Goal: Transaction & Acquisition: Purchase product/service

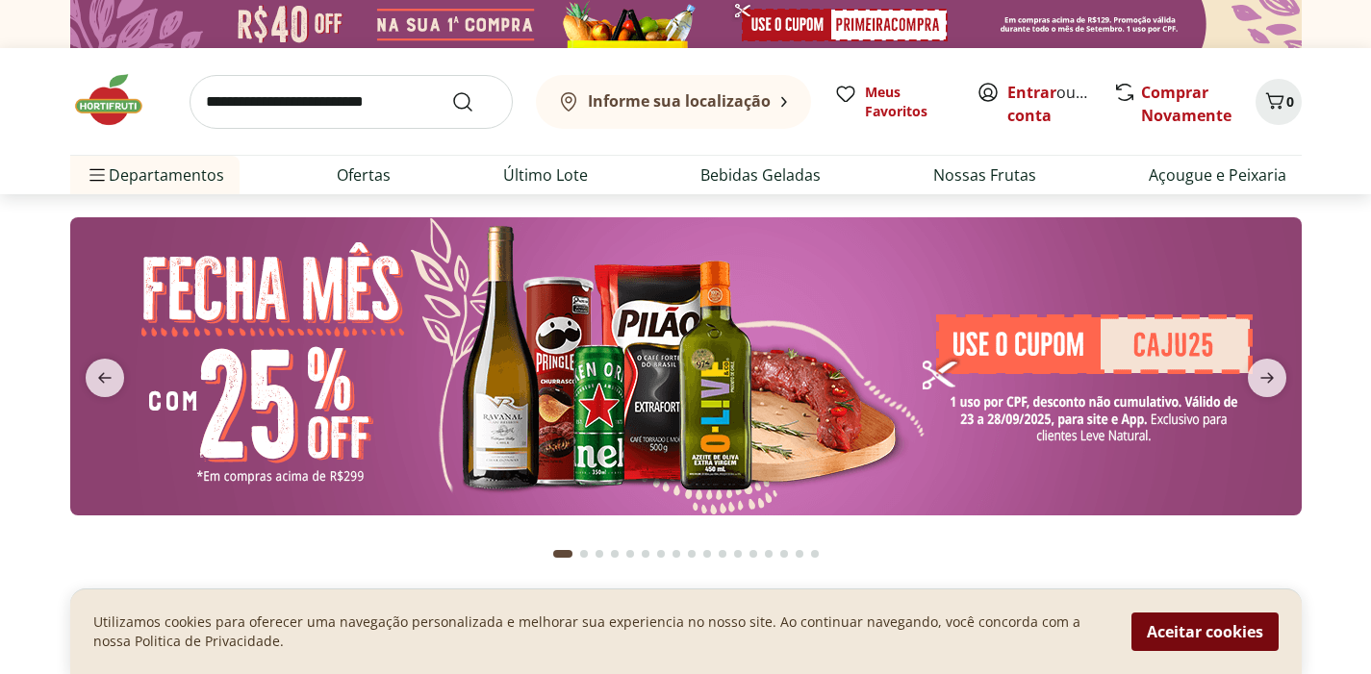
scroll to position [158, 0]
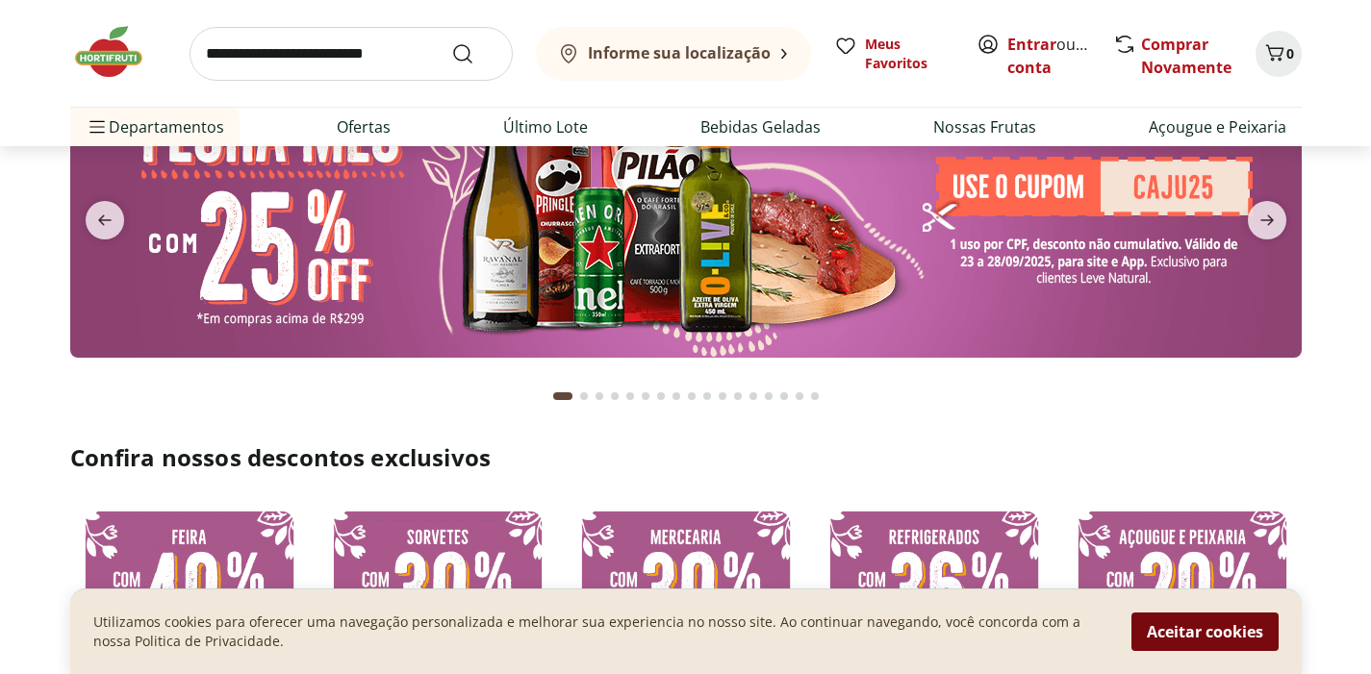
click at [1217, 648] on button "Aceitar cookies" at bounding box center [1204, 632] width 147 height 38
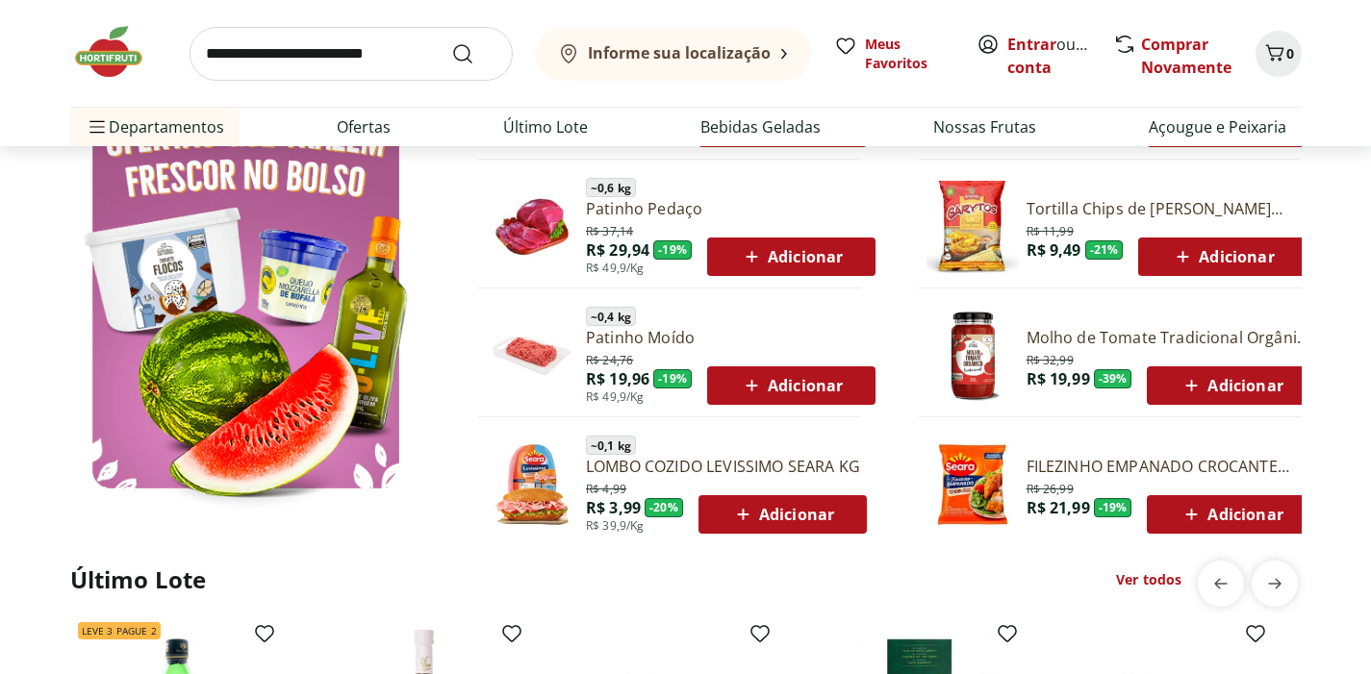
scroll to position [1001, 0]
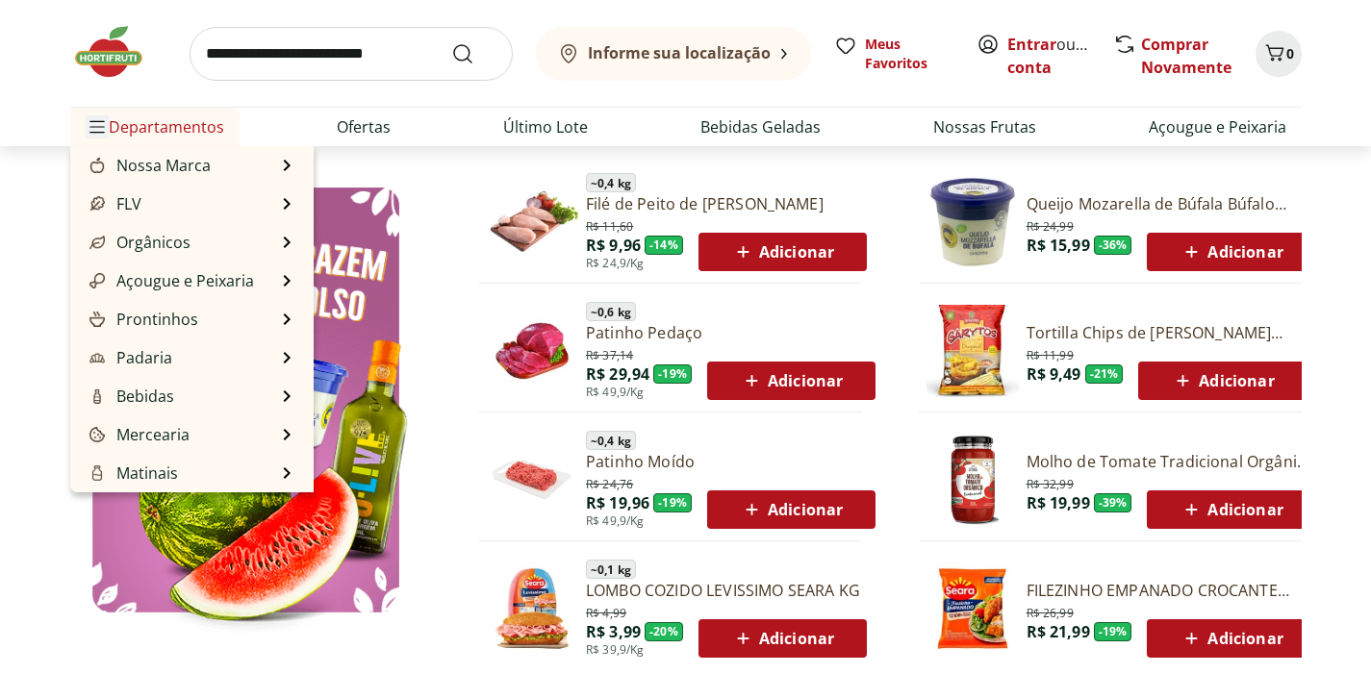
click at [95, 125] on icon "Menu" at bounding box center [96, 126] width 15 height 15
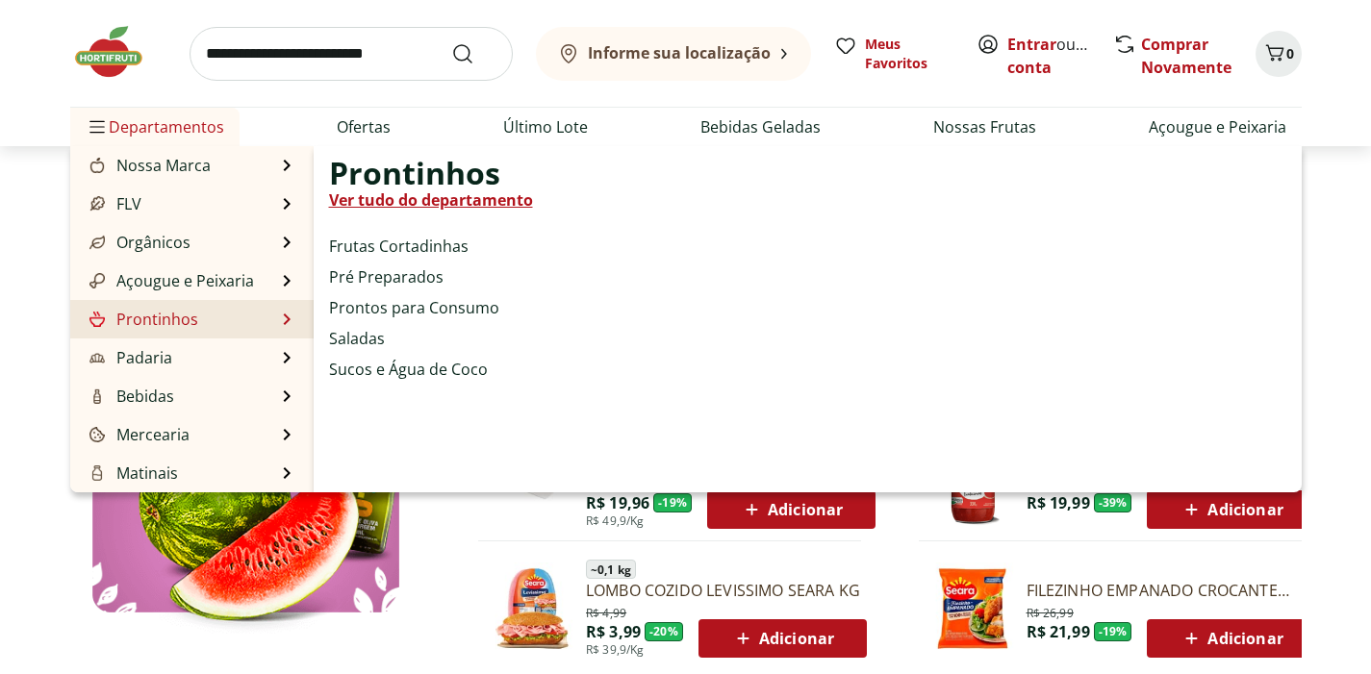
click at [147, 320] on link "Prontinhos" at bounding box center [142, 319] width 113 height 23
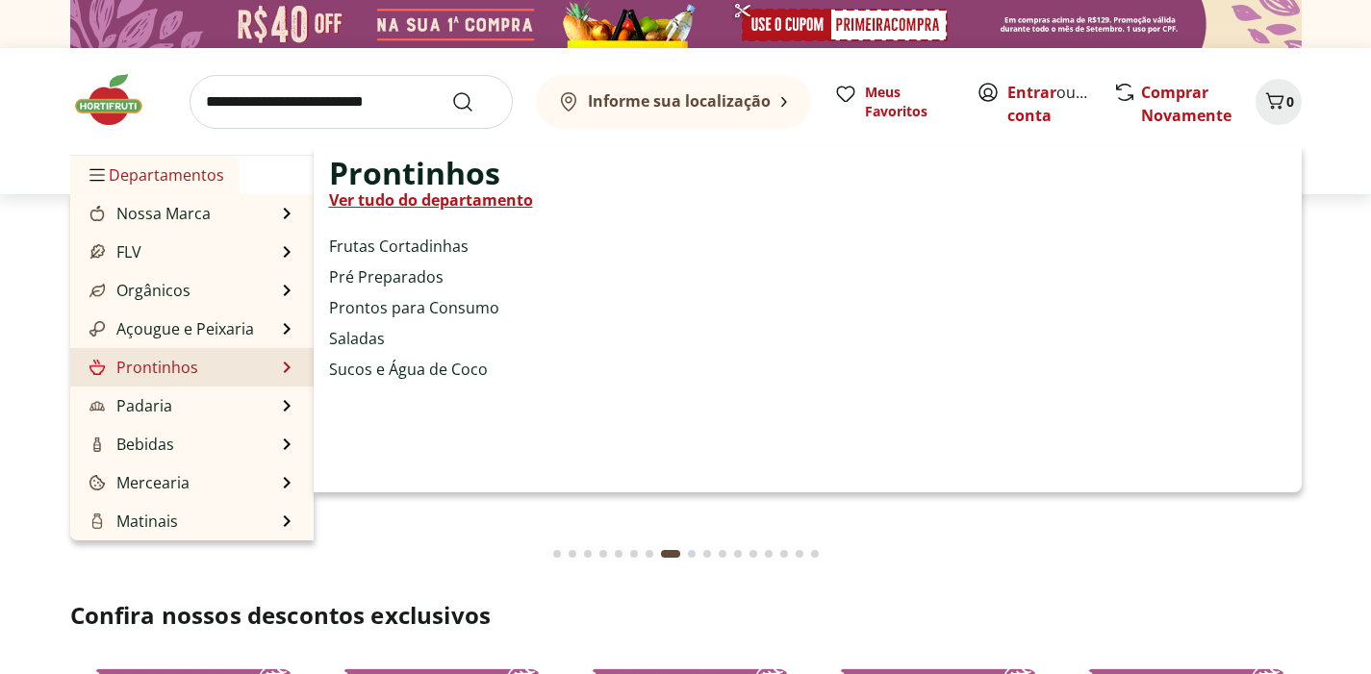
select select "**********"
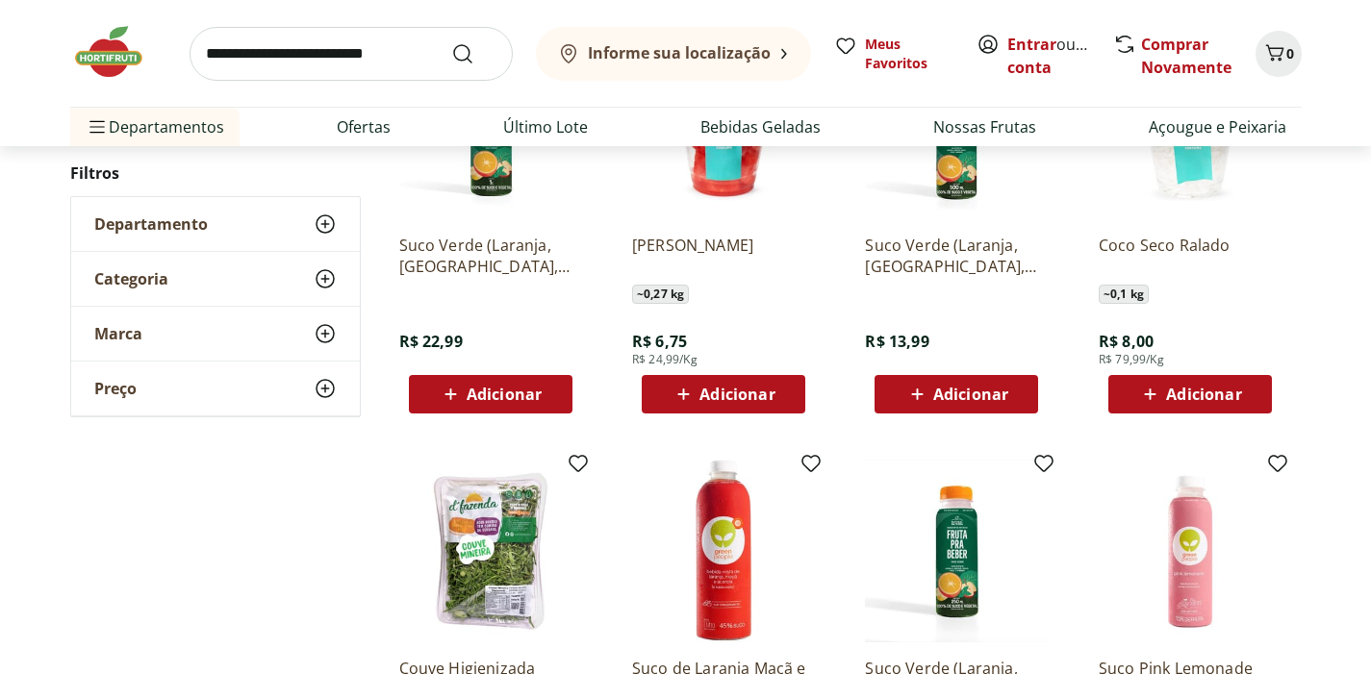
scroll to position [353, 0]
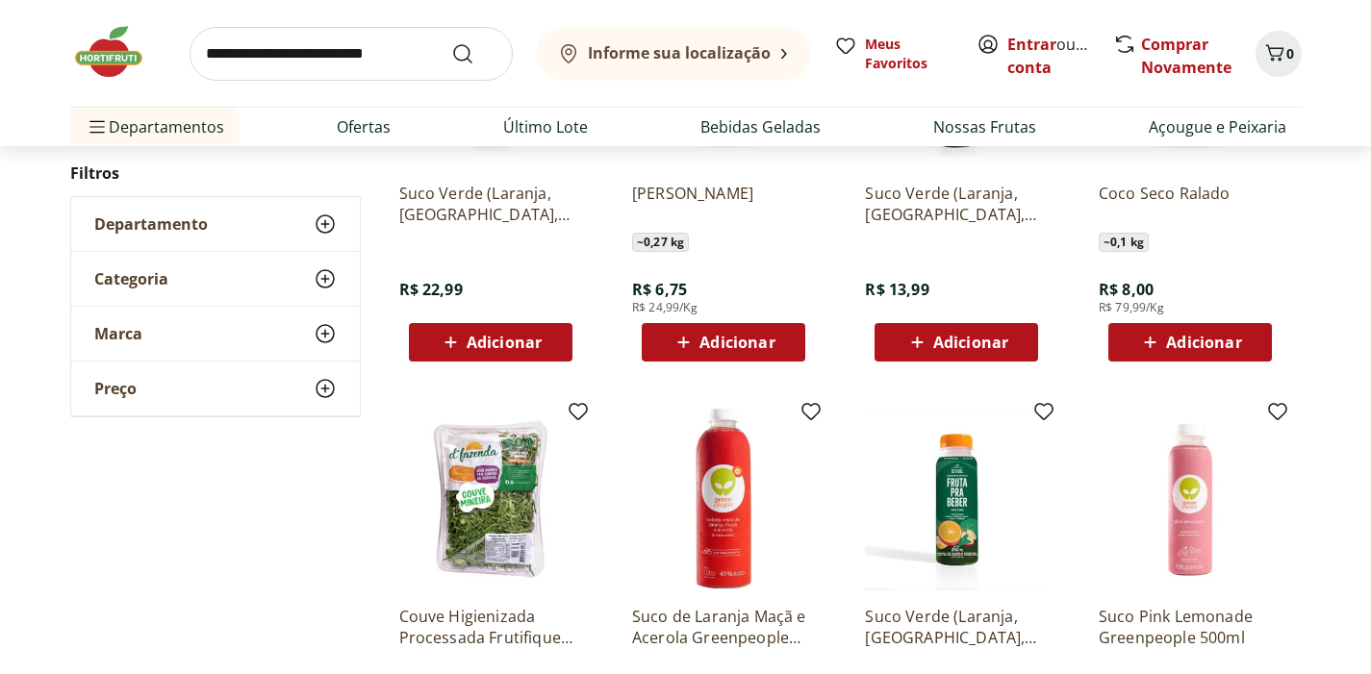
click at [687, 343] on icon at bounding box center [683, 342] width 24 height 23
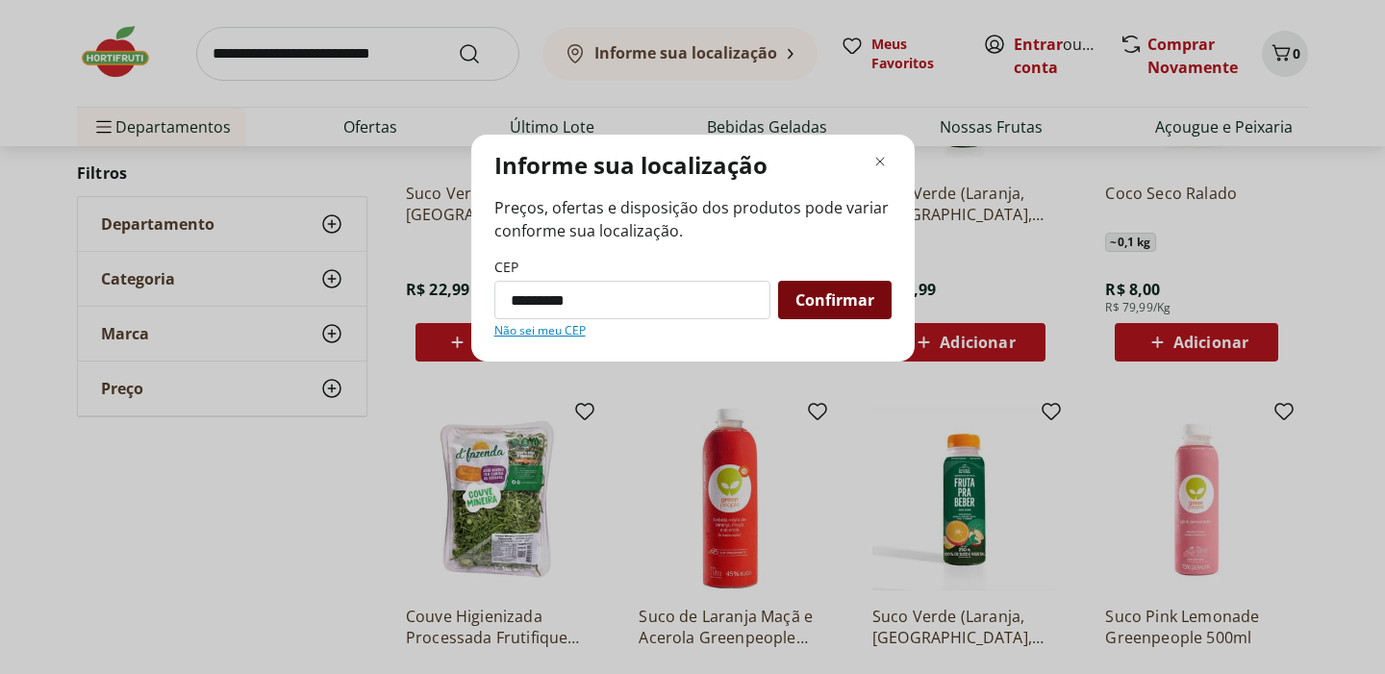
type input "*********"
click at [833, 292] on span "Confirmar" at bounding box center [835, 299] width 79 height 15
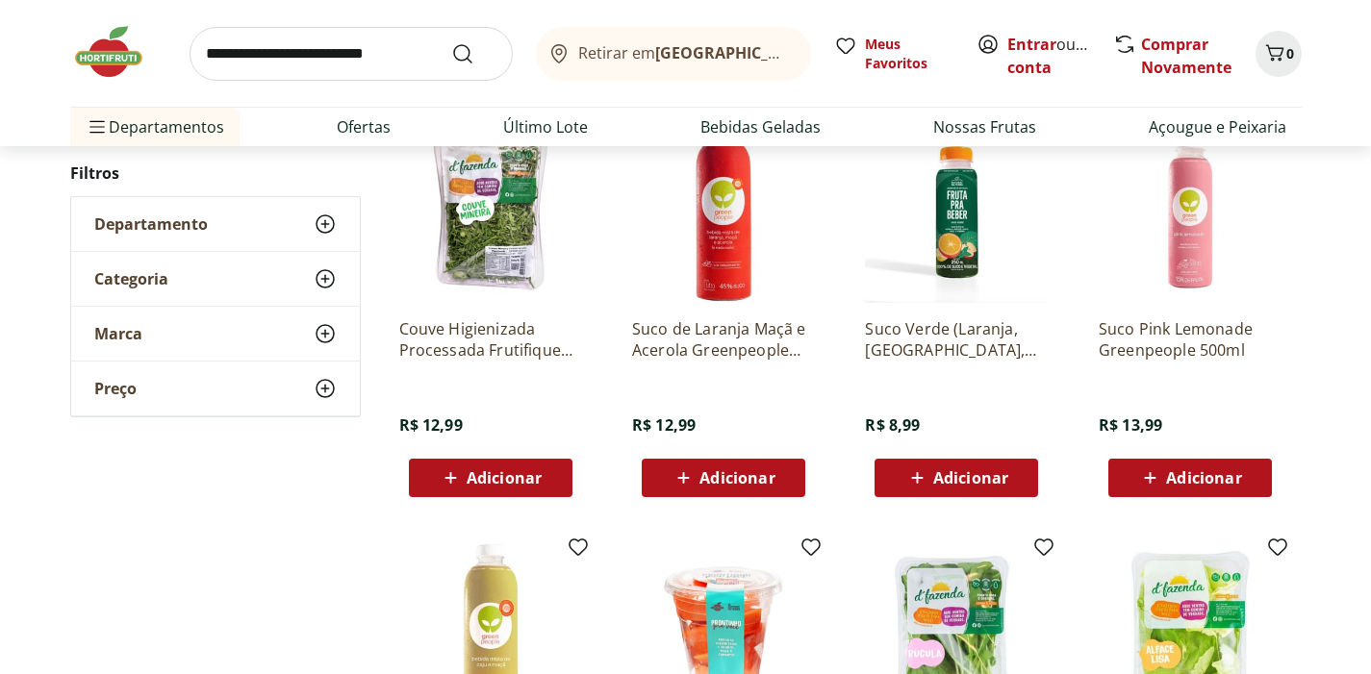
scroll to position [643, 0]
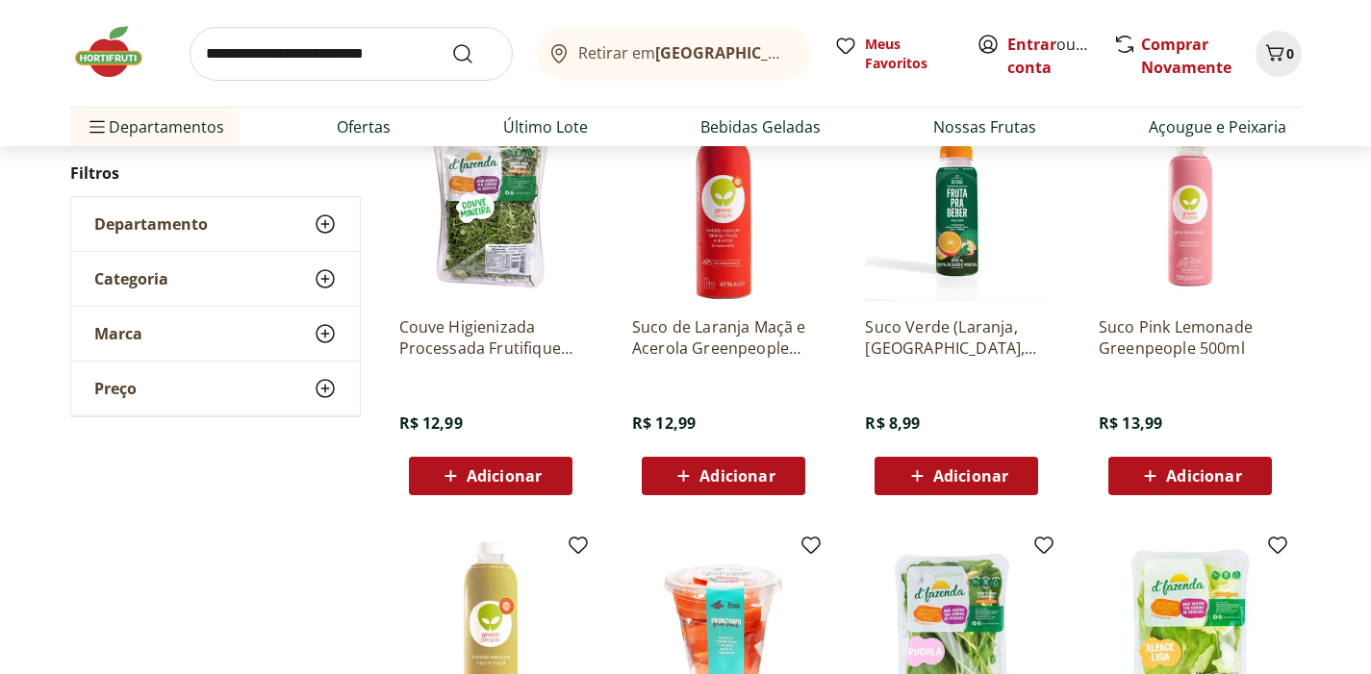
click at [990, 468] on span "Adicionar" at bounding box center [970, 475] width 75 height 15
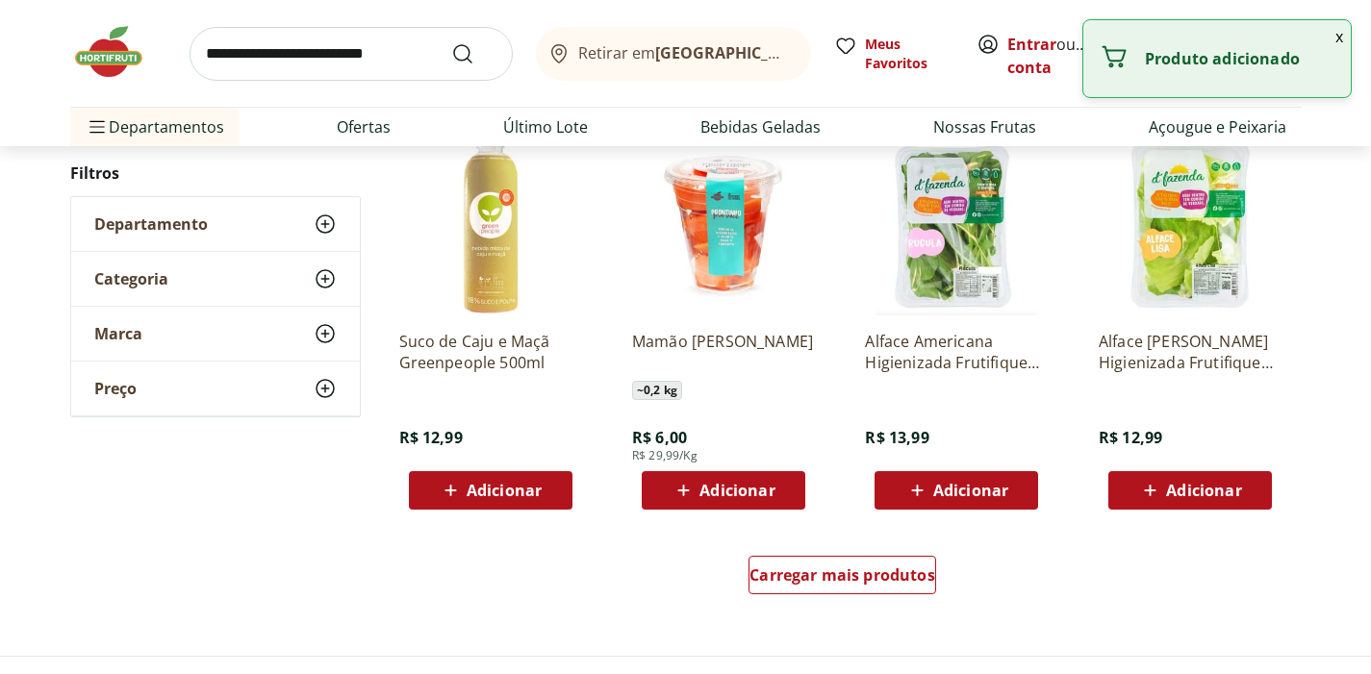
scroll to position [1053, 0]
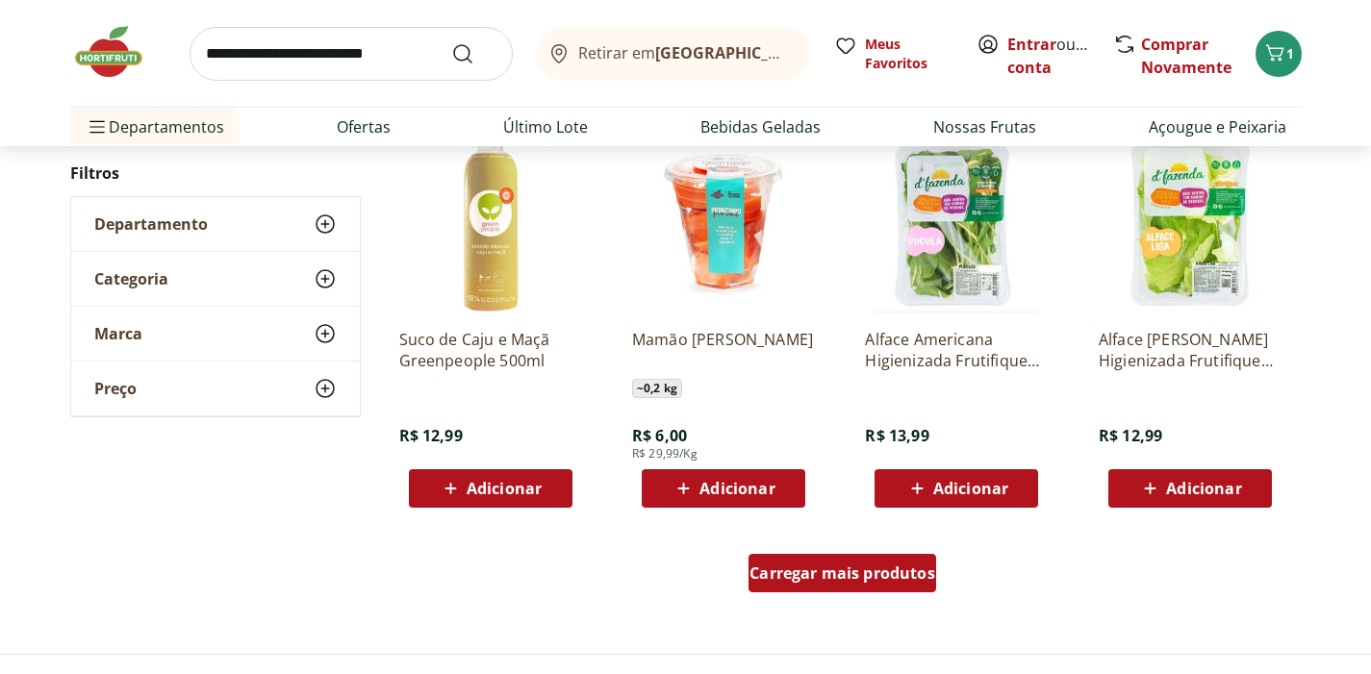
click at [839, 594] on link "Carregar mais produtos" at bounding box center [842, 577] width 188 height 46
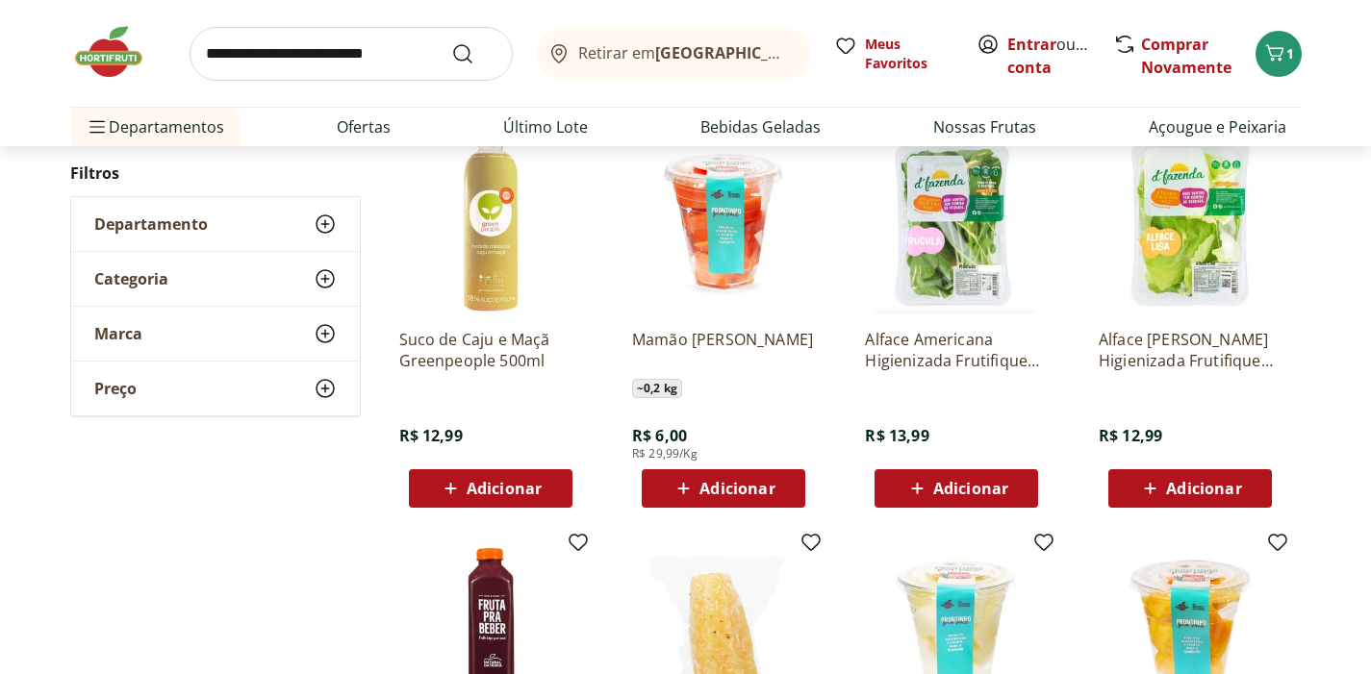
click at [679, 499] on icon at bounding box center [683, 488] width 24 height 23
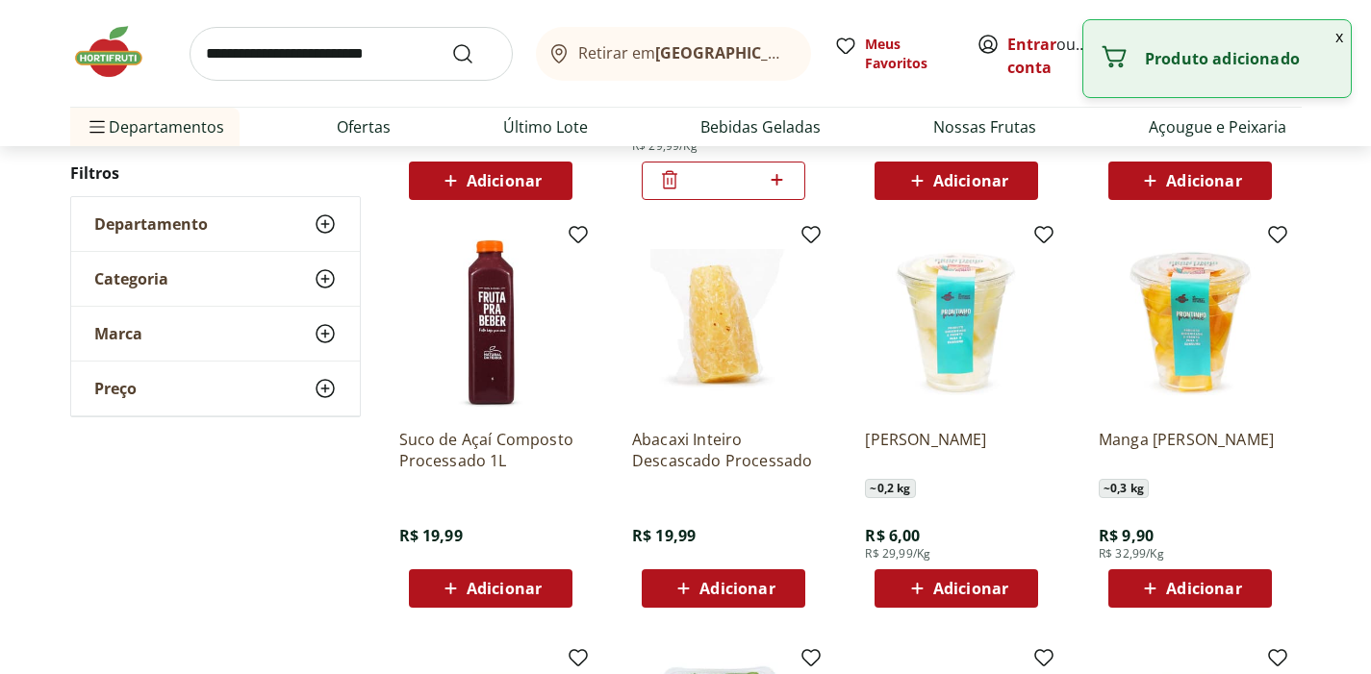
scroll to position [1374, 0]
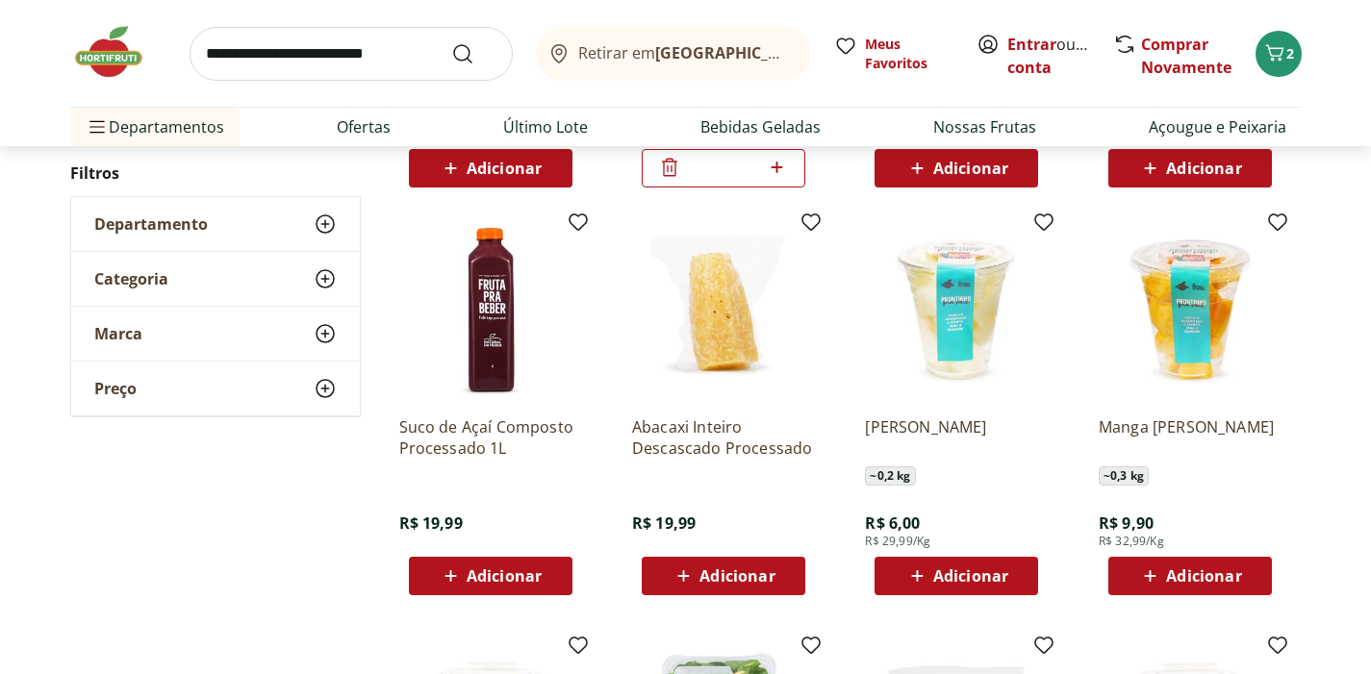
click at [982, 581] on span "Adicionar" at bounding box center [970, 576] width 75 height 15
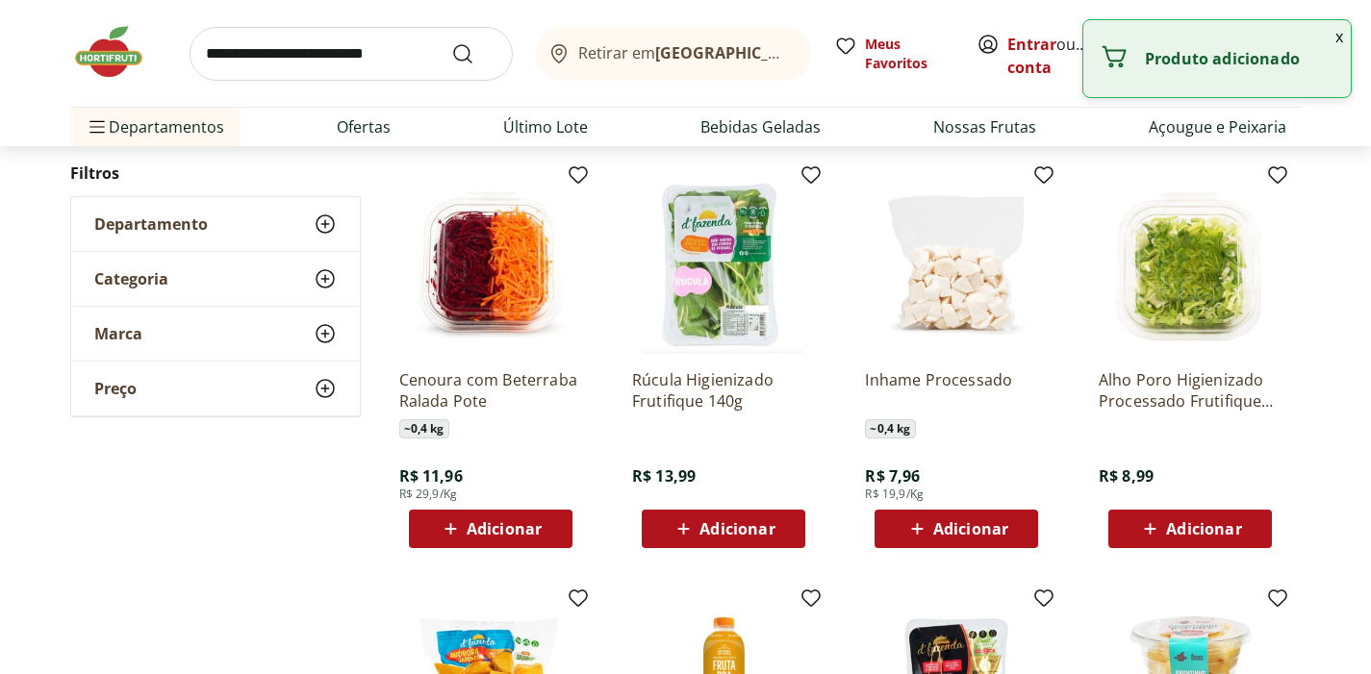
scroll to position [1847, 0]
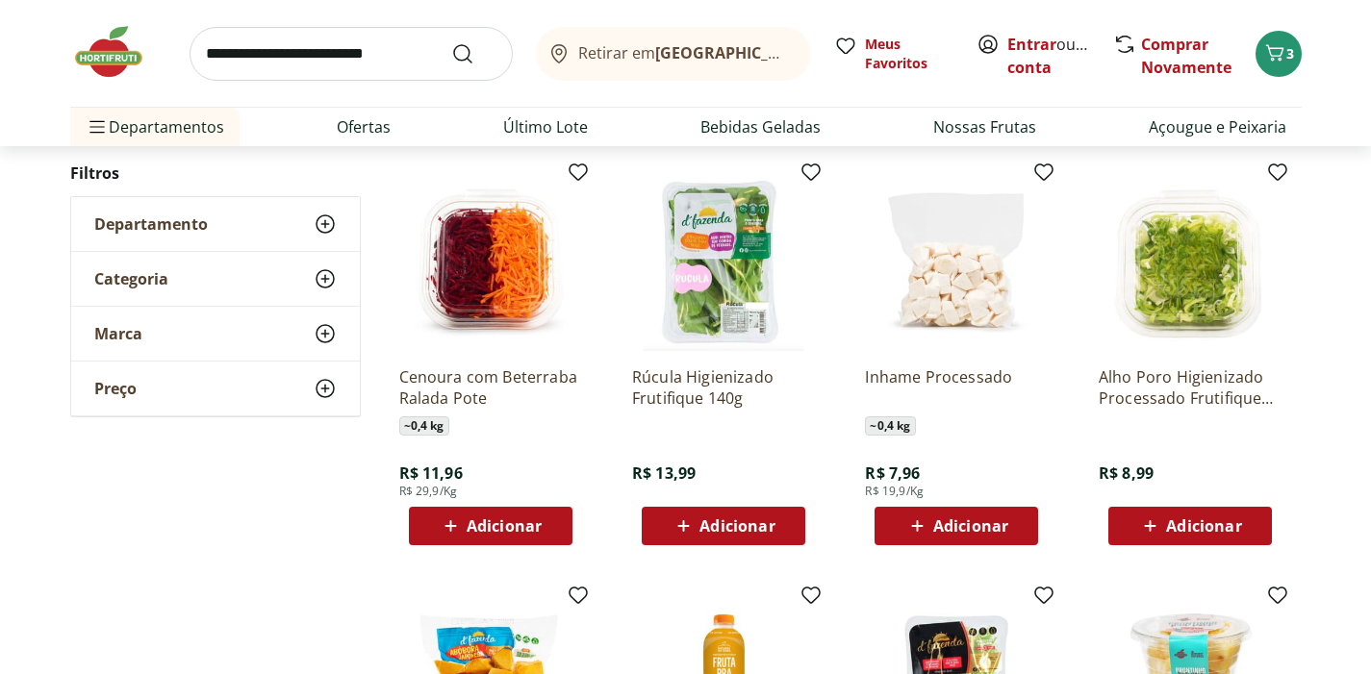
click at [471, 520] on span "Adicionar" at bounding box center [504, 525] width 75 height 15
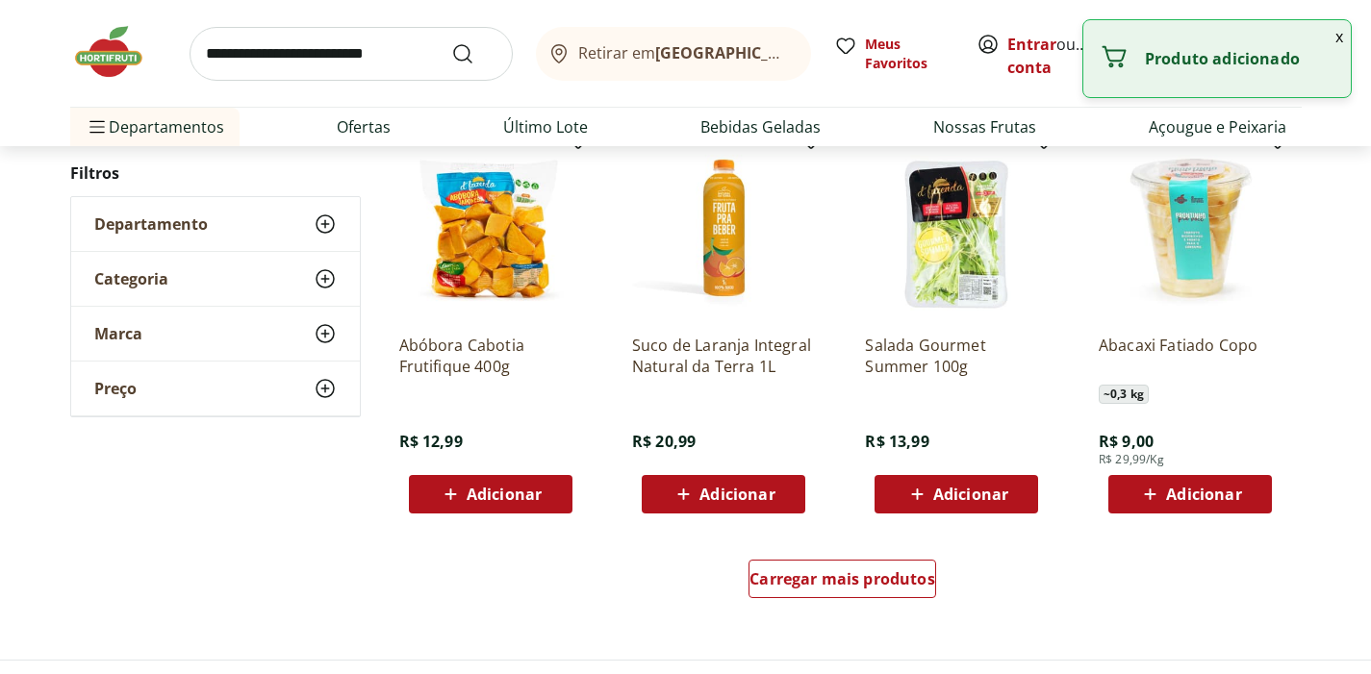
scroll to position [2307, 0]
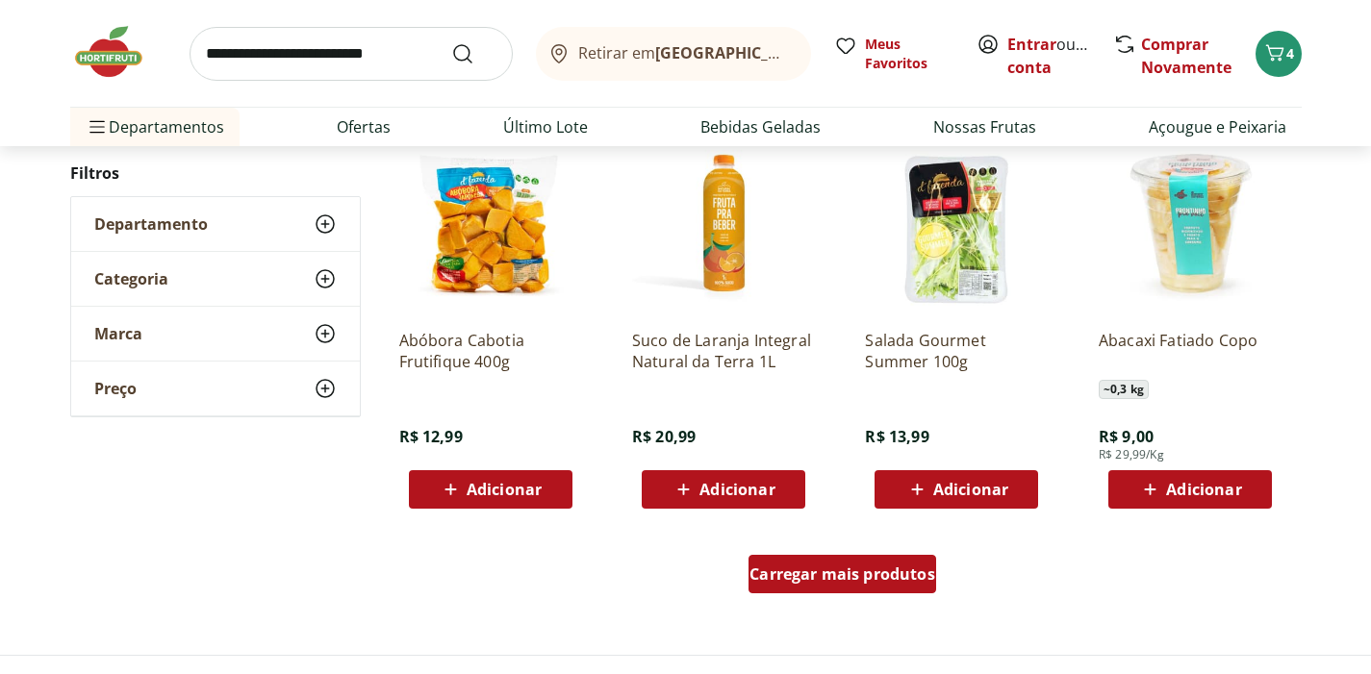
click at [783, 580] on span "Carregar mais produtos" at bounding box center [842, 574] width 186 height 15
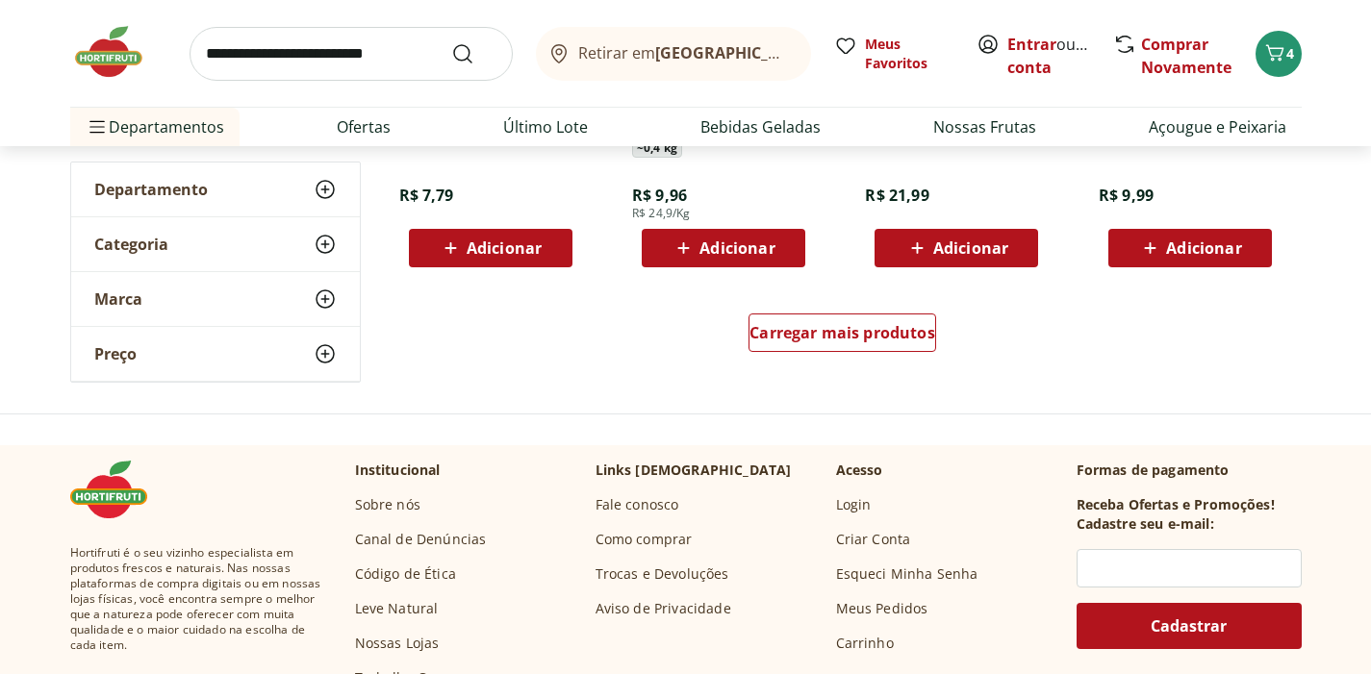
scroll to position [3808, 0]
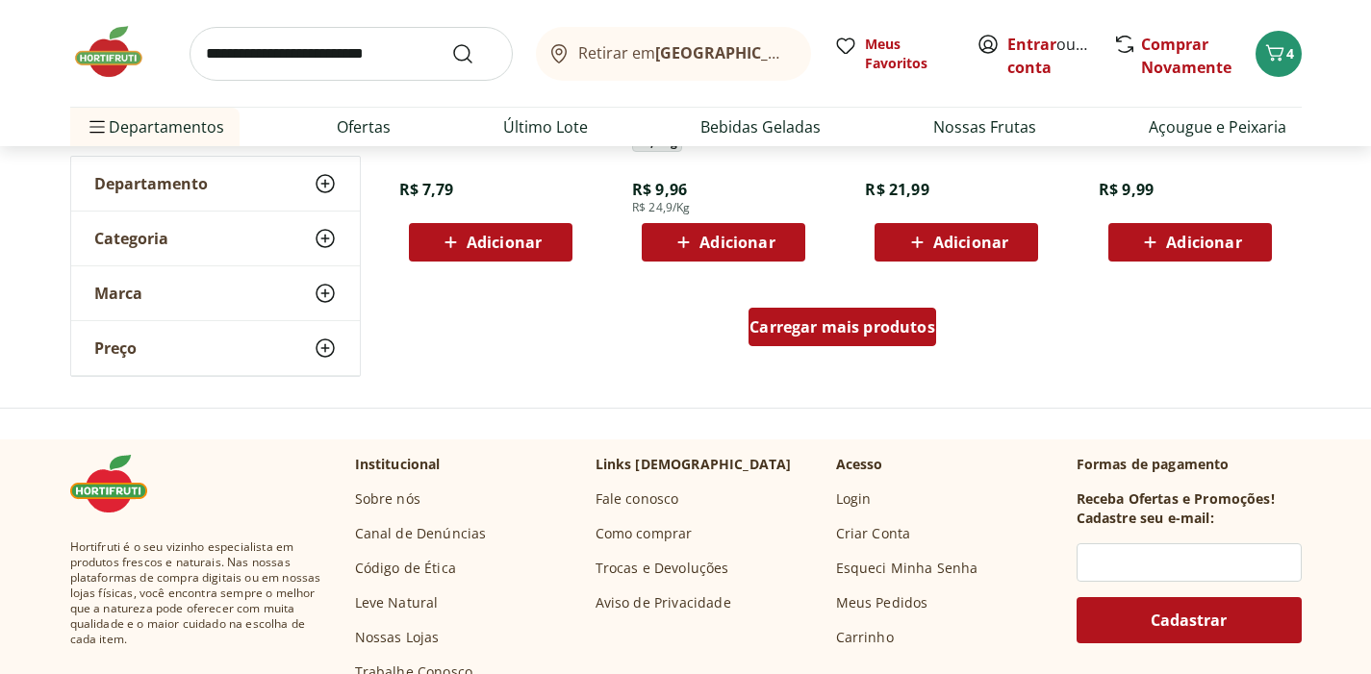
click at [792, 335] on span "Carregar mais produtos" at bounding box center [842, 326] width 186 height 15
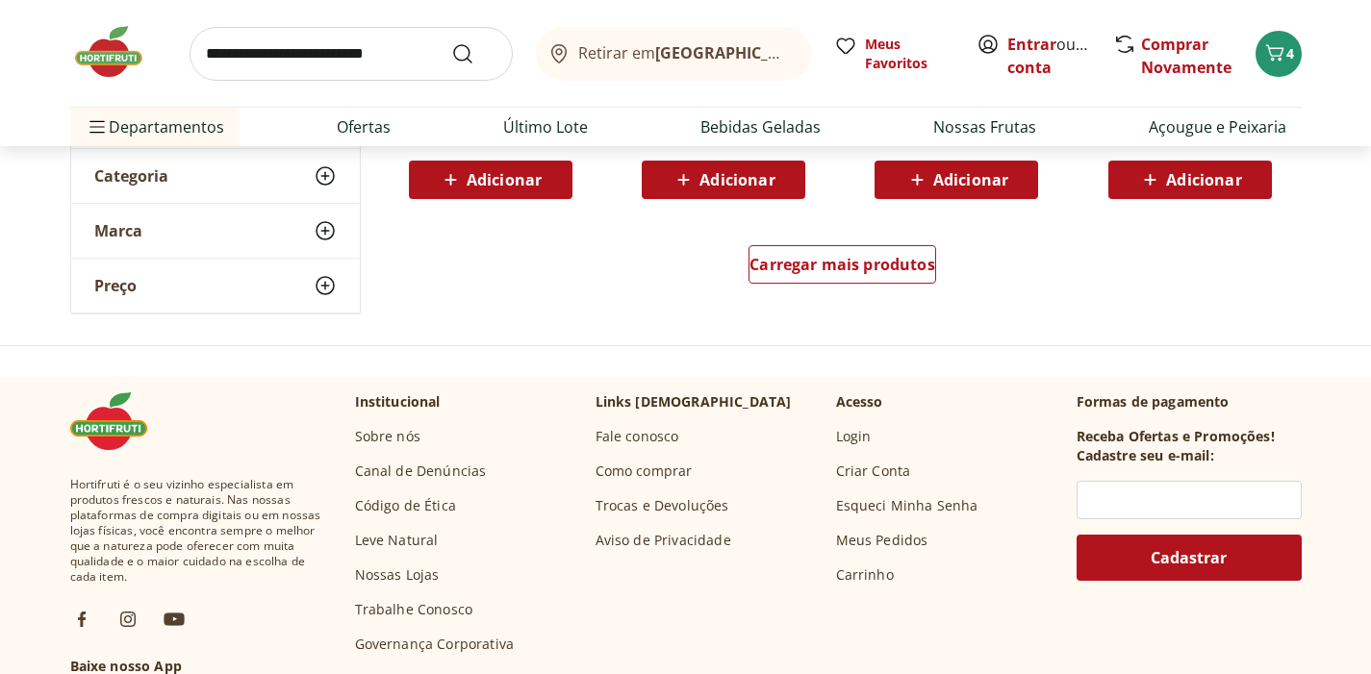
scroll to position [5170, 0]
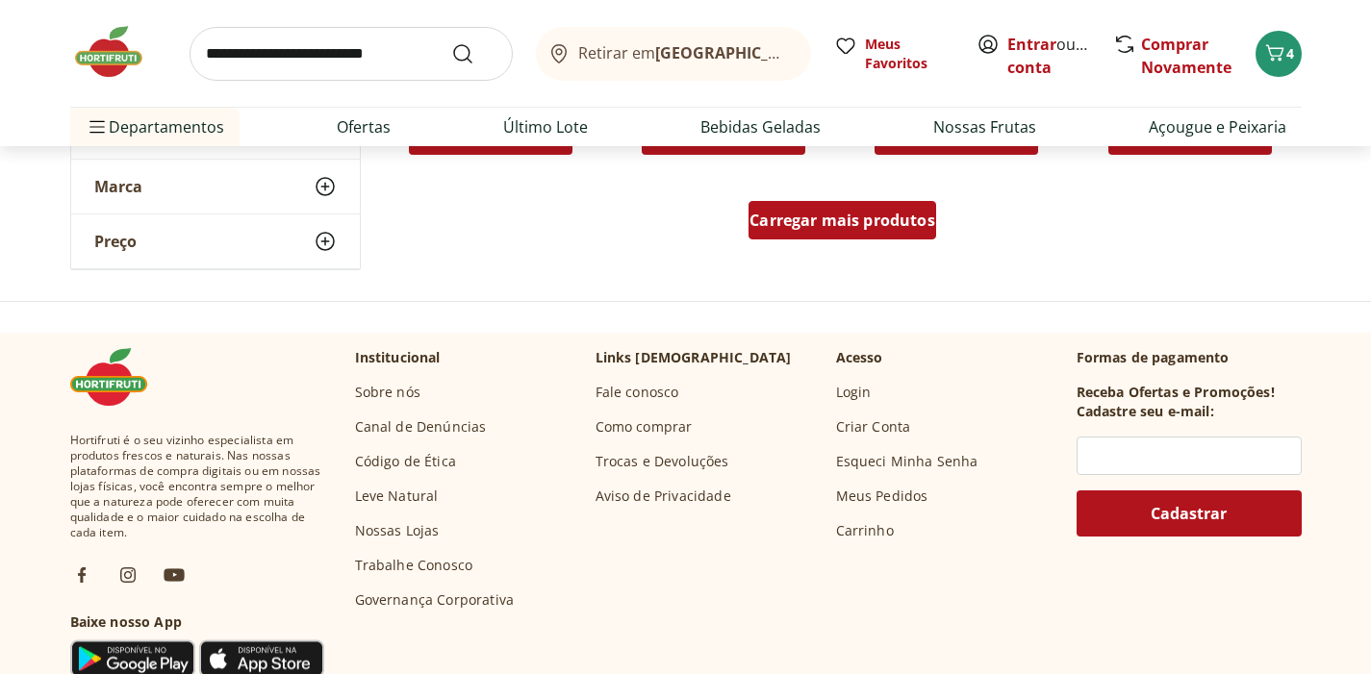
click at [896, 213] on span "Carregar mais produtos" at bounding box center [842, 220] width 186 height 15
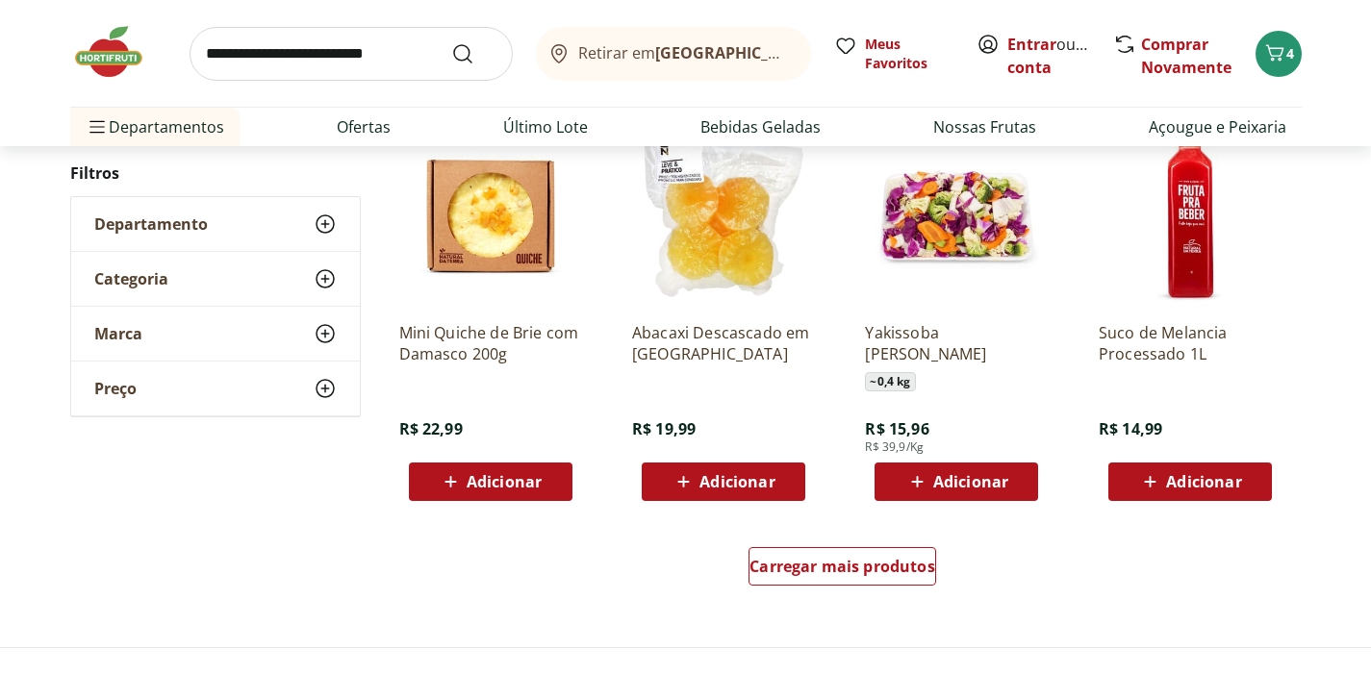
scroll to position [6079, 0]
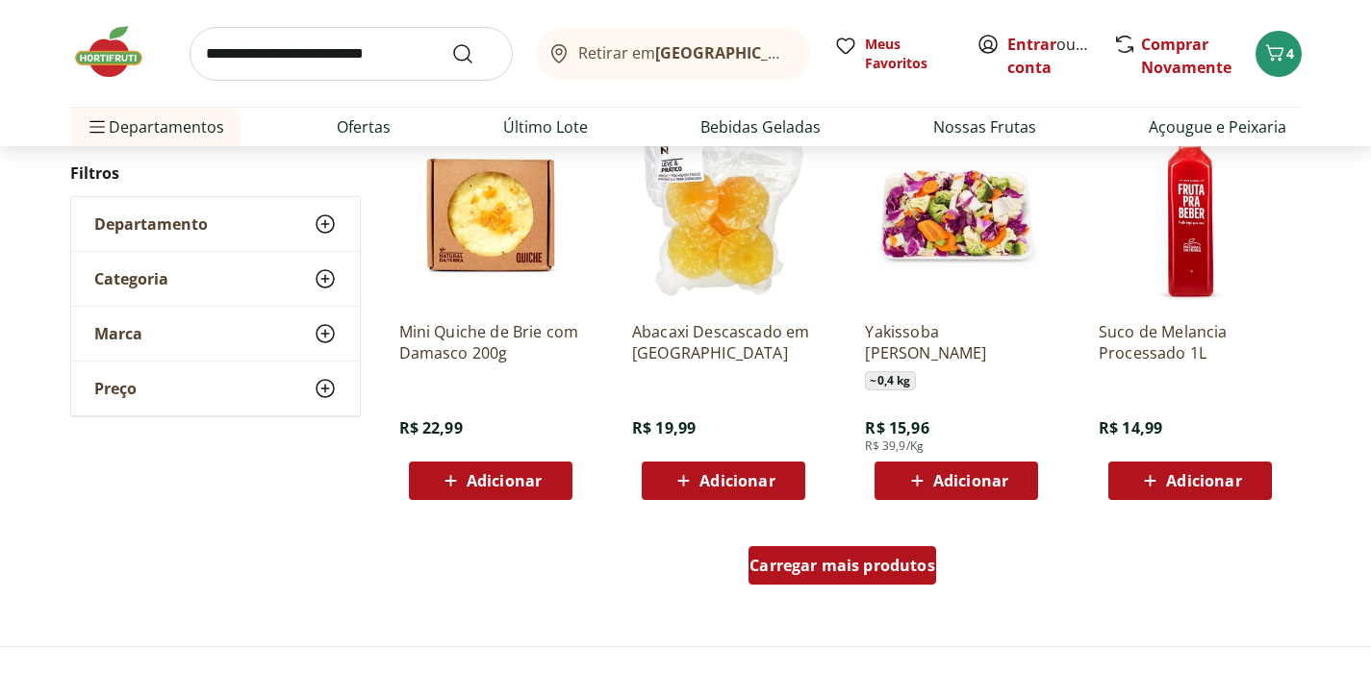
click at [845, 563] on span "Carregar mais produtos" at bounding box center [842, 565] width 186 height 15
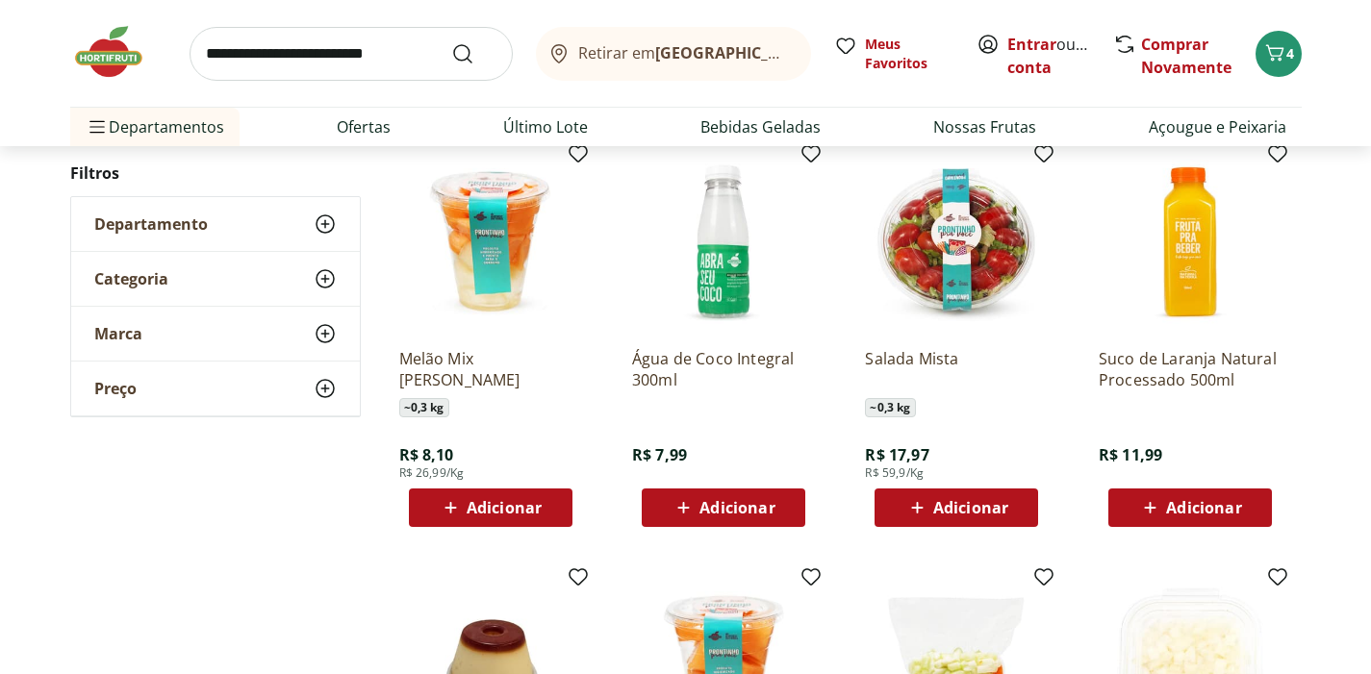
scroll to position [6498, 0]
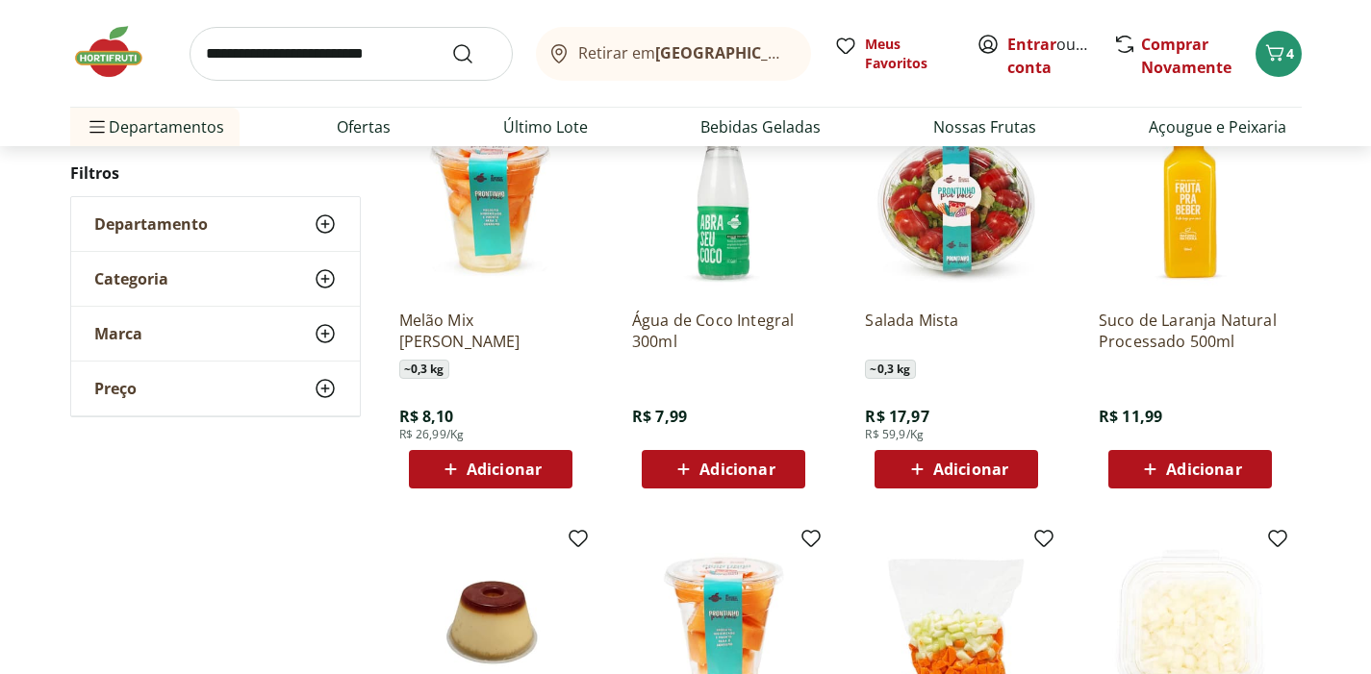
click at [767, 483] on div "Adicionar" at bounding box center [723, 469] width 133 height 35
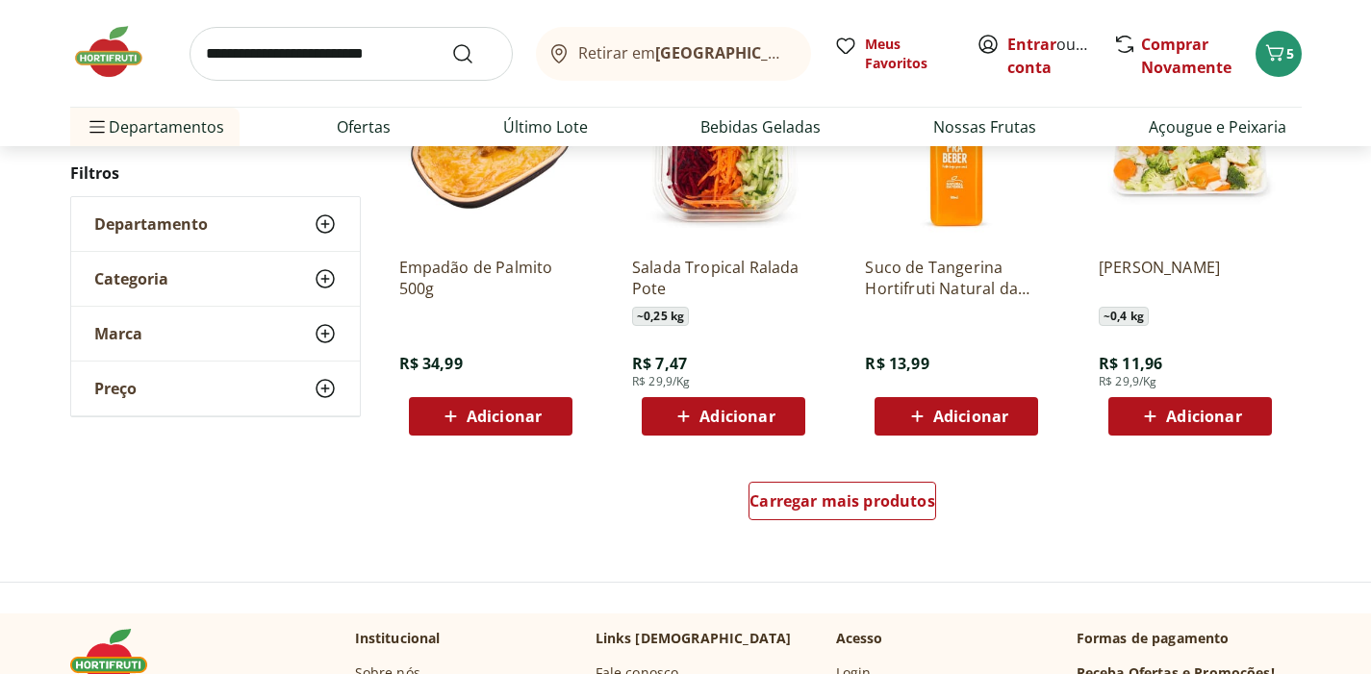
scroll to position [7399, 0]
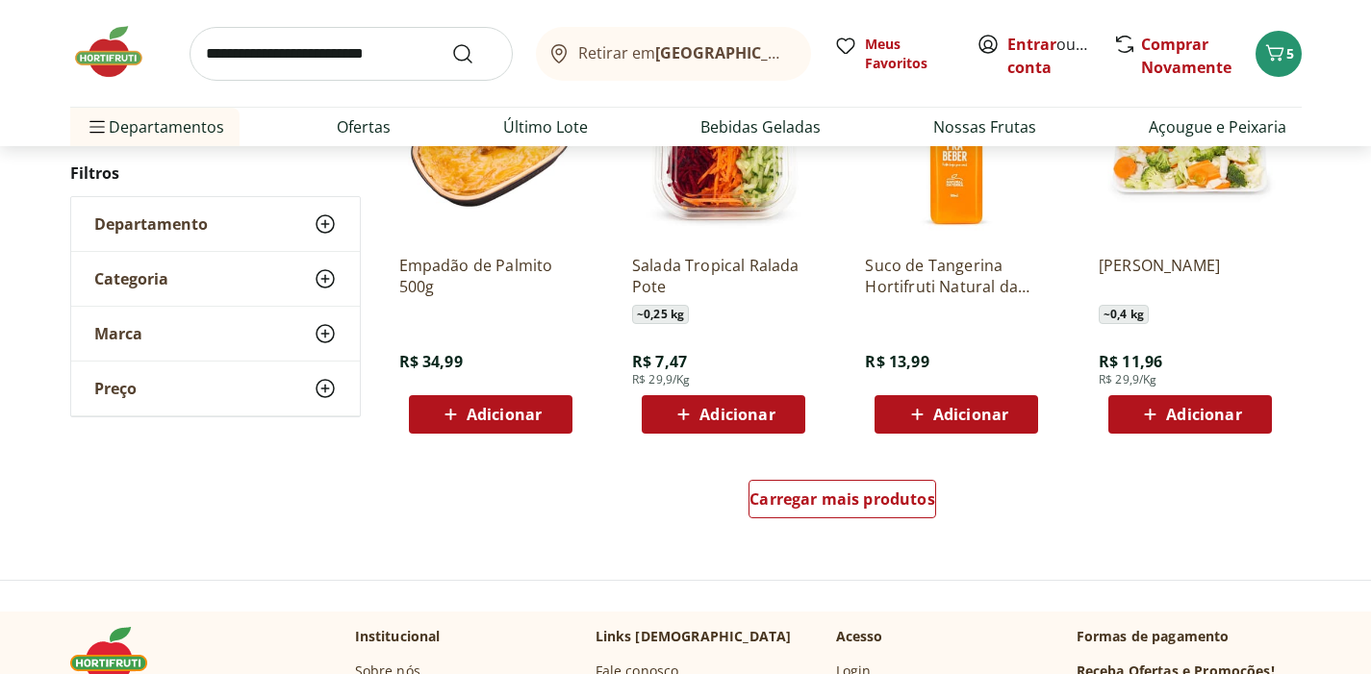
click at [1148, 414] on icon at bounding box center [1150, 414] width 24 height 23
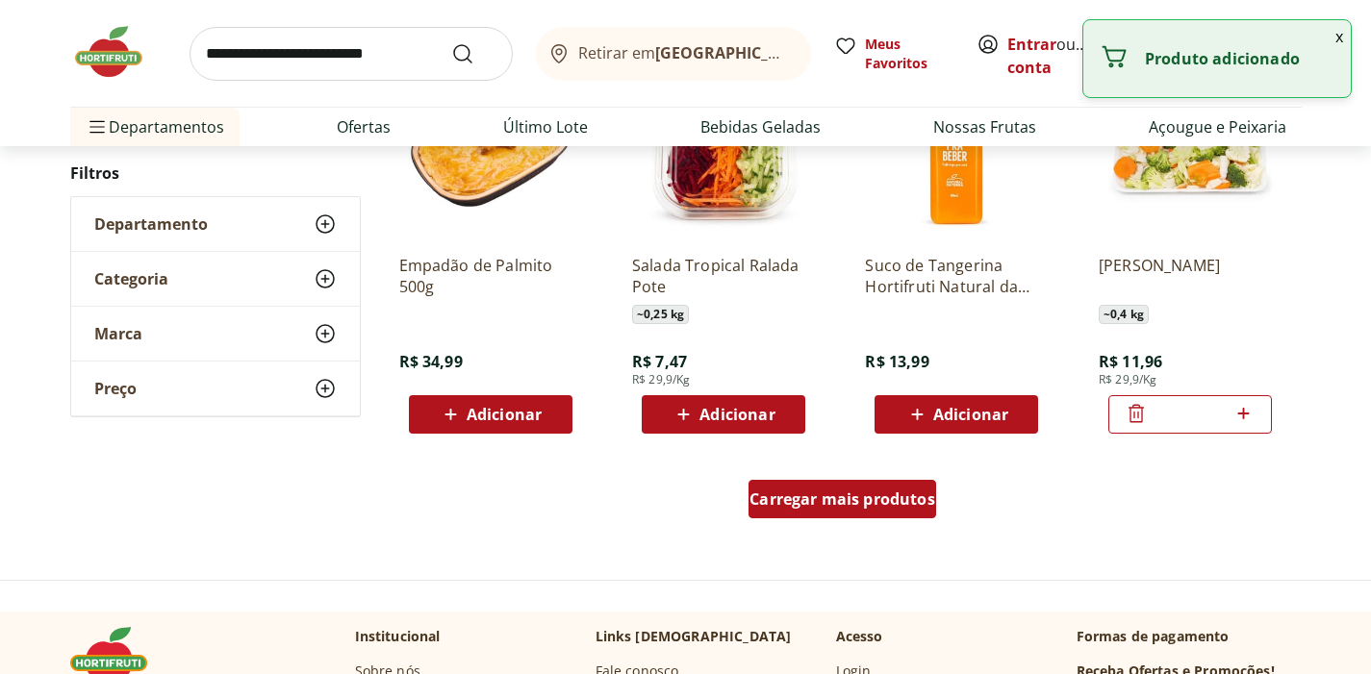
click at [902, 503] on span "Carregar mais produtos" at bounding box center [842, 499] width 186 height 15
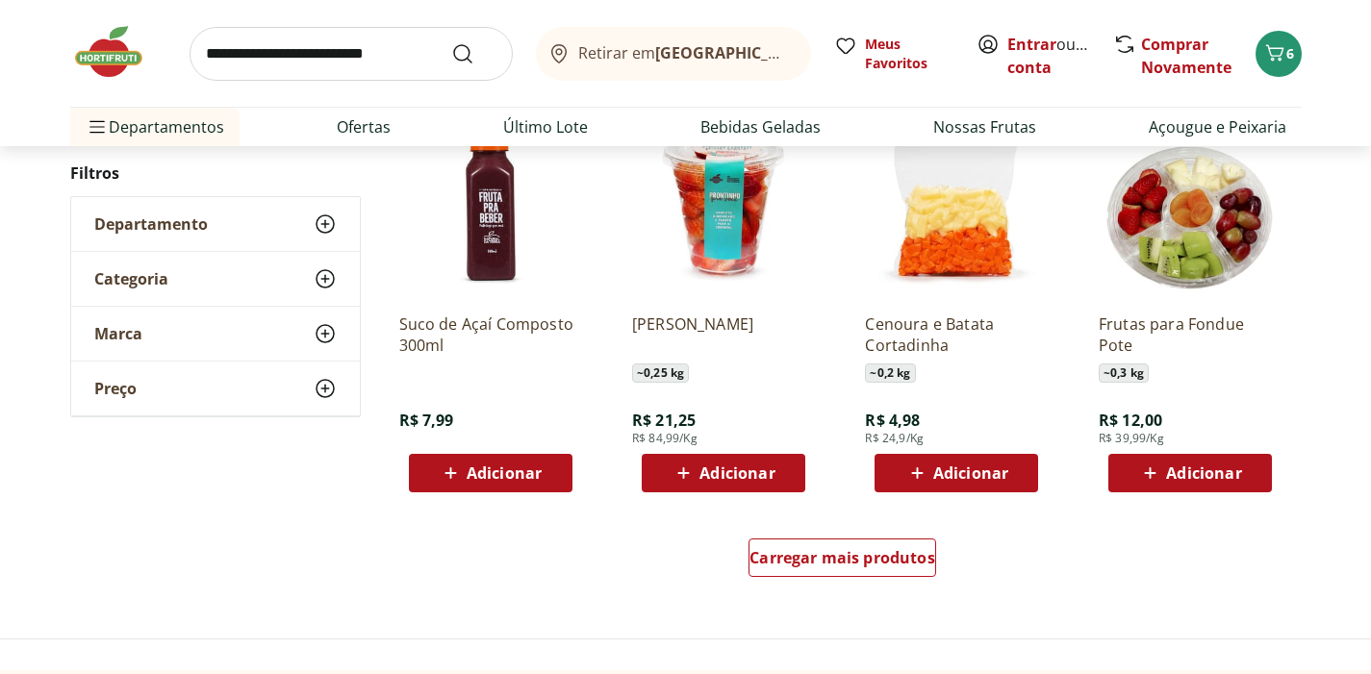
scroll to position [8555, 0]
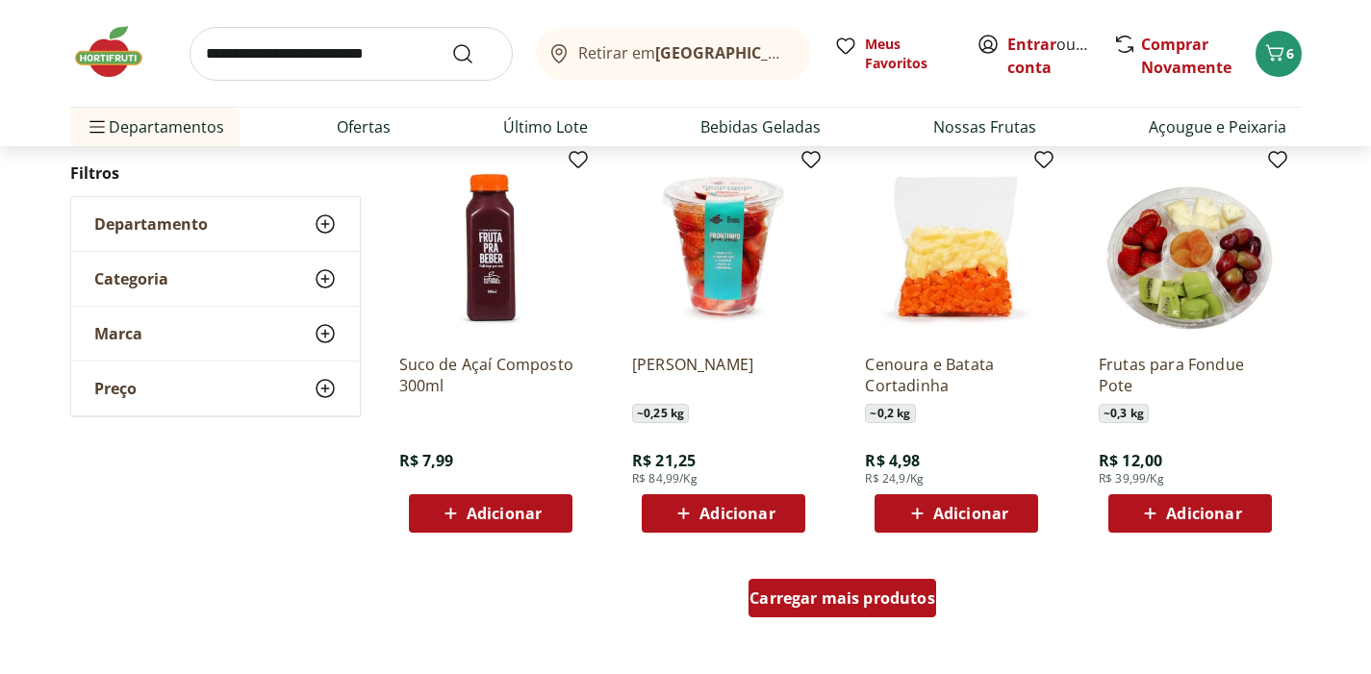
click at [887, 617] on div "Carregar mais produtos" at bounding box center [842, 598] width 188 height 38
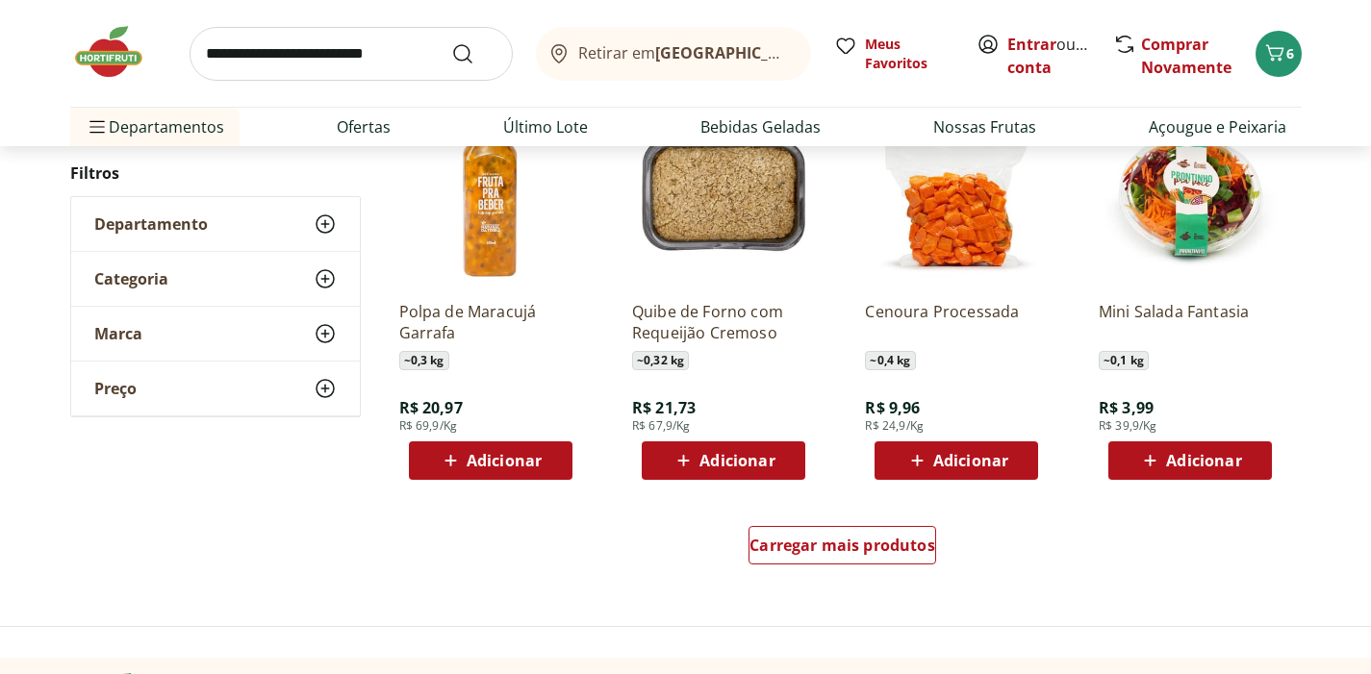
scroll to position [9867, 0]
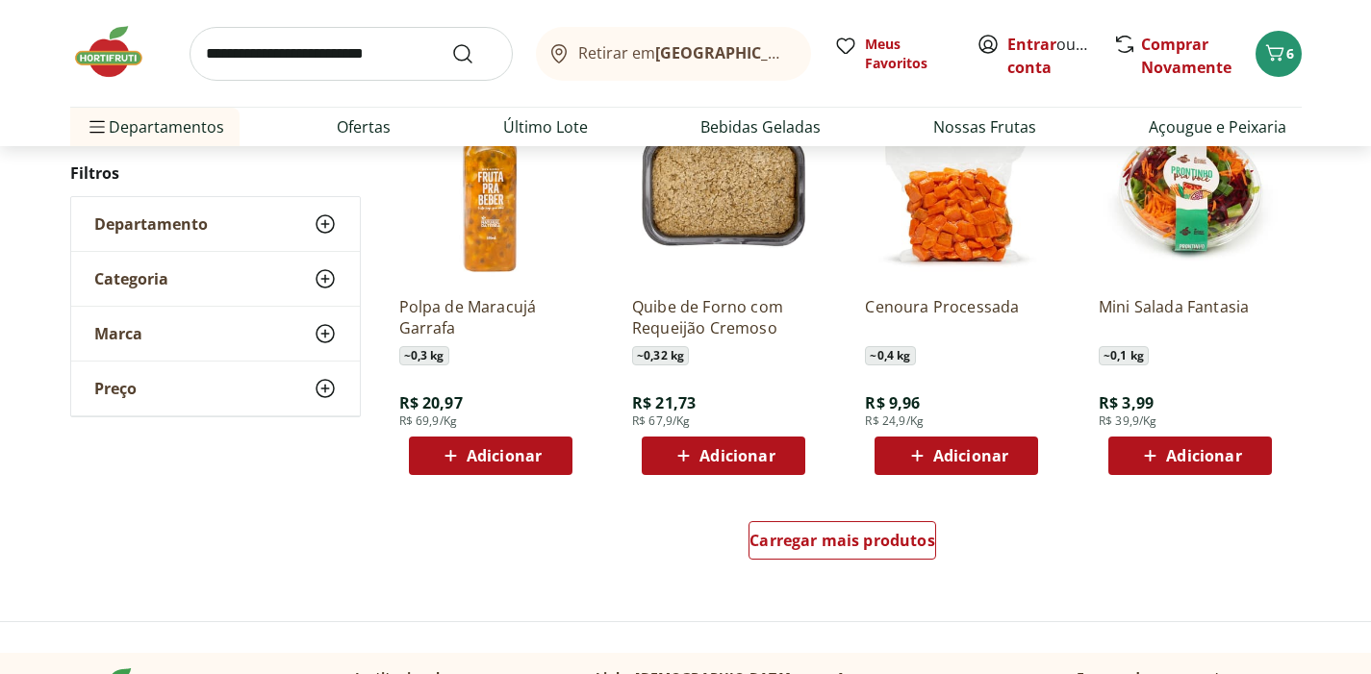
click at [1204, 453] on span "Adicionar" at bounding box center [1203, 455] width 75 height 15
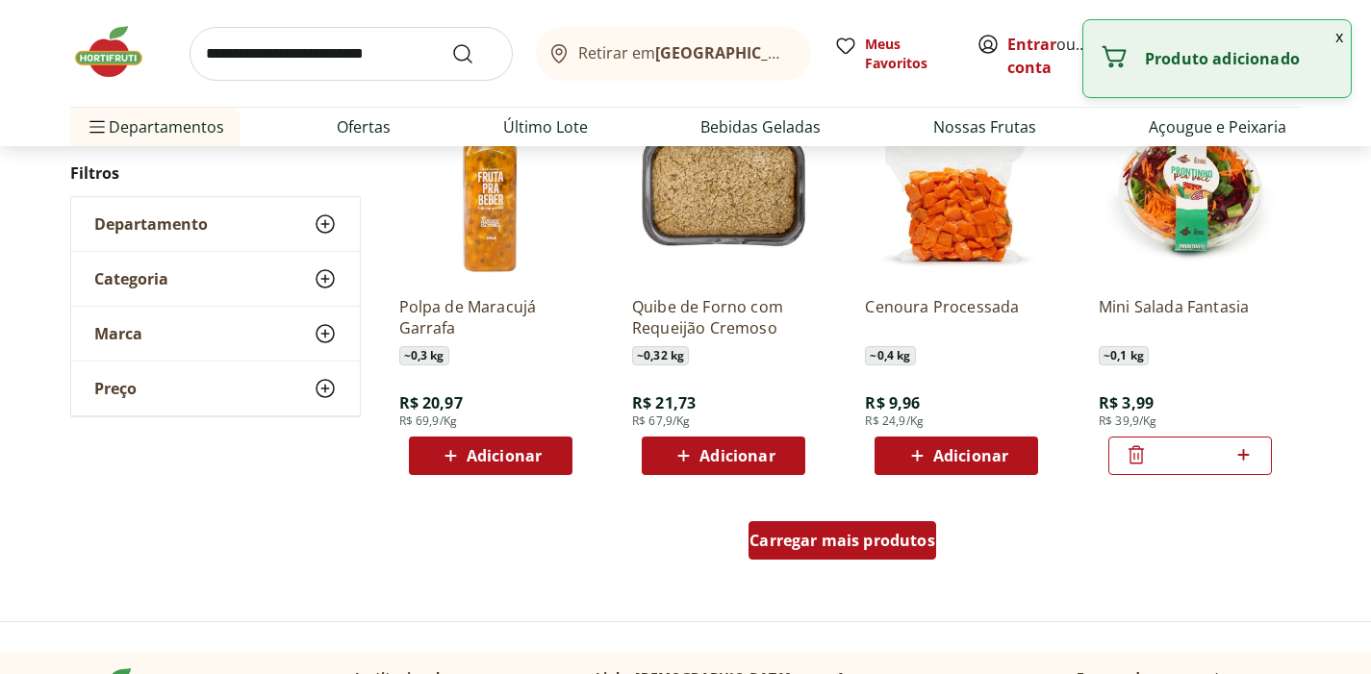
click at [783, 553] on div "Carregar mais produtos" at bounding box center [842, 540] width 188 height 38
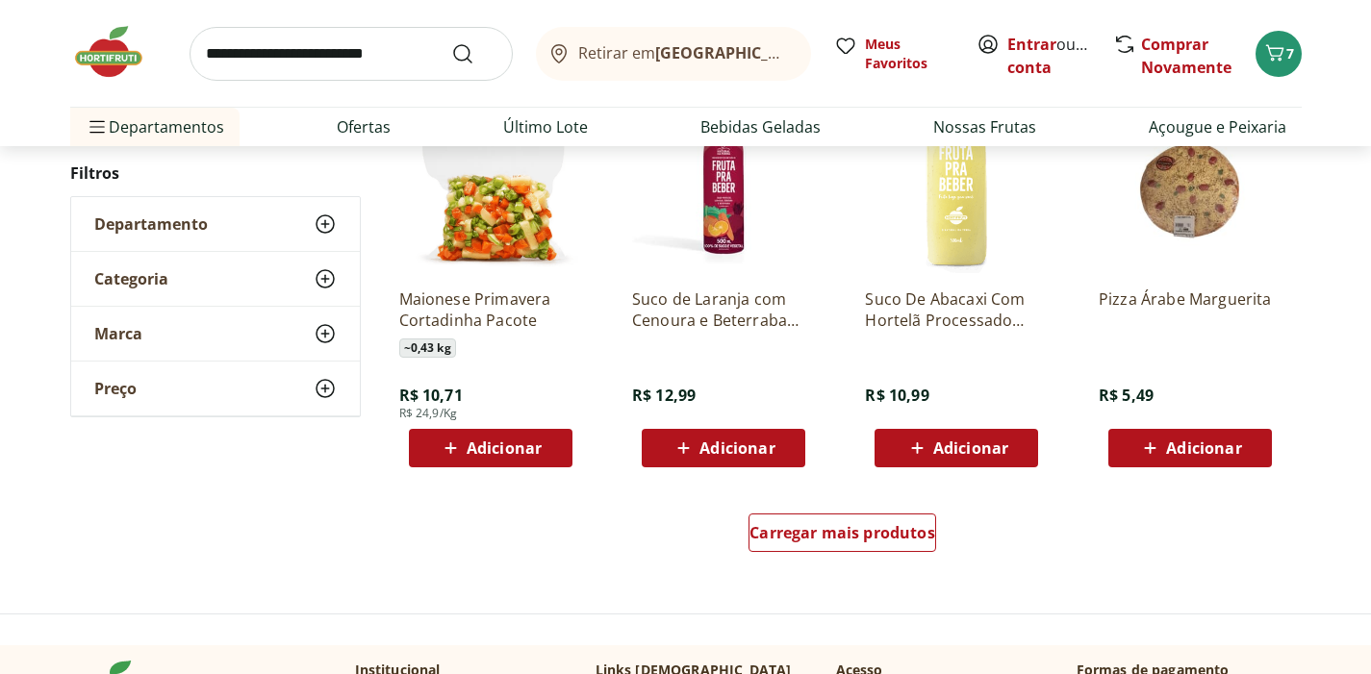
scroll to position [11136, 0]
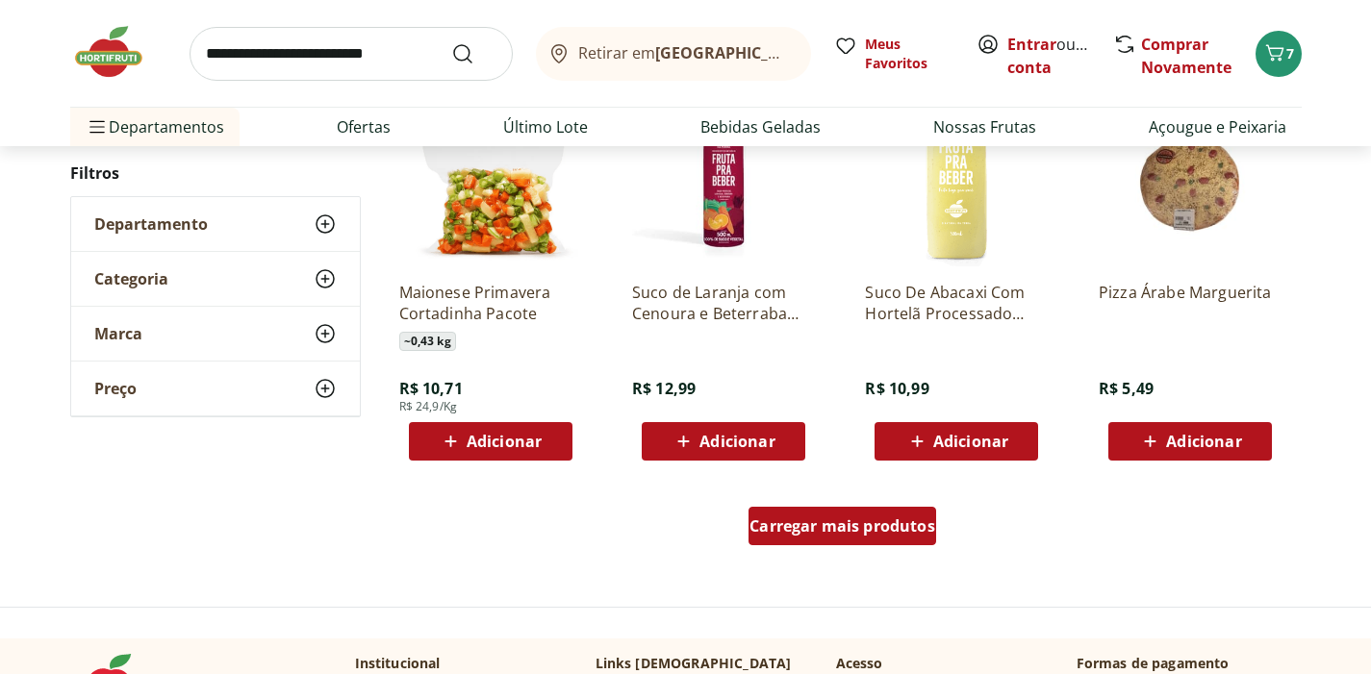
click at [841, 538] on div "Carregar mais produtos" at bounding box center [842, 526] width 188 height 38
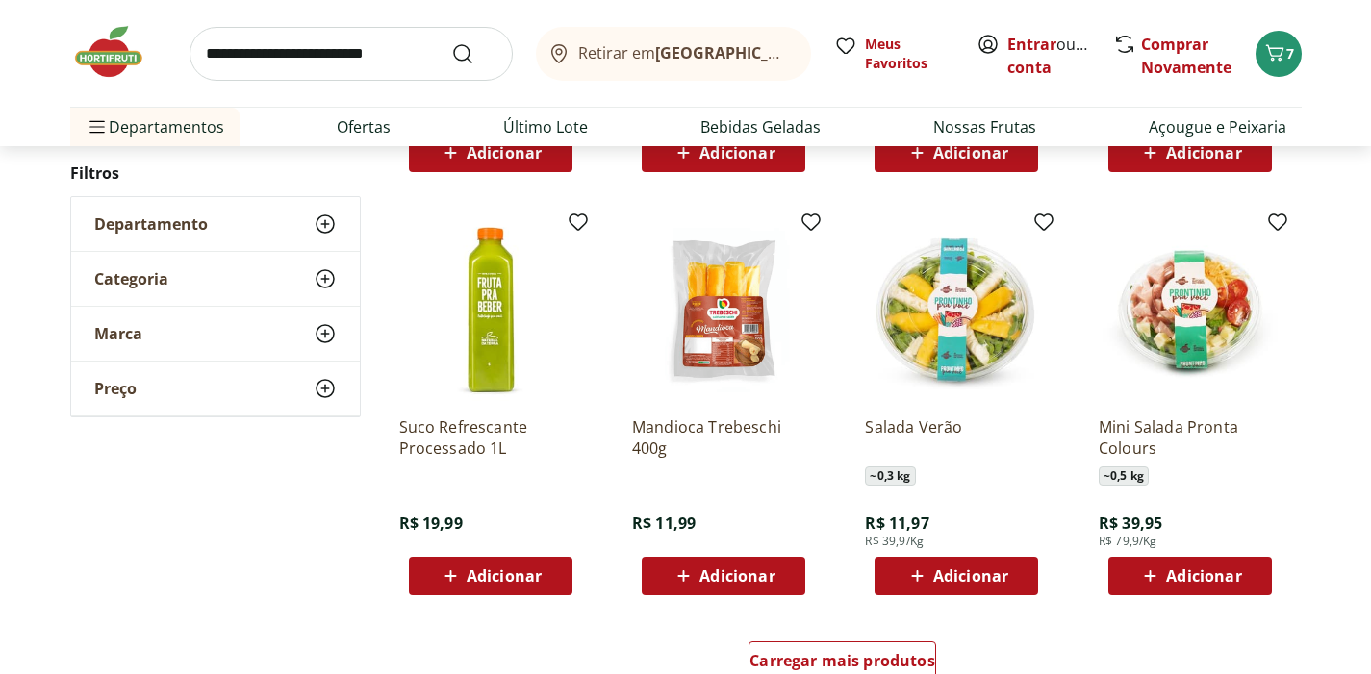
scroll to position [12342, 0]
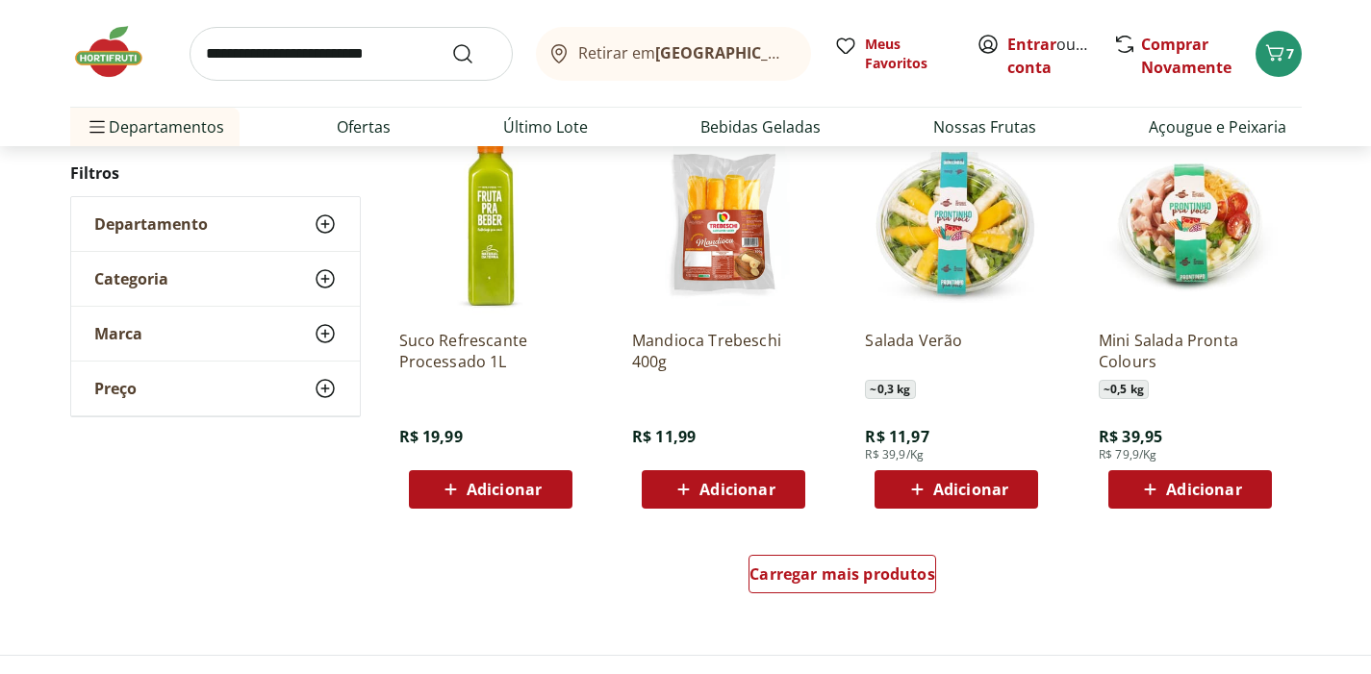
click at [997, 493] on span "Adicionar" at bounding box center [970, 489] width 75 height 15
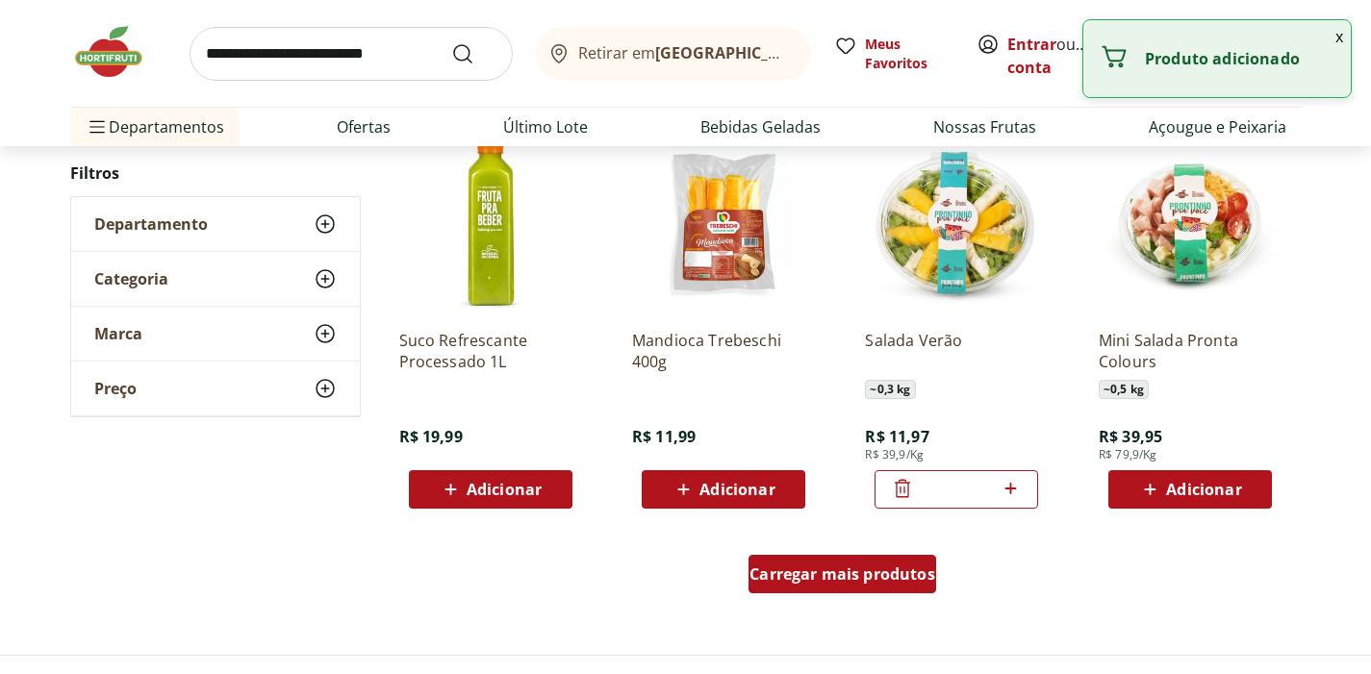
click at [823, 567] on span "Carregar mais produtos" at bounding box center [842, 574] width 186 height 15
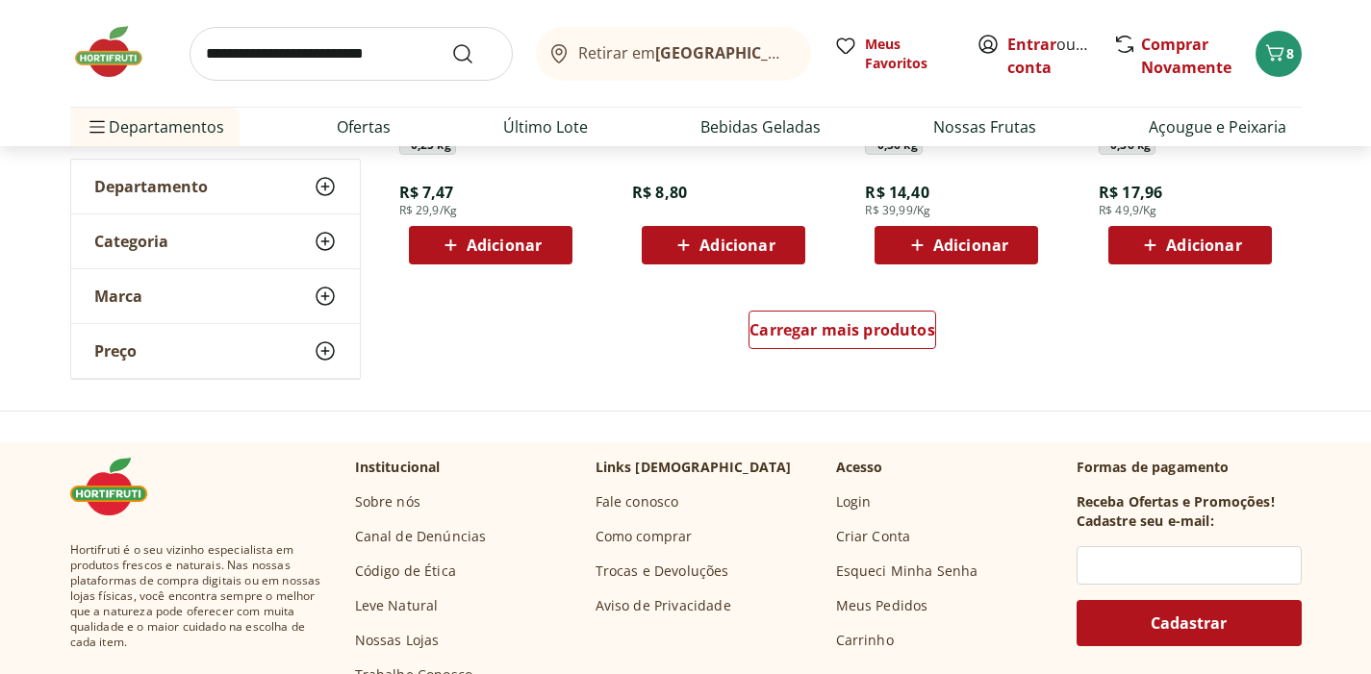
scroll to position [13854, 0]
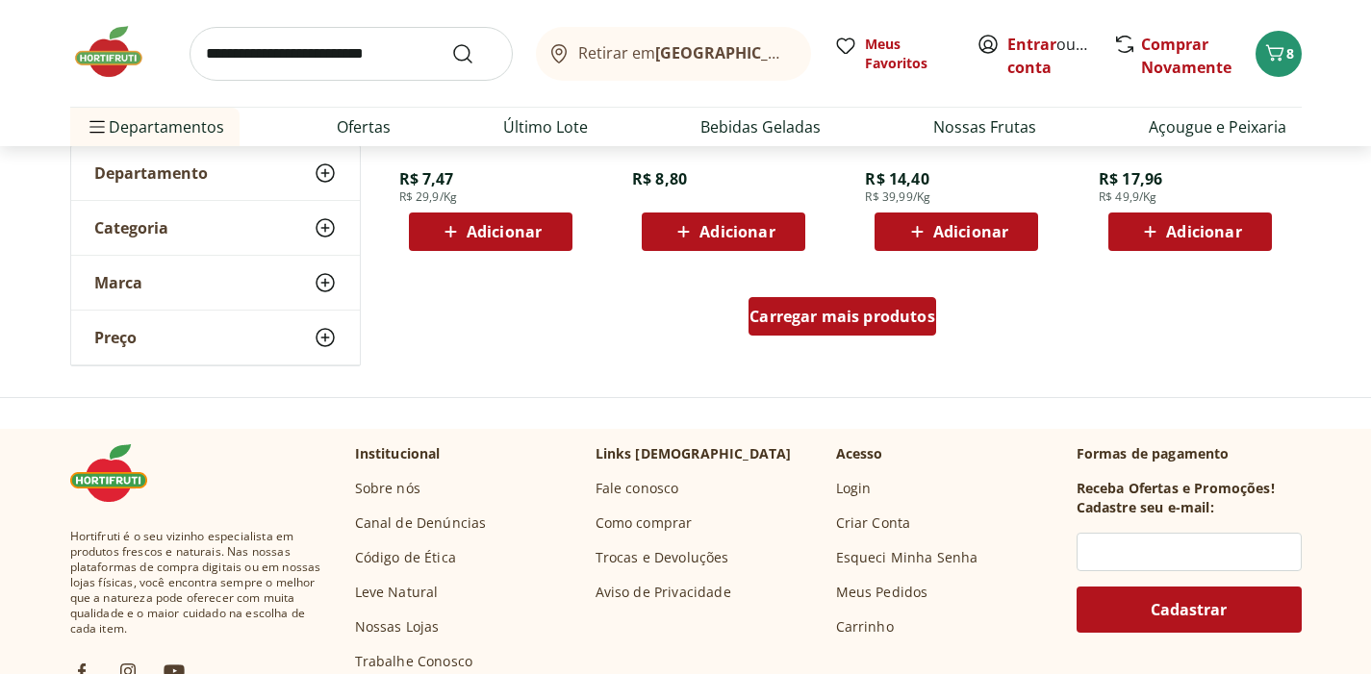
click at [836, 316] on span "Carregar mais produtos" at bounding box center [842, 316] width 186 height 15
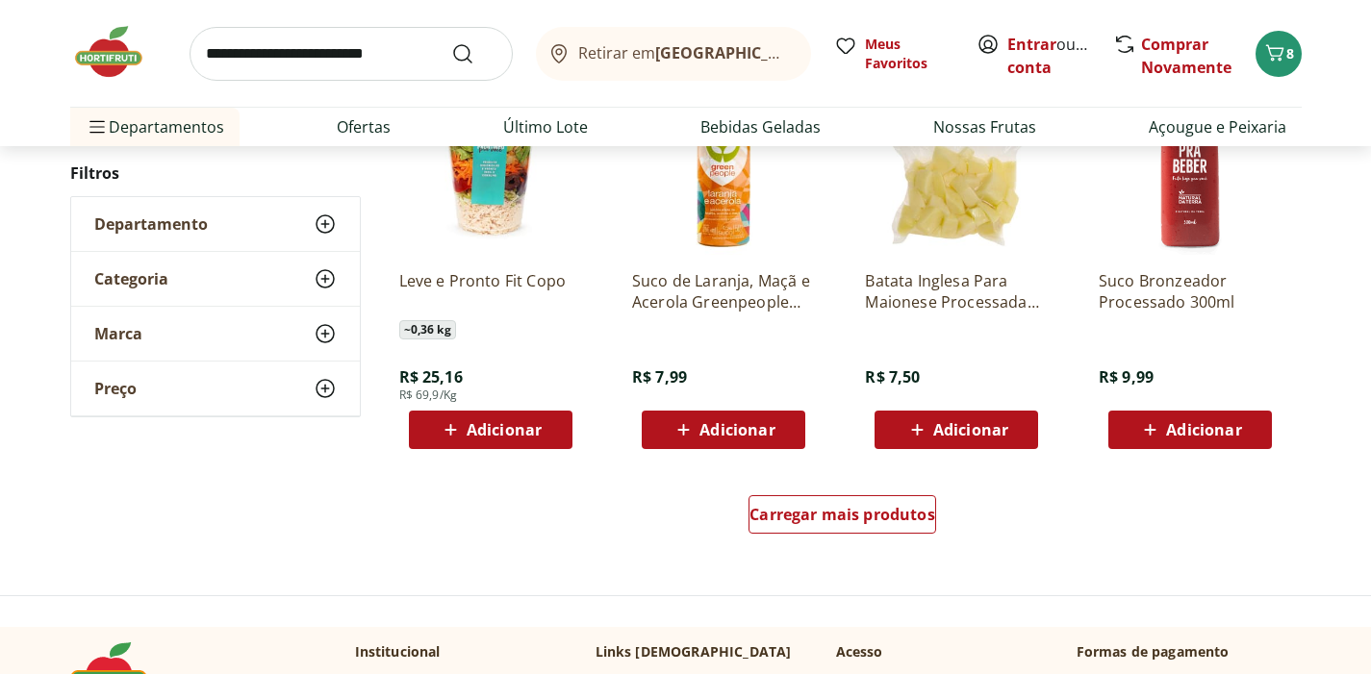
scroll to position [14912, 0]
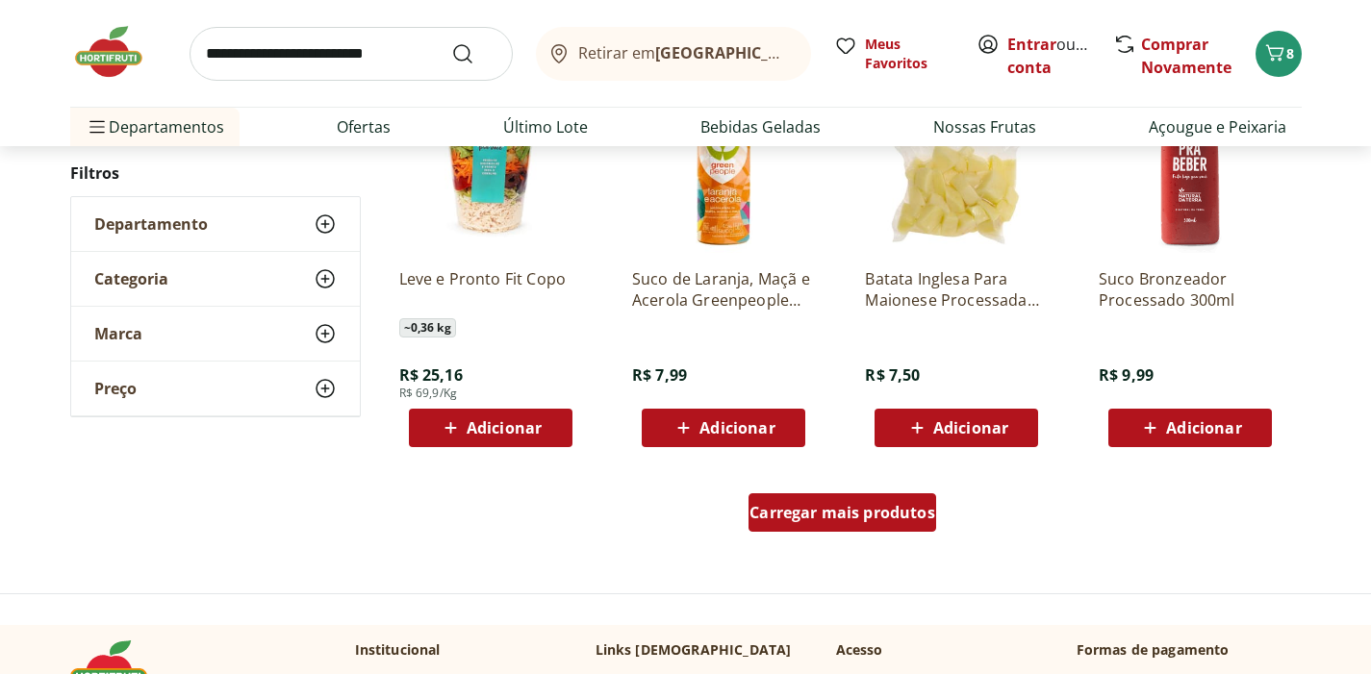
click at [833, 517] on span "Carregar mais produtos" at bounding box center [842, 512] width 186 height 15
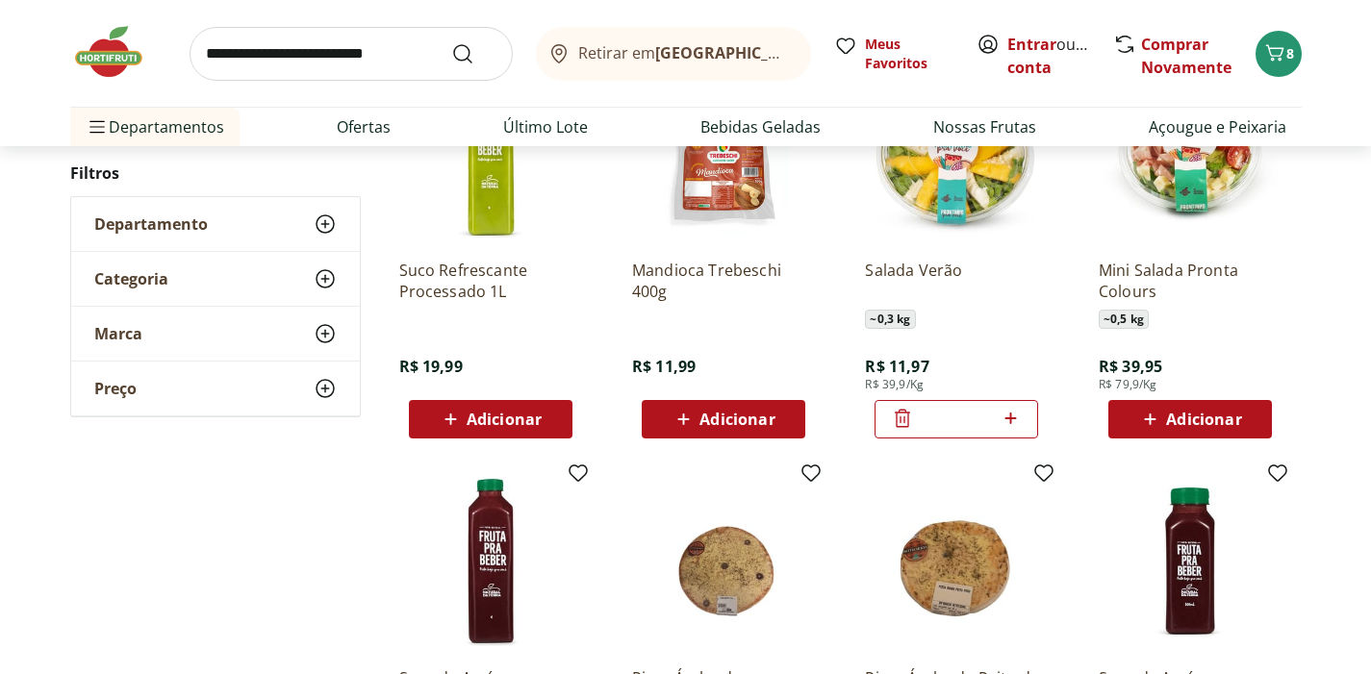
scroll to position [12343, 0]
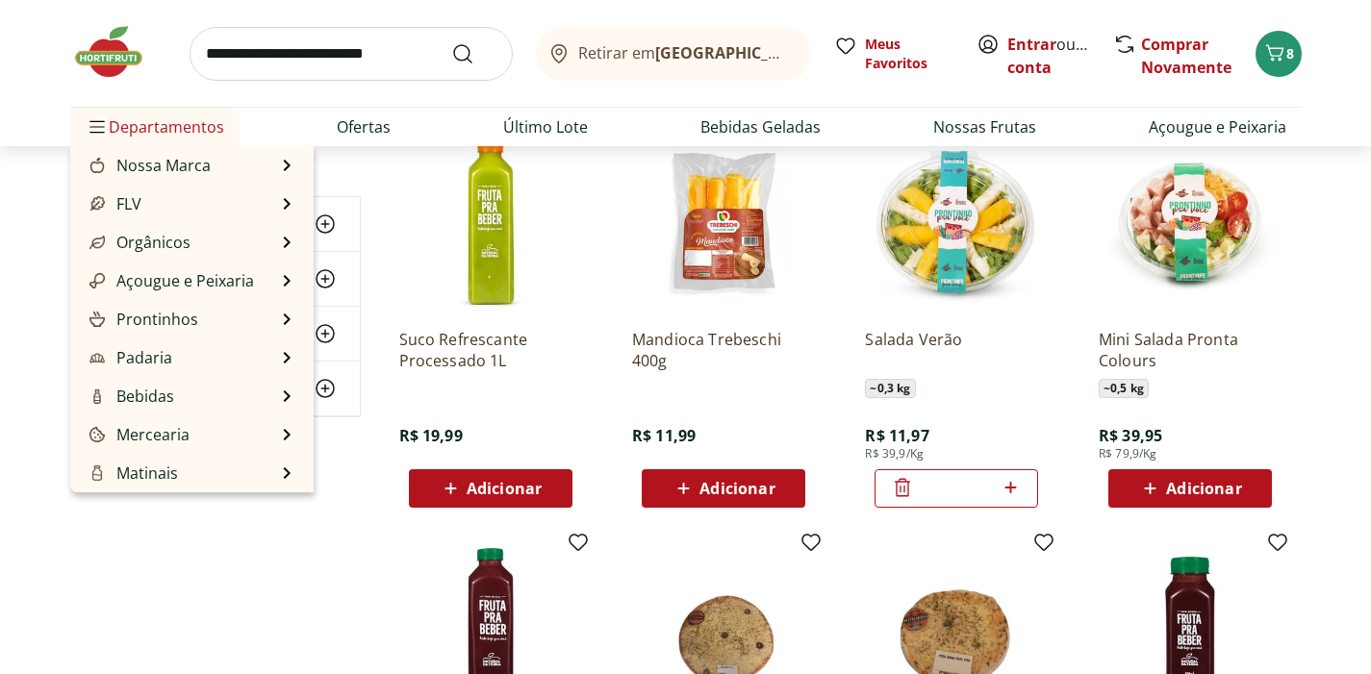
click at [133, 113] on span "Departamentos" at bounding box center [155, 127] width 139 height 46
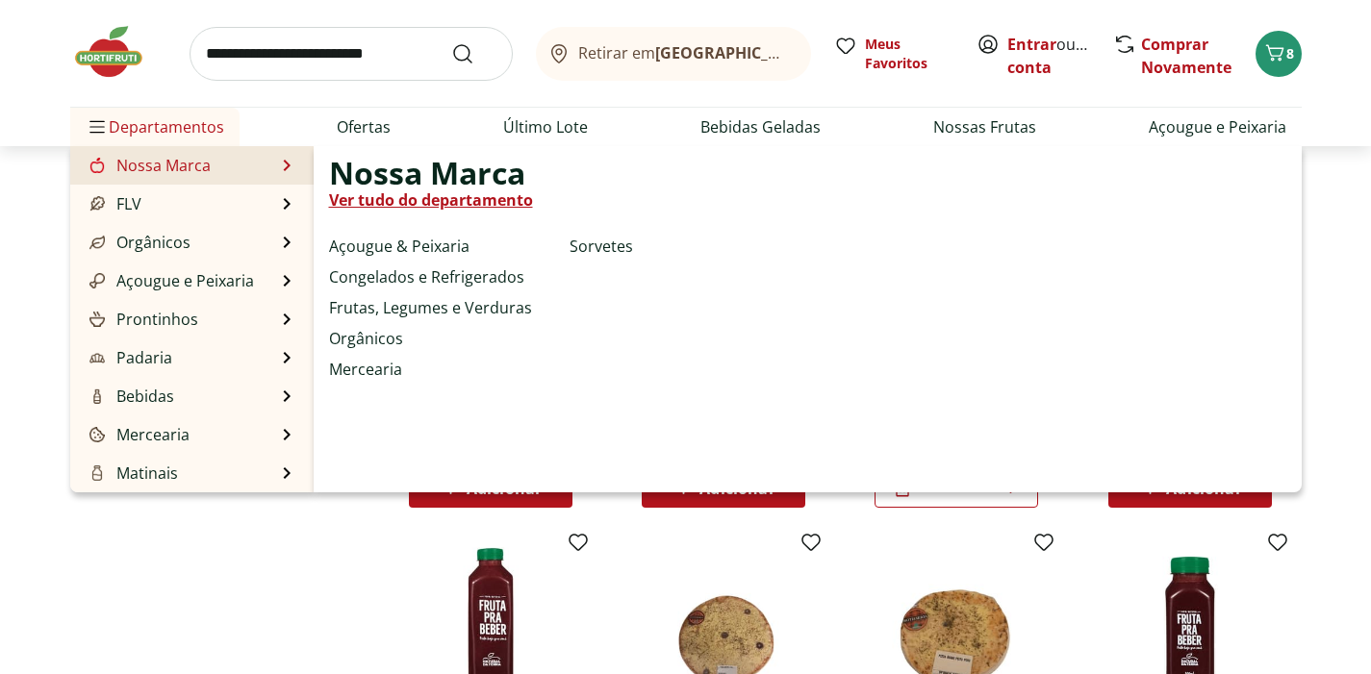
click at [278, 163] on li "Nossa Marca Nossa Marca Ver tudo do departamento Açougue & Peixaria Congelados …" at bounding box center [191, 165] width 243 height 38
click at [181, 174] on link "Nossa Marca" at bounding box center [148, 165] width 125 height 23
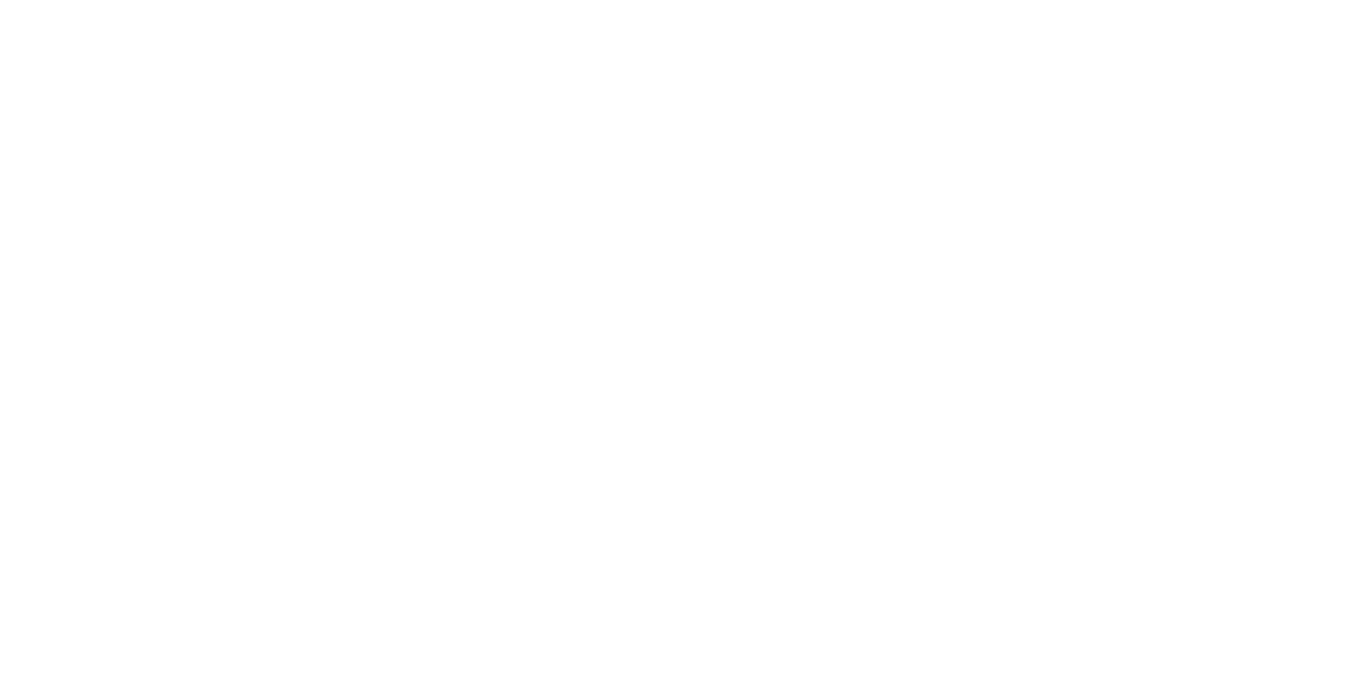
select select "**********"
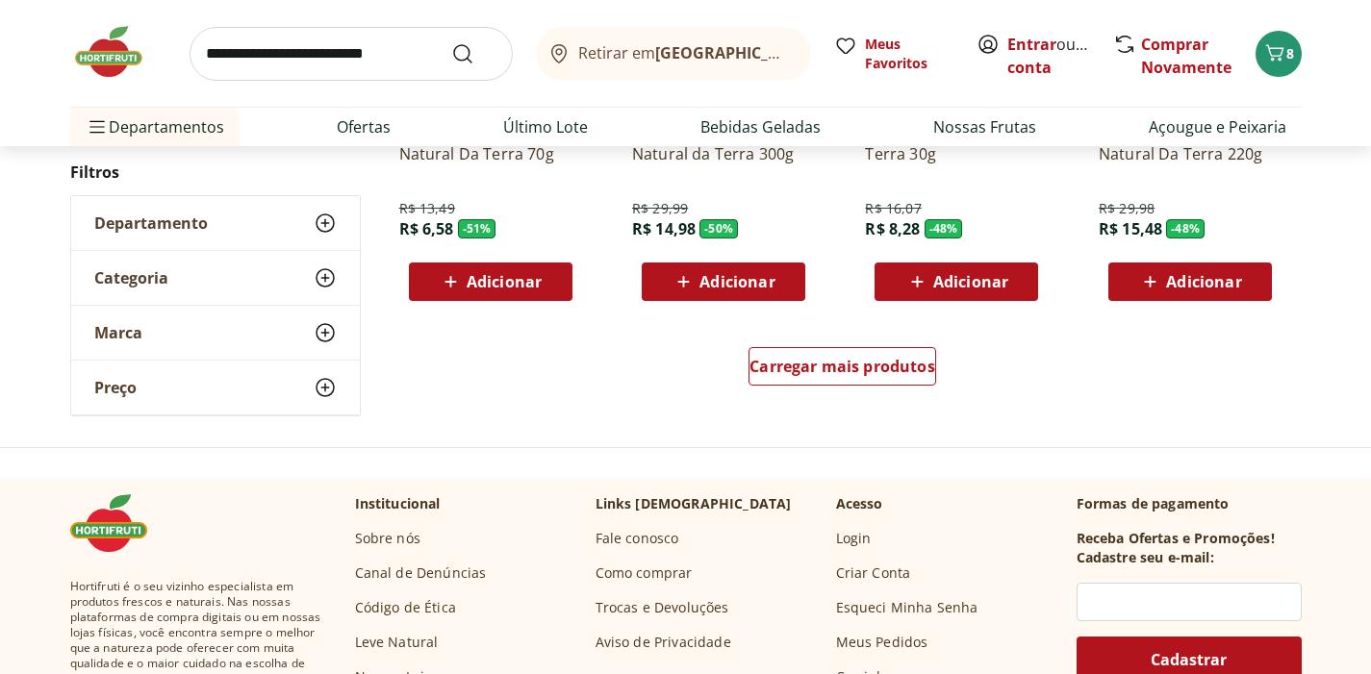
scroll to position [1268, 0]
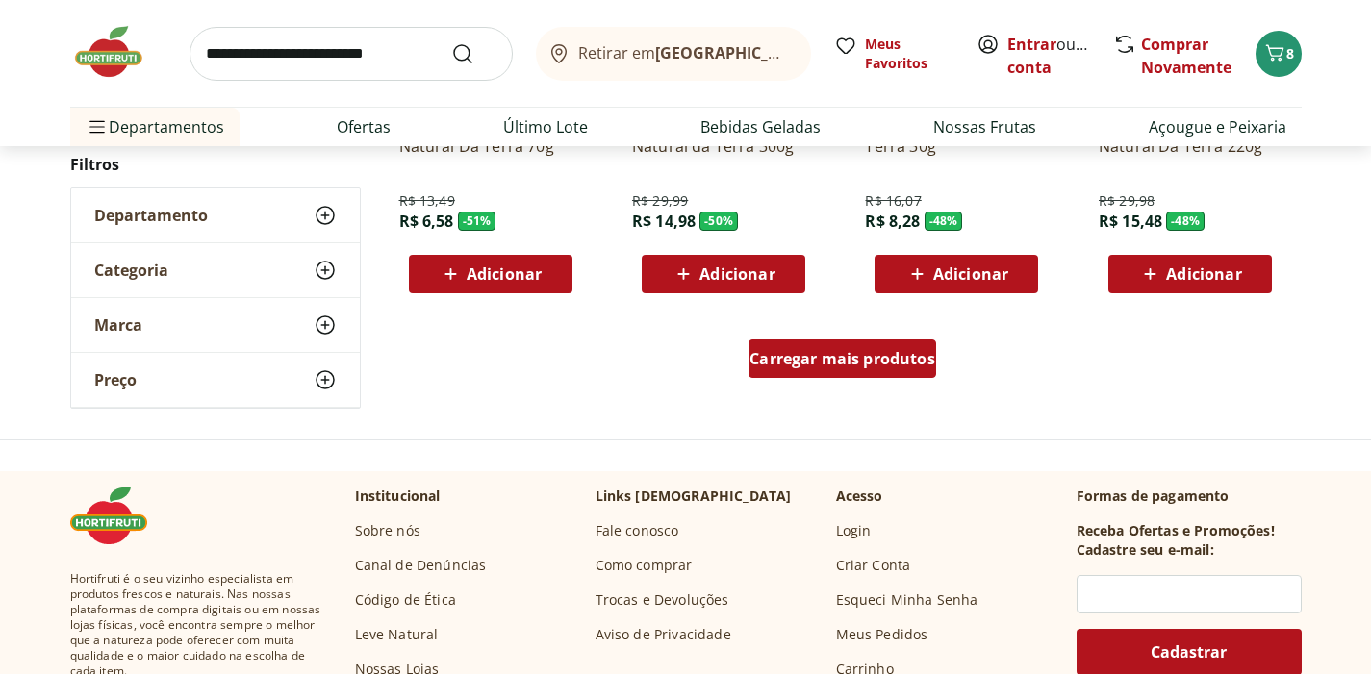
click at [912, 367] on span "Carregar mais produtos" at bounding box center [842, 358] width 186 height 15
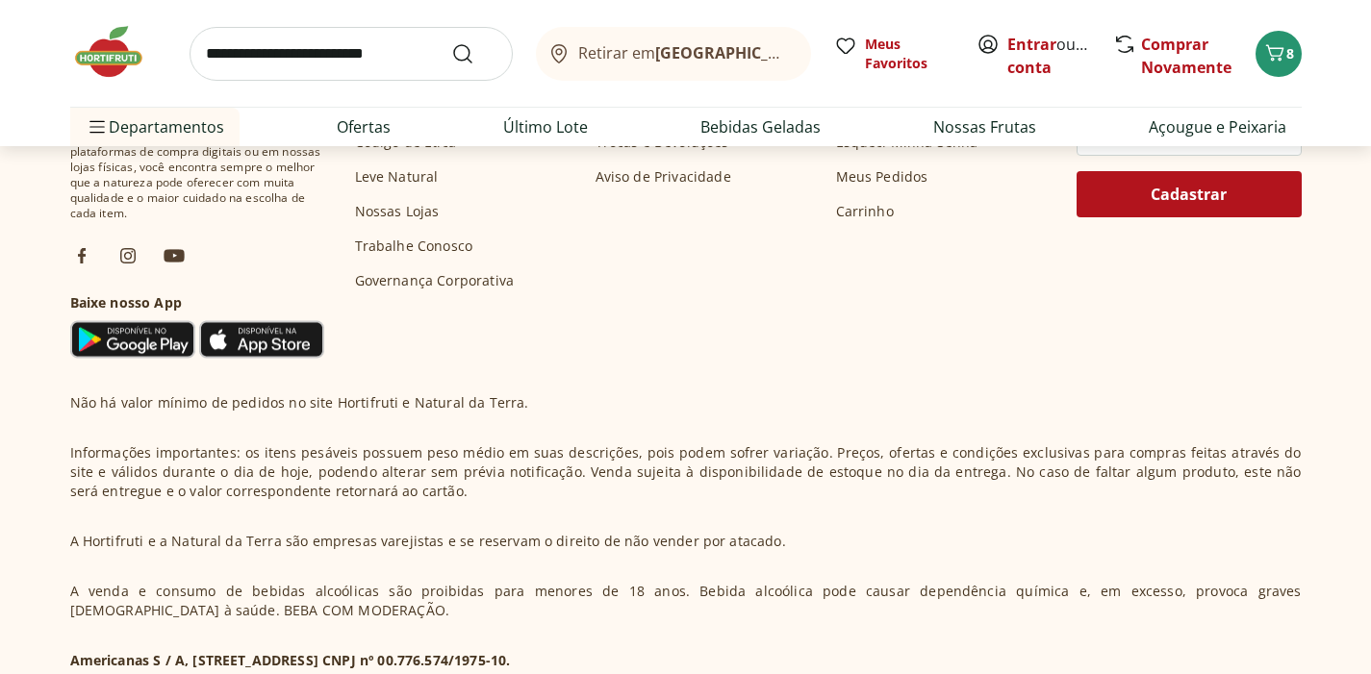
scroll to position [2982, 0]
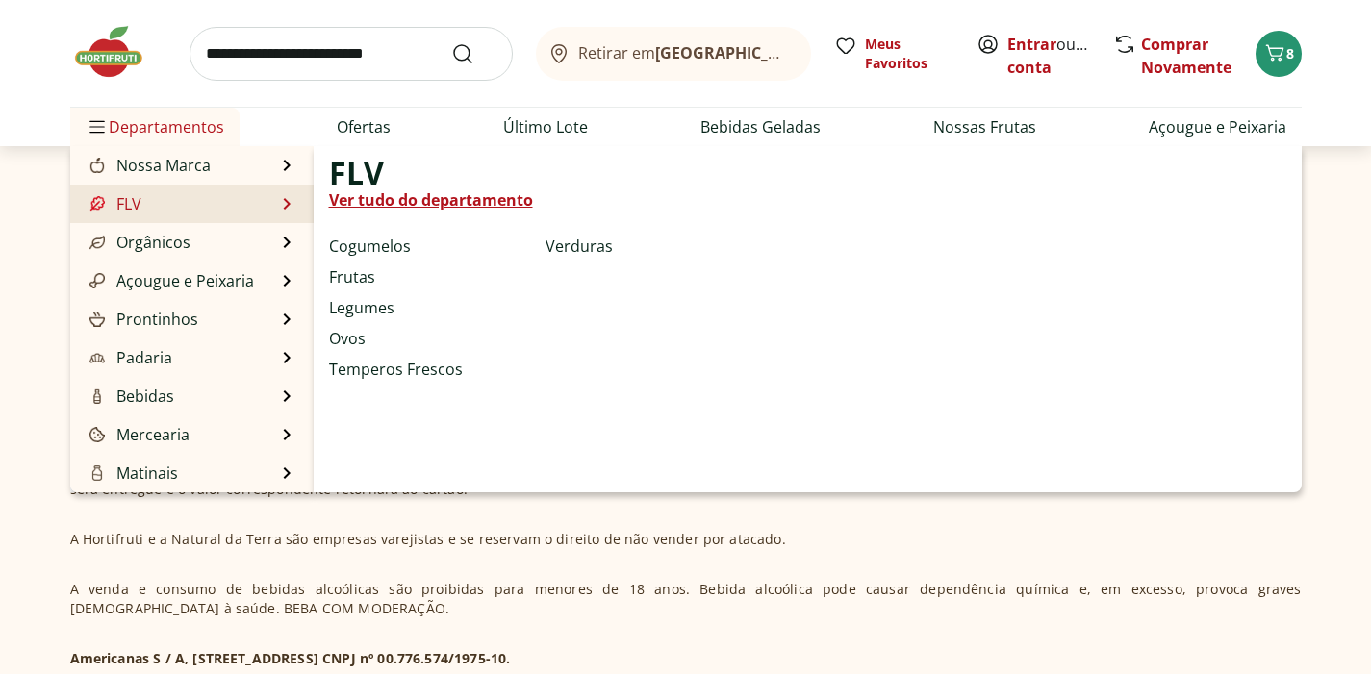
click at [178, 190] on li "FLV FLV Ver tudo do departamento Cogumelos Frutas Legumes Ovos Temperos Frescos…" at bounding box center [191, 204] width 243 height 38
click at [127, 192] on link "FLV" at bounding box center [114, 203] width 56 height 23
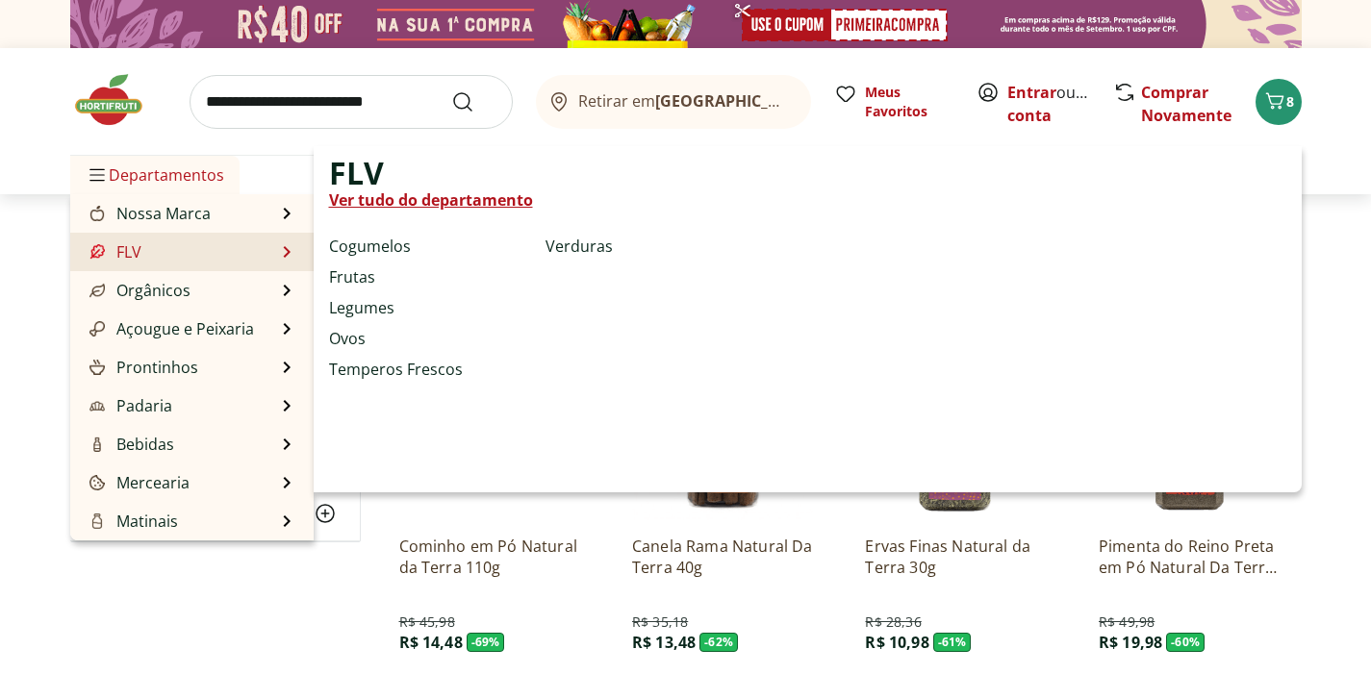
select select "**********"
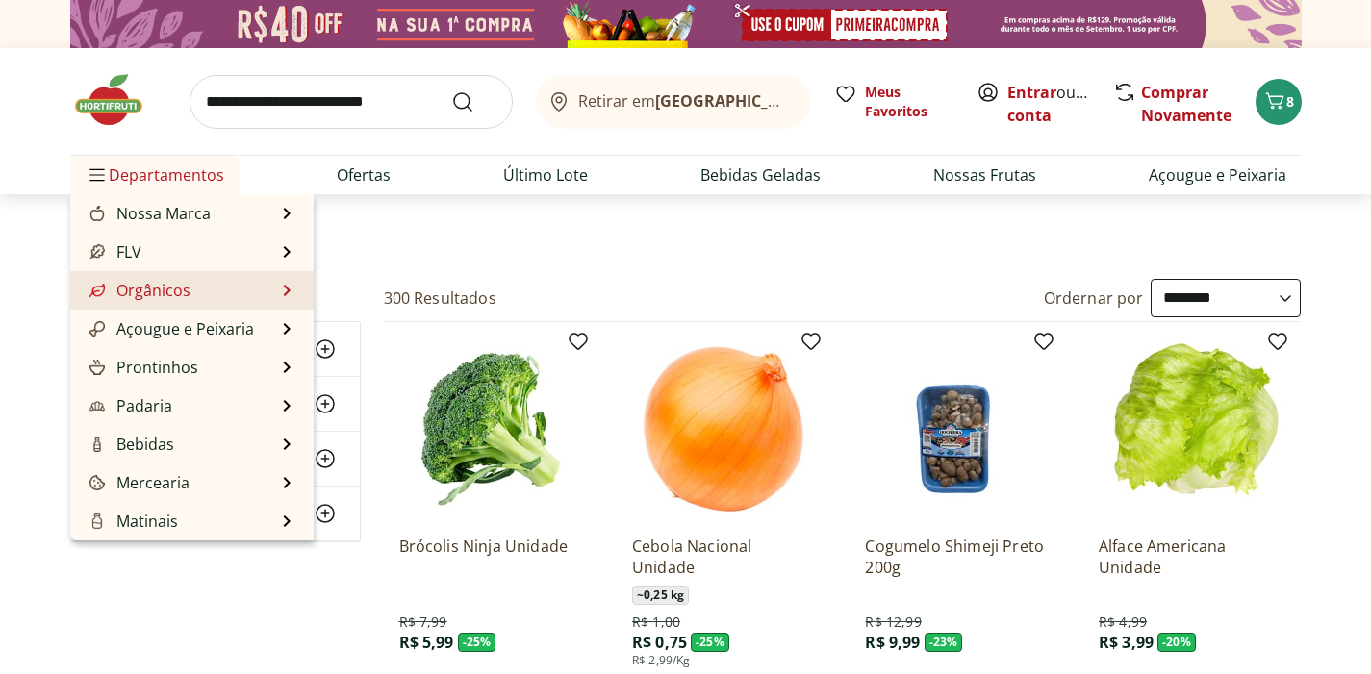
click at [139, 297] on link "Orgânicos" at bounding box center [138, 290] width 105 height 23
select select "**********"
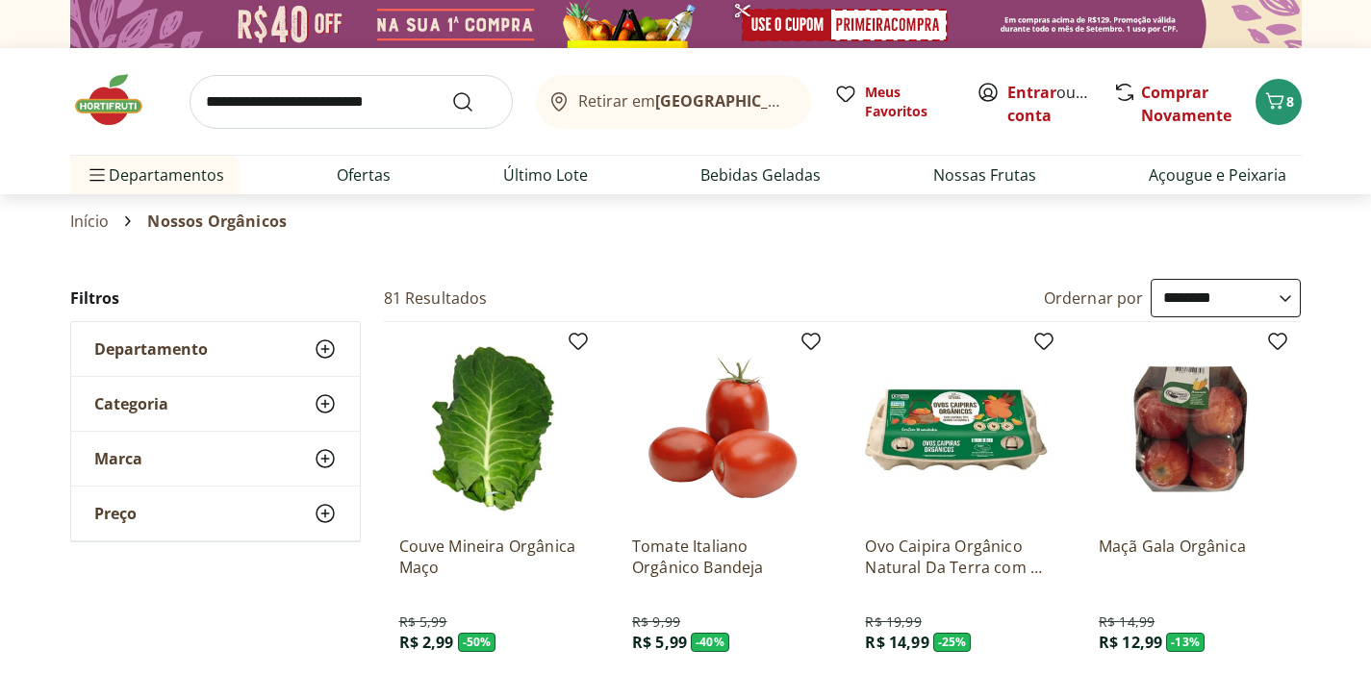
scroll to position [643, 0]
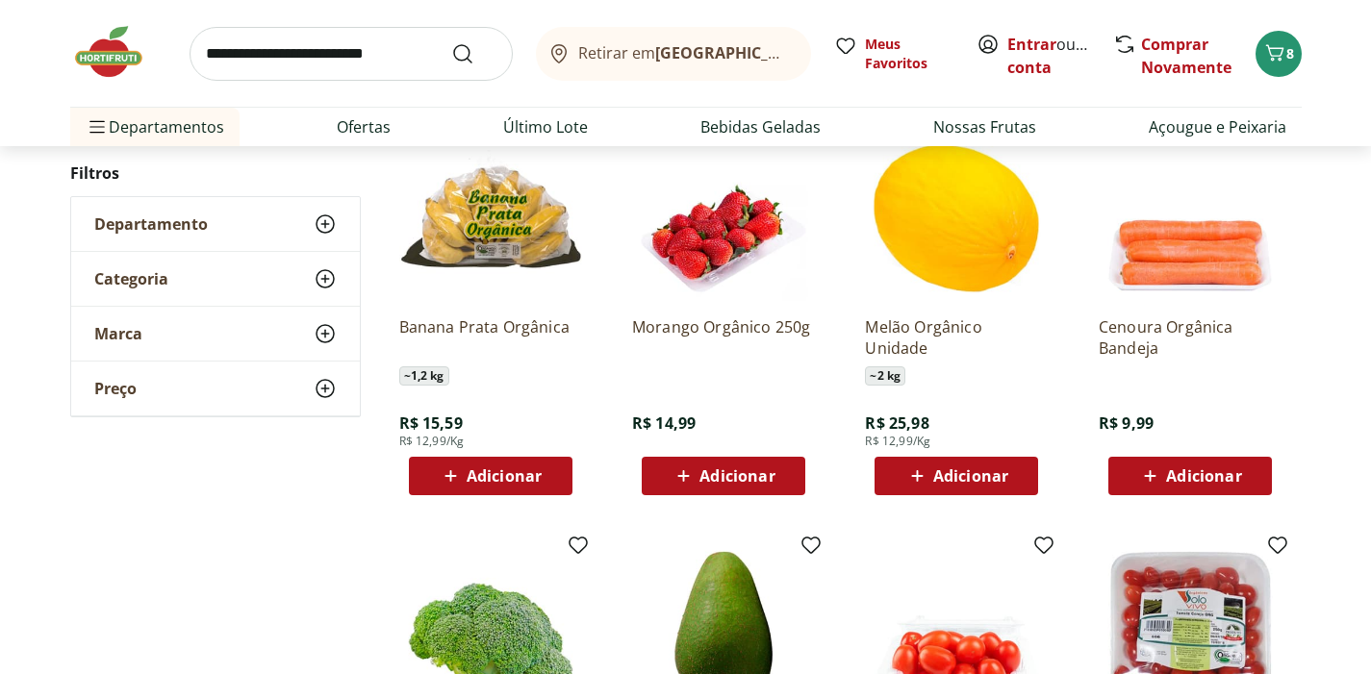
click at [763, 481] on span "Adicionar" at bounding box center [736, 475] width 75 height 15
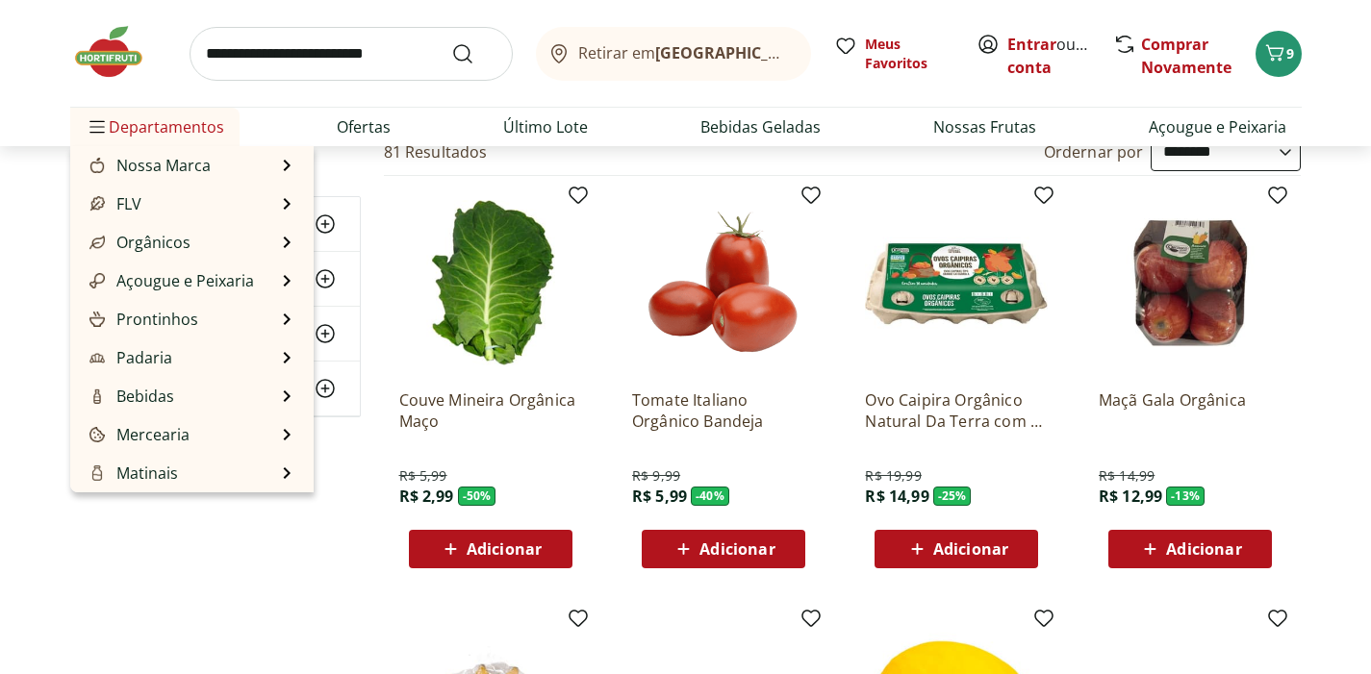
scroll to position [0, 0]
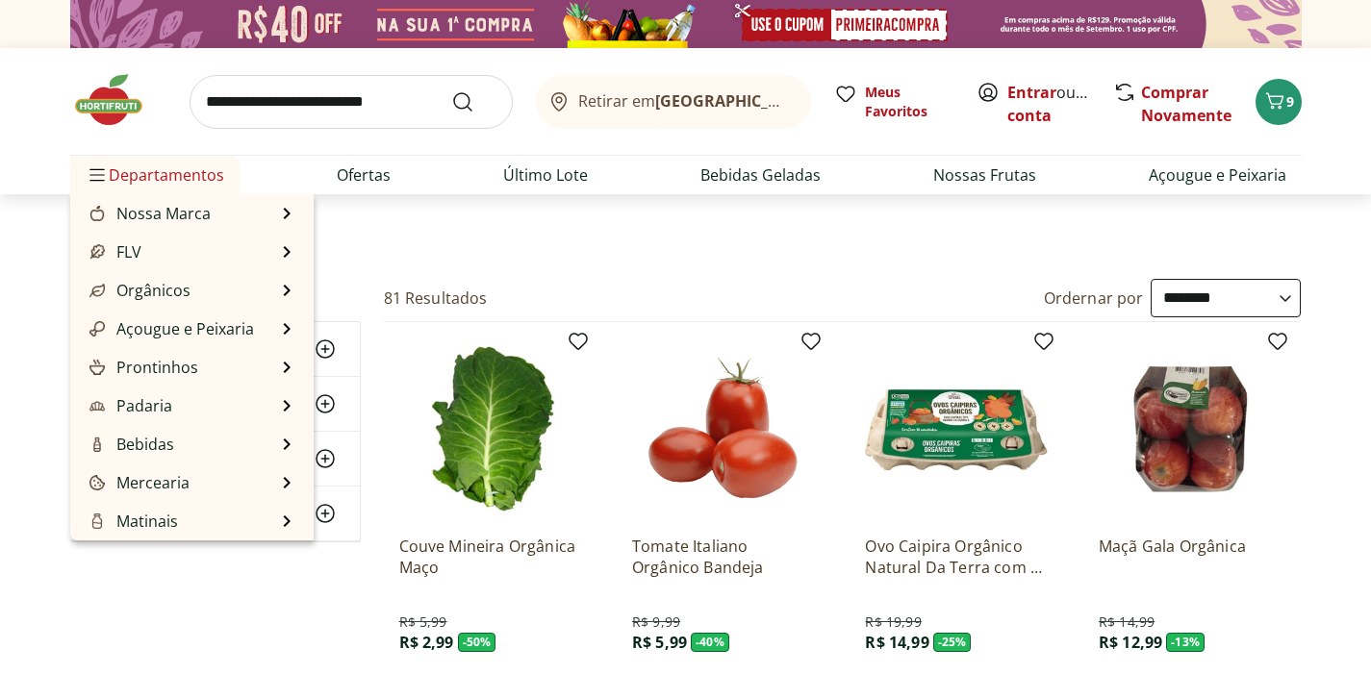
click at [161, 168] on span "Departamentos" at bounding box center [155, 175] width 139 height 46
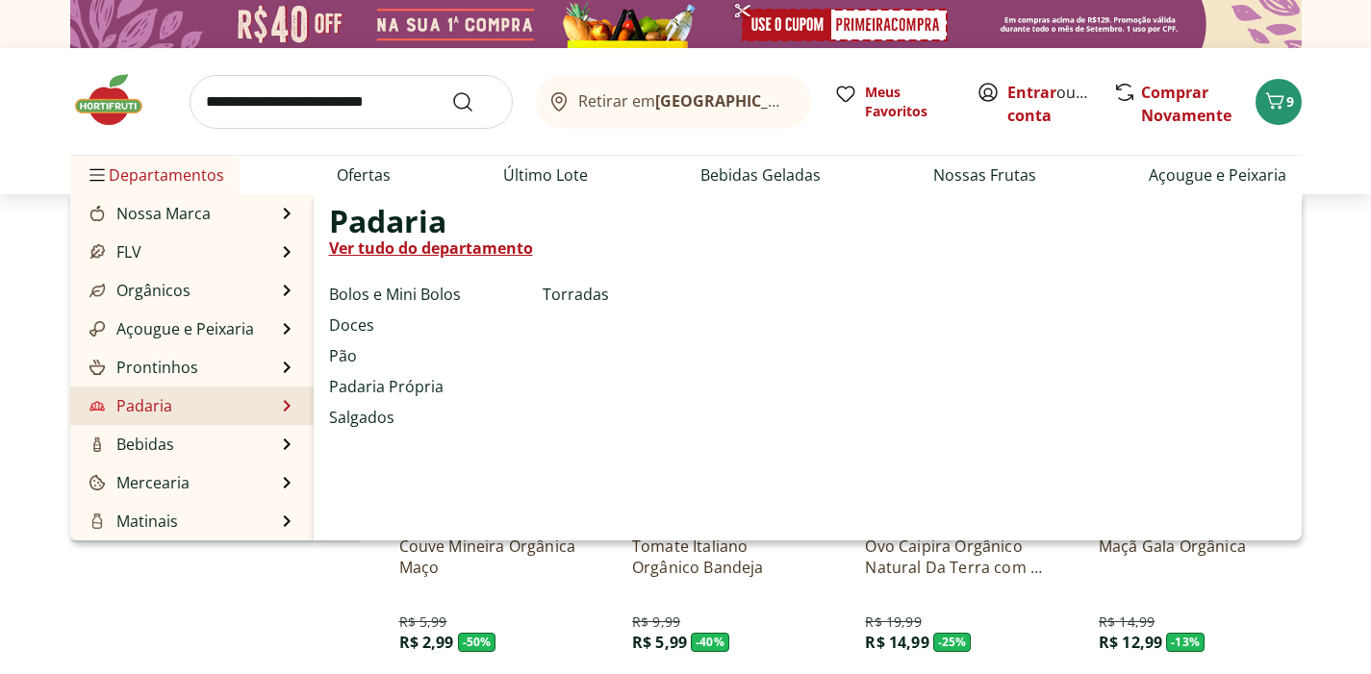
click at [157, 401] on link "Padaria" at bounding box center [129, 405] width 87 height 23
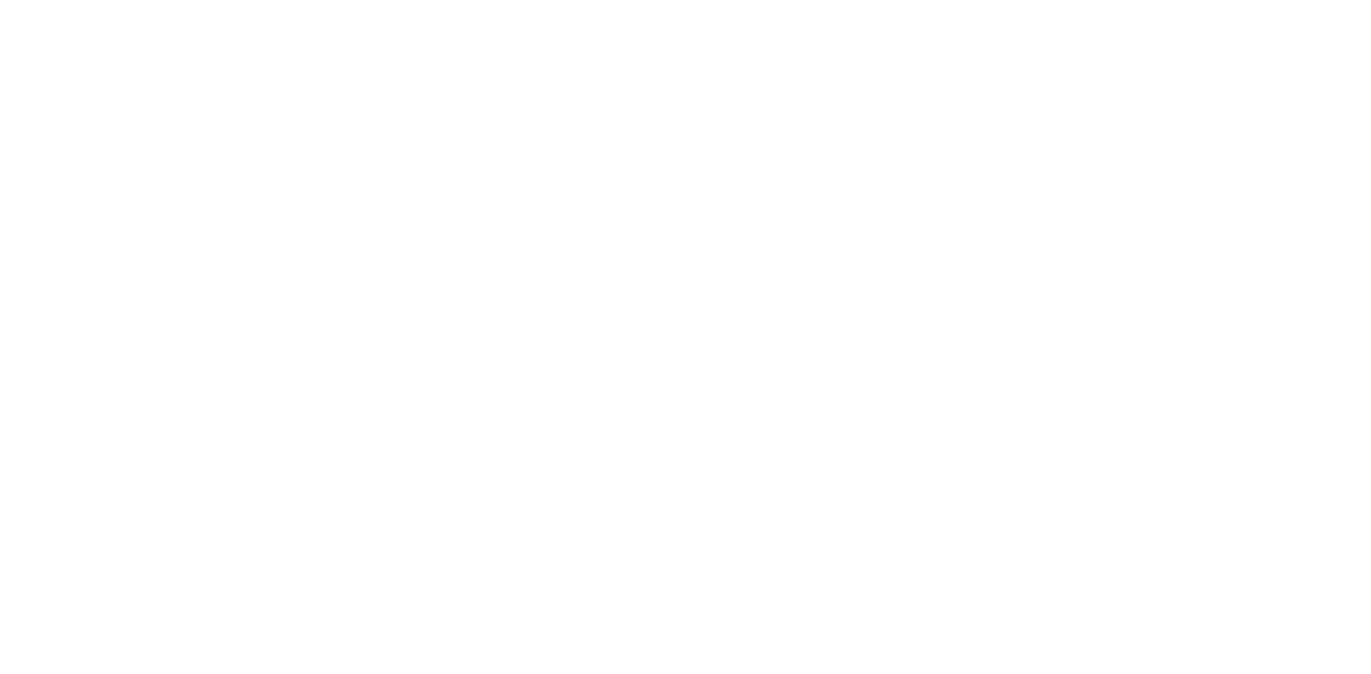
select select "**********"
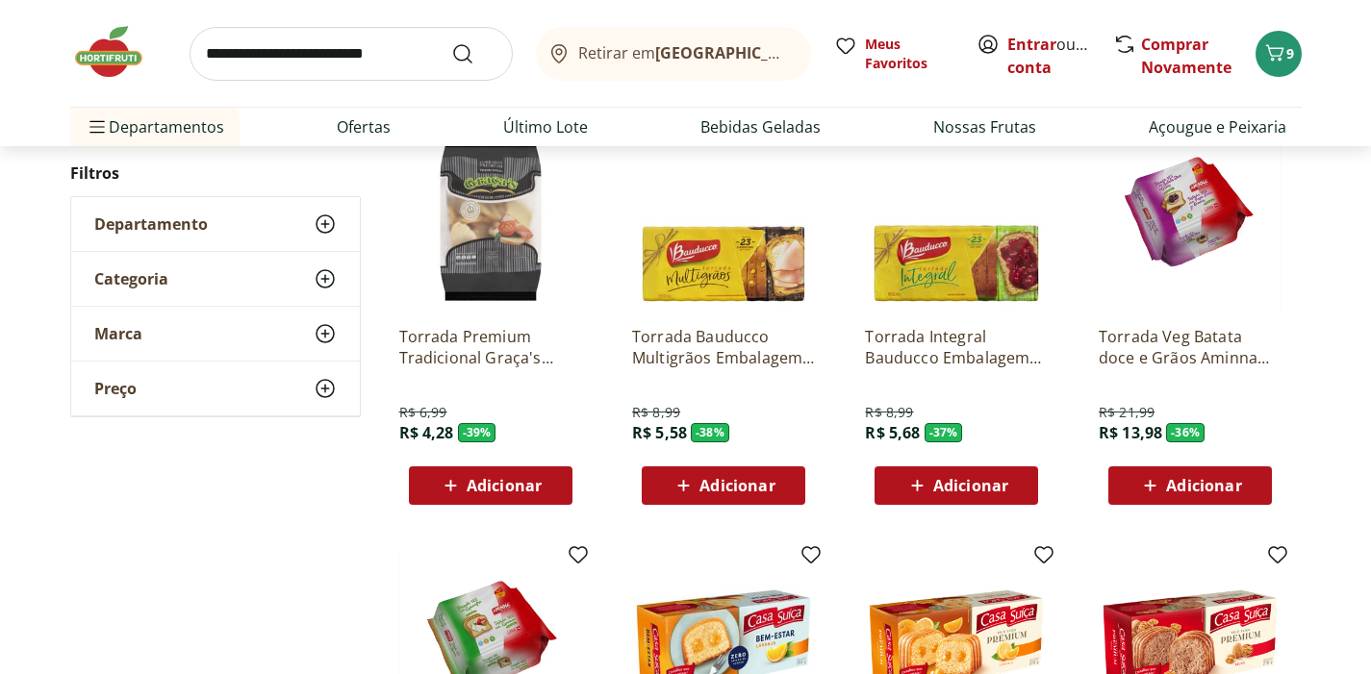
scroll to position [964, 0]
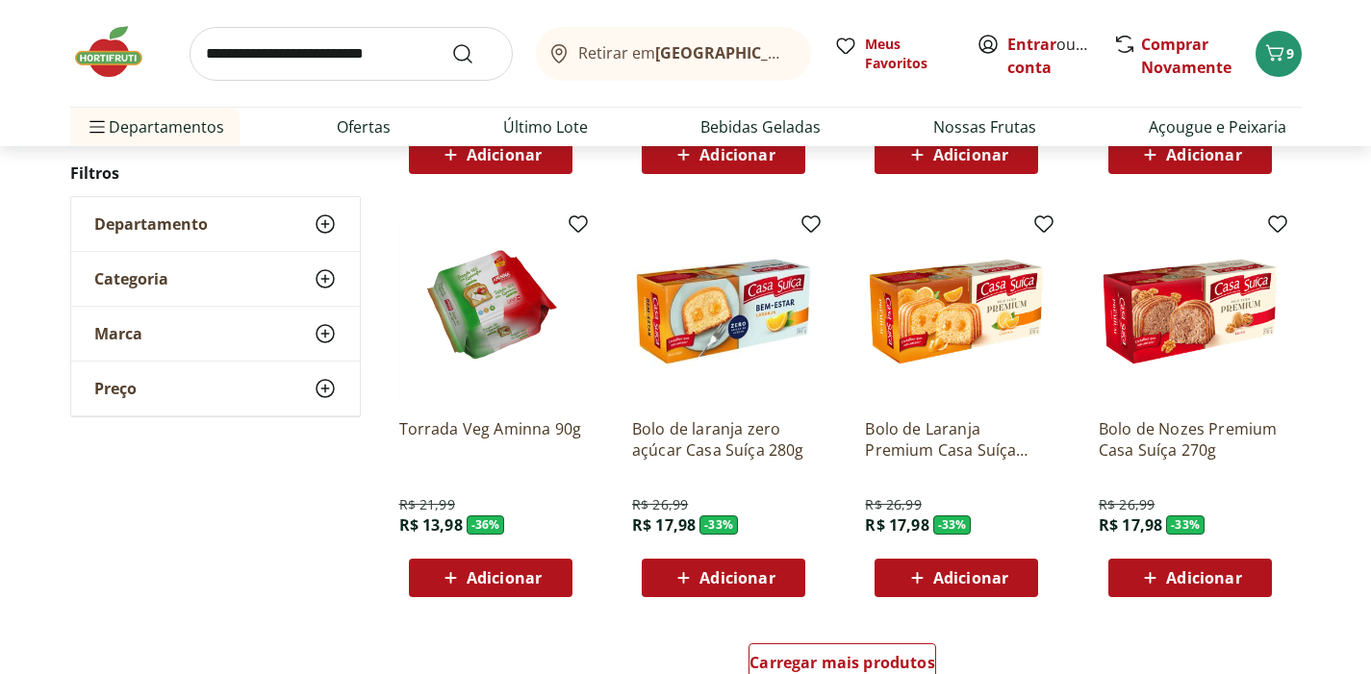
click at [705, 577] on span "Adicionar" at bounding box center [736, 577] width 75 height 15
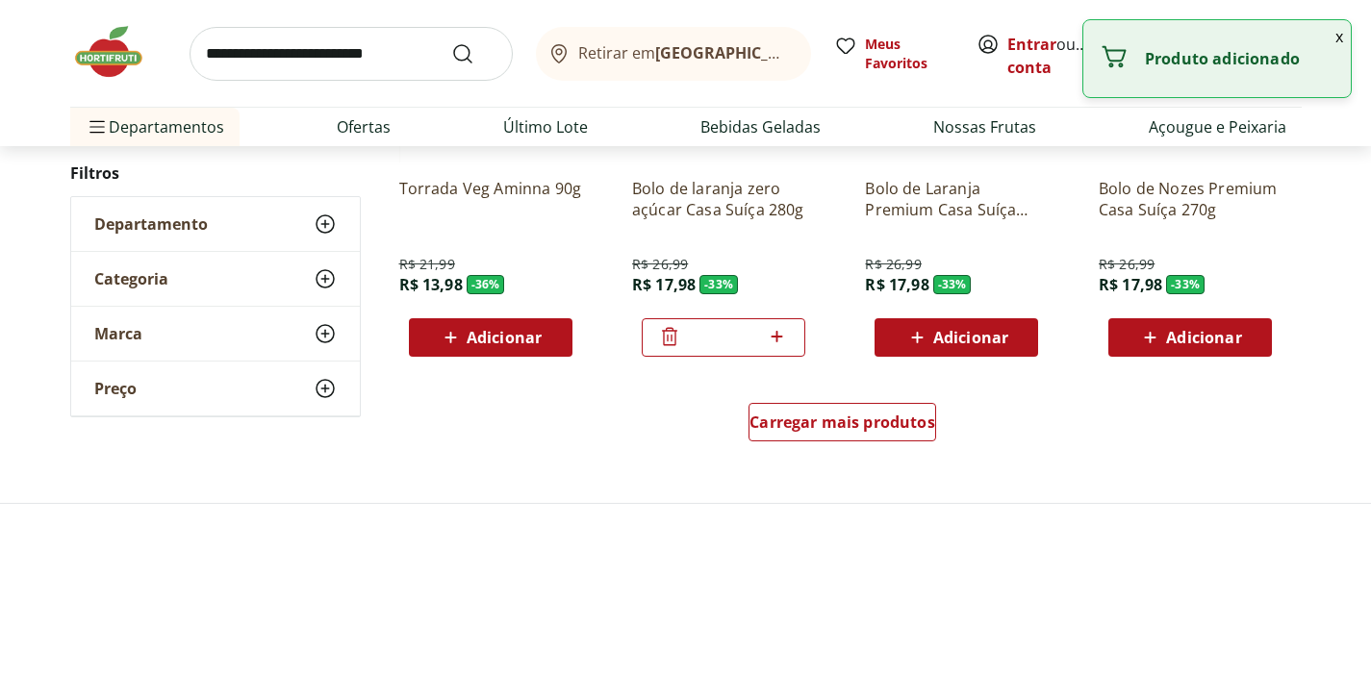
scroll to position [1266, 0]
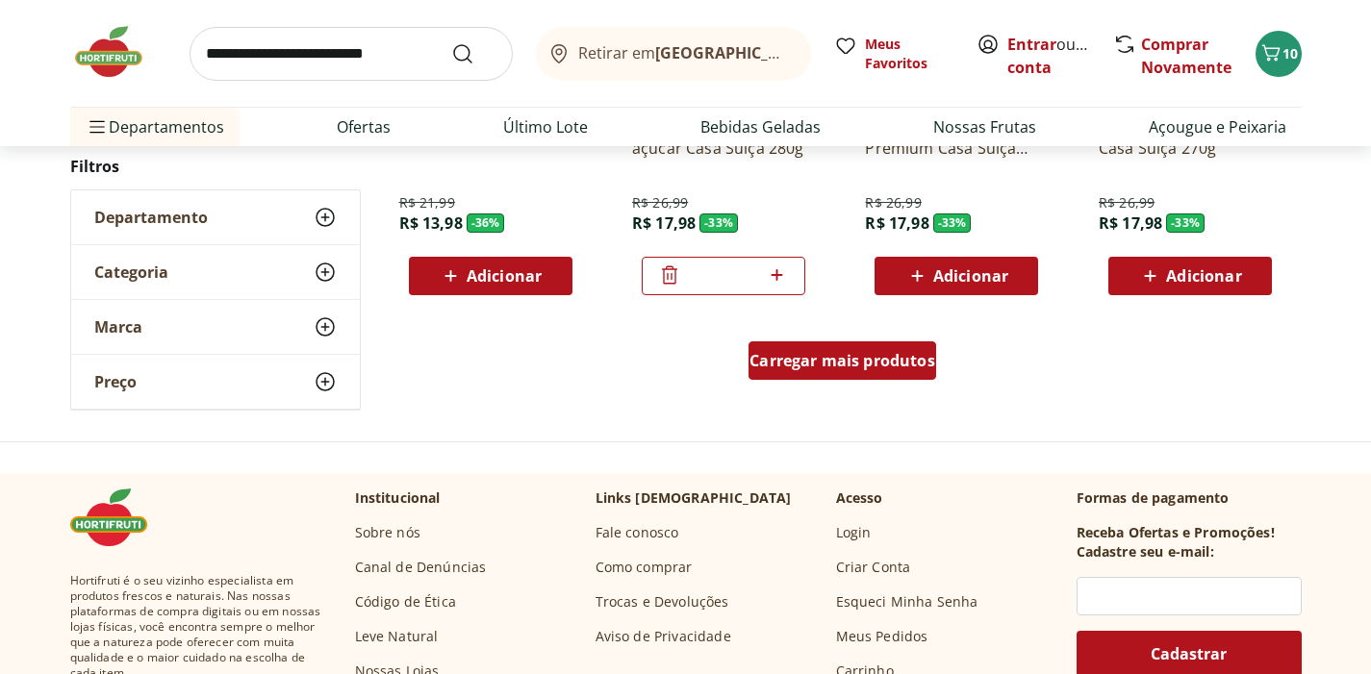
click at [850, 367] on span "Carregar mais produtos" at bounding box center [842, 360] width 186 height 15
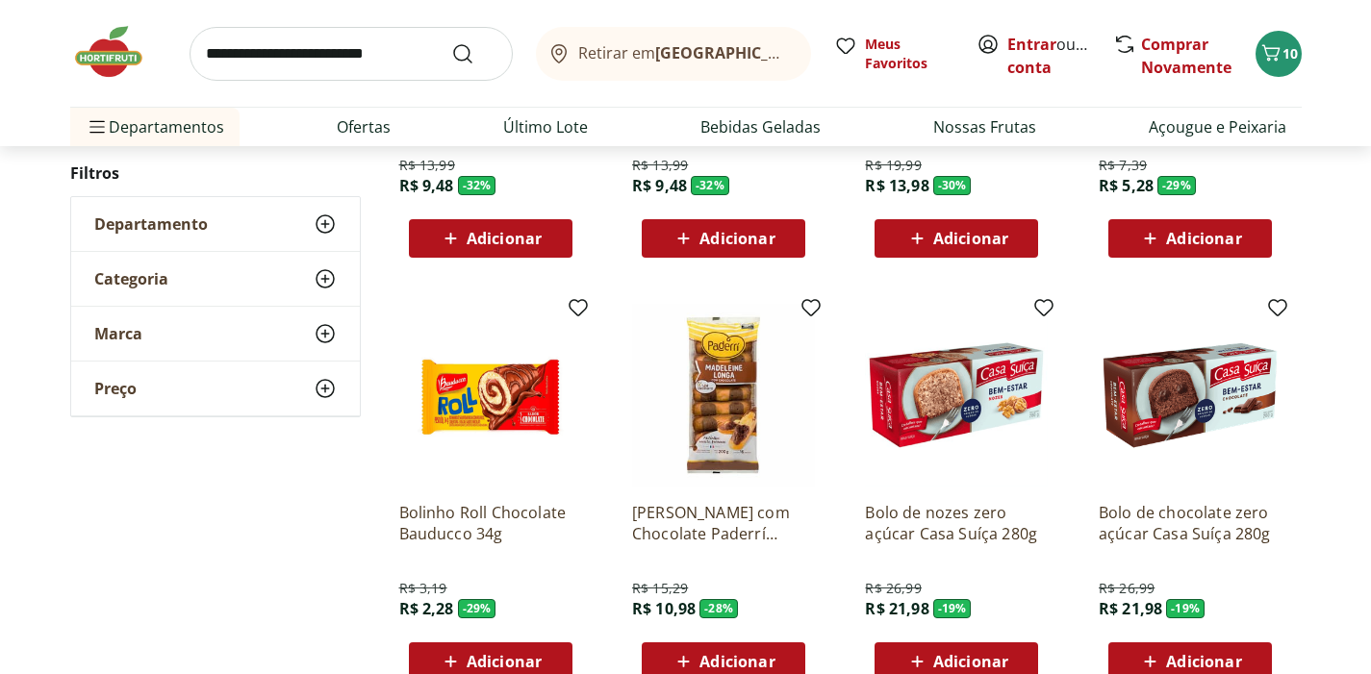
scroll to position [2516, 0]
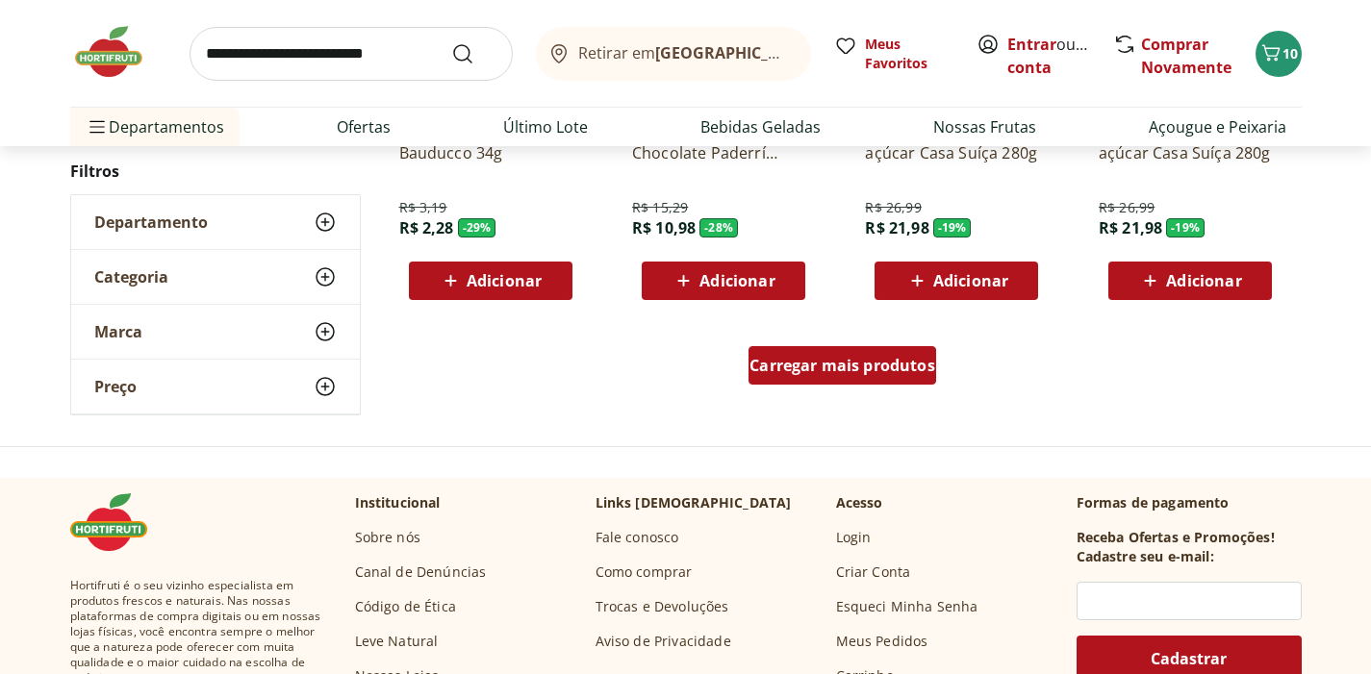
click at [886, 383] on div "Carregar mais produtos" at bounding box center [842, 365] width 188 height 38
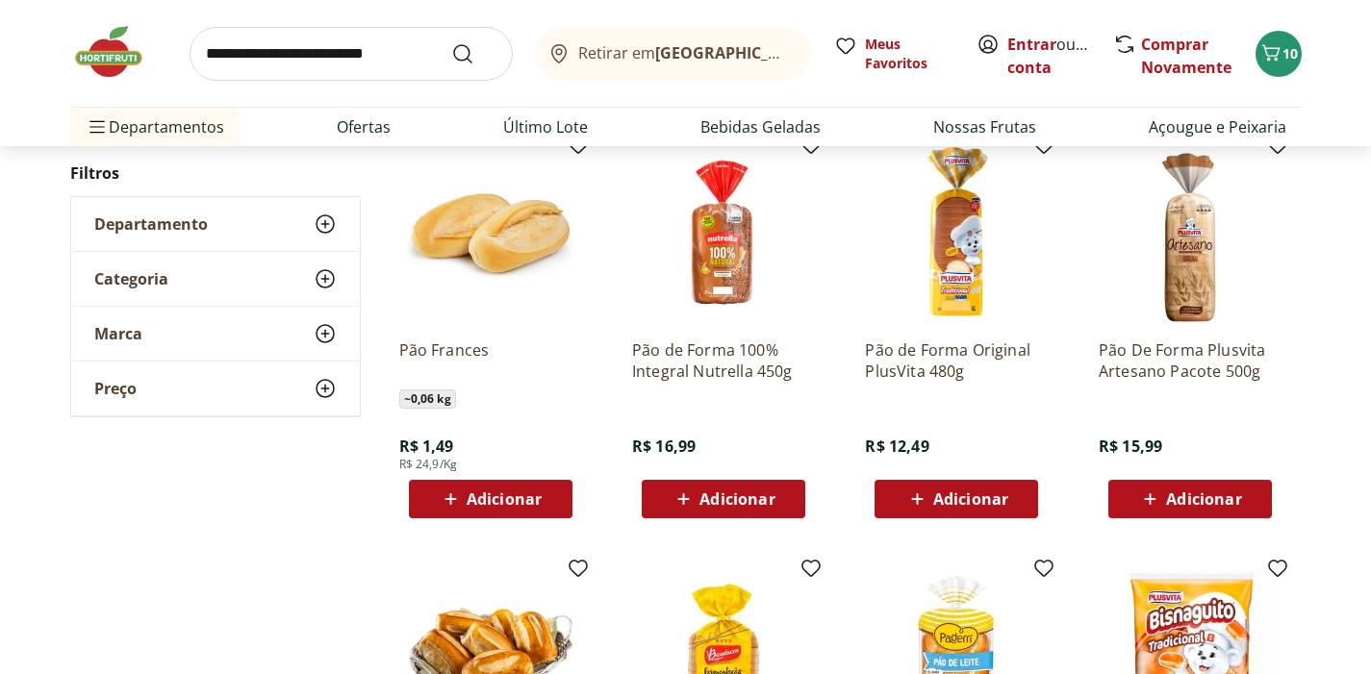
scroll to position [2664, 0]
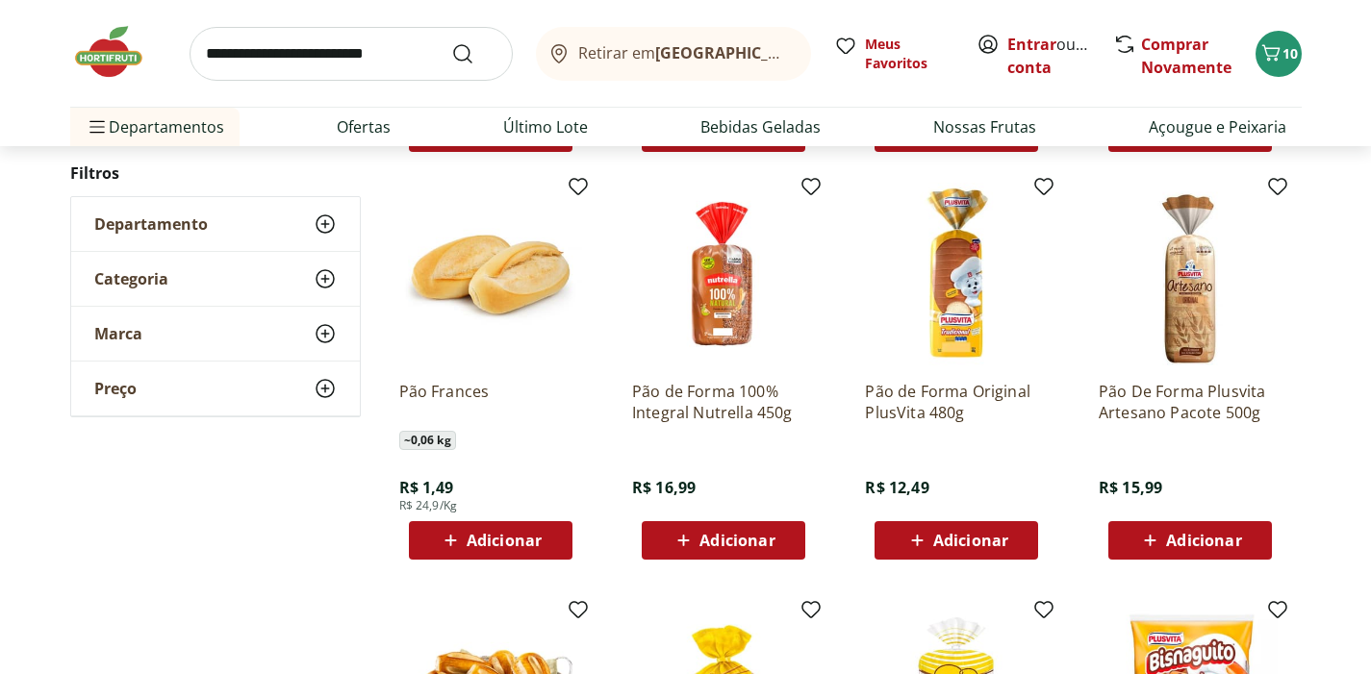
click at [459, 539] on icon at bounding box center [451, 540] width 24 height 23
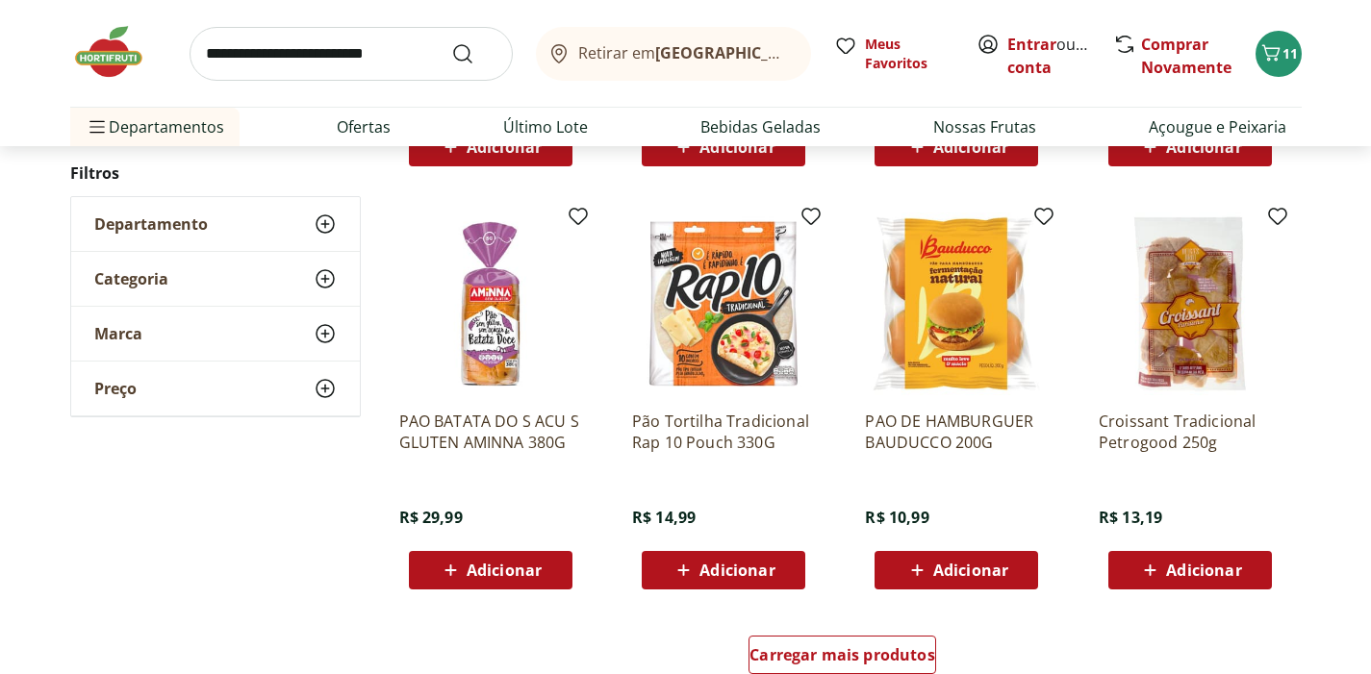
scroll to position [3455, 0]
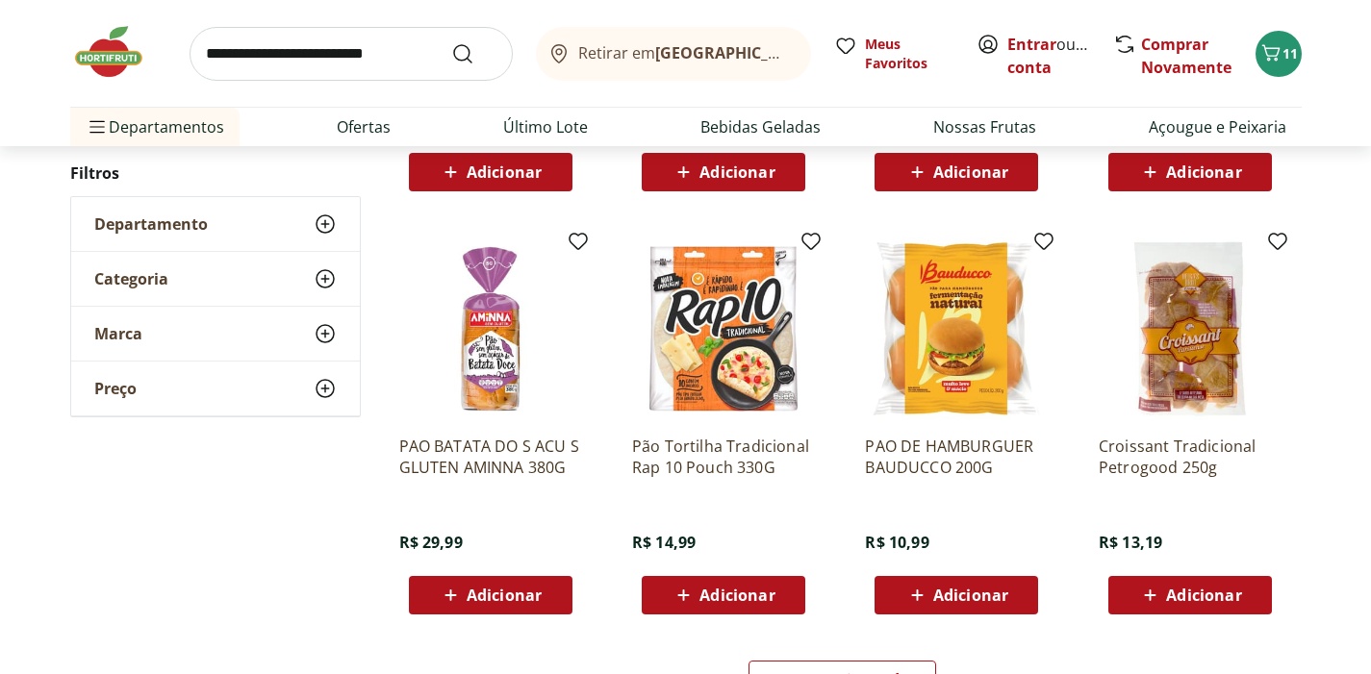
click at [730, 598] on span "Adicionar" at bounding box center [736, 595] width 75 height 15
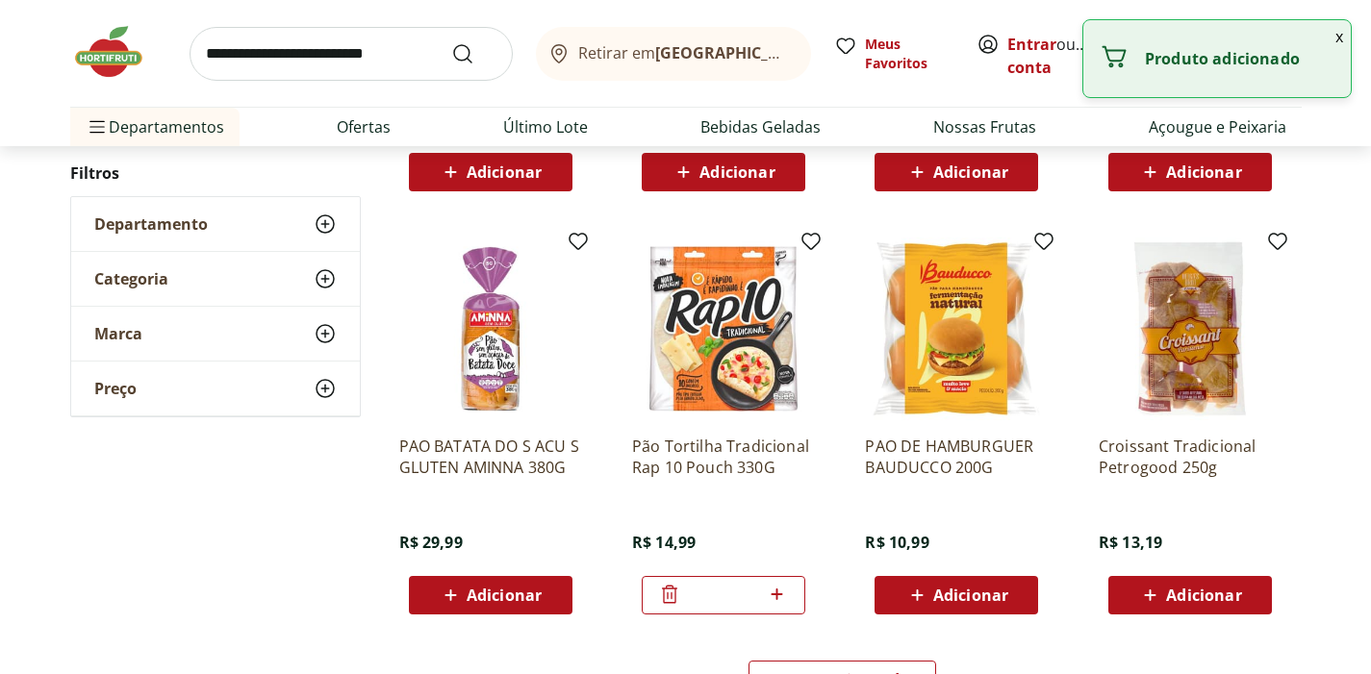
scroll to position [3802, 0]
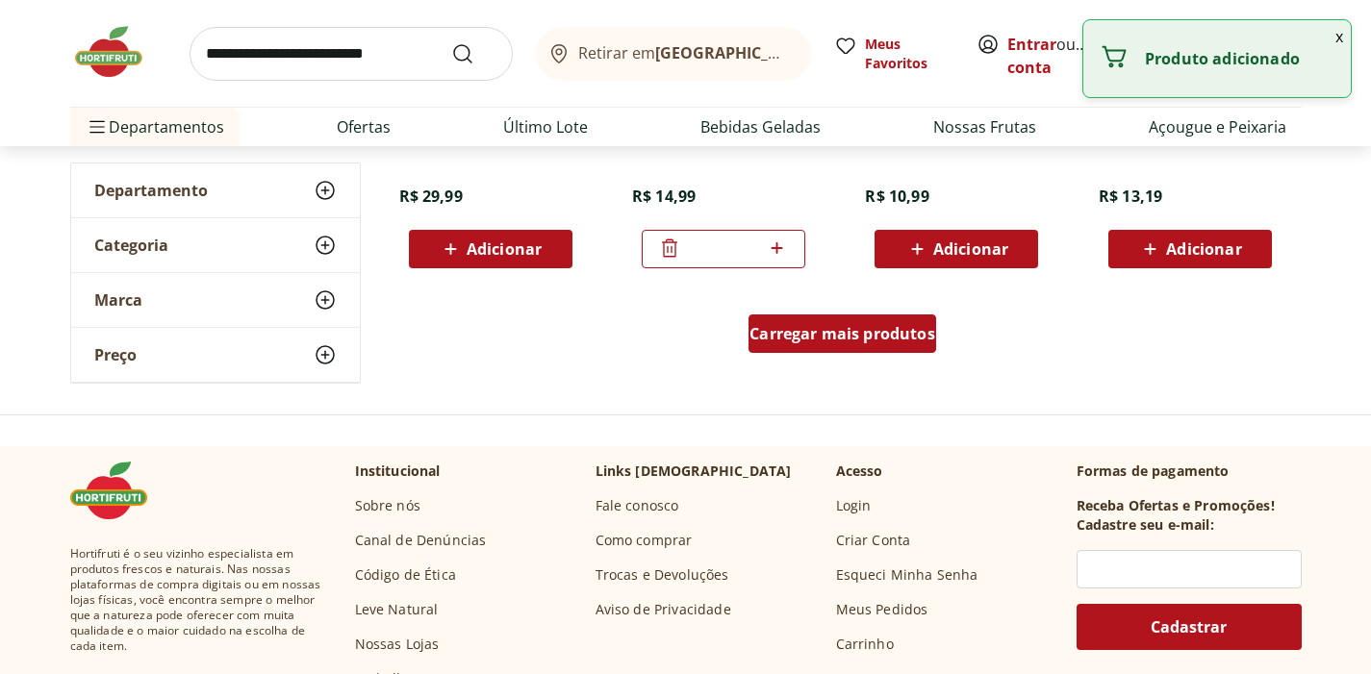
click at [892, 335] on span "Carregar mais produtos" at bounding box center [842, 333] width 186 height 15
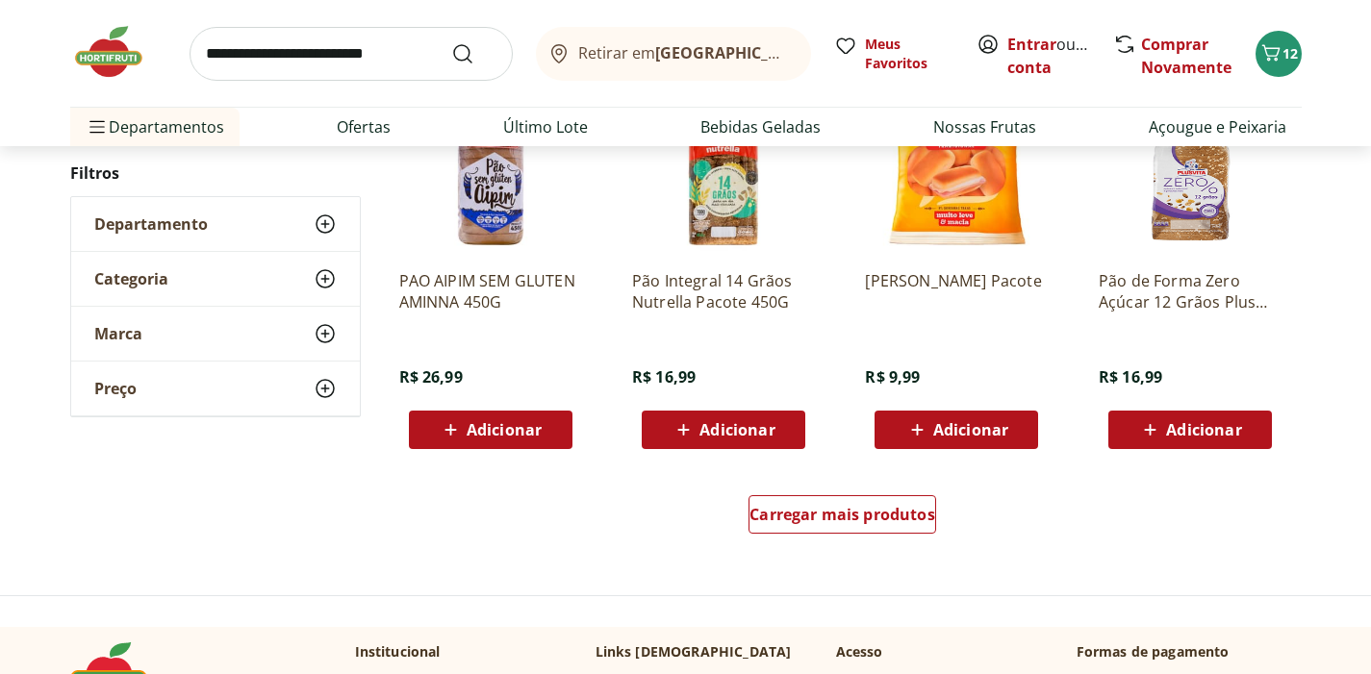
scroll to position [4865, 0]
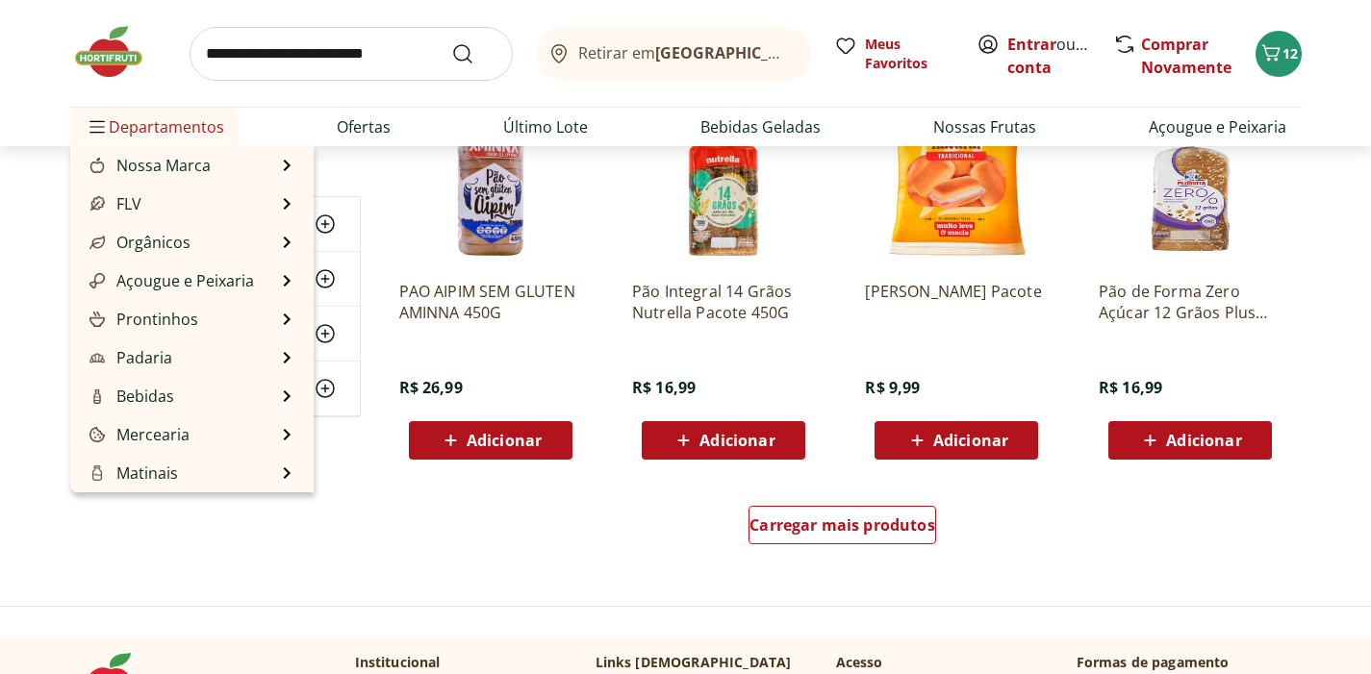
click at [151, 129] on span "Departamentos" at bounding box center [155, 127] width 139 height 46
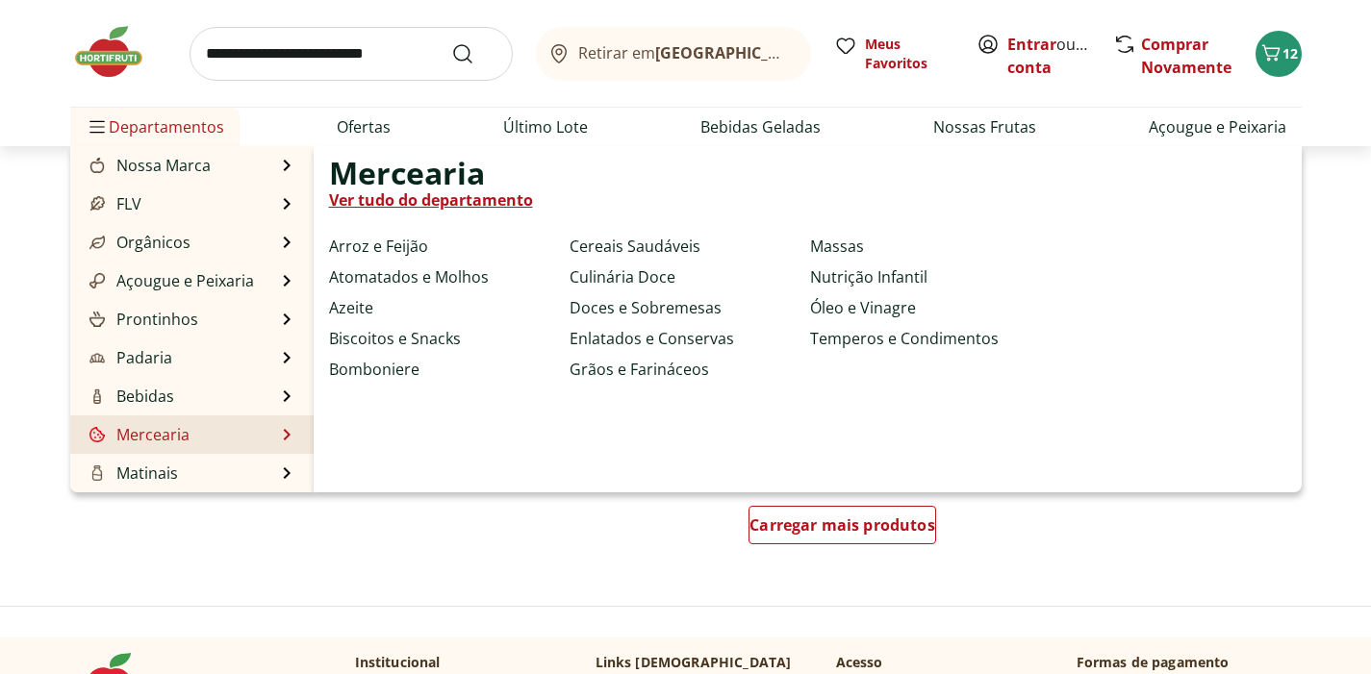
click at [145, 436] on link "Mercearia" at bounding box center [138, 434] width 104 height 23
select select "**********"
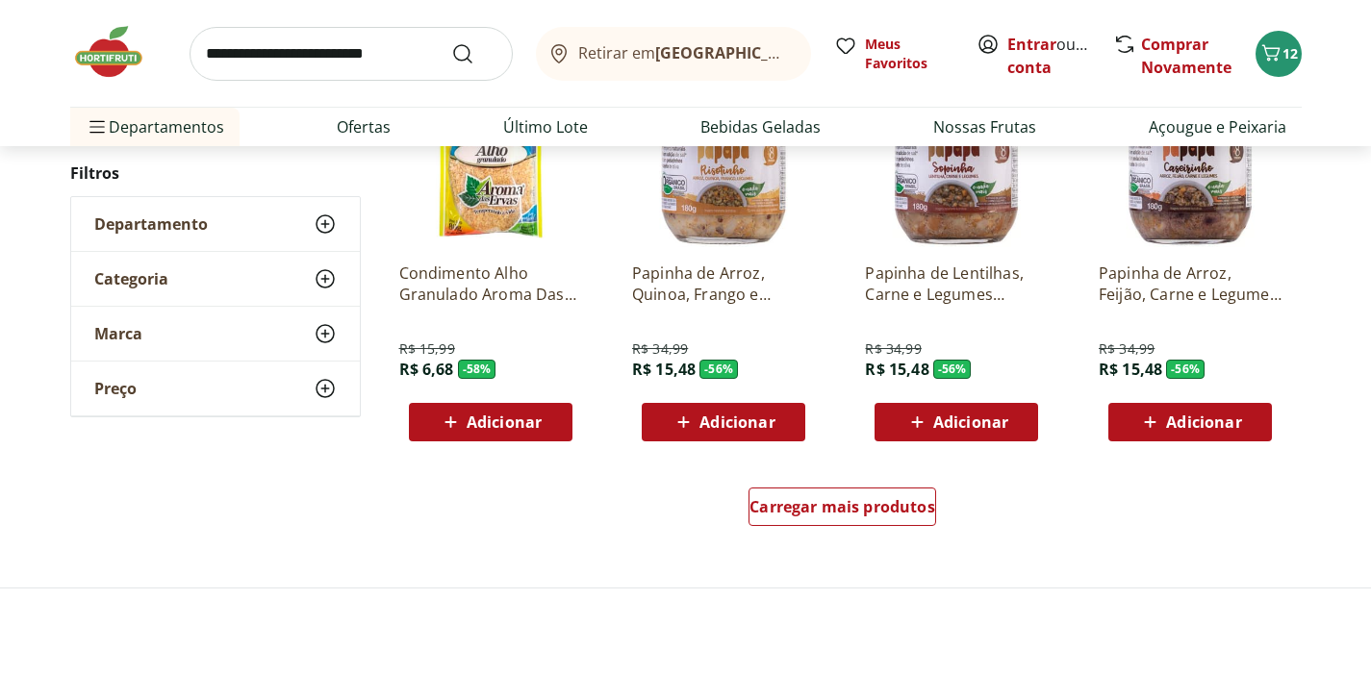
scroll to position [1251, 0]
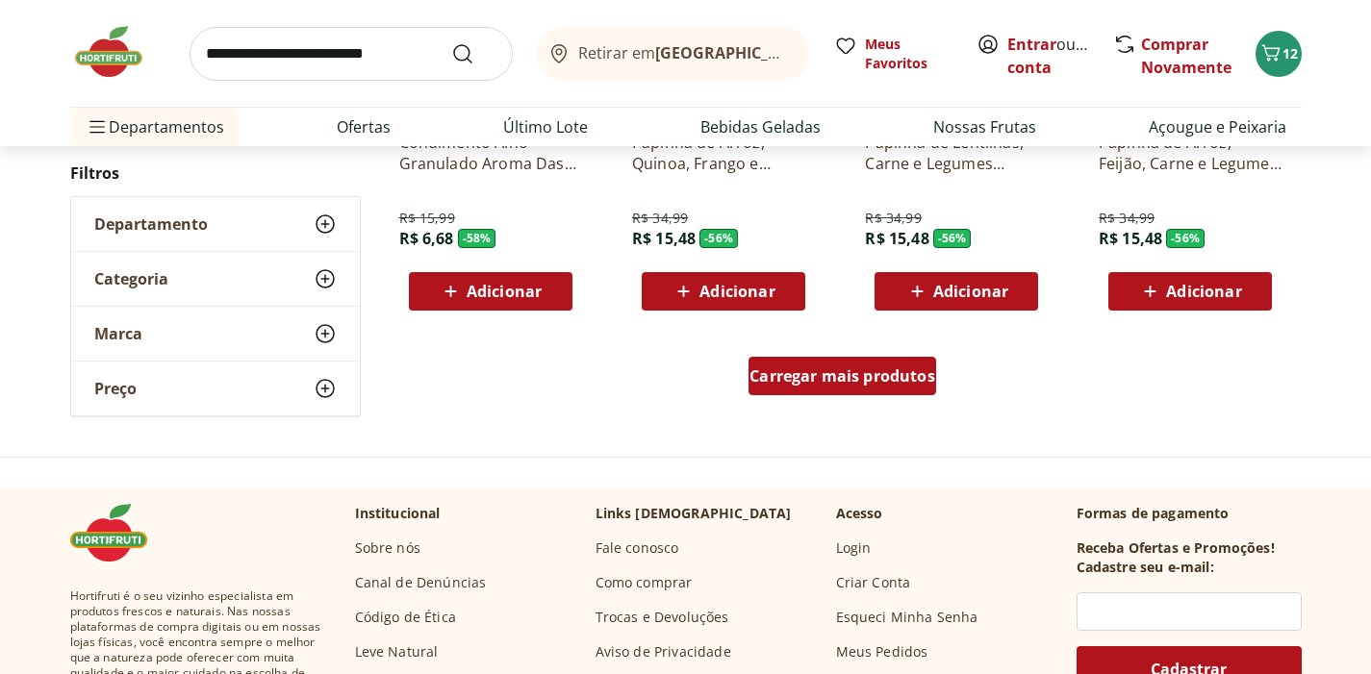
click at [838, 387] on div "Carregar mais produtos" at bounding box center [842, 376] width 188 height 38
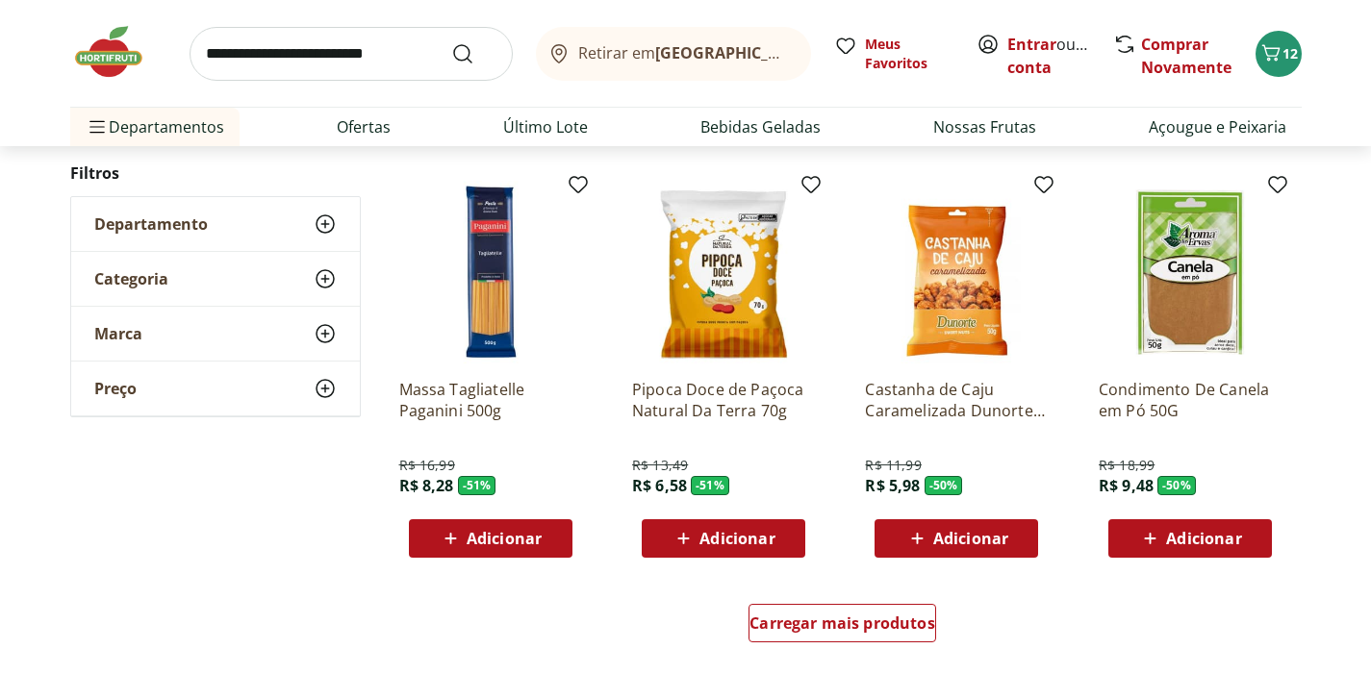
scroll to position [2573, 0]
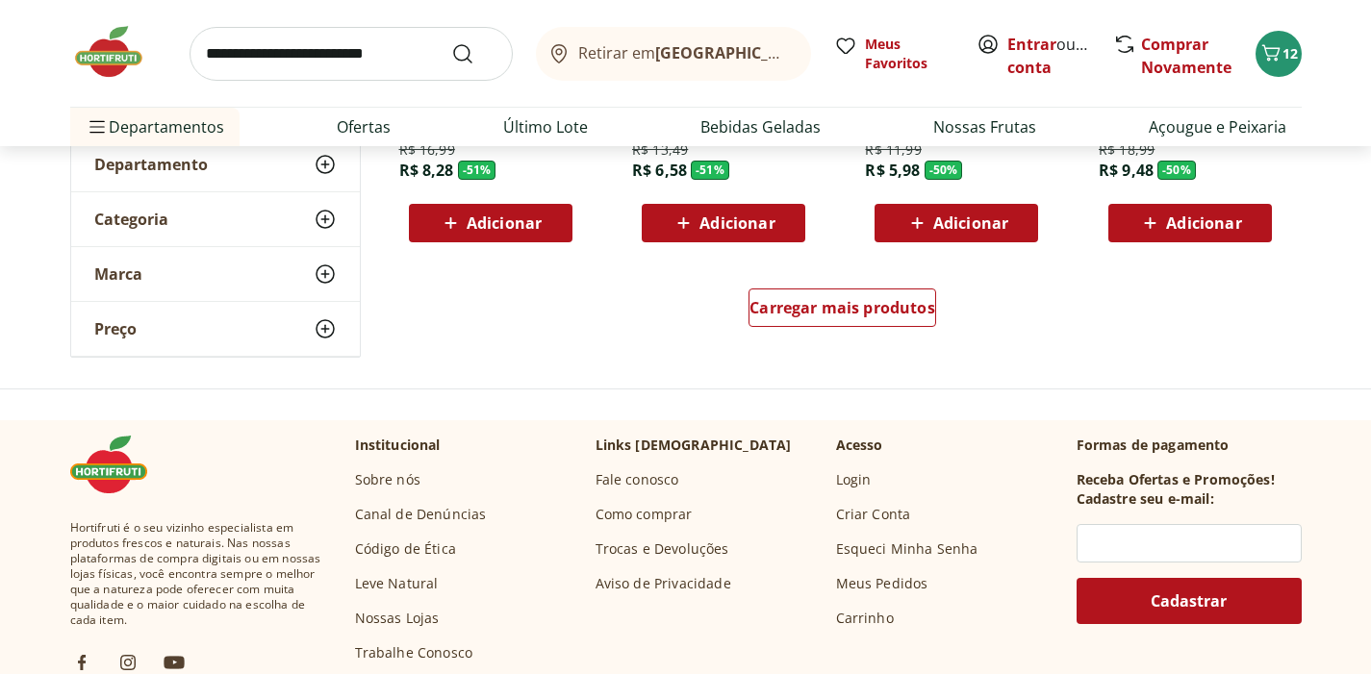
click at [311, 63] on input "search" at bounding box center [351, 54] width 323 height 54
type input "**********"
click at [473, 53] on button "Submit Search" at bounding box center [474, 53] width 46 height 23
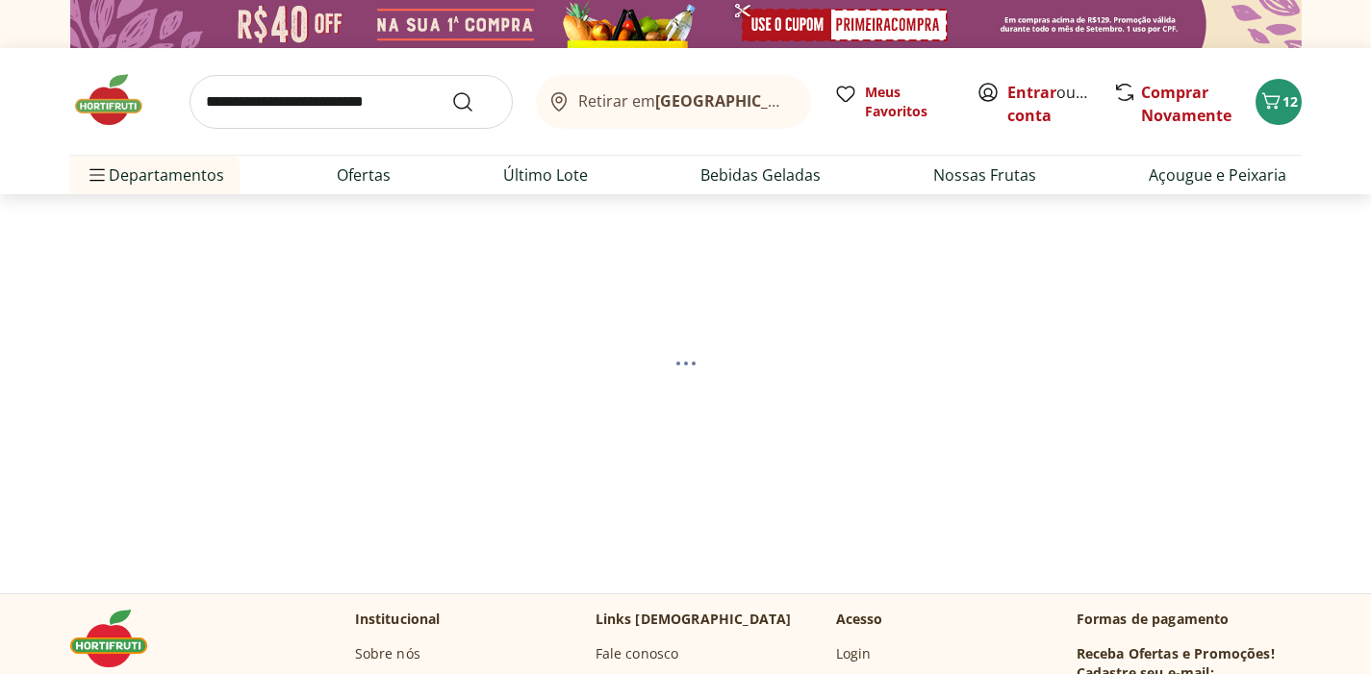
select select "**********"
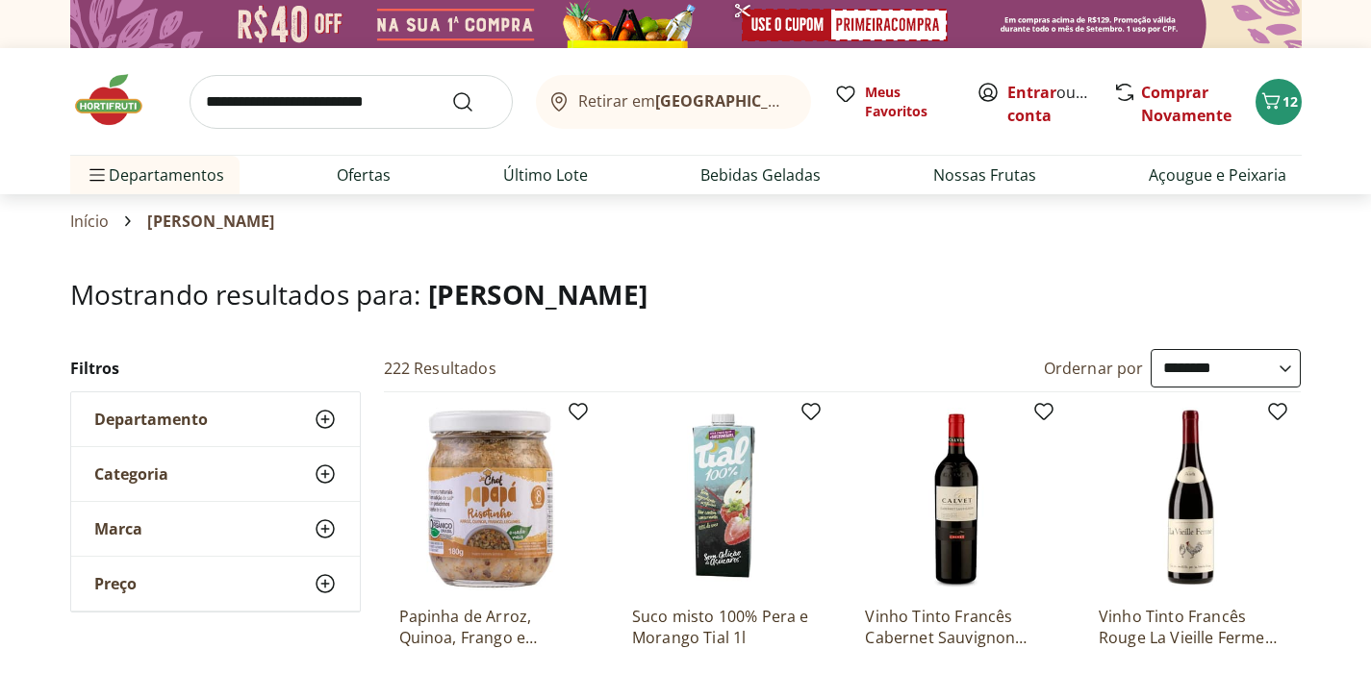
click at [368, 119] on input "search" at bounding box center [351, 102] width 323 height 54
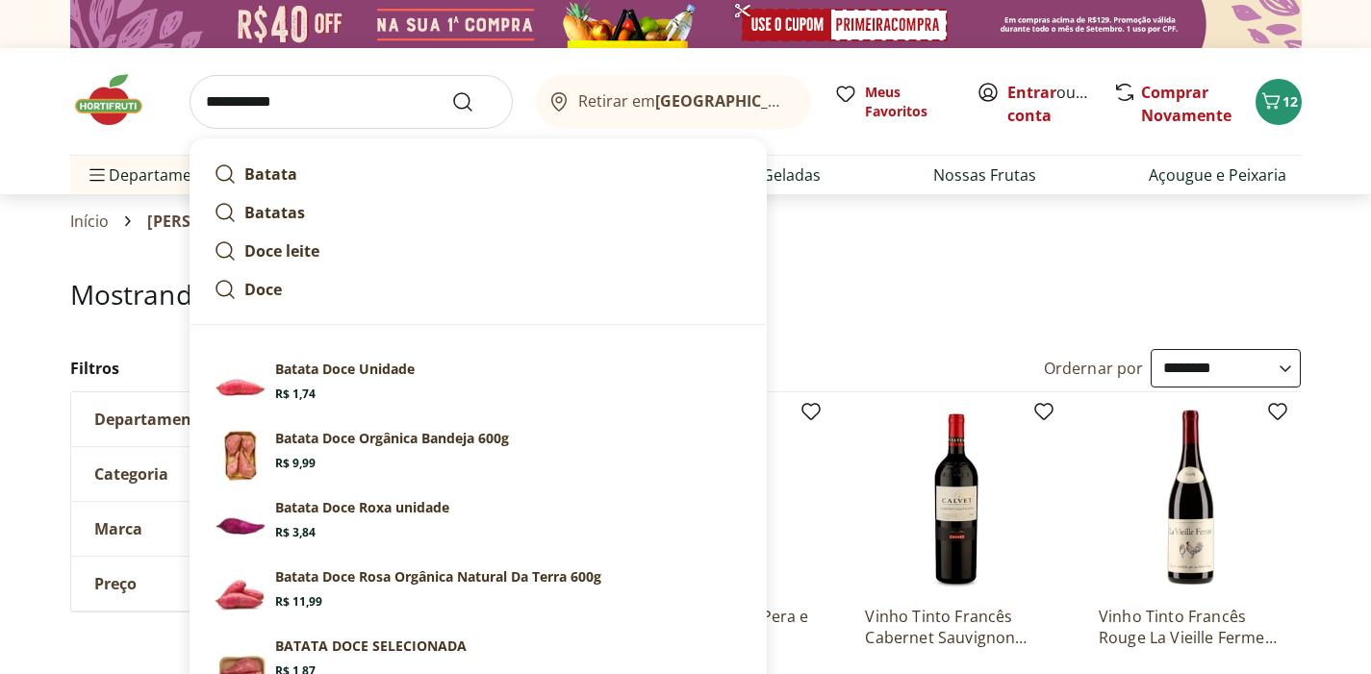
type input "**********"
click at [473, 101] on button "Submit Search" at bounding box center [474, 101] width 46 height 23
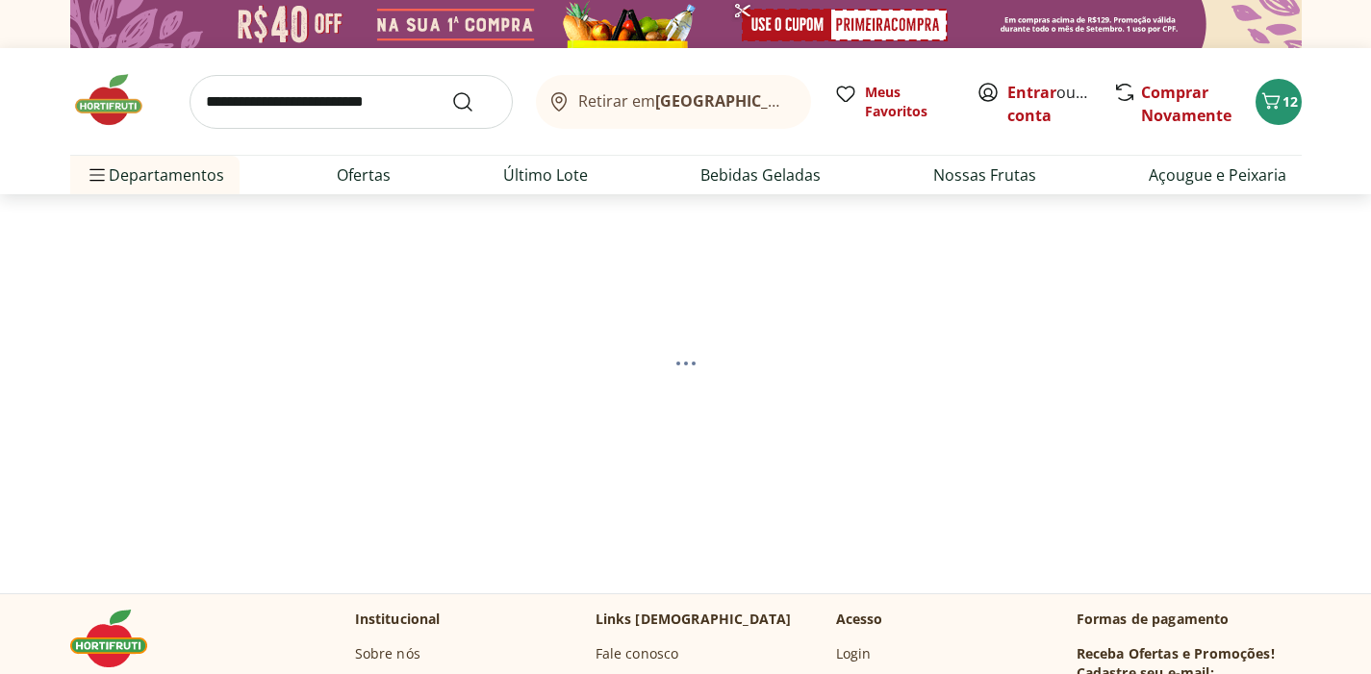
select select "**********"
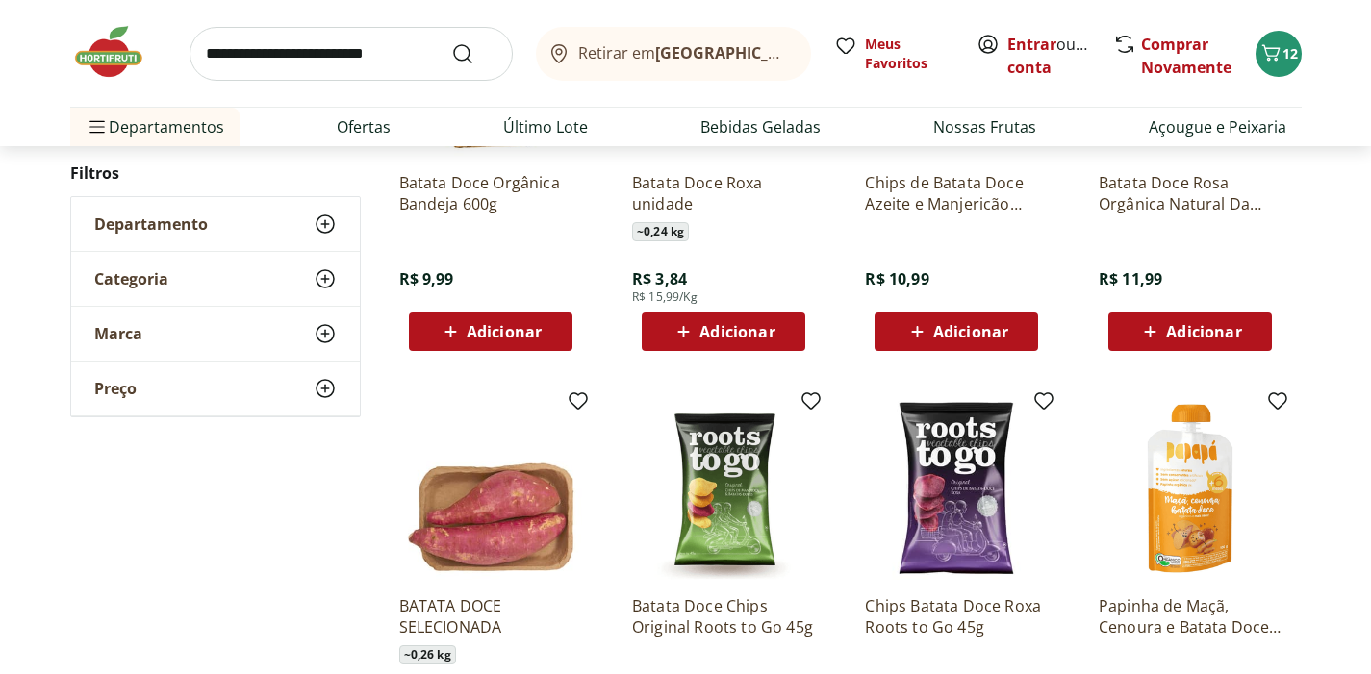
scroll to position [1306, 0]
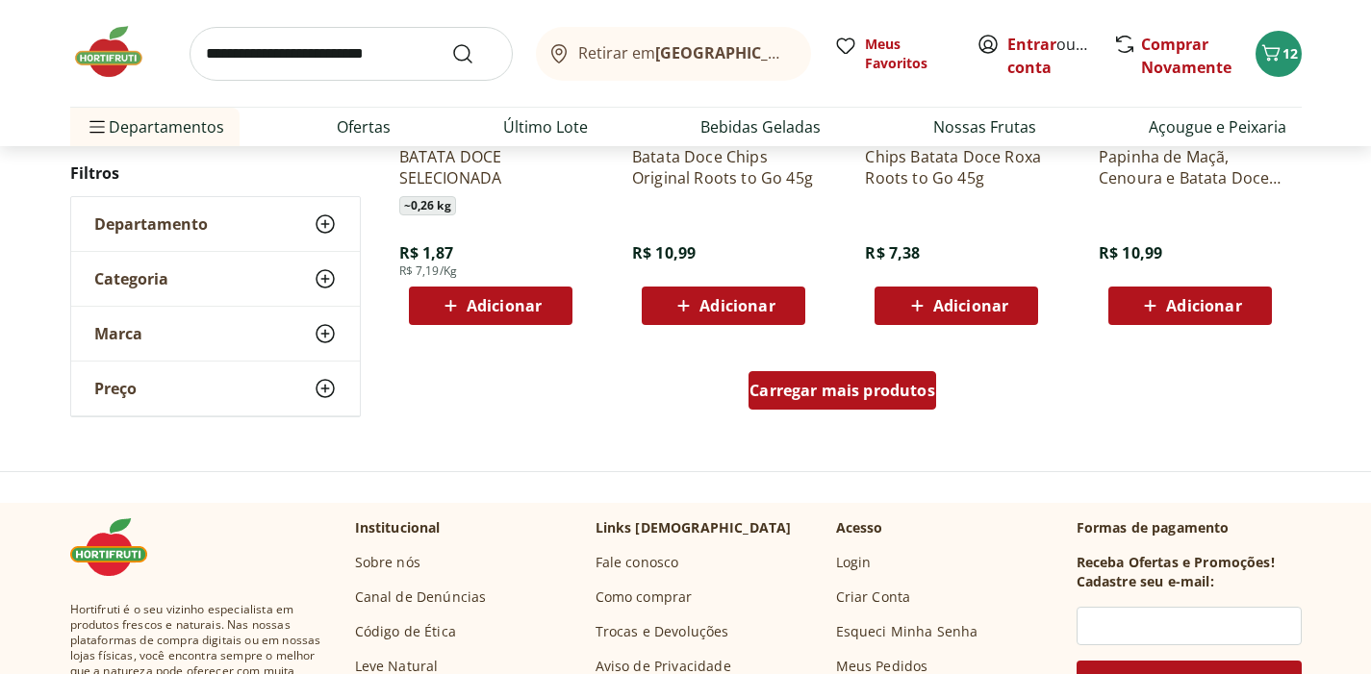
click at [926, 402] on div "Carregar mais produtos" at bounding box center [842, 390] width 188 height 38
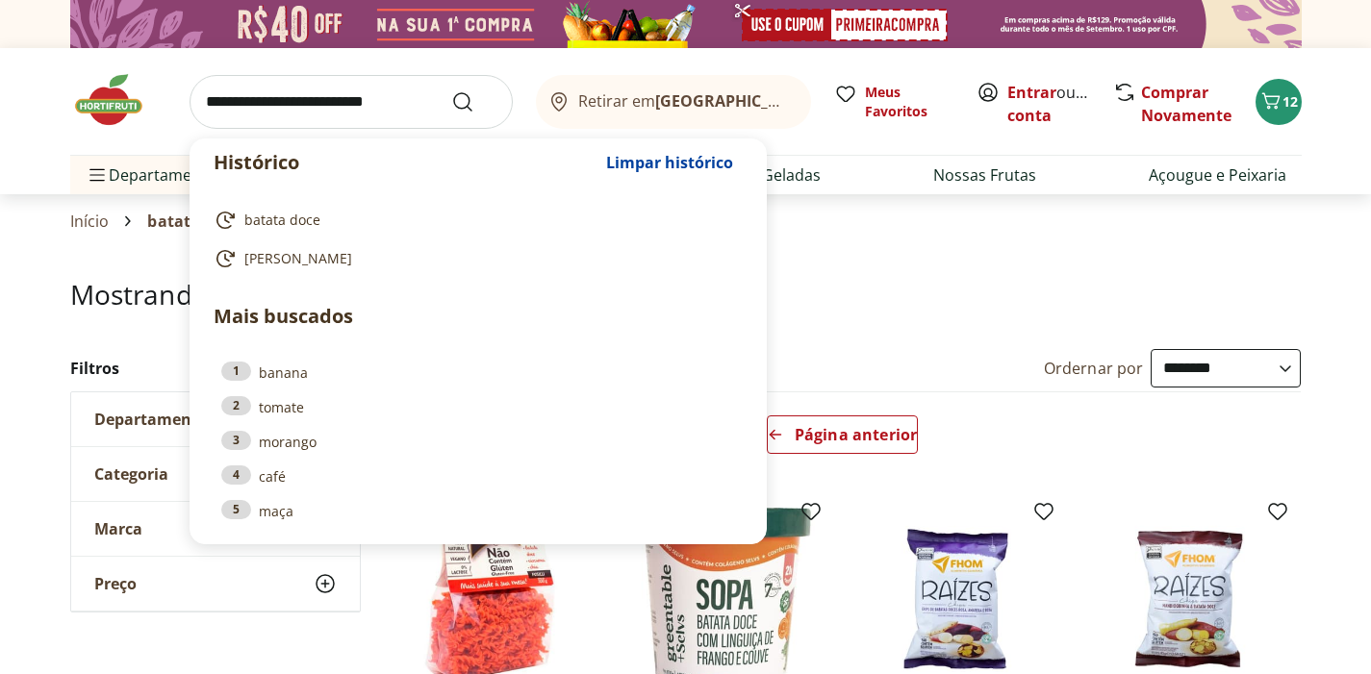
click at [375, 100] on input "search" at bounding box center [351, 102] width 323 height 54
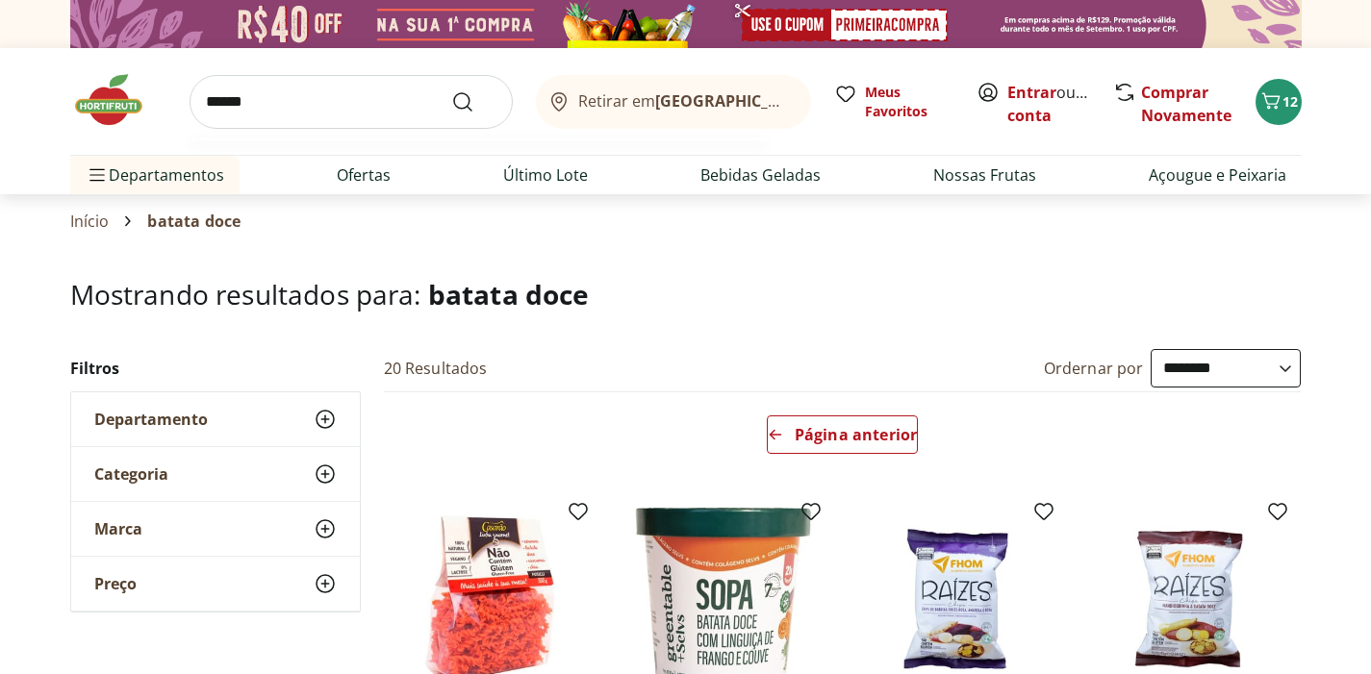
type input "******"
click at [473, 101] on button "Submit Search" at bounding box center [474, 101] width 46 height 23
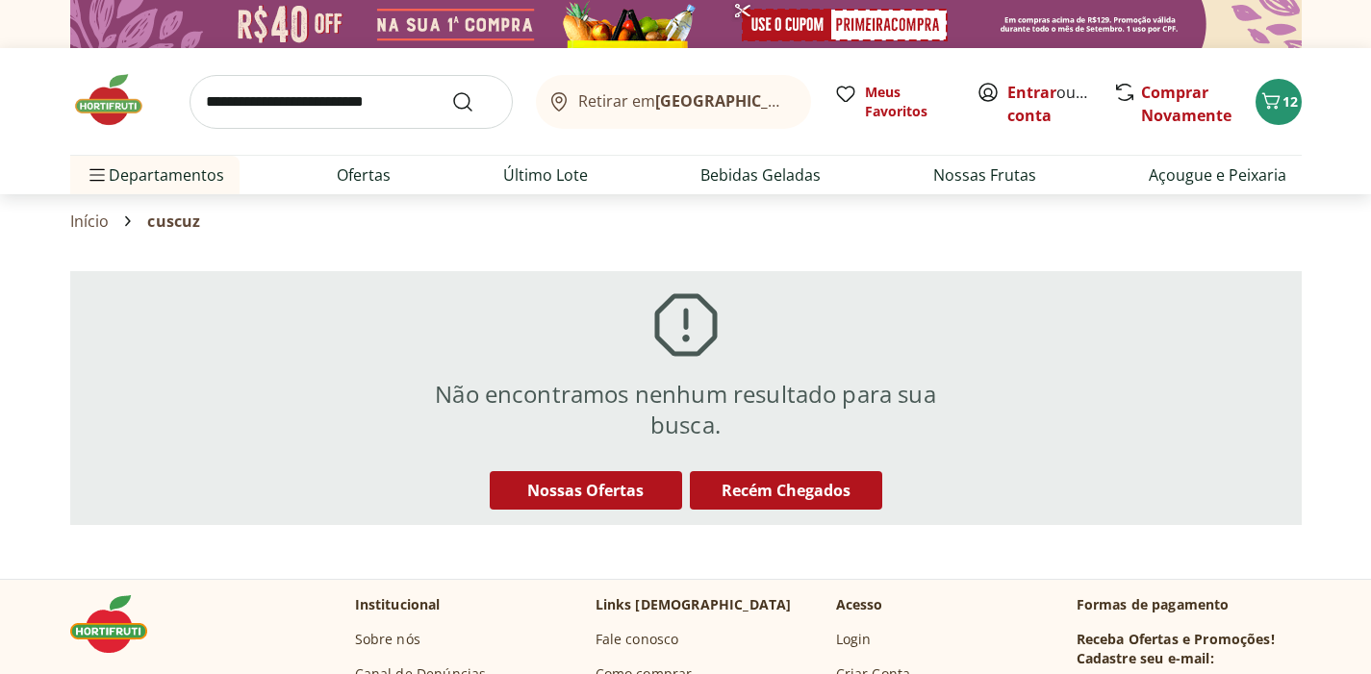
drag, startPoint x: 286, startPoint y: 112, endPoint x: 272, endPoint y: 112, distance: 13.5
click at [287, 112] on input "search" at bounding box center [351, 102] width 323 height 54
type input "******"
click at [473, 101] on button "Submit Search" at bounding box center [474, 101] width 46 height 23
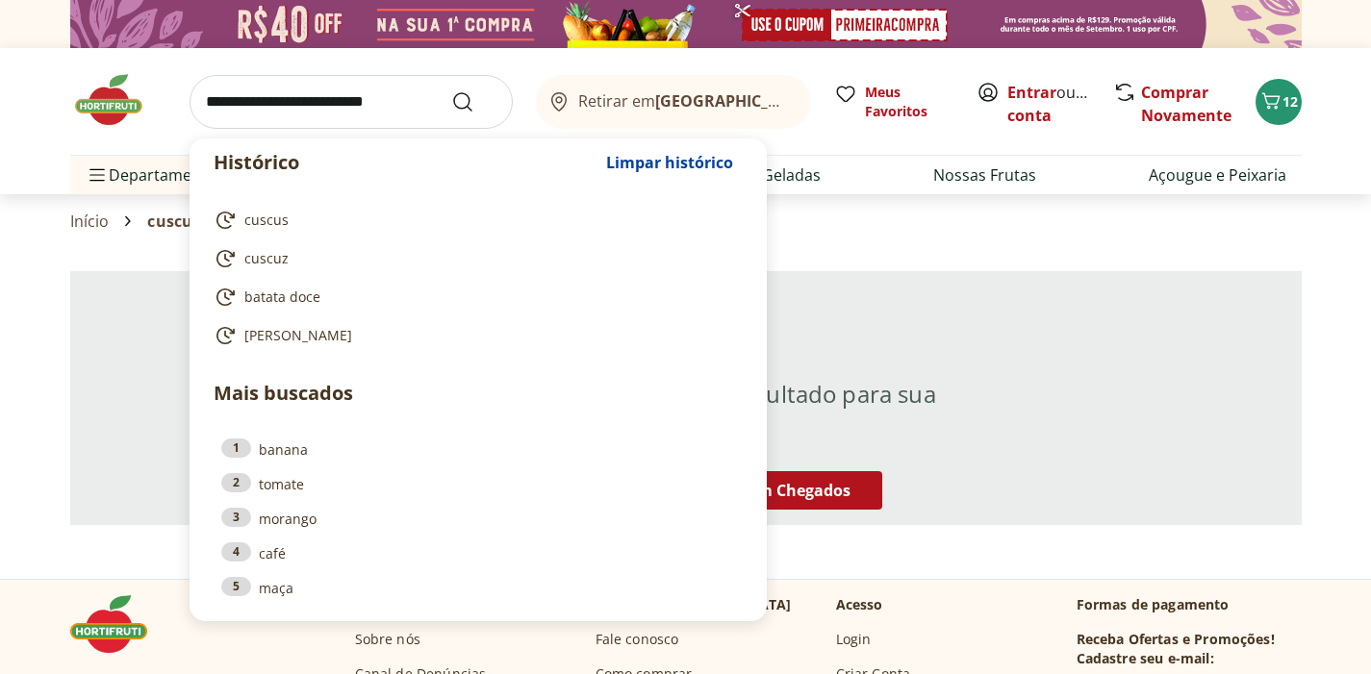
click at [272, 104] on input "search" at bounding box center [351, 102] width 323 height 54
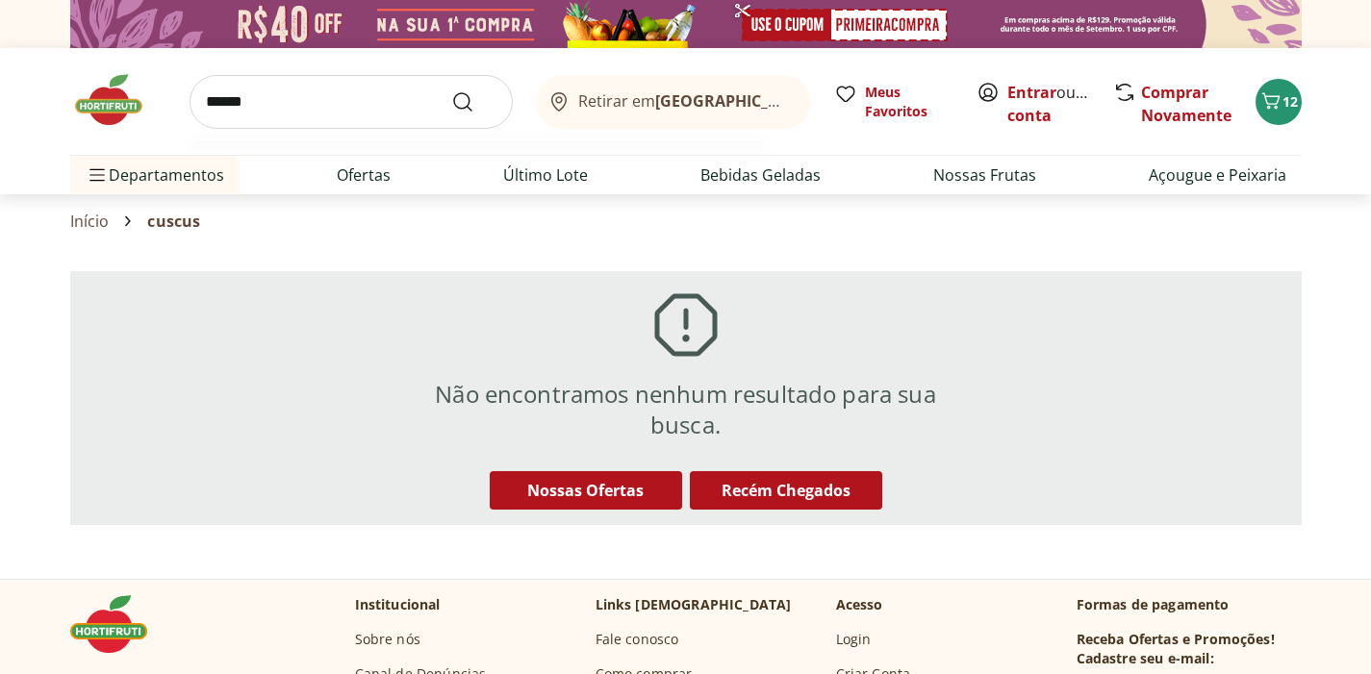
type input "******"
click at [473, 101] on button "Submit Search" at bounding box center [474, 101] width 46 height 23
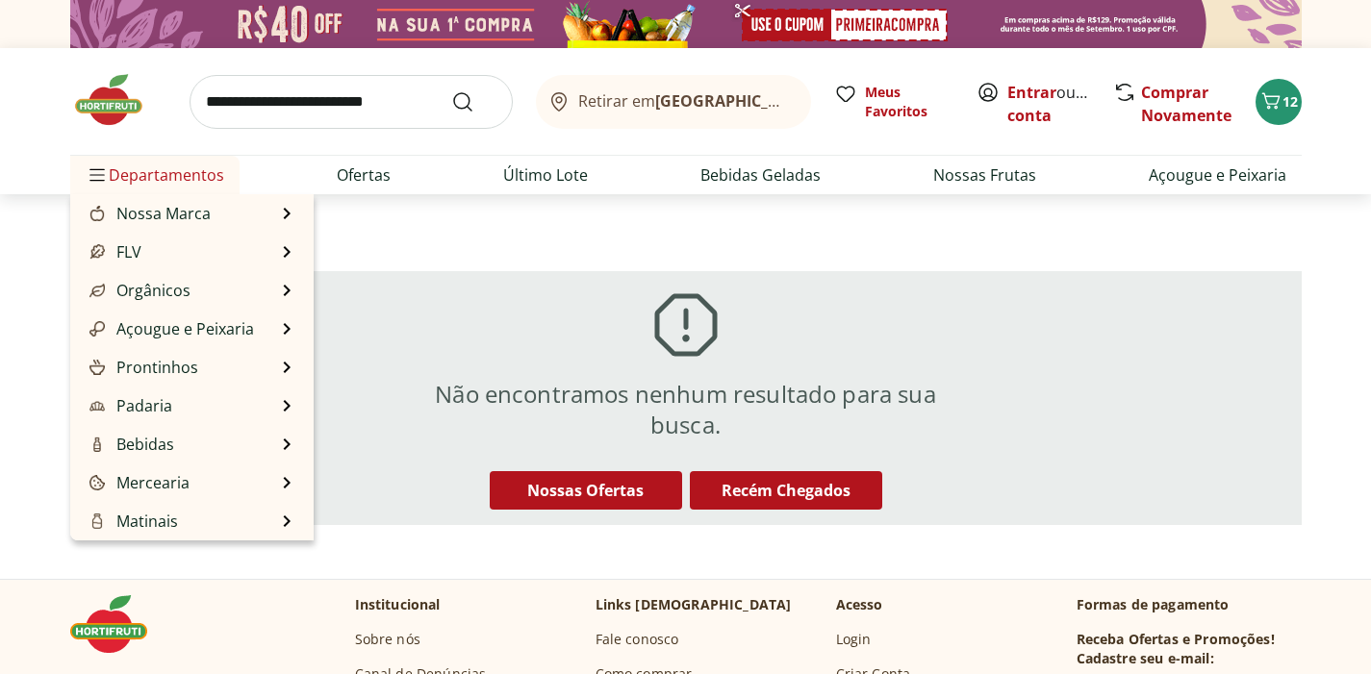
click at [144, 174] on span "Departamentos" at bounding box center [155, 175] width 139 height 46
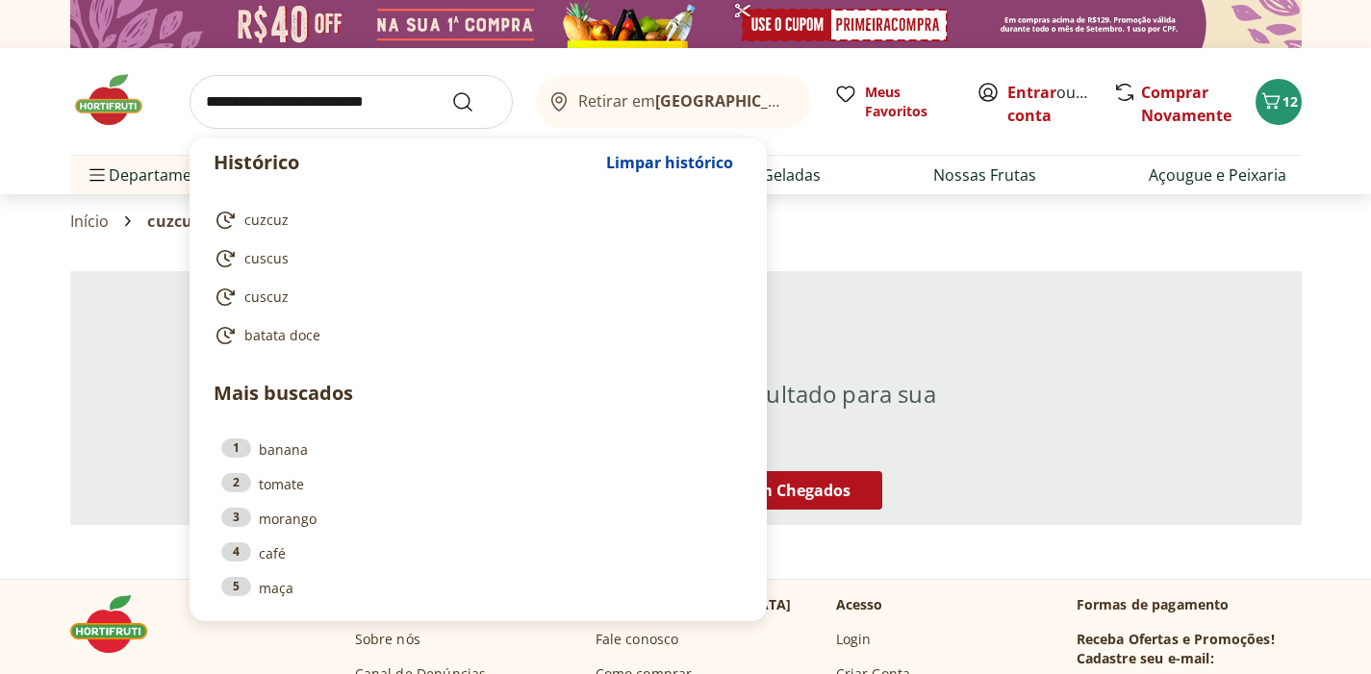
click at [260, 110] on input "search" at bounding box center [351, 102] width 323 height 54
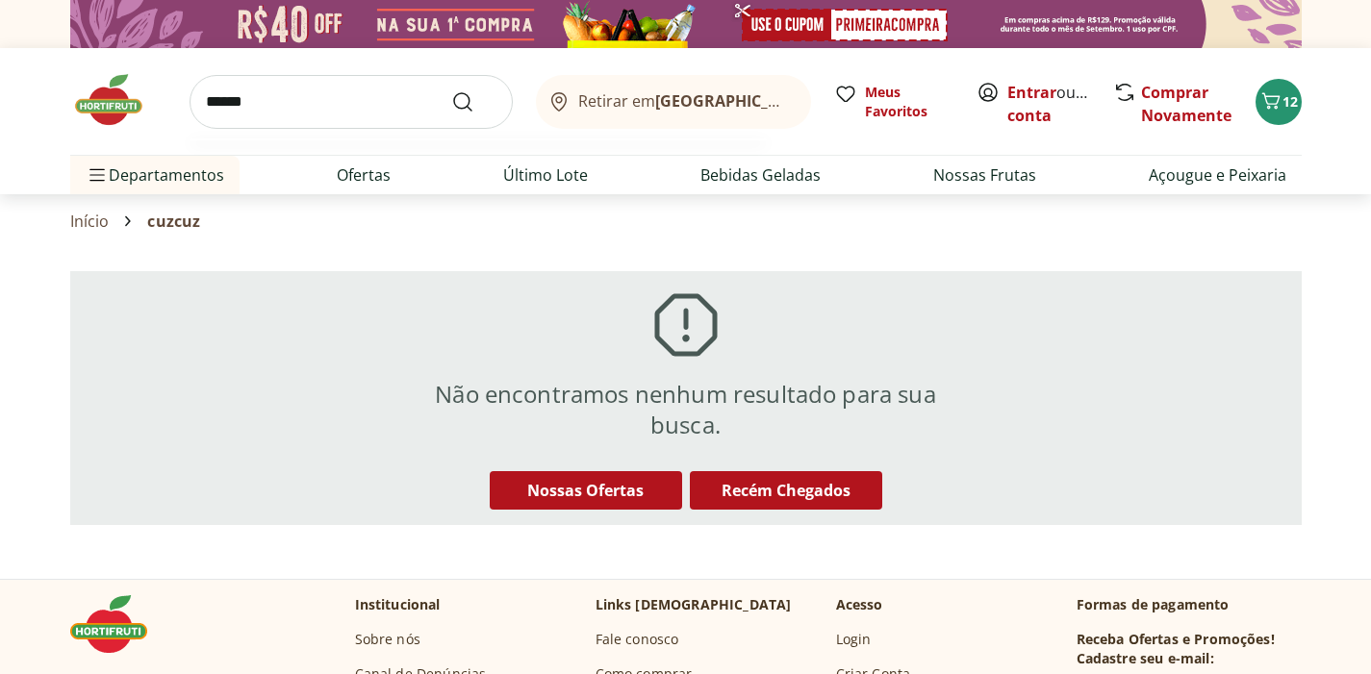
type input "******"
click at [473, 101] on button "Submit Search" at bounding box center [474, 101] width 46 height 23
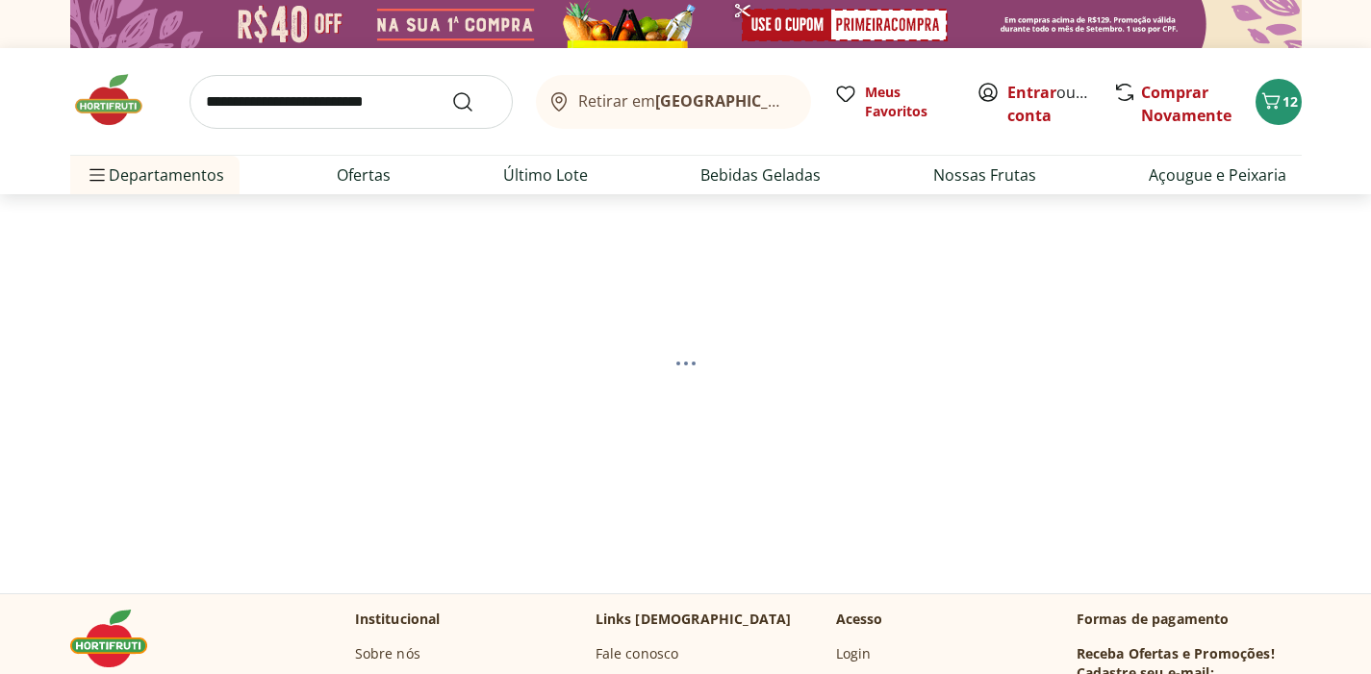
select select "**********"
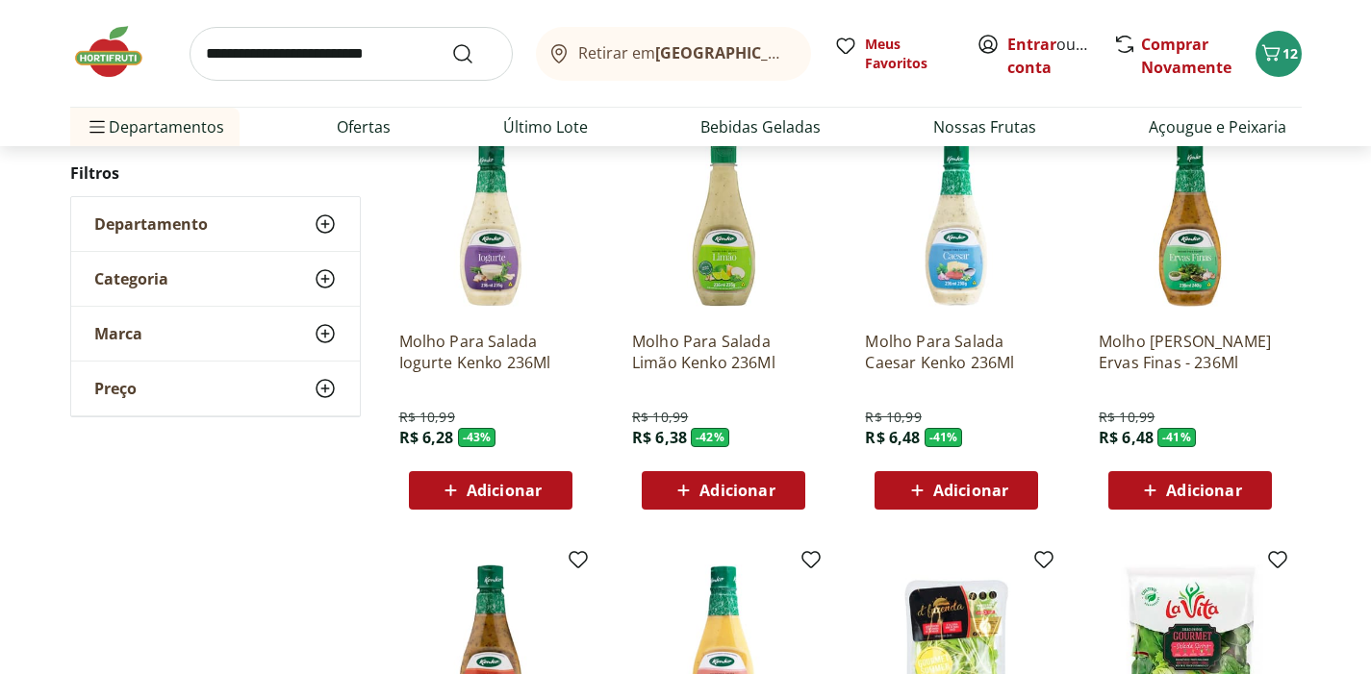
scroll to position [287, 0]
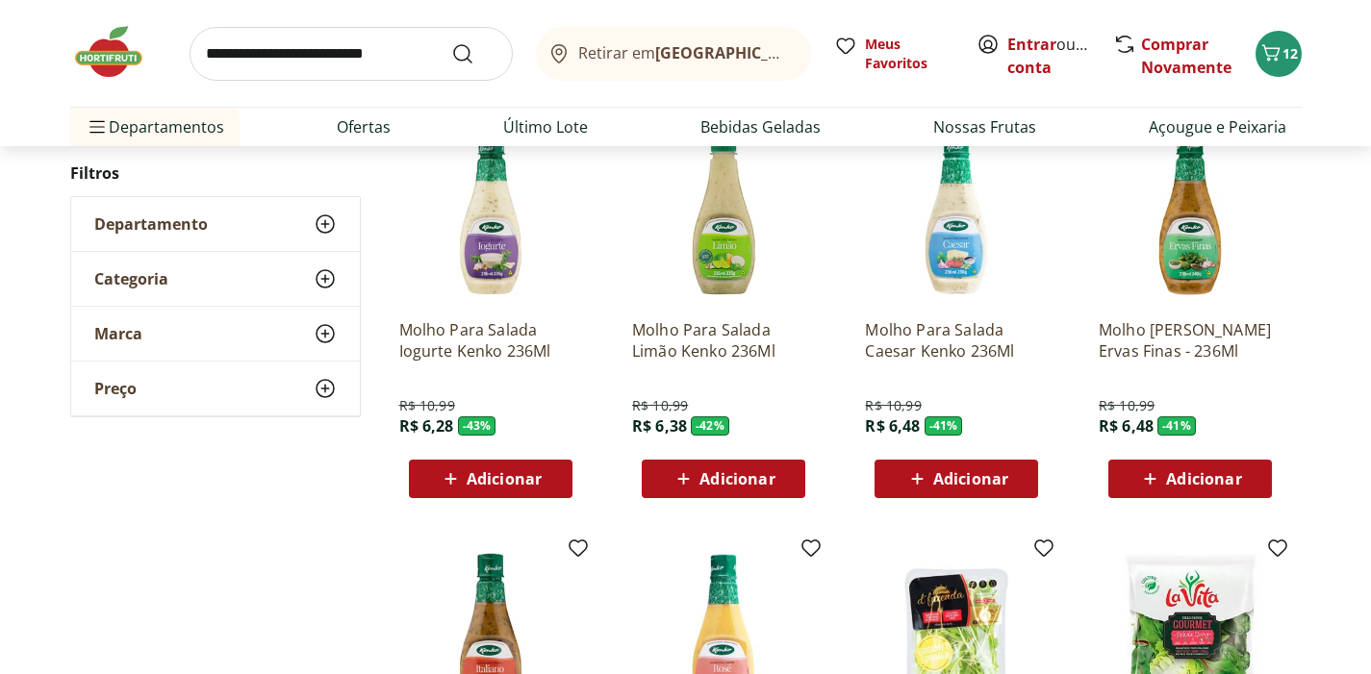
click at [503, 487] on span "Adicionar" at bounding box center [504, 478] width 75 height 15
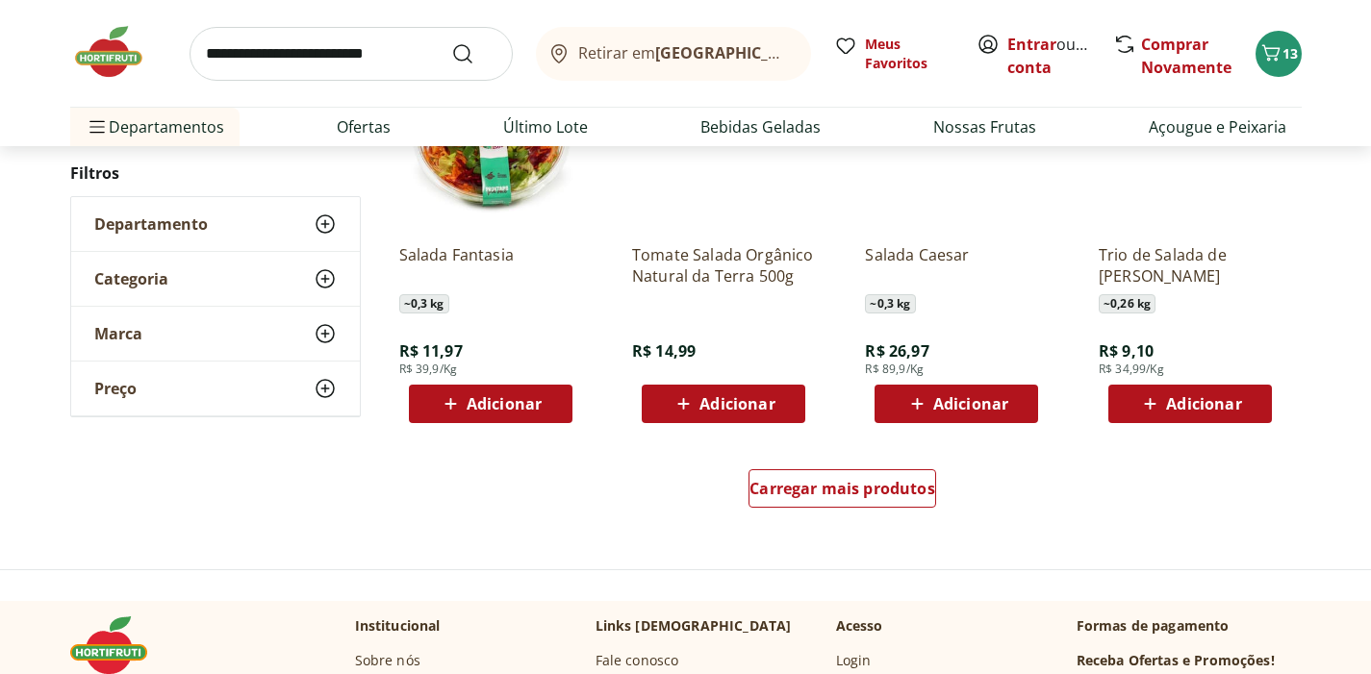
scroll to position [1209, 0]
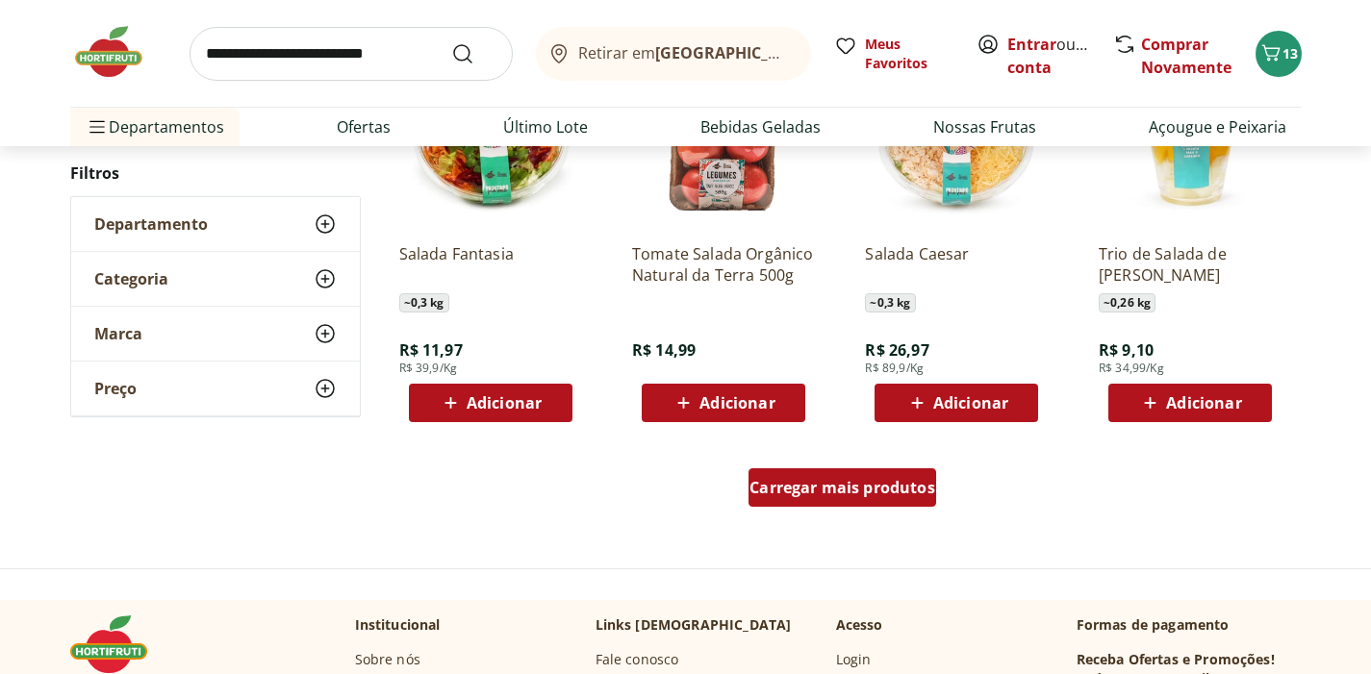
click at [837, 500] on div "Carregar mais produtos" at bounding box center [842, 487] width 188 height 38
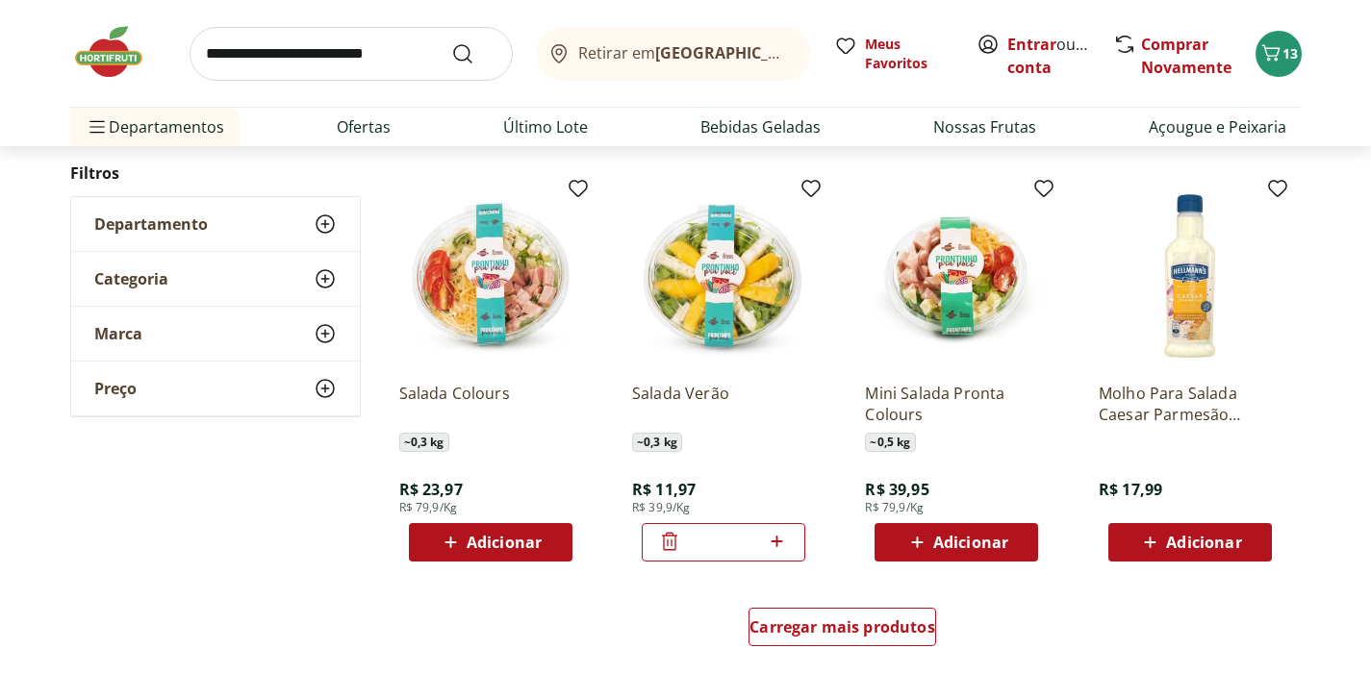
scroll to position [2406, 0]
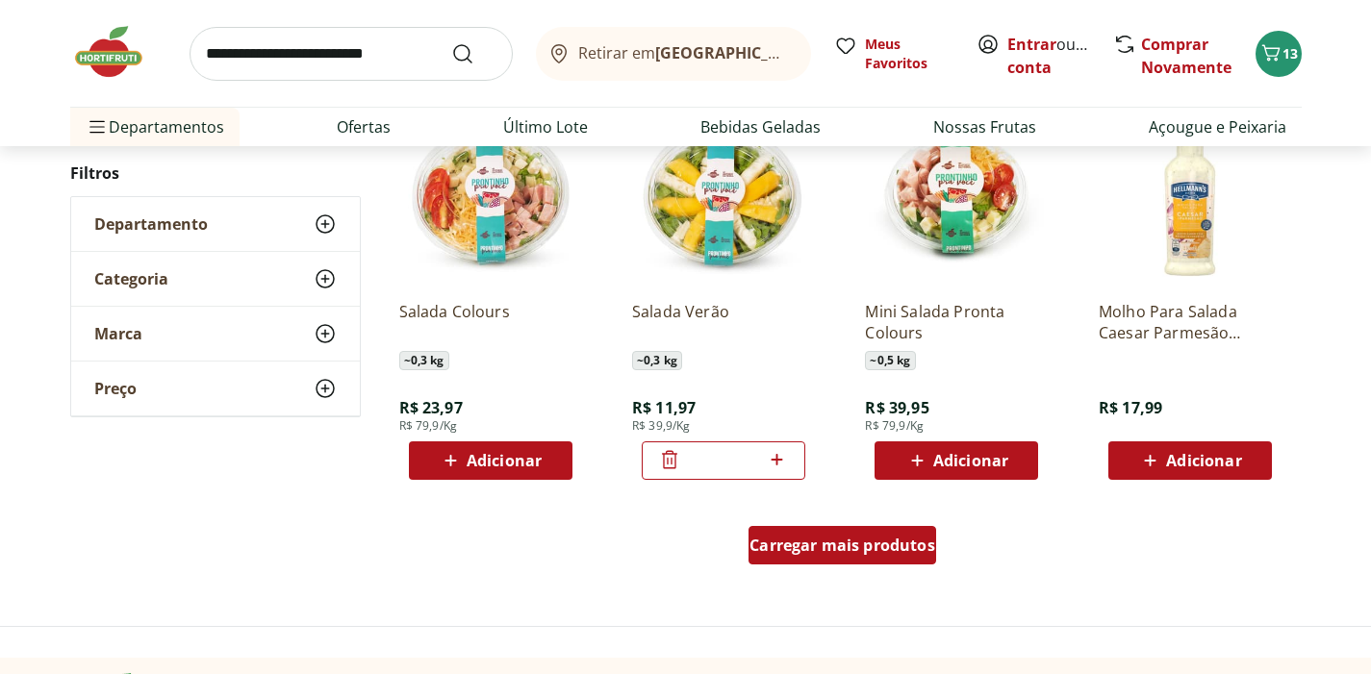
click at [839, 547] on span "Carregar mais produtos" at bounding box center [842, 545] width 186 height 15
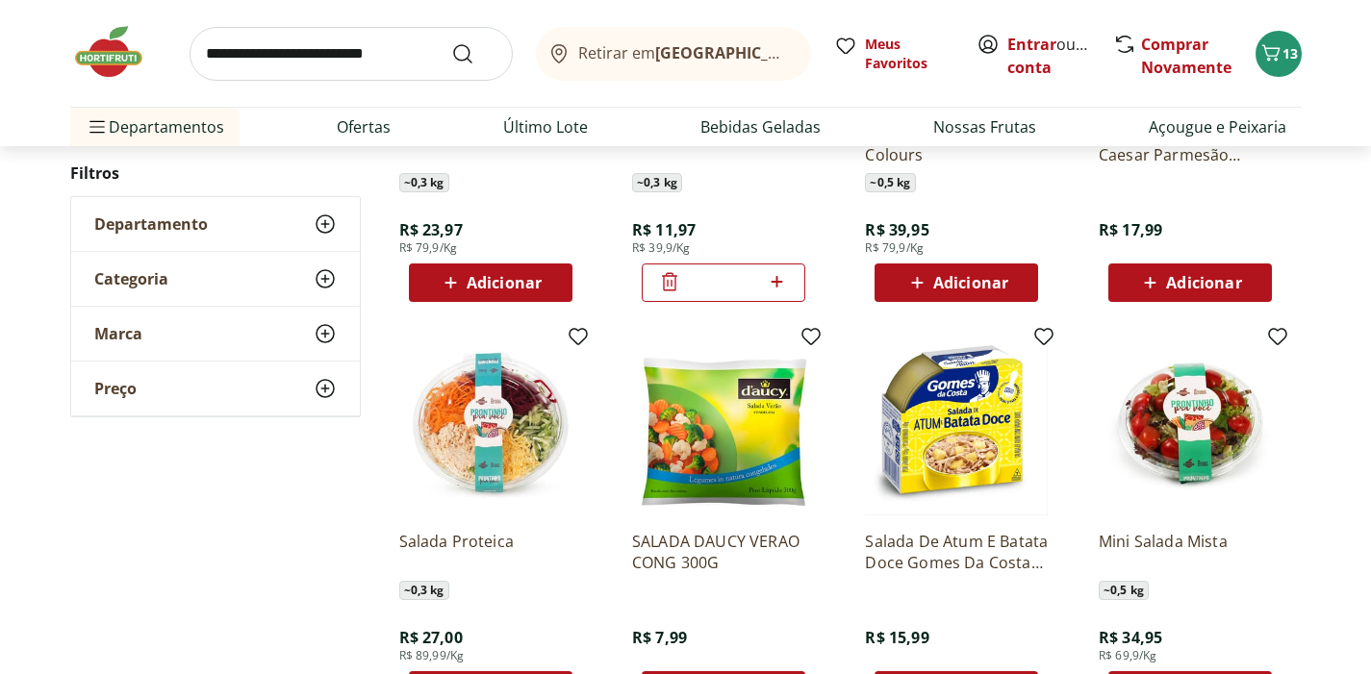
scroll to position [2593, 0]
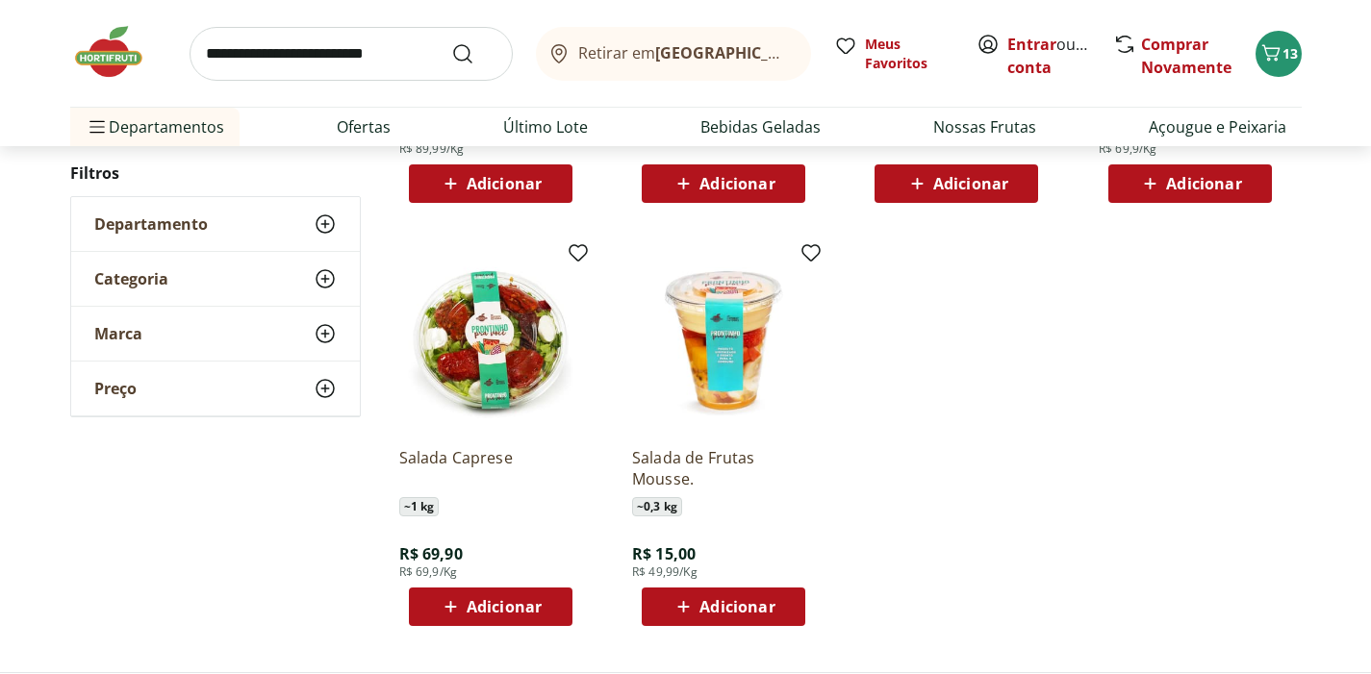
scroll to position [678, 0]
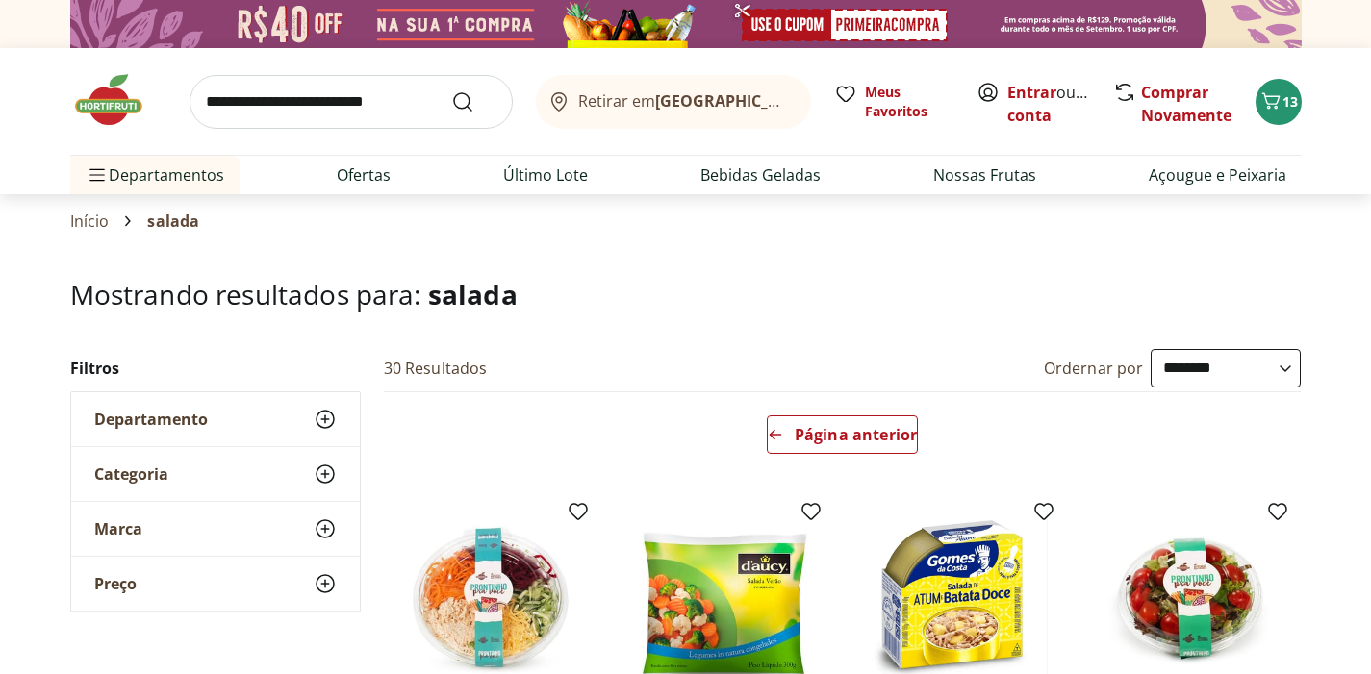
select select "**********"
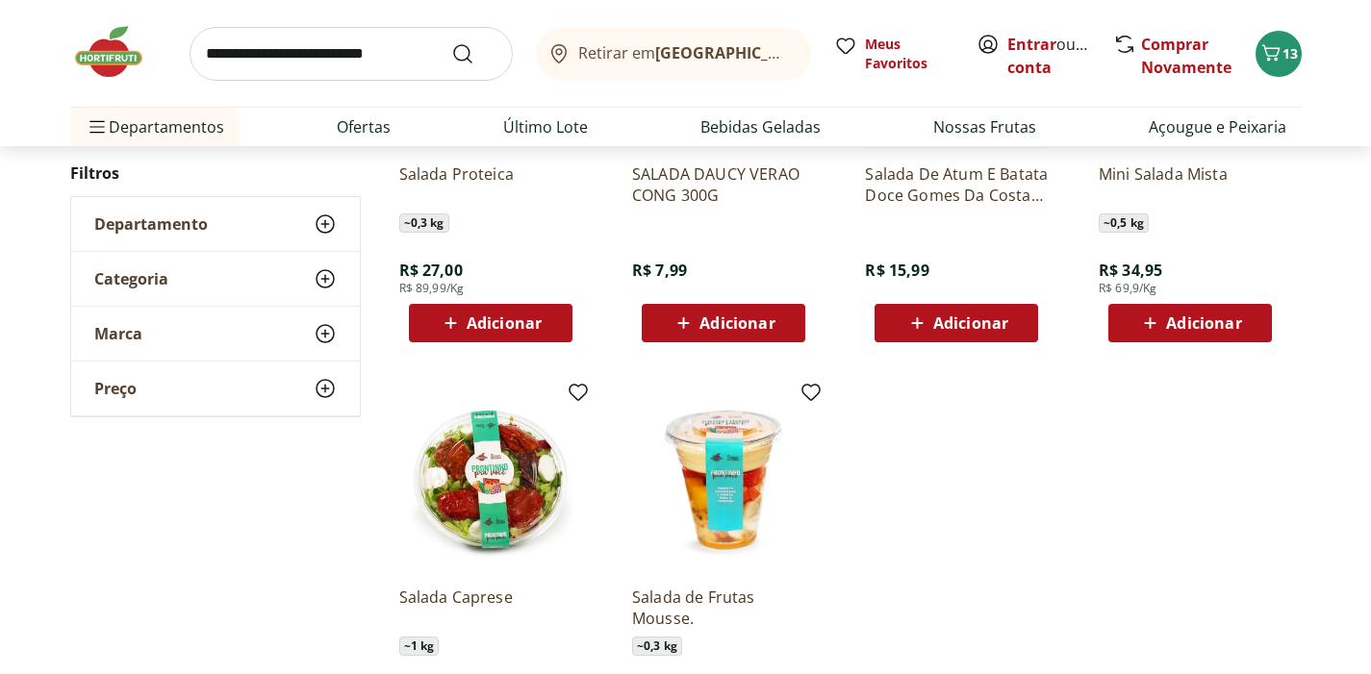
scroll to position [543, 0]
click at [354, 51] on input "search" at bounding box center [351, 54] width 323 height 54
type input "******"
click at [473, 53] on button "Submit Search" at bounding box center [474, 53] width 46 height 23
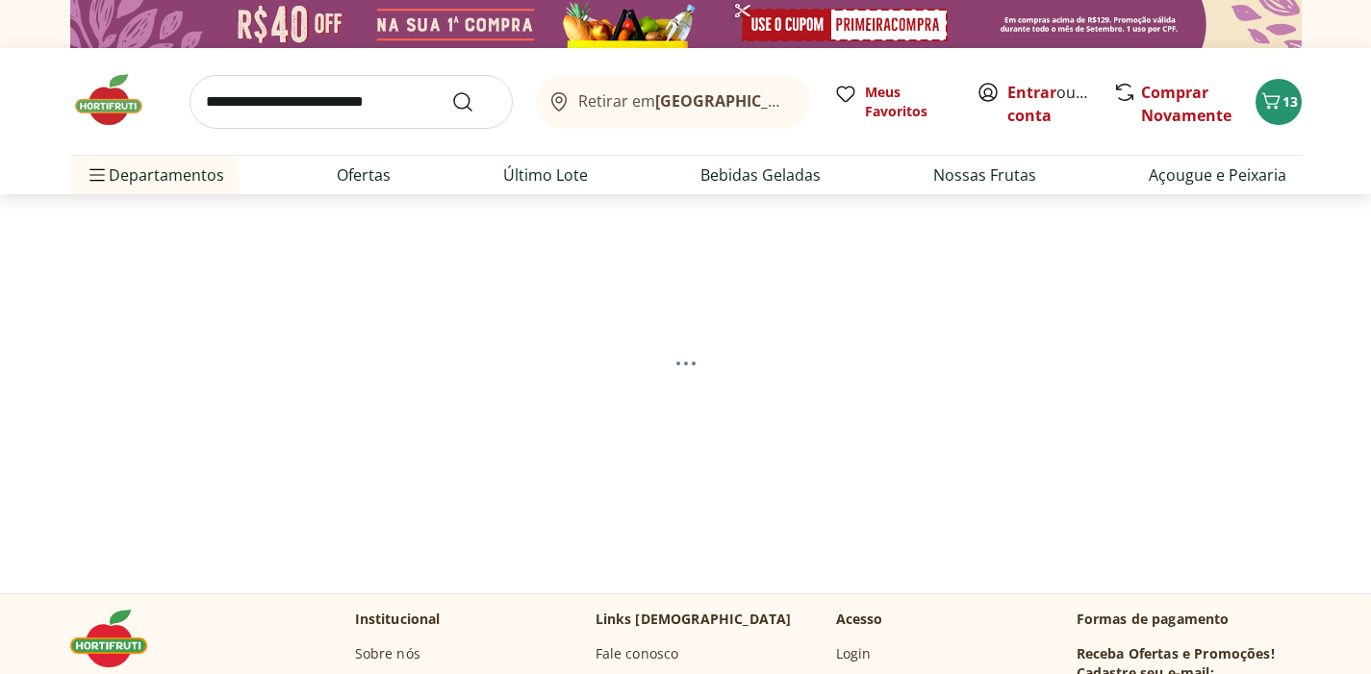
select select "**********"
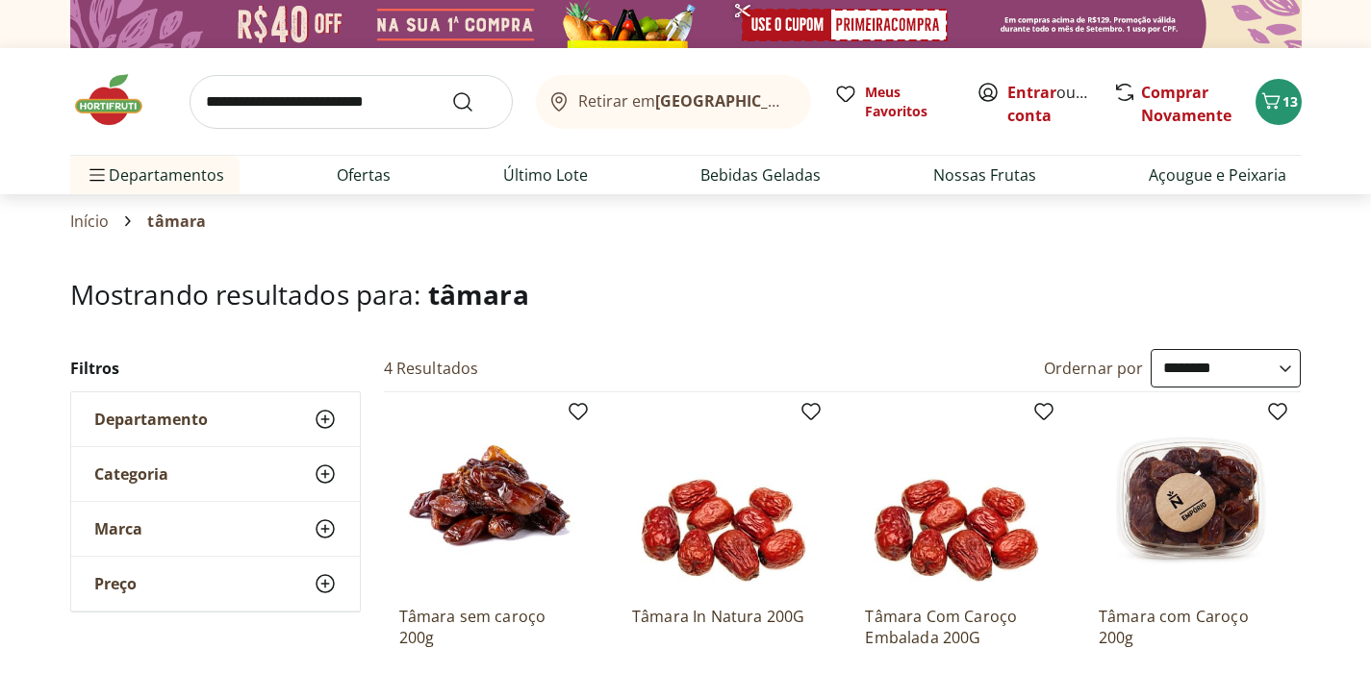
scroll to position [144, 0]
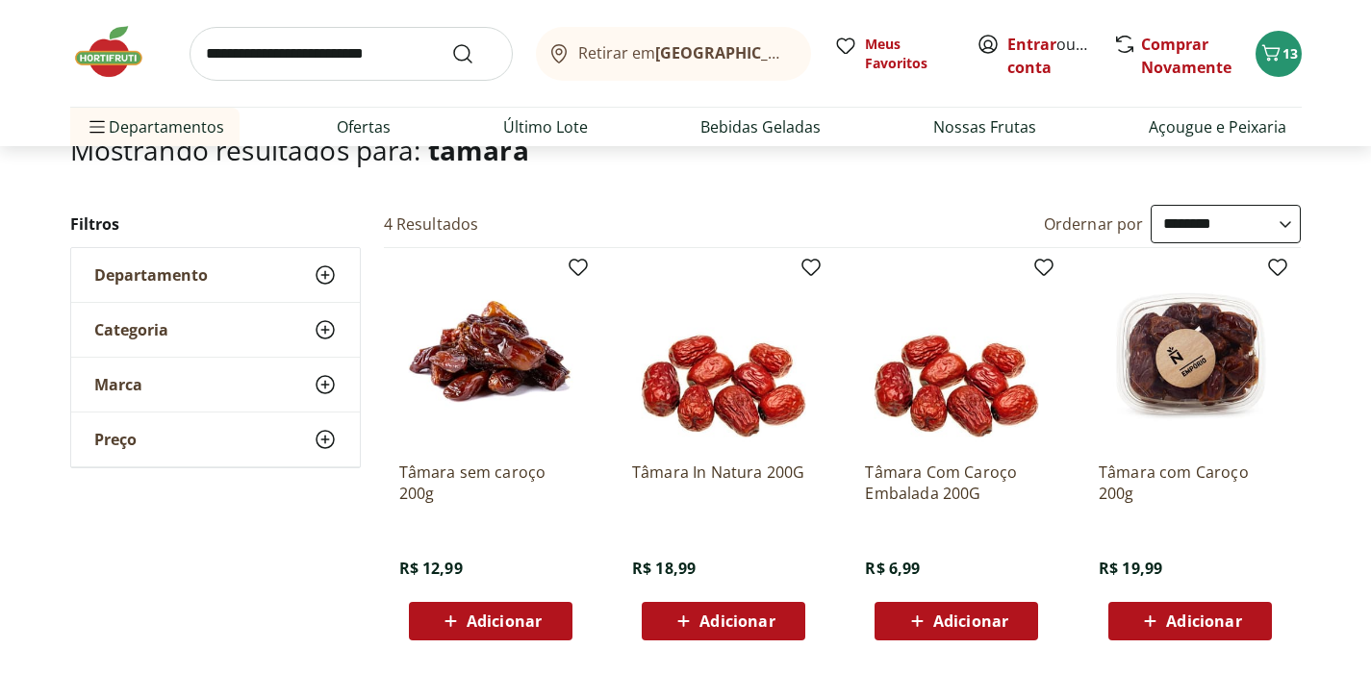
click at [486, 619] on span "Adicionar" at bounding box center [504, 621] width 75 height 15
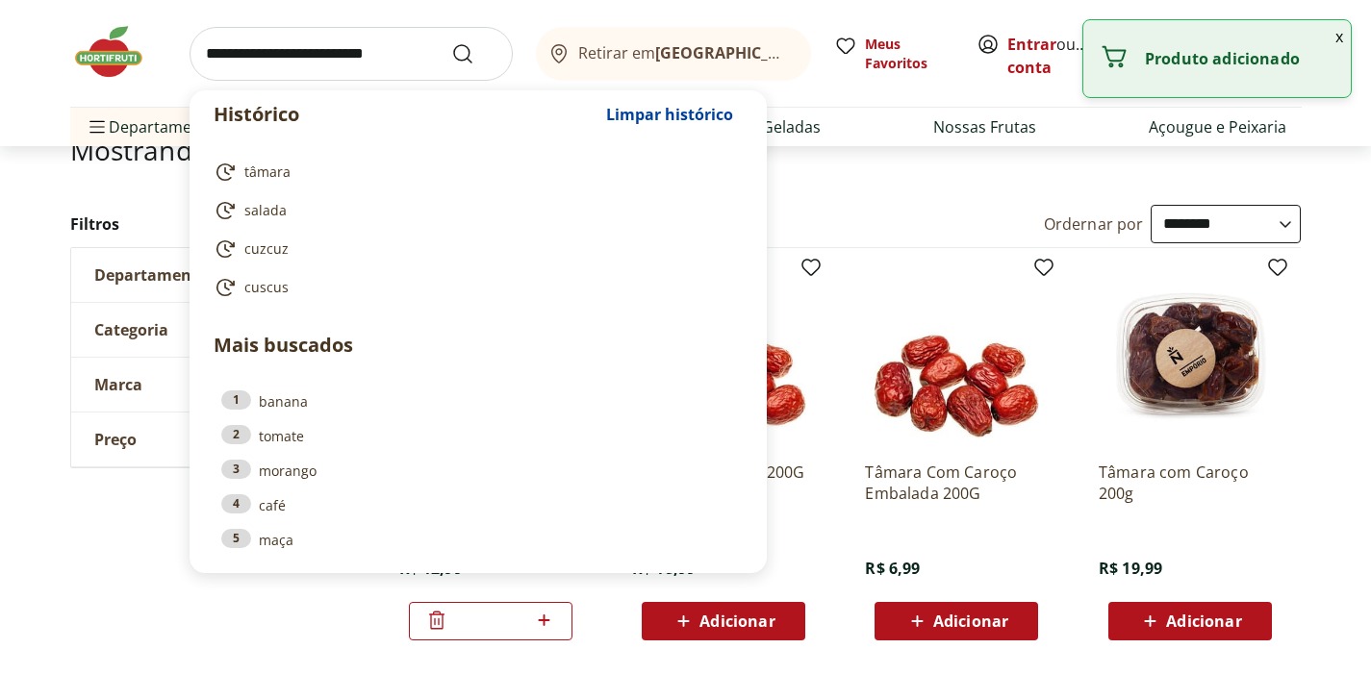
click at [403, 57] on input "search" at bounding box center [351, 54] width 323 height 54
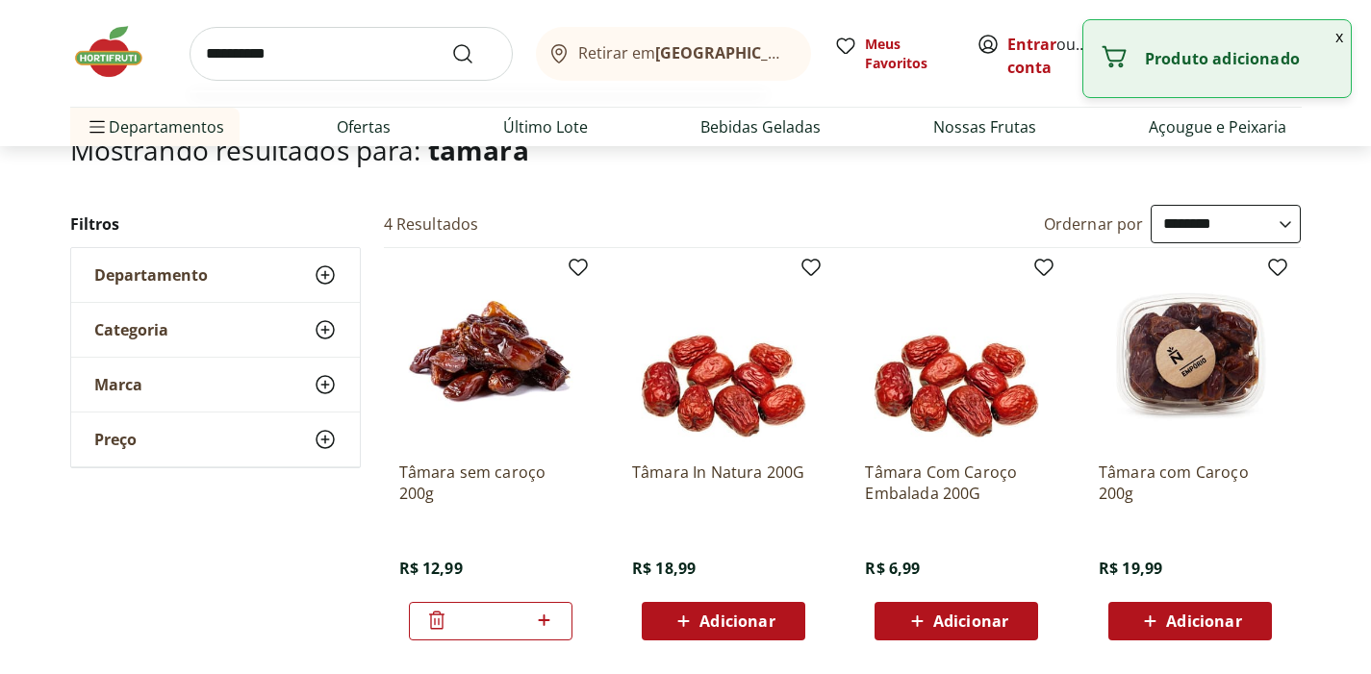
type input "**********"
click at [473, 53] on button "Submit Search" at bounding box center [474, 53] width 46 height 23
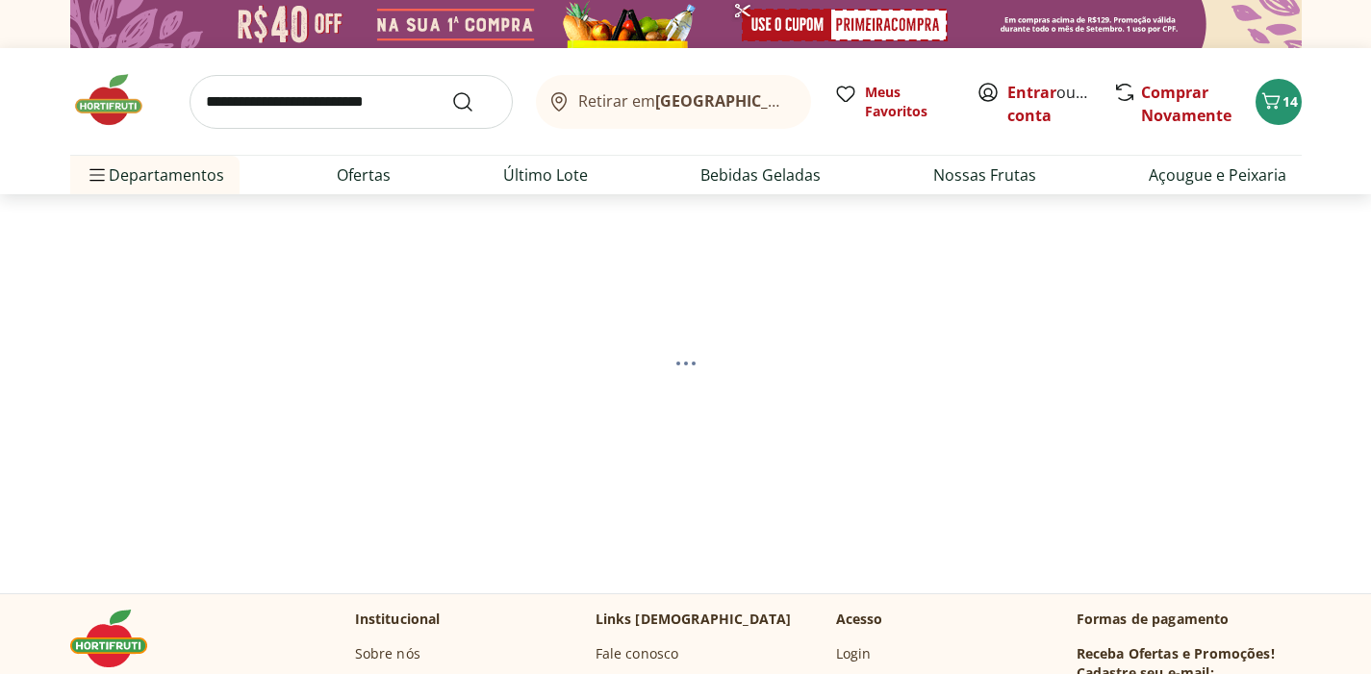
select select "**********"
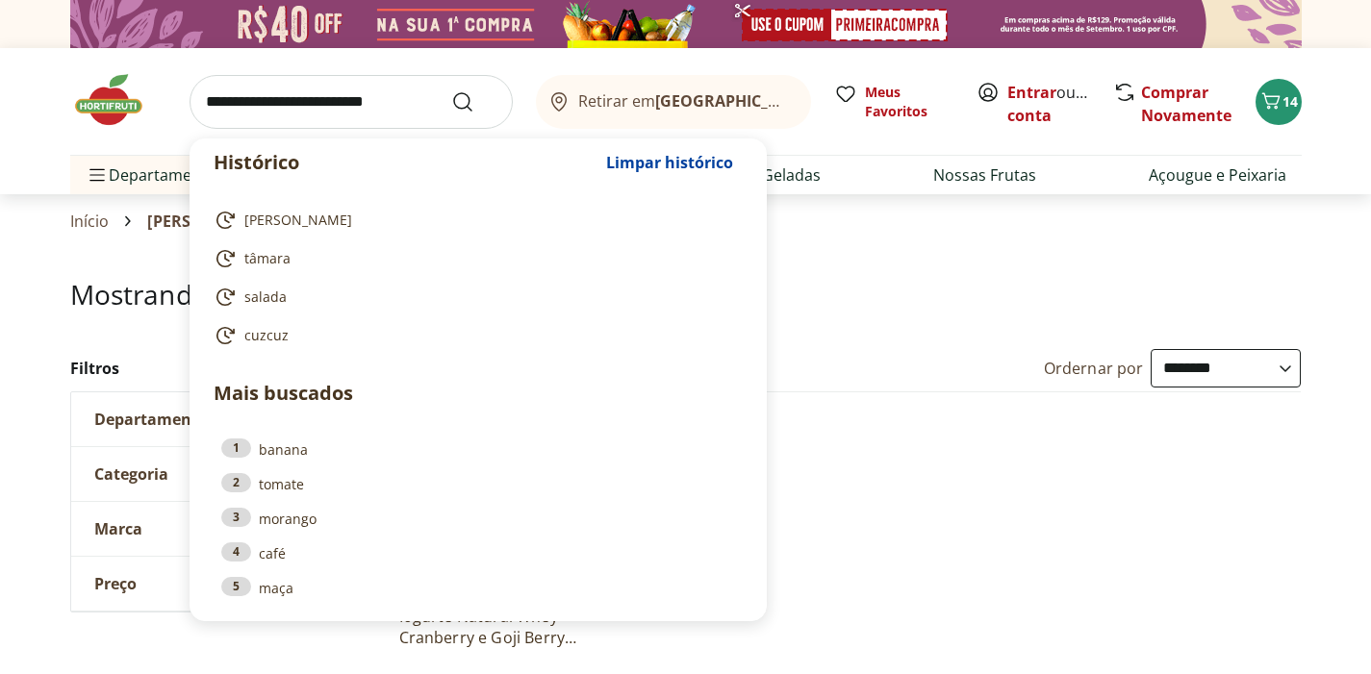
click at [267, 103] on input "search" at bounding box center [351, 102] width 323 height 54
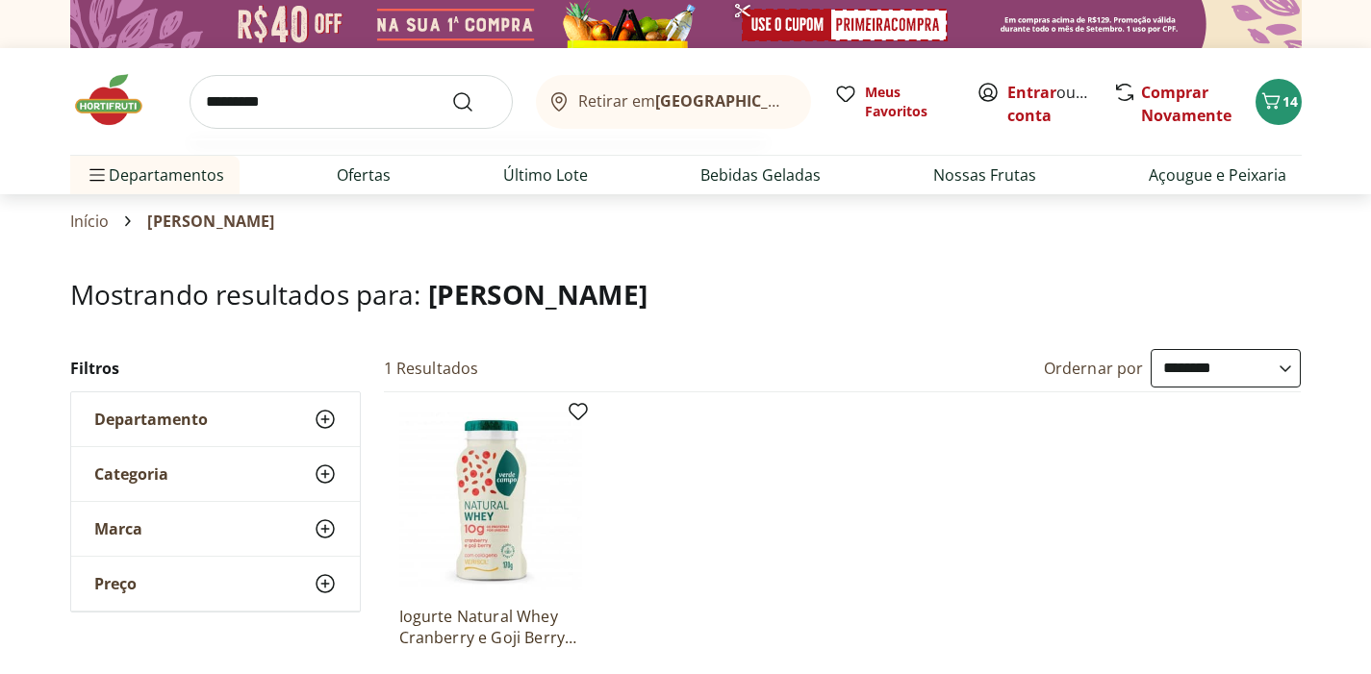
type input "*********"
click at [473, 101] on button "Submit Search" at bounding box center [474, 101] width 46 height 23
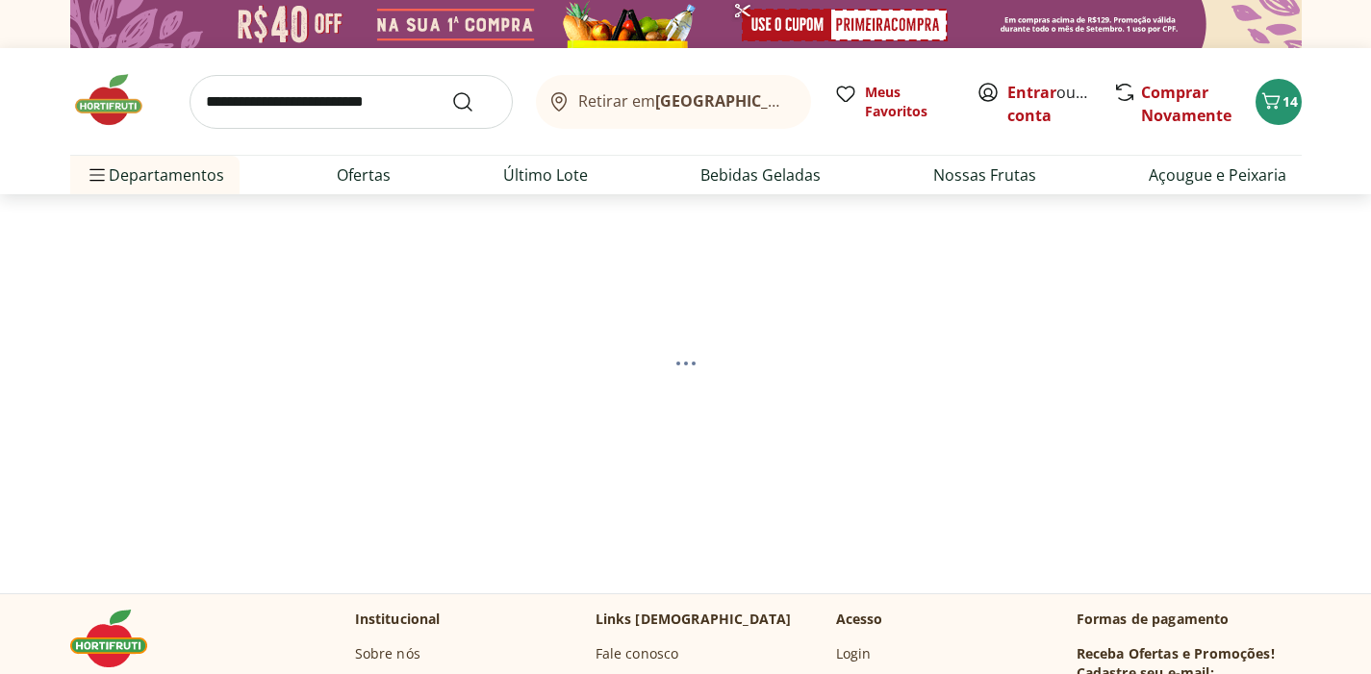
select select "**********"
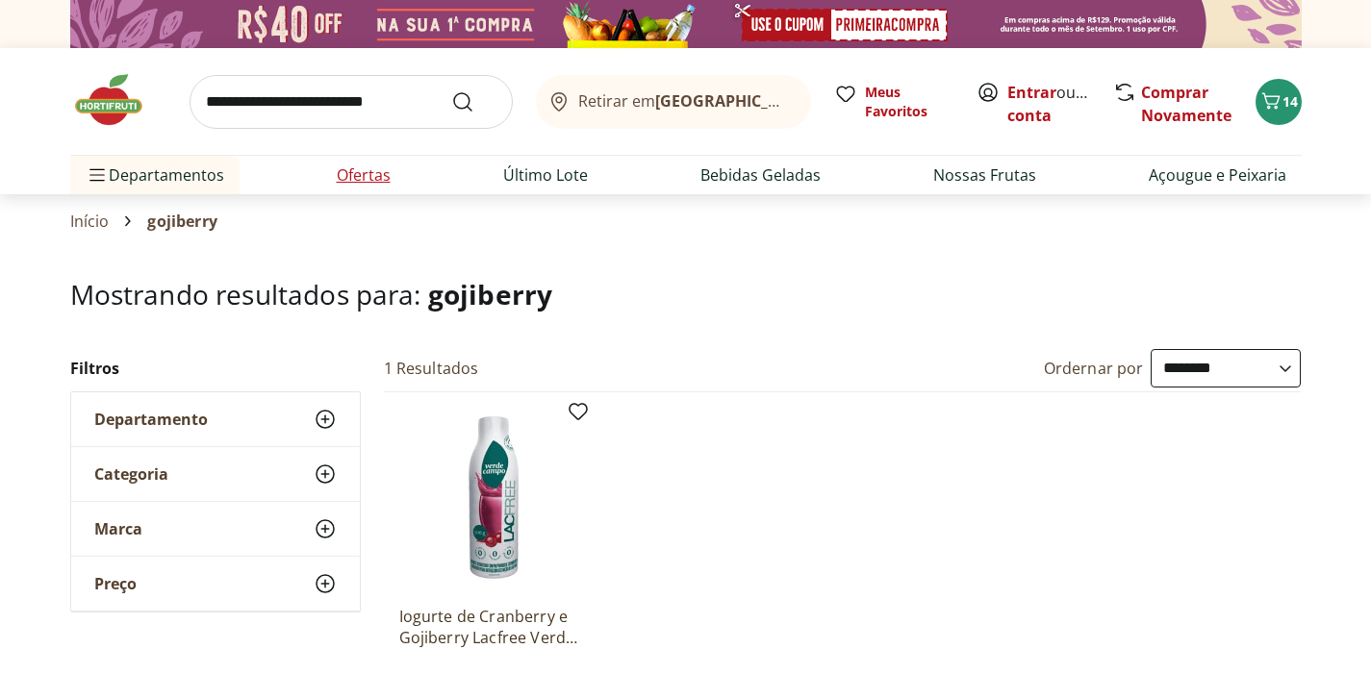
click at [379, 170] on link "Ofertas" at bounding box center [364, 175] width 54 height 23
select select "**********"
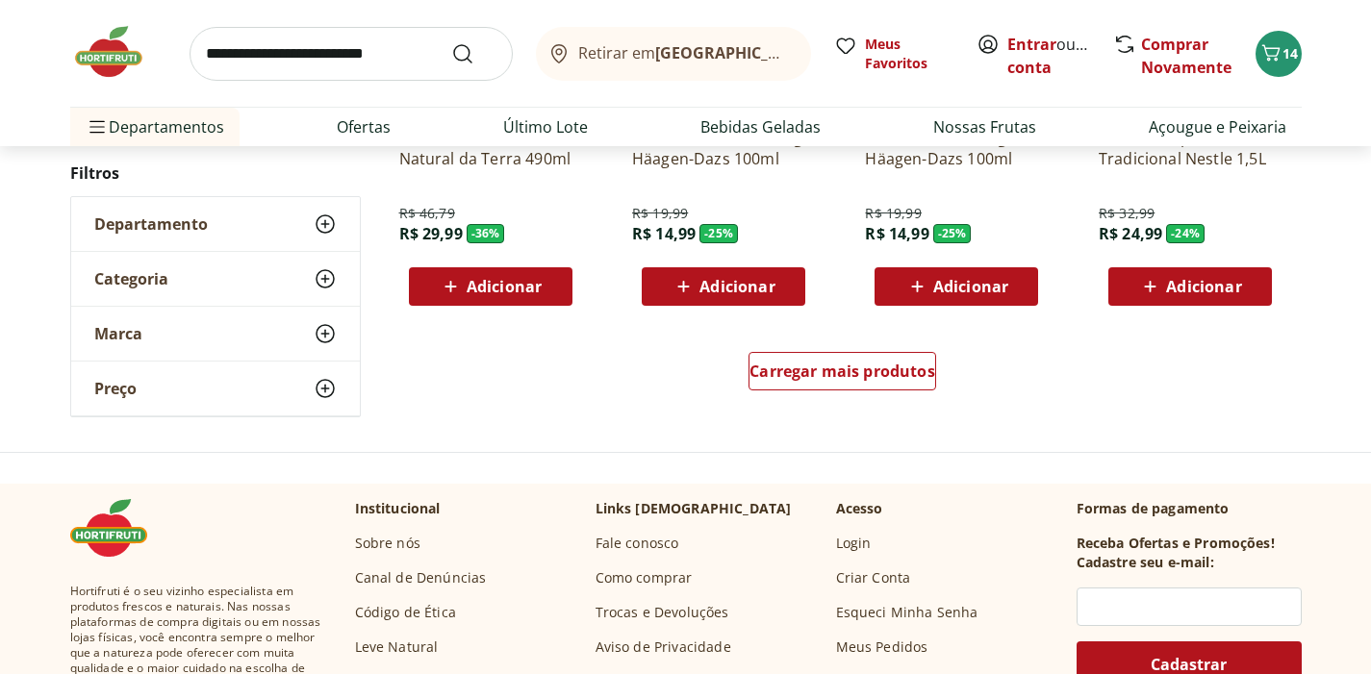
scroll to position [1265, 0]
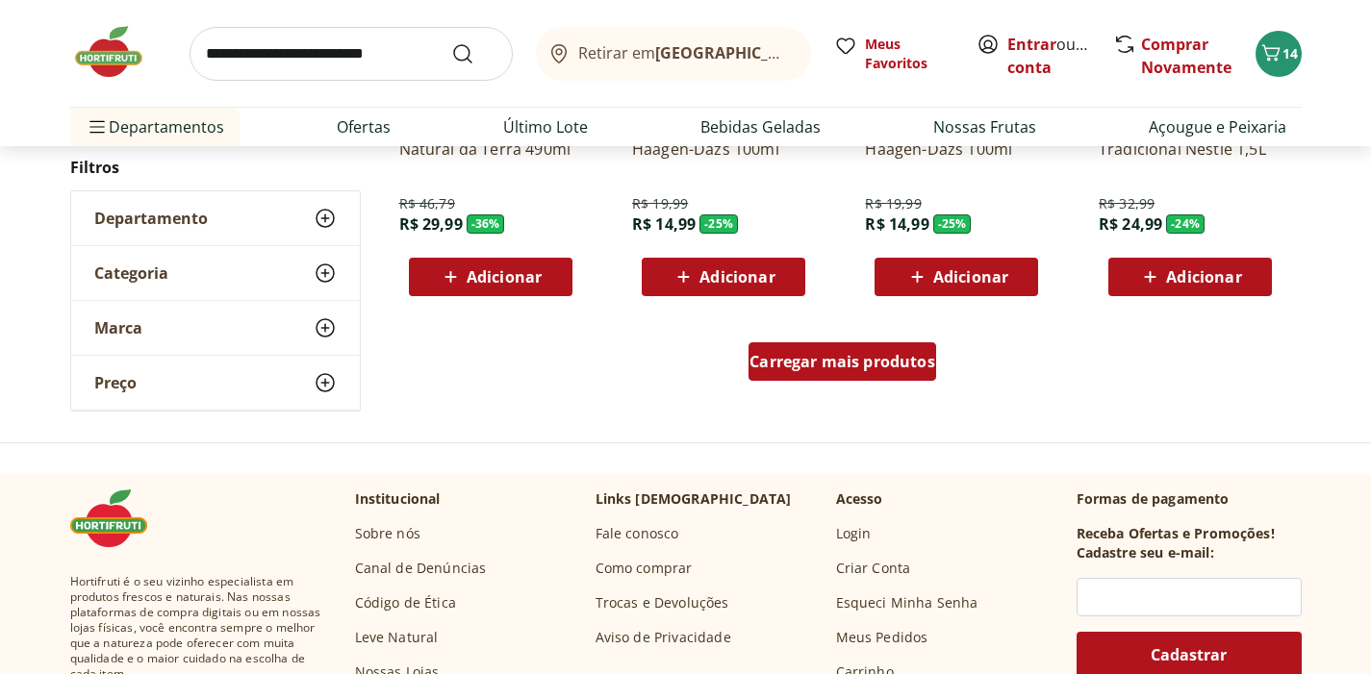
click at [890, 366] on span "Carregar mais produtos" at bounding box center [842, 361] width 186 height 15
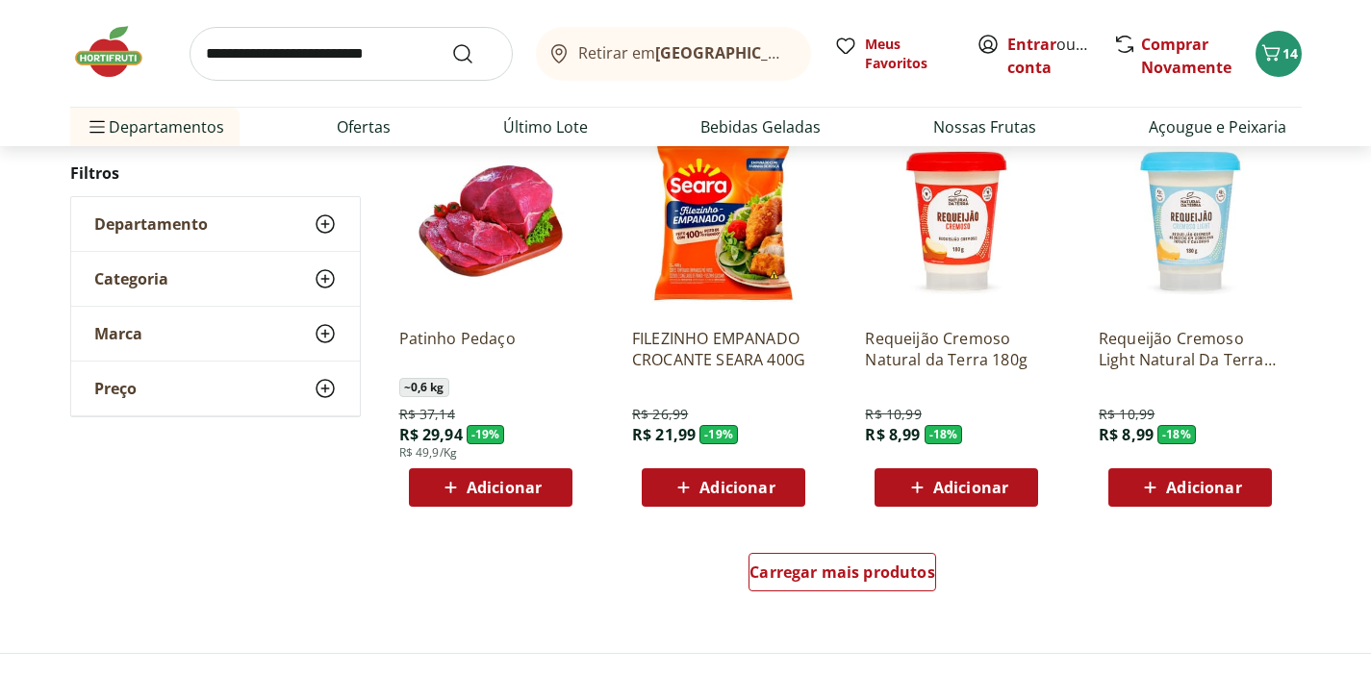
scroll to position [2312, 0]
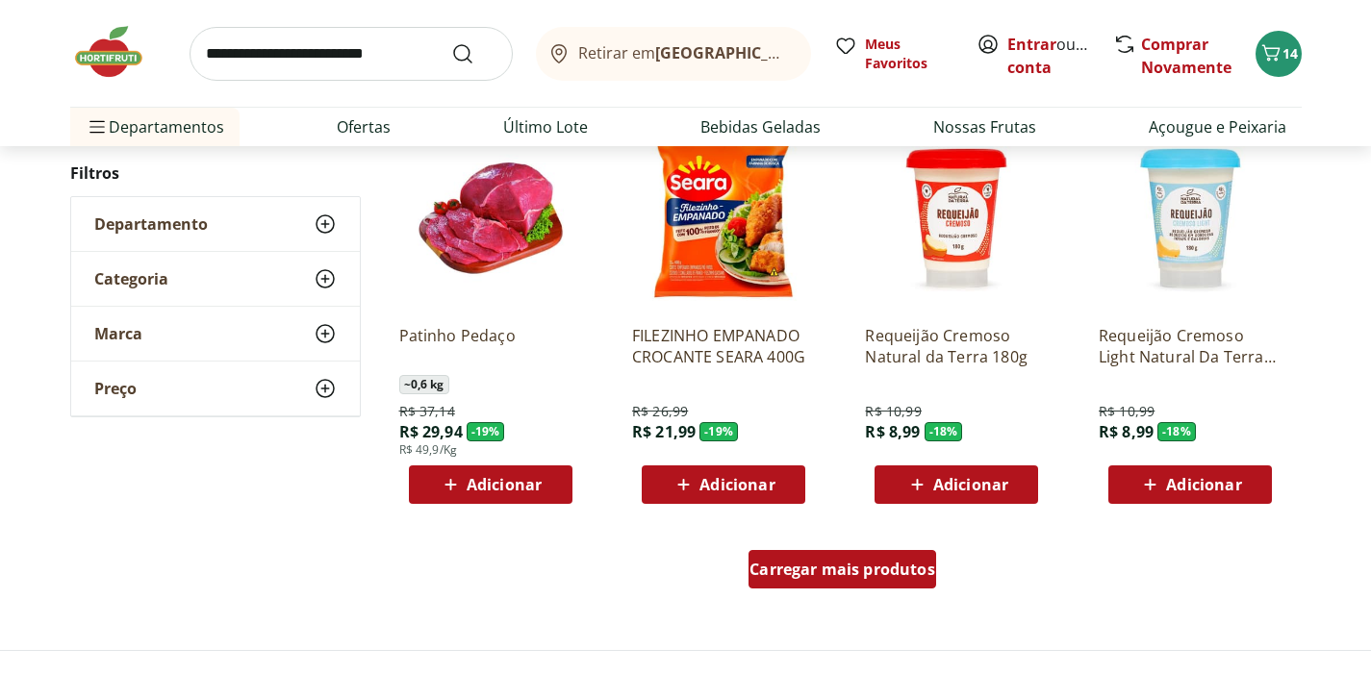
click at [855, 581] on div "Carregar mais produtos" at bounding box center [842, 569] width 188 height 38
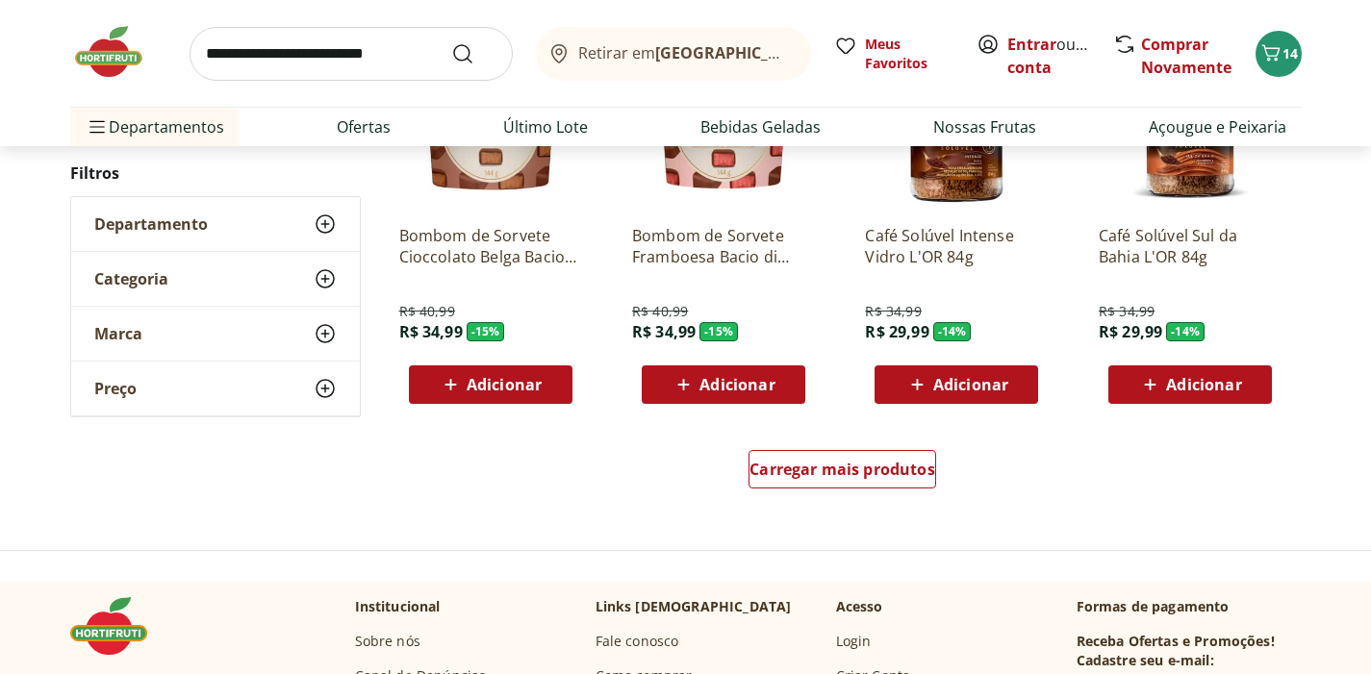
scroll to position [3682, 0]
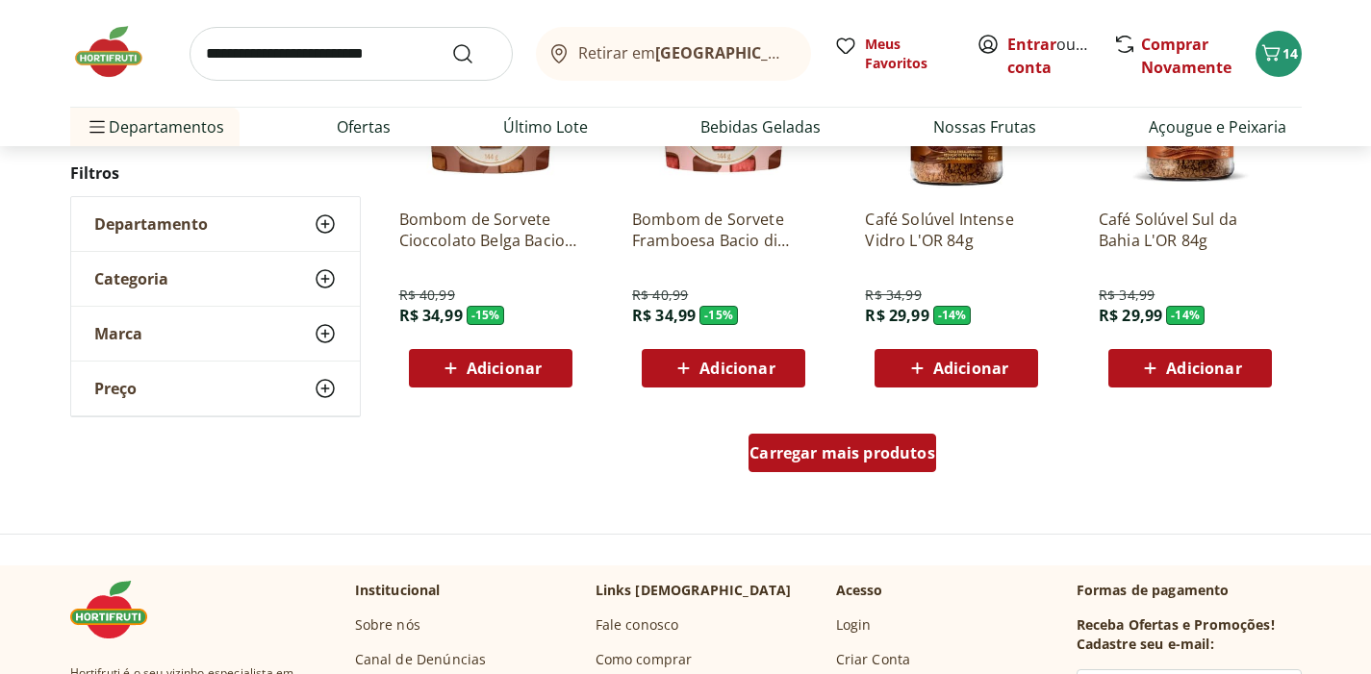
click at [888, 459] on span "Carregar mais produtos" at bounding box center [842, 452] width 186 height 15
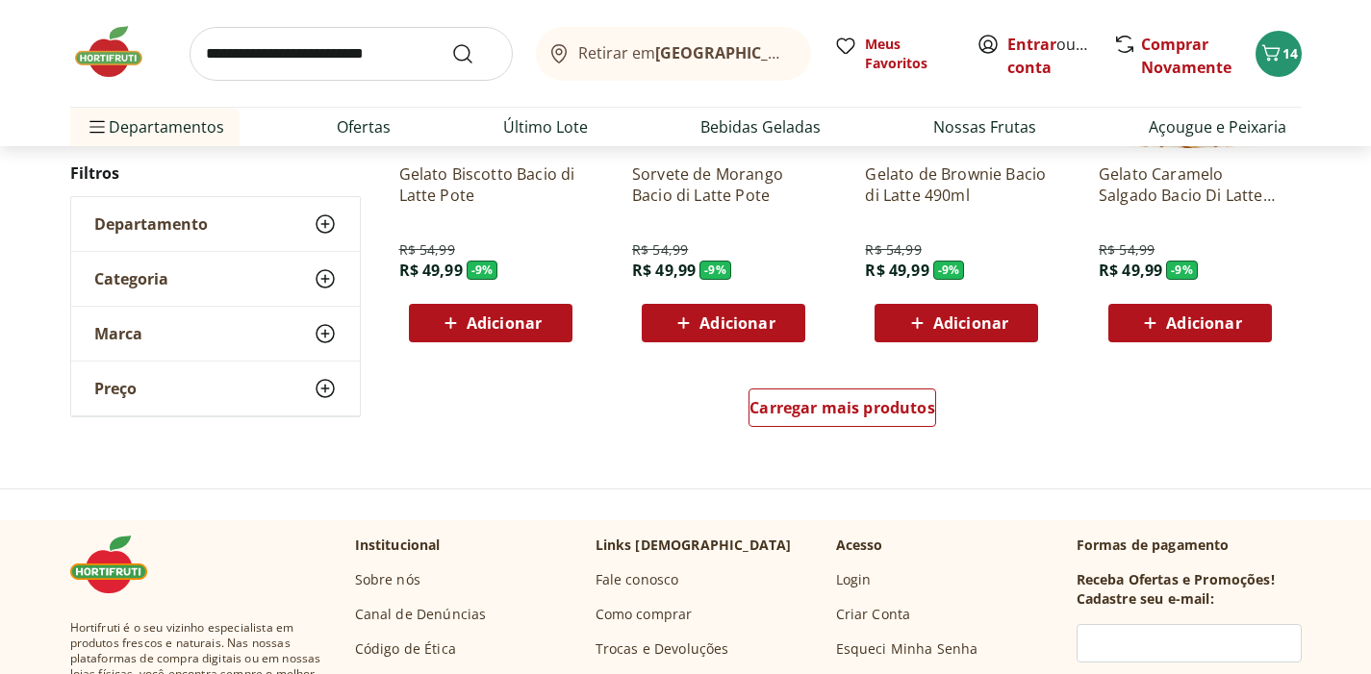
scroll to position [5003, 0]
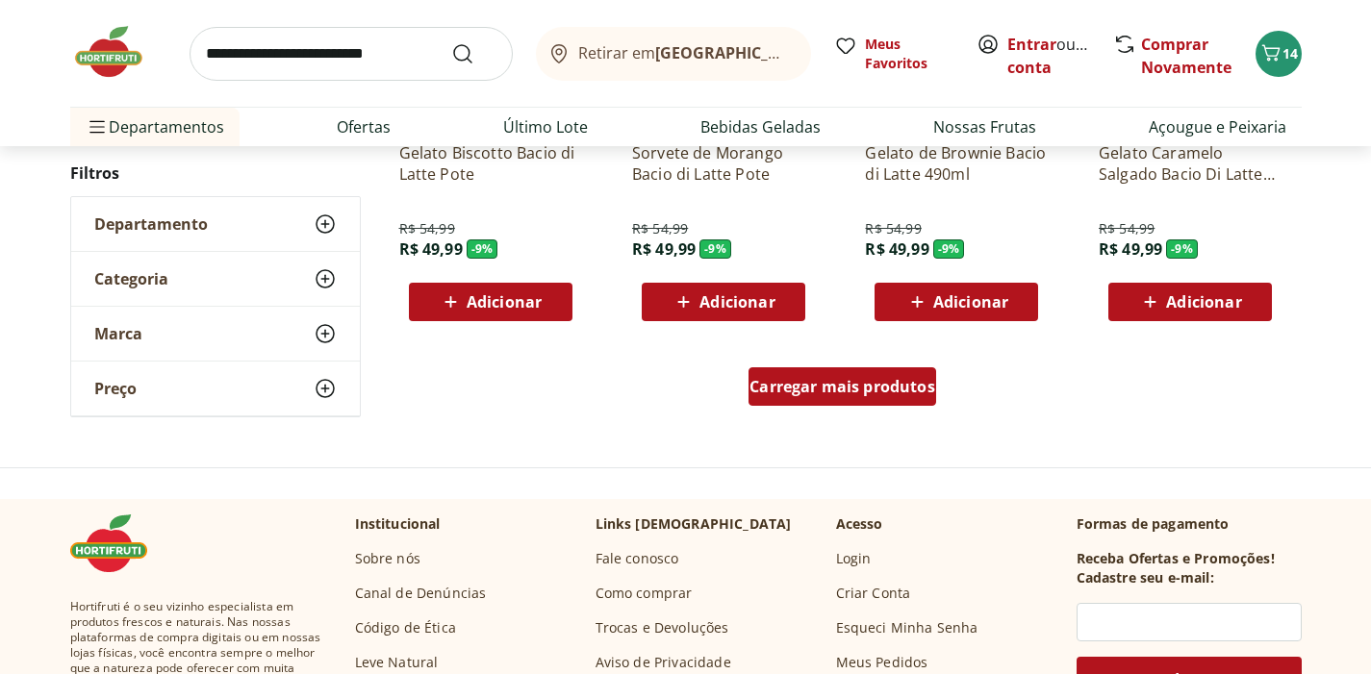
click at [814, 389] on span "Carregar mais produtos" at bounding box center [842, 386] width 186 height 15
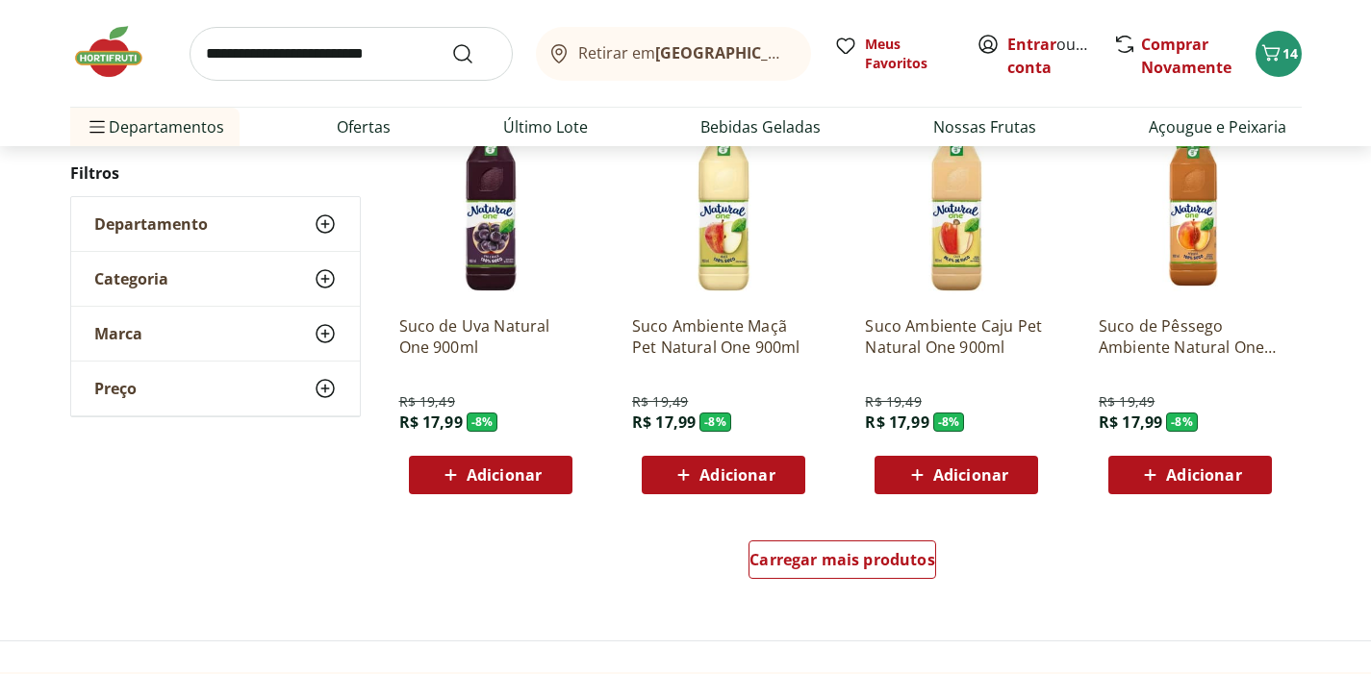
scroll to position [6122, 0]
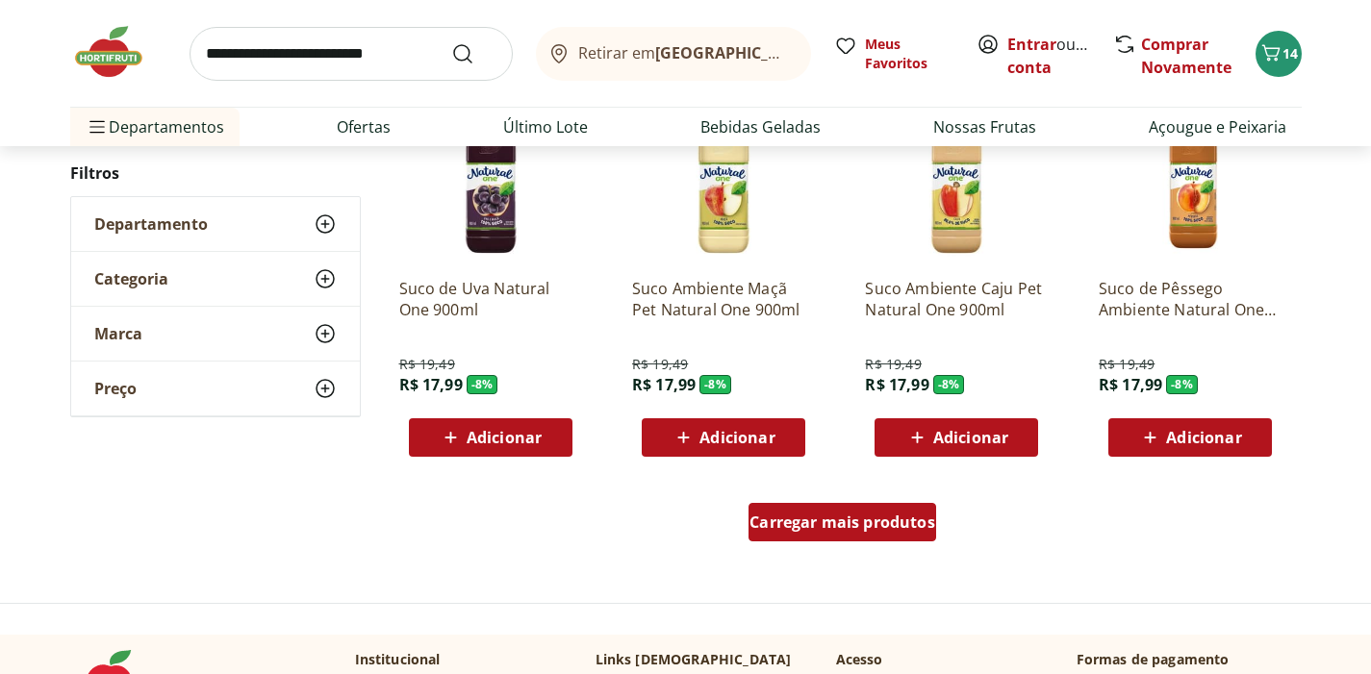
click at [803, 529] on span "Carregar mais produtos" at bounding box center [842, 522] width 186 height 15
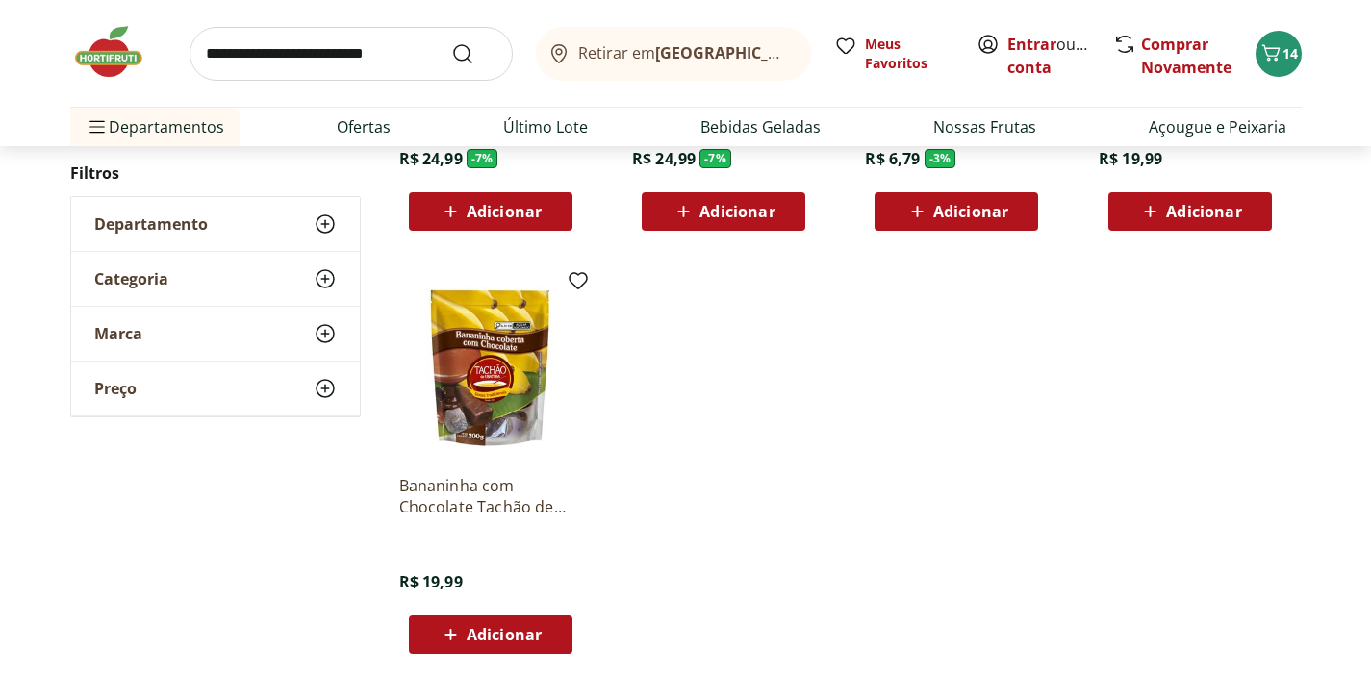
scroll to position [7174, 0]
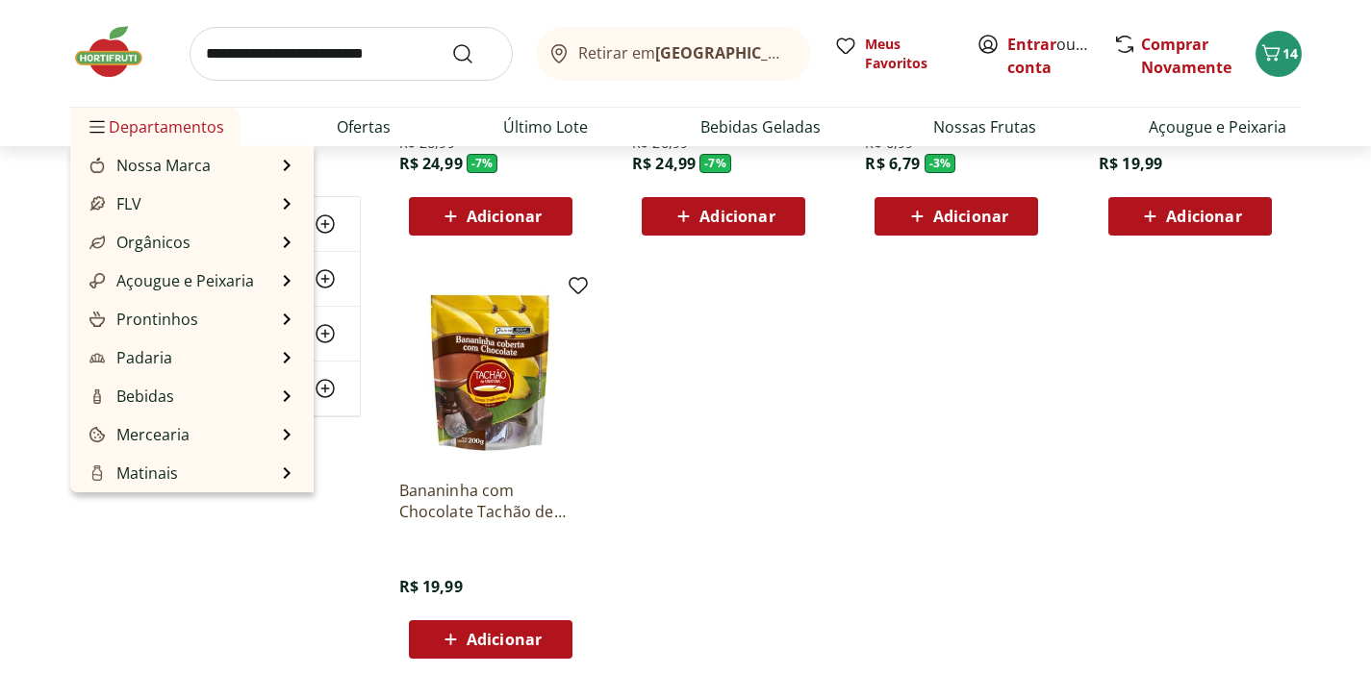
click at [178, 136] on span "Departamentos" at bounding box center [155, 127] width 139 height 46
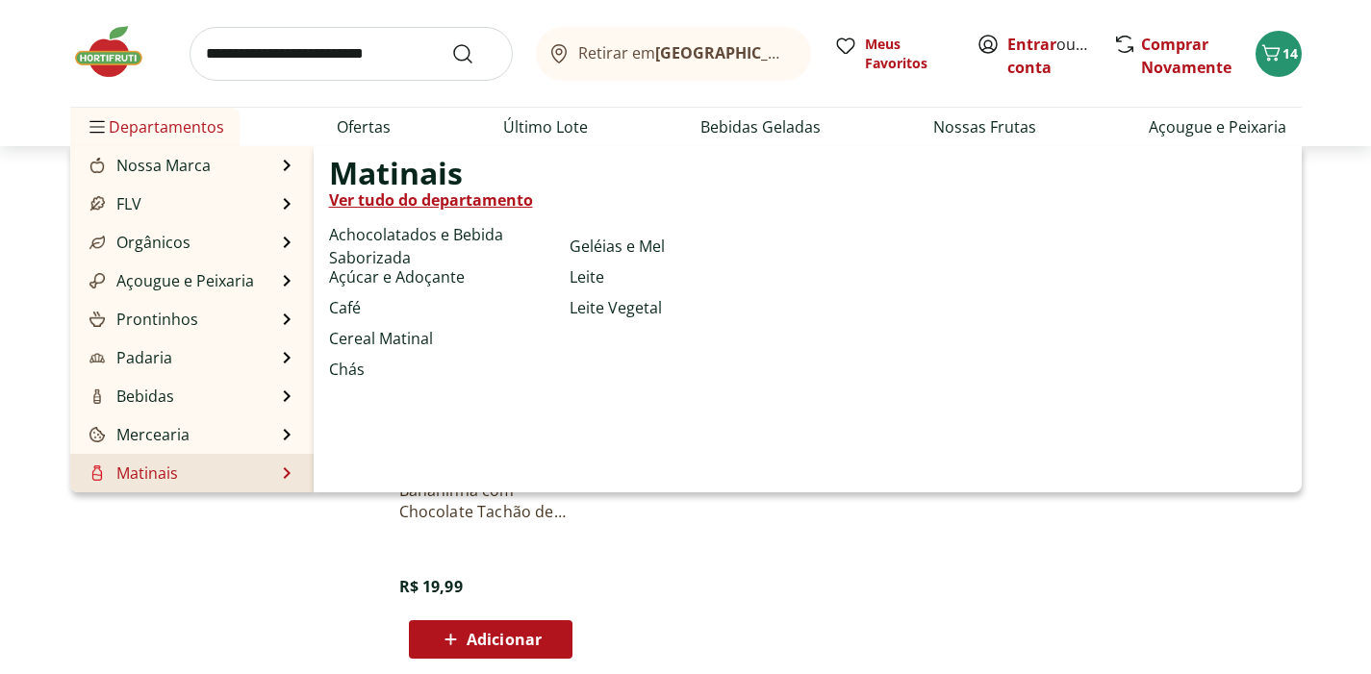
click at [286, 470] on li "Matinais Matinais Ver tudo do departamento Achocolatados e Bebida Saborizada Aç…" at bounding box center [191, 473] width 243 height 38
click at [188, 469] on li "Matinais Matinais Ver tudo do departamento Achocolatados e Bebida Saborizada Aç…" at bounding box center [191, 473] width 243 height 38
click at [125, 471] on link "Matinais" at bounding box center [132, 473] width 92 height 23
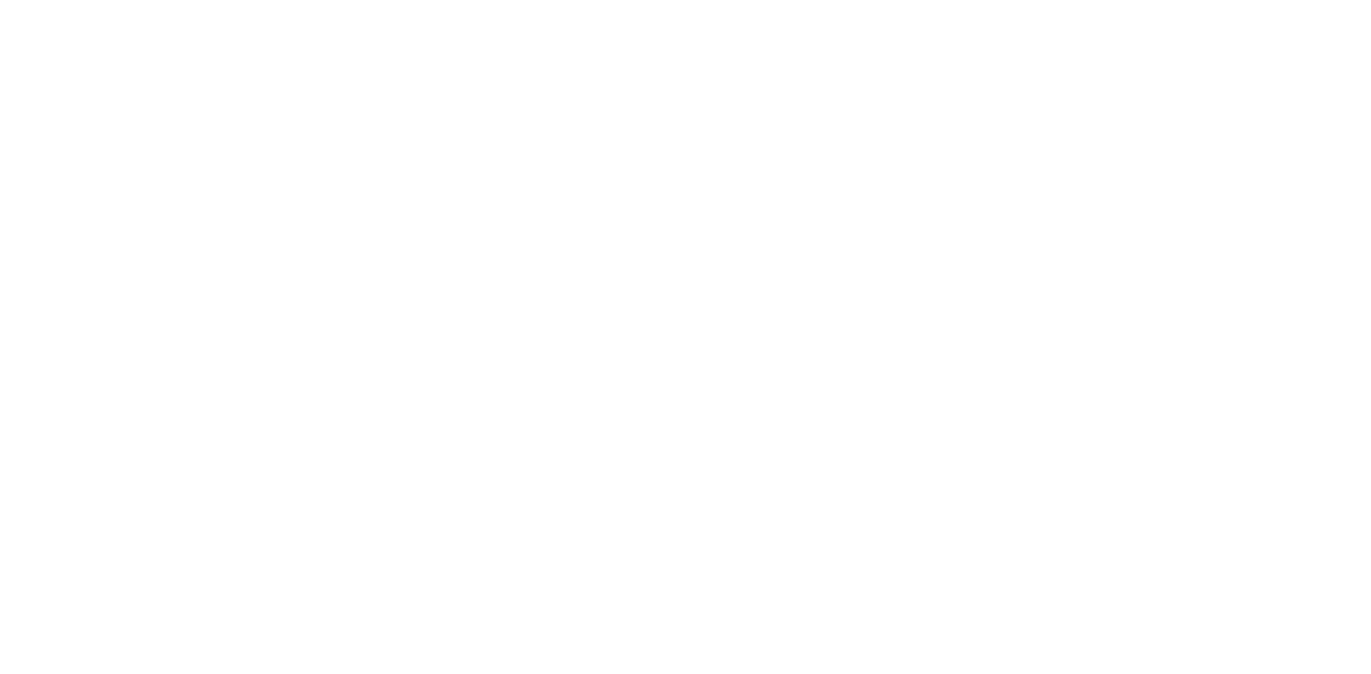
select select "**********"
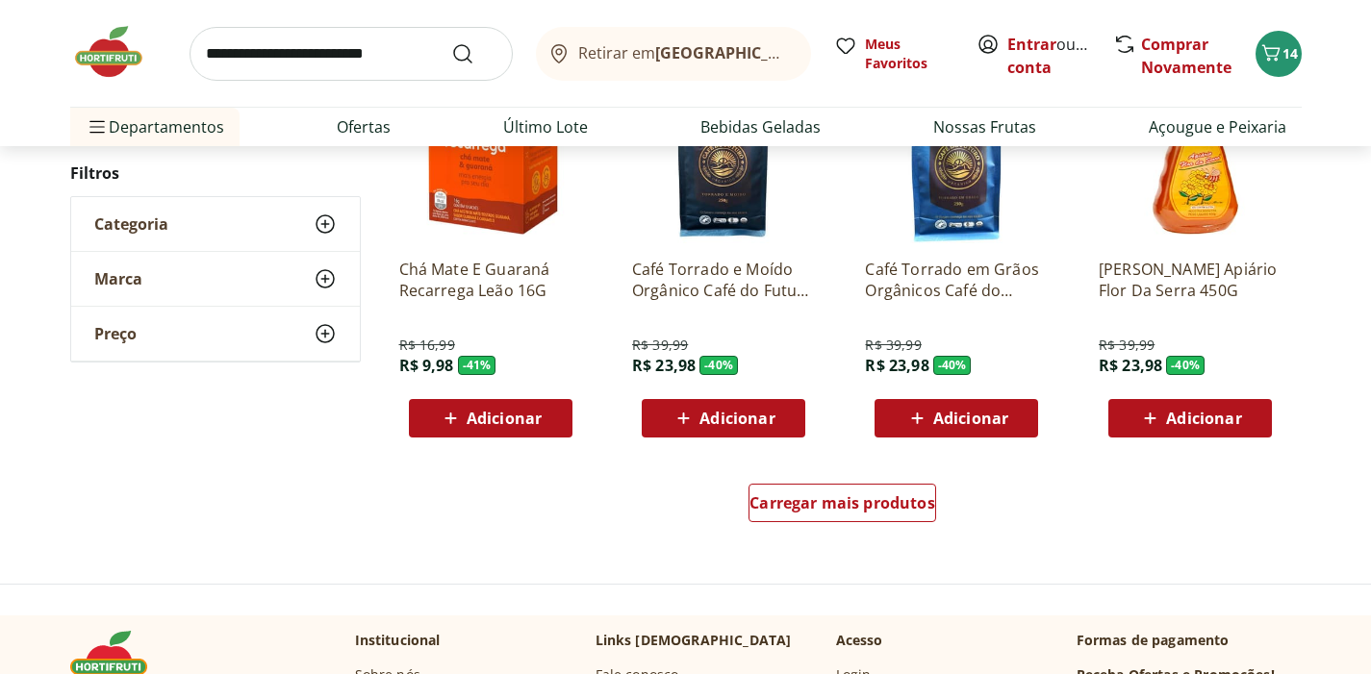
scroll to position [1132, 0]
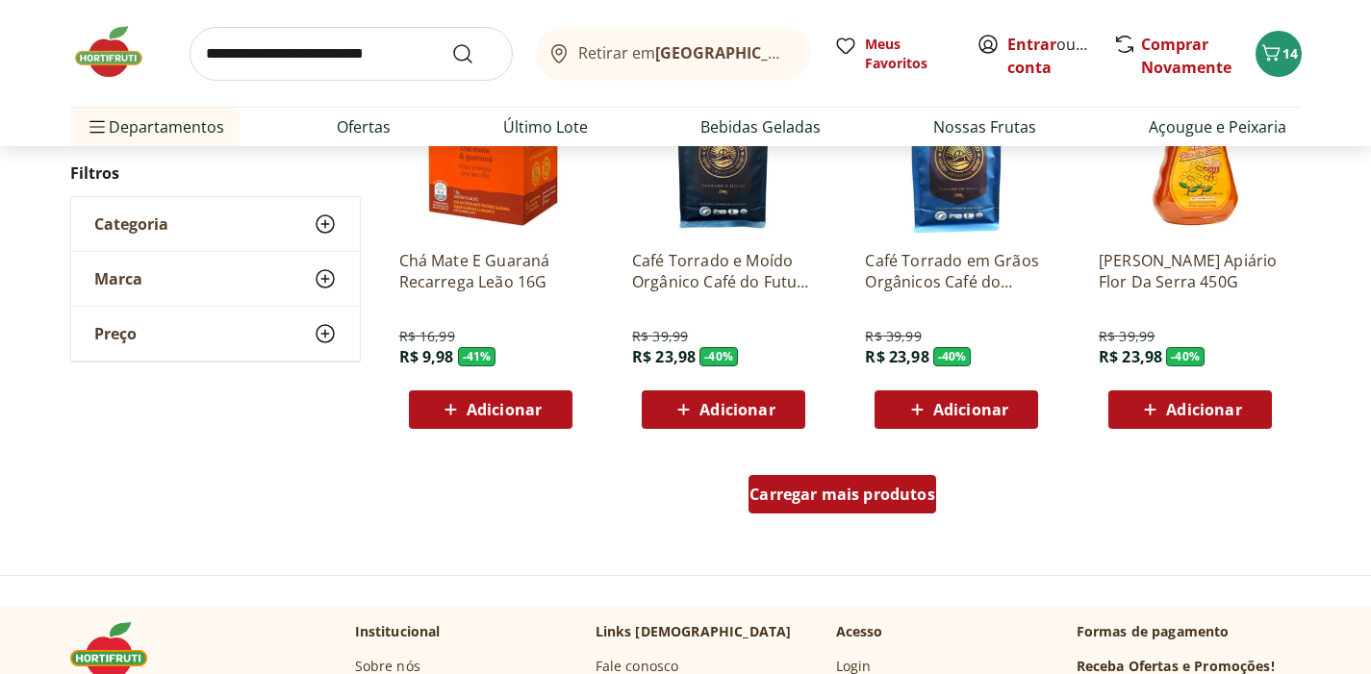
click at [873, 502] on span "Carregar mais produtos" at bounding box center [842, 494] width 186 height 15
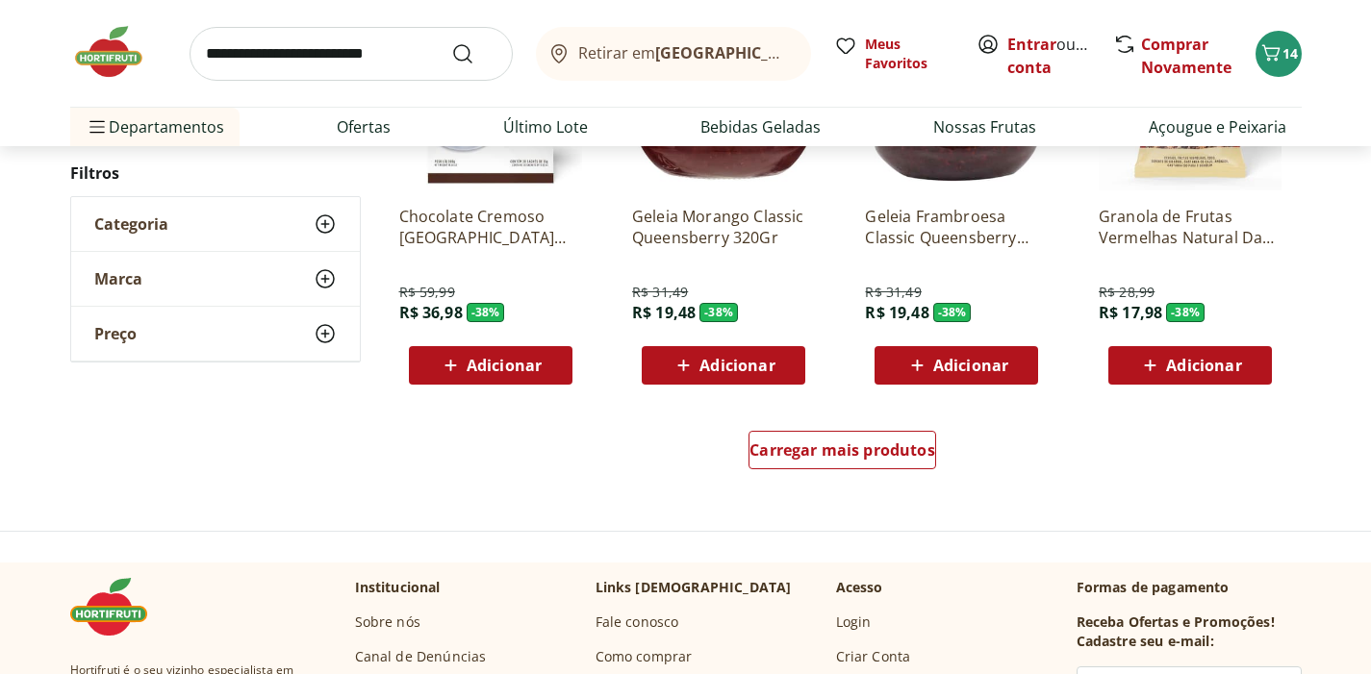
scroll to position [2437, 0]
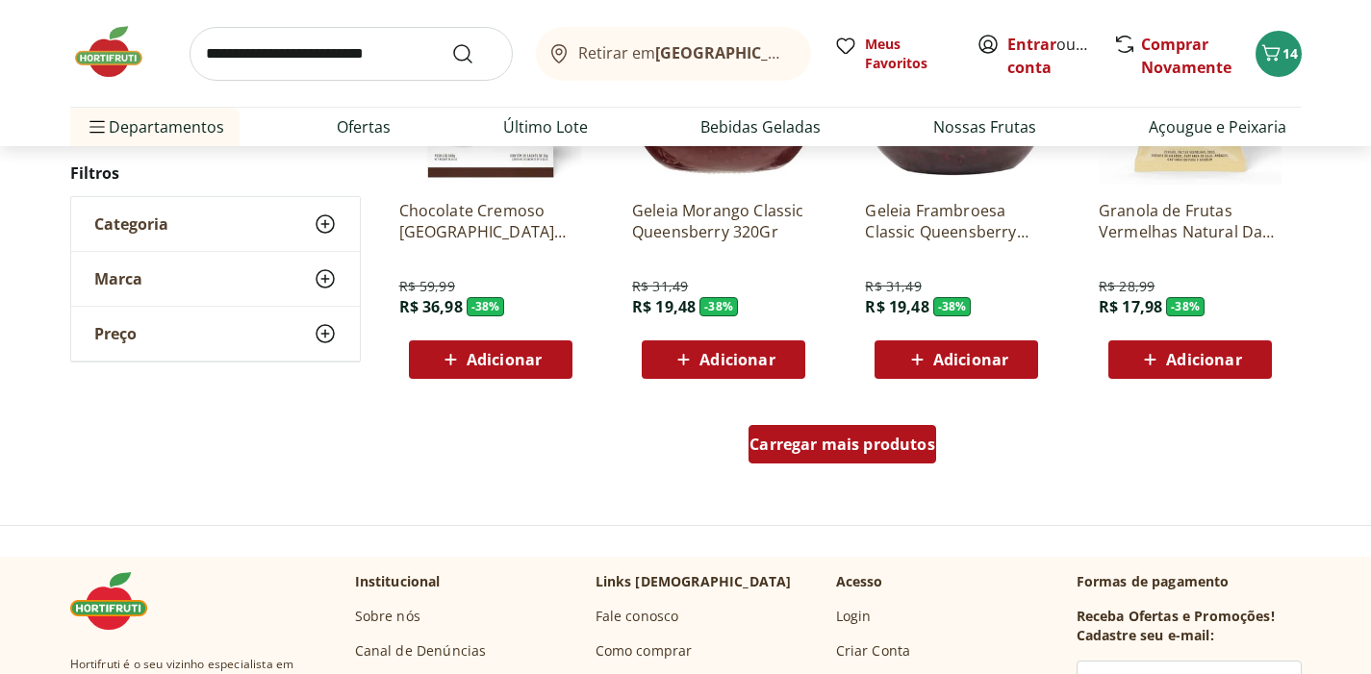
click at [892, 451] on span "Carregar mais produtos" at bounding box center [842, 444] width 186 height 15
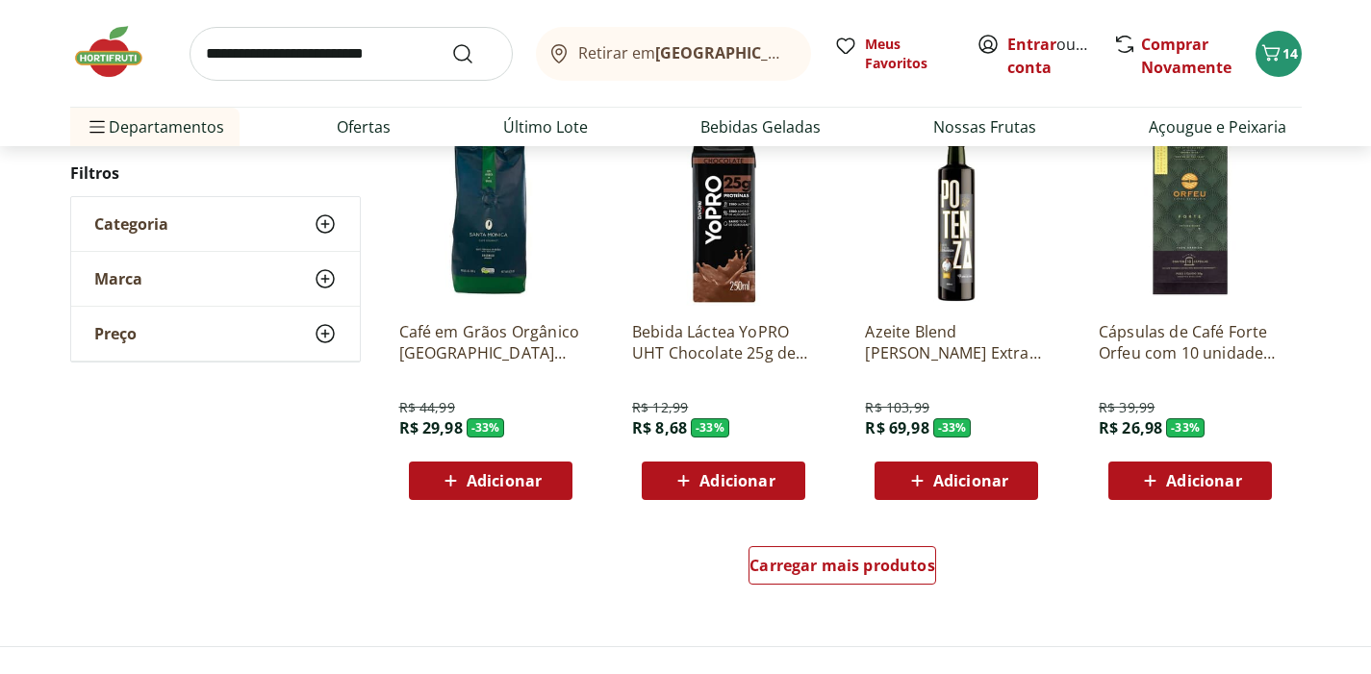
scroll to position [3592, 0]
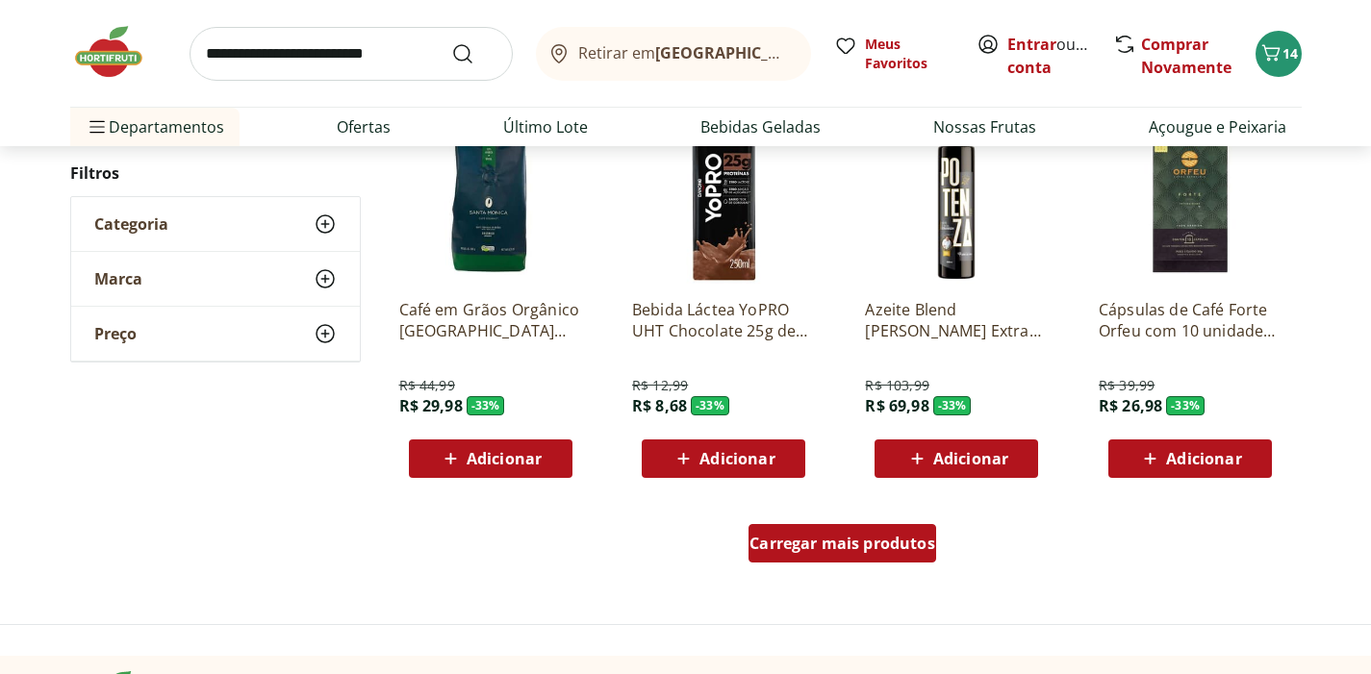
click at [844, 554] on div "Carregar mais produtos" at bounding box center [842, 543] width 188 height 38
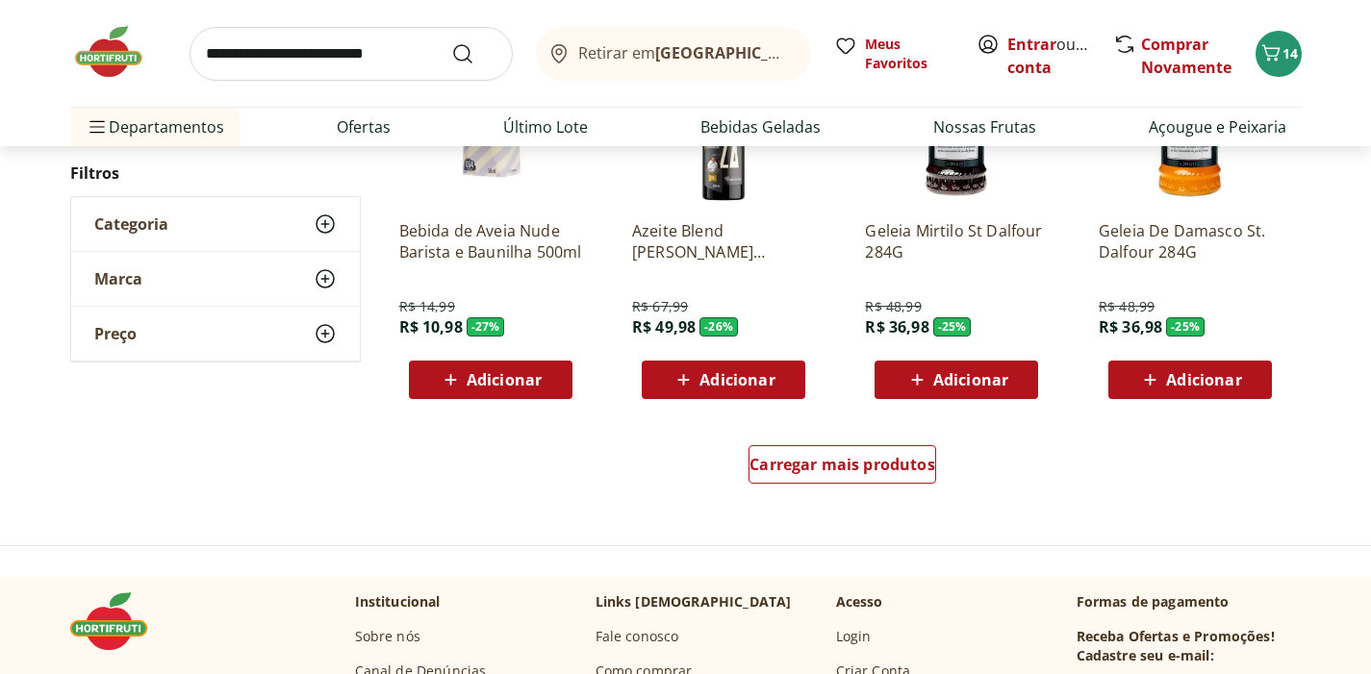
scroll to position [5116, 0]
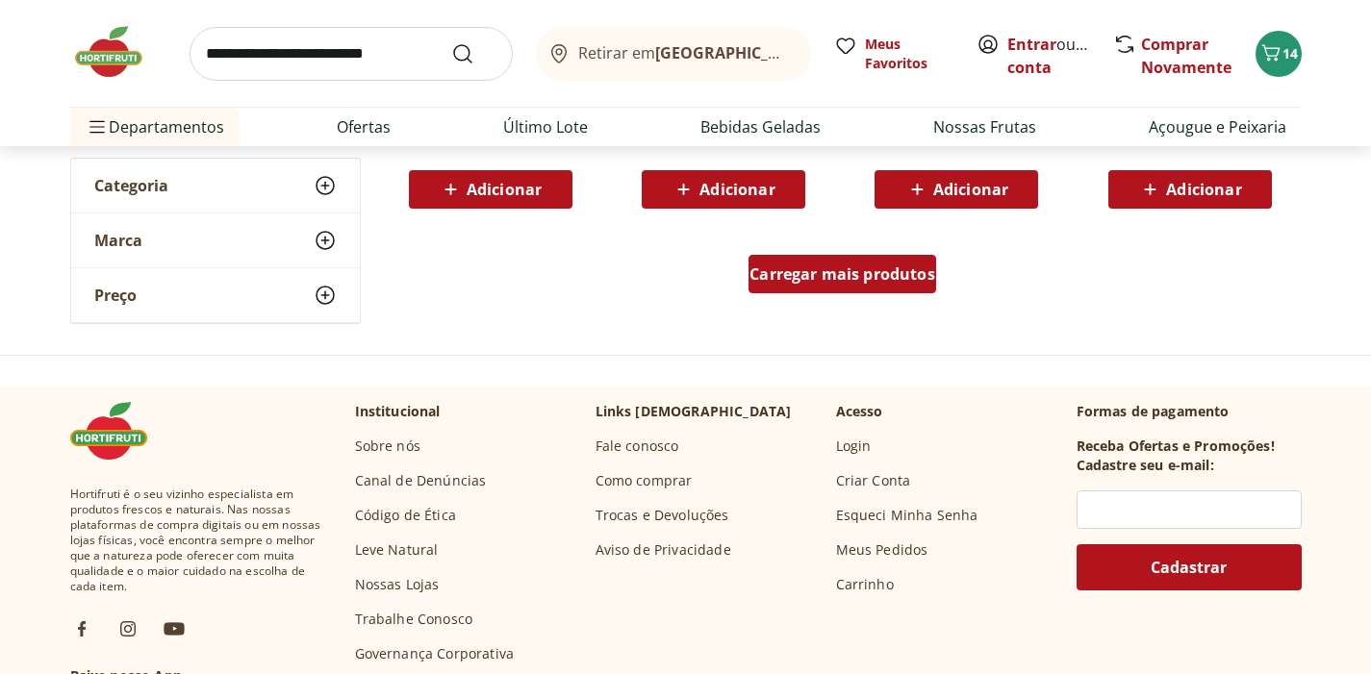
click at [909, 266] on span "Carregar mais produtos" at bounding box center [842, 273] width 186 height 15
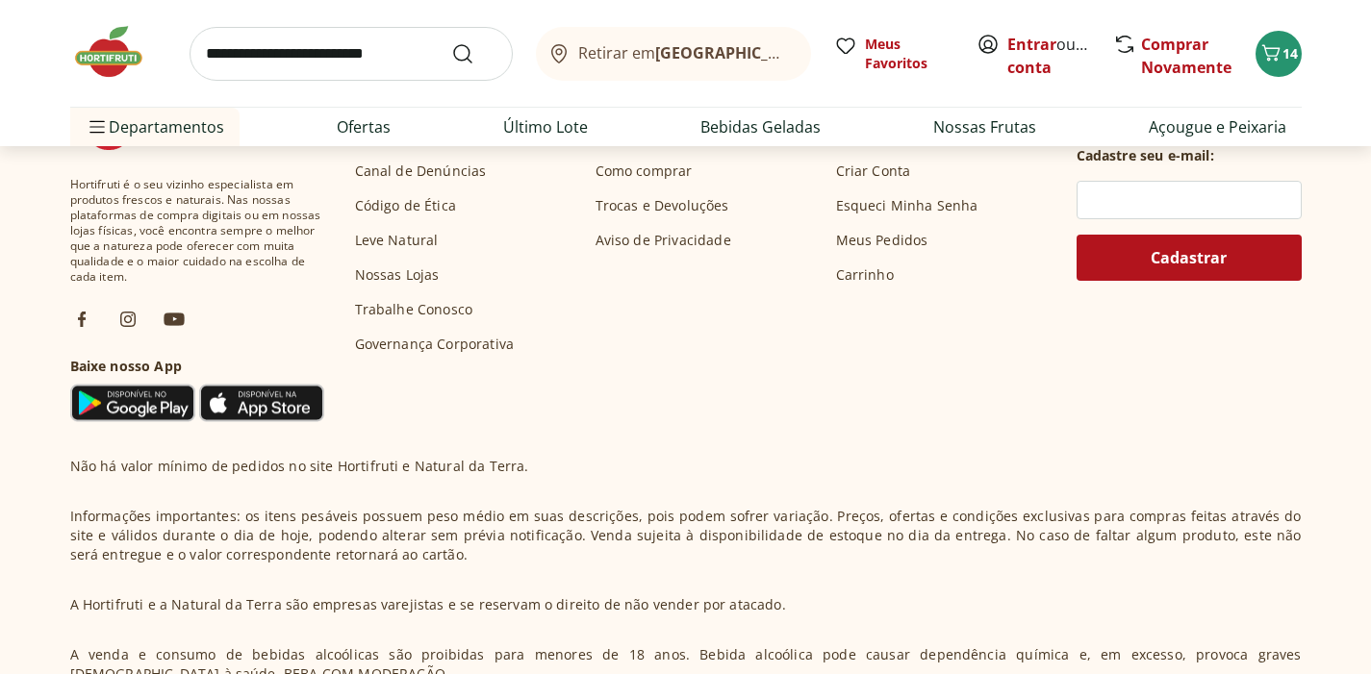
scroll to position [6124, 0]
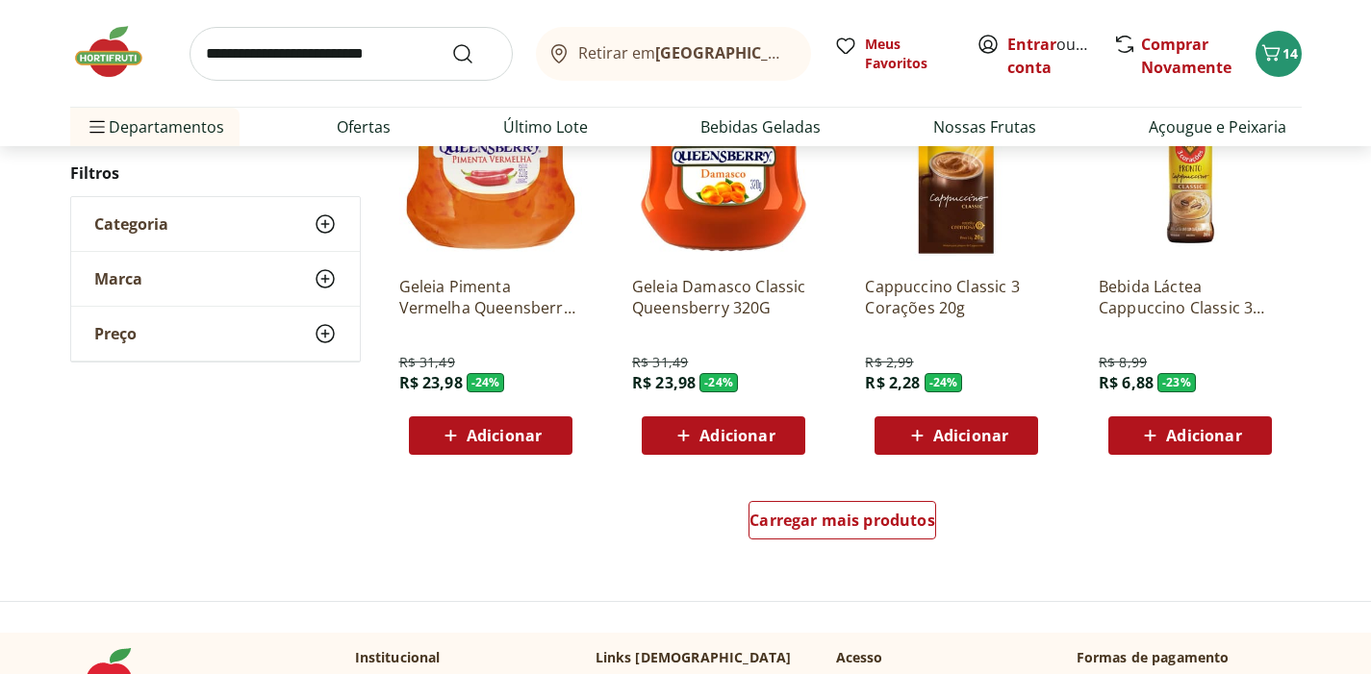
click at [417, 56] on input "search" at bounding box center [351, 54] width 323 height 54
type input "***"
click at [473, 53] on button "Submit Search" at bounding box center [474, 53] width 46 height 23
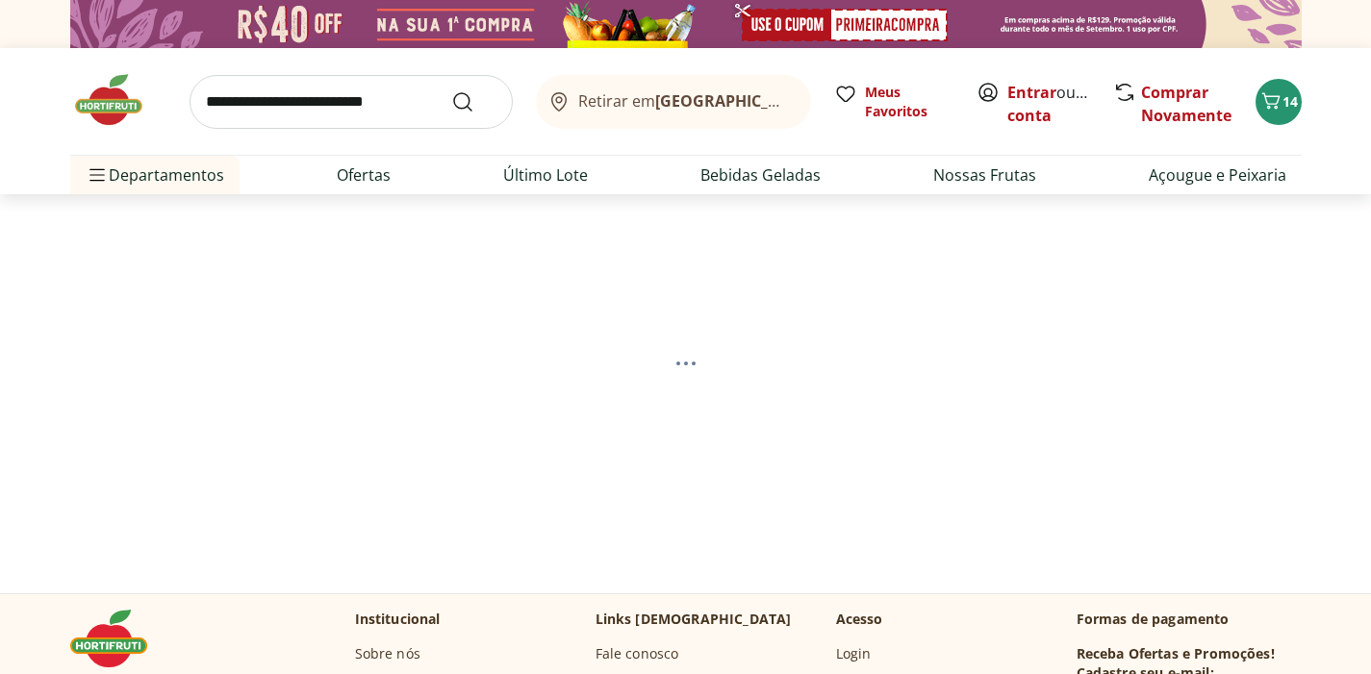
select select "**********"
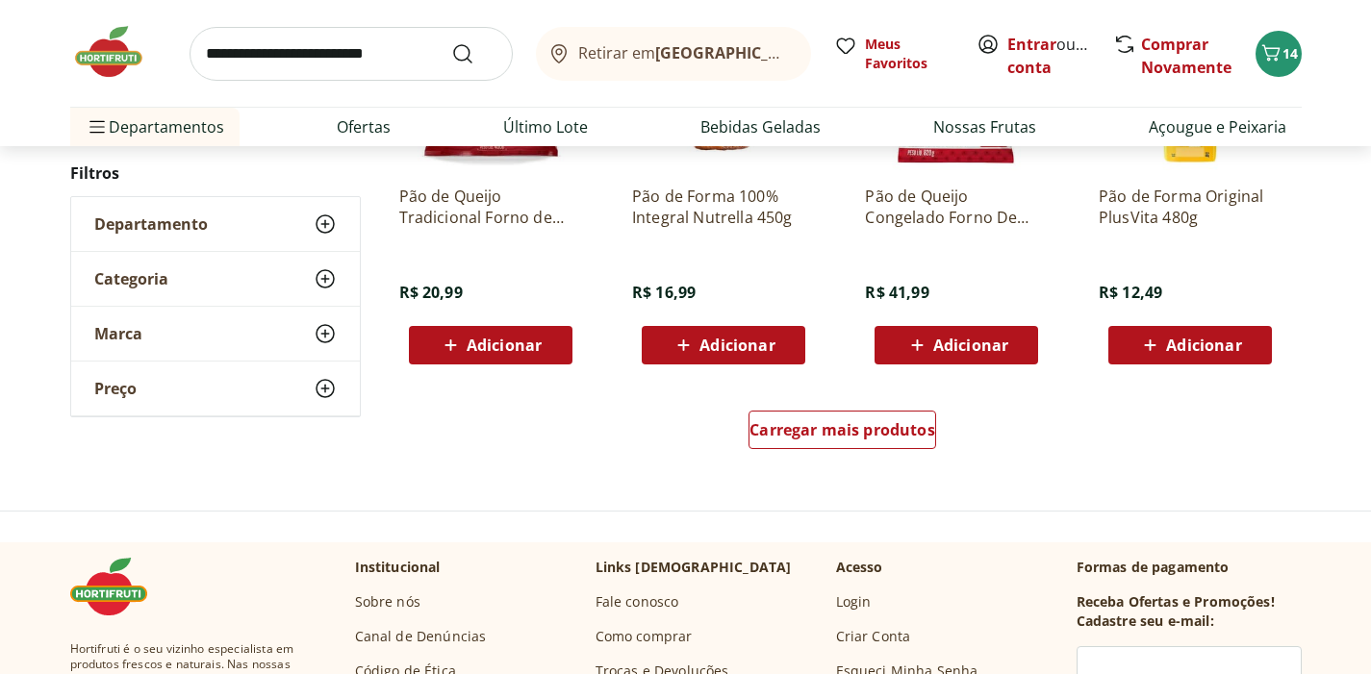
scroll to position [1271, 0]
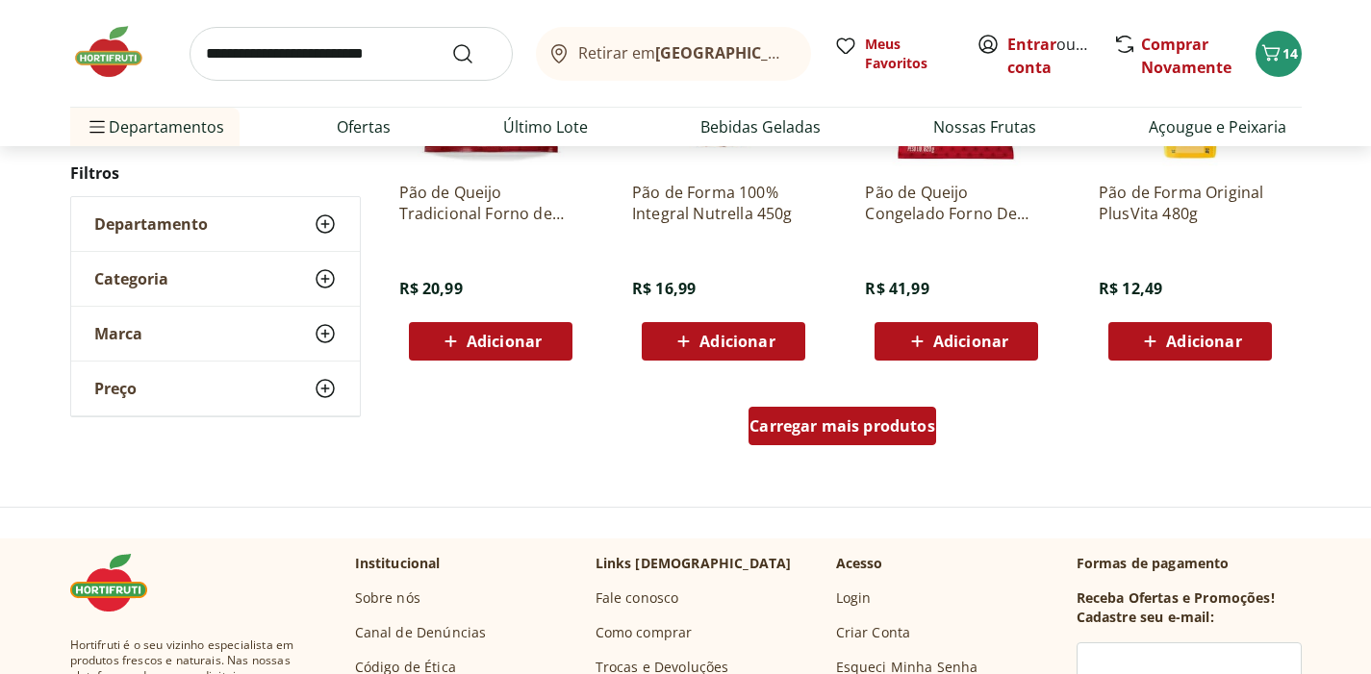
click at [822, 427] on span "Carregar mais produtos" at bounding box center [842, 425] width 186 height 15
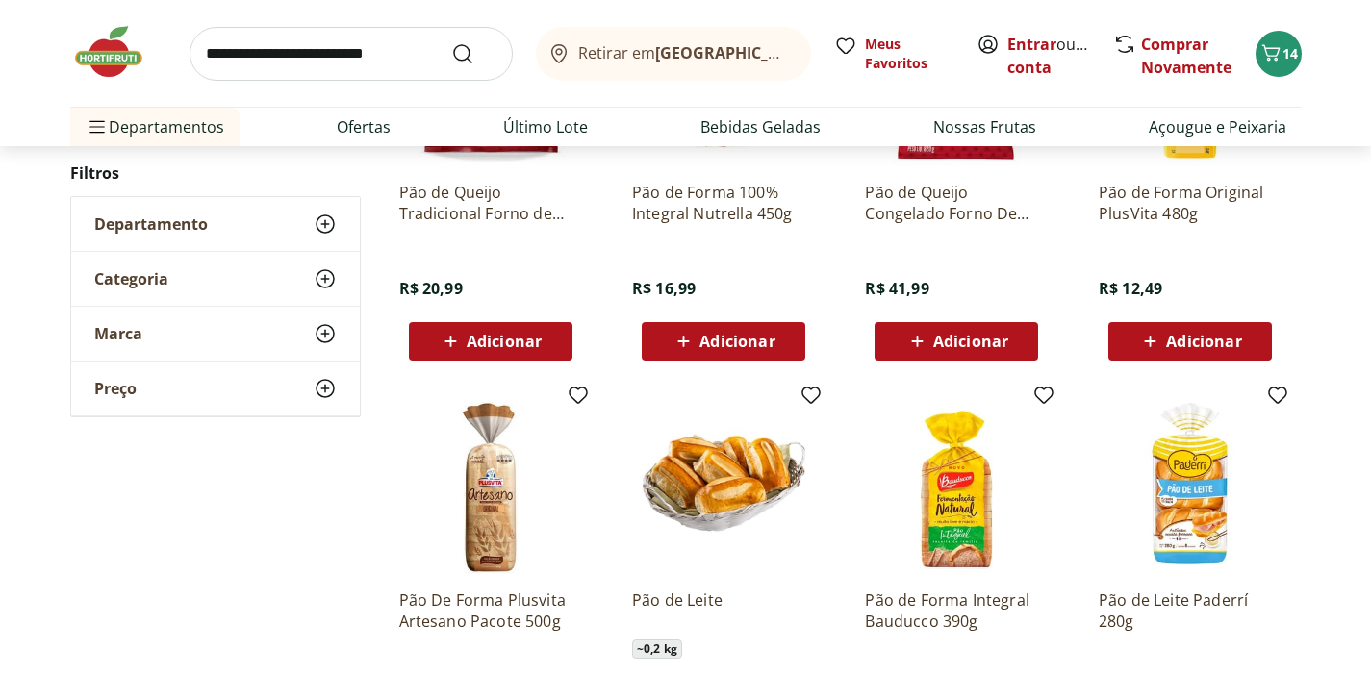
type input "*"
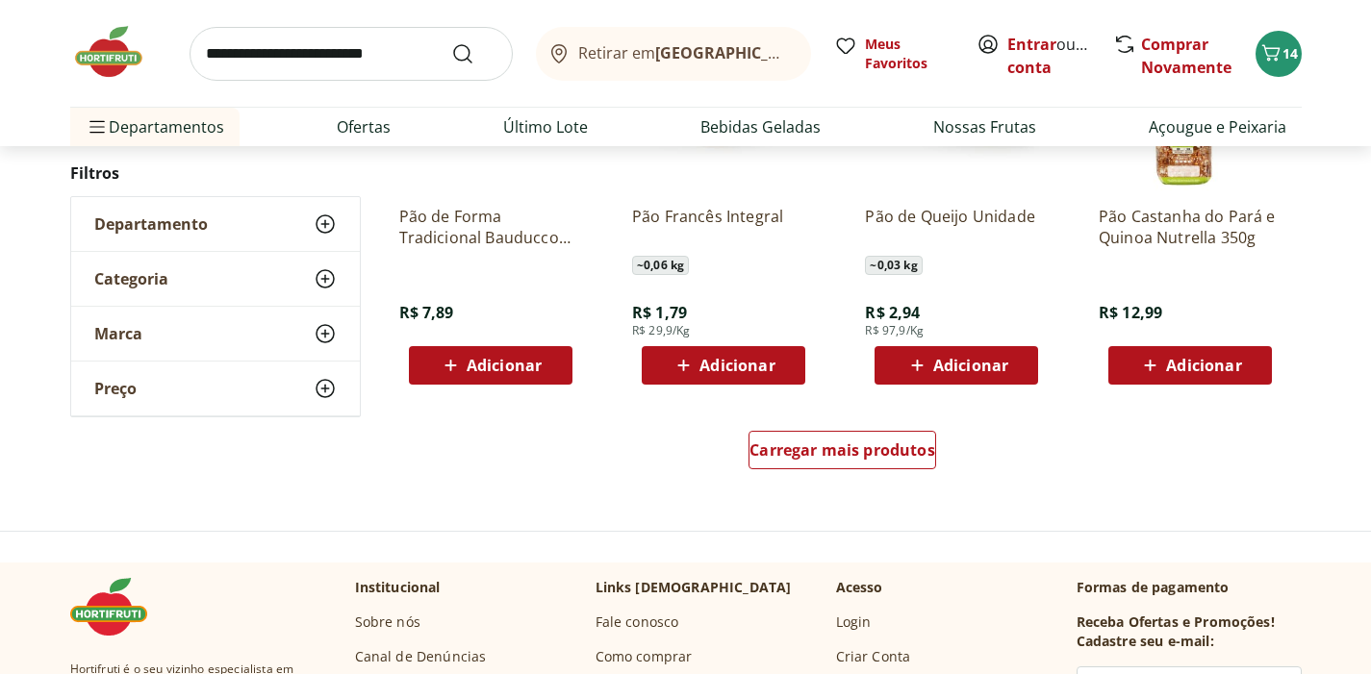
scroll to position [2503, 0]
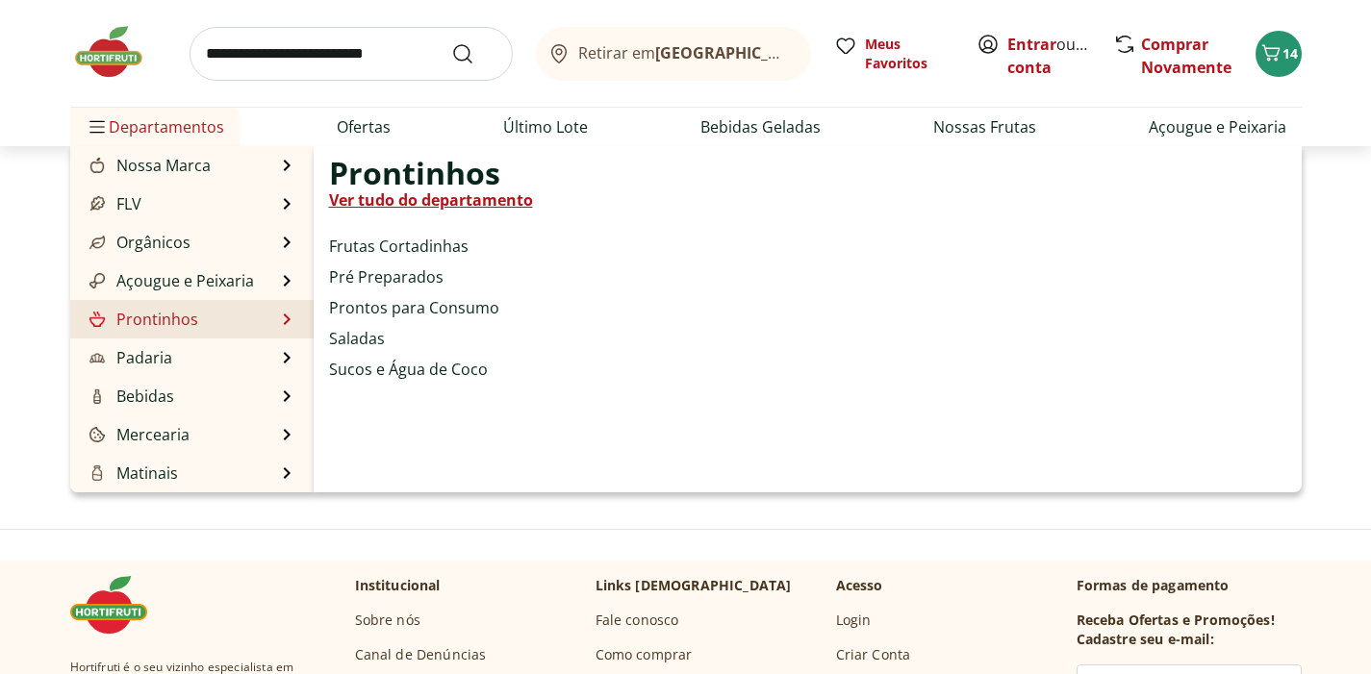
click at [175, 310] on link "Prontinhos" at bounding box center [142, 319] width 113 height 23
select select "**********"
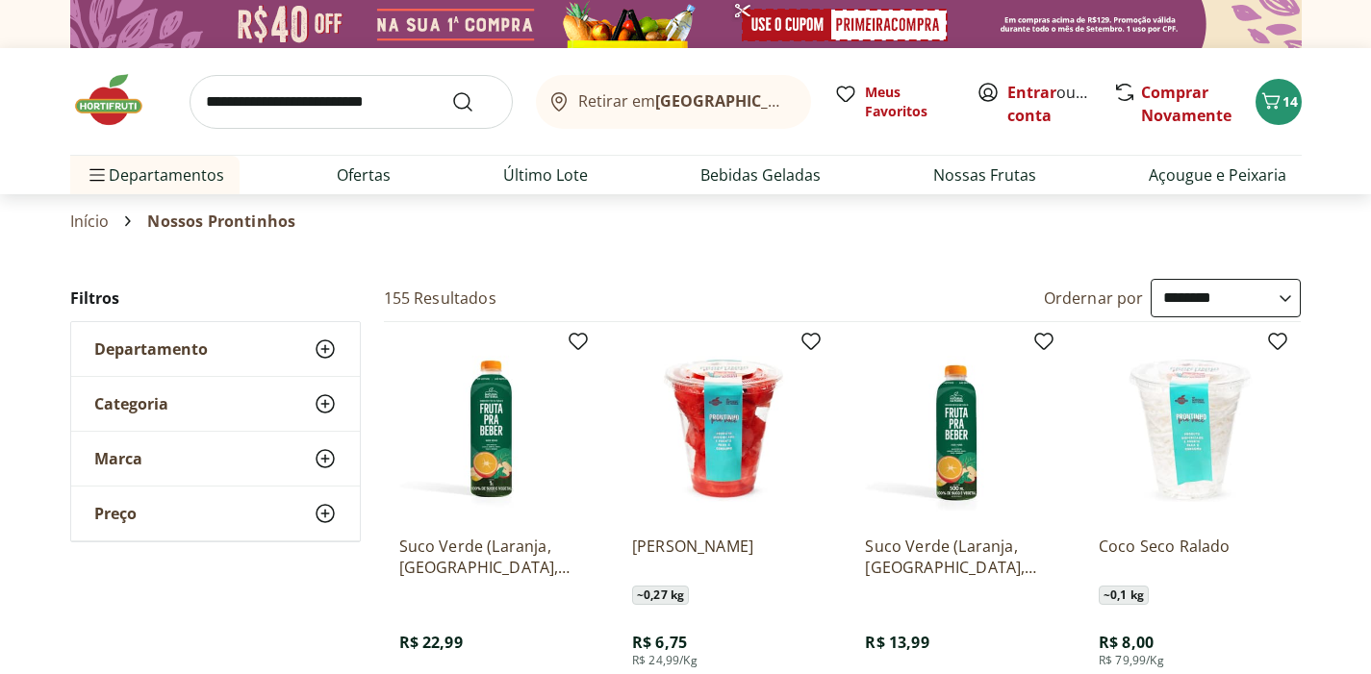
click at [324, 391] on div "Categoria" at bounding box center [215, 404] width 289 height 54
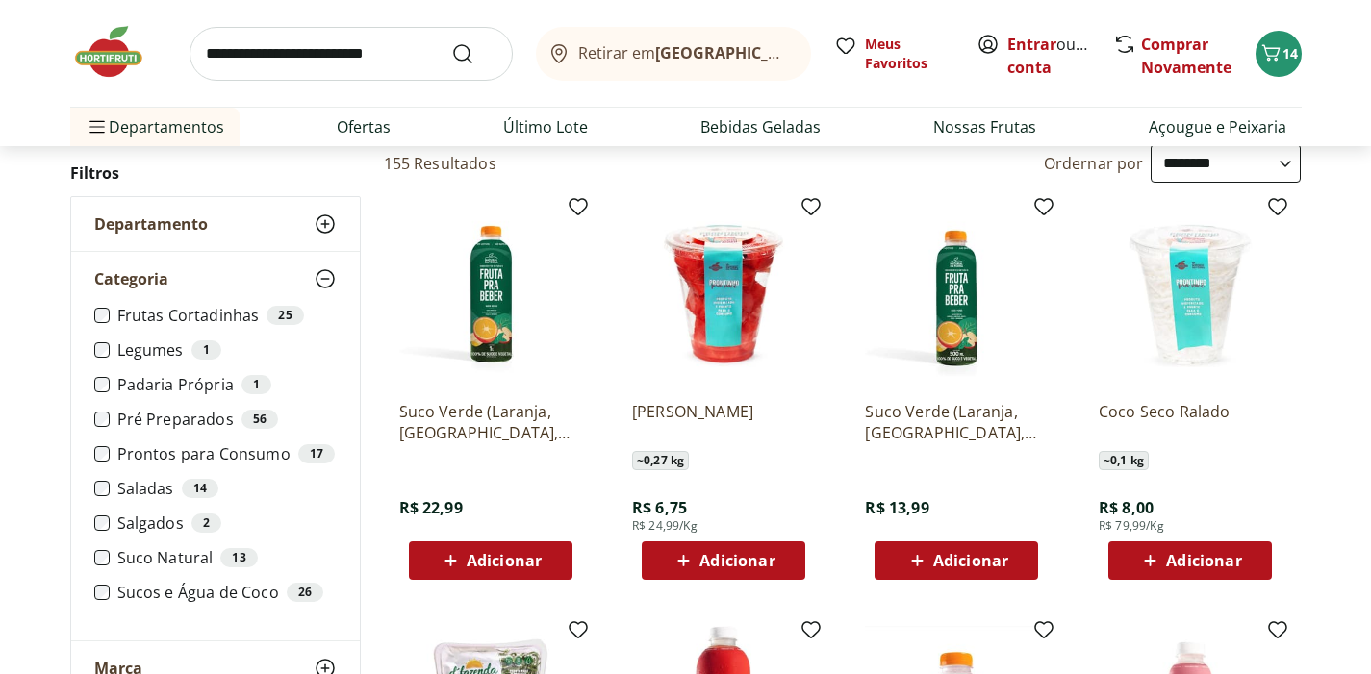
scroll to position [141, 0]
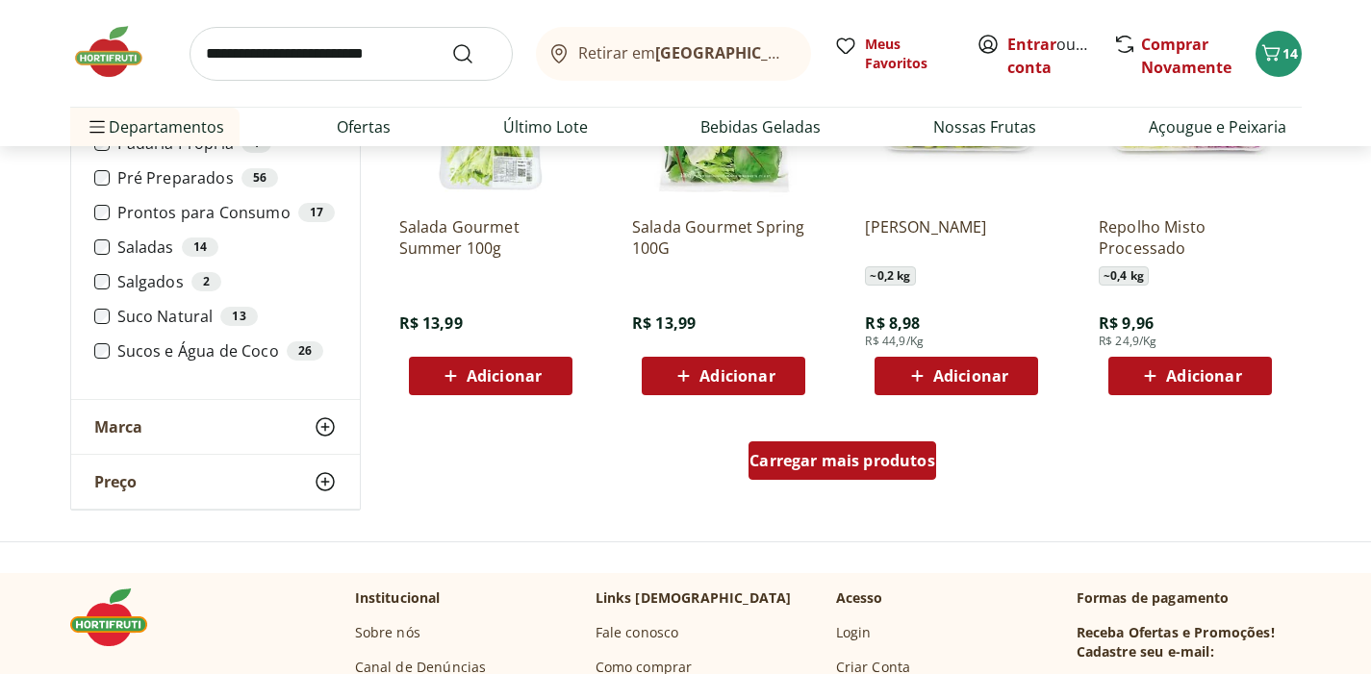
scroll to position [1150, 0]
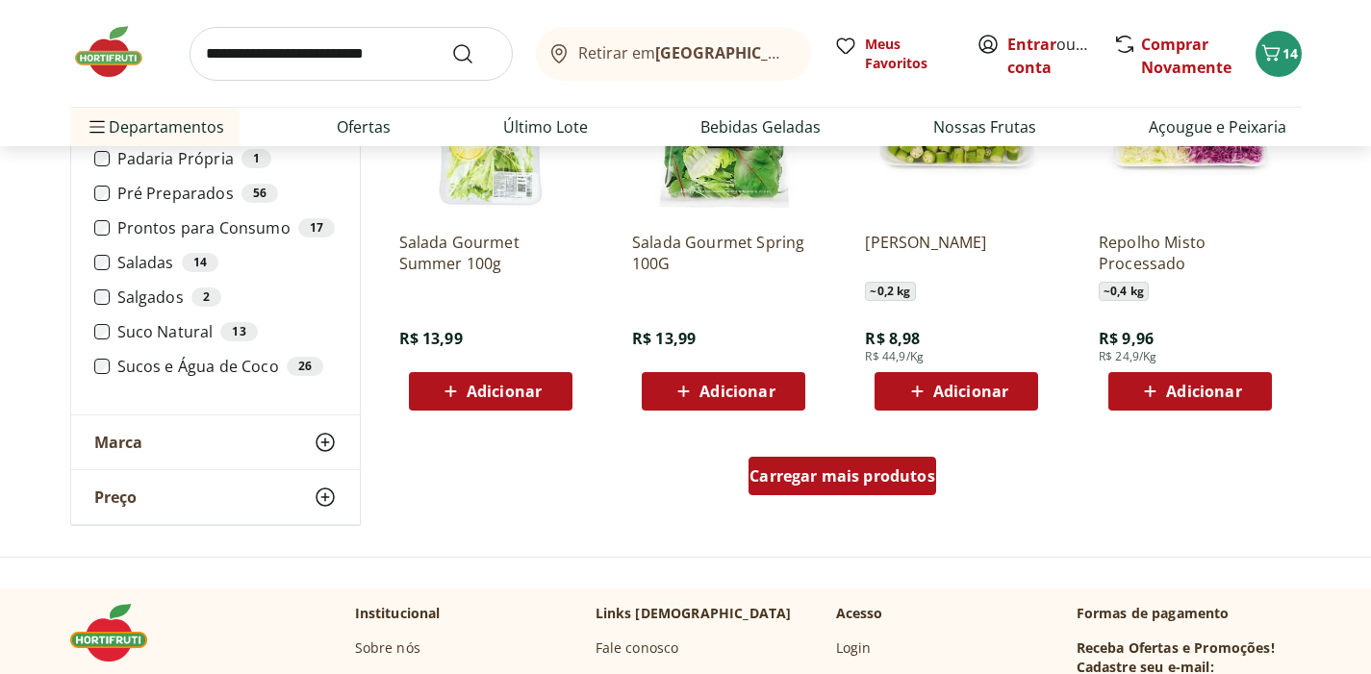
click at [917, 484] on span "Carregar mais produtos" at bounding box center [842, 475] width 186 height 15
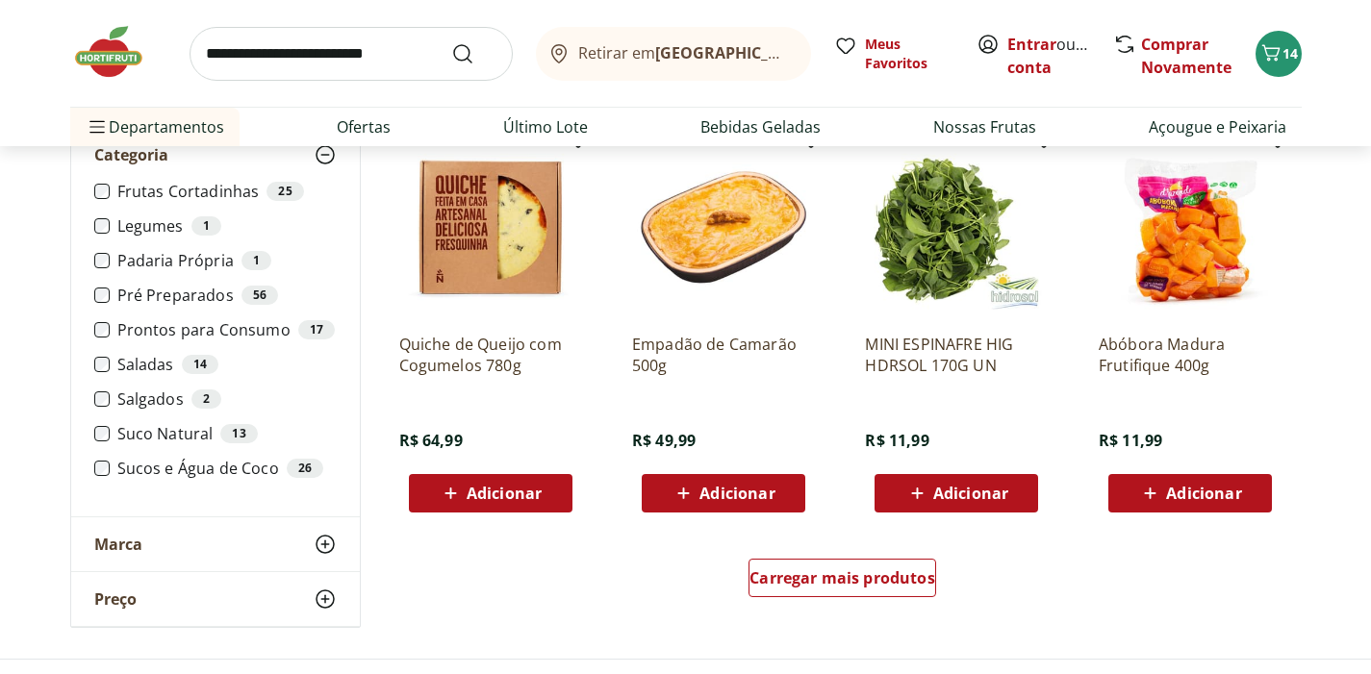
scroll to position [2304, 0]
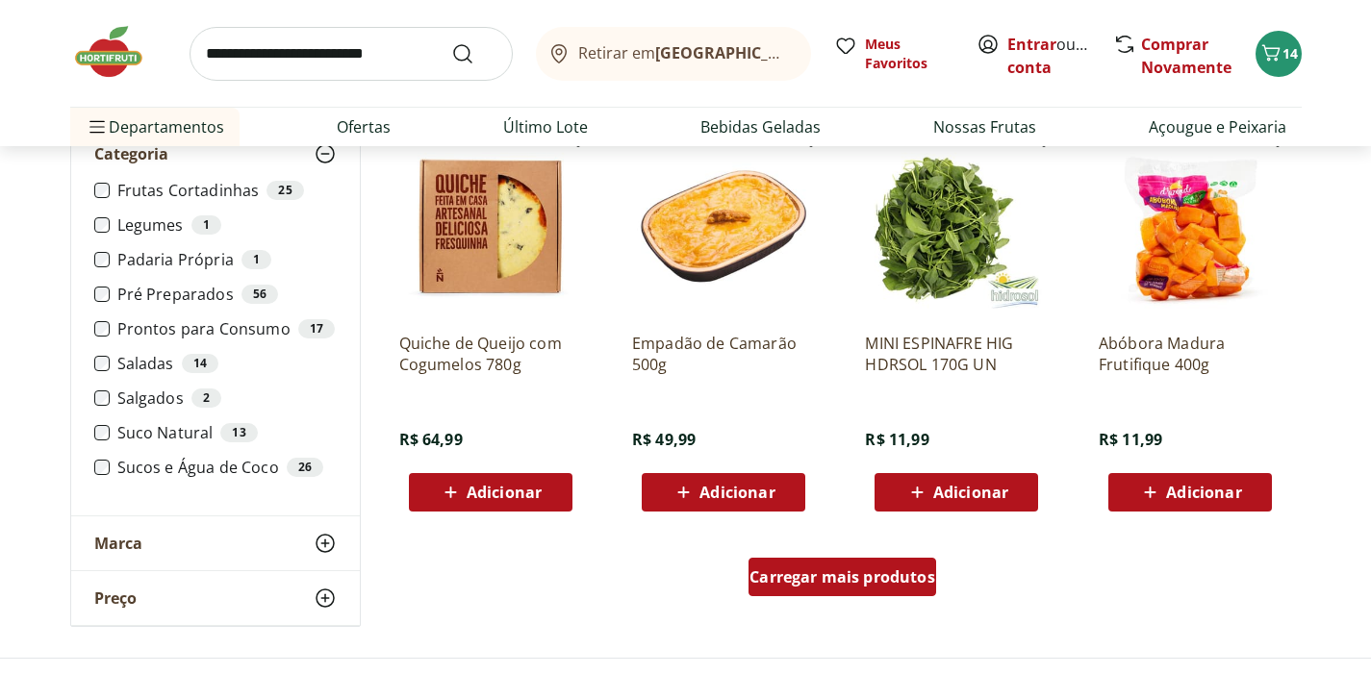
click at [841, 582] on span "Carregar mais produtos" at bounding box center [842, 576] width 186 height 15
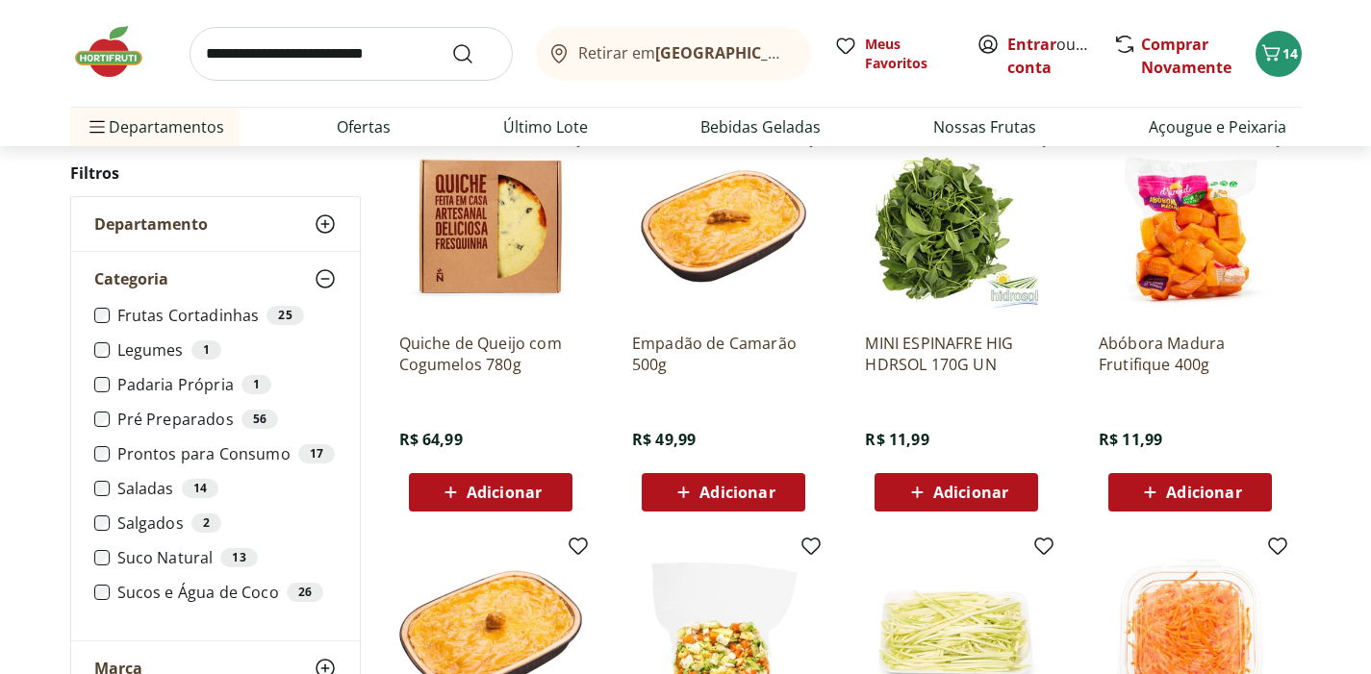
type input "*"
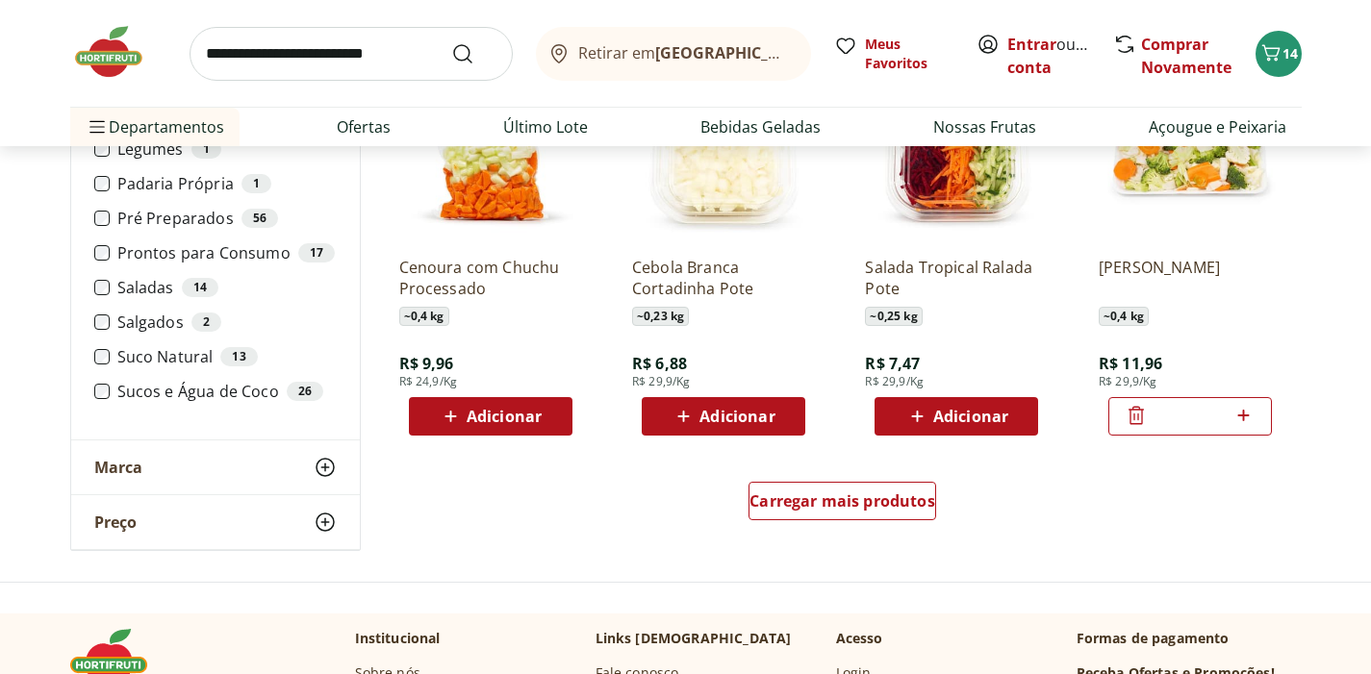
scroll to position [3646, 0]
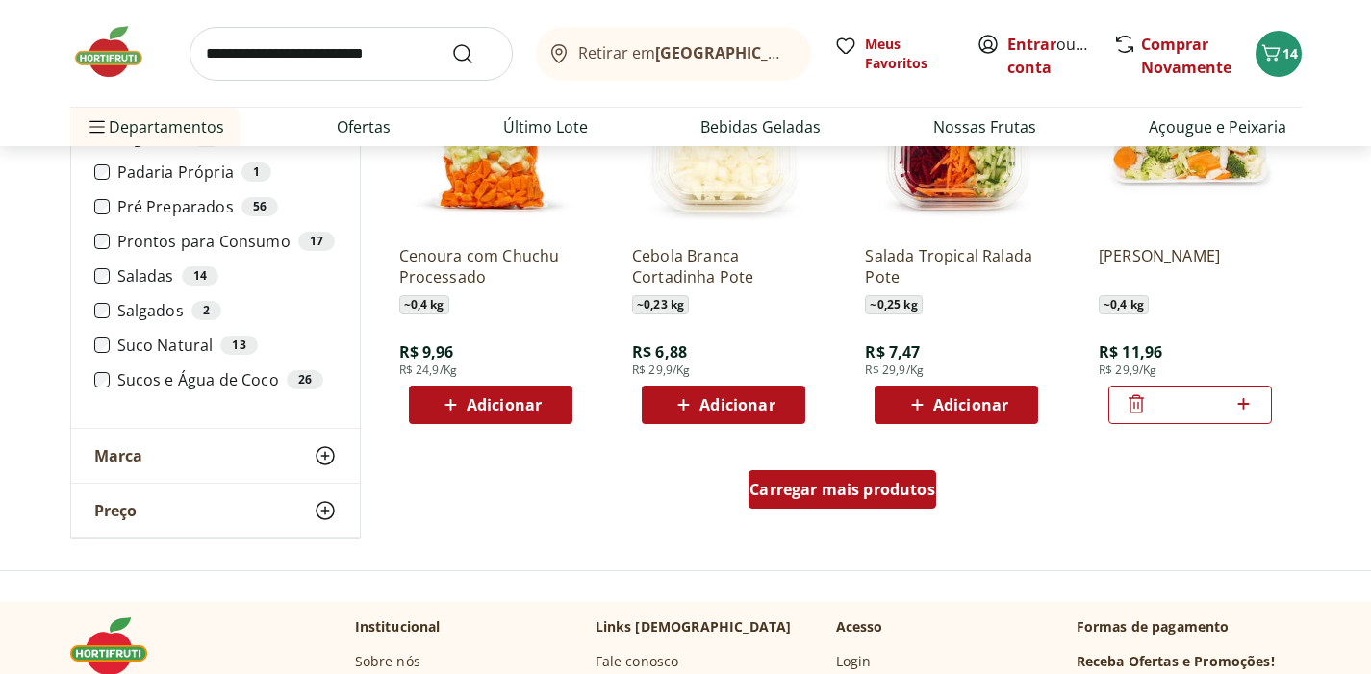
click at [850, 490] on span "Carregar mais produtos" at bounding box center [842, 489] width 186 height 15
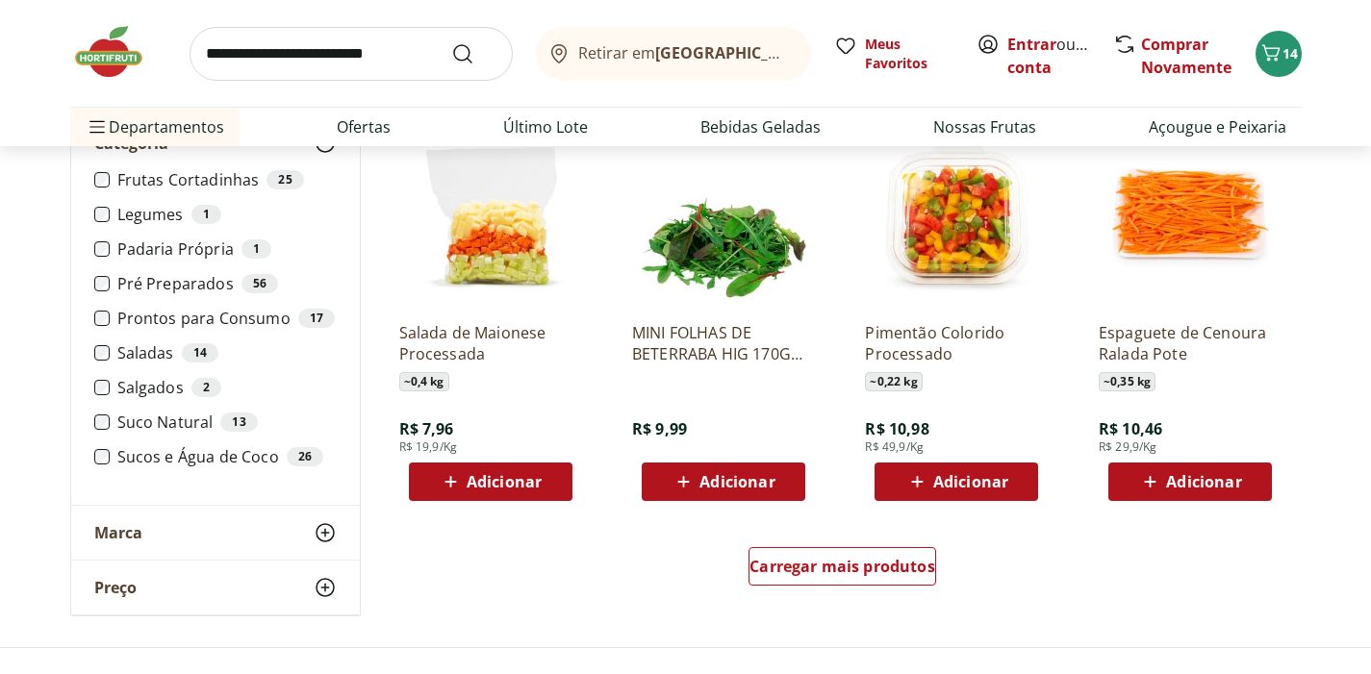
scroll to position [4824, 0]
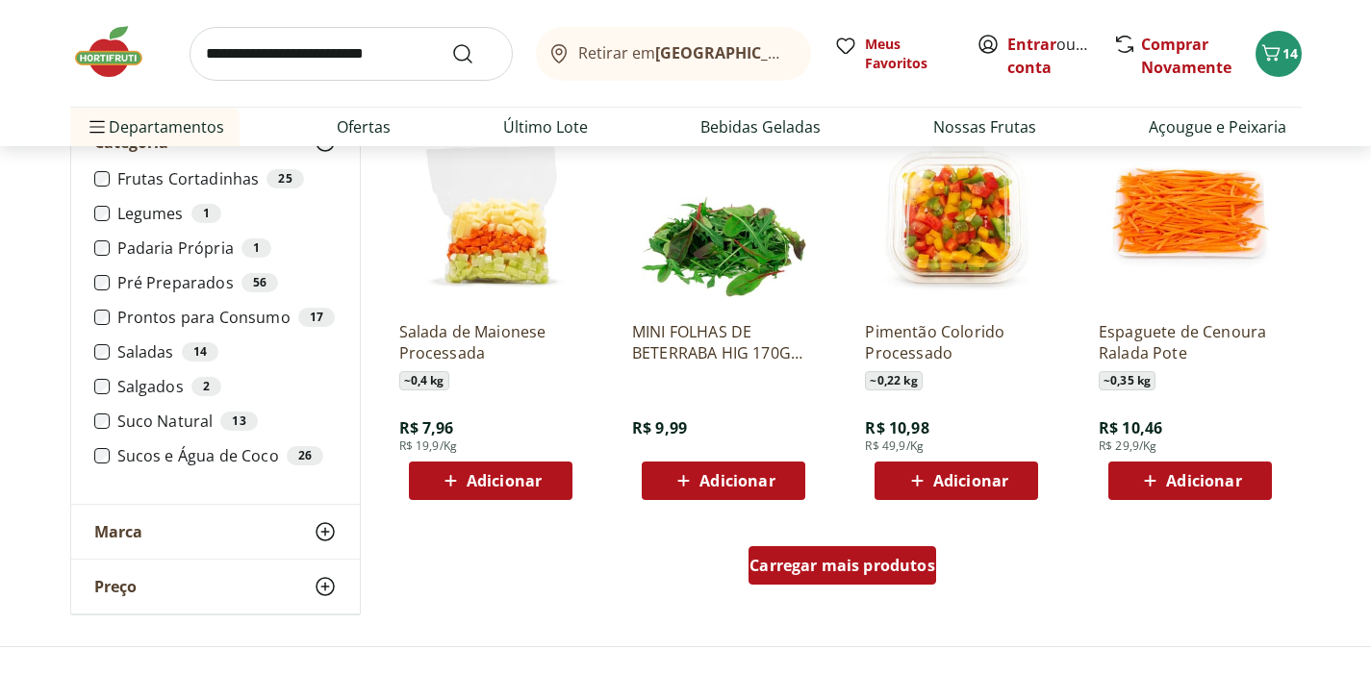
click at [831, 566] on span "Carregar mais produtos" at bounding box center [842, 565] width 186 height 15
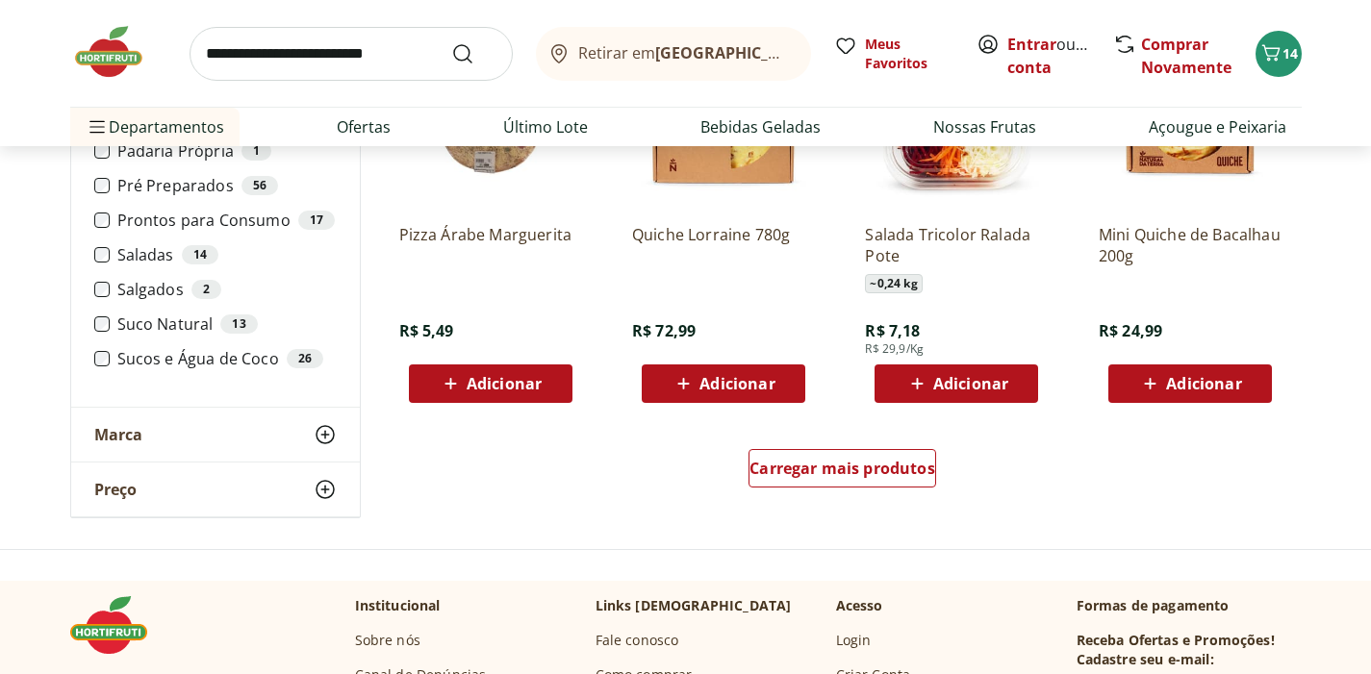
scroll to position [6182, 0]
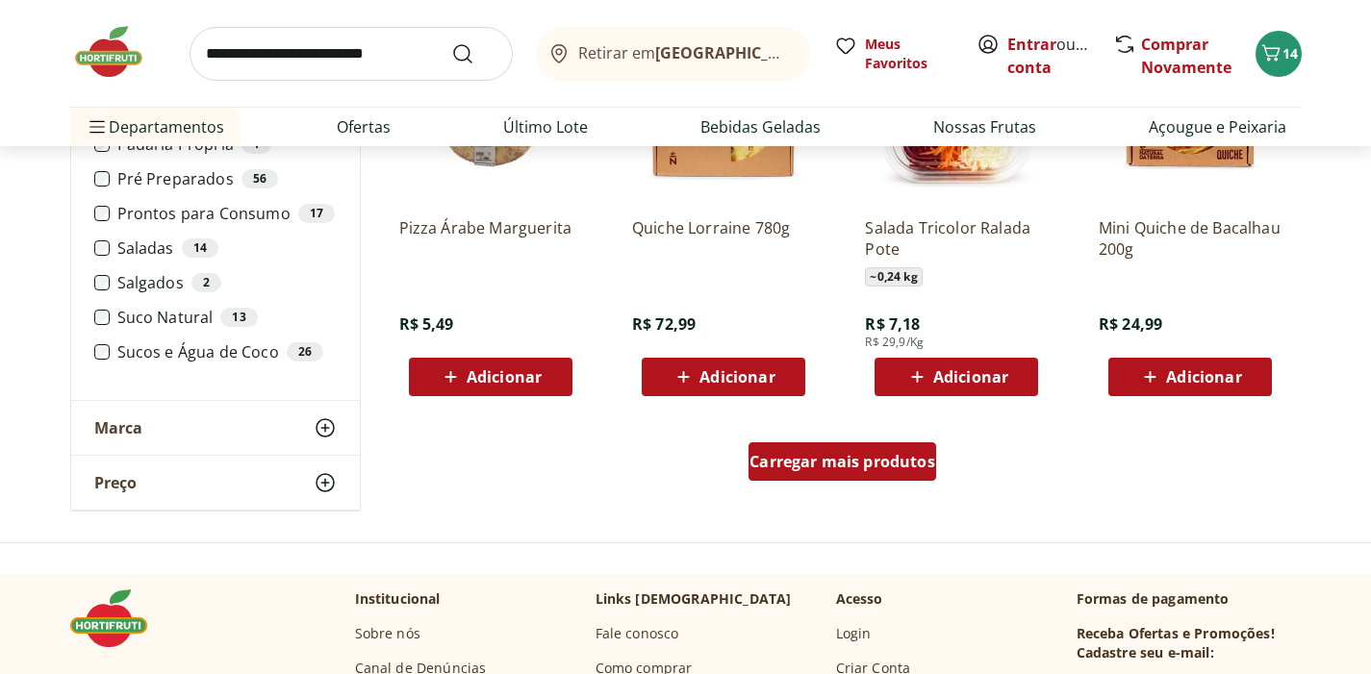
click at [829, 472] on div "Carregar mais produtos" at bounding box center [842, 461] width 188 height 38
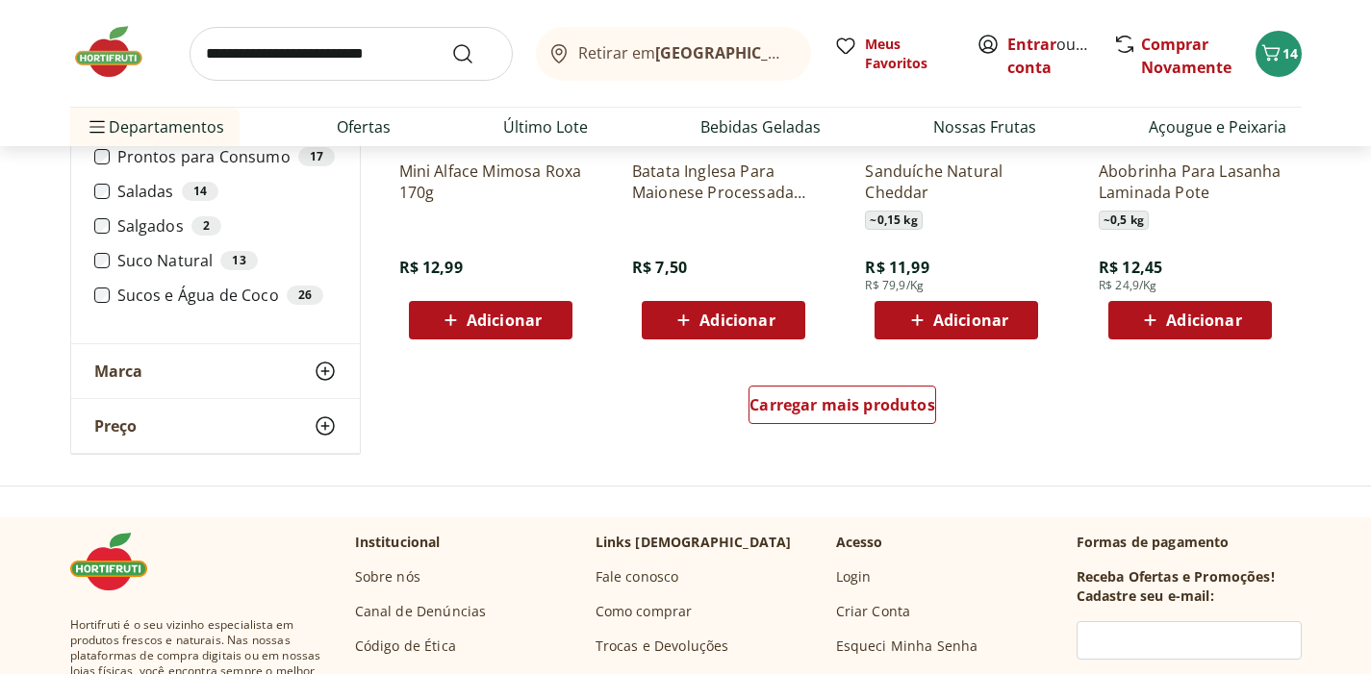
scroll to position [7505, 0]
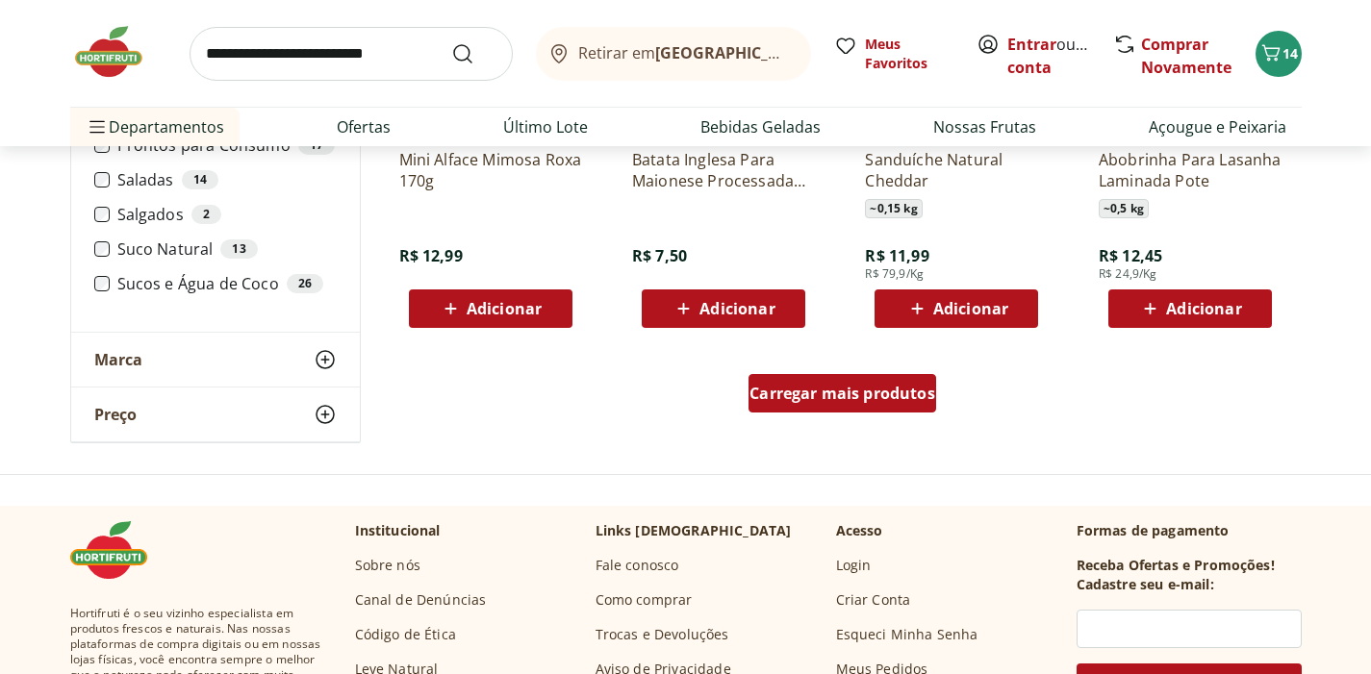
click at [824, 406] on div "Carregar mais produtos" at bounding box center [842, 393] width 188 height 38
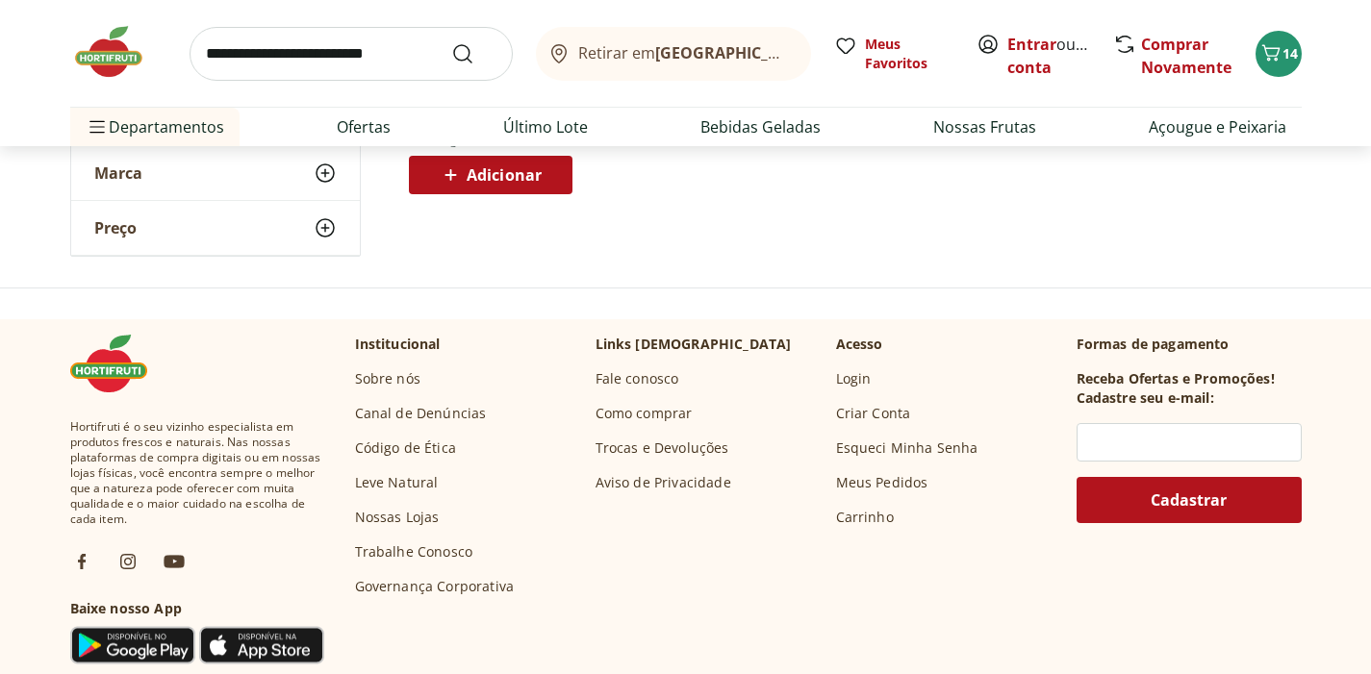
scroll to position [604, 0]
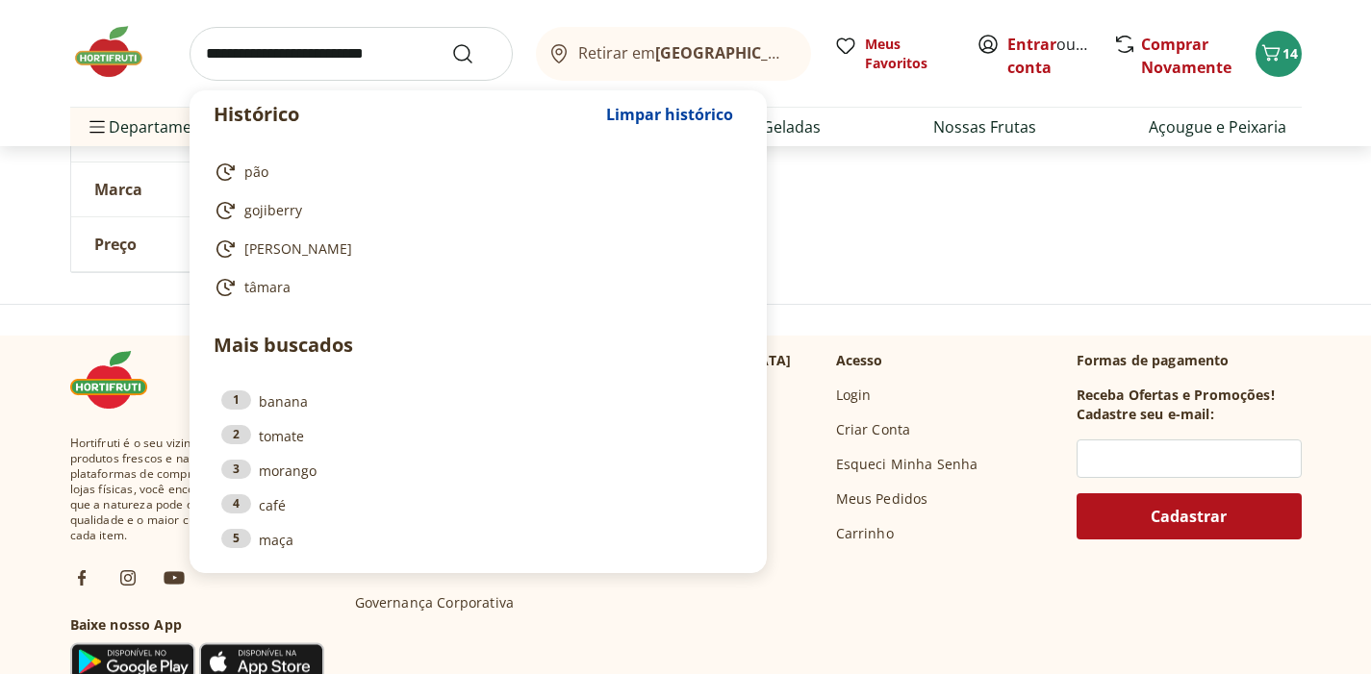
click at [359, 50] on input "search" at bounding box center [351, 54] width 323 height 54
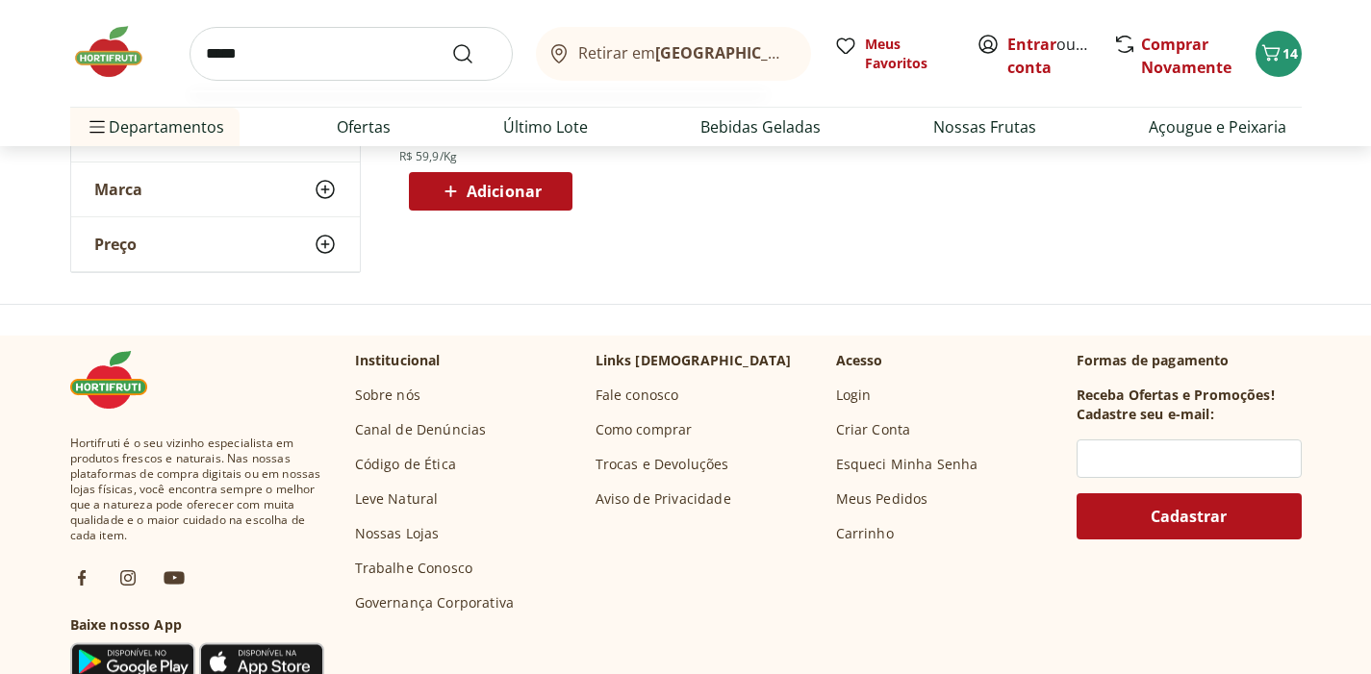
type input "******"
click at [473, 53] on button "Submit Search" at bounding box center [474, 53] width 46 height 23
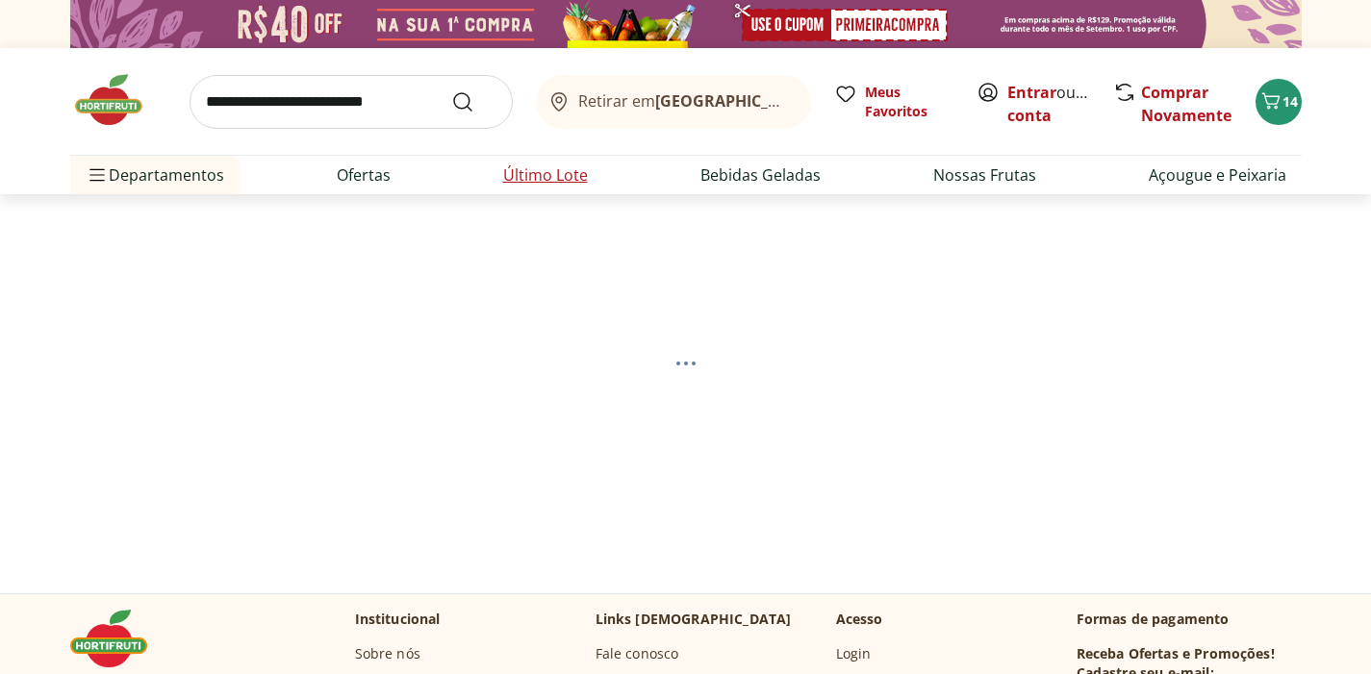
select select "**********"
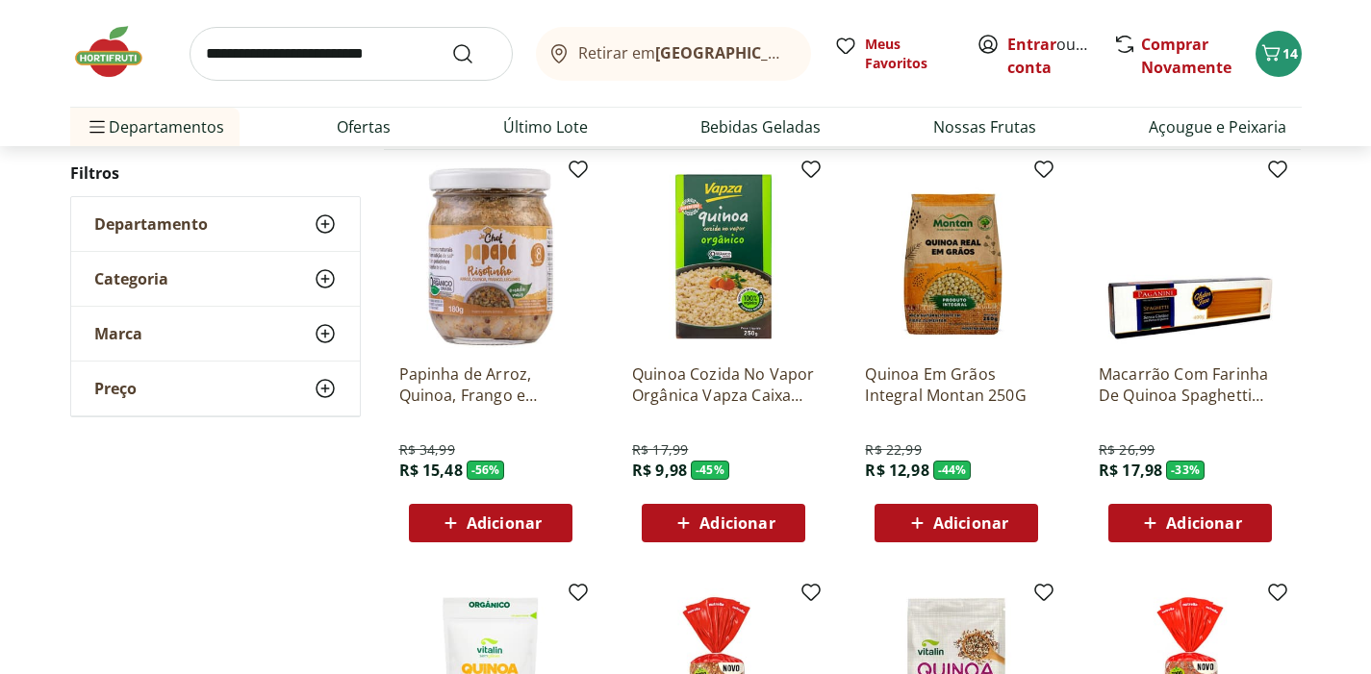
scroll to position [244, 0]
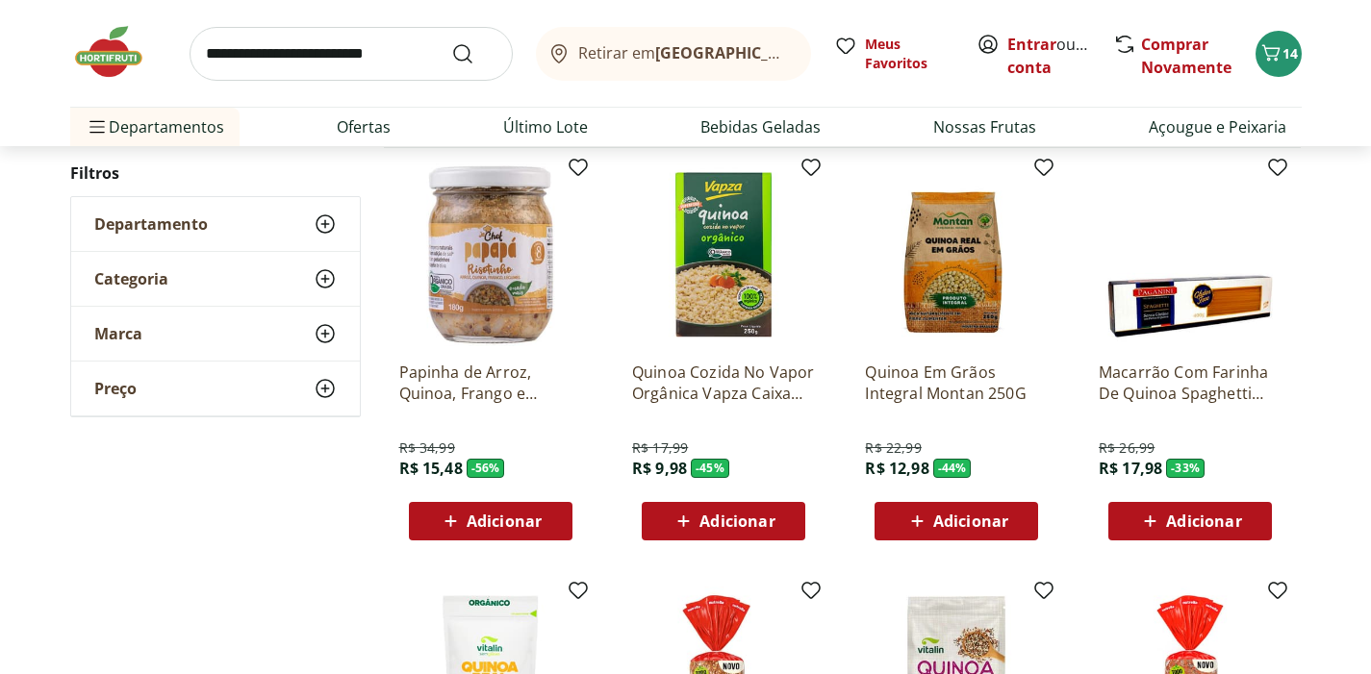
click at [701, 522] on span "Adicionar" at bounding box center [736, 521] width 75 height 15
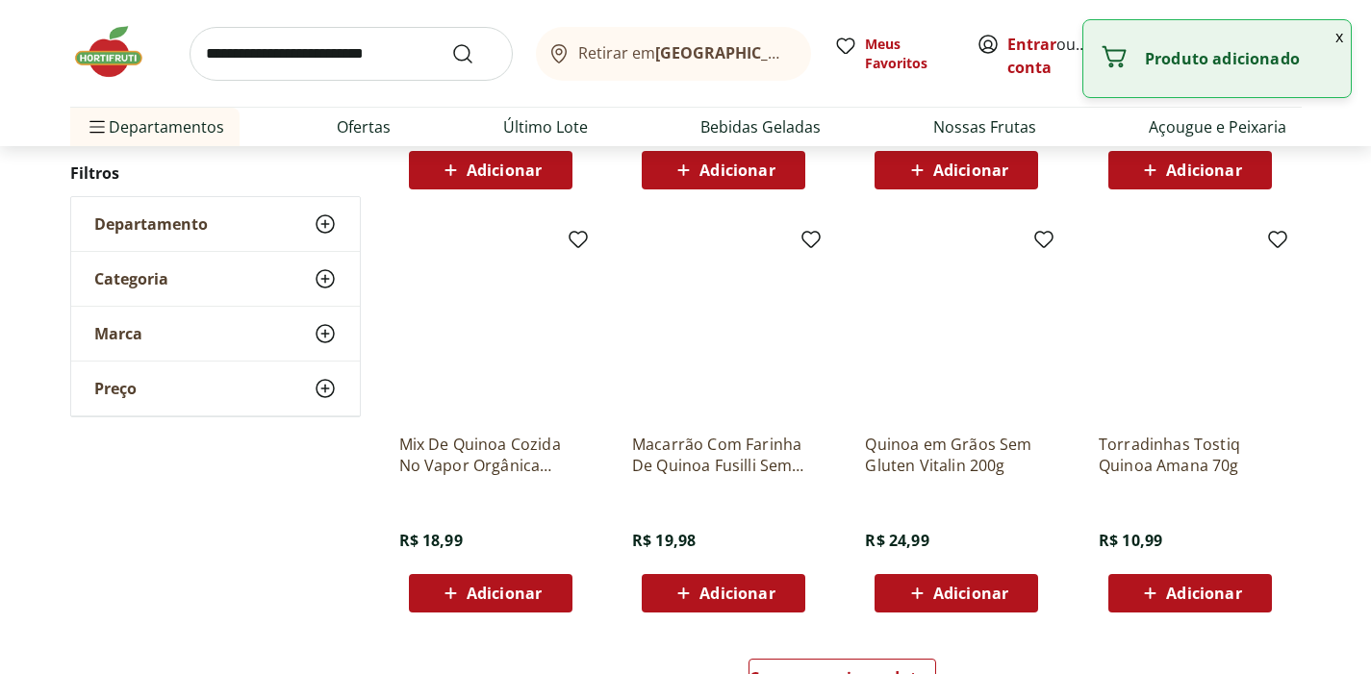
scroll to position [1166, 0]
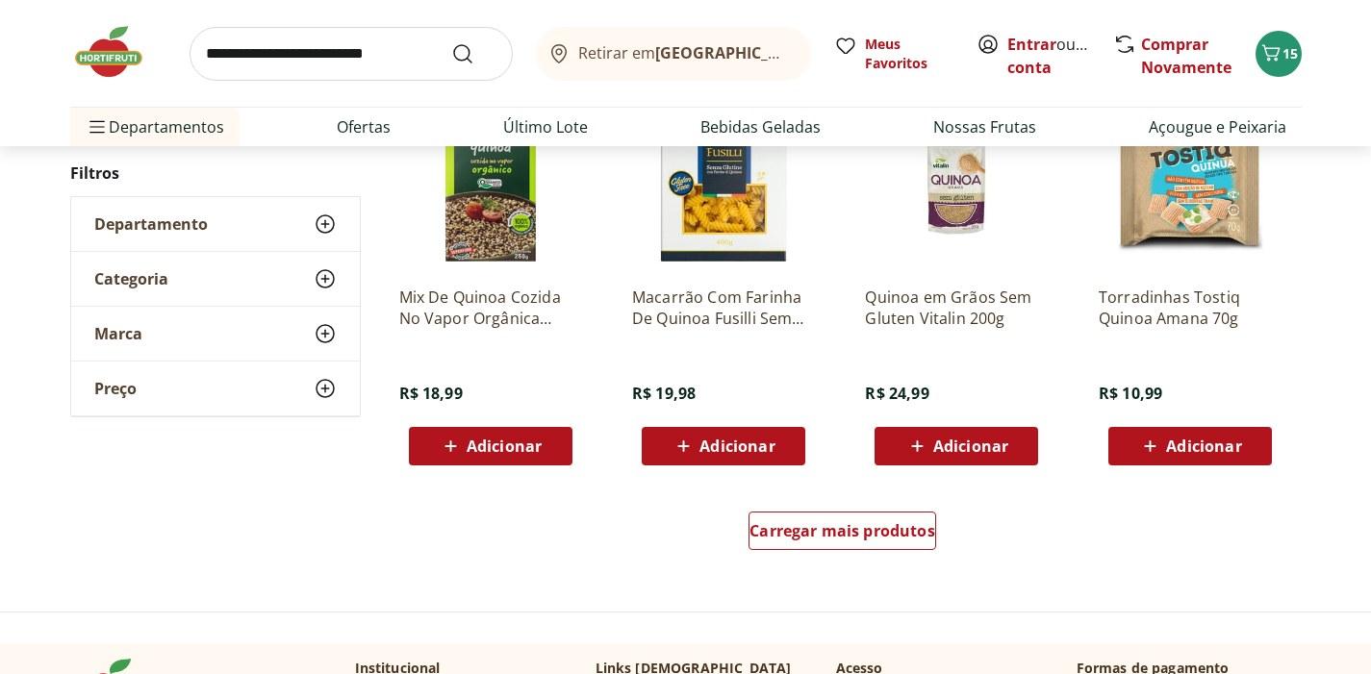
click at [406, 45] on input "search" at bounding box center [351, 54] width 323 height 54
type input "******"
click at [473, 53] on button "Submit Search" at bounding box center [474, 53] width 46 height 23
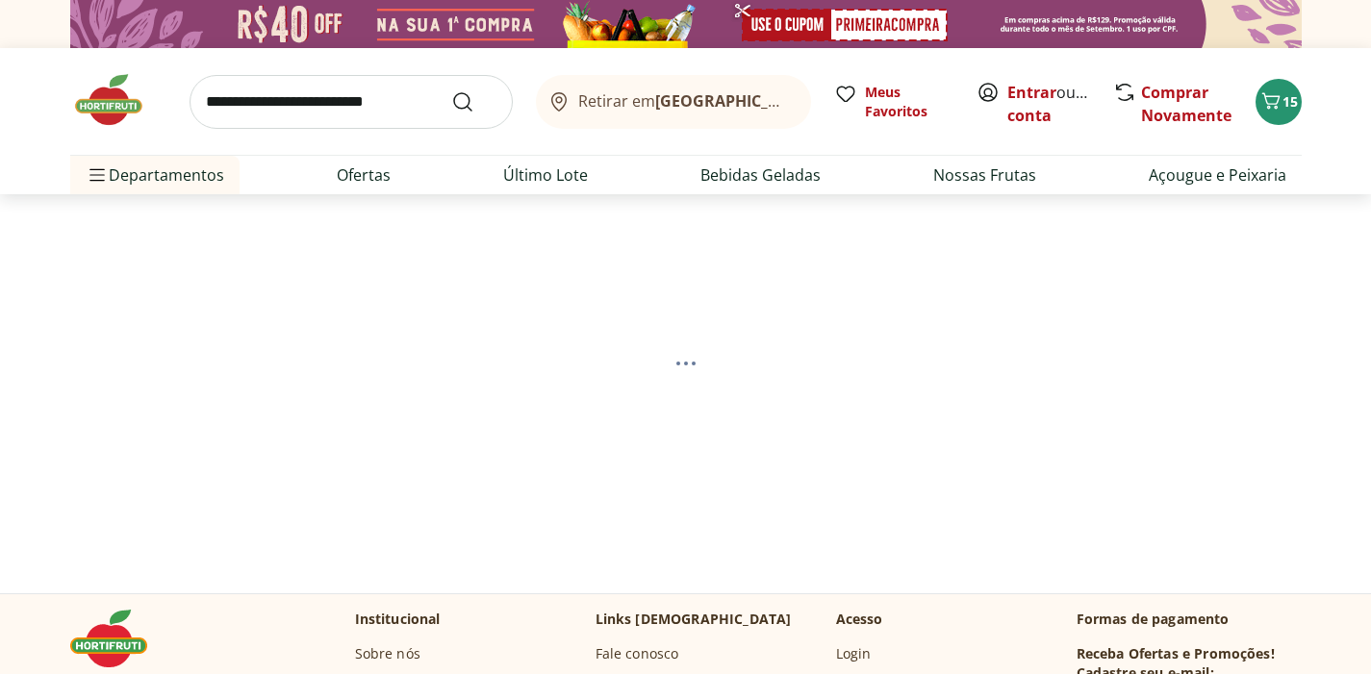
select select "**********"
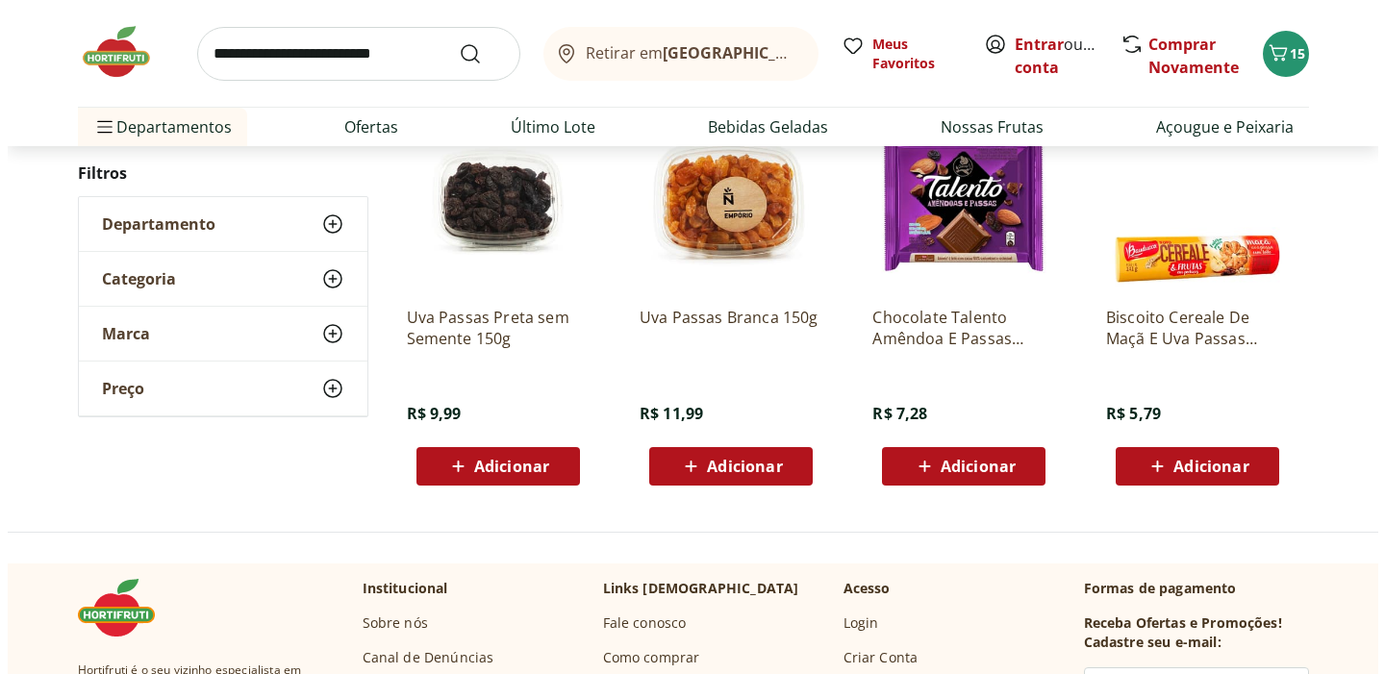
scroll to position [356, 0]
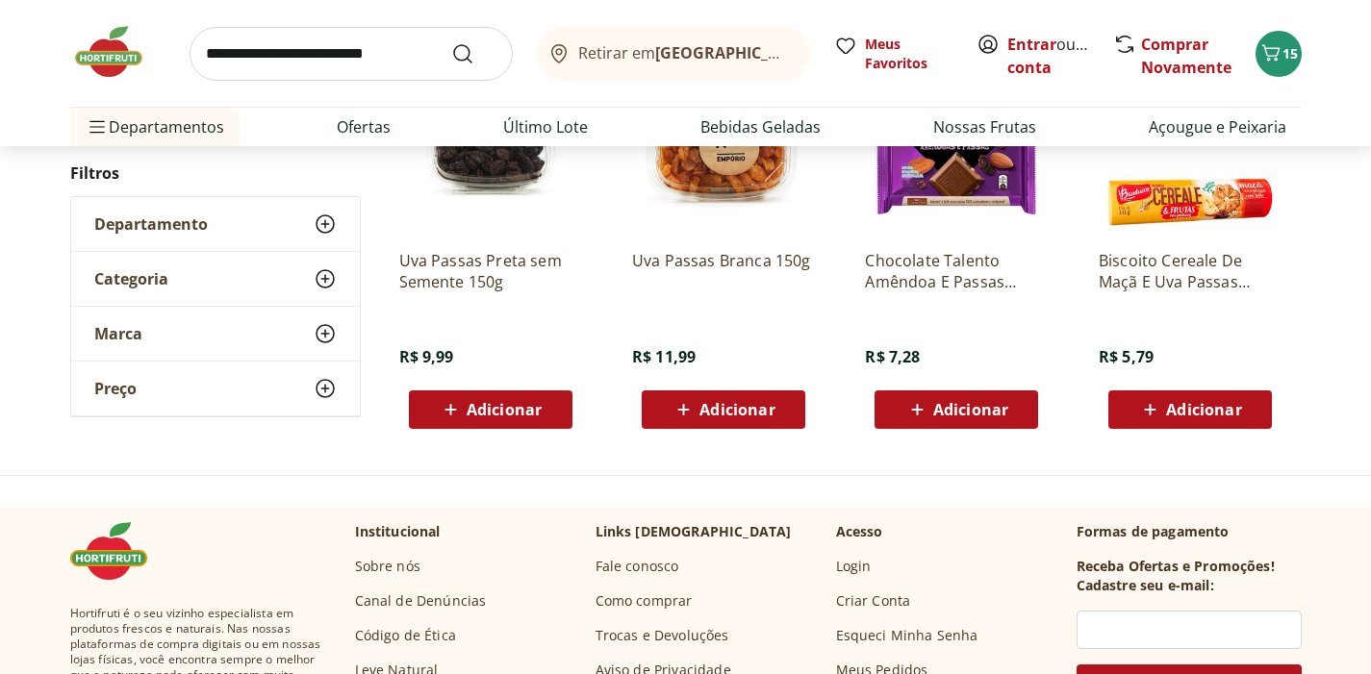
click at [470, 417] on span "Adicionar" at bounding box center [504, 409] width 75 height 15
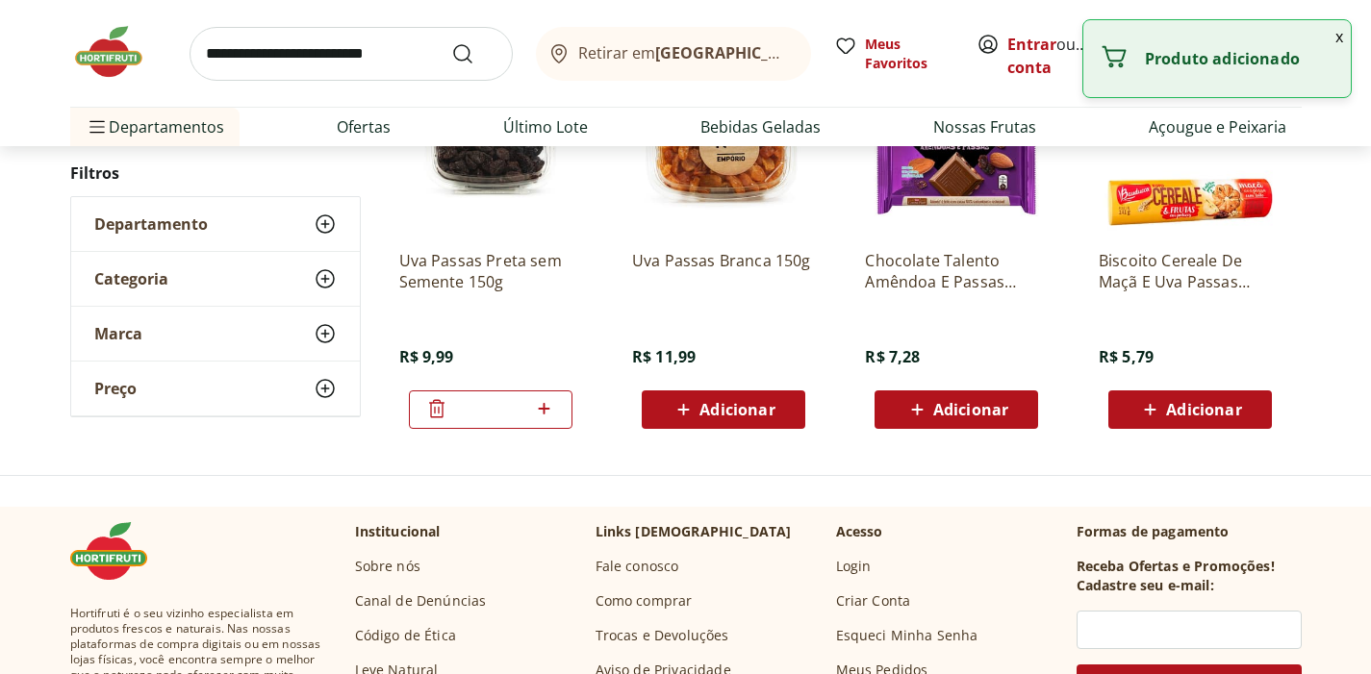
click at [1337, 37] on button "x" at bounding box center [1338, 36] width 23 height 33
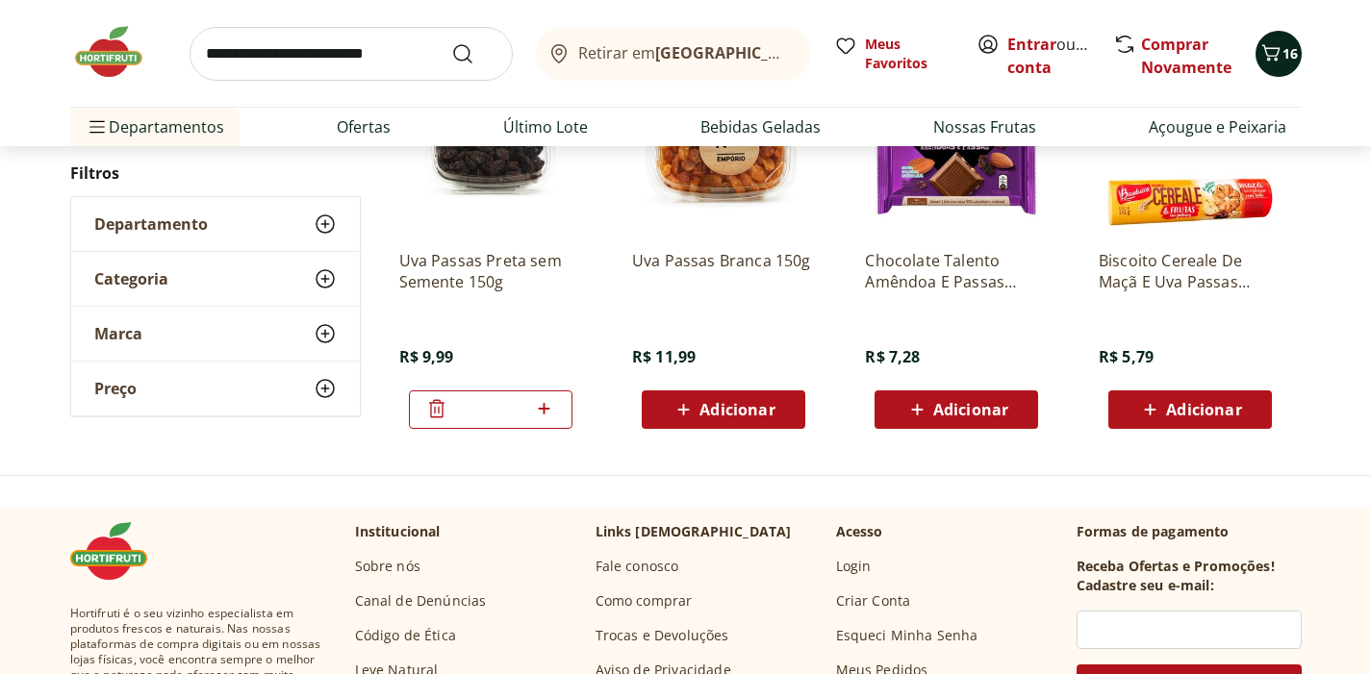
click at [1290, 47] on span "16" at bounding box center [1289, 53] width 15 height 18
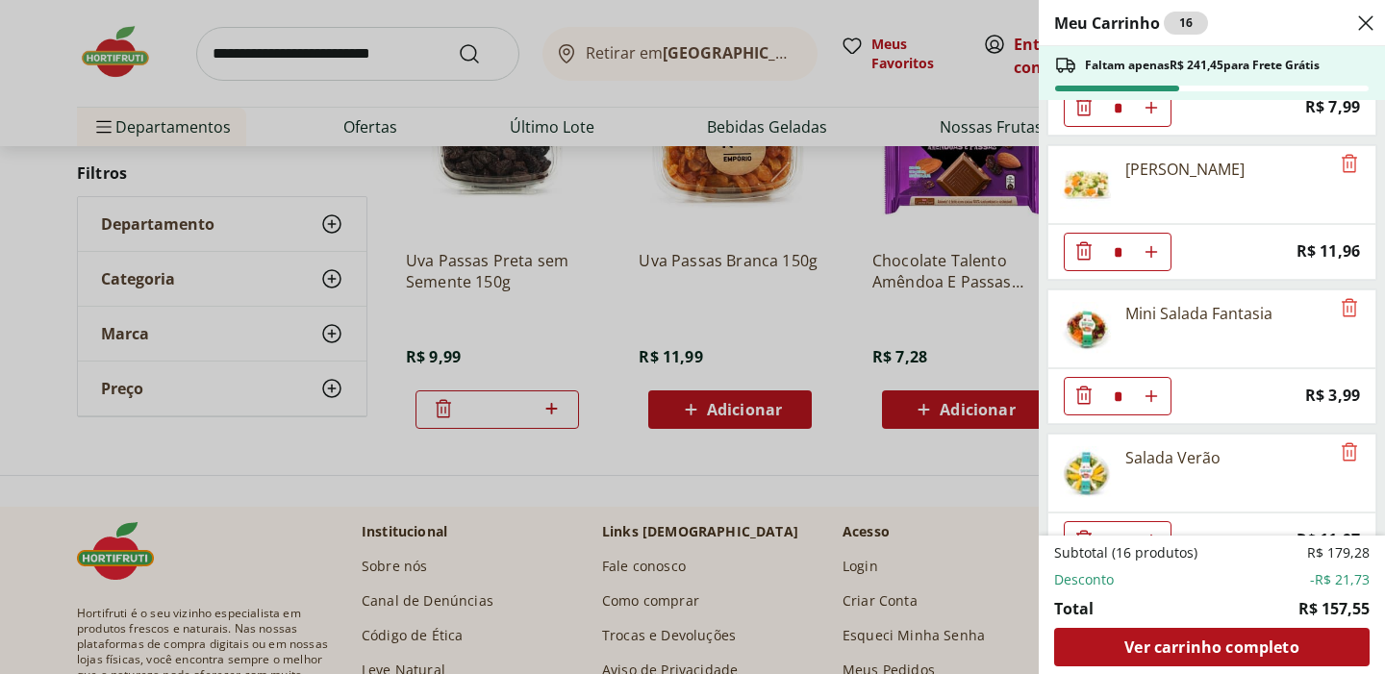
scroll to position [724, 0]
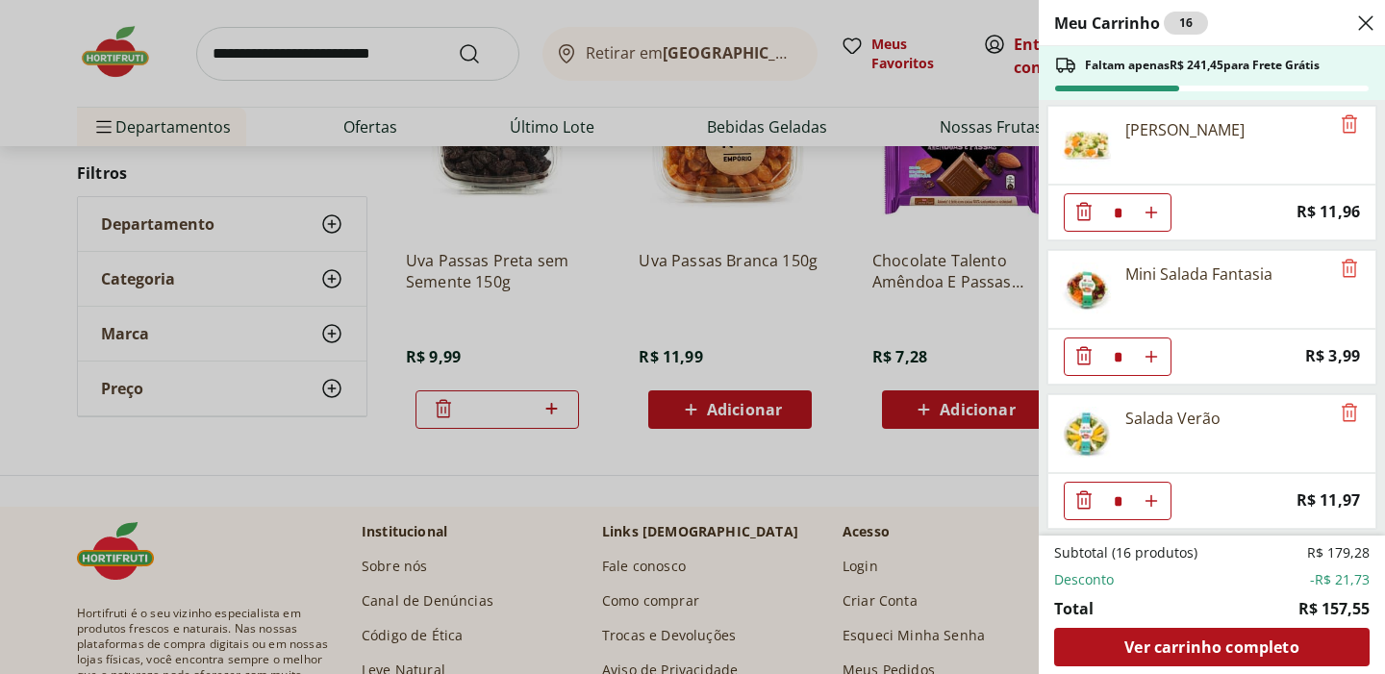
click at [1153, 354] on icon "Aumentar Quantidade" at bounding box center [1151, 356] width 15 height 15
type input "*"
click at [1157, 494] on icon "Aumentar Quantidade" at bounding box center [1151, 500] width 15 height 15
type input "*"
click at [1339, 124] on icon "Remove" at bounding box center [1349, 124] width 23 height 23
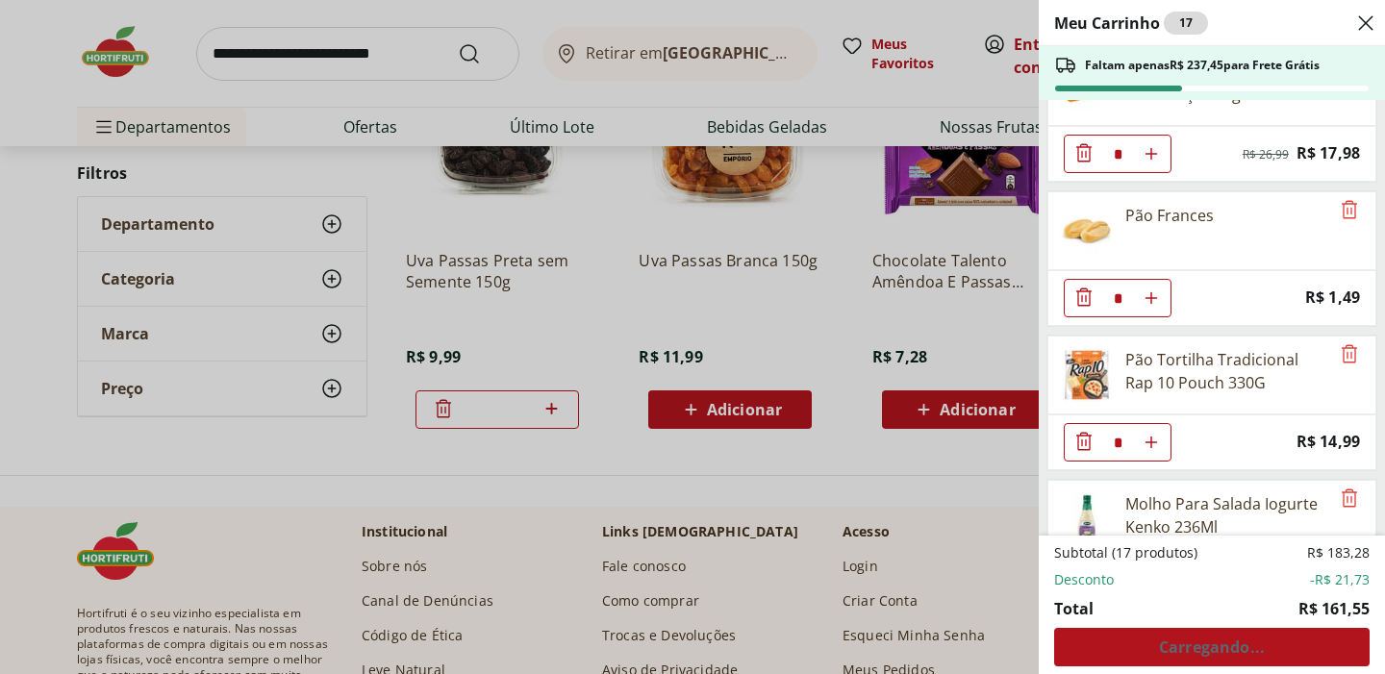
scroll to position [1222, 0]
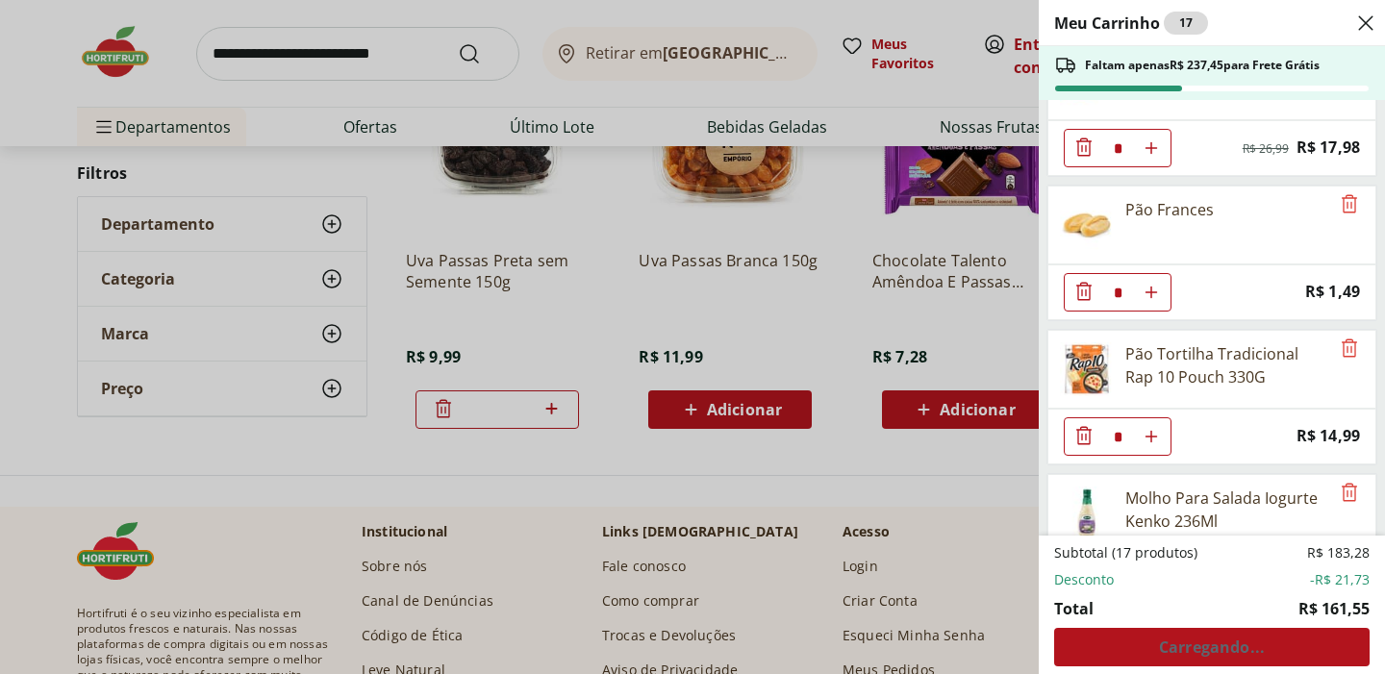
click at [1158, 289] on icon "Aumentar Quantidade" at bounding box center [1151, 292] width 15 height 15
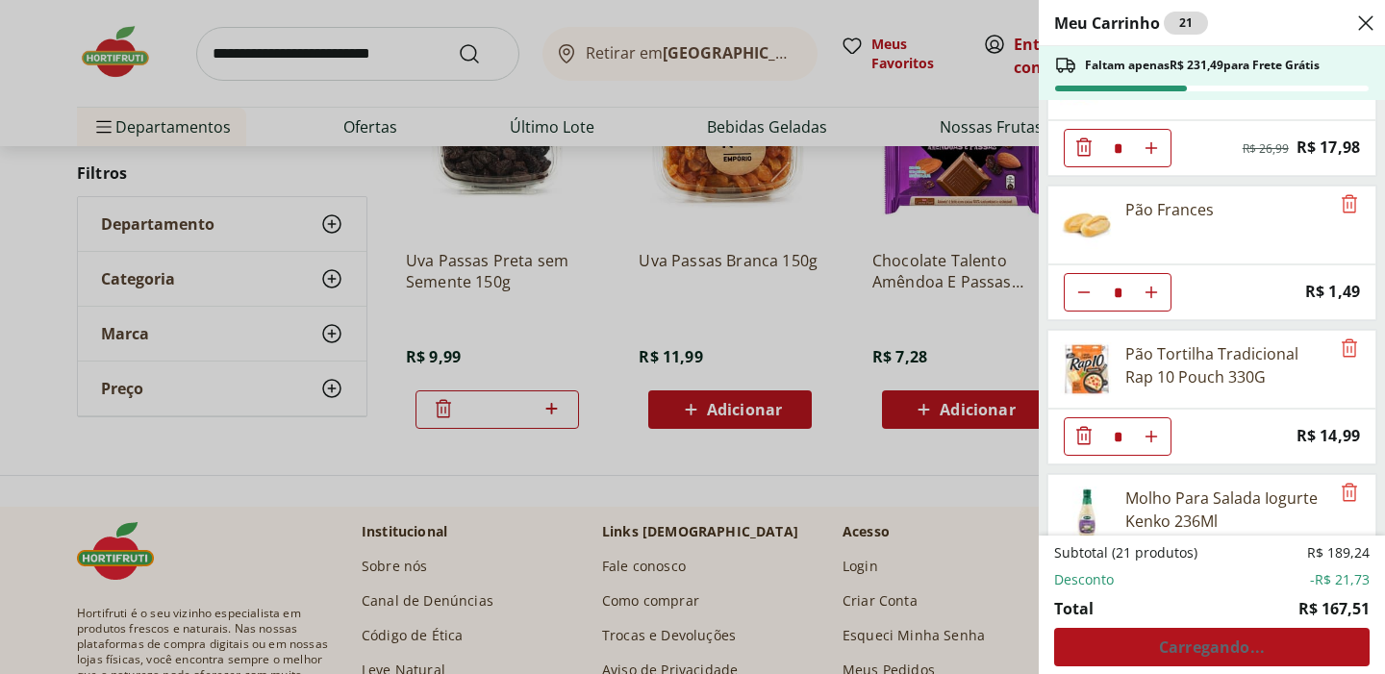
type input "*"
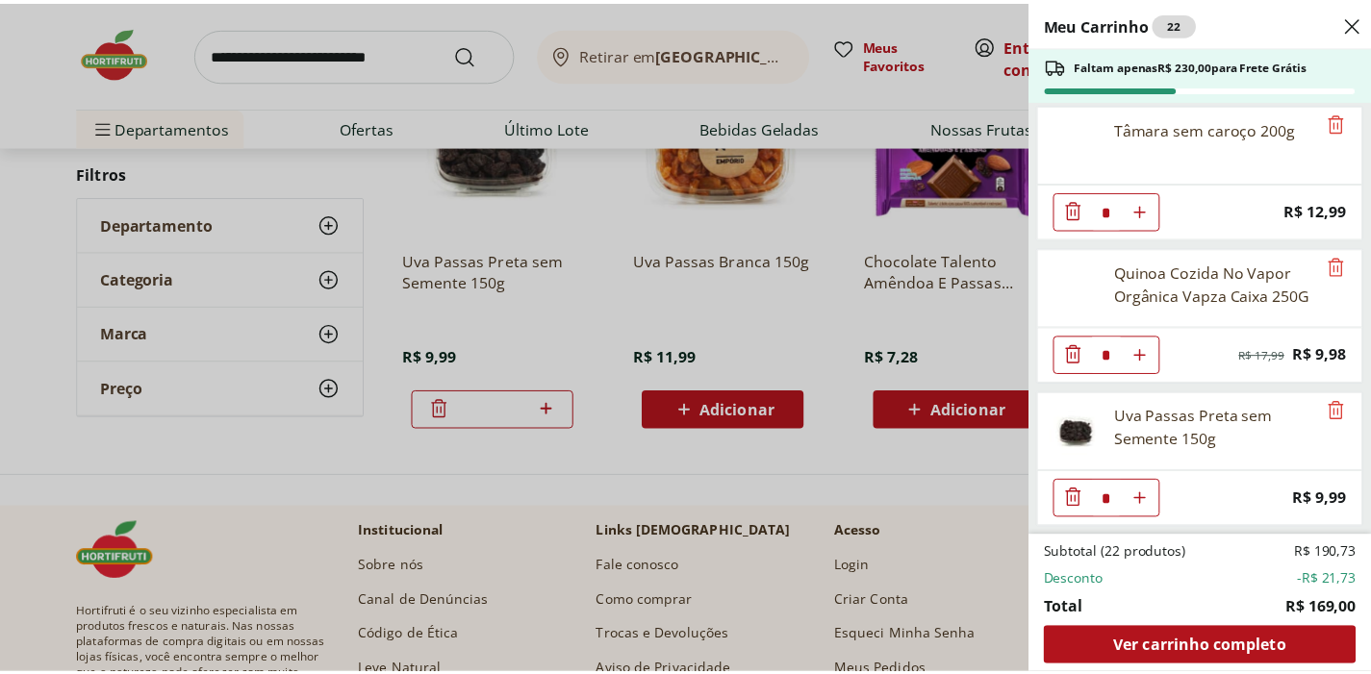
scroll to position [1736, 0]
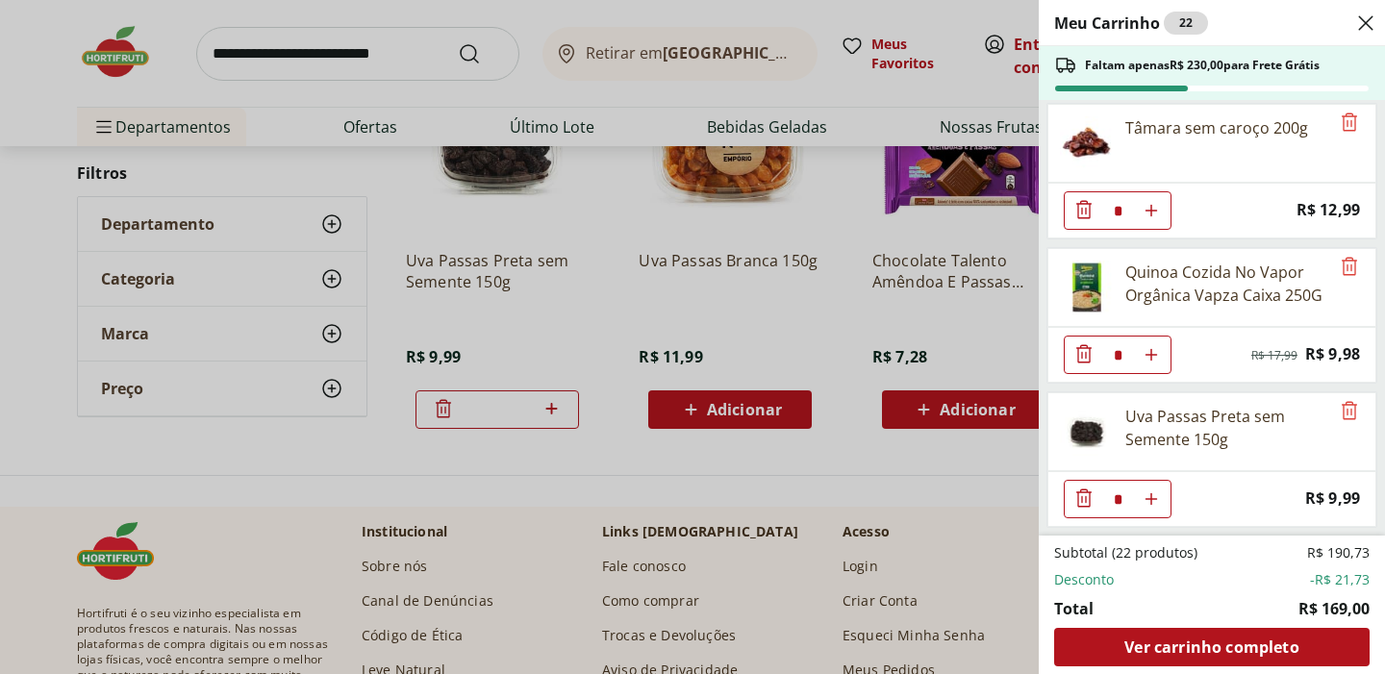
click at [809, 454] on div "Meu Carrinho 22 Faltam apenas R$ 230,00 para Frete Grátis Suco Verde (Laranja, …" at bounding box center [692, 337] width 1385 height 674
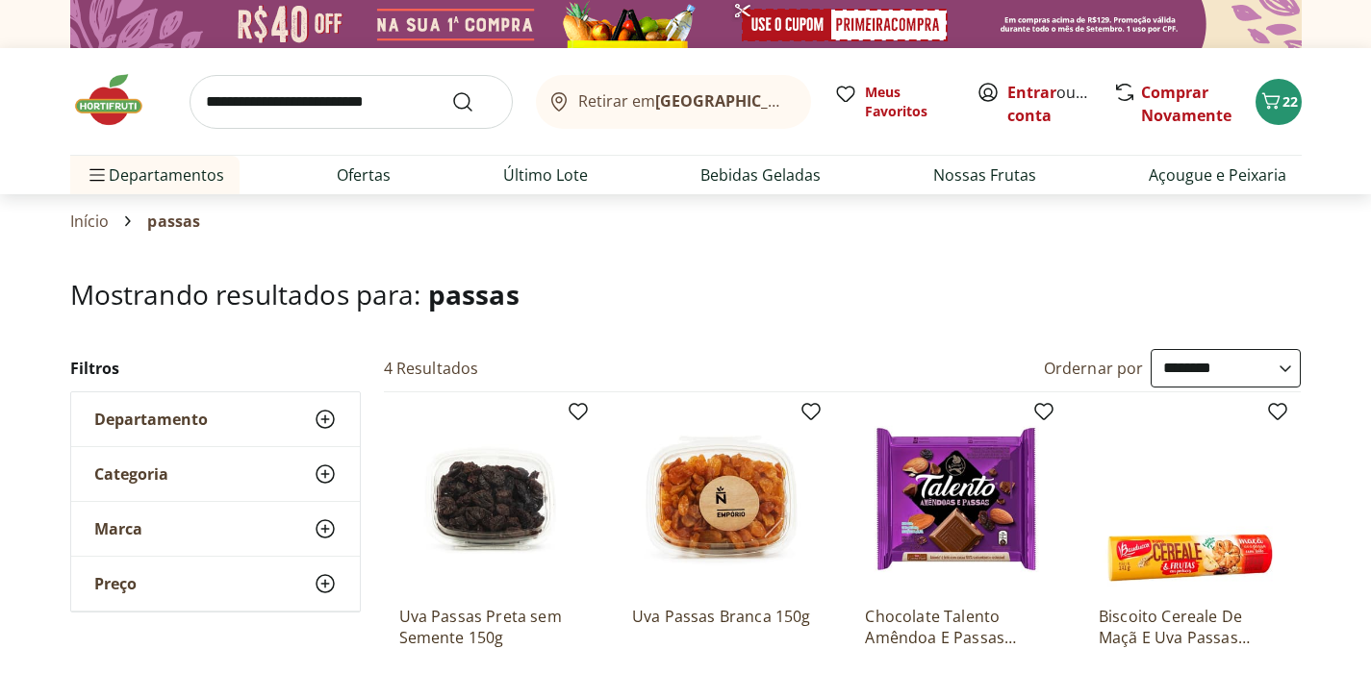
scroll to position [0, 0]
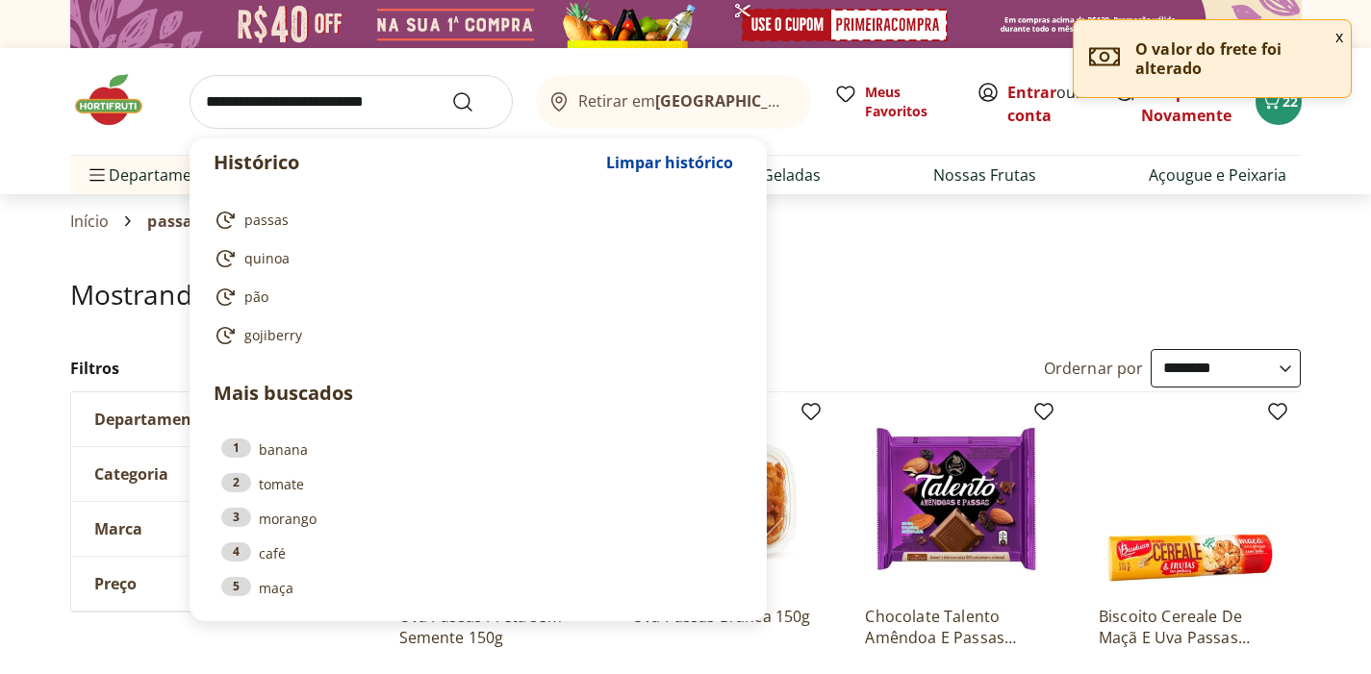
click at [291, 103] on input "search" at bounding box center [351, 102] width 323 height 54
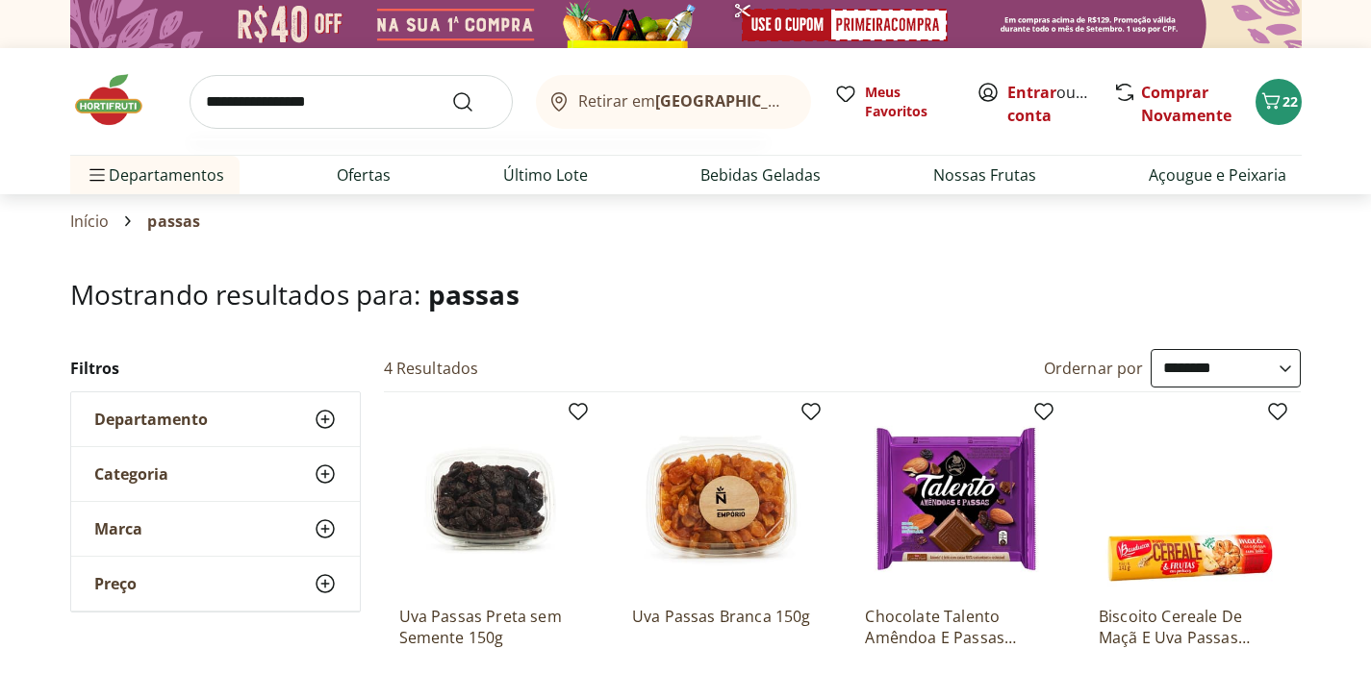
type input "**********"
click at [473, 101] on button "Submit Search" at bounding box center [474, 101] width 46 height 23
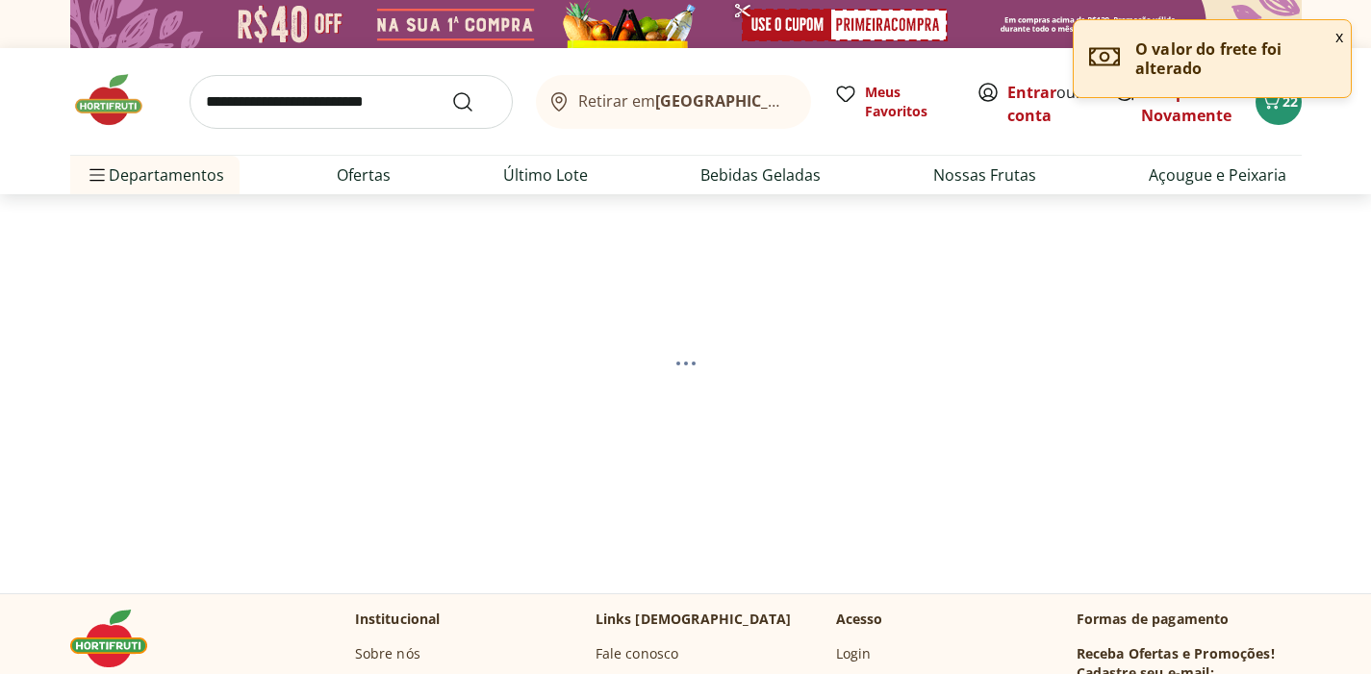
select select "**********"
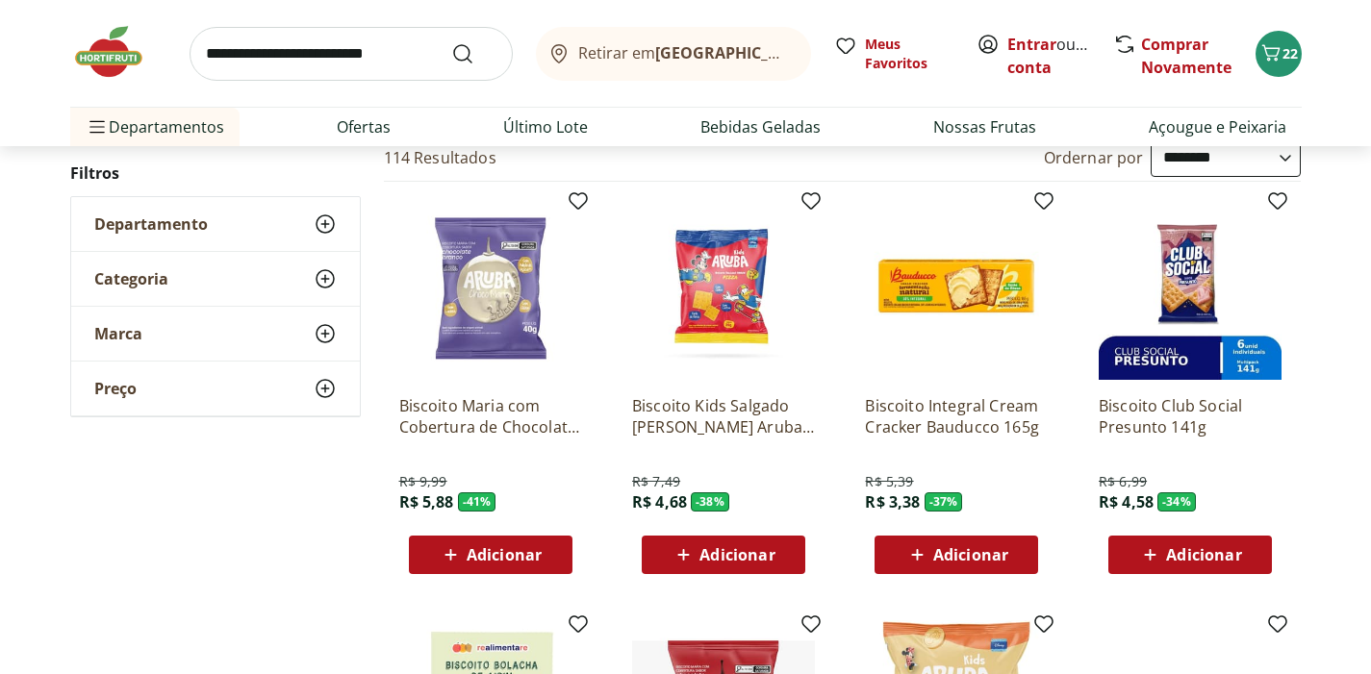
scroll to position [217, 0]
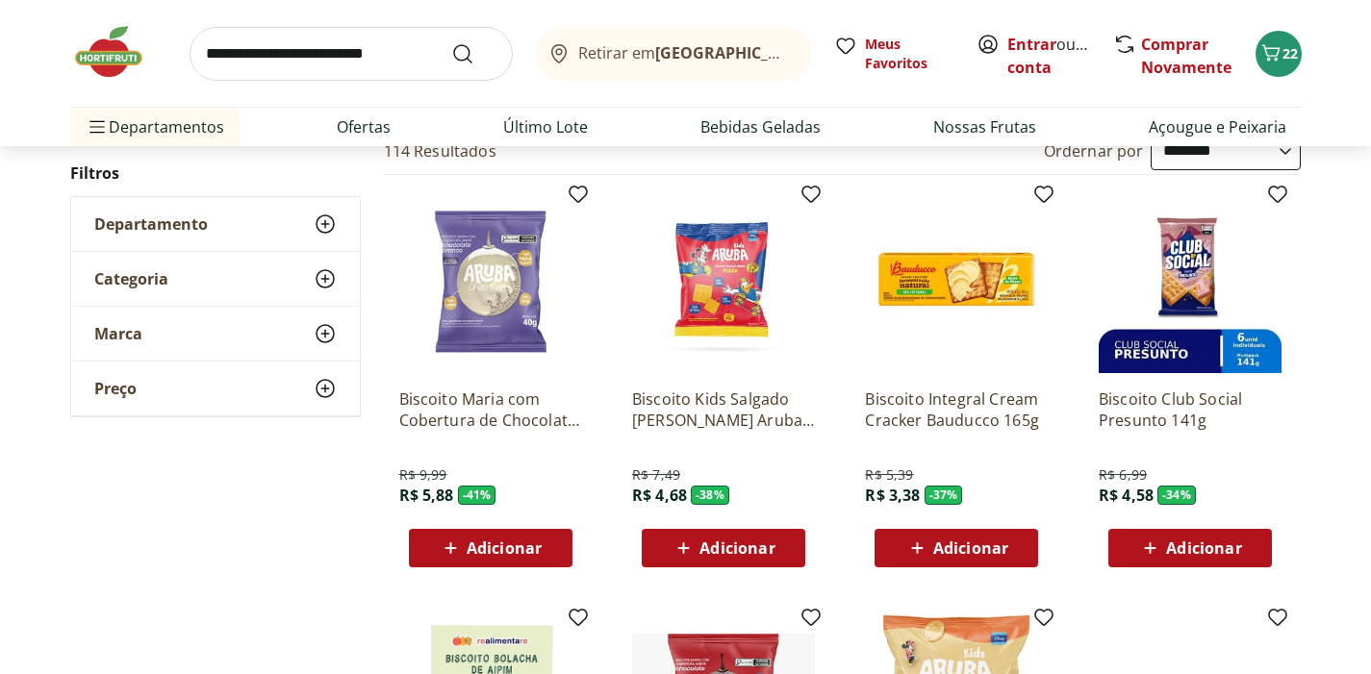
click at [528, 545] on span "Adicionar" at bounding box center [504, 548] width 75 height 15
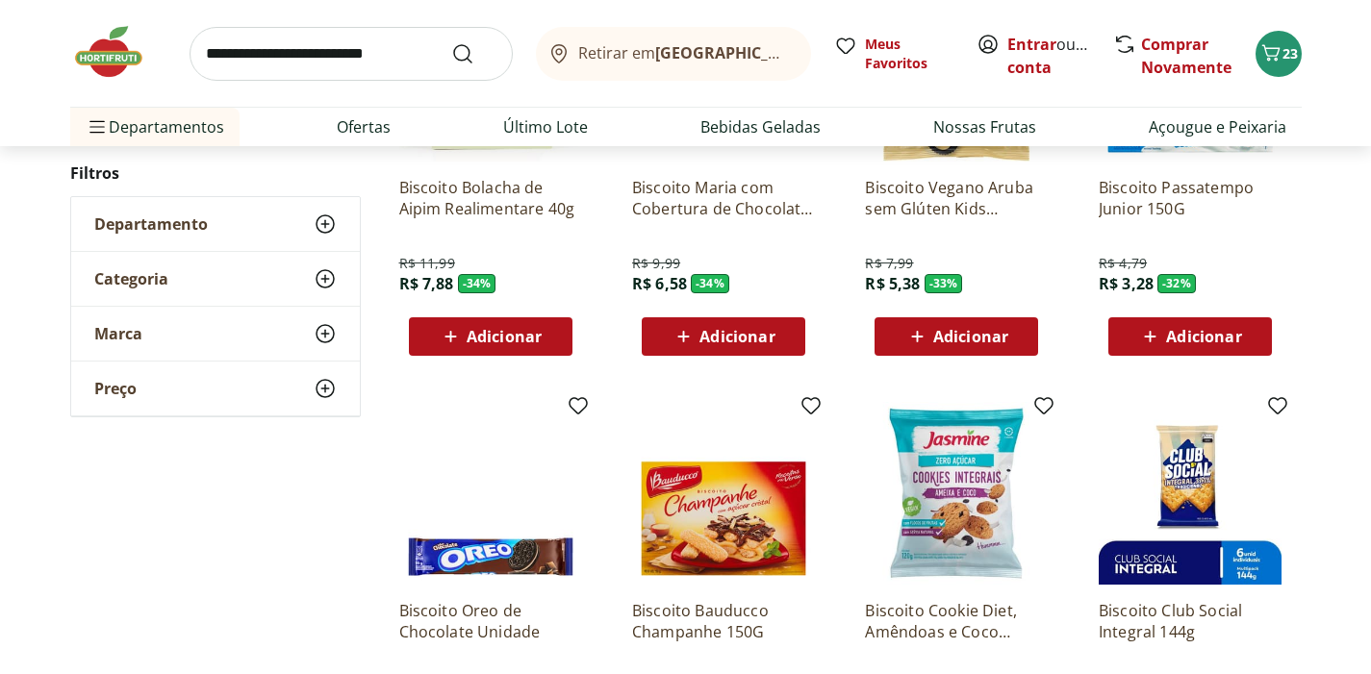
scroll to position [853, 0]
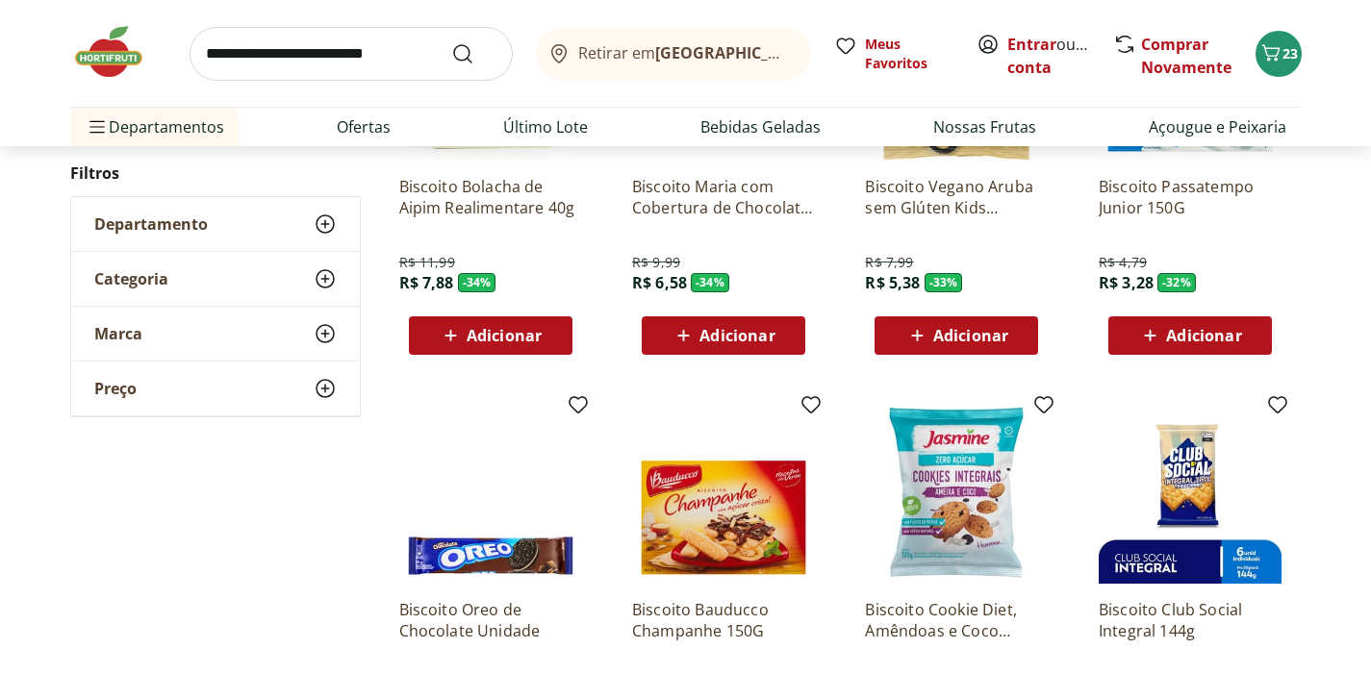
click at [934, 334] on span "Adicionar" at bounding box center [970, 335] width 75 height 15
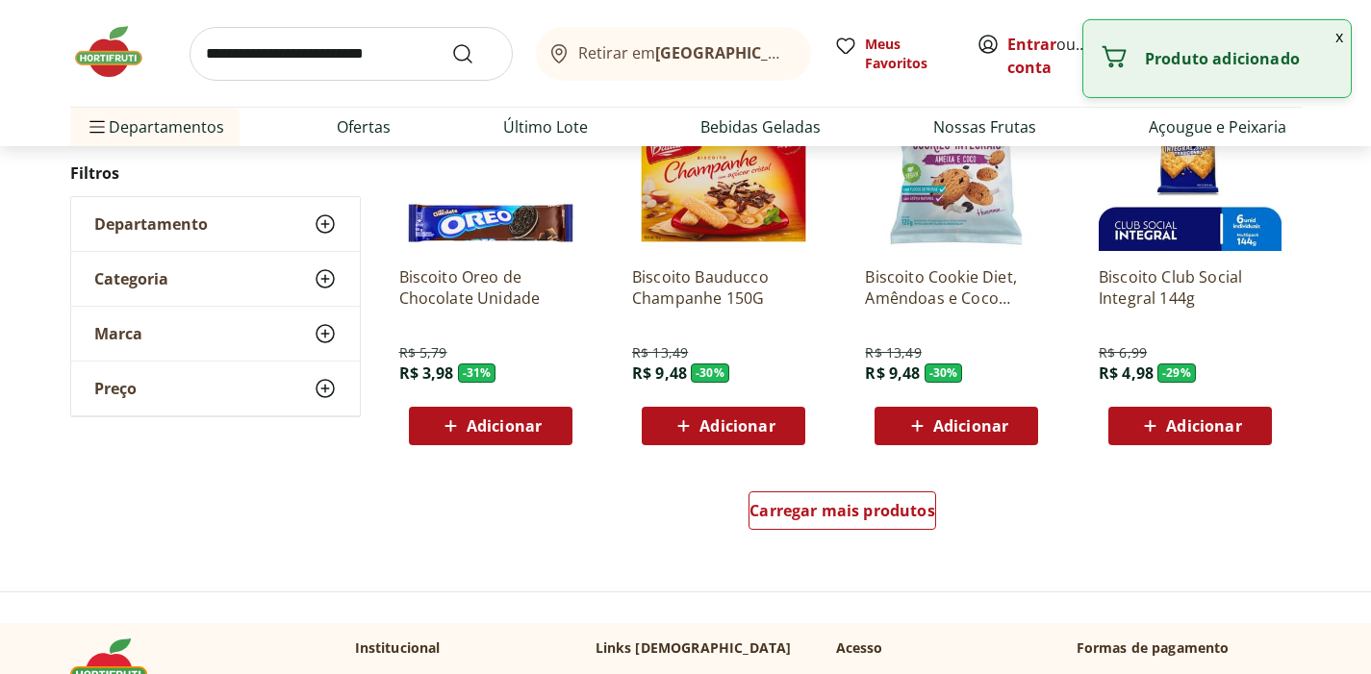
scroll to position [1195, 0]
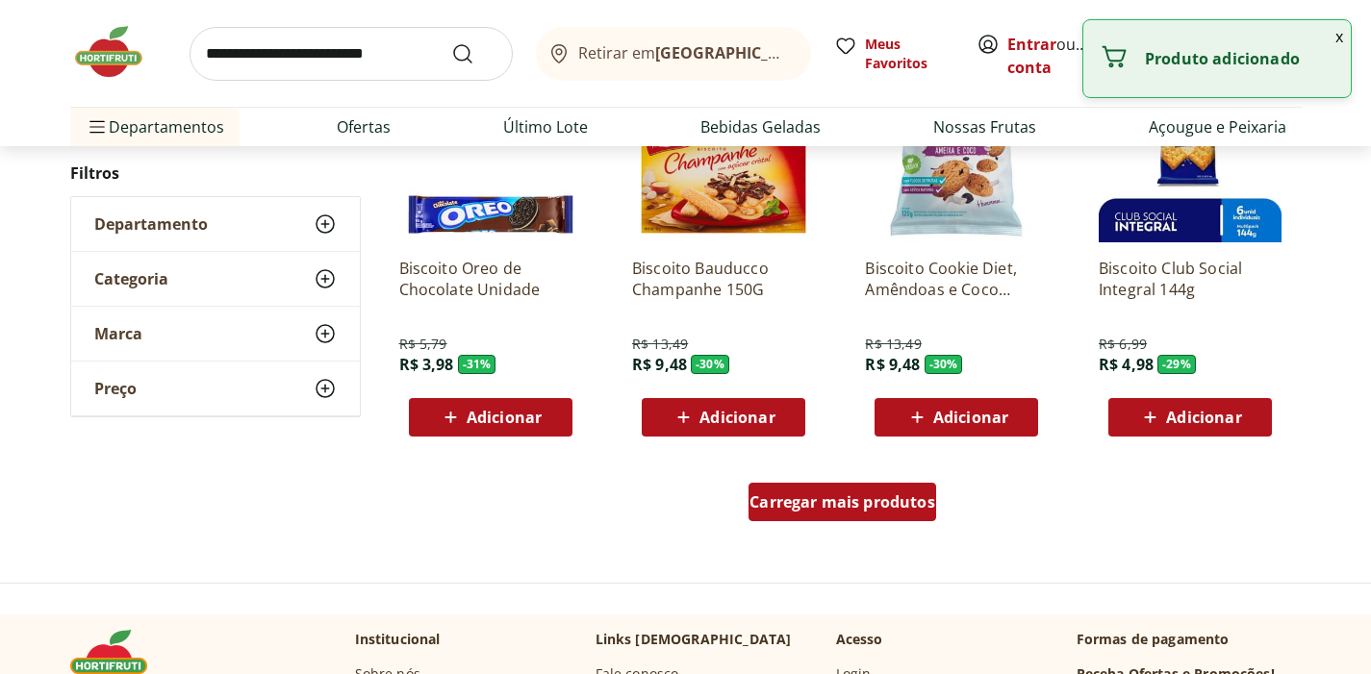
click at [821, 514] on div "Carregar mais produtos" at bounding box center [842, 502] width 188 height 38
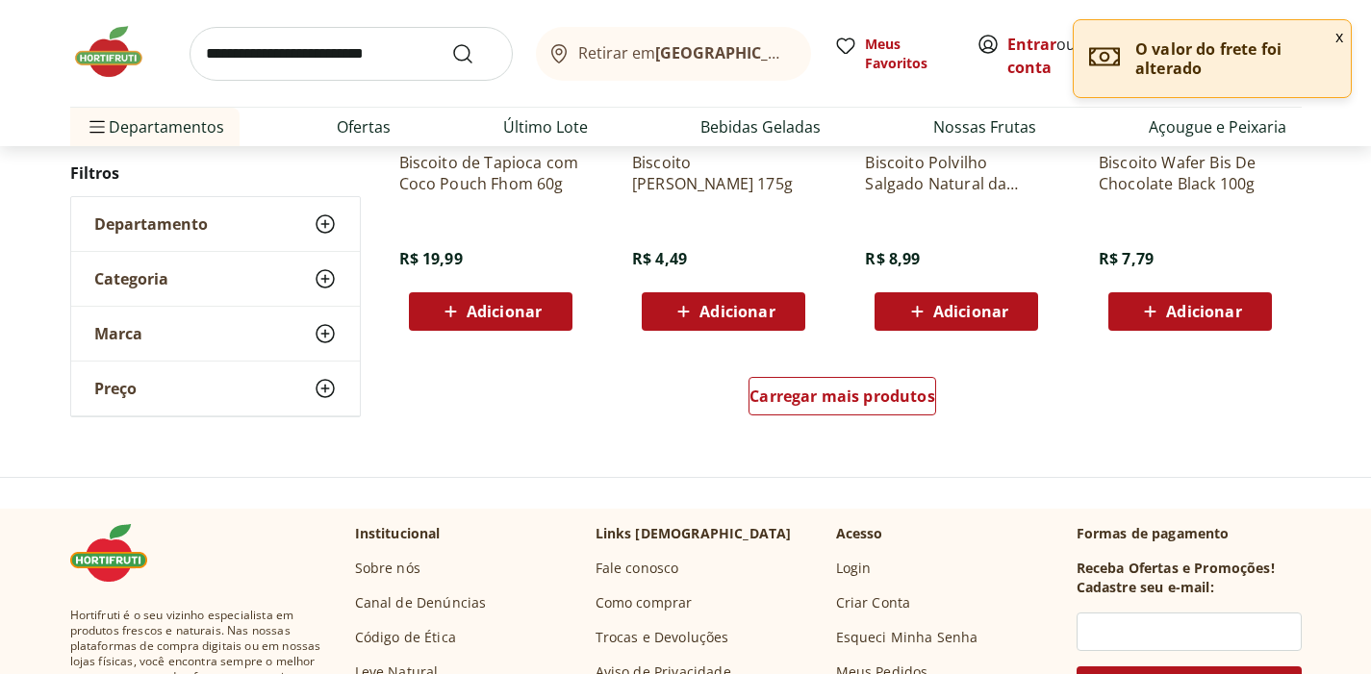
scroll to position [2556, 0]
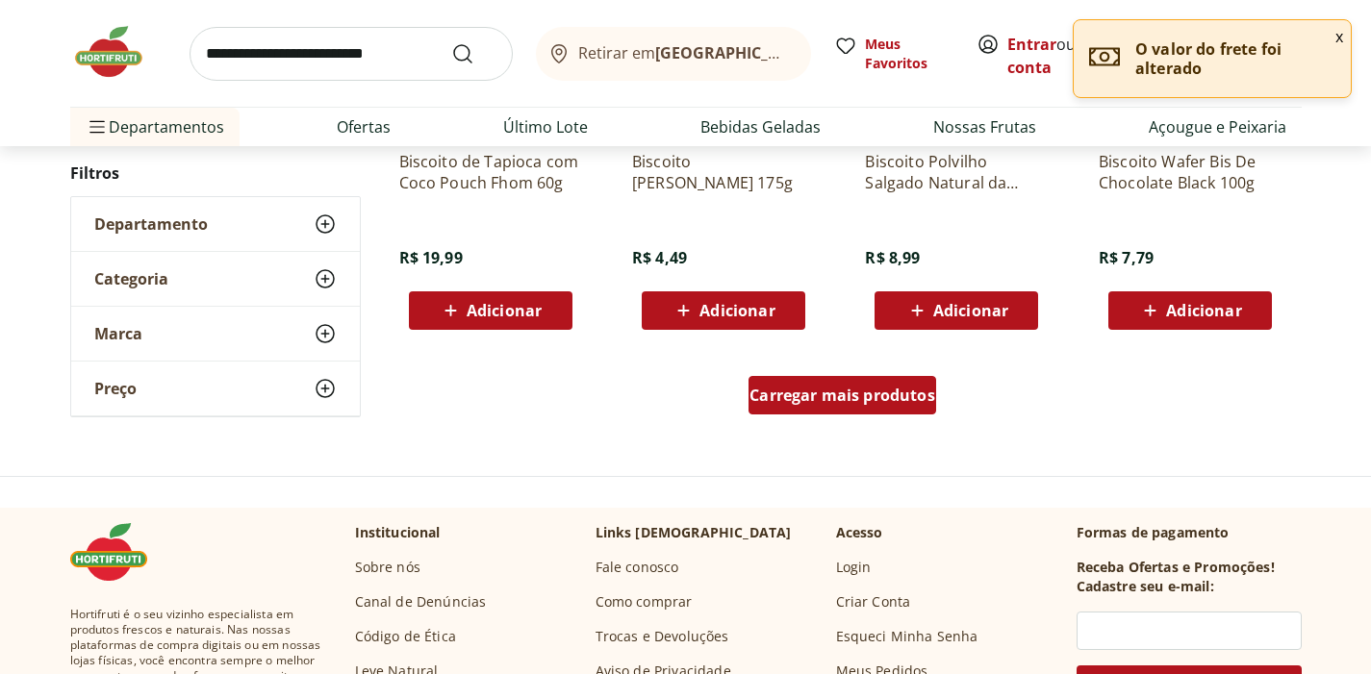
click at [837, 395] on span "Carregar mais produtos" at bounding box center [842, 395] width 186 height 15
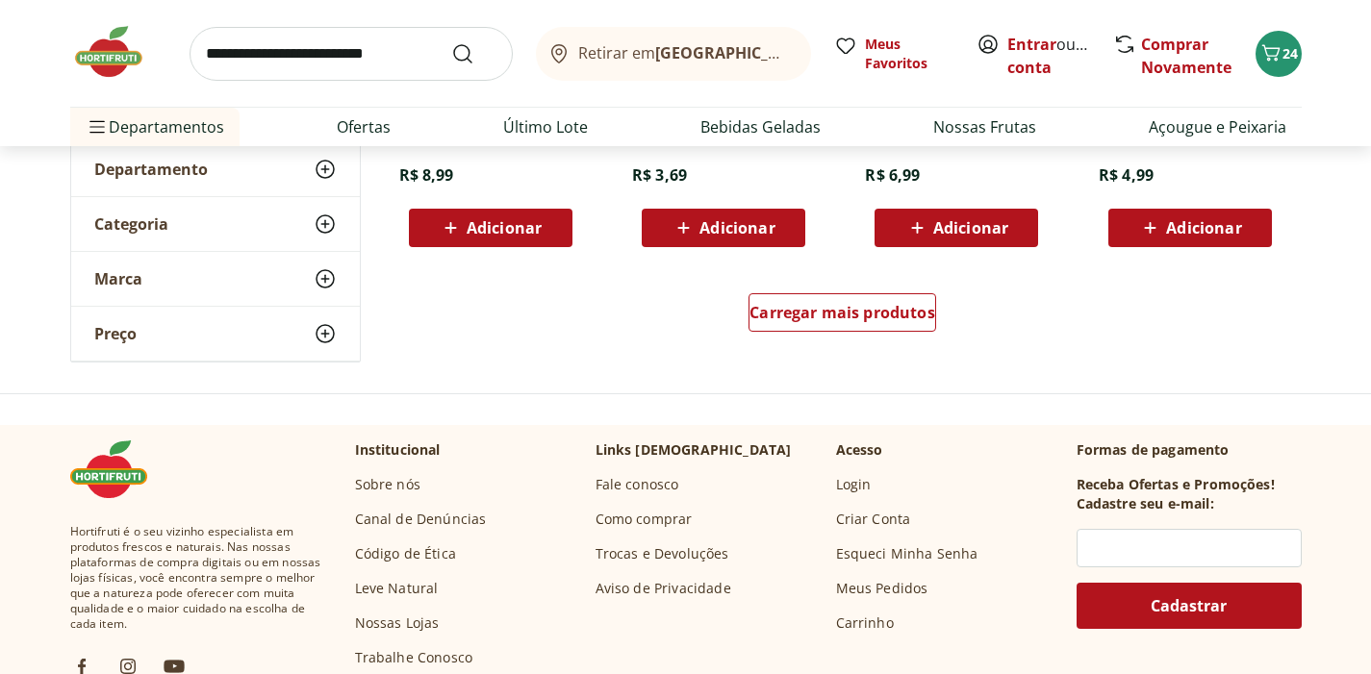
scroll to position [3895, 0]
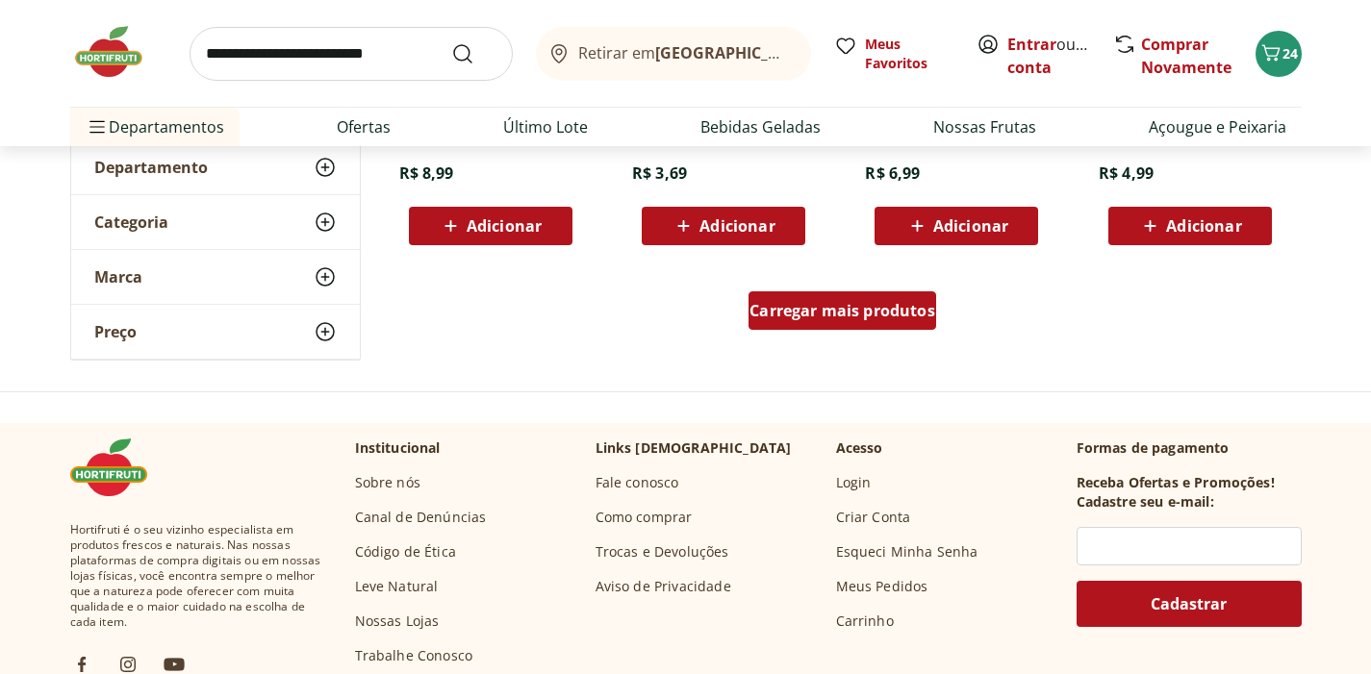
click at [845, 324] on div "Carregar mais produtos" at bounding box center [842, 310] width 188 height 38
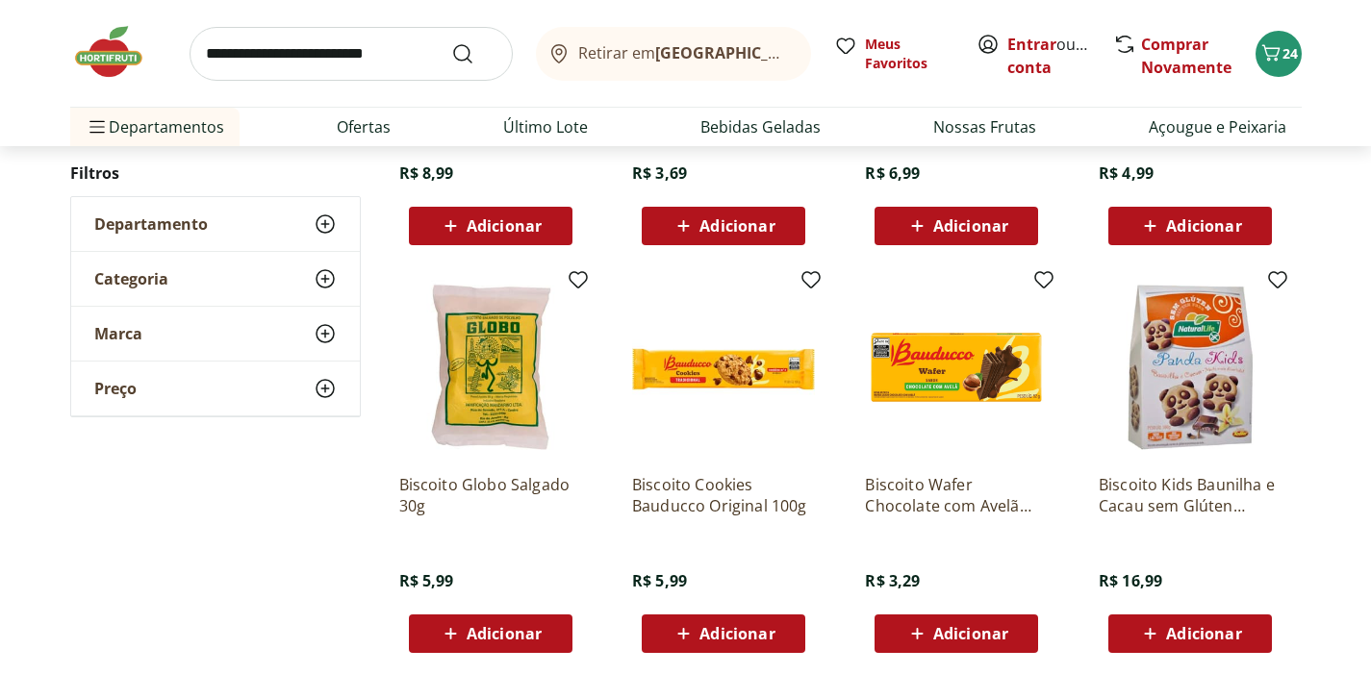
click at [491, 634] on span "Adicionar" at bounding box center [504, 633] width 75 height 15
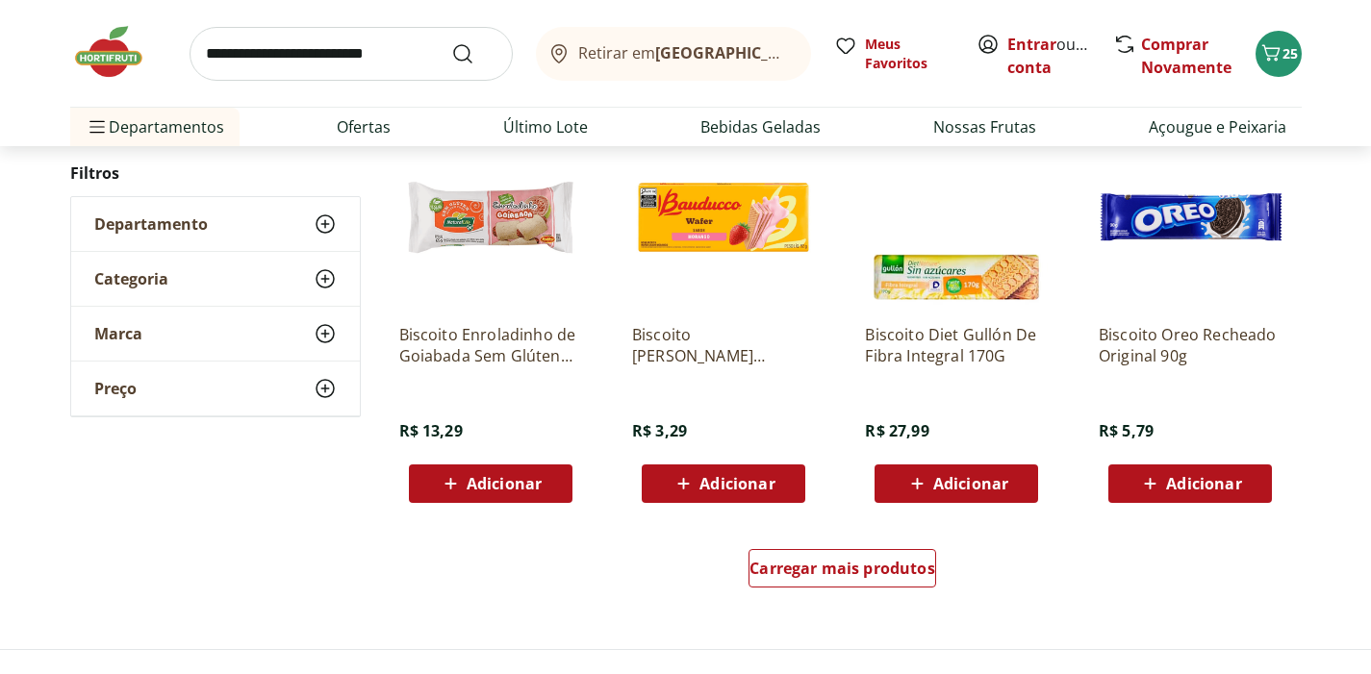
scroll to position [4900, 0]
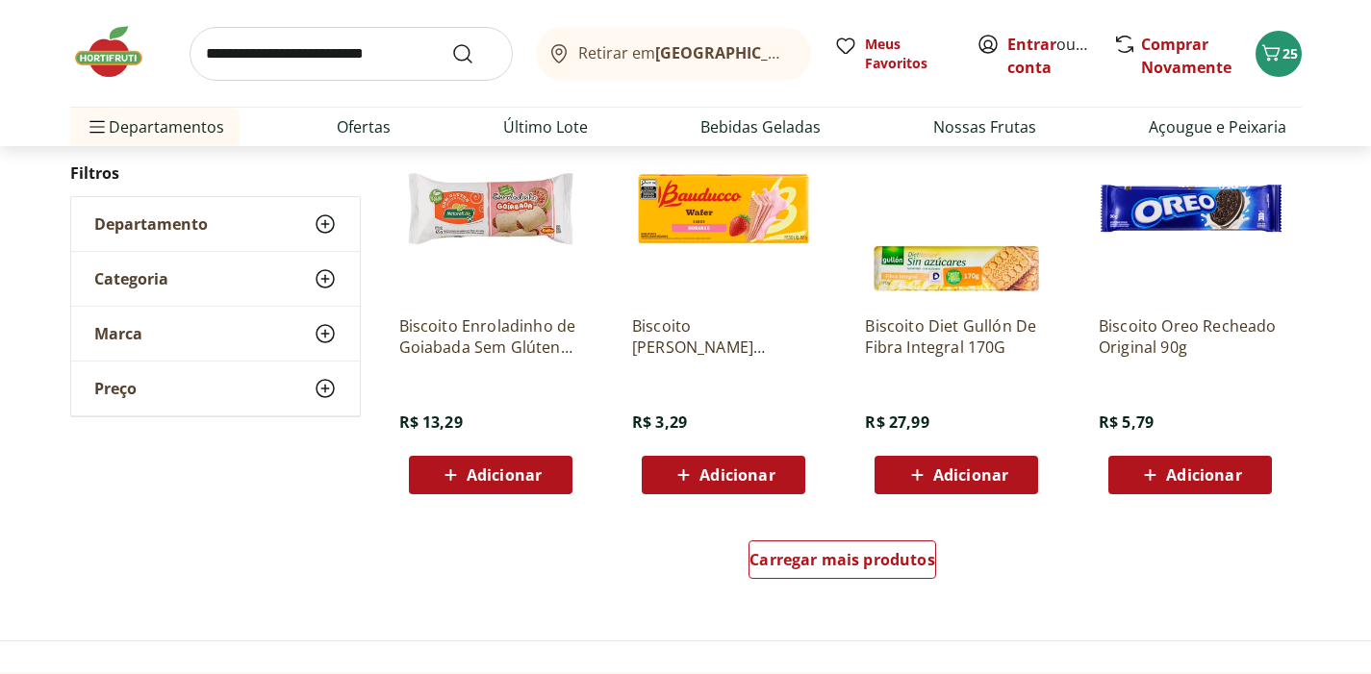
click at [468, 486] on div "Adicionar" at bounding box center [490, 475] width 133 height 35
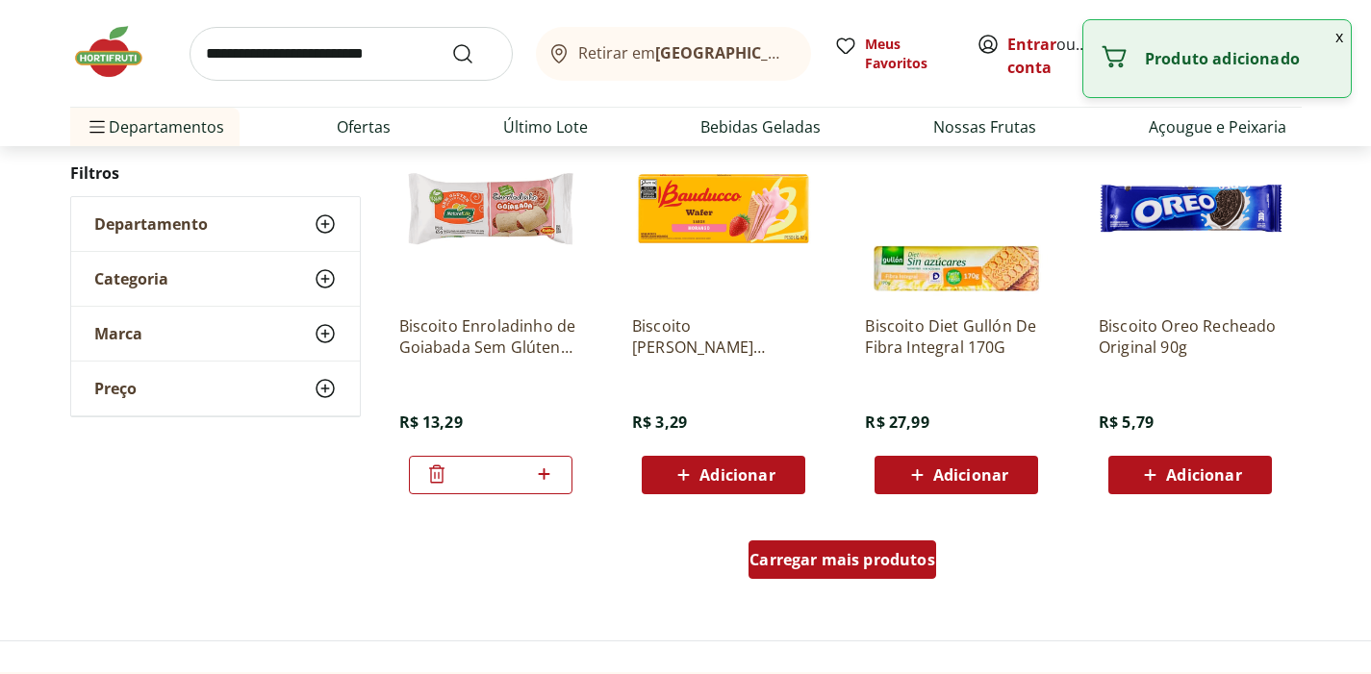
click at [840, 552] on span "Carregar mais produtos" at bounding box center [842, 559] width 186 height 15
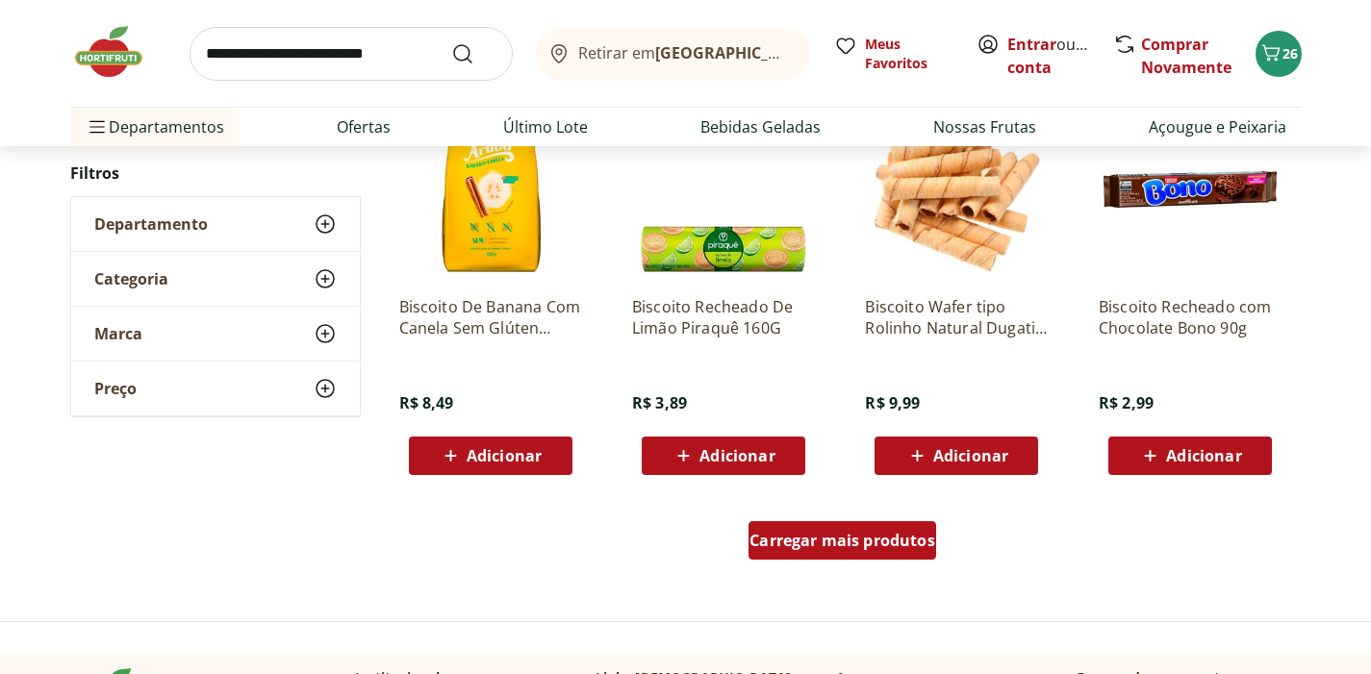
scroll to position [6177, 0]
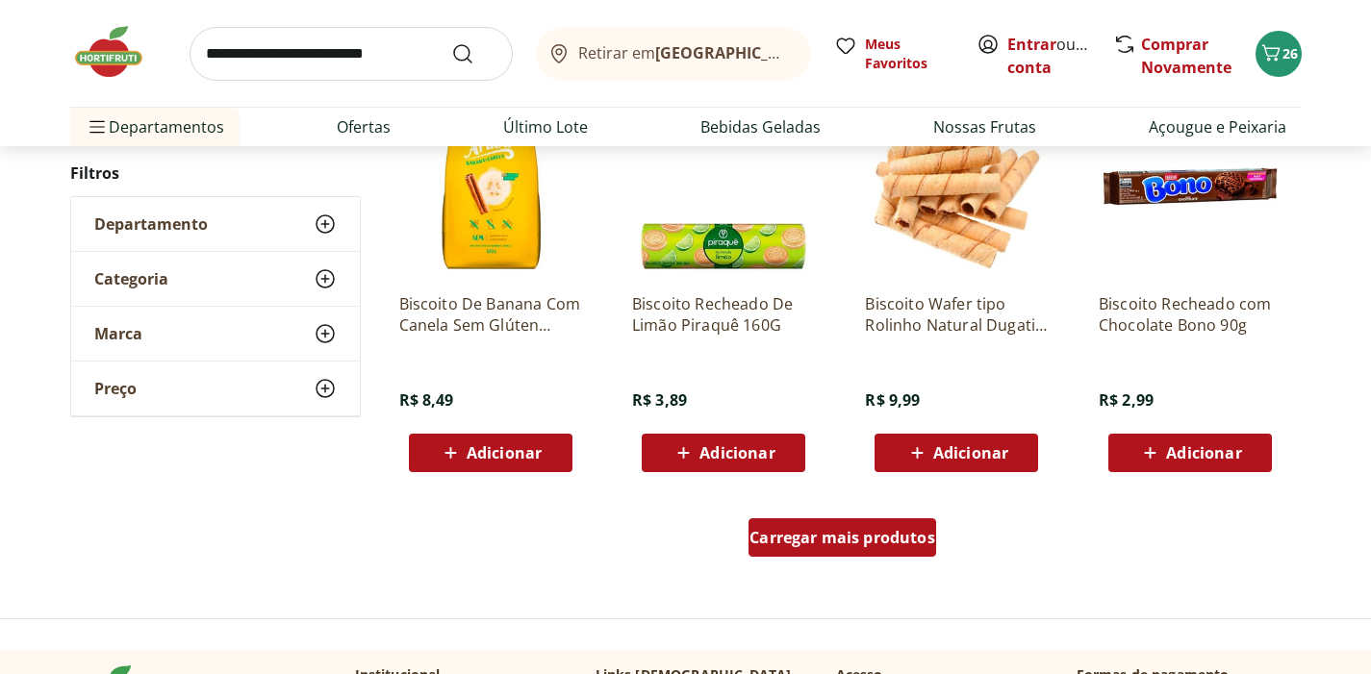
click at [825, 539] on span "Carregar mais produtos" at bounding box center [842, 537] width 186 height 15
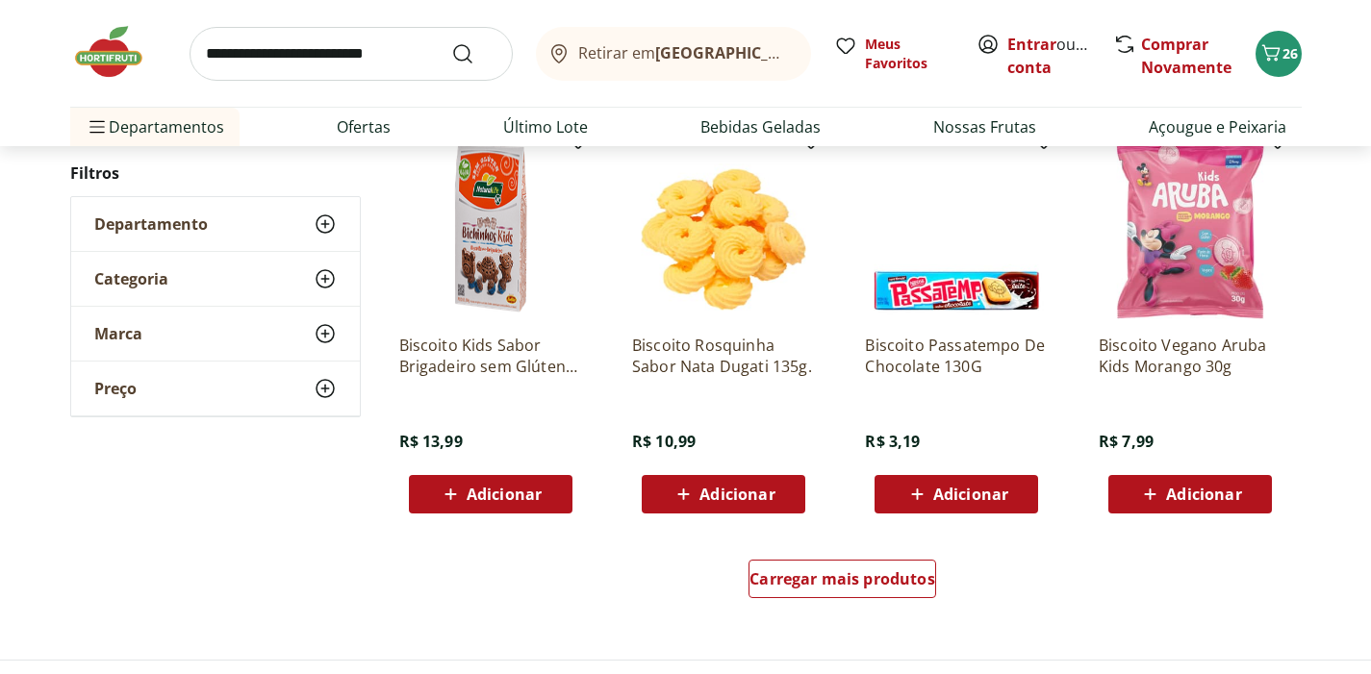
scroll to position [7401, 0]
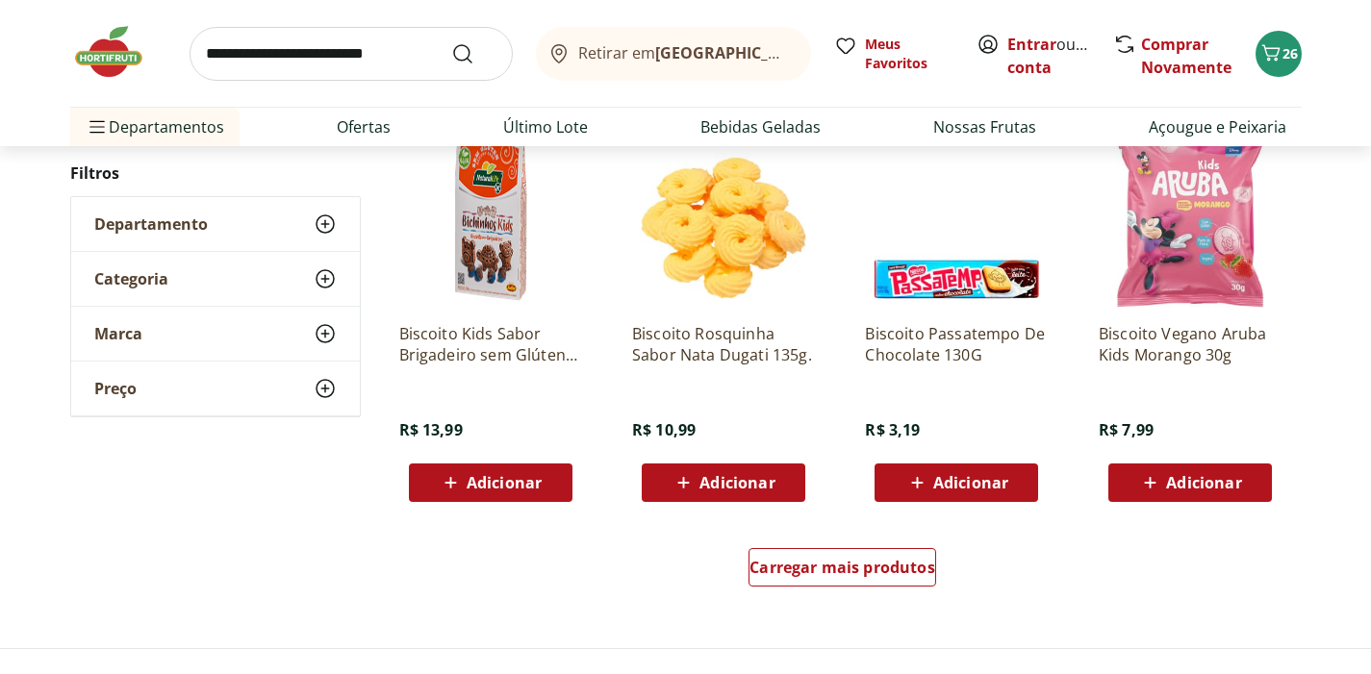
click at [1125, 479] on div "Adicionar" at bounding box center [1190, 483] width 133 height 35
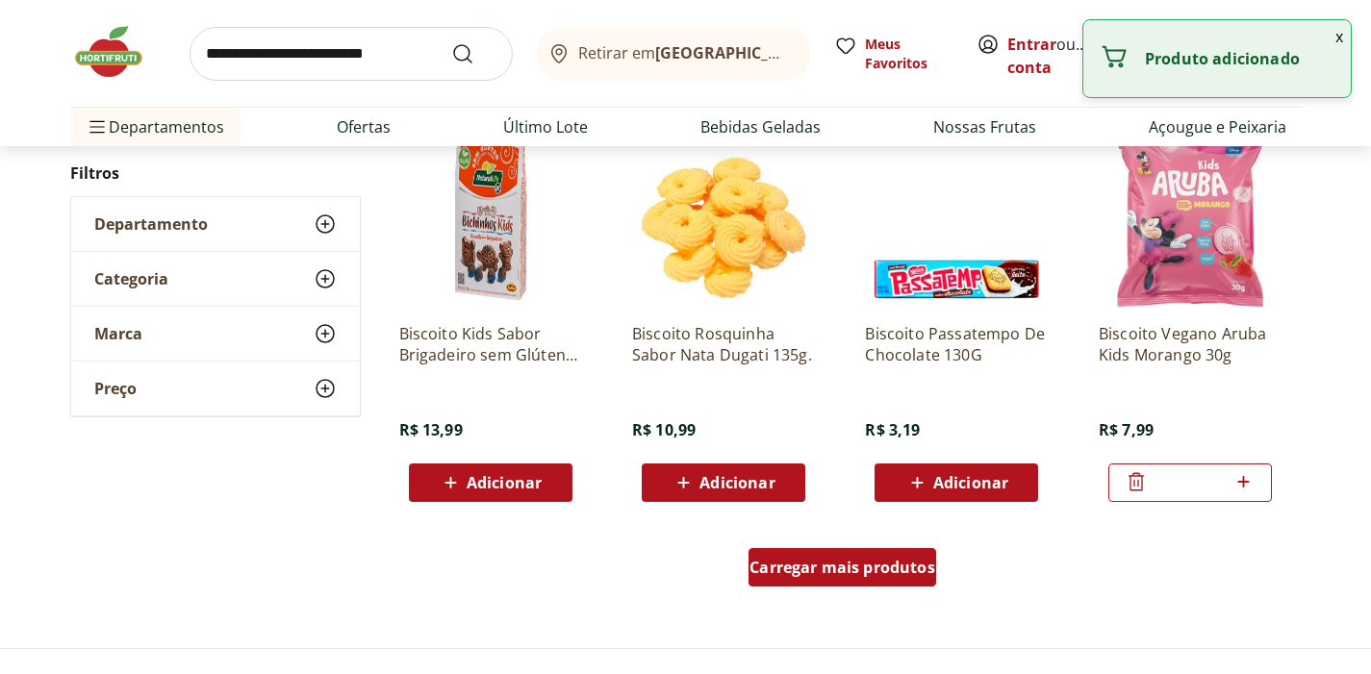
click at [821, 583] on div "Carregar mais produtos" at bounding box center [842, 567] width 188 height 38
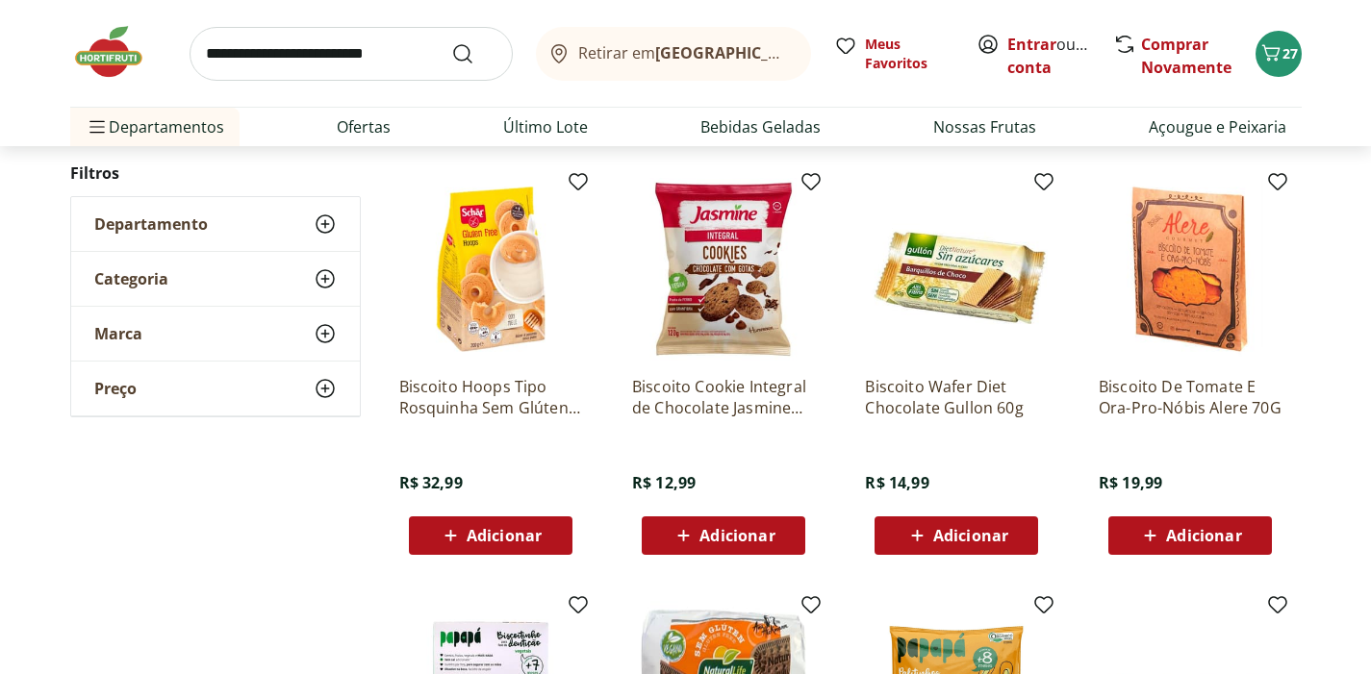
scroll to position [8180, 0]
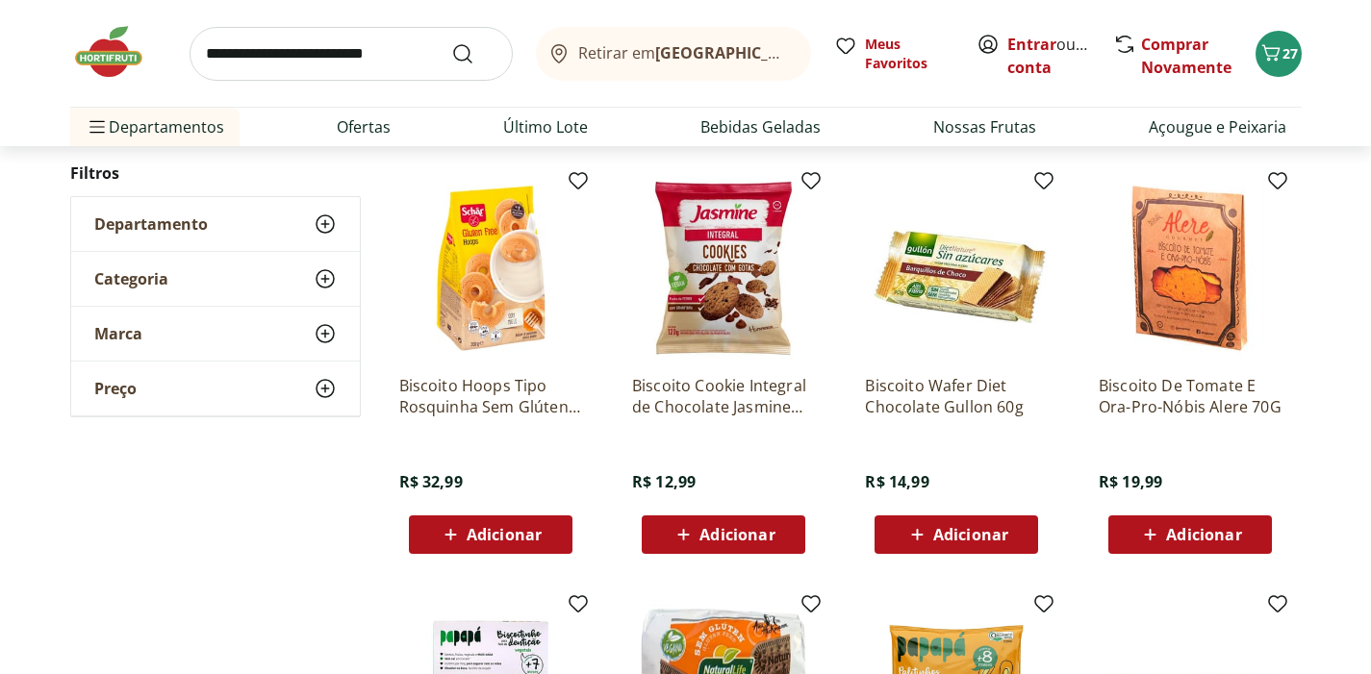
click at [944, 534] on span "Adicionar" at bounding box center [970, 534] width 75 height 15
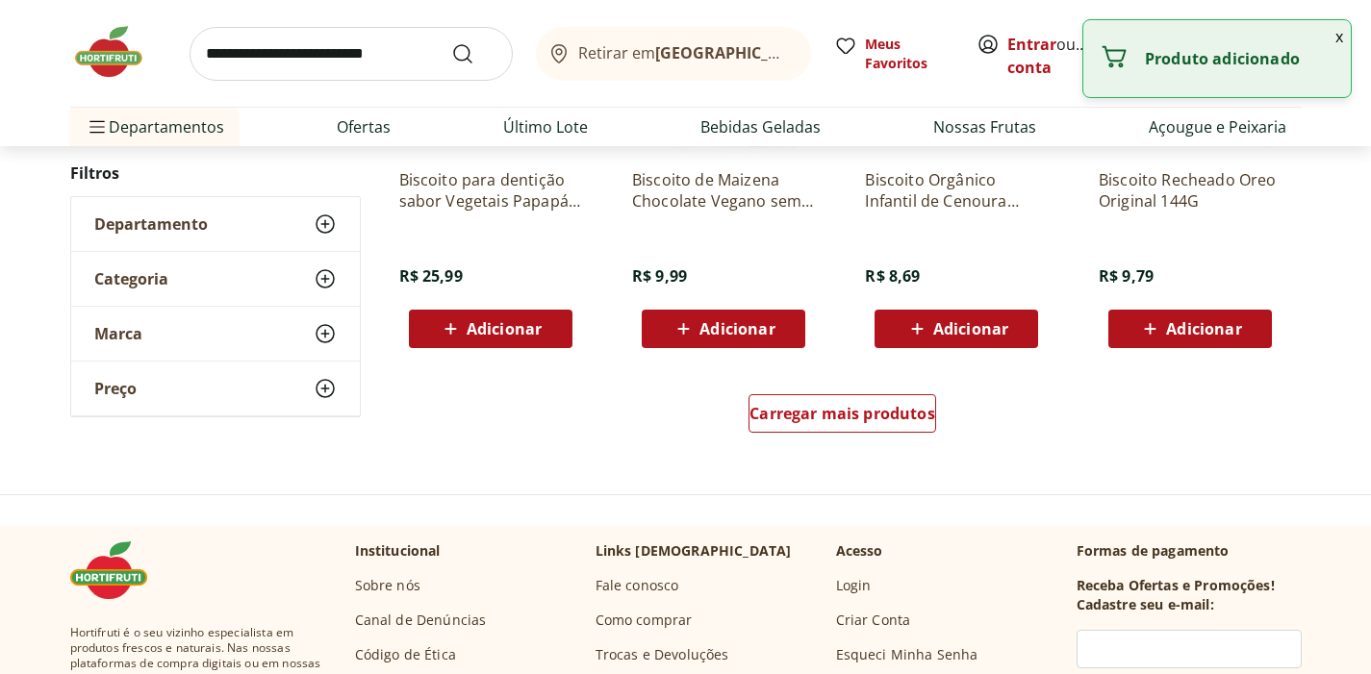
scroll to position [8812, 0]
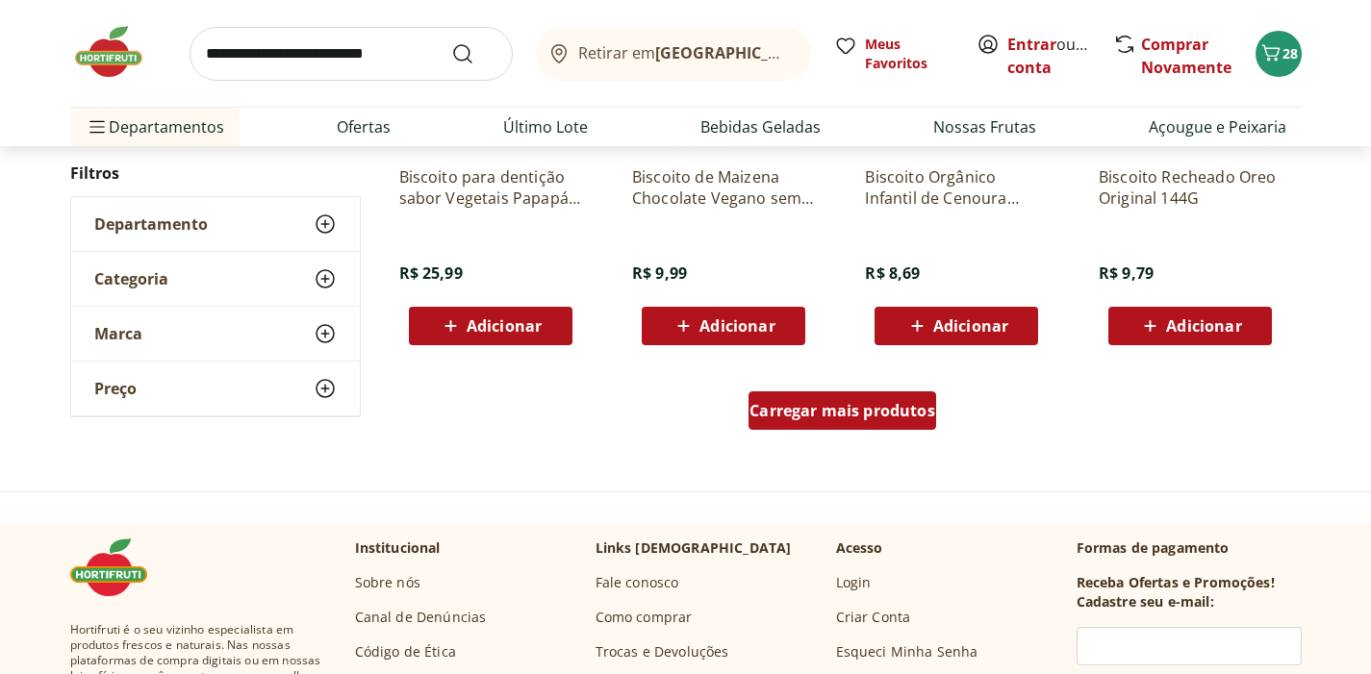
click at [827, 410] on span "Carregar mais produtos" at bounding box center [842, 410] width 186 height 15
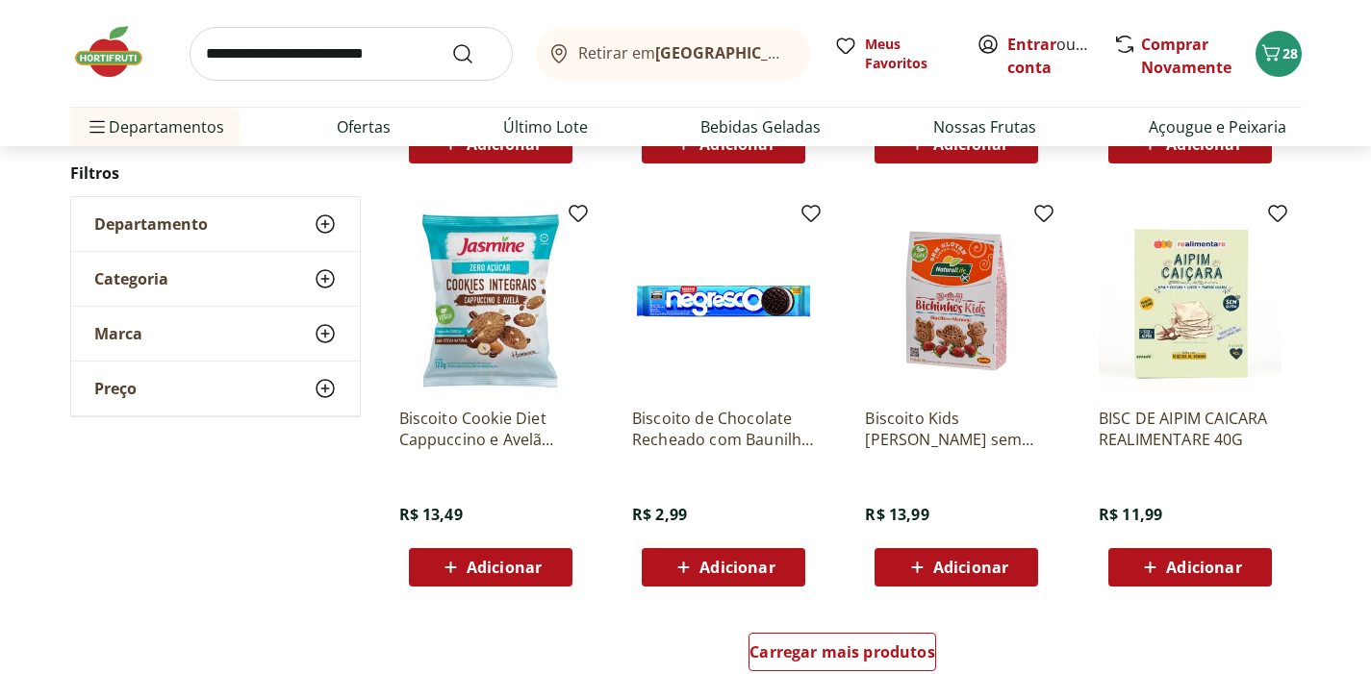
scroll to position [9826, 0]
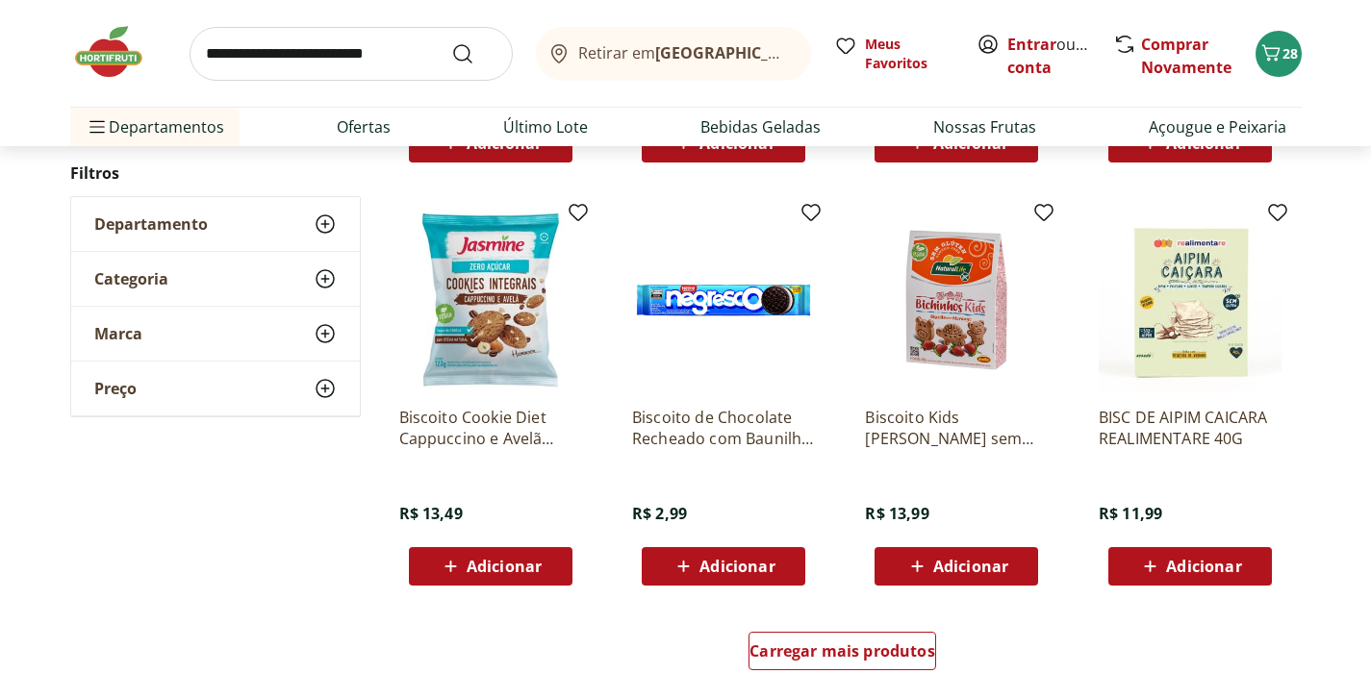
click at [942, 569] on span "Adicionar" at bounding box center [970, 566] width 75 height 15
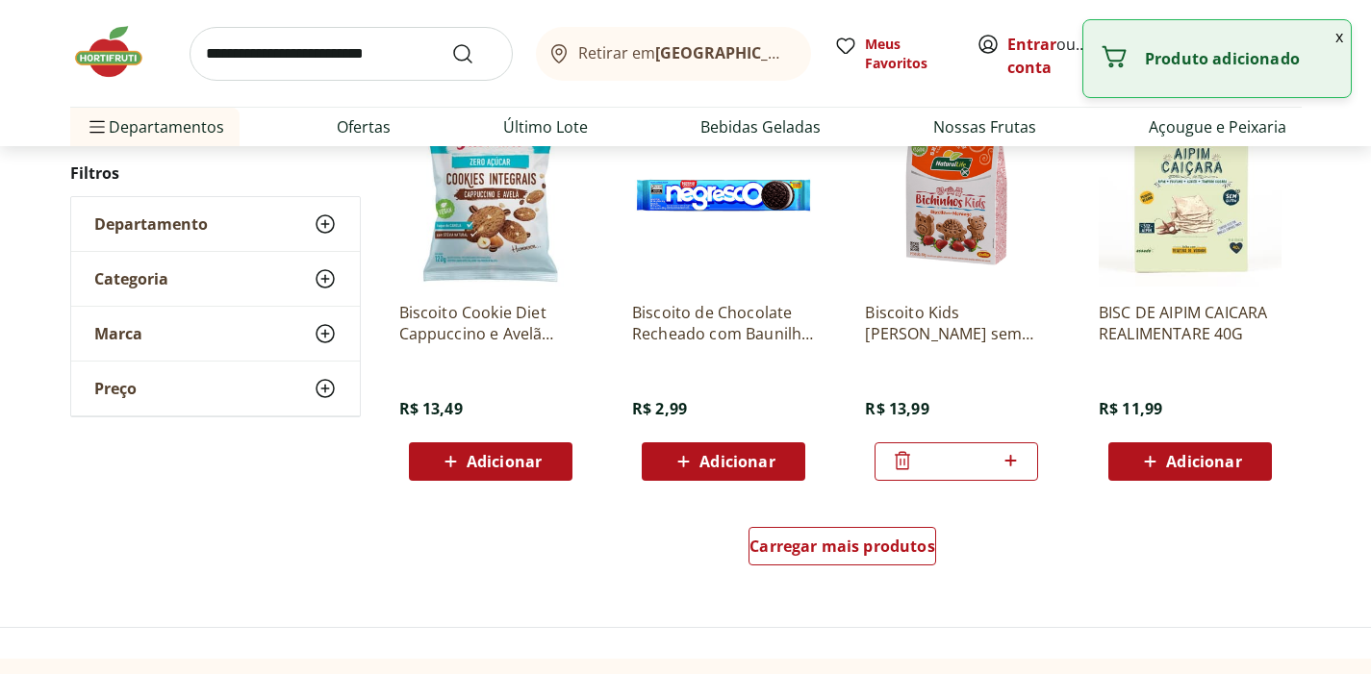
scroll to position [9940, 0]
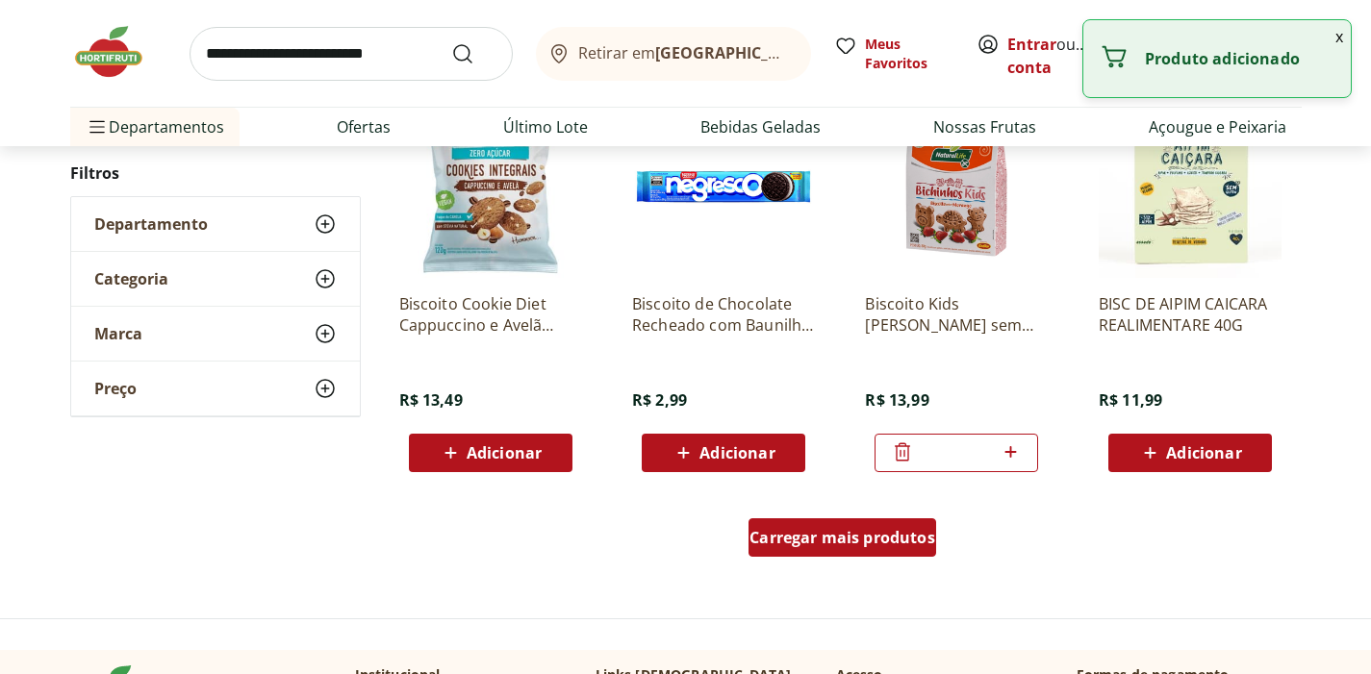
click at [821, 547] on div "Carregar mais produtos" at bounding box center [842, 537] width 188 height 38
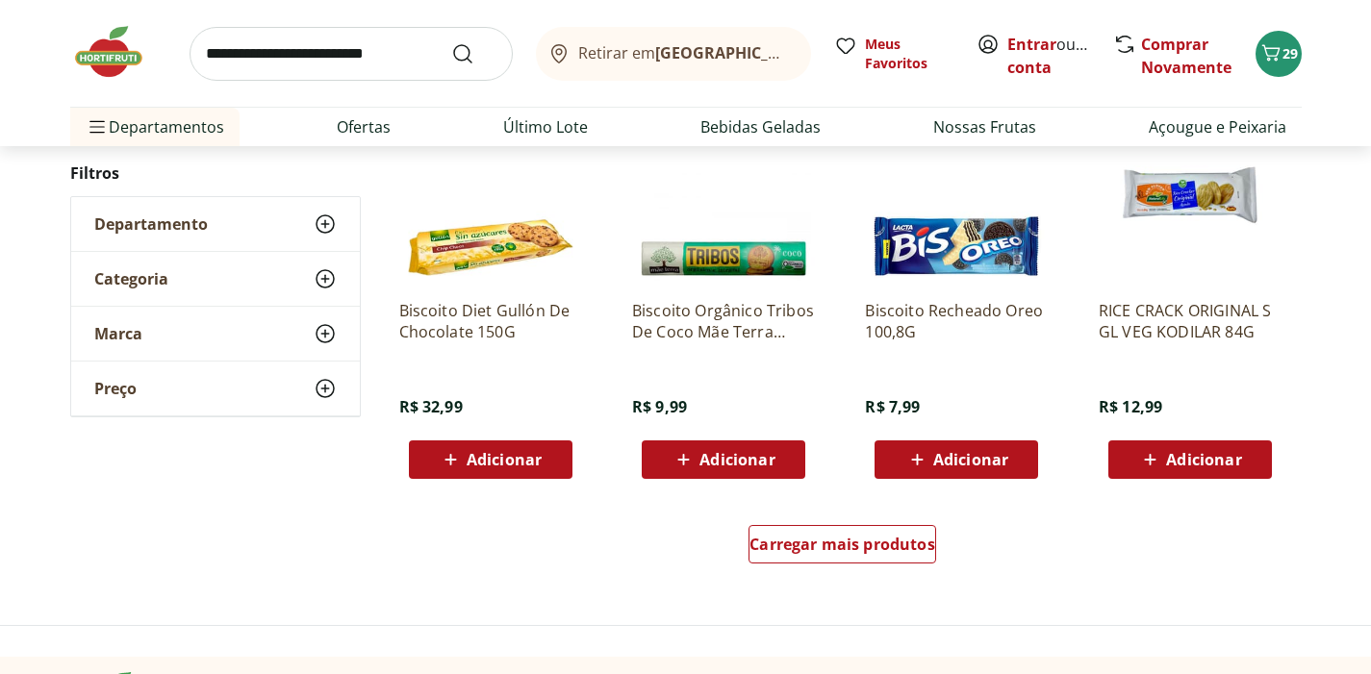
scroll to position [11229, 0]
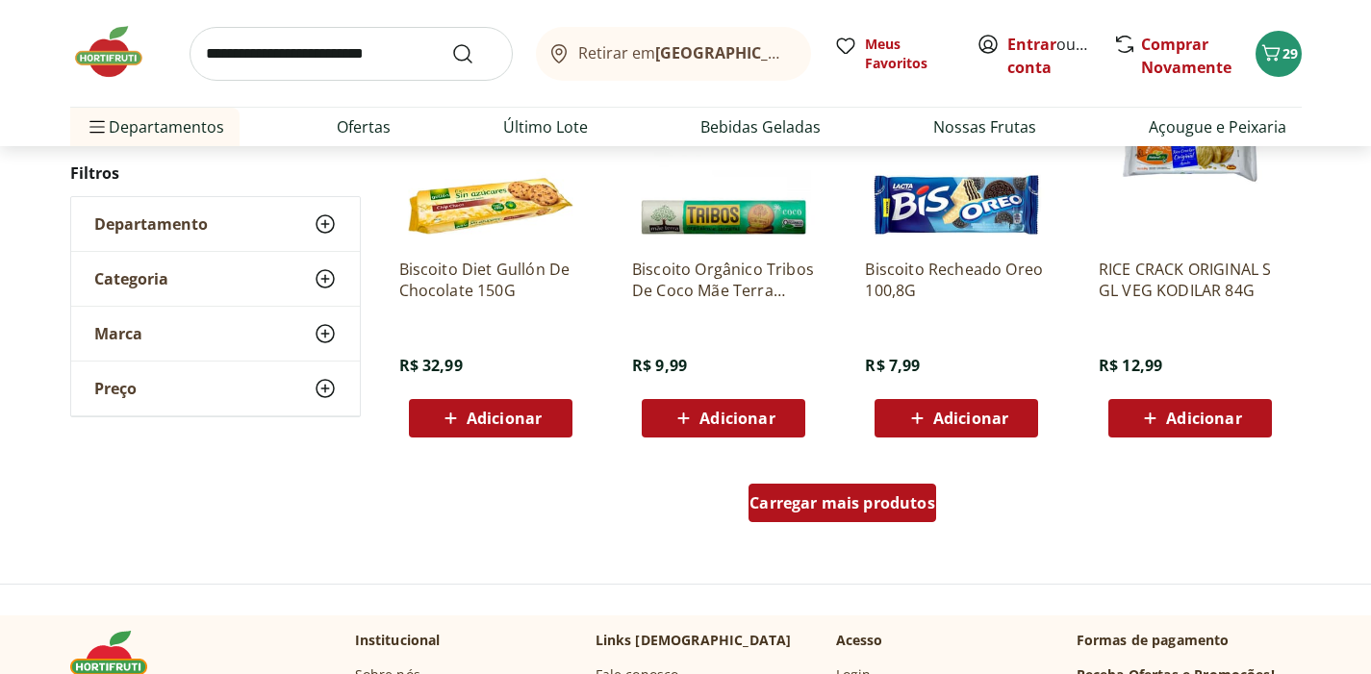
click at [813, 507] on span "Carregar mais produtos" at bounding box center [842, 502] width 186 height 15
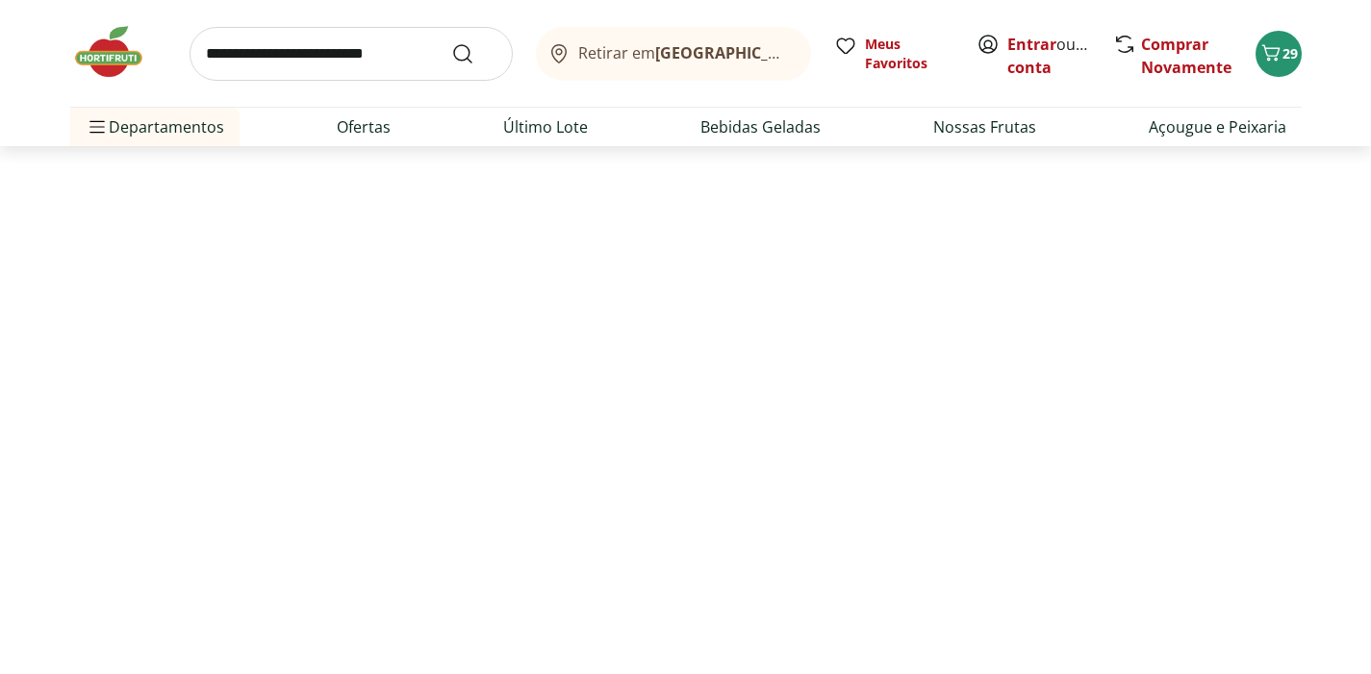
scroll to position [1451, 0]
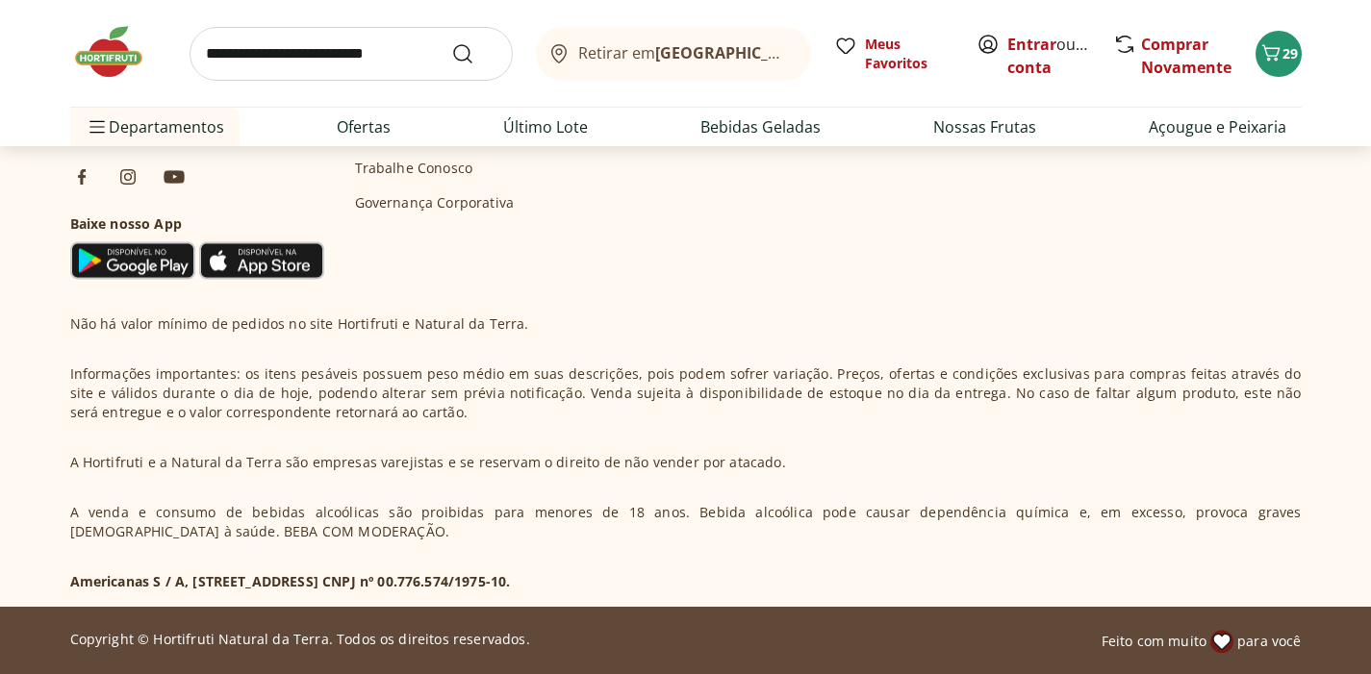
click at [394, 68] on input "search" at bounding box center [351, 54] width 323 height 54
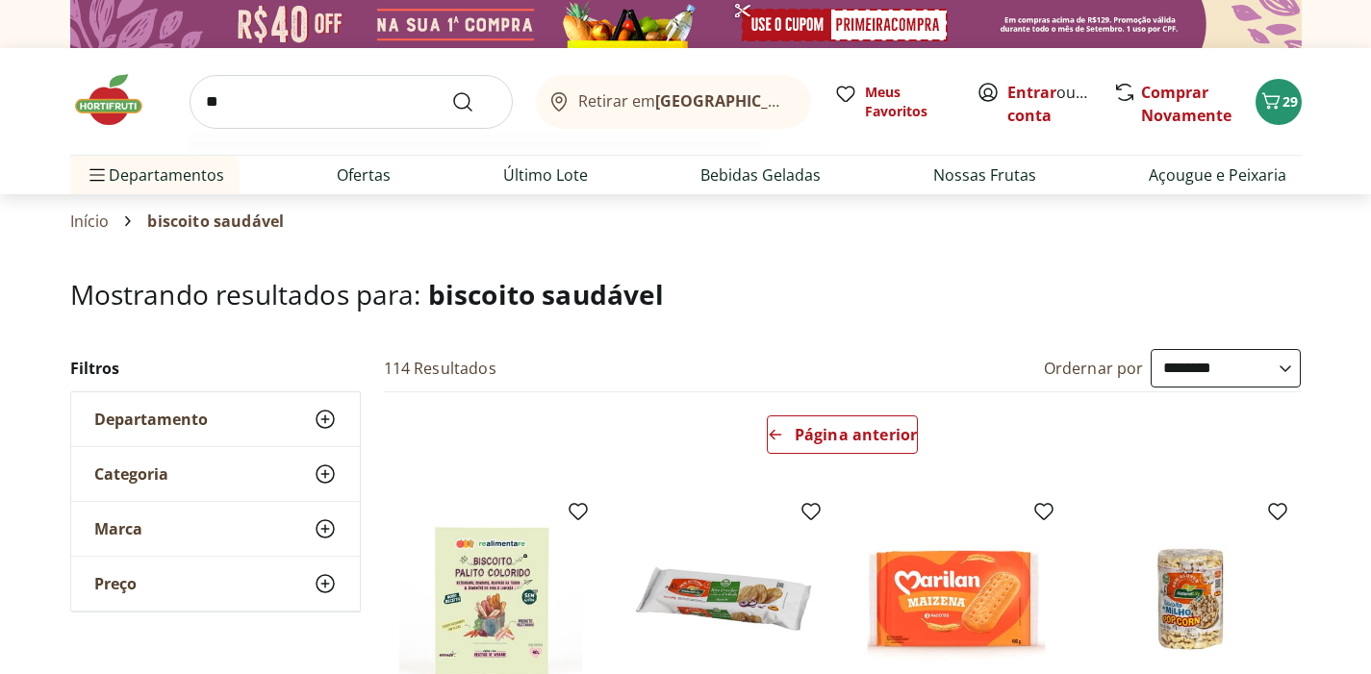
select select "**********"
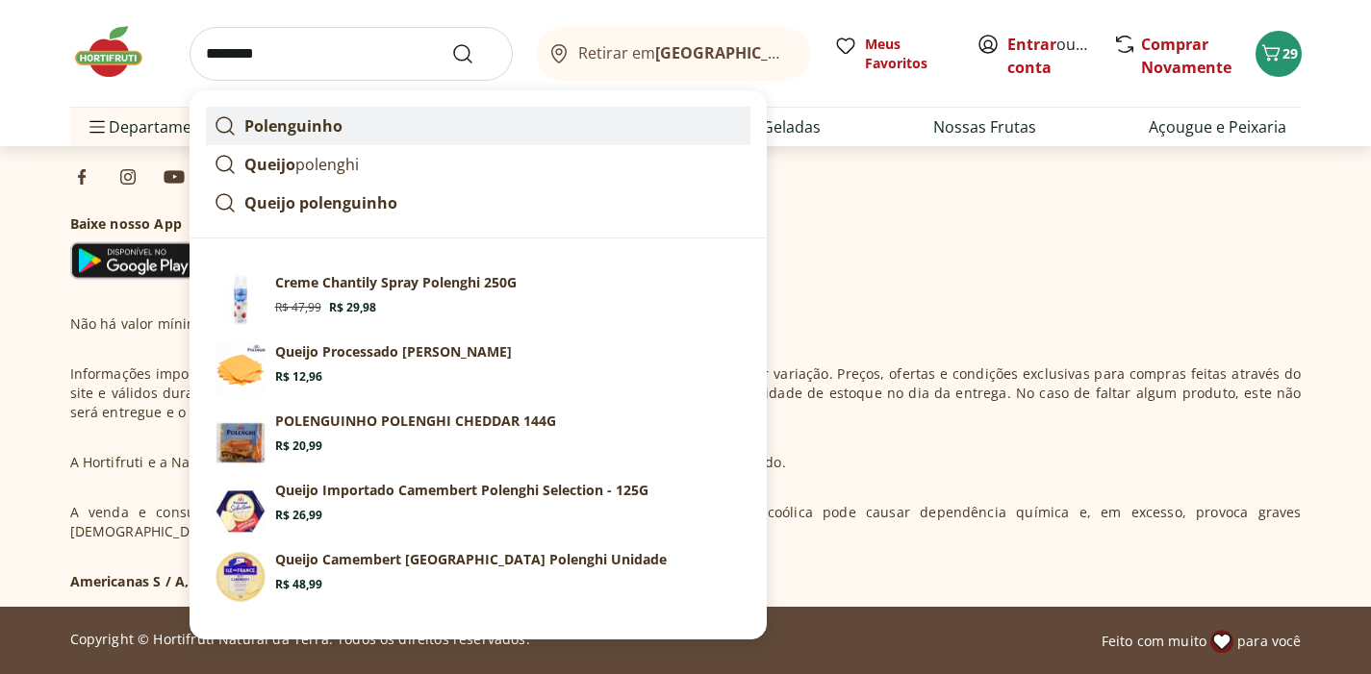
click at [279, 128] on strong "Polenguinho" at bounding box center [293, 125] width 98 height 21
type input "**********"
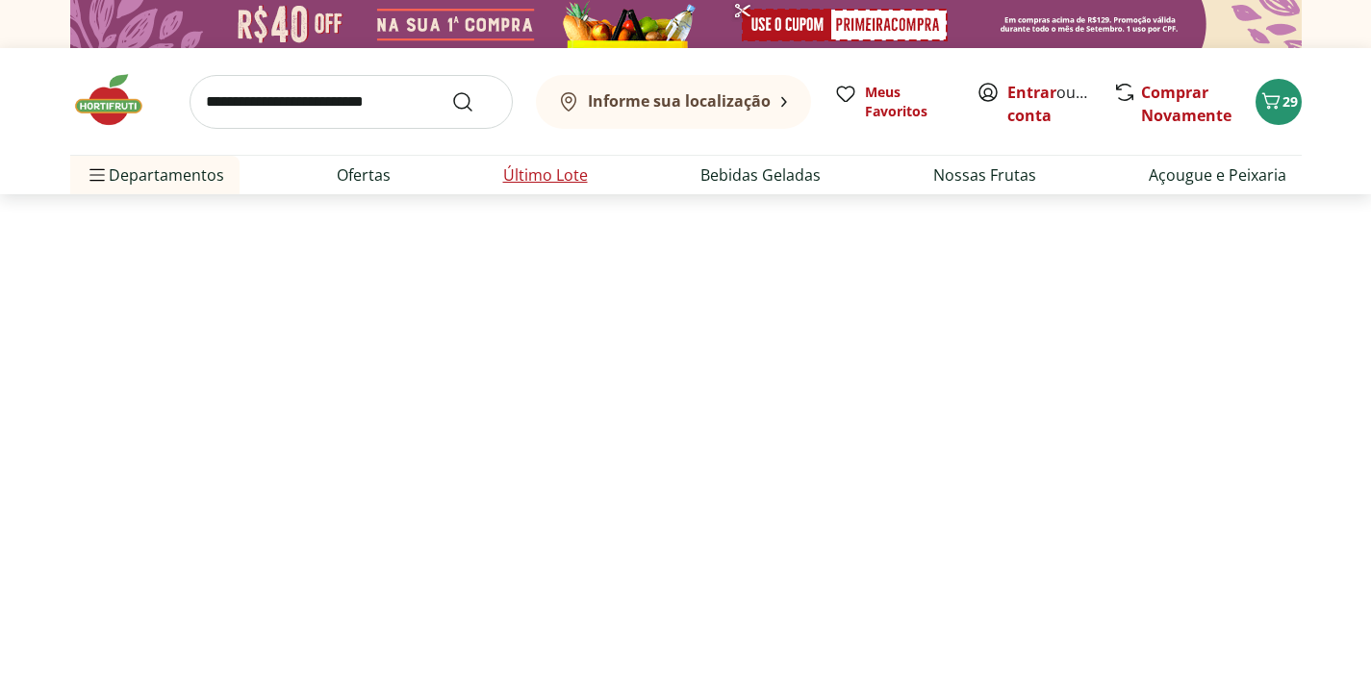
select select "**********"
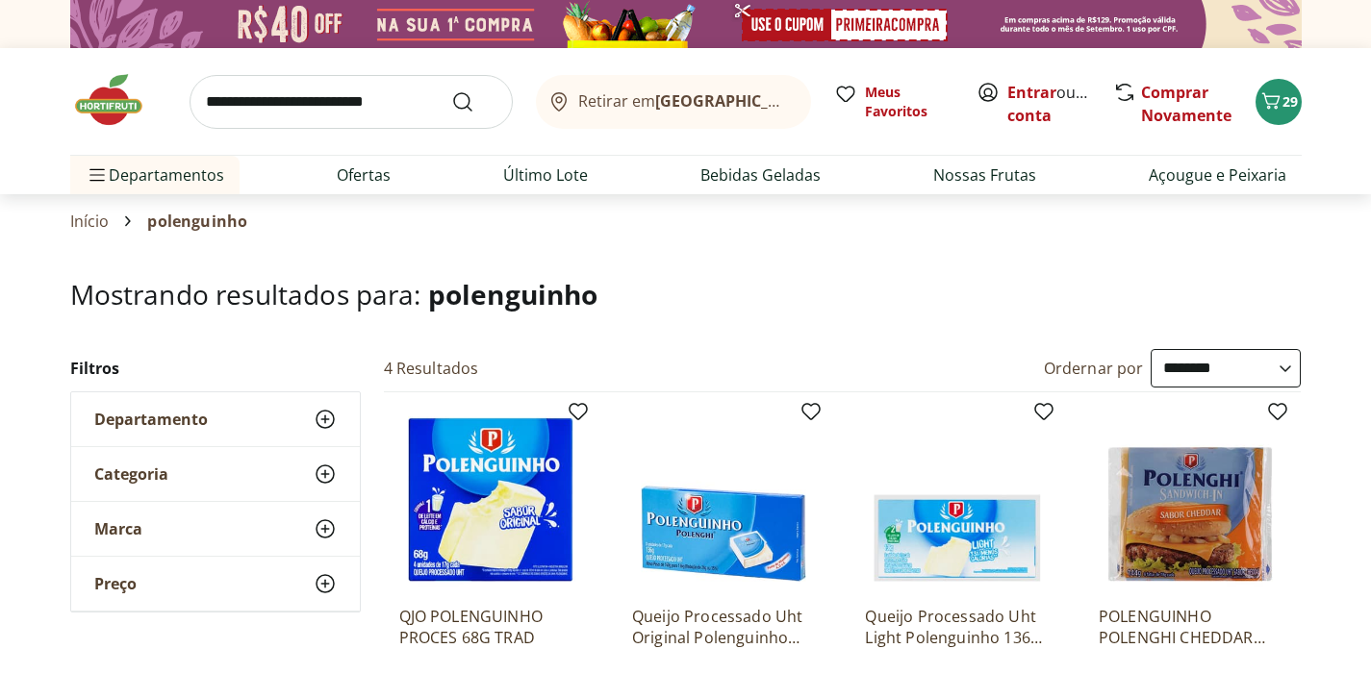
scroll to position [184, 0]
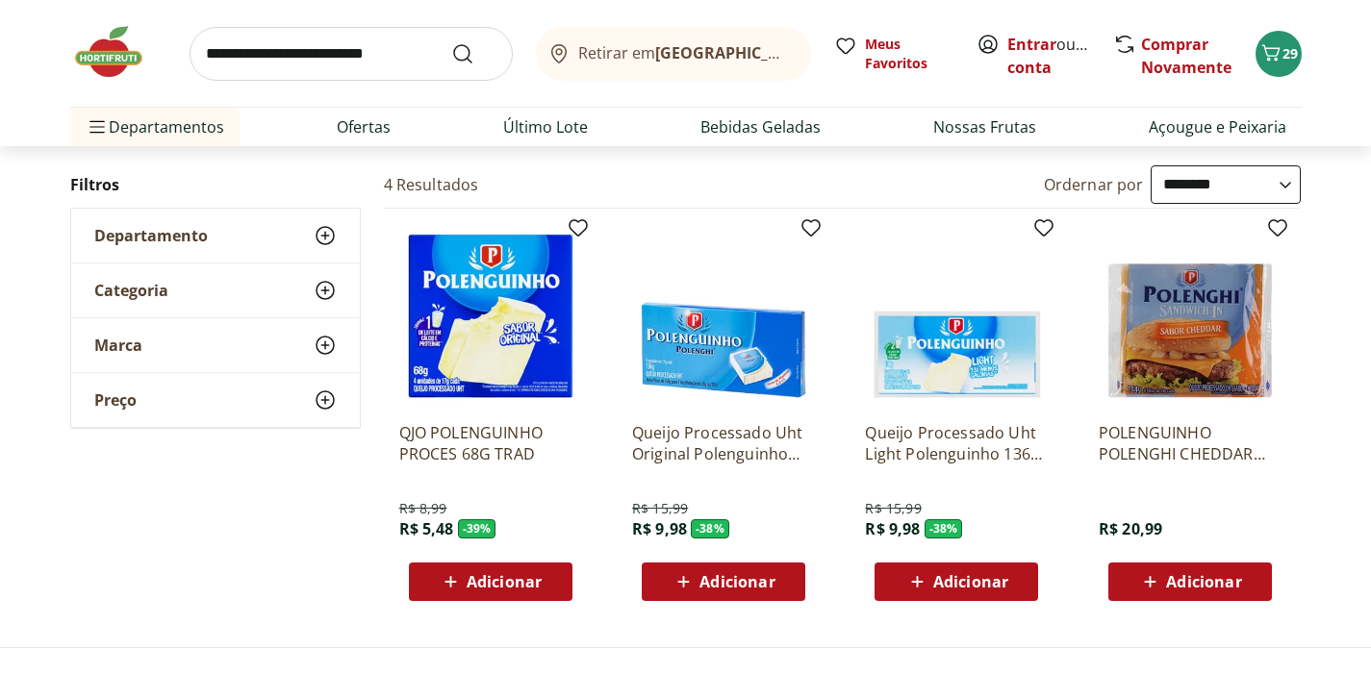
click at [938, 583] on span "Adicionar" at bounding box center [970, 581] width 75 height 15
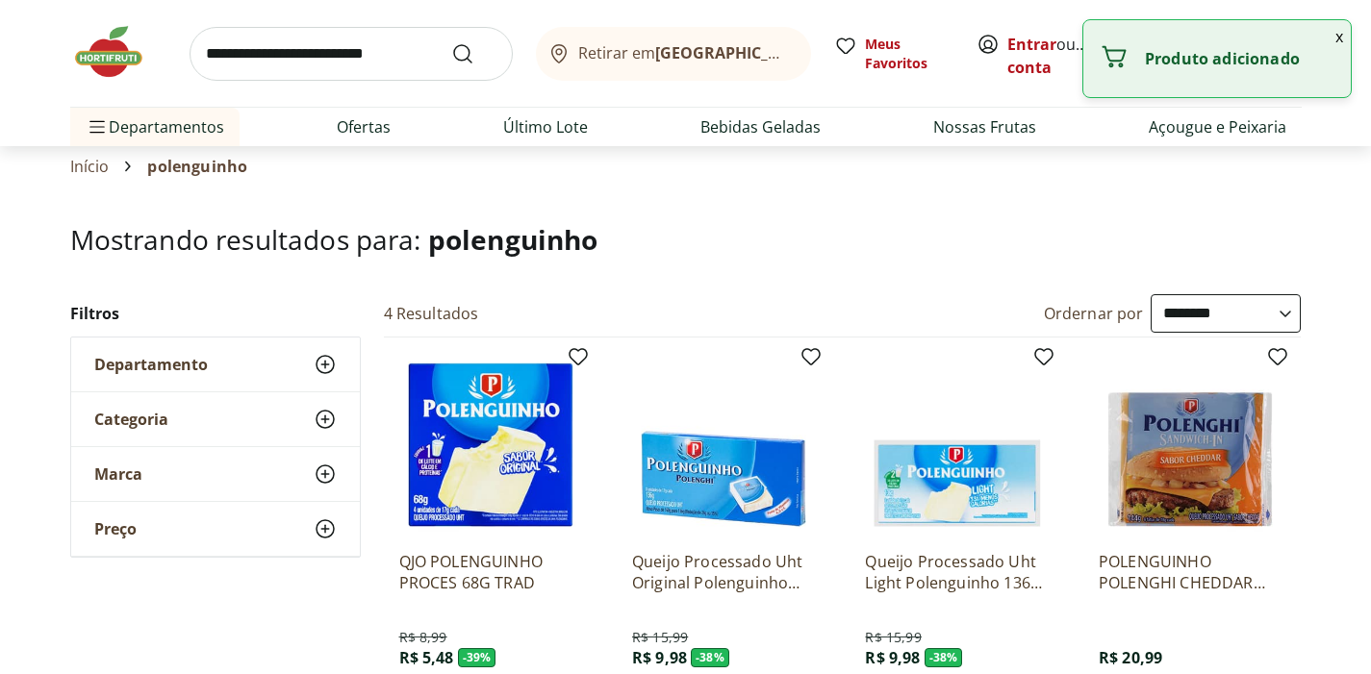
scroll to position [0, 0]
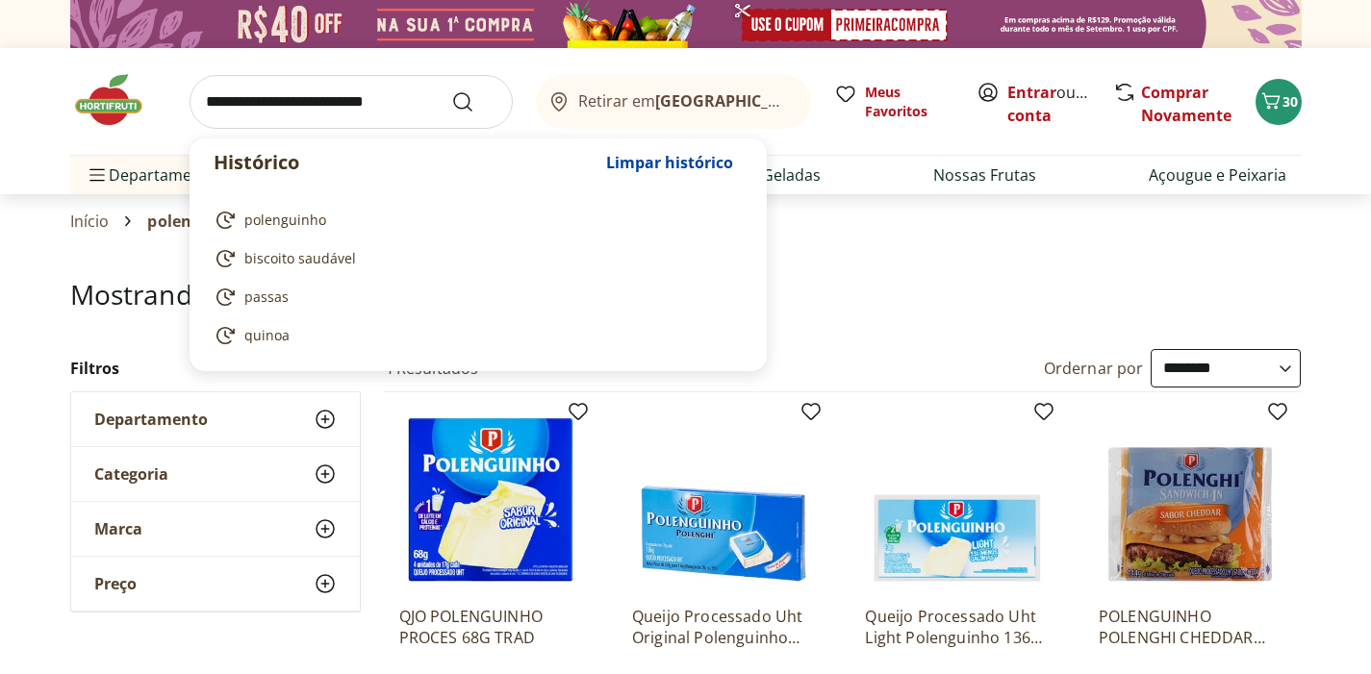
click at [384, 110] on input "search" at bounding box center [351, 102] width 323 height 54
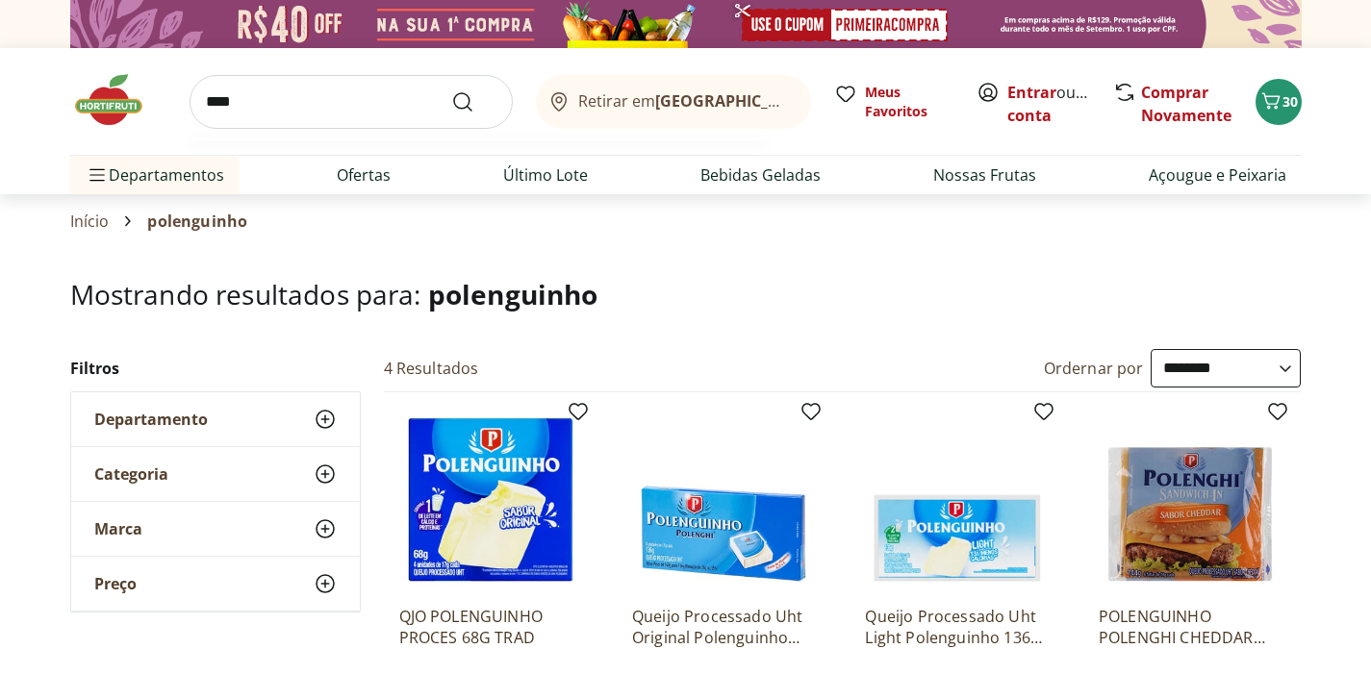
type input "****"
click at [473, 101] on button "Submit Search" at bounding box center [474, 101] width 46 height 23
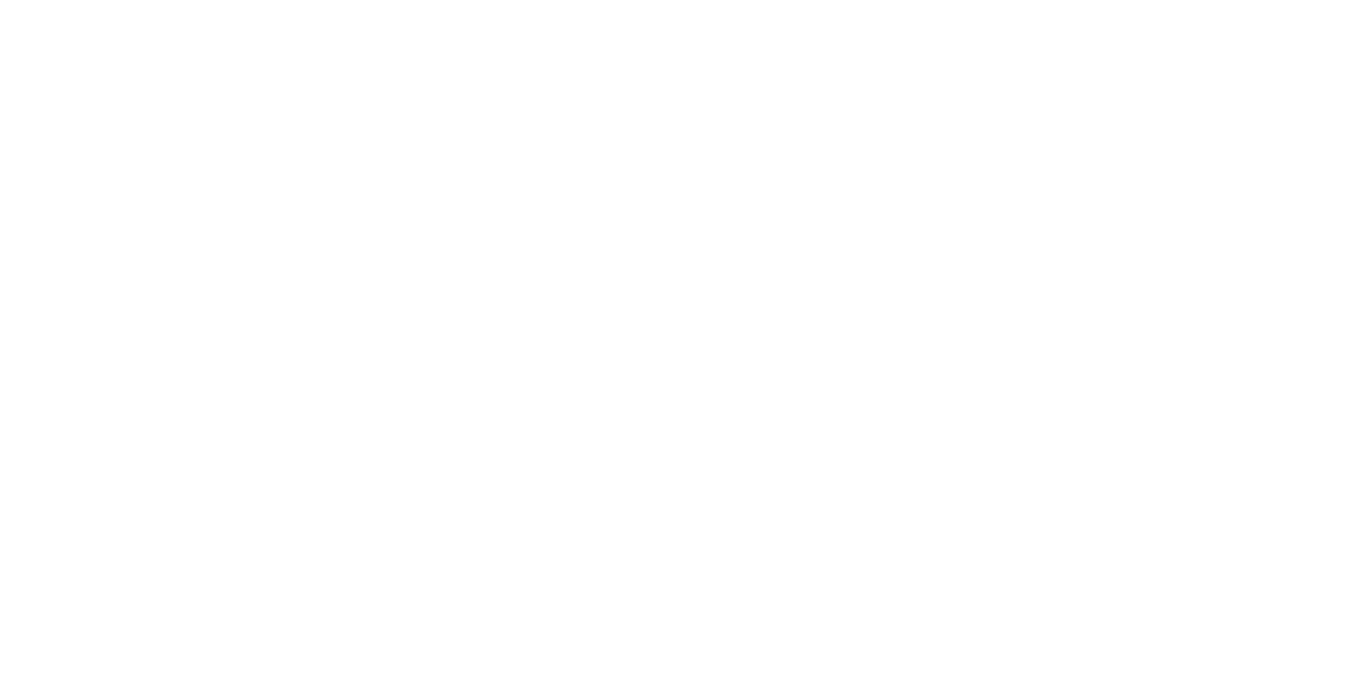
select select "**********"
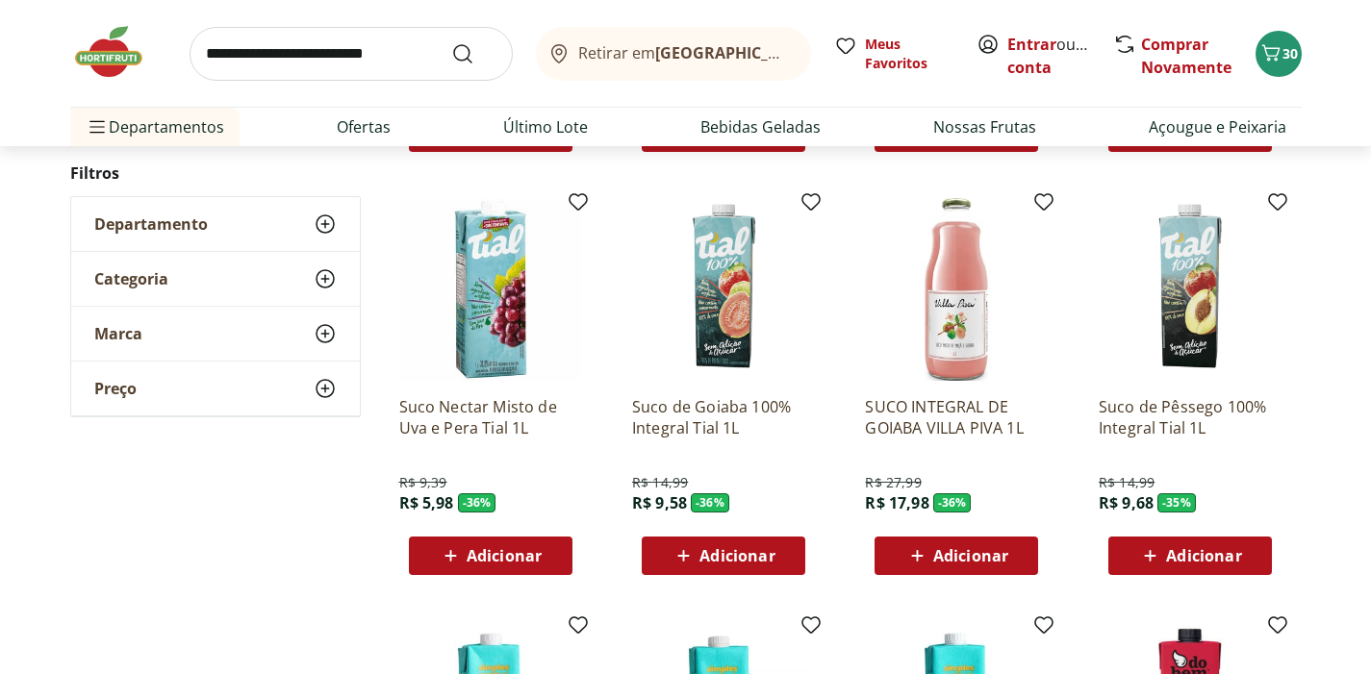
scroll to position [634, 0]
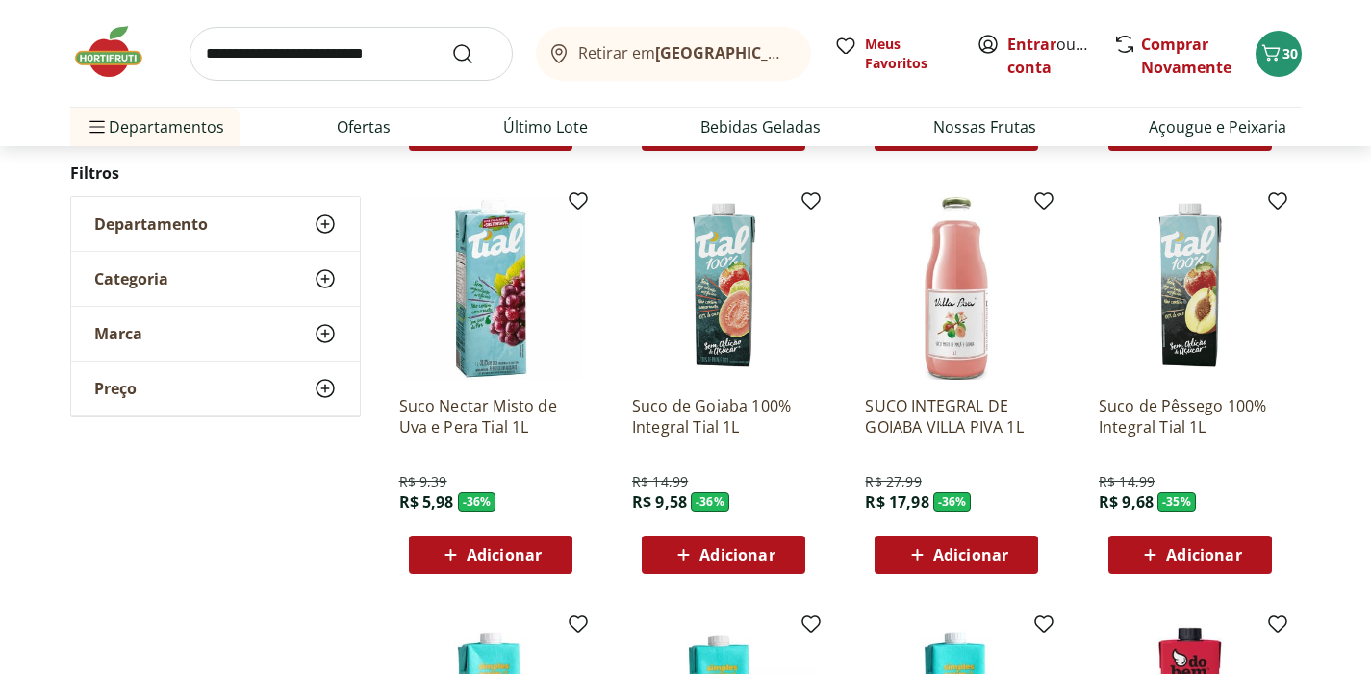
click at [708, 551] on span "Adicionar" at bounding box center [736, 554] width 75 height 15
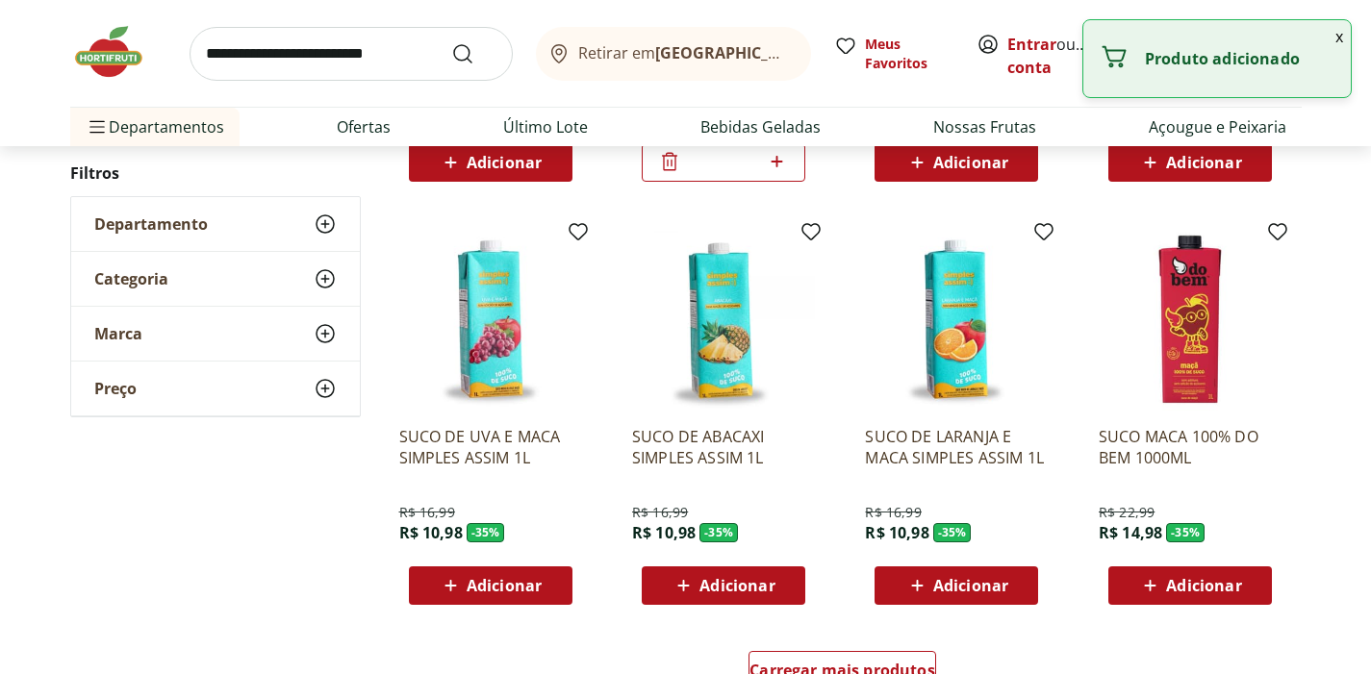
scroll to position [1029, 0]
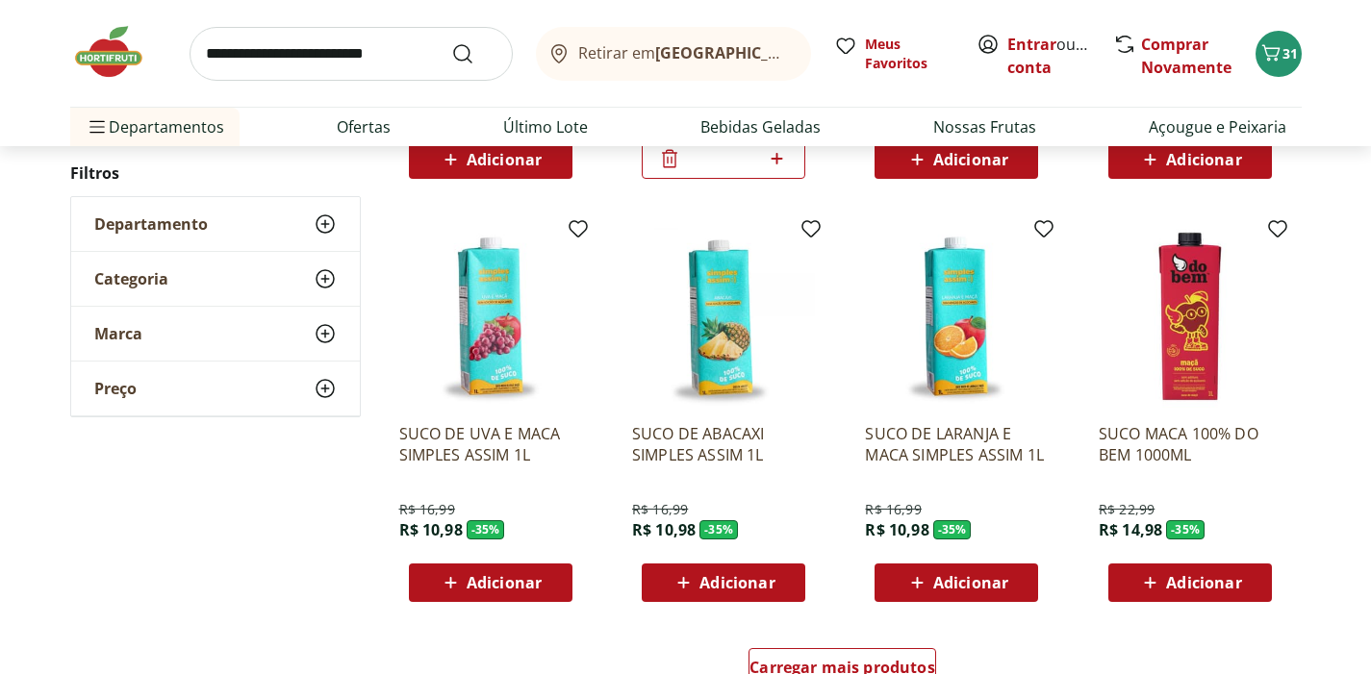
click at [731, 580] on span "Adicionar" at bounding box center [736, 582] width 75 height 15
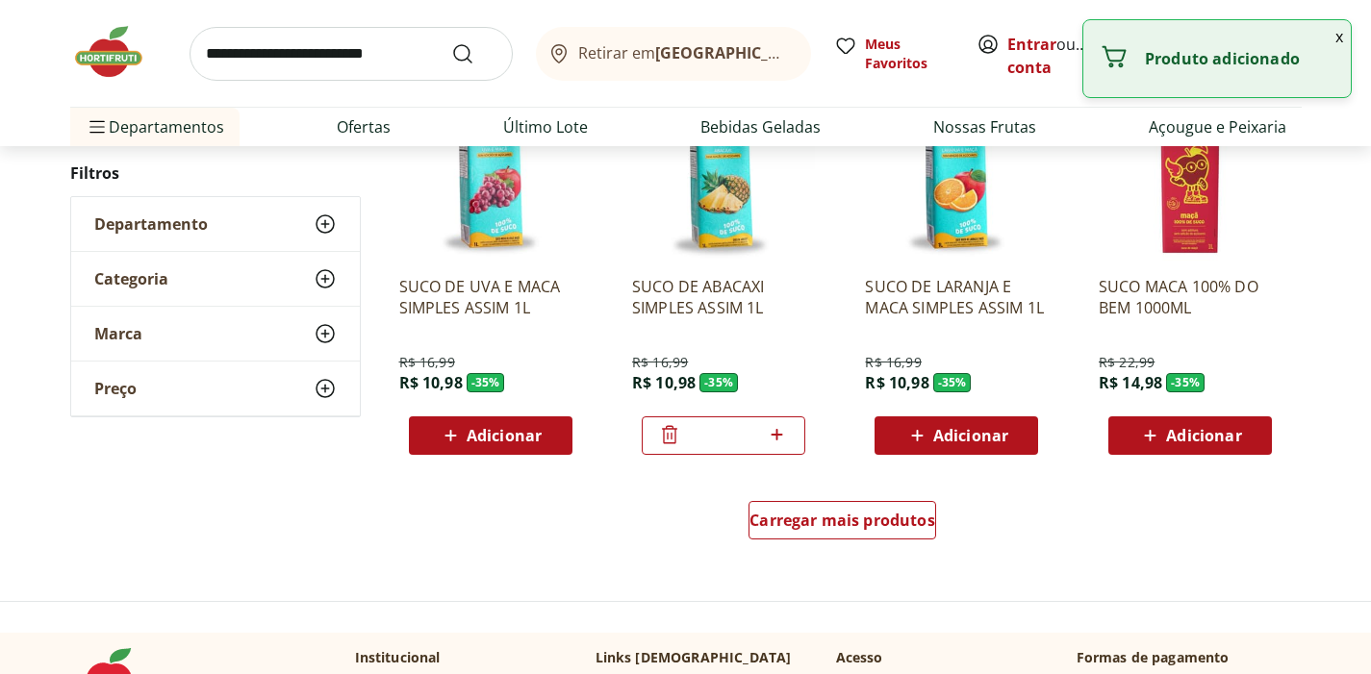
scroll to position [1267, 0]
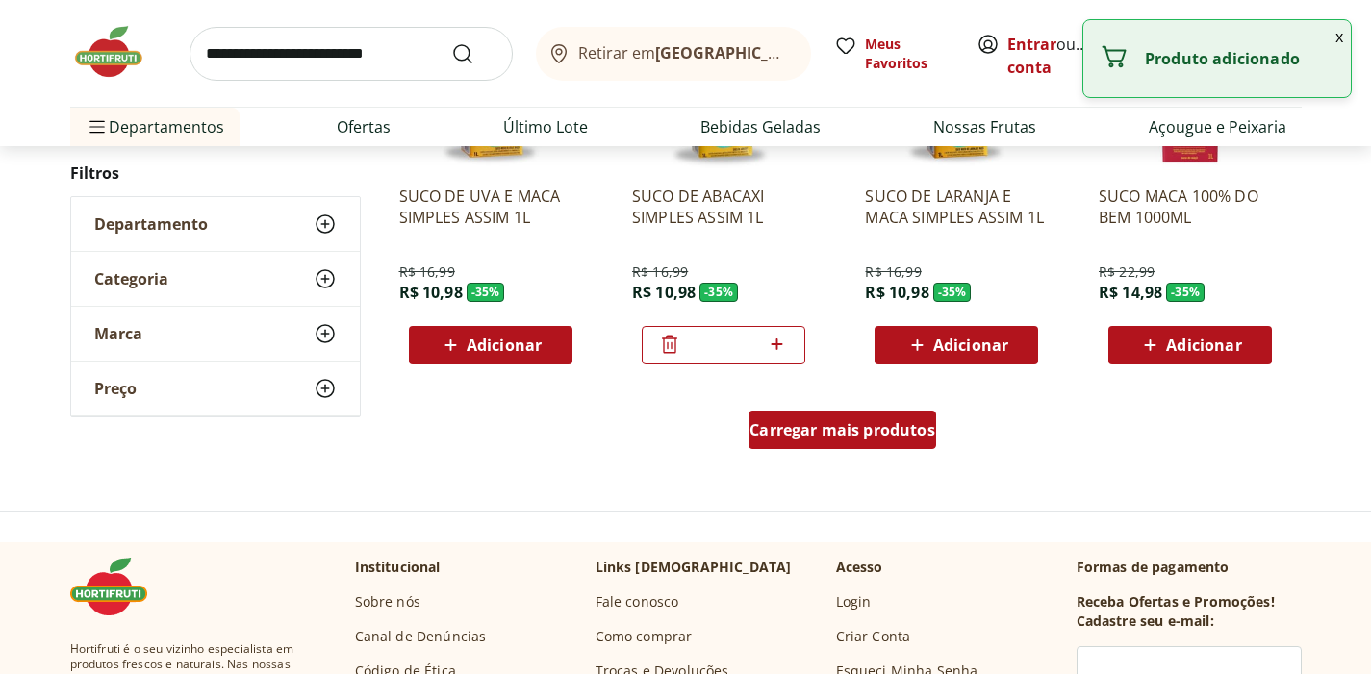
click at [822, 422] on span "Carregar mais produtos" at bounding box center [842, 429] width 186 height 15
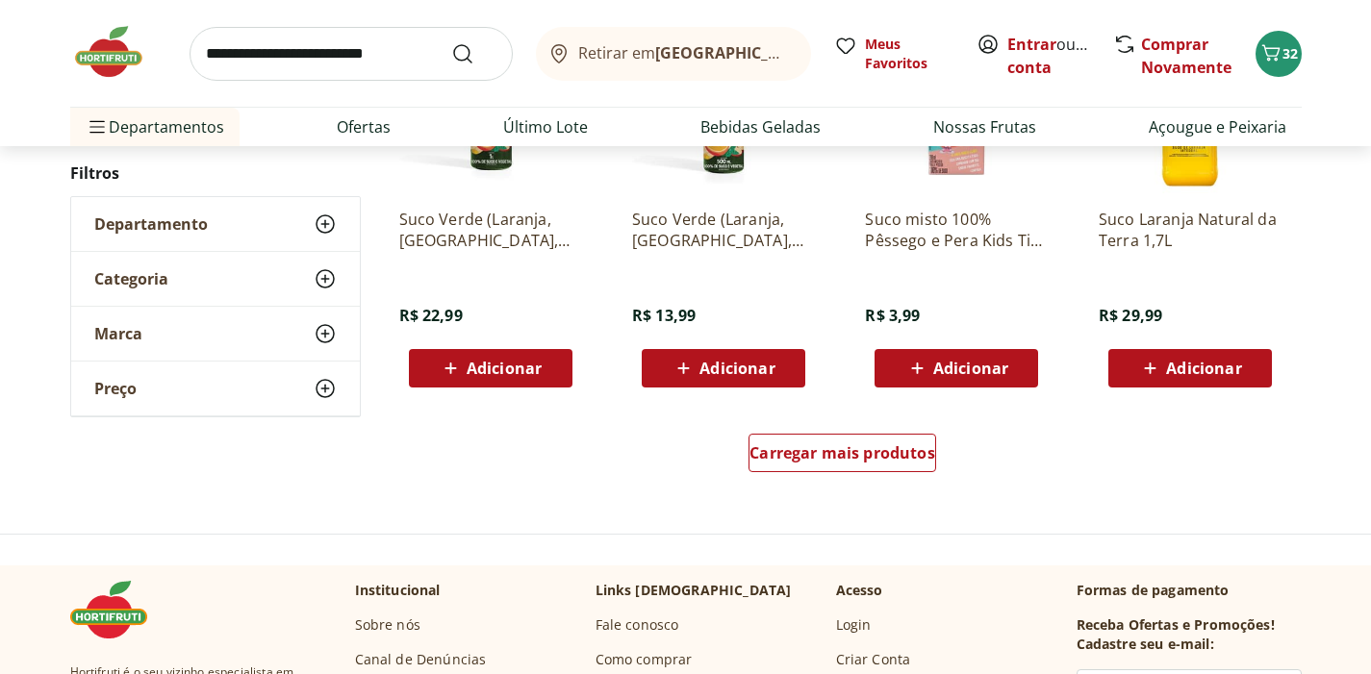
scroll to position [2500, 0]
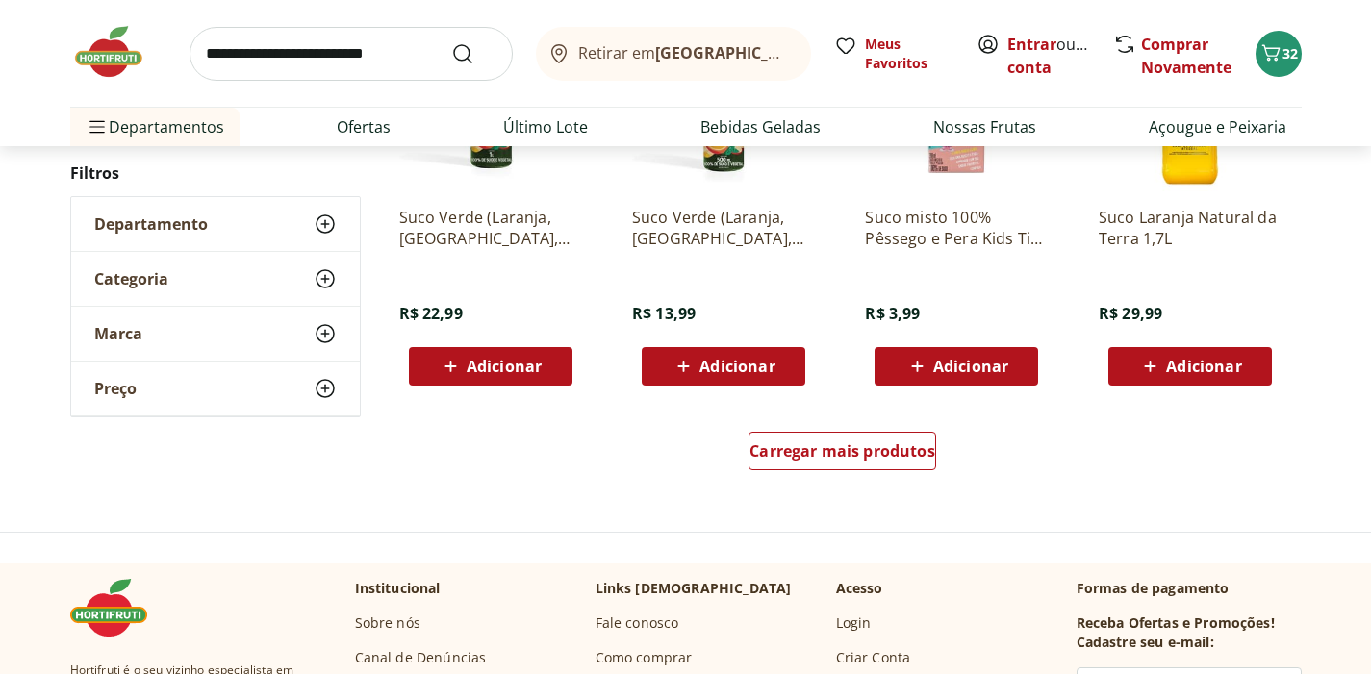
click at [758, 367] on span "Adicionar" at bounding box center [736, 366] width 75 height 15
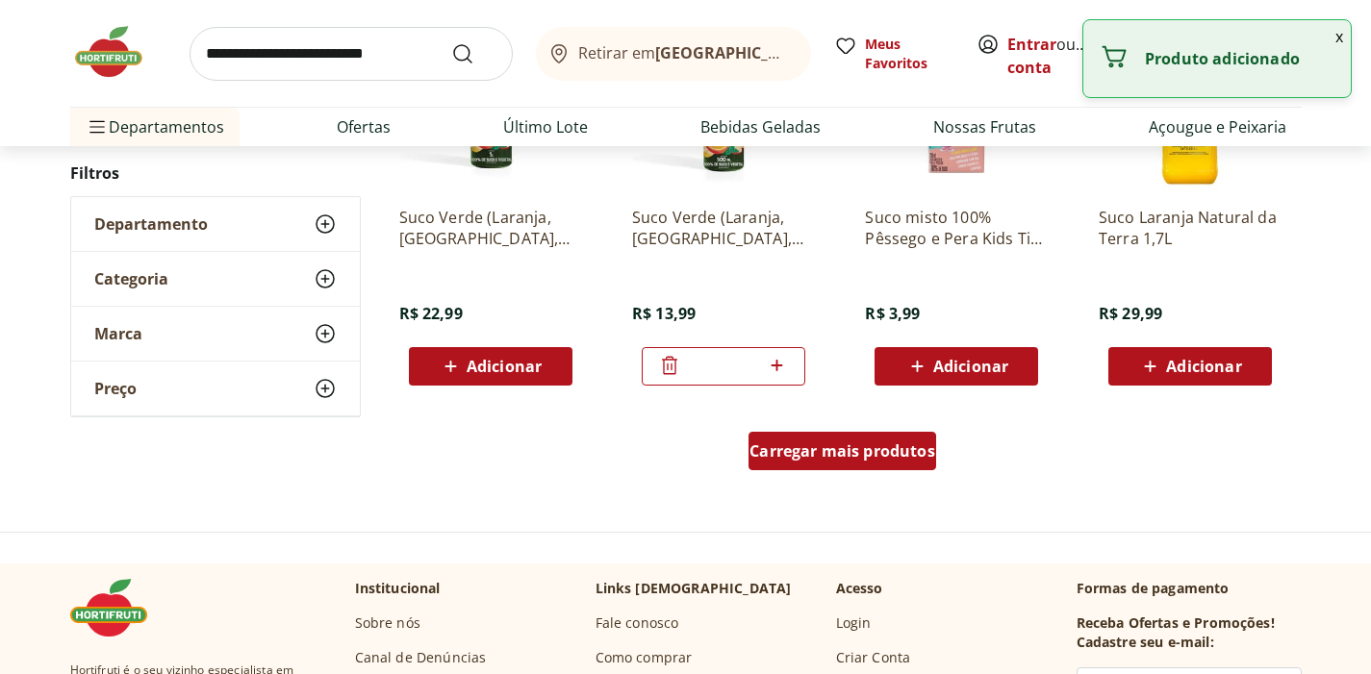
click at [786, 463] on div "Carregar mais produtos" at bounding box center [842, 451] width 188 height 38
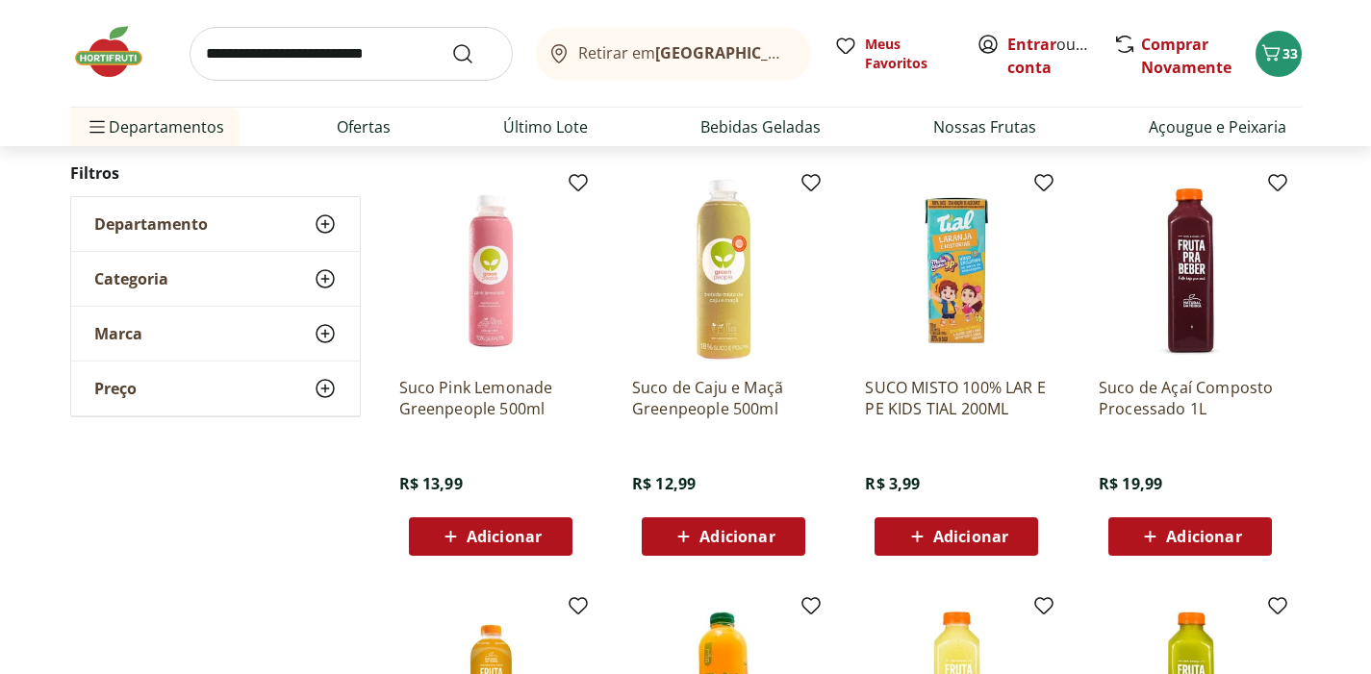
scroll to position [3164, 0]
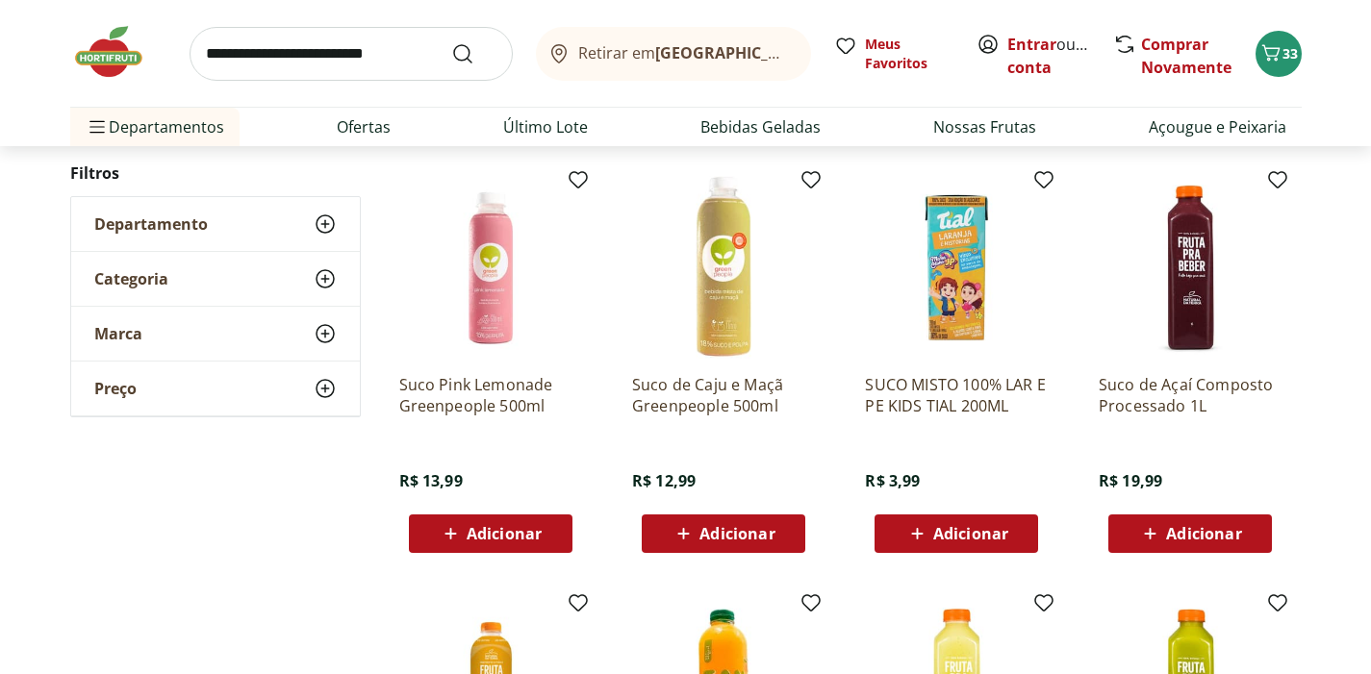
click at [748, 536] on span "Adicionar" at bounding box center [736, 533] width 75 height 15
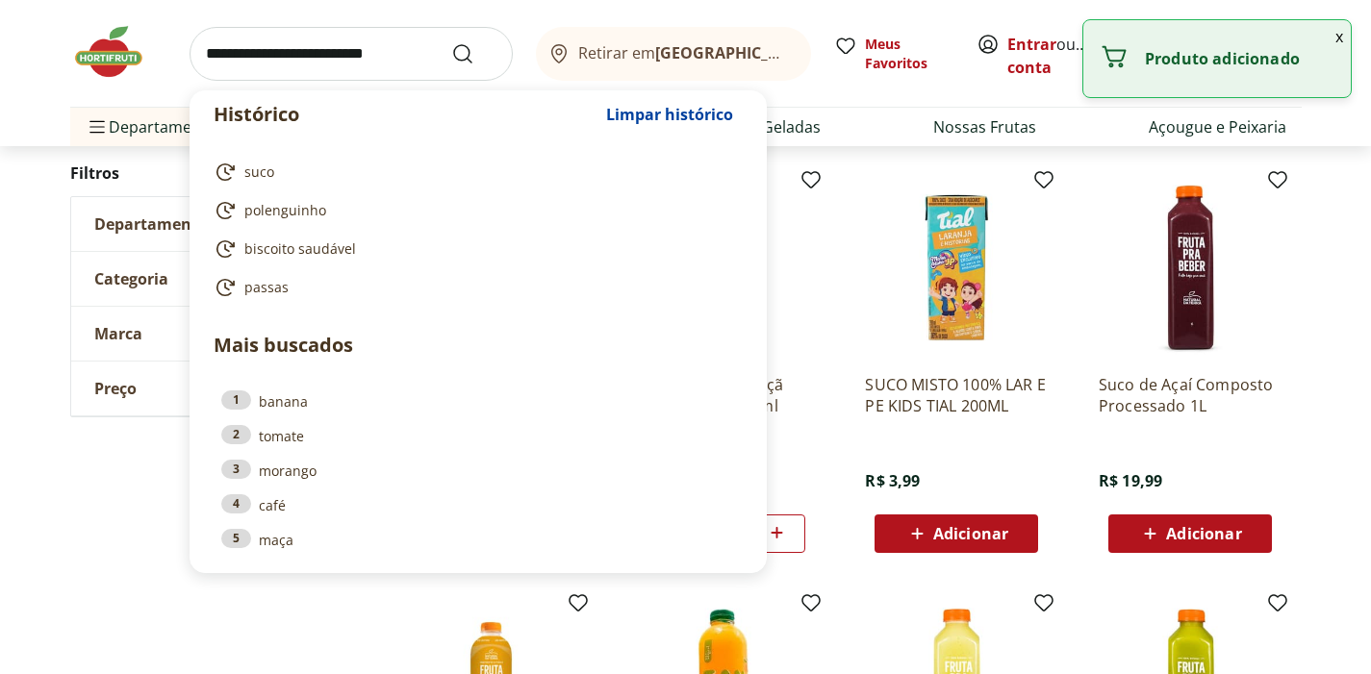
click at [418, 45] on input "search" at bounding box center [351, 54] width 323 height 54
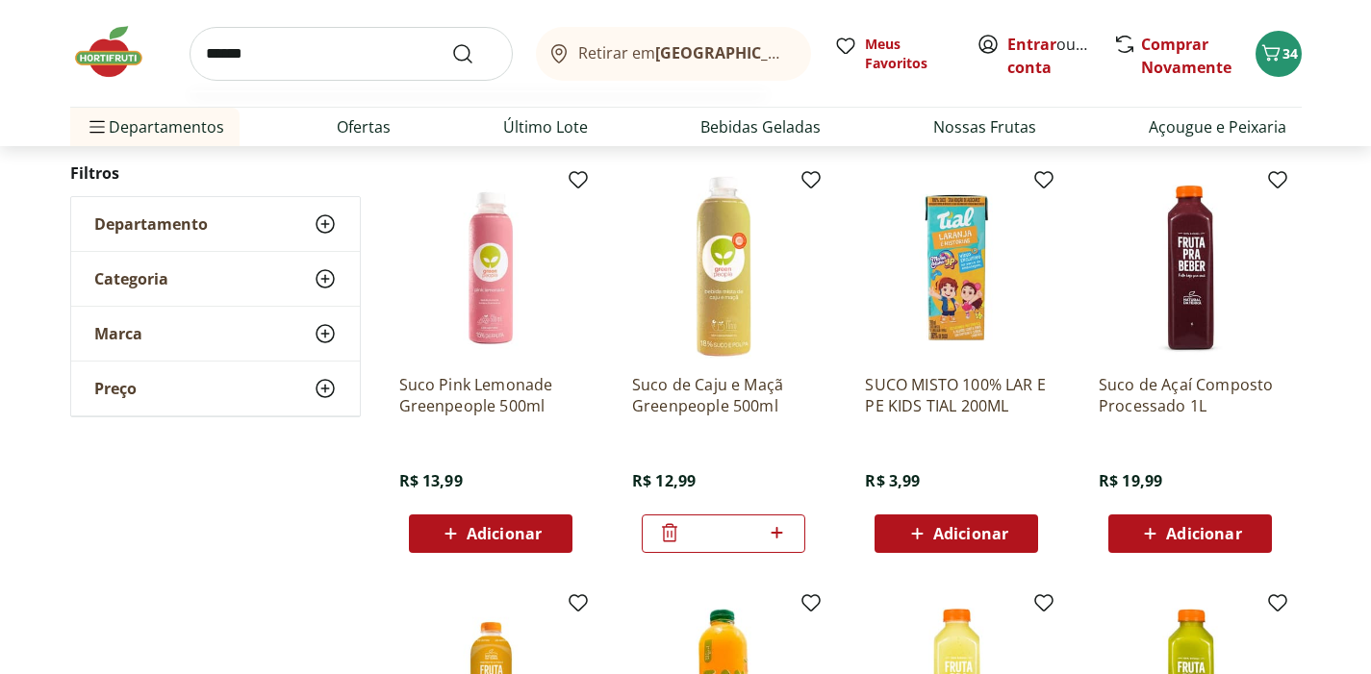
type input "******"
click at [473, 53] on button "Submit Search" at bounding box center [474, 53] width 46 height 23
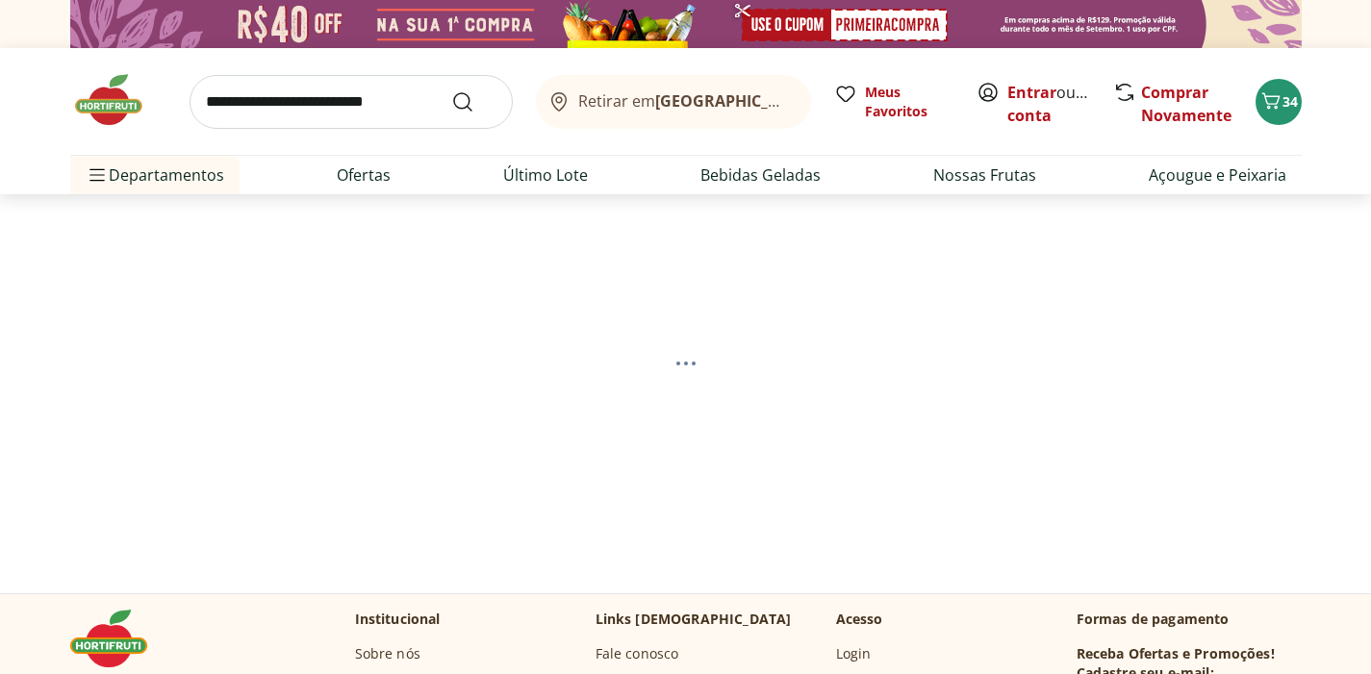
select select "**********"
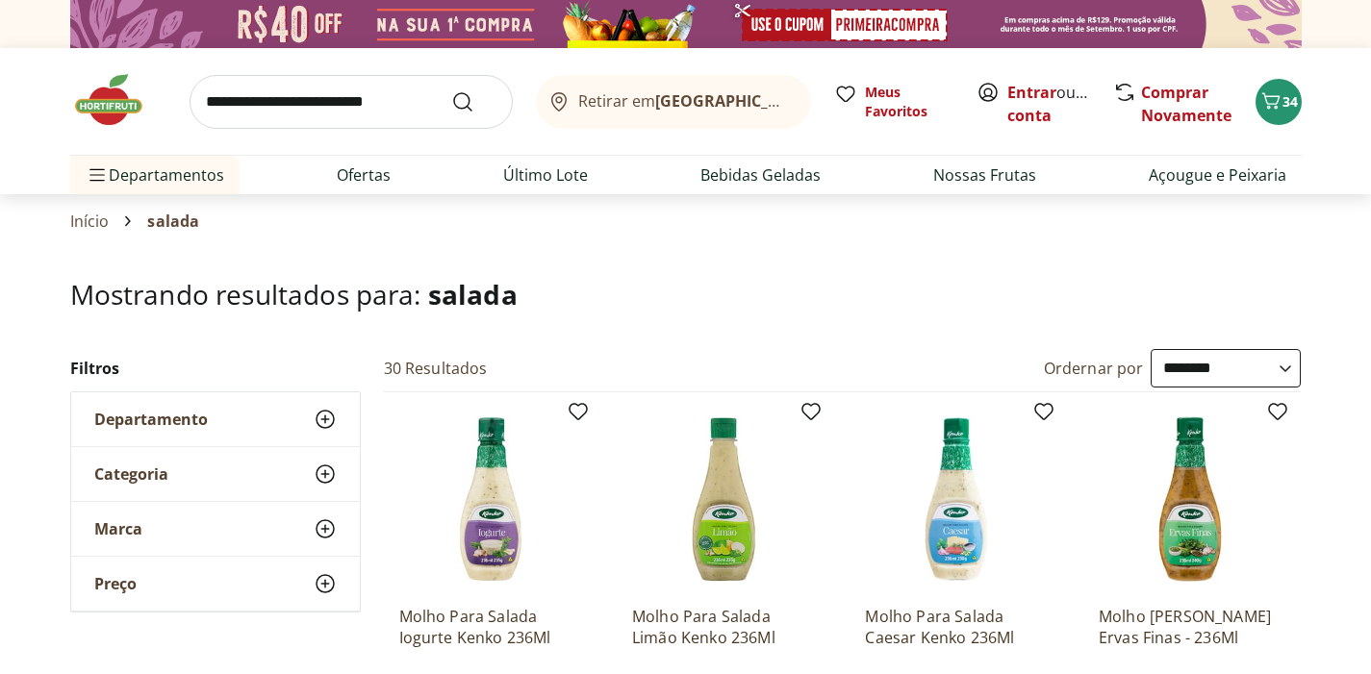
type input "*"
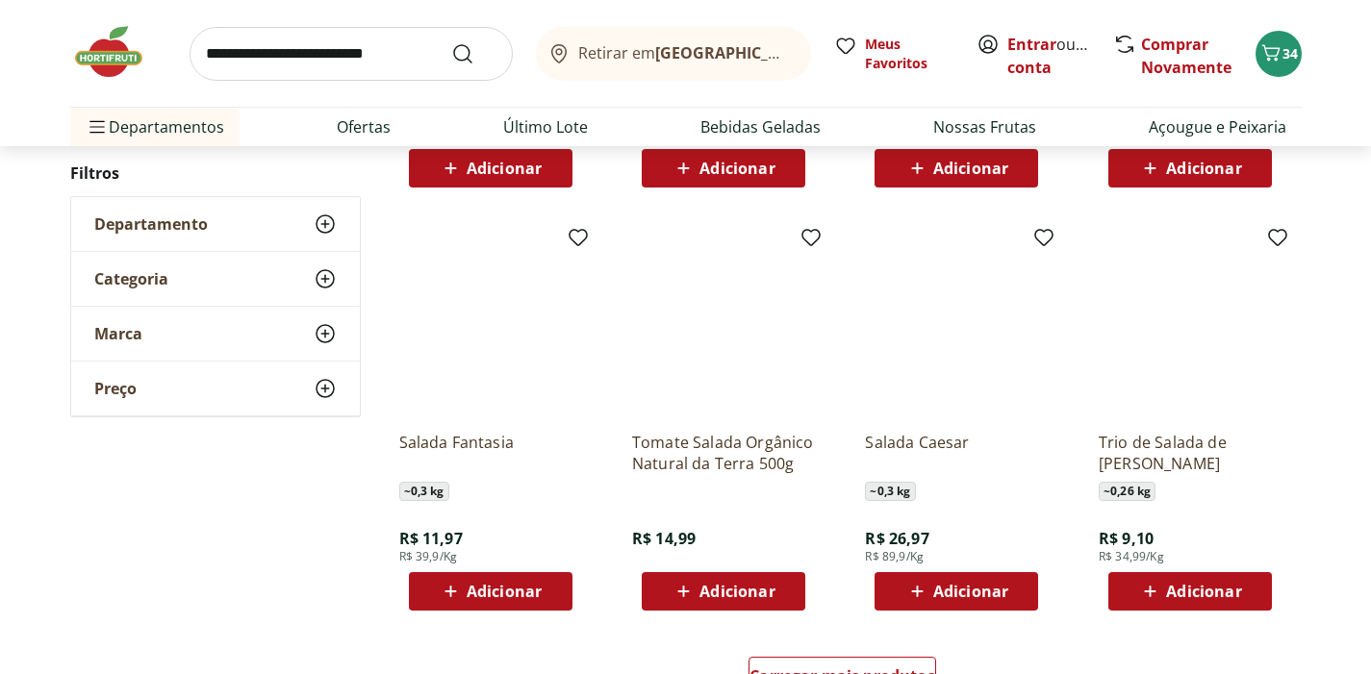
scroll to position [1033, 0]
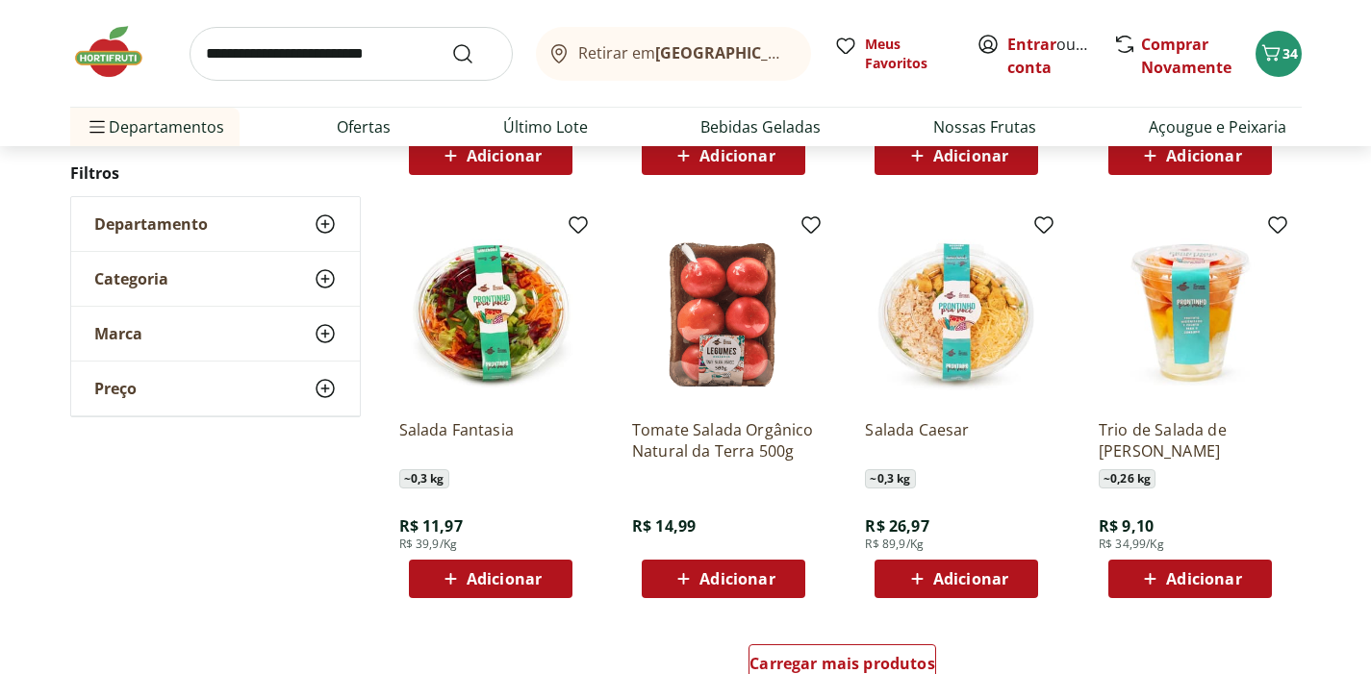
click at [517, 585] on span "Adicionar" at bounding box center [504, 578] width 75 height 15
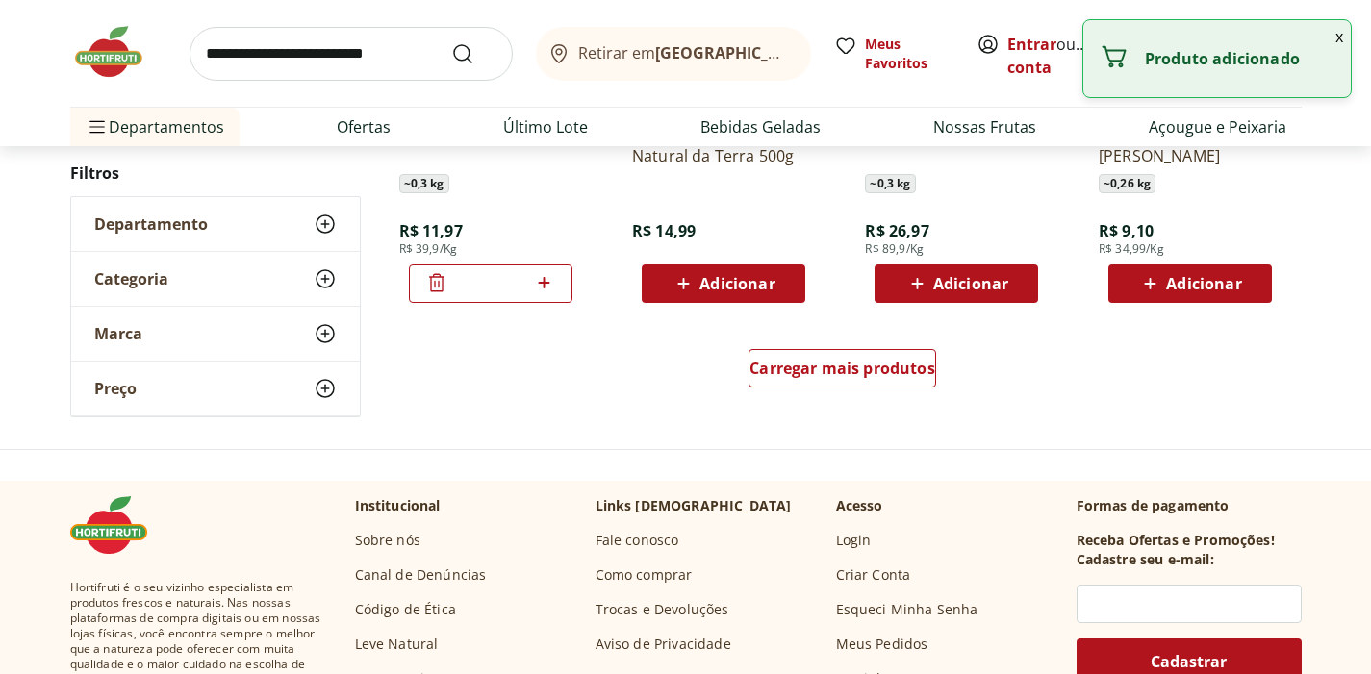
scroll to position [1352, 0]
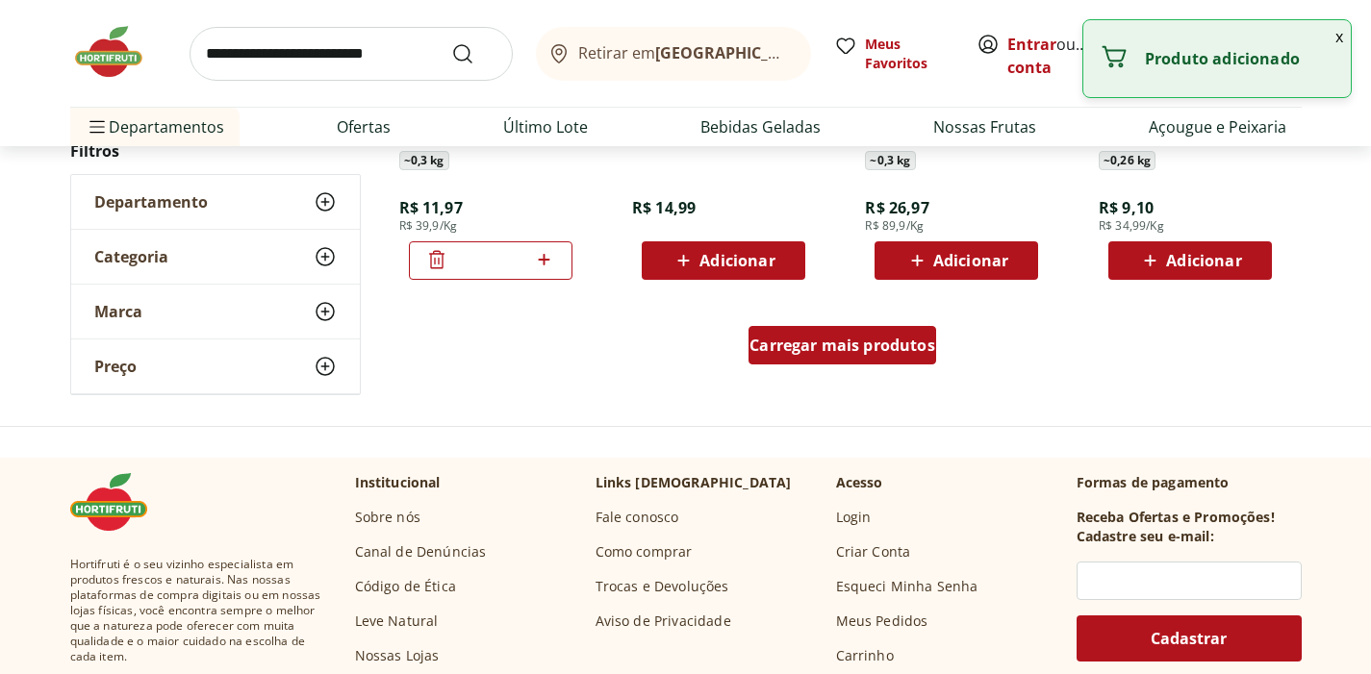
click at [888, 357] on div "Carregar mais produtos" at bounding box center [842, 345] width 188 height 38
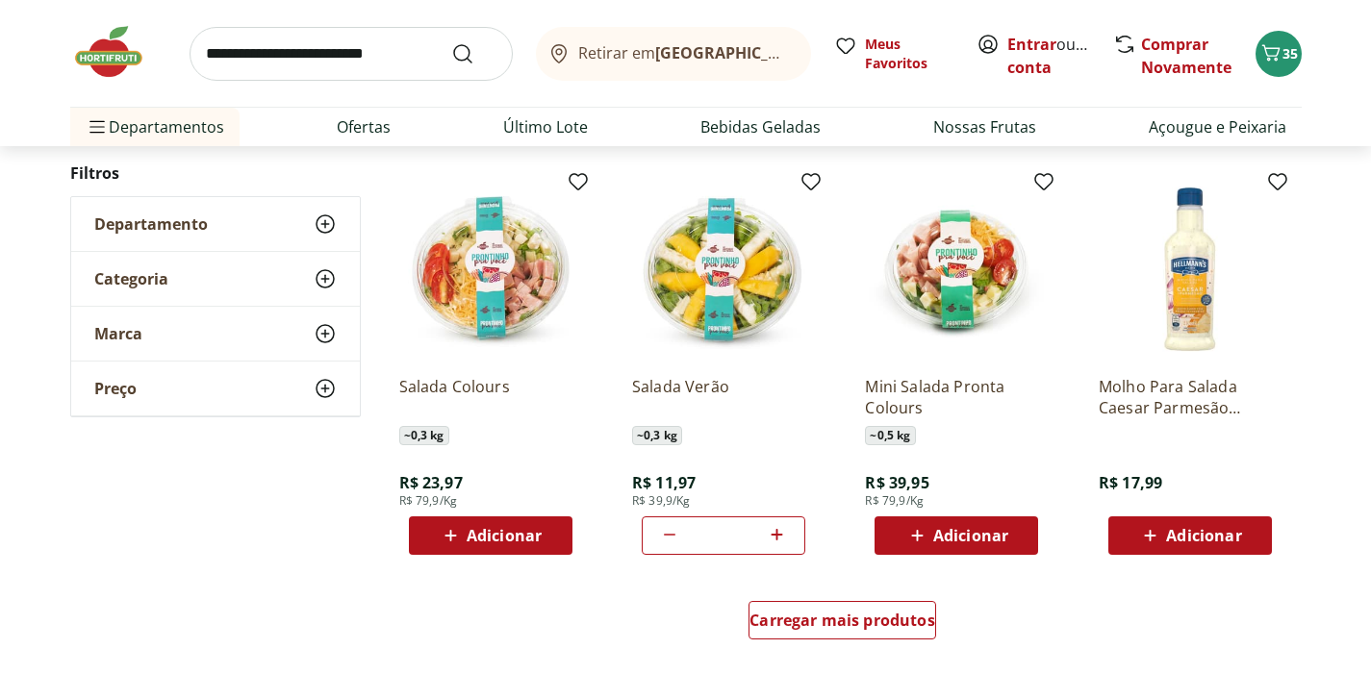
scroll to position [2346, 0]
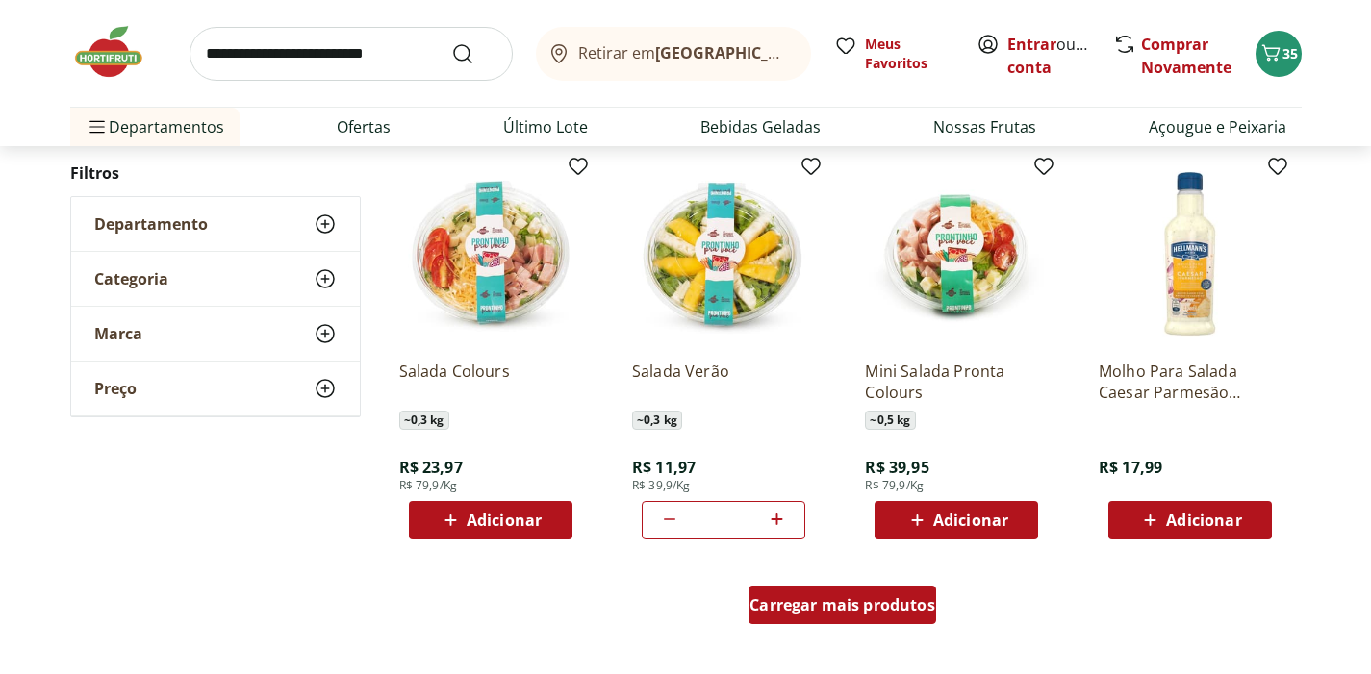
click at [822, 606] on span "Carregar mais produtos" at bounding box center [842, 604] width 186 height 15
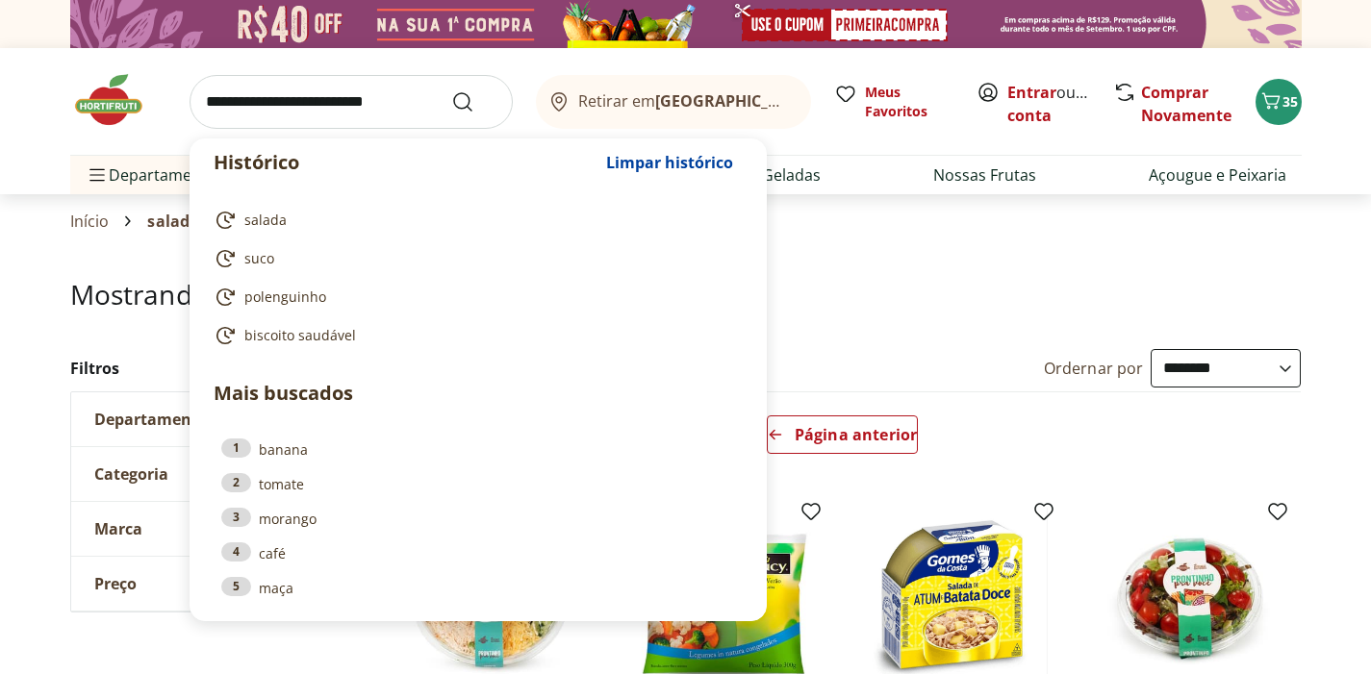
click at [356, 98] on input "search" at bounding box center [351, 102] width 323 height 54
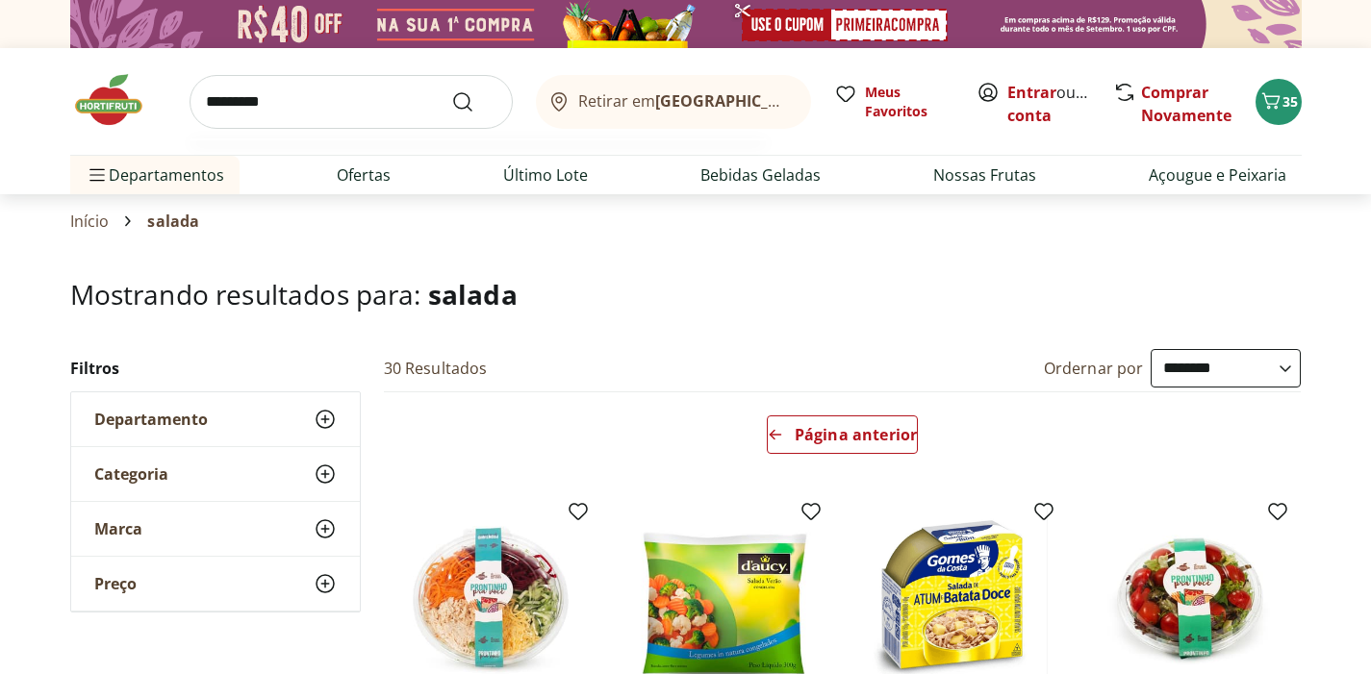
type input "*********"
click at [473, 101] on button "Submit Search" at bounding box center [474, 101] width 46 height 23
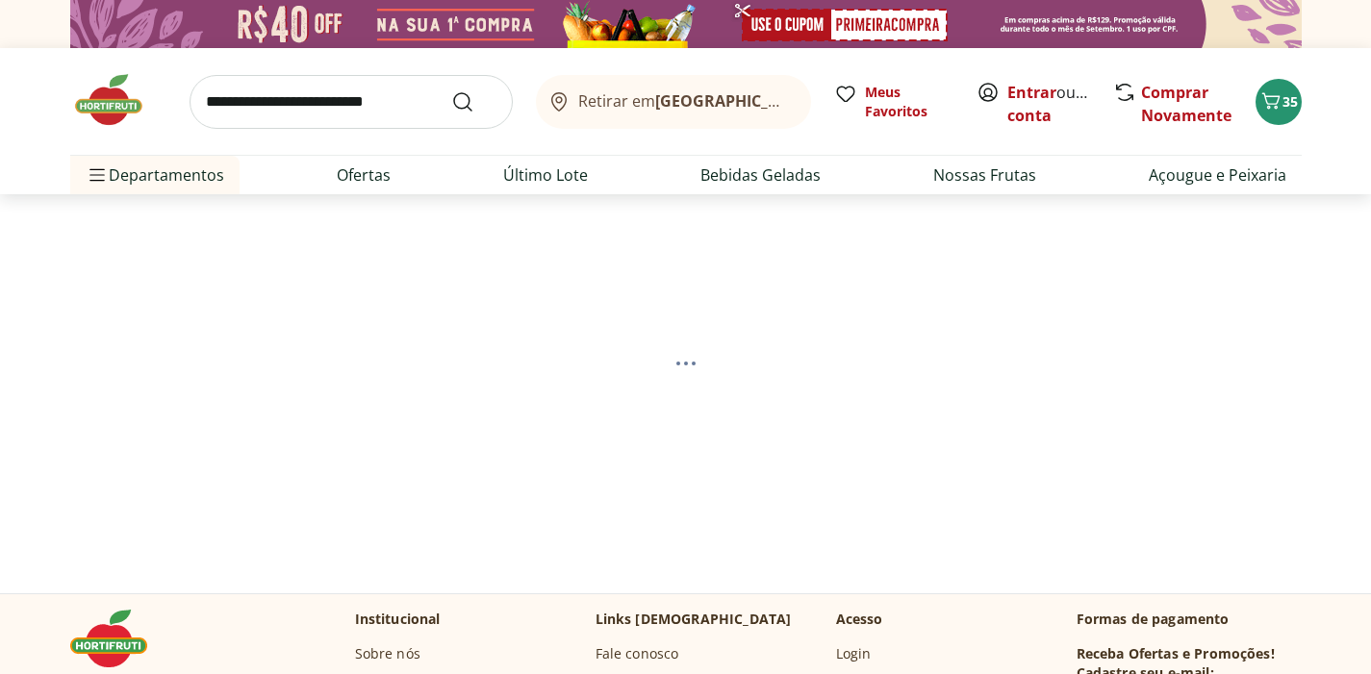
select select "**********"
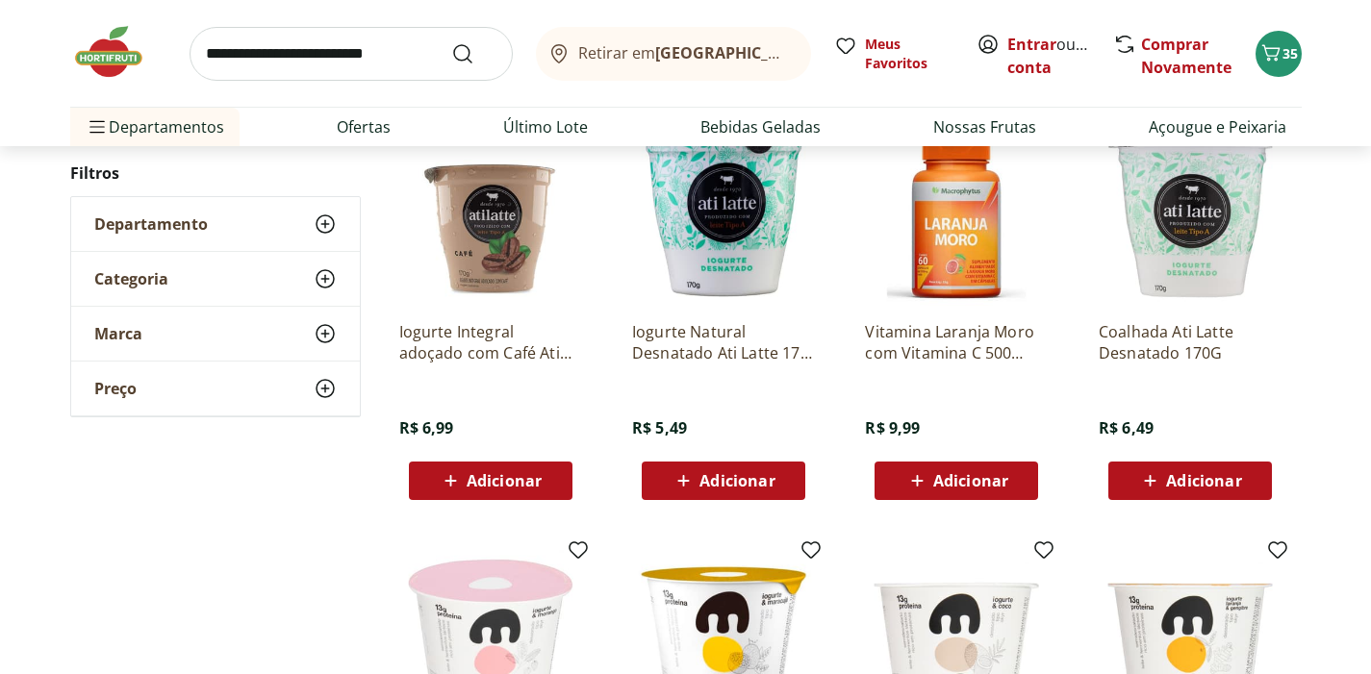
scroll to position [349, 0]
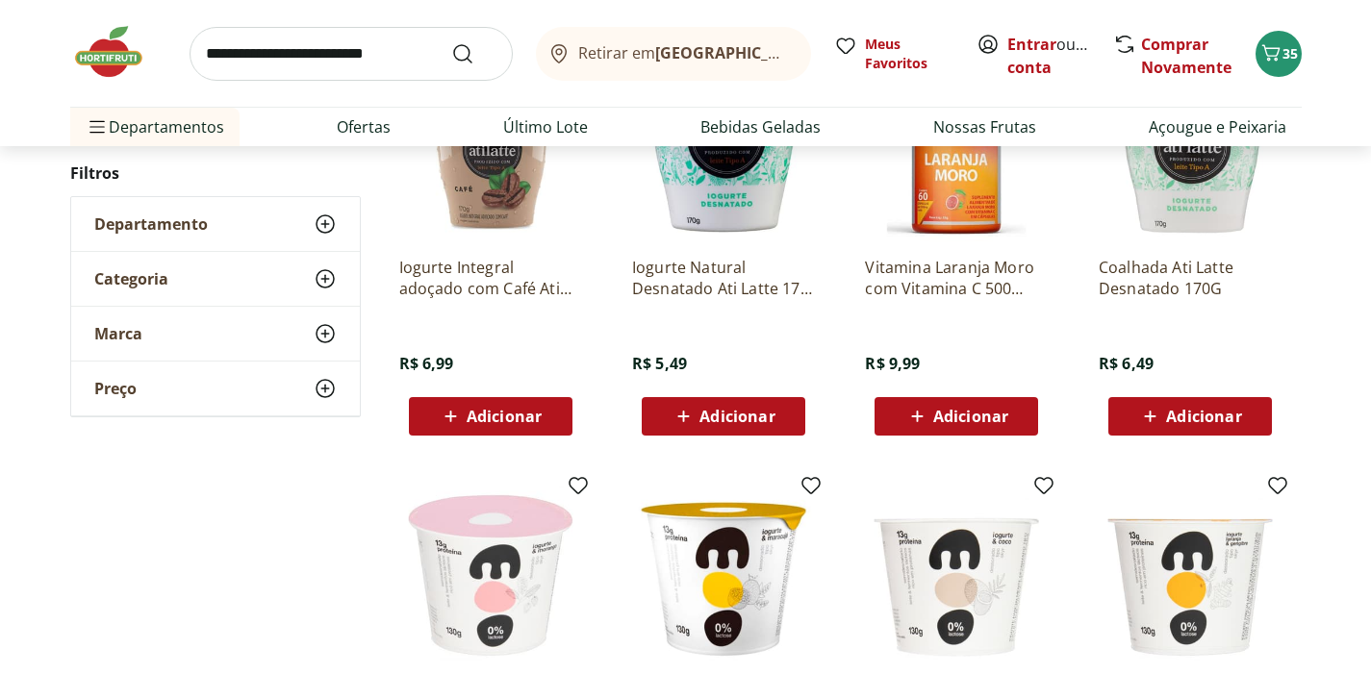
click at [730, 415] on span "Adicionar" at bounding box center [736, 416] width 75 height 15
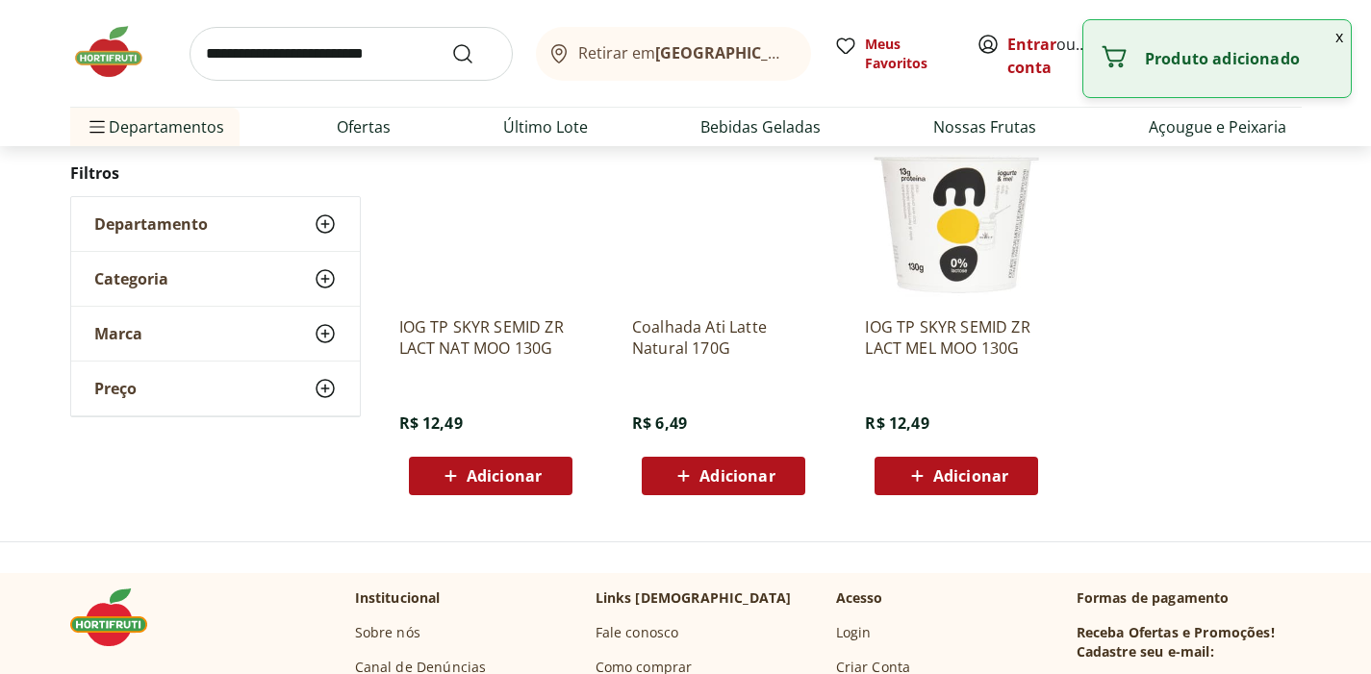
scroll to position [1140, 0]
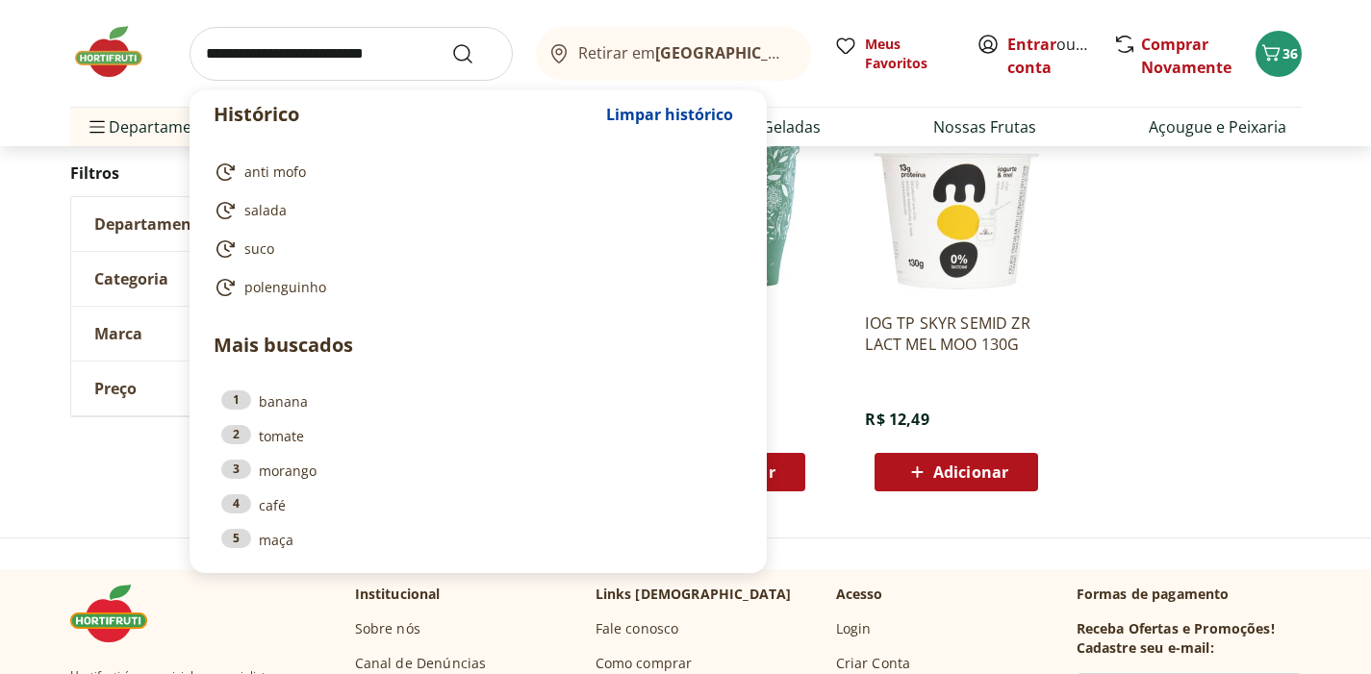
click at [306, 57] on input "search" at bounding box center [351, 54] width 323 height 54
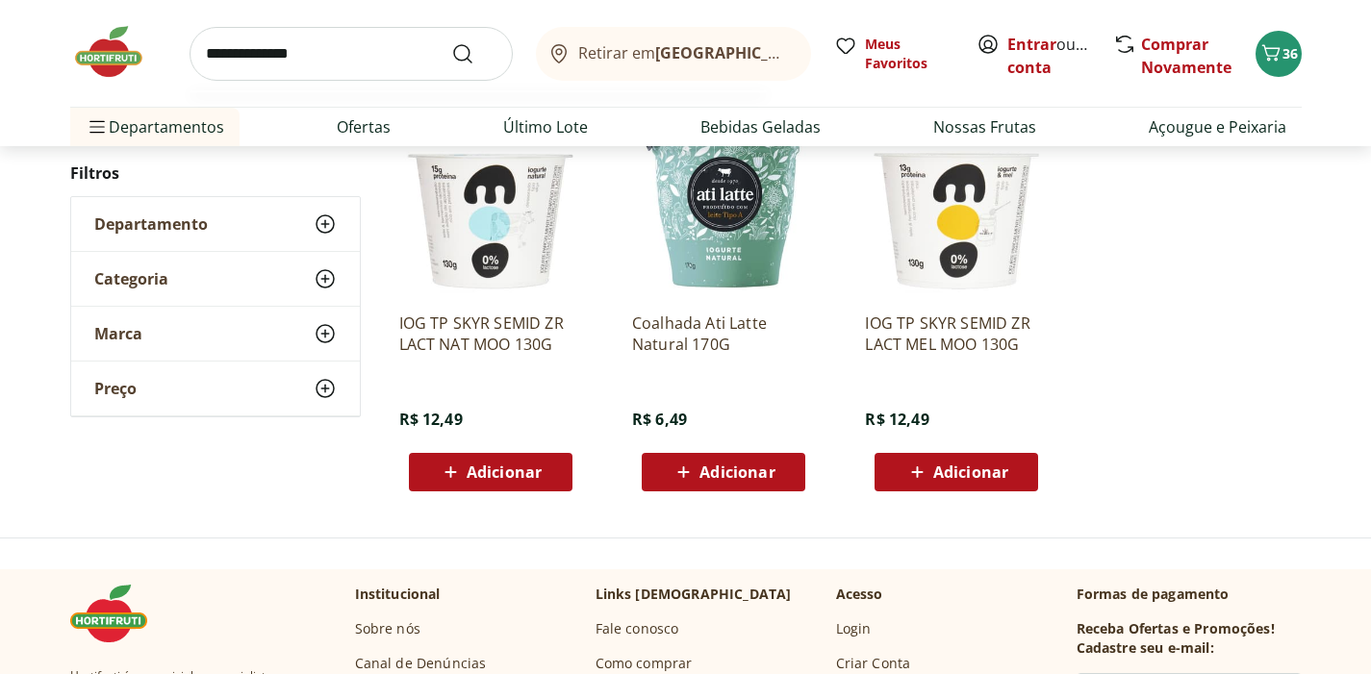
type input "**********"
click at [473, 53] on button "Submit Search" at bounding box center [474, 53] width 46 height 23
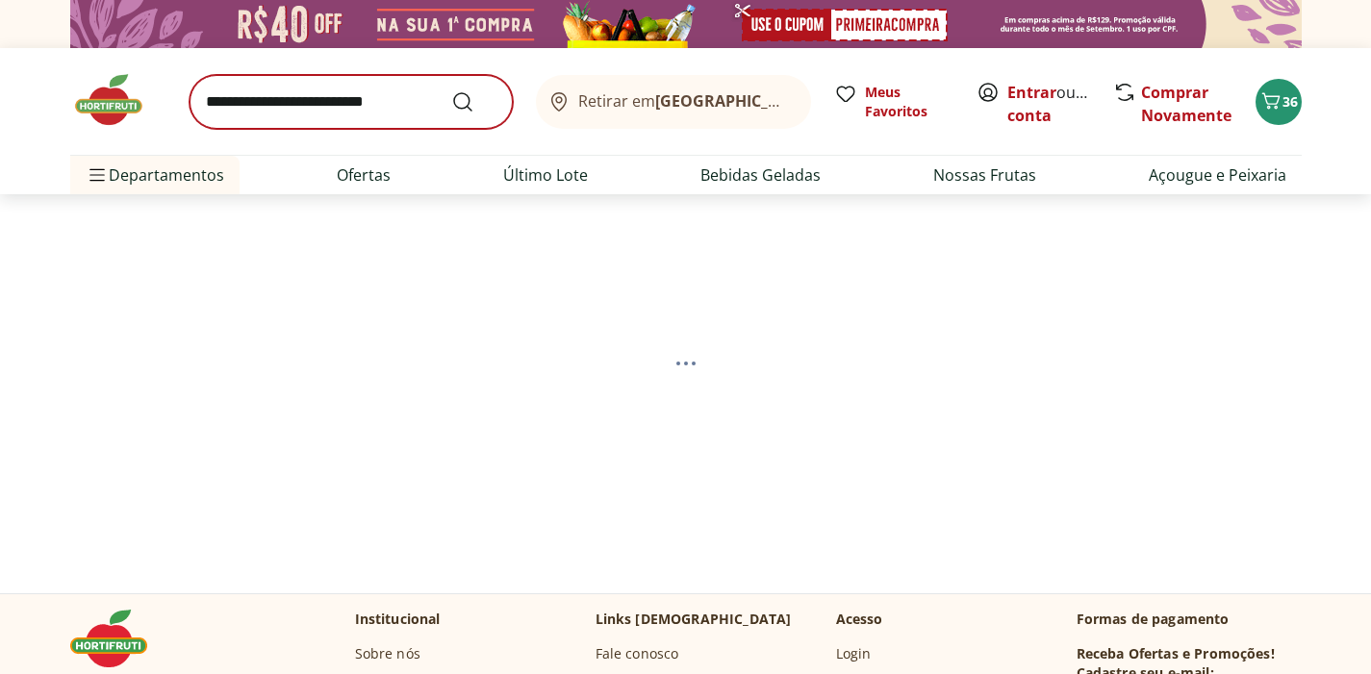
select select "**********"
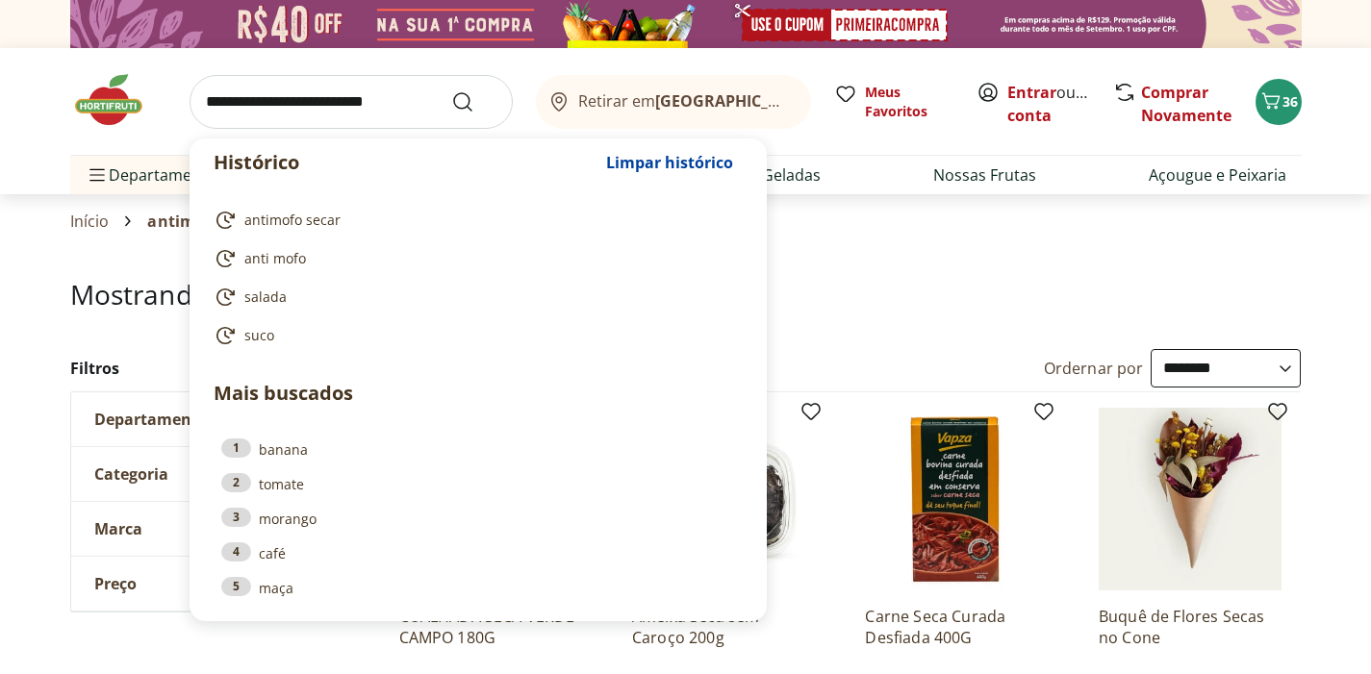
click at [301, 104] on input "search" at bounding box center [351, 102] width 323 height 54
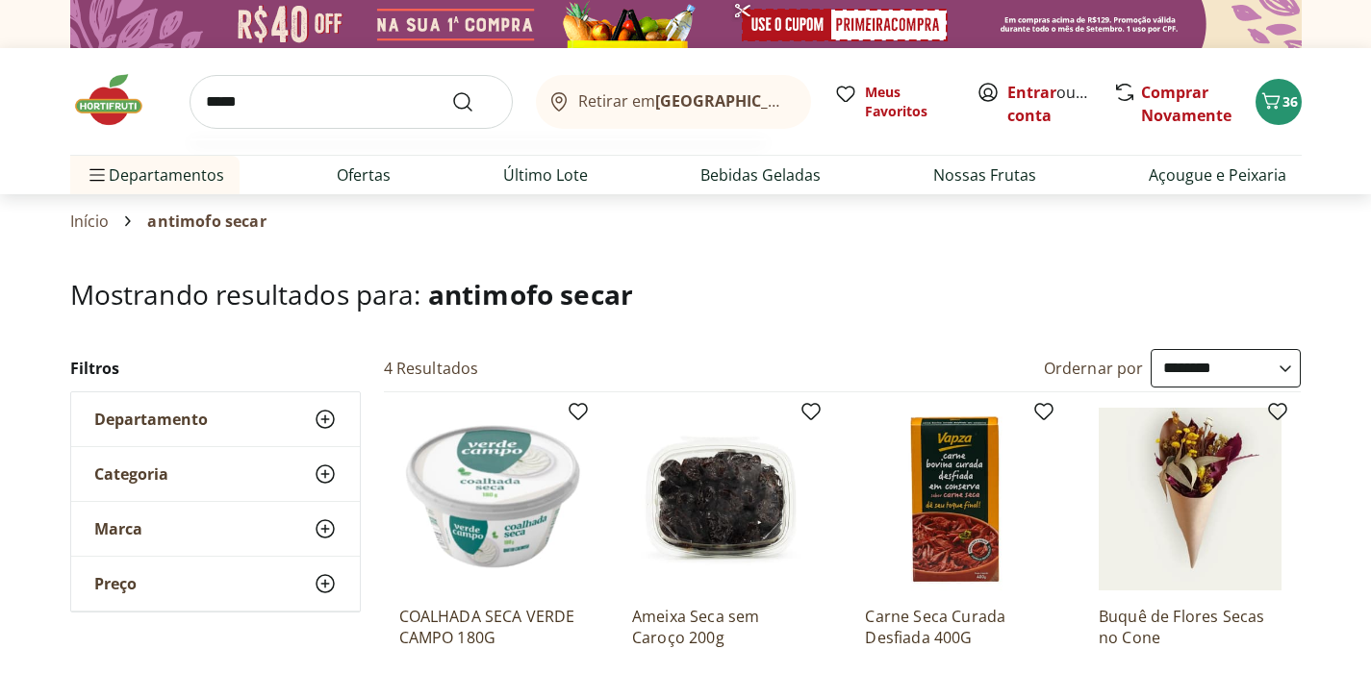
type input "*****"
click at [473, 101] on button "Submit Search" at bounding box center [474, 101] width 46 height 23
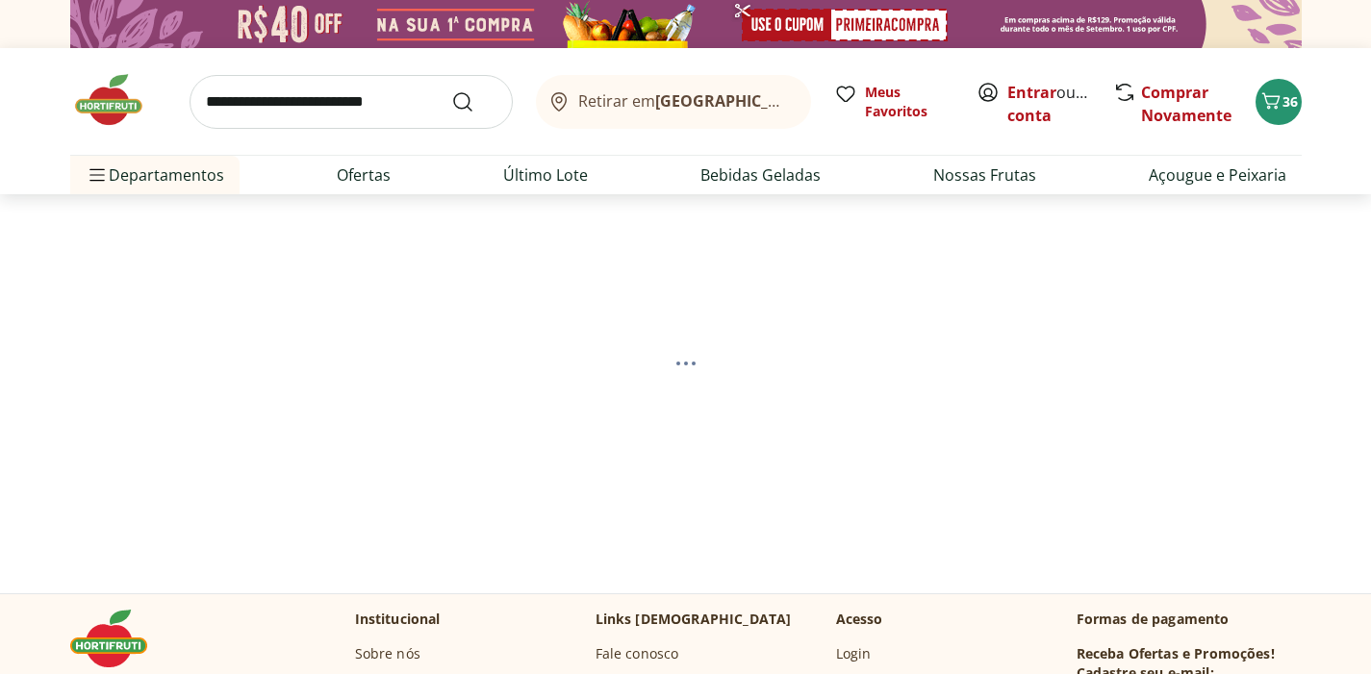
select select "**********"
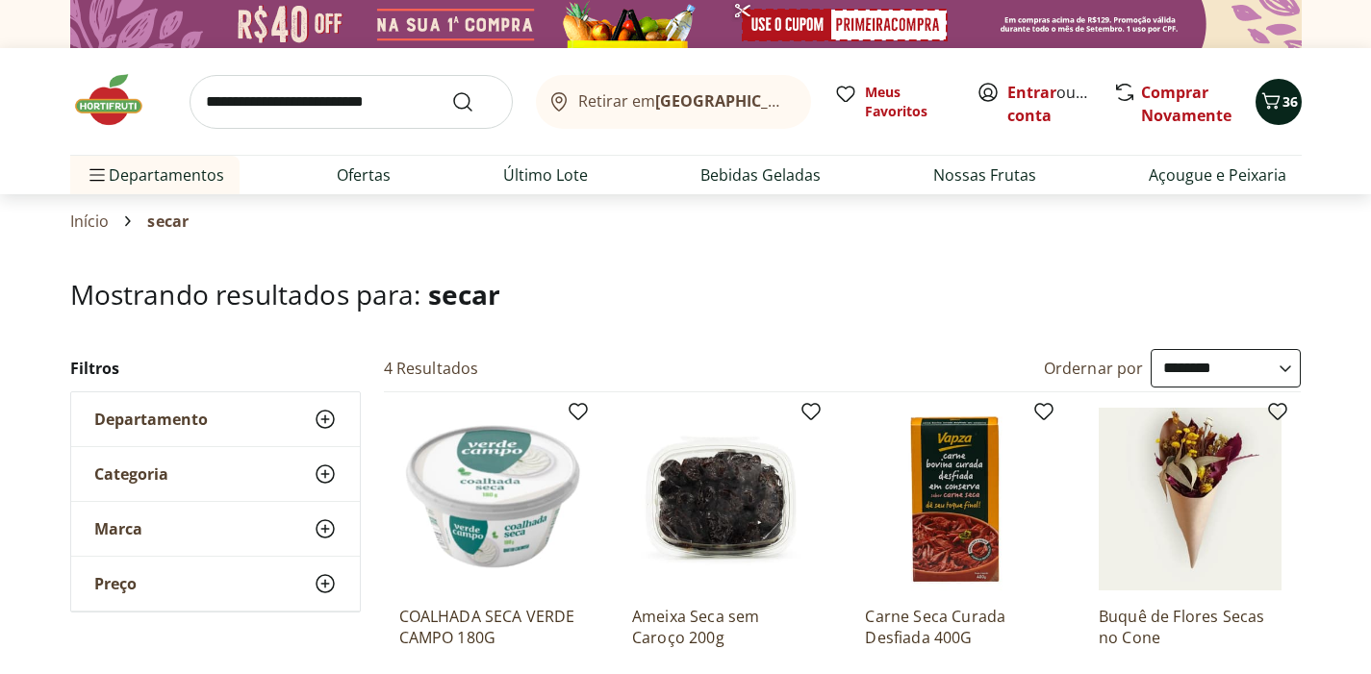
click at [1278, 107] on icon "Carrinho" at bounding box center [1270, 100] width 23 height 23
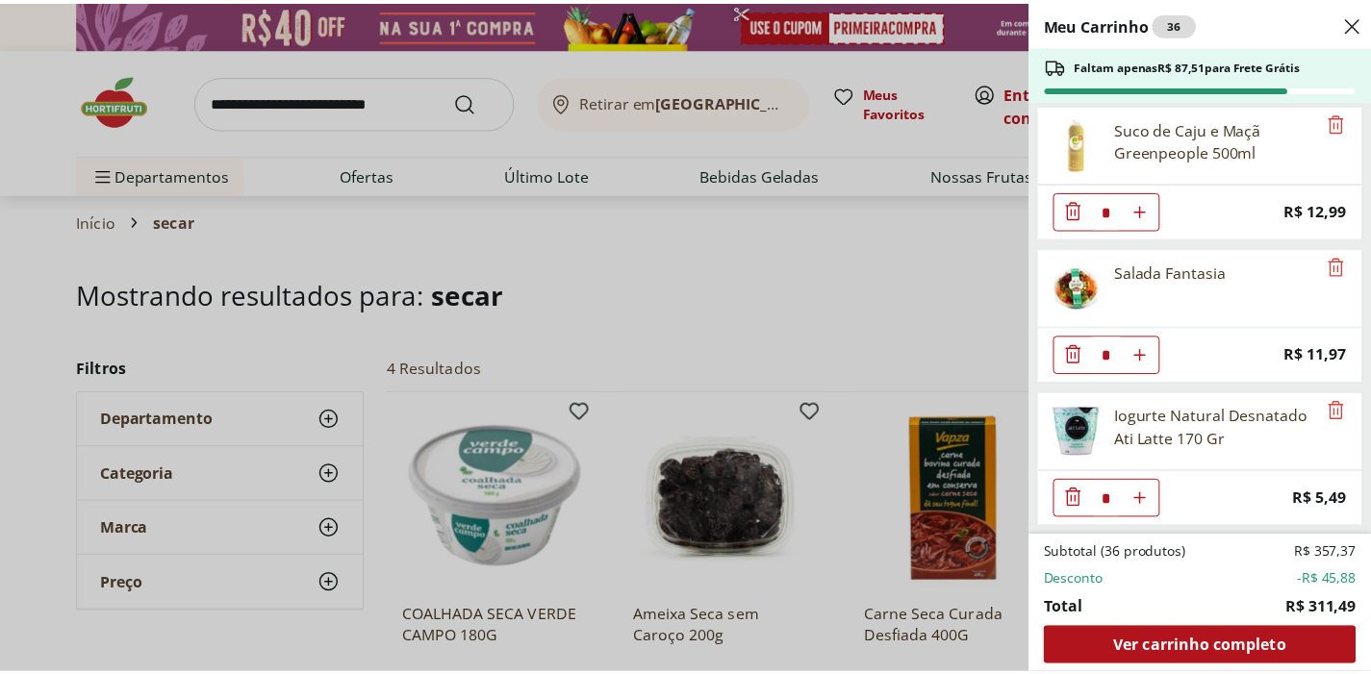
scroll to position [3756, 0]
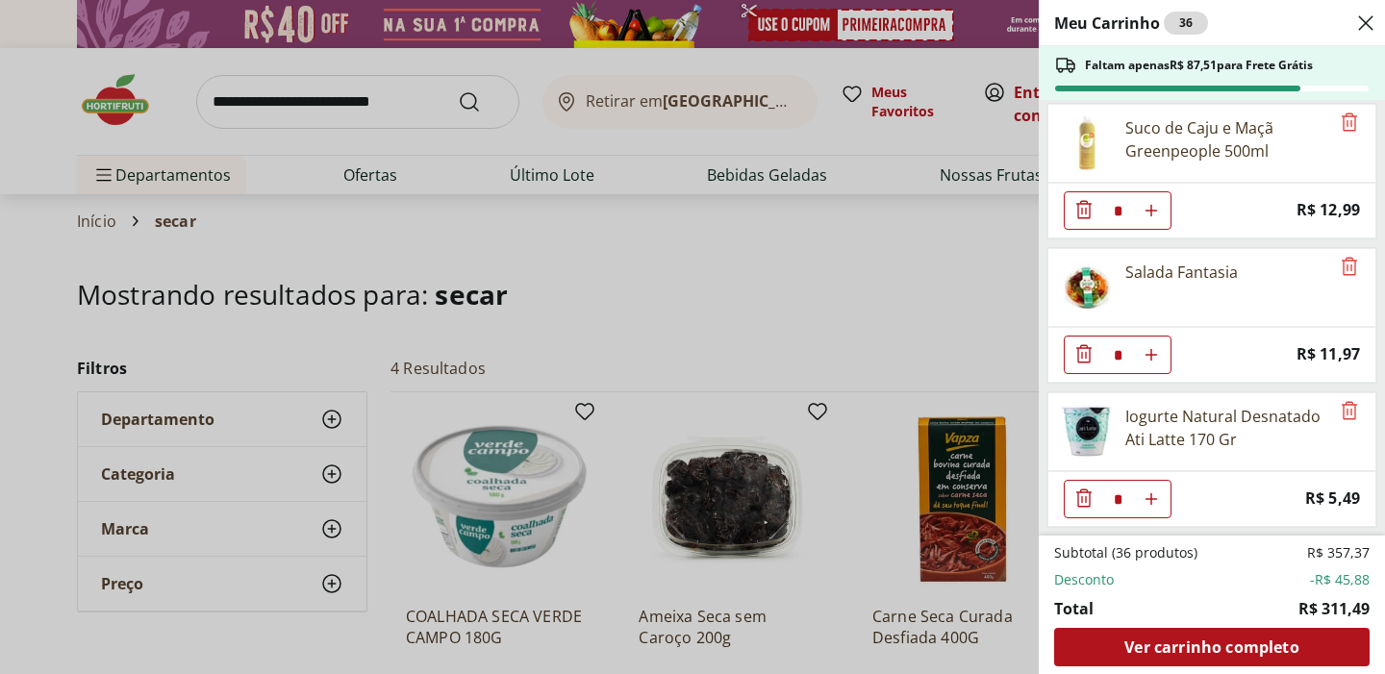
click at [870, 291] on div "Meu Carrinho 36 Faltam apenas R$ 87,51 para Frete Grátis Suco Verde (Laranja, H…" at bounding box center [692, 337] width 1385 height 674
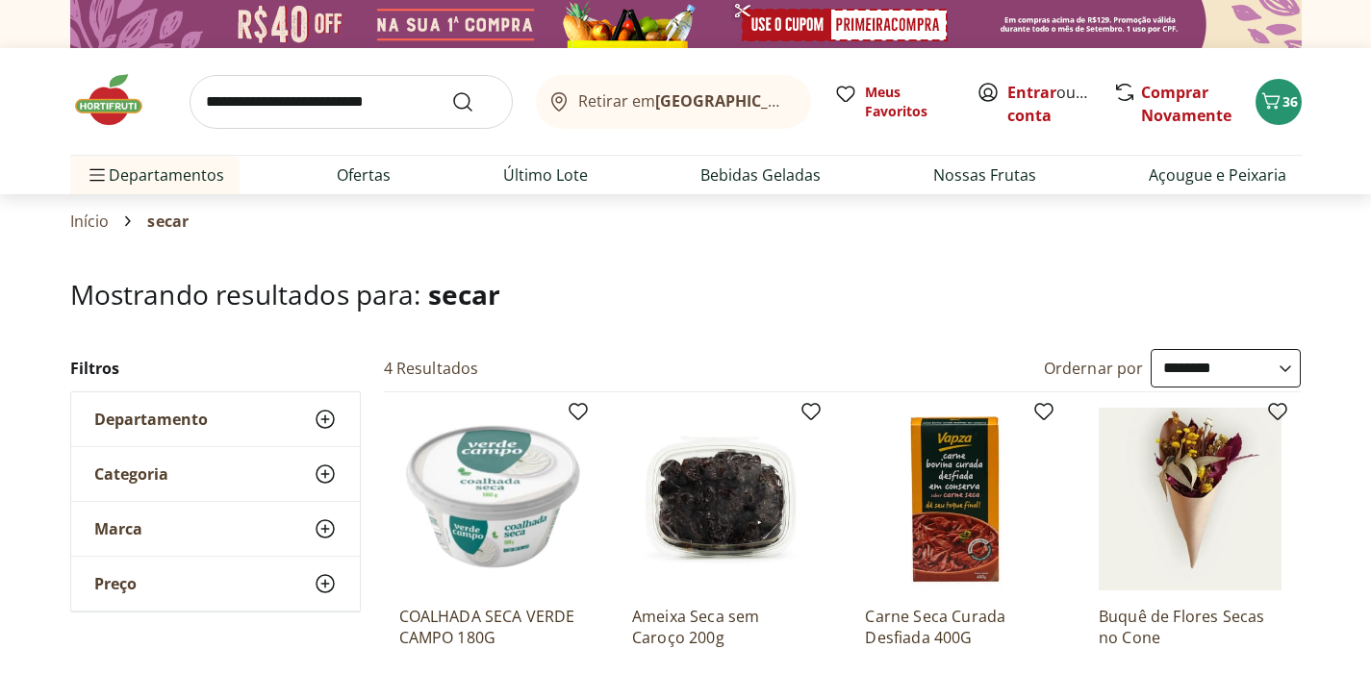
click at [122, 100] on img at bounding box center [118, 100] width 96 height 58
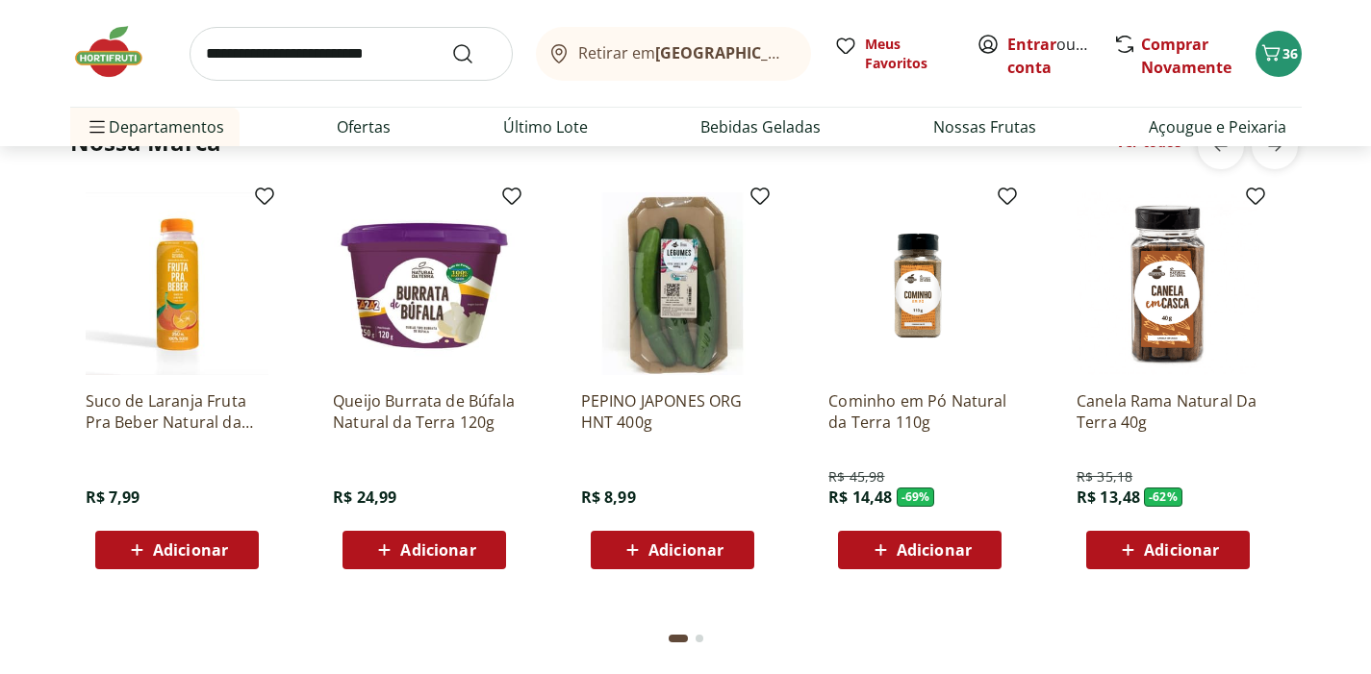
scroll to position [4092, 0]
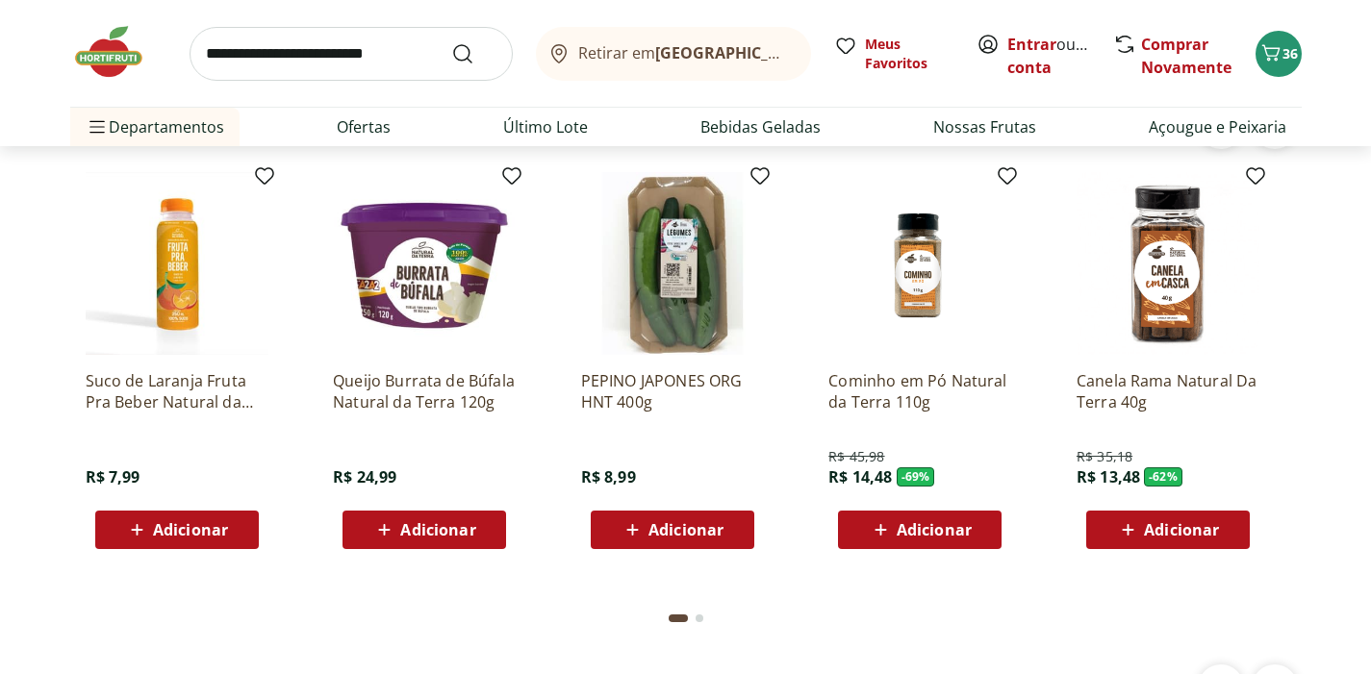
click at [378, 43] on input "search" at bounding box center [351, 54] width 323 height 54
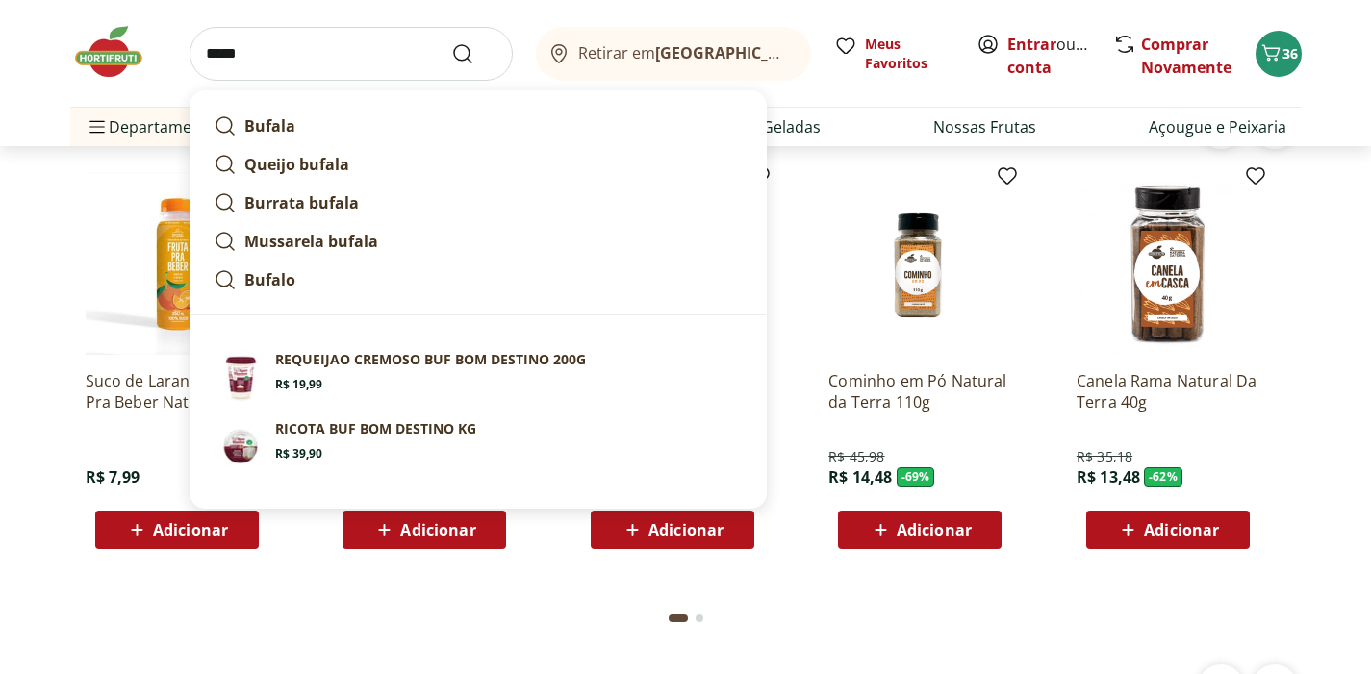
type input "******"
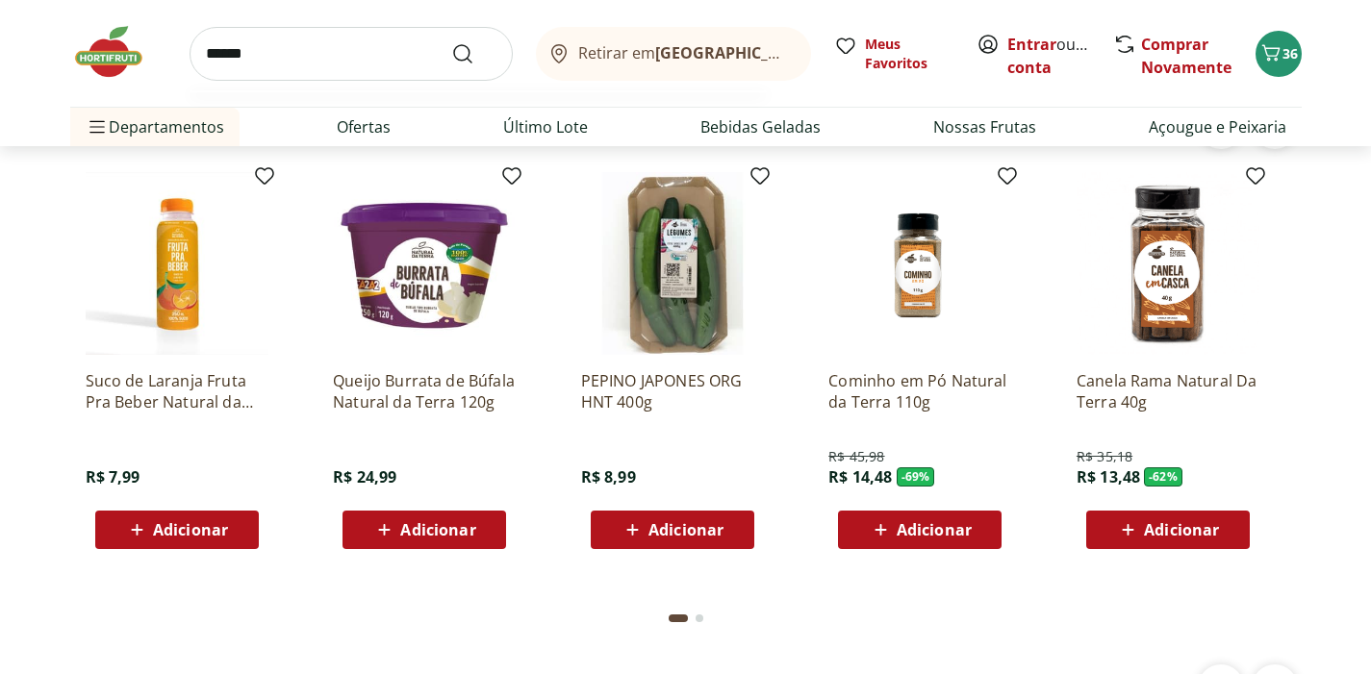
click at [473, 53] on button "Submit Search" at bounding box center [474, 53] width 46 height 23
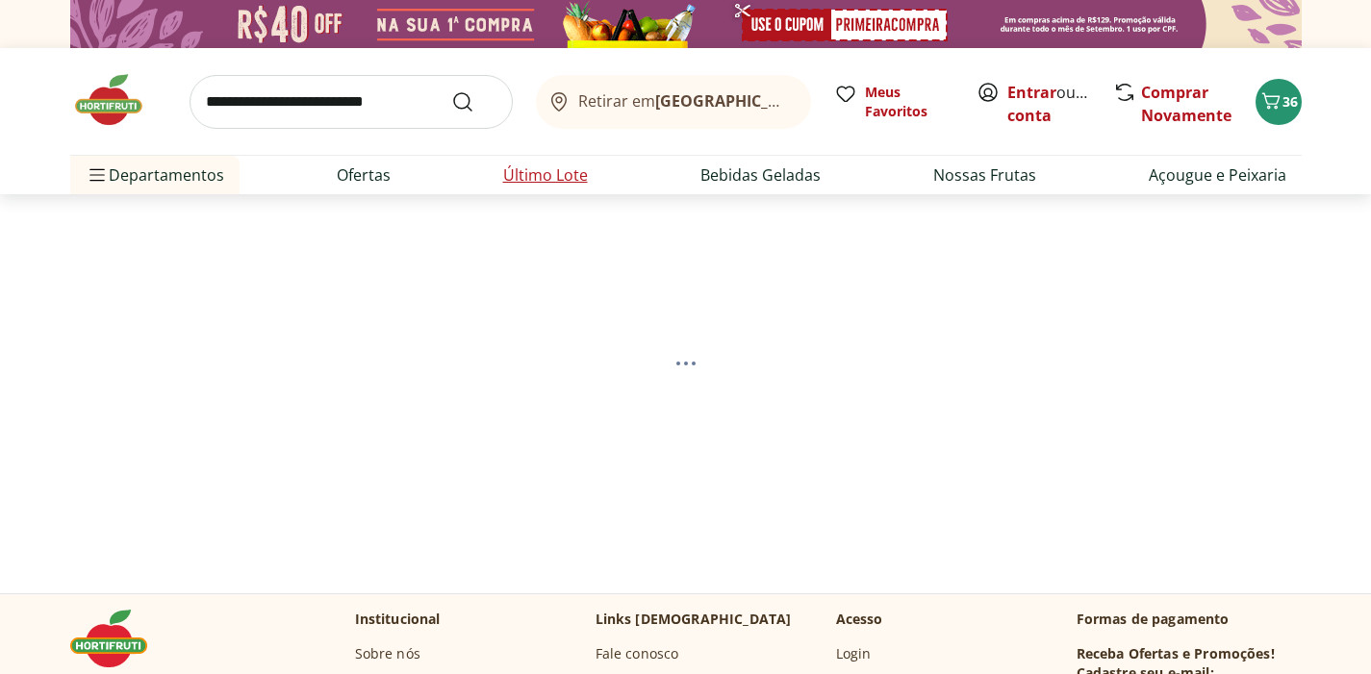
select select "**********"
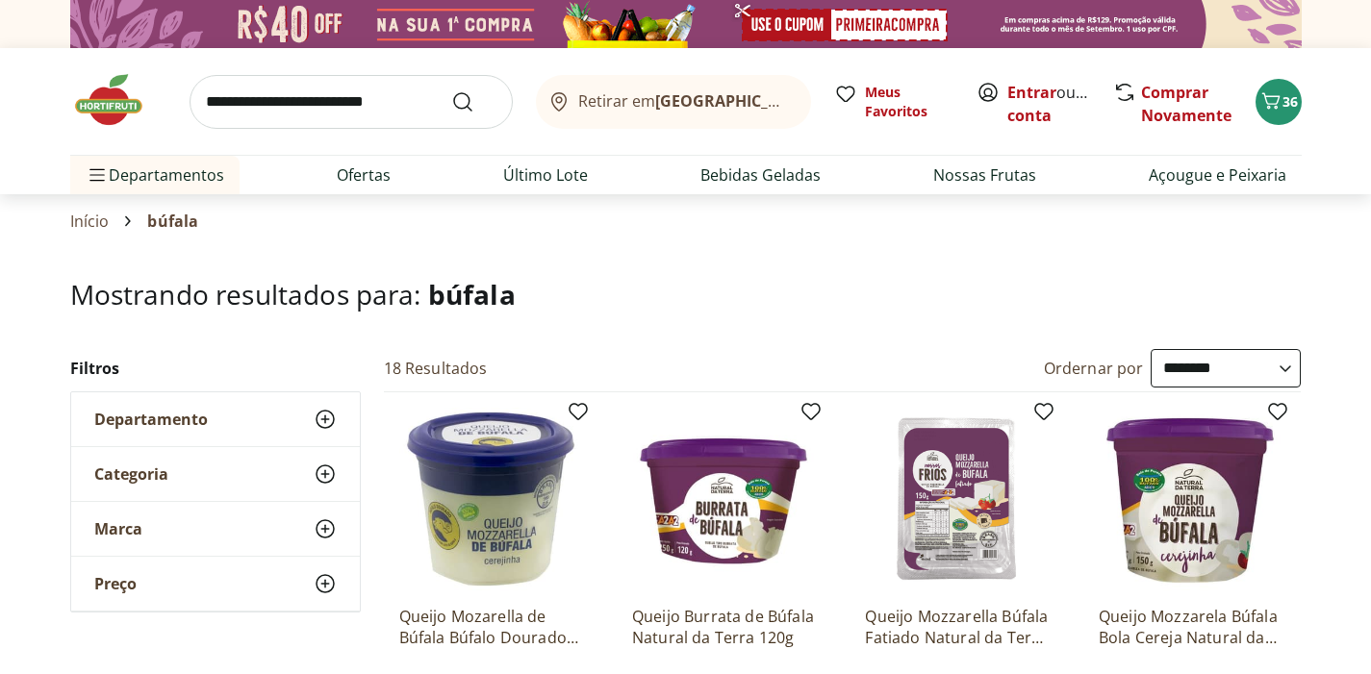
scroll to position [140, 0]
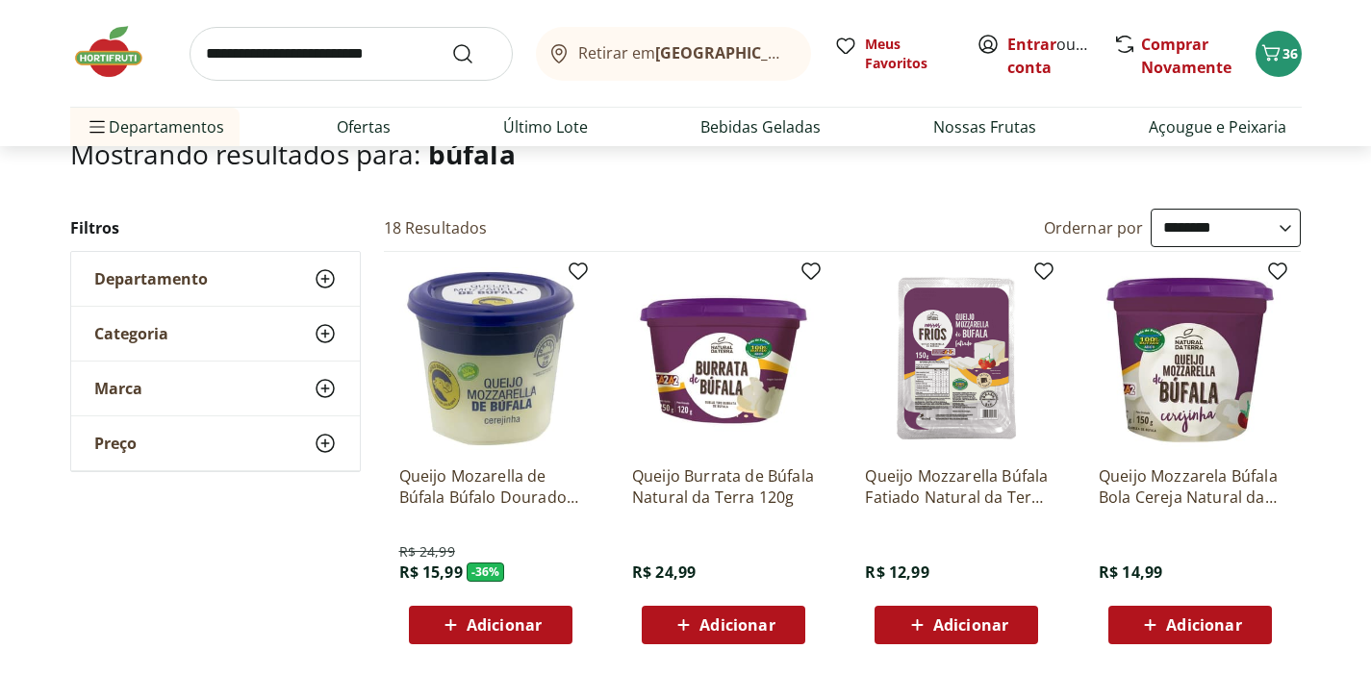
click at [497, 633] on span "Adicionar" at bounding box center [504, 625] width 75 height 15
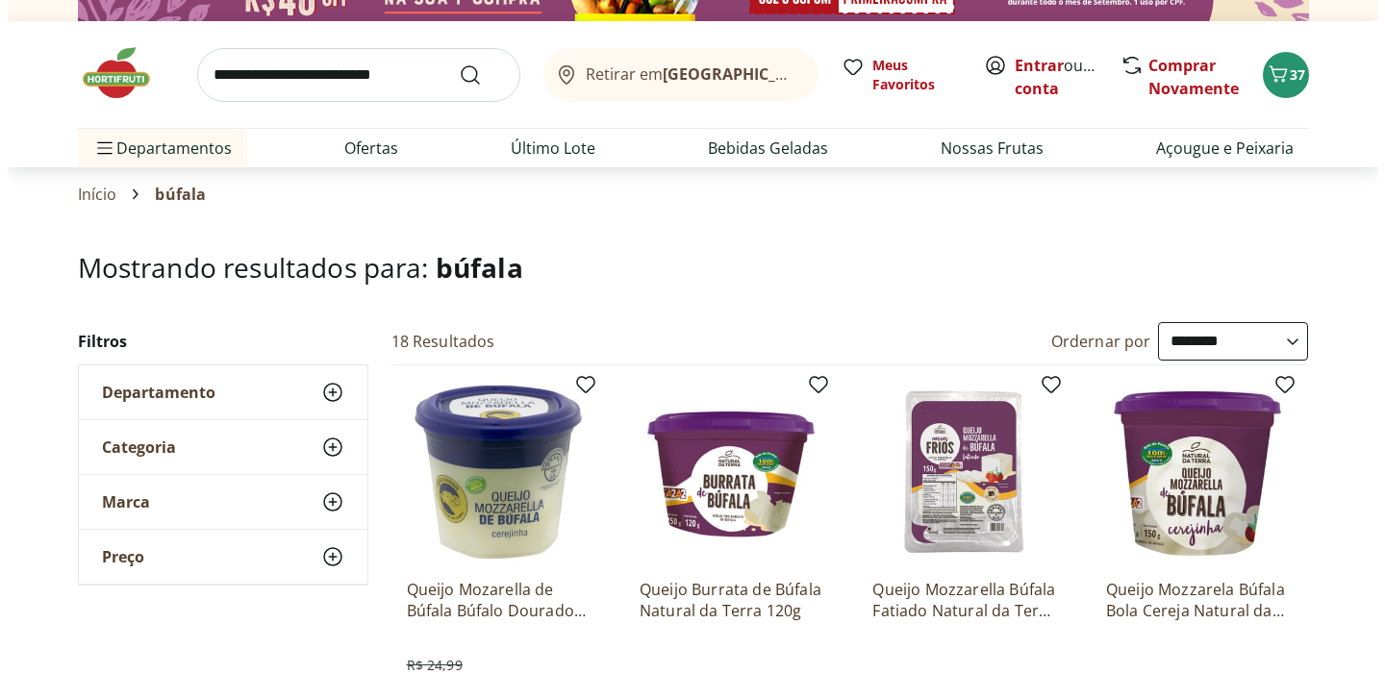
scroll to position [0, 0]
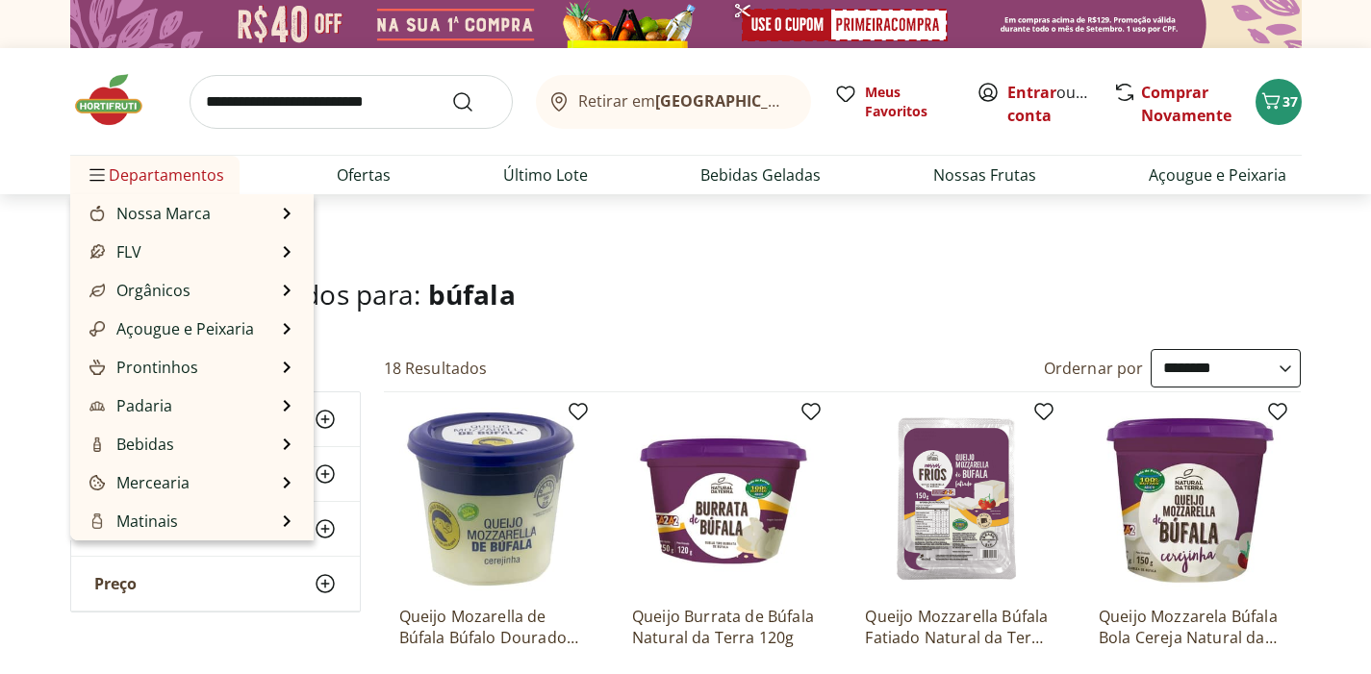
click at [155, 169] on span "Departamentos" at bounding box center [155, 175] width 139 height 46
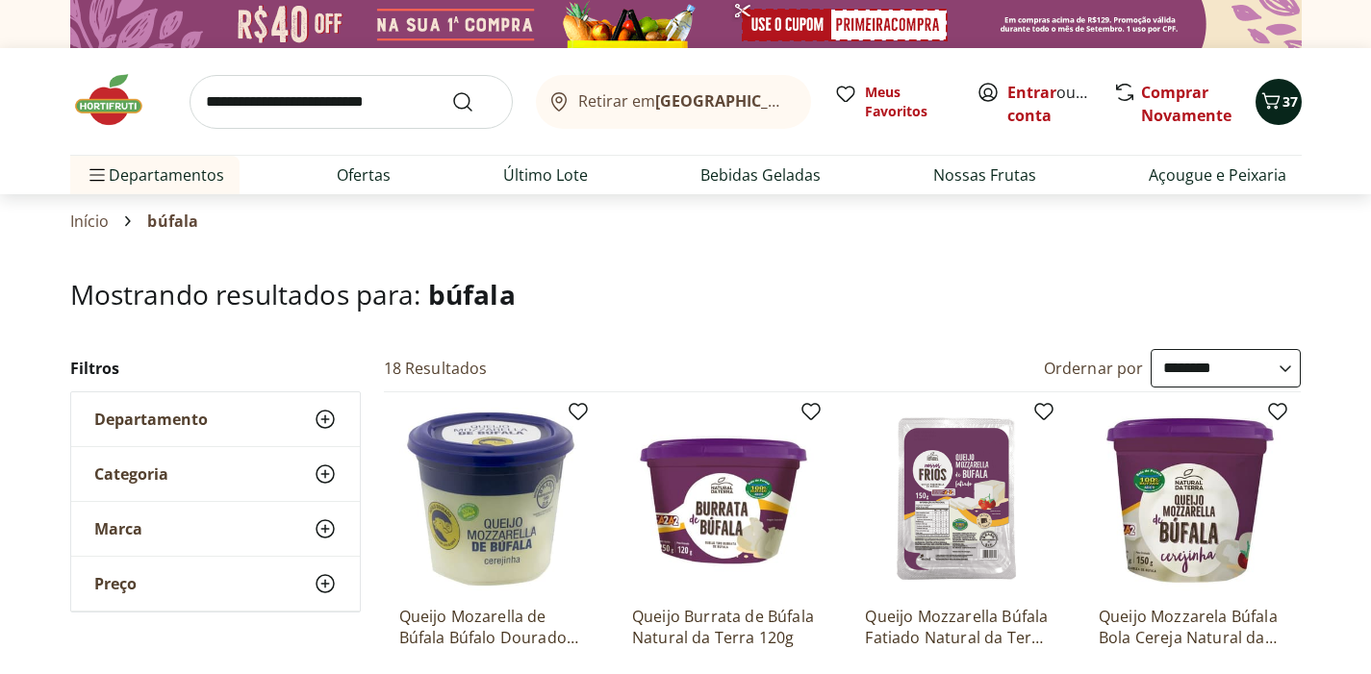
click at [1289, 102] on span "37" at bounding box center [1289, 101] width 15 height 18
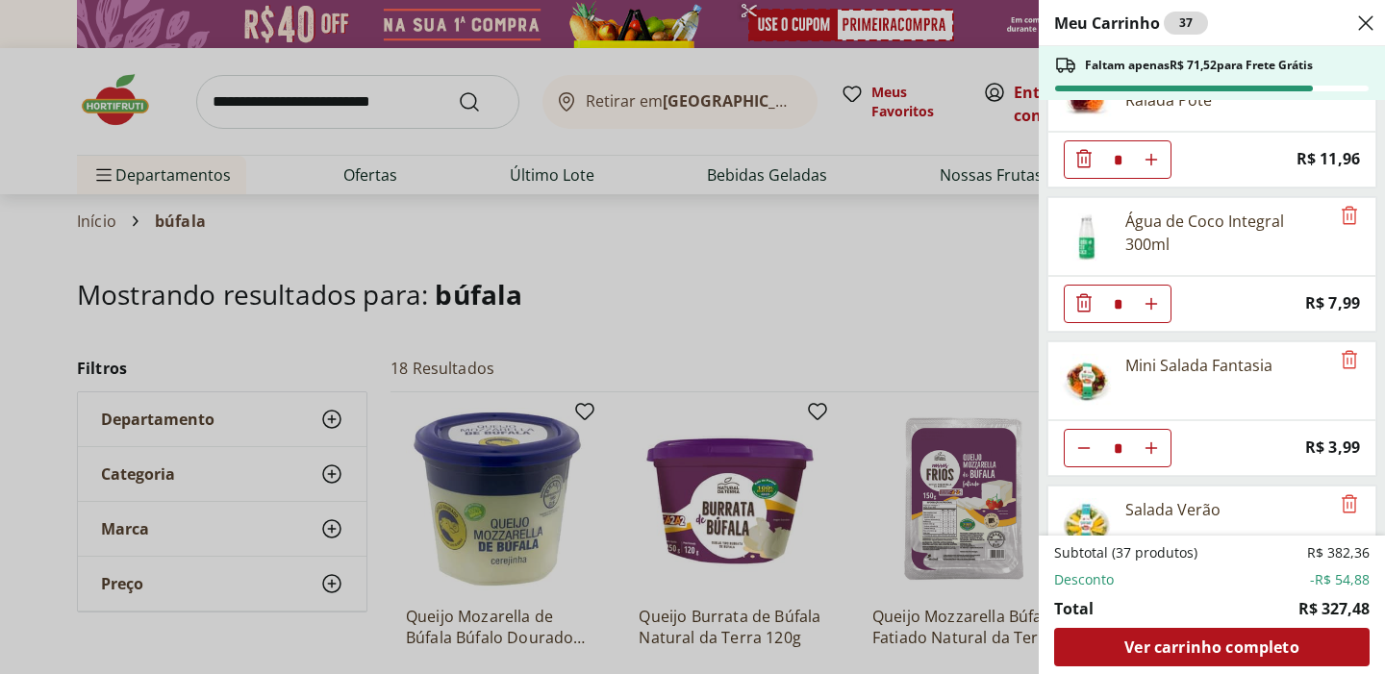
scroll to position [493, 0]
click at [1344, 212] on icon "Remove" at bounding box center [1349, 211] width 15 height 18
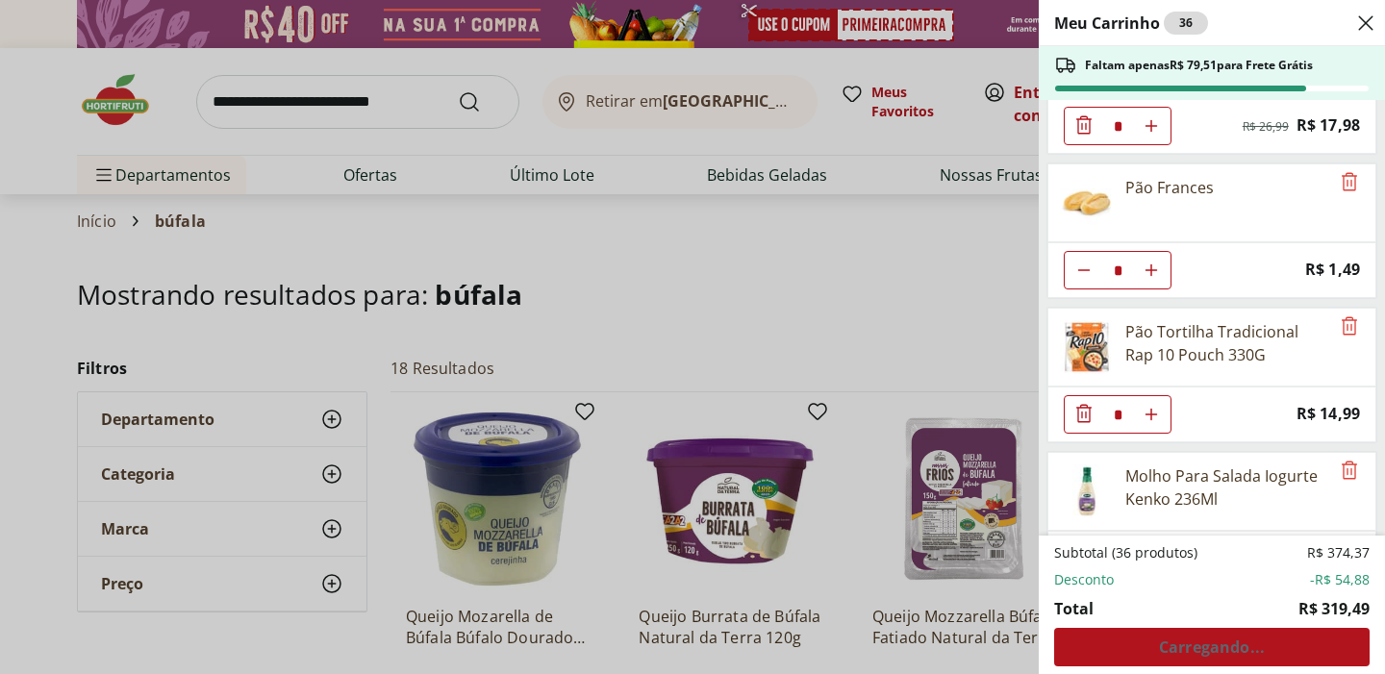
scroll to position [1103, 0]
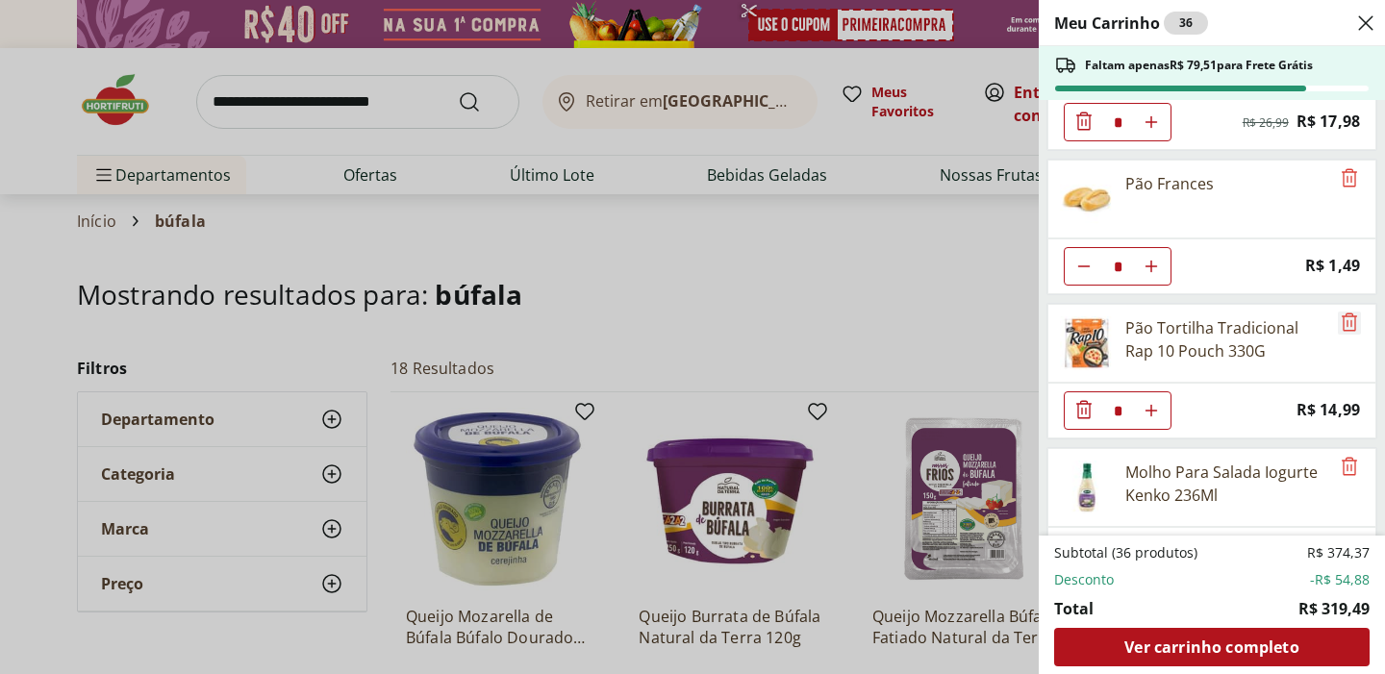
click at [1342, 325] on icon "Remove" at bounding box center [1349, 322] width 23 height 23
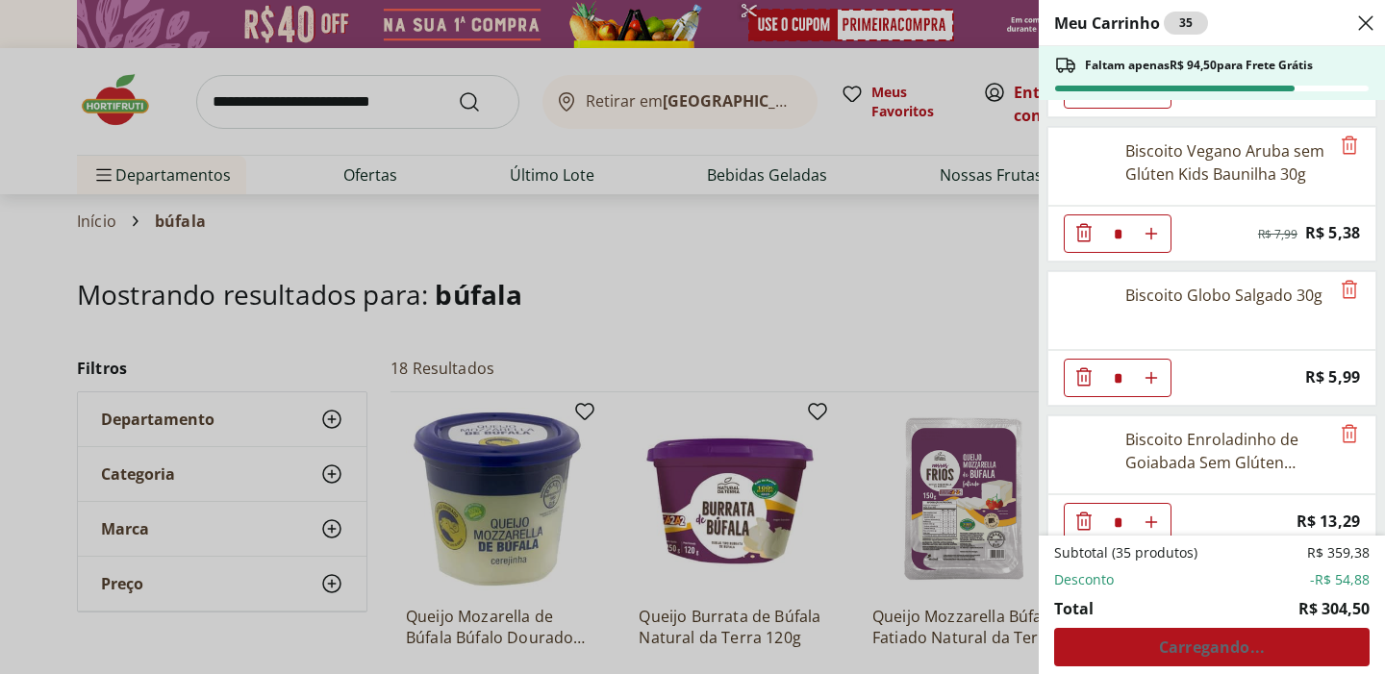
scroll to position [2003, 0]
click at [1152, 367] on button "Aumentar Quantidade" at bounding box center [1151, 377] width 38 height 38
type input "*"
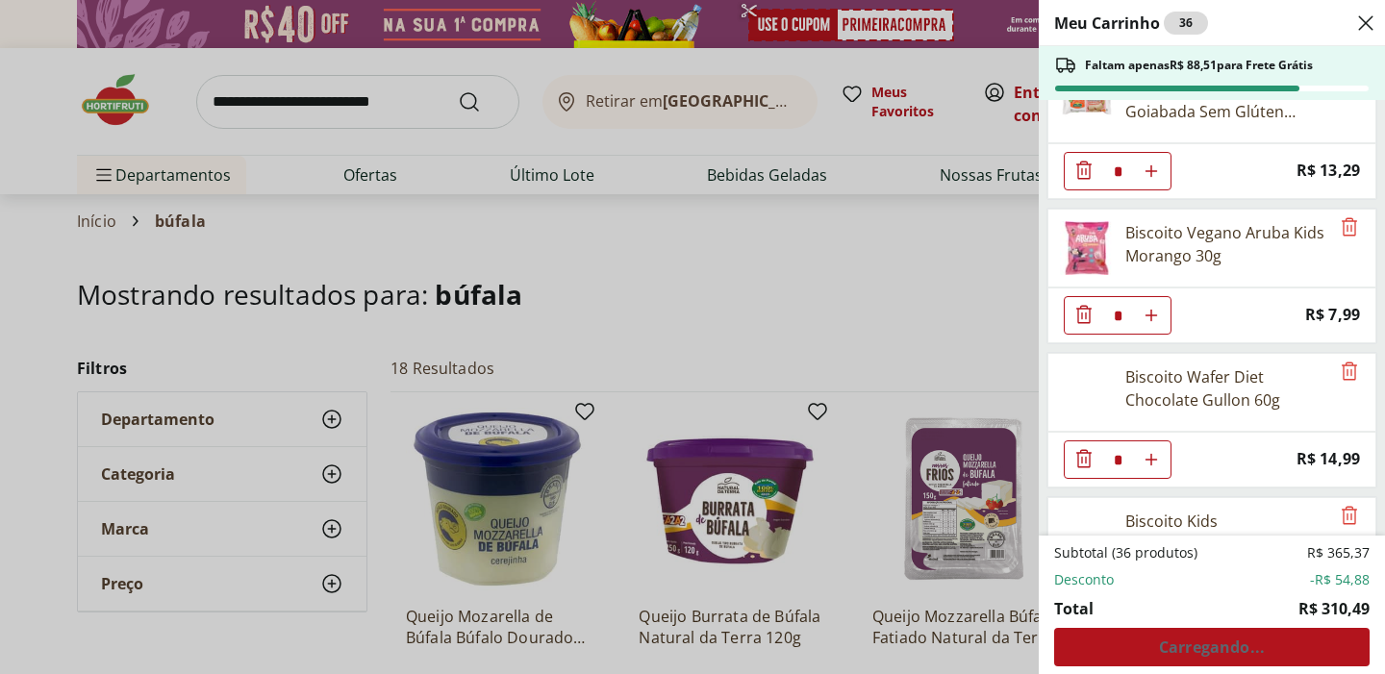
scroll to position [2389, 0]
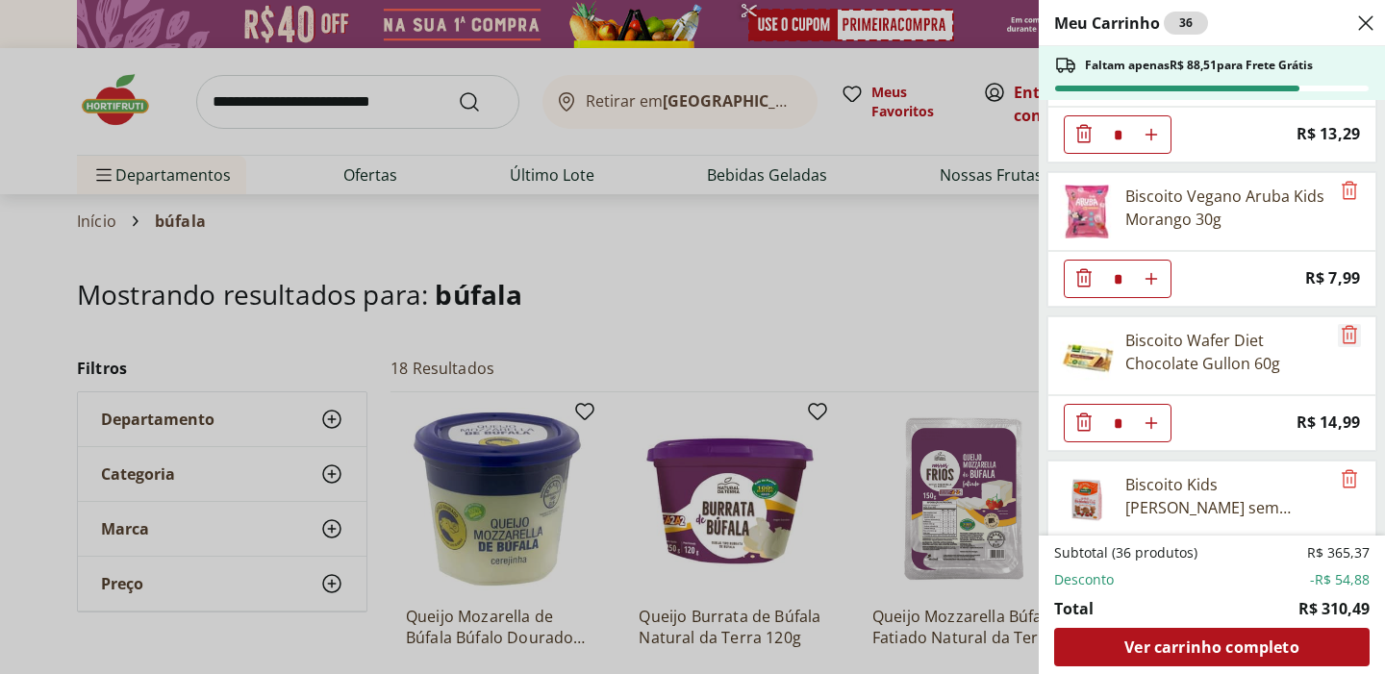
click at [1341, 332] on icon "Remove" at bounding box center [1349, 334] width 23 height 23
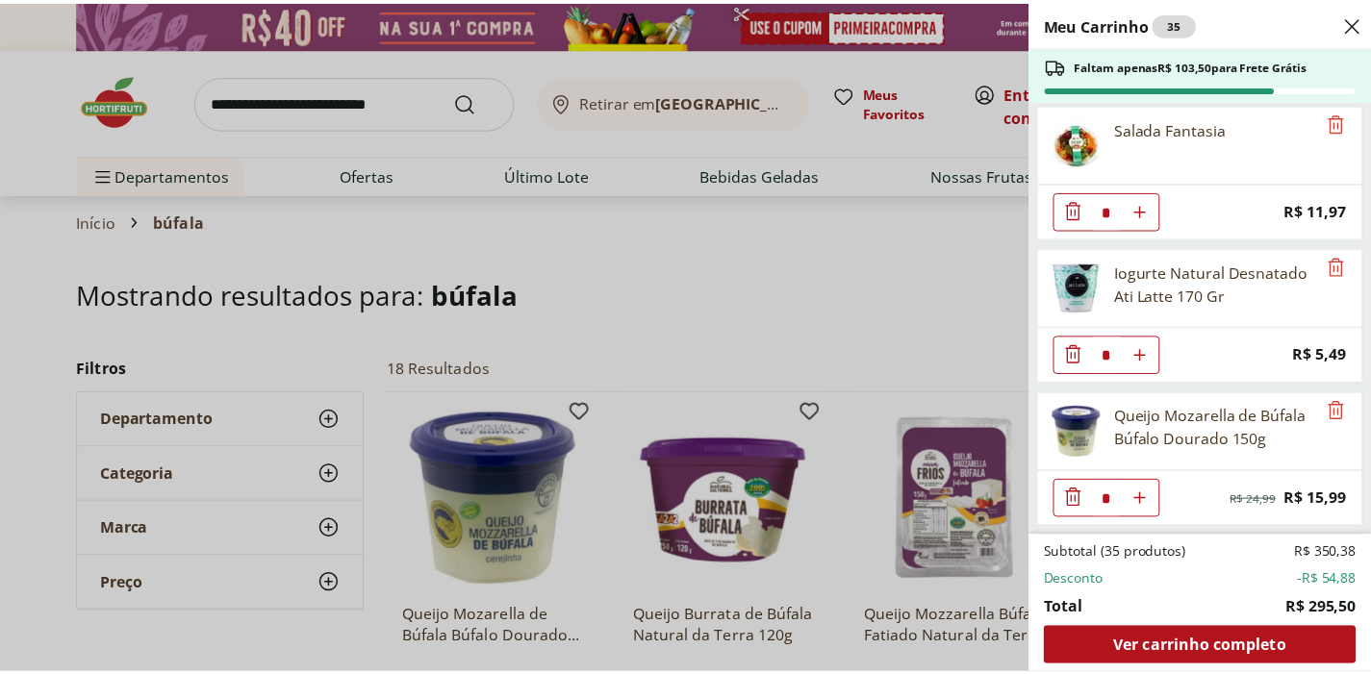
scroll to position [3468, 0]
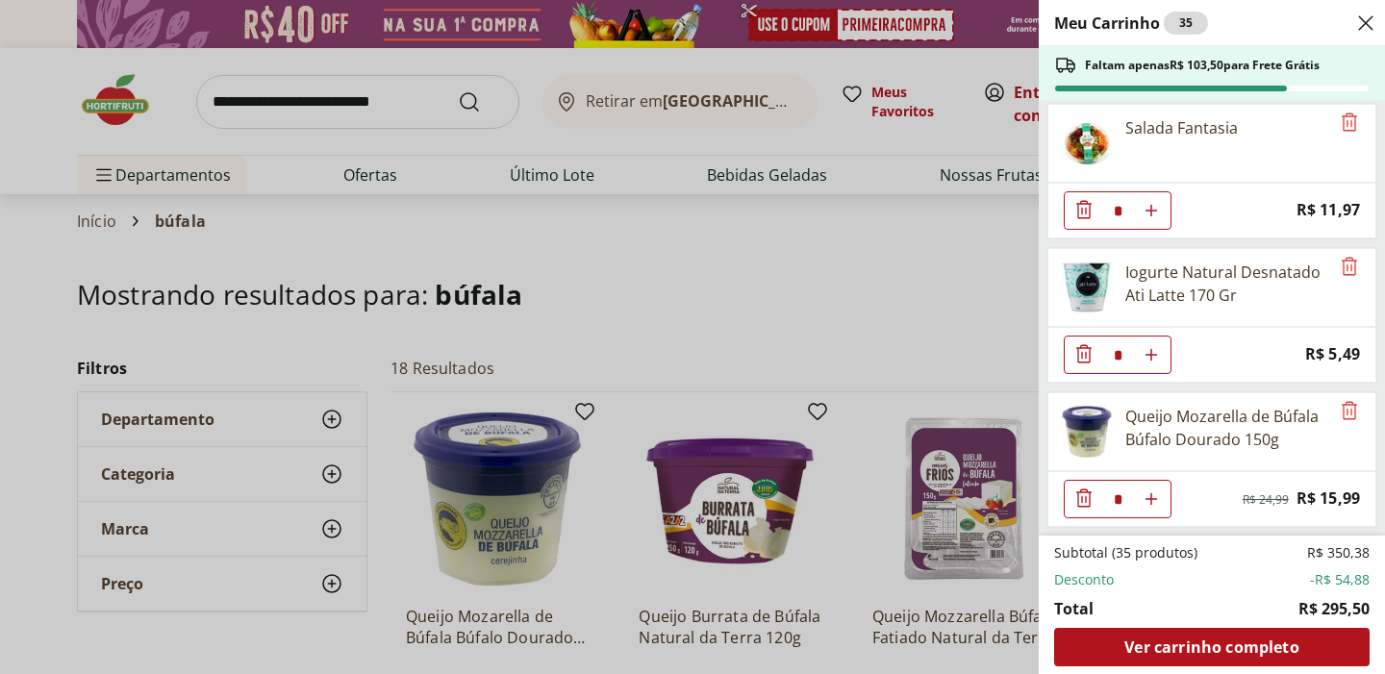
click at [969, 247] on div "Meu Carrinho 35 Faltam apenas R$ 103,50 para Frete Grátis Suco Verde (Laranja, …" at bounding box center [692, 337] width 1385 height 674
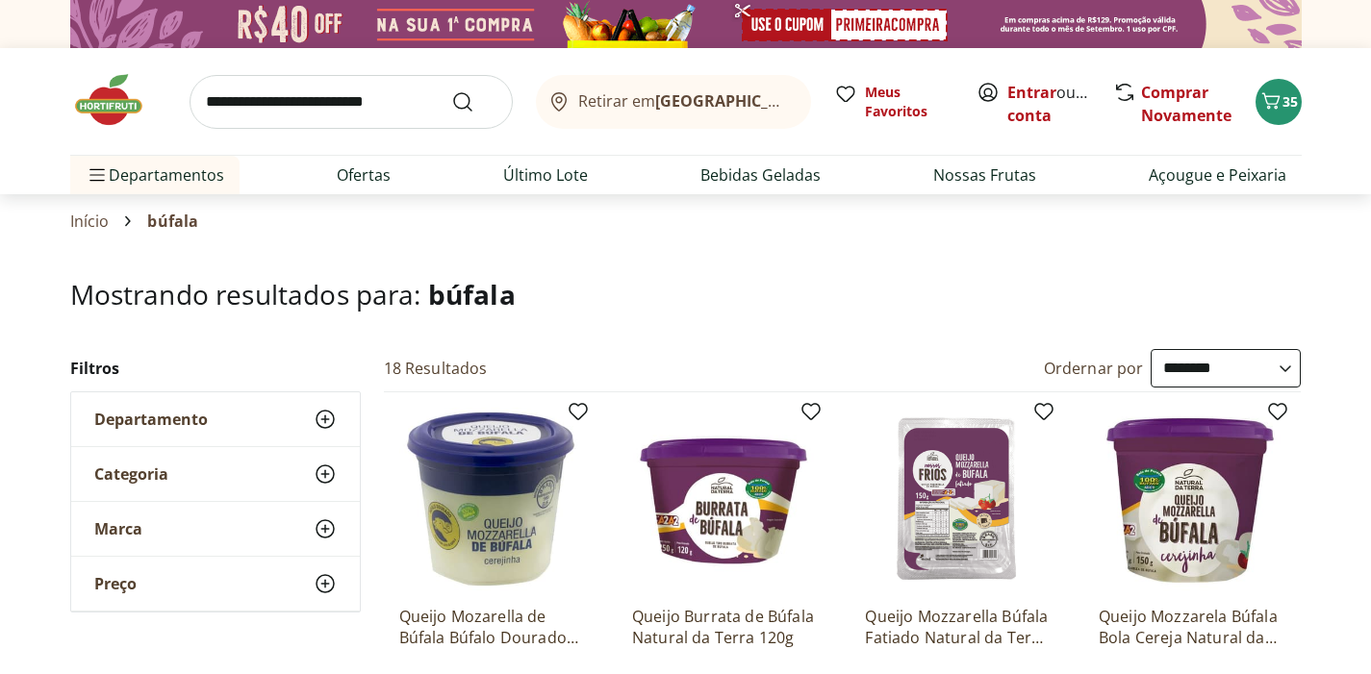
click at [382, 114] on input "search" at bounding box center [351, 102] width 323 height 54
type input "**********"
click at [473, 101] on button "Submit Search" at bounding box center [474, 101] width 46 height 23
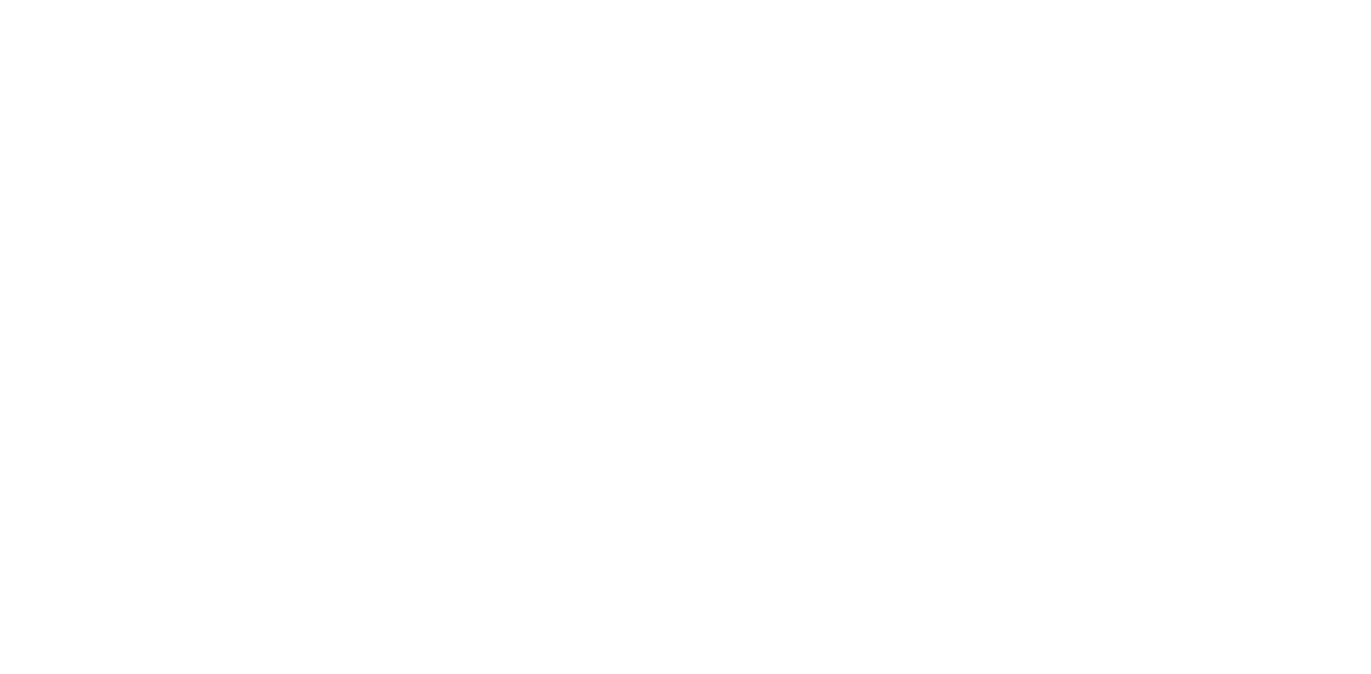
select select "**********"
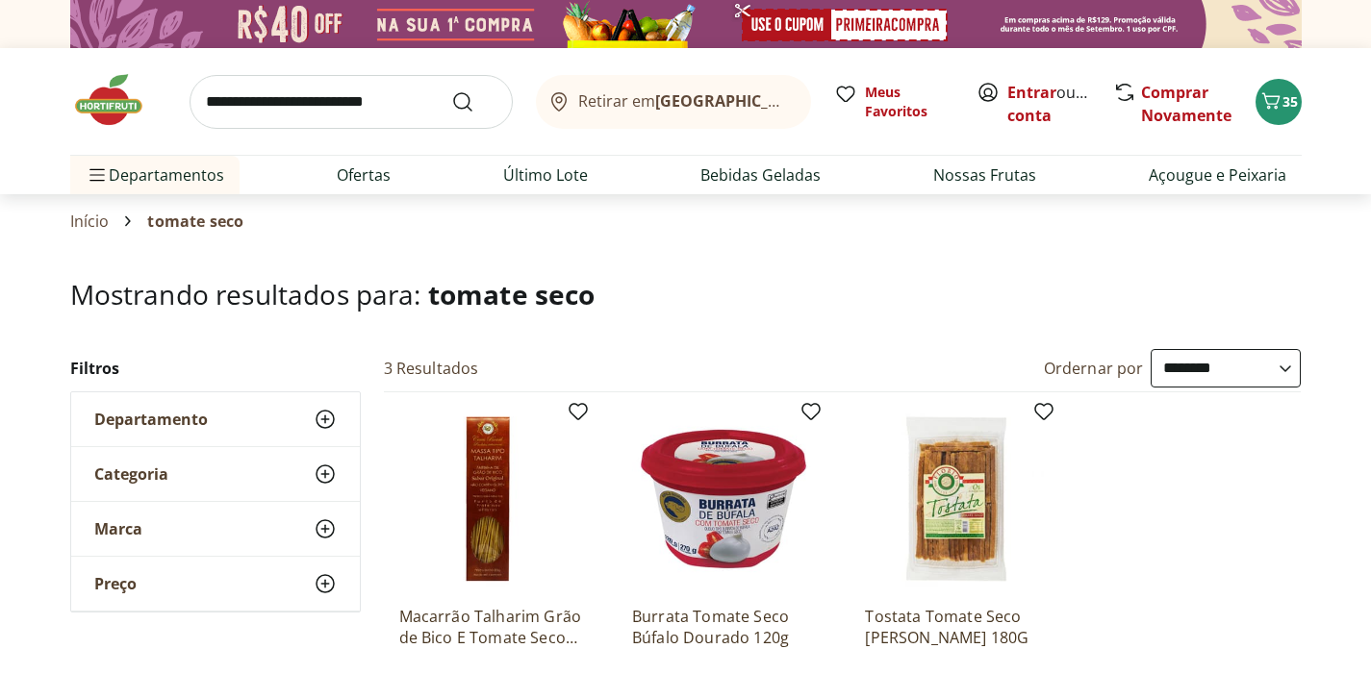
click at [282, 108] on input "search" at bounding box center [351, 102] width 323 height 54
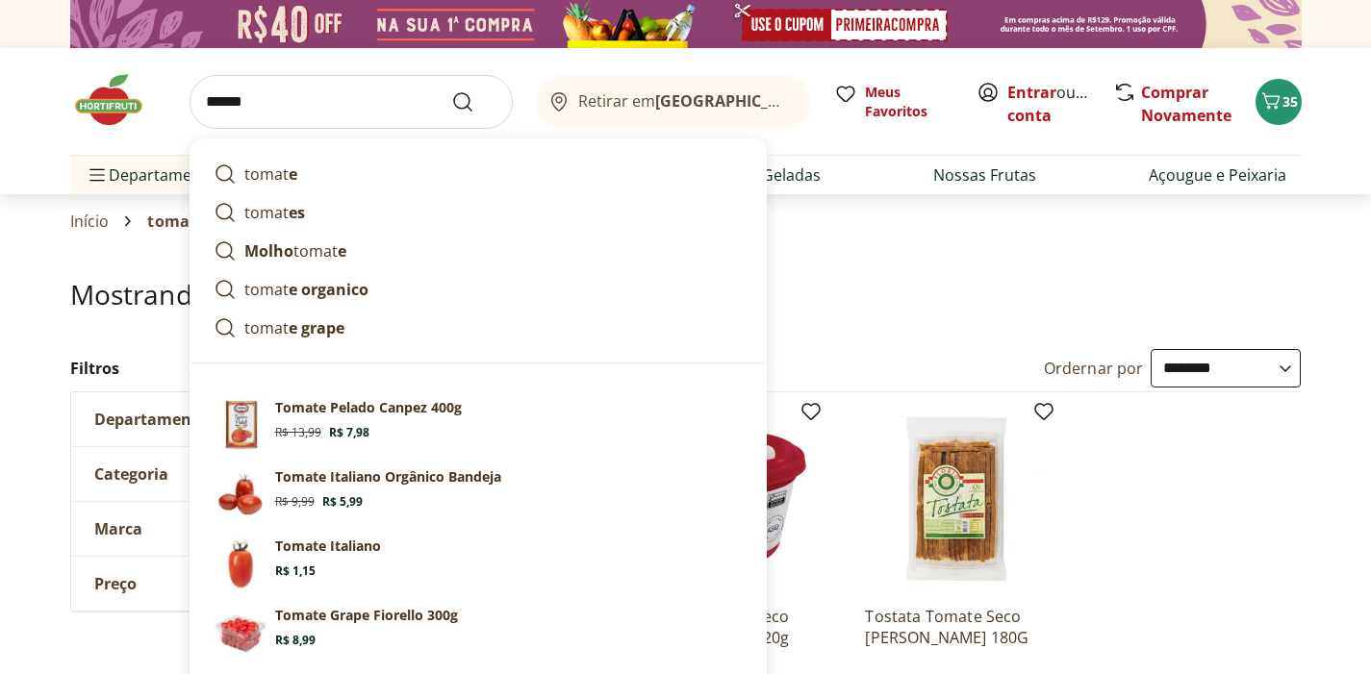
type input "******"
click at [473, 101] on button "Submit Search" at bounding box center [474, 101] width 46 height 23
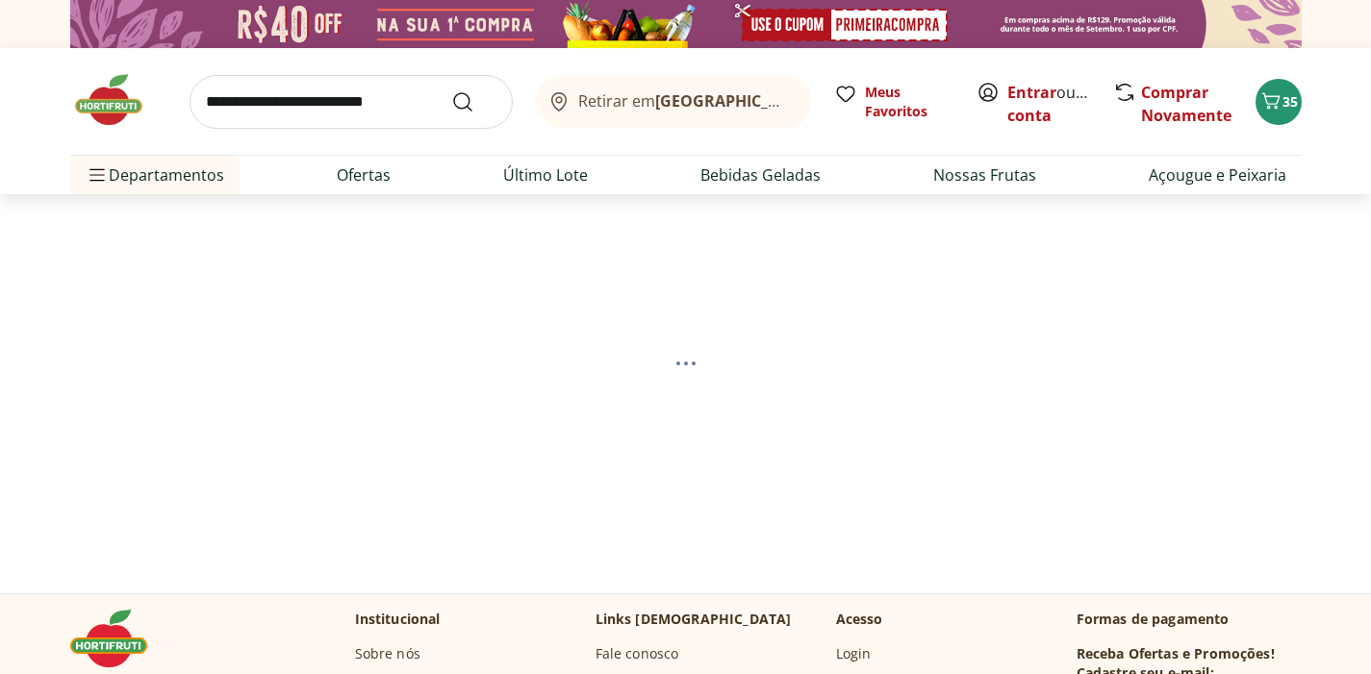
select select "**********"
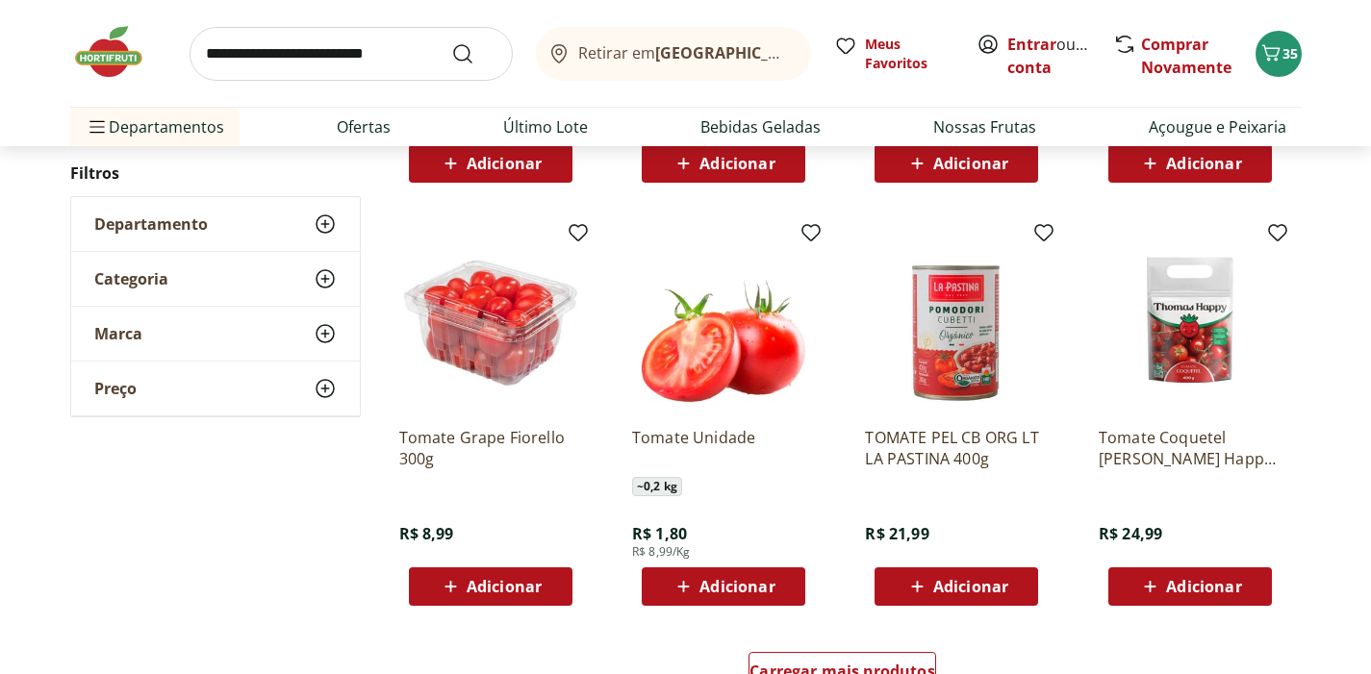
scroll to position [1032, 0]
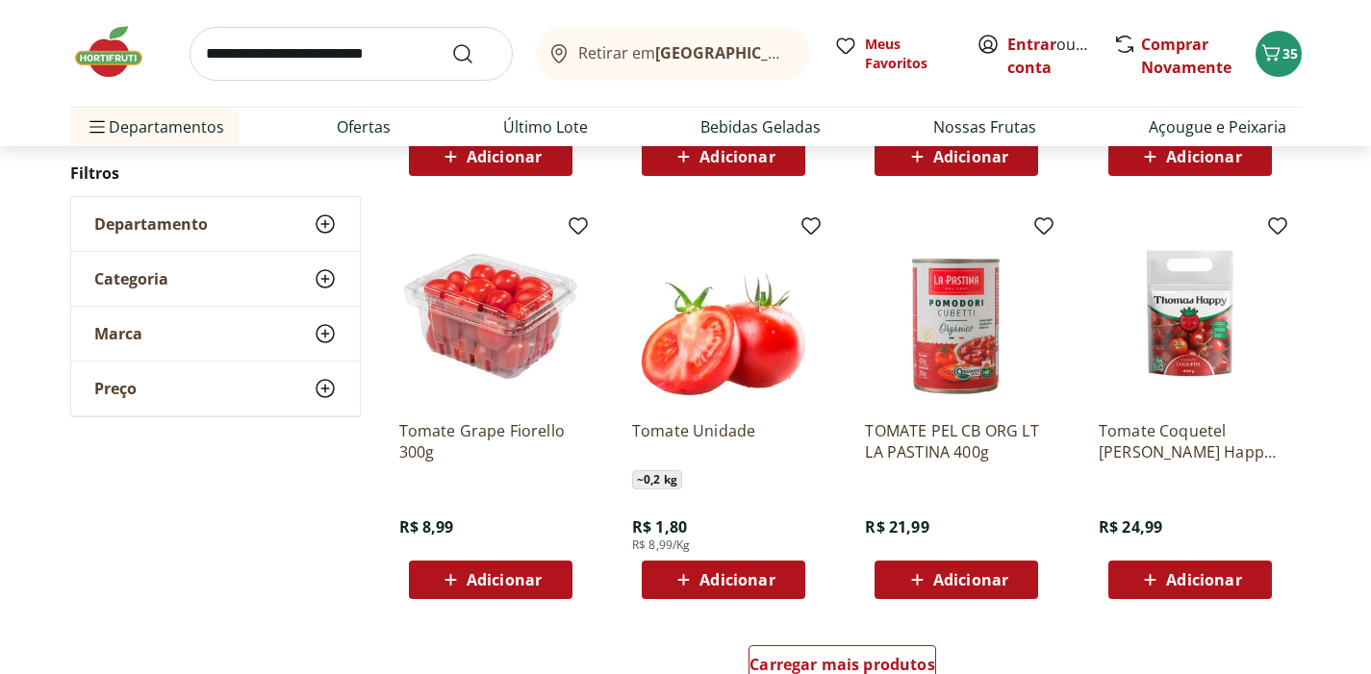
click at [516, 572] on span "Adicionar" at bounding box center [504, 579] width 75 height 15
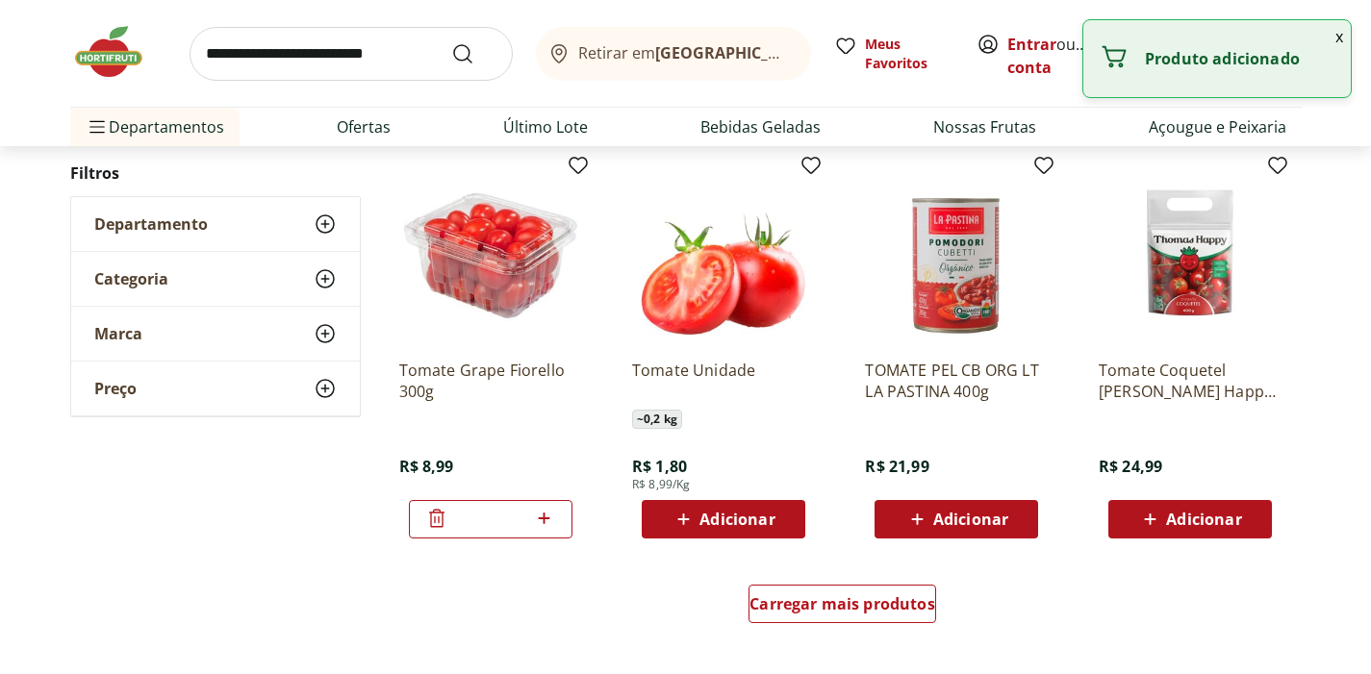
scroll to position [1105, 0]
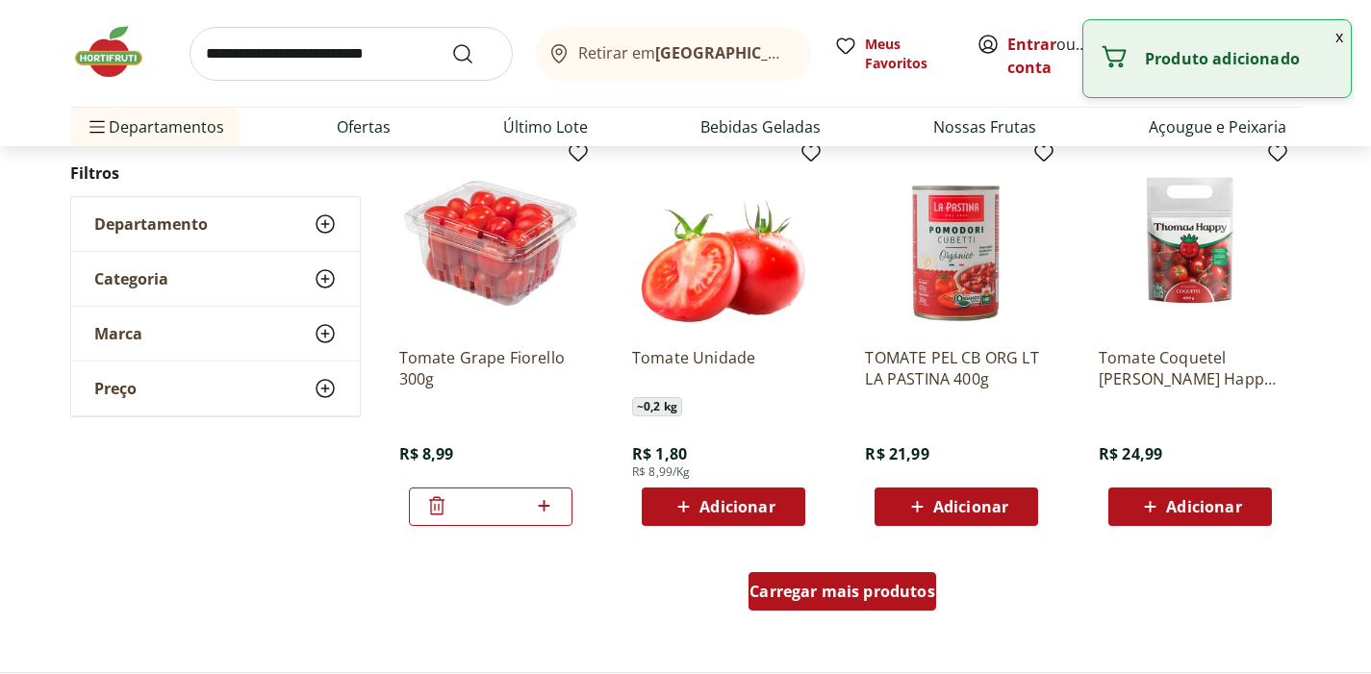
click at [829, 589] on span "Carregar mais produtos" at bounding box center [842, 591] width 186 height 15
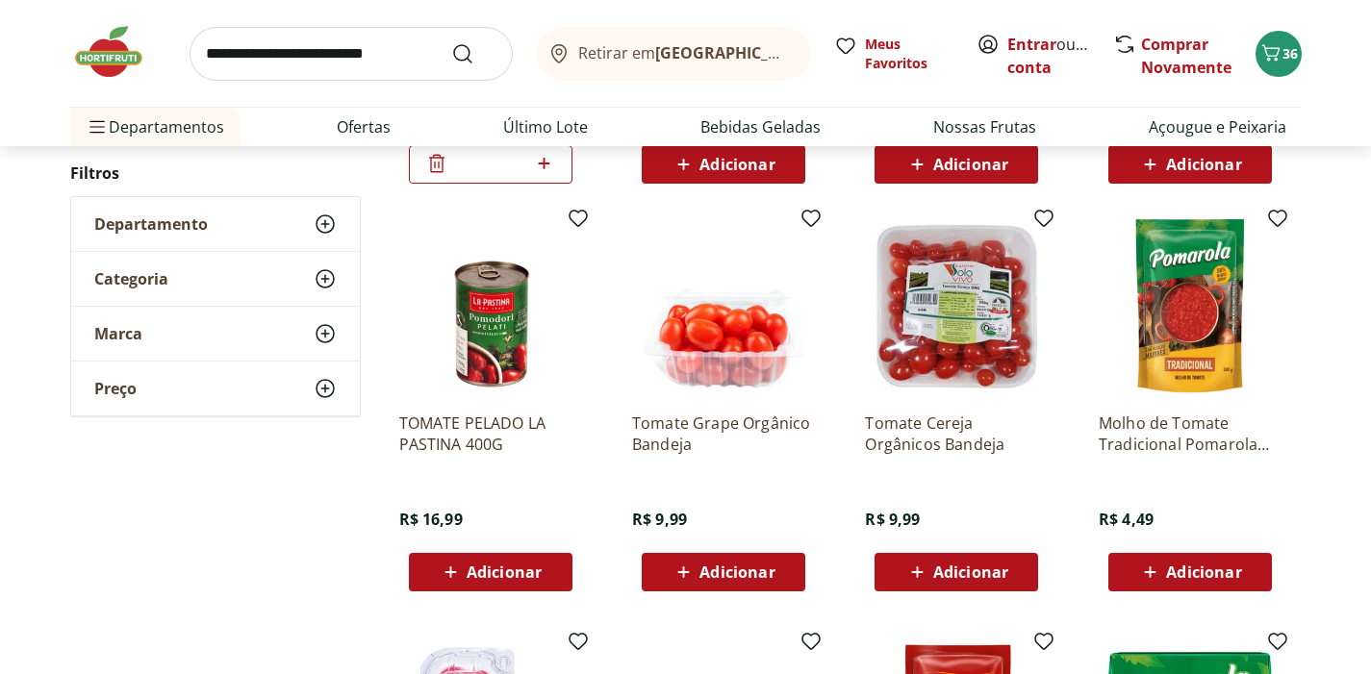
scroll to position [1451, 0]
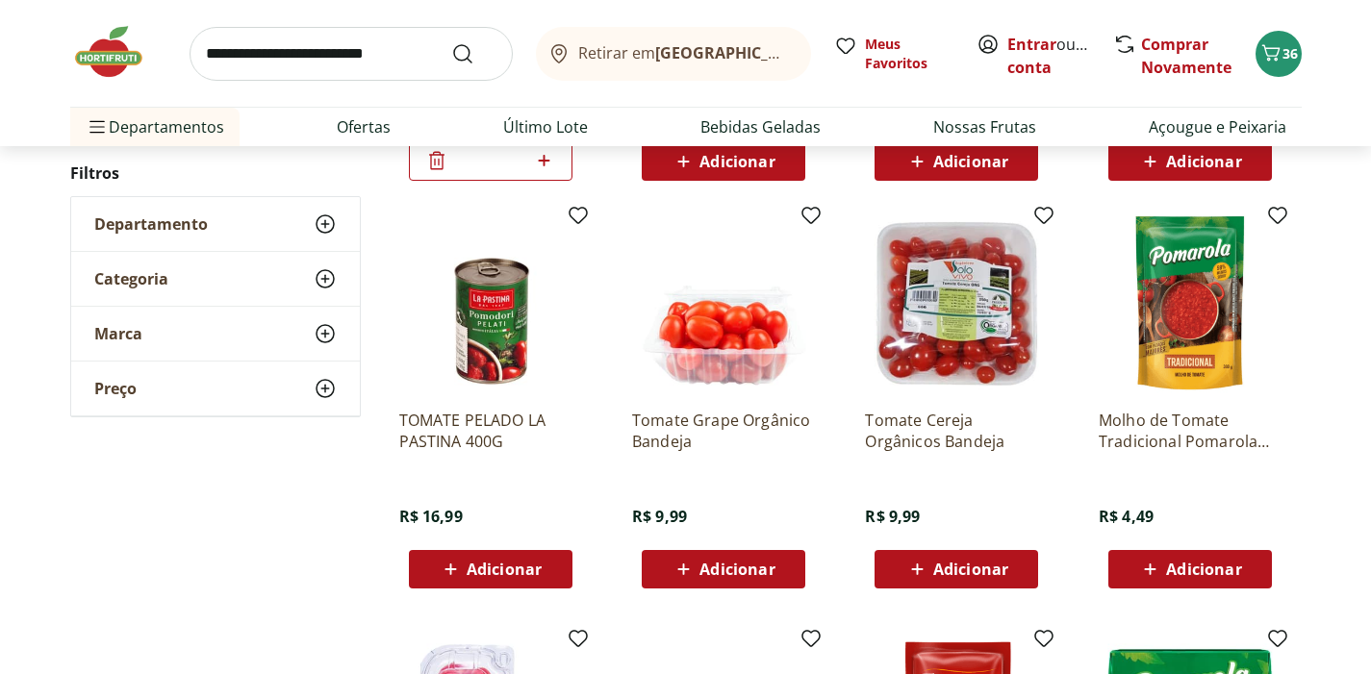
click at [750, 571] on span "Adicionar" at bounding box center [736, 569] width 75 height 15
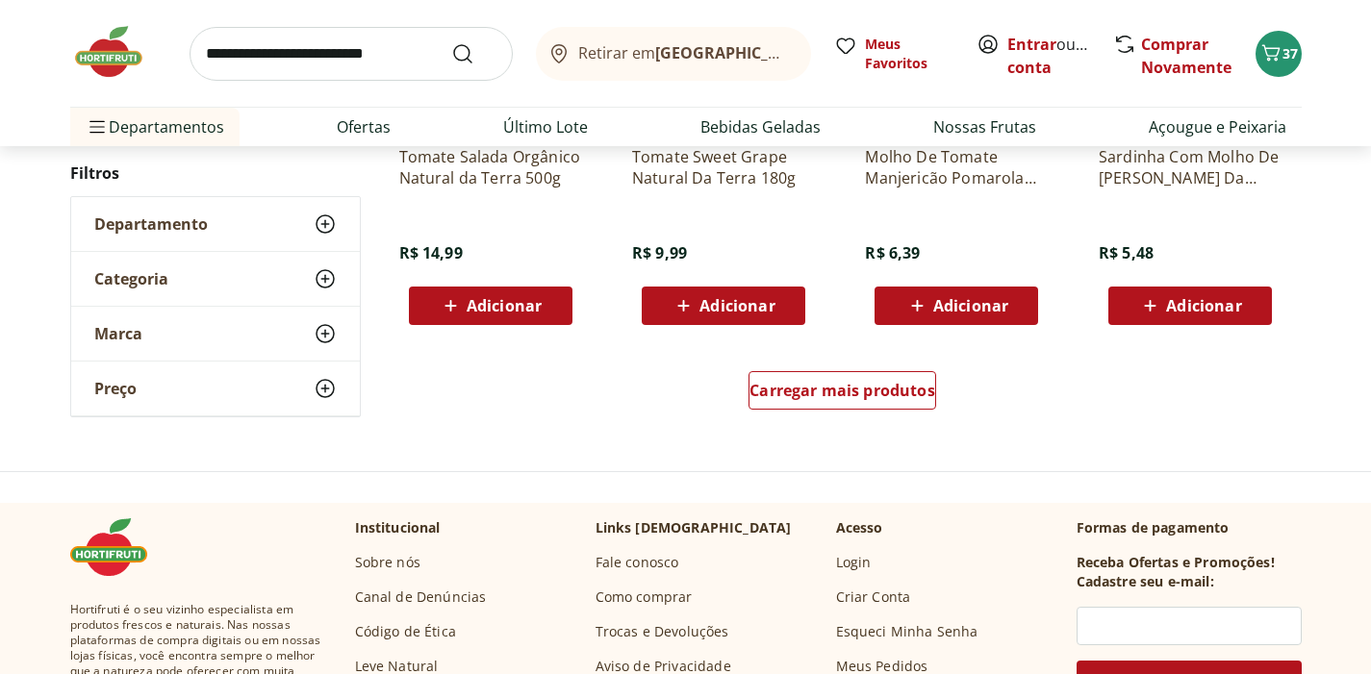
scroll to position [2573, 0]
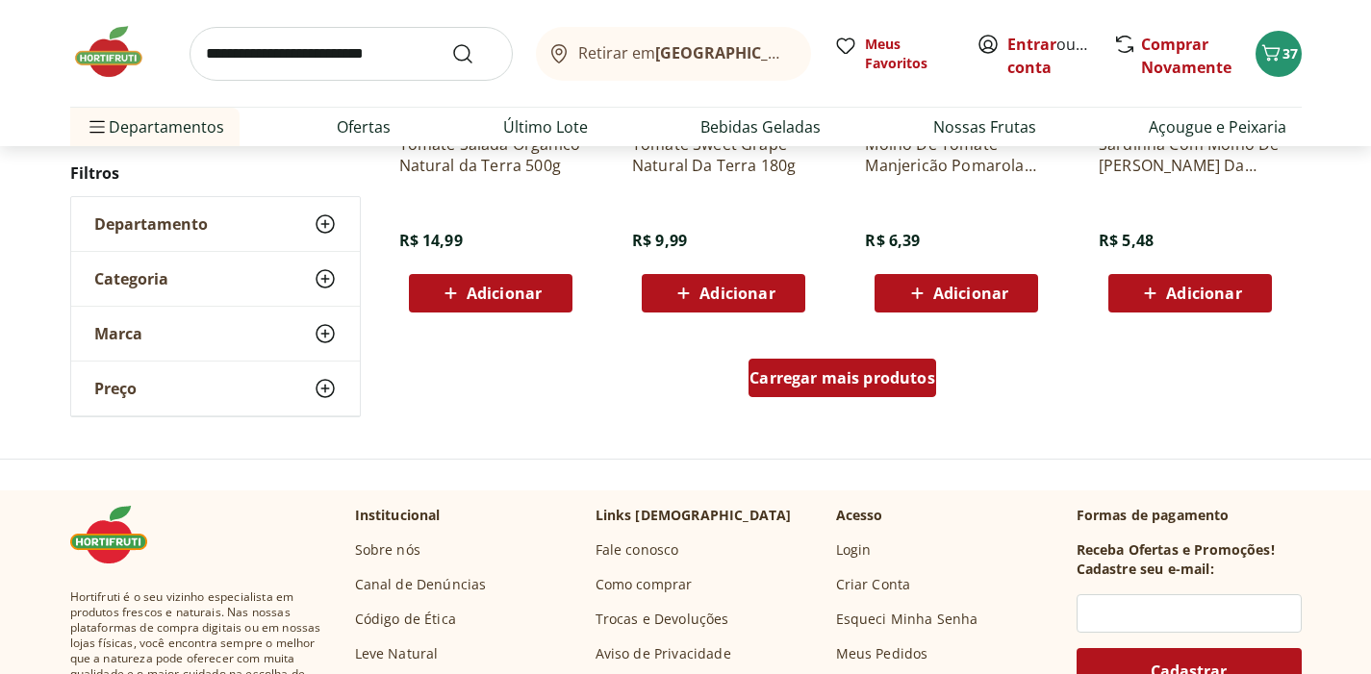
click at [790, 384] on span "Carregar mais produtos" at bounding box center [842, 377] width 186 height 15
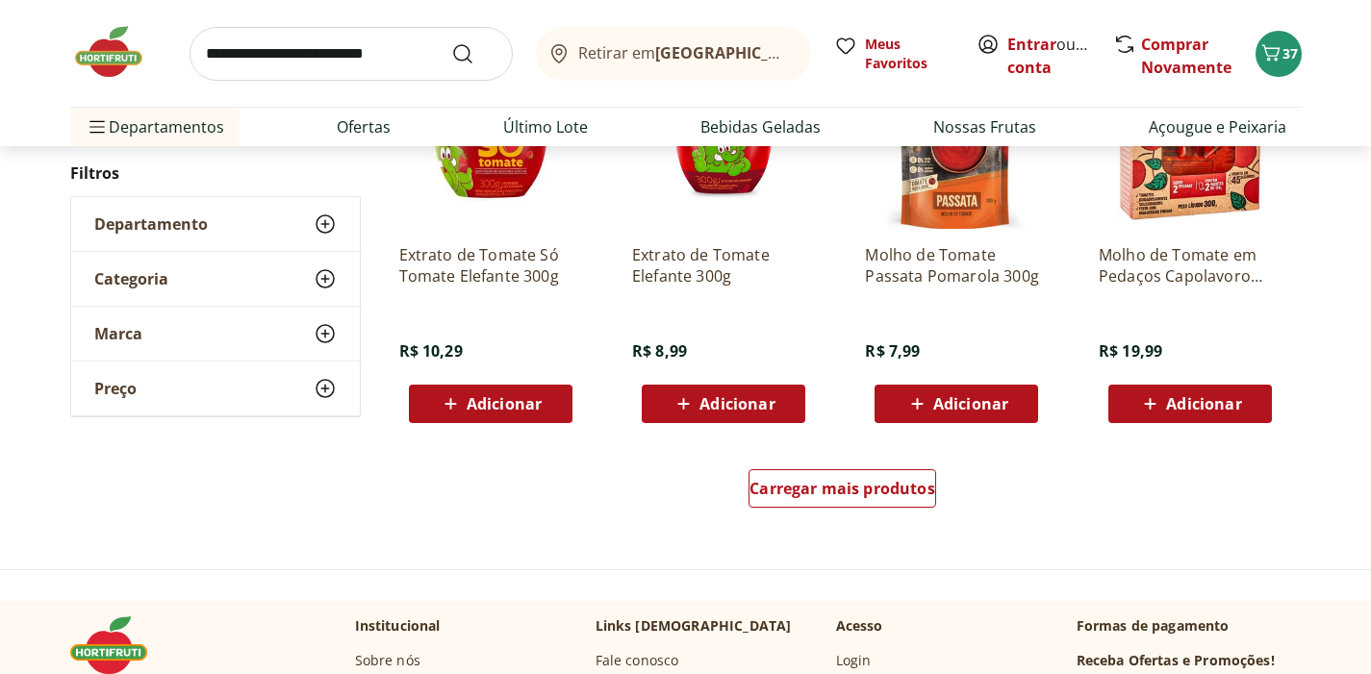
scroll to position [3745, 0]
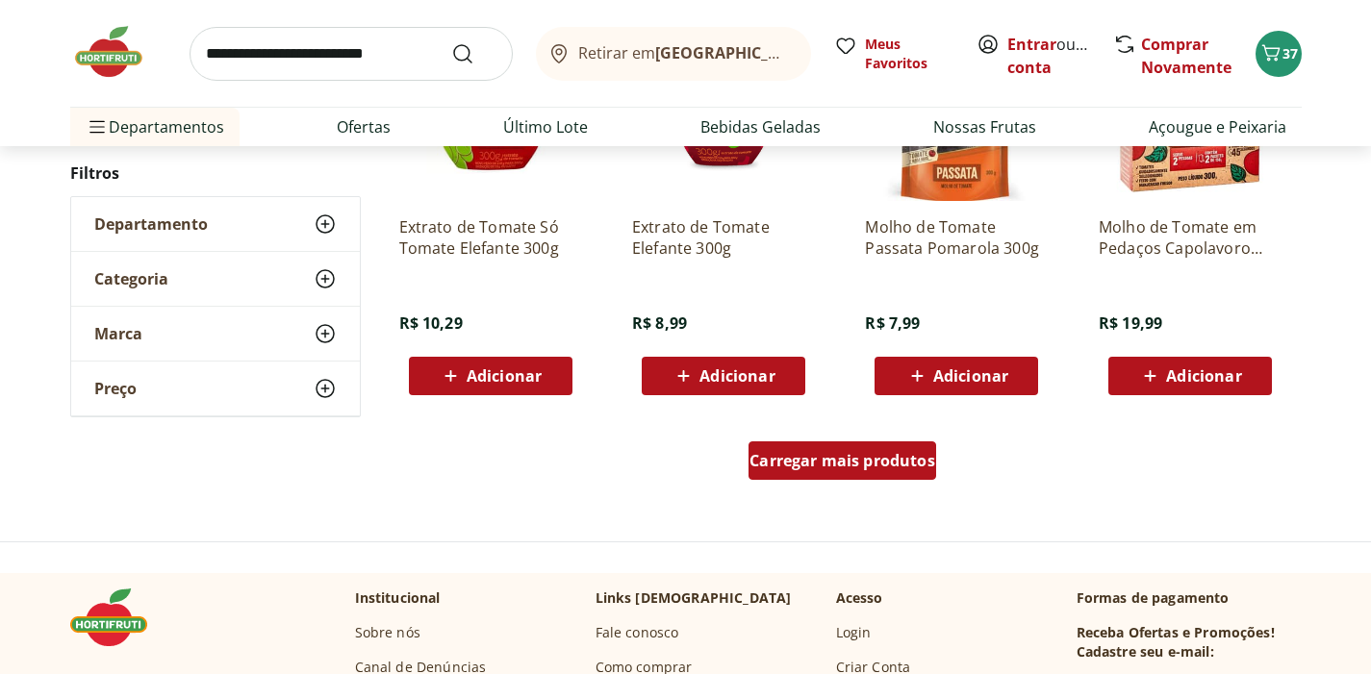
click at [812, 468] on span "Carregar mais produtos" at bounding box center [842, 460] width 186 height 15
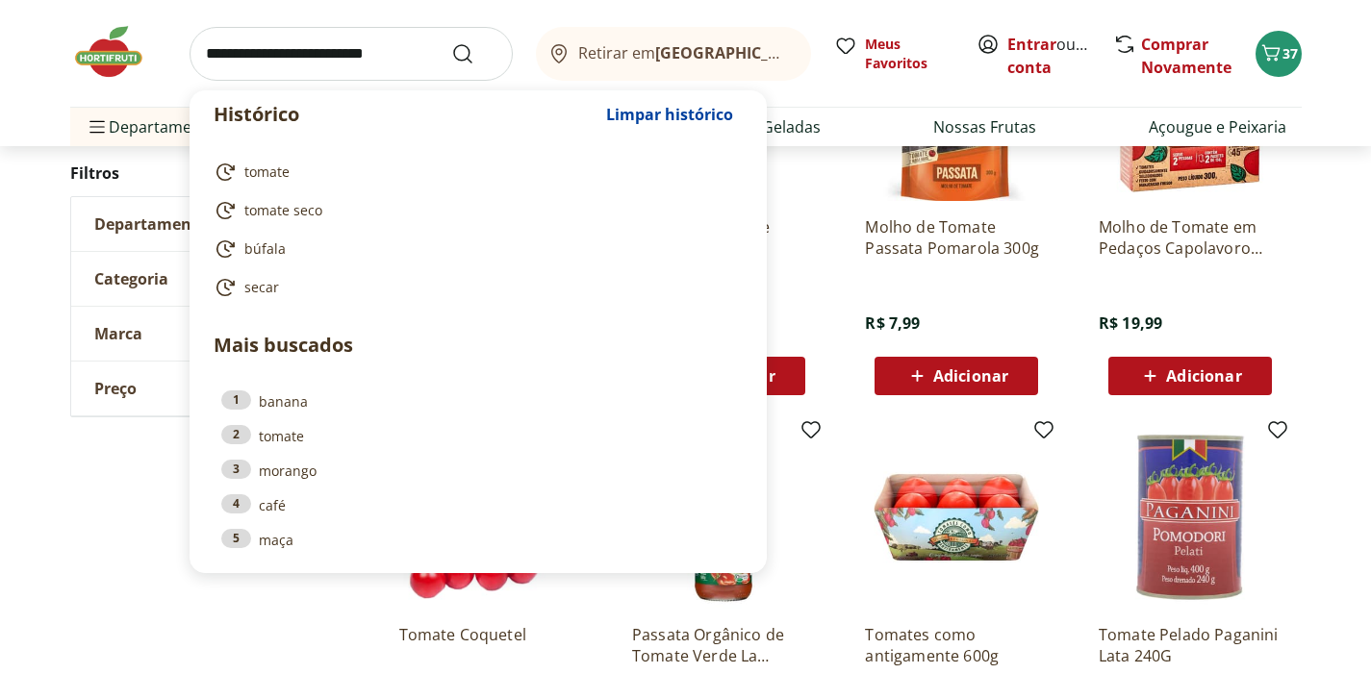
click at [369, 58] on input "search" at bounding box center [351, 54] width 323 height 54
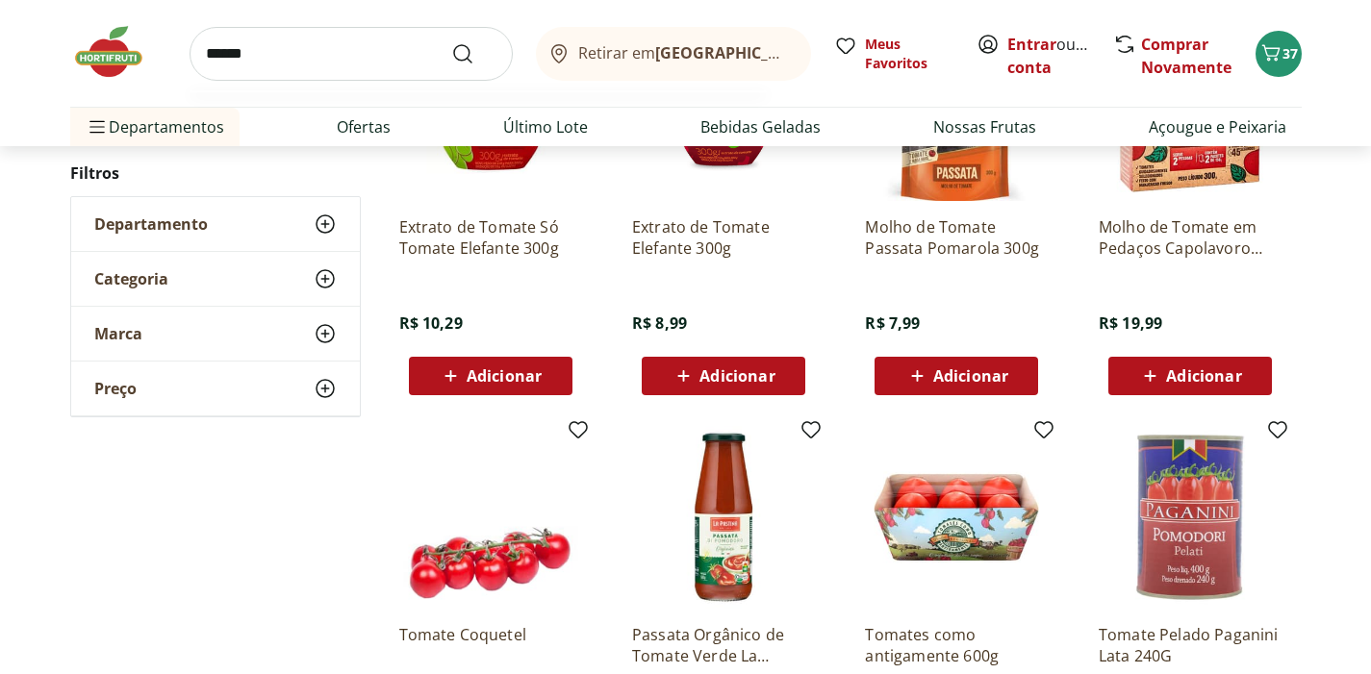
type input "******"
click at [473, 53] on button "Submit Search" at bounding box center [474, 53] width 46 height 23
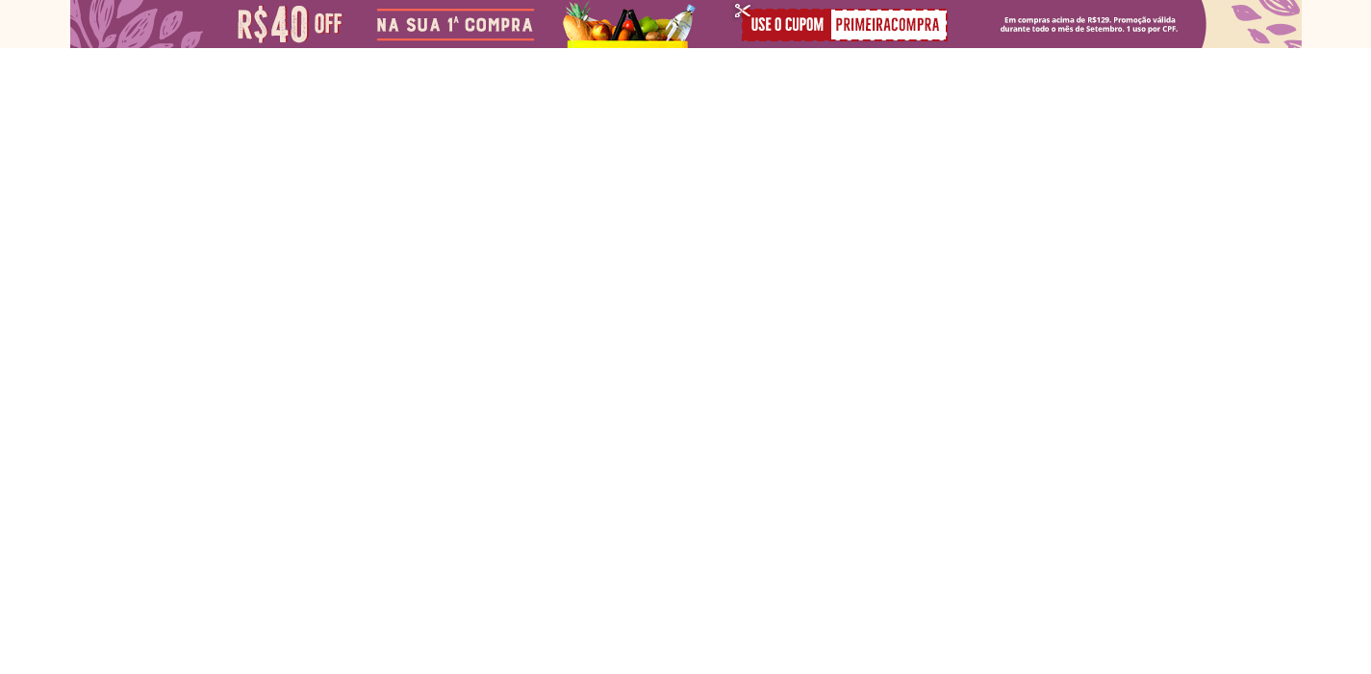
select select "**********"
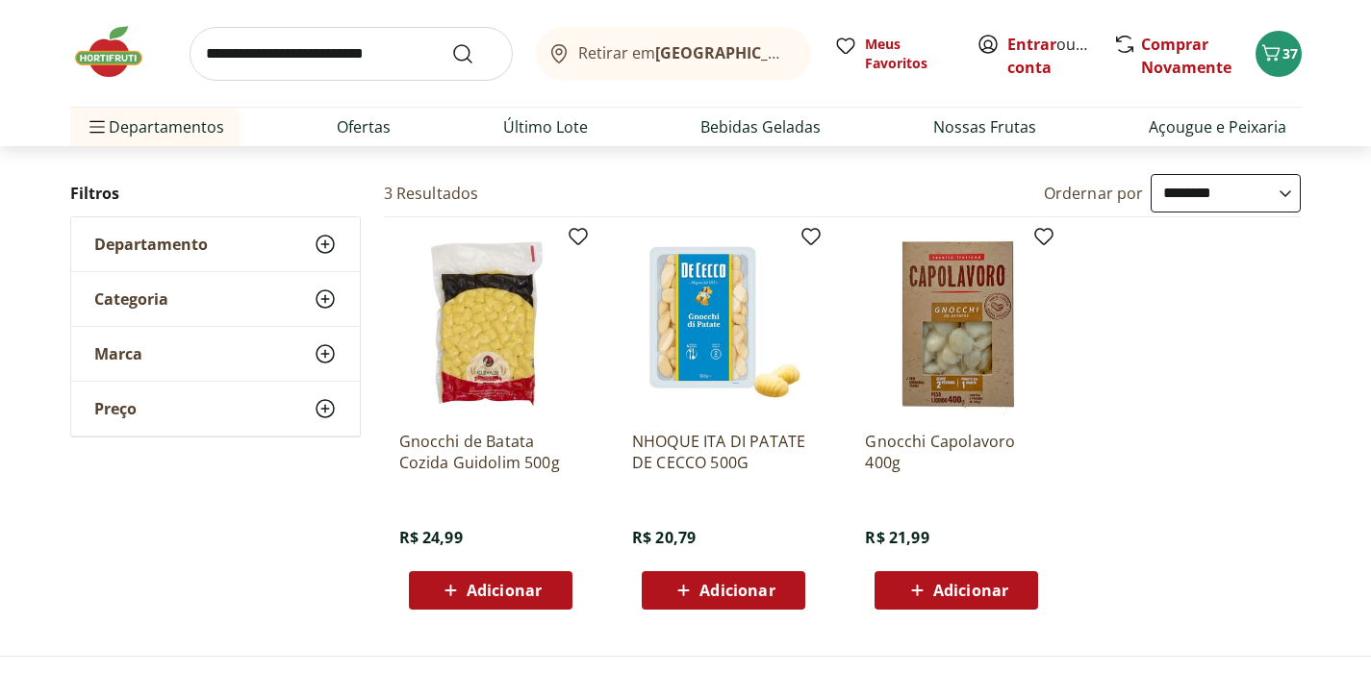
scroll to position [221, 0]
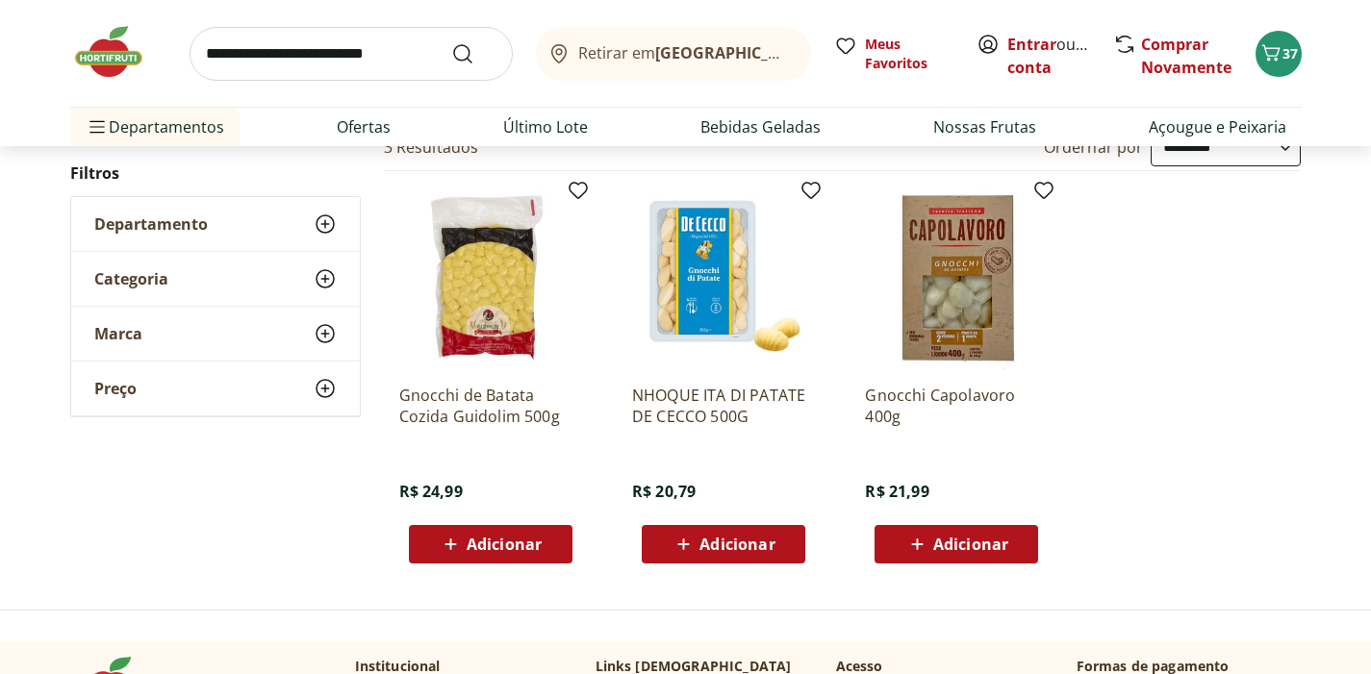
click at [736, 545] on span "Adicionar" at bounding box center [736, 544] width 75 height 15
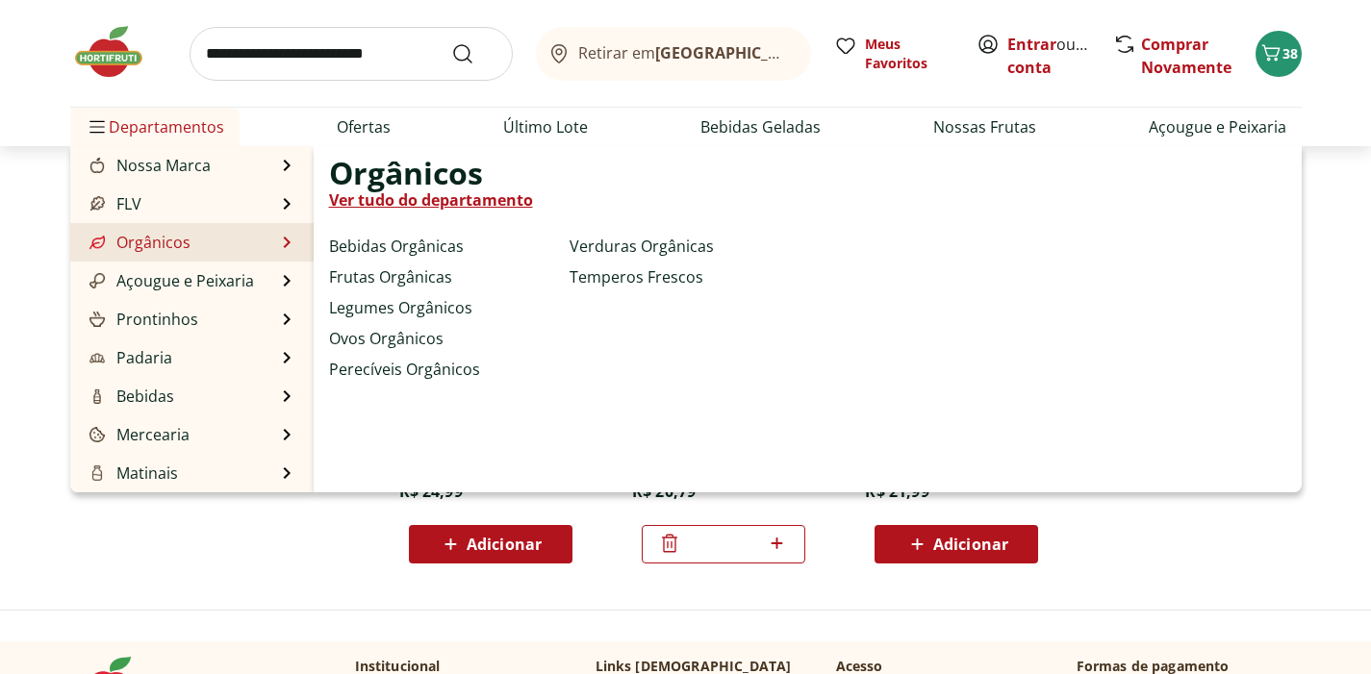
click at [188, 243] on link "Orgânicos" at bounding box center [138, 242] width 105 height 23
select select "**********"
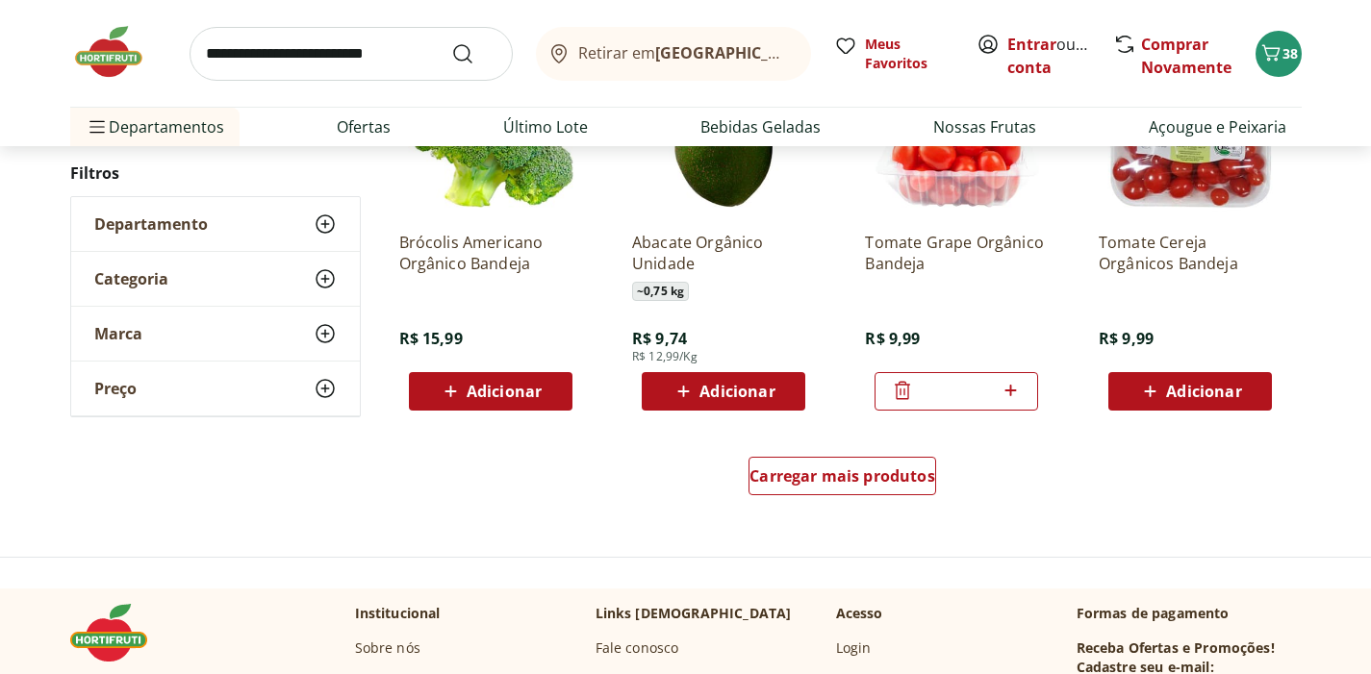
scroll to position [1165, 0]
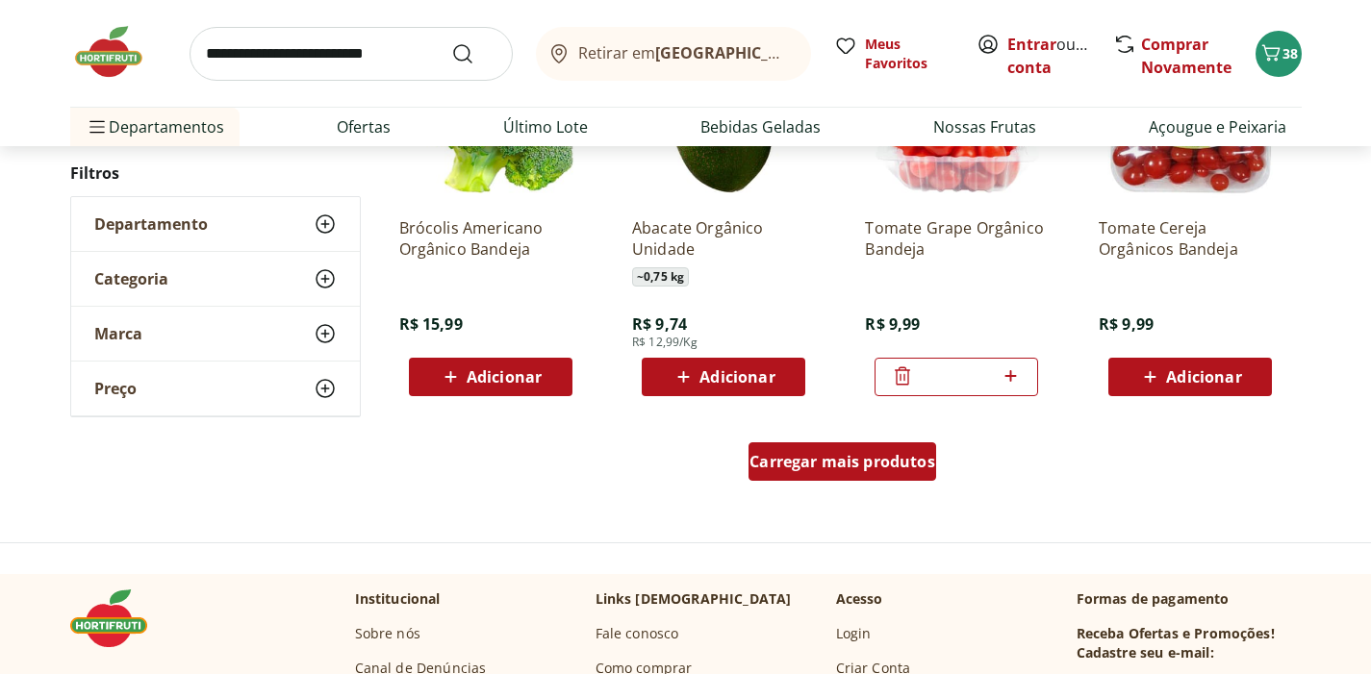
click at [803, 465] on span "Carregar mais produtos" at bounding box center [842, 461] width 186 height 15
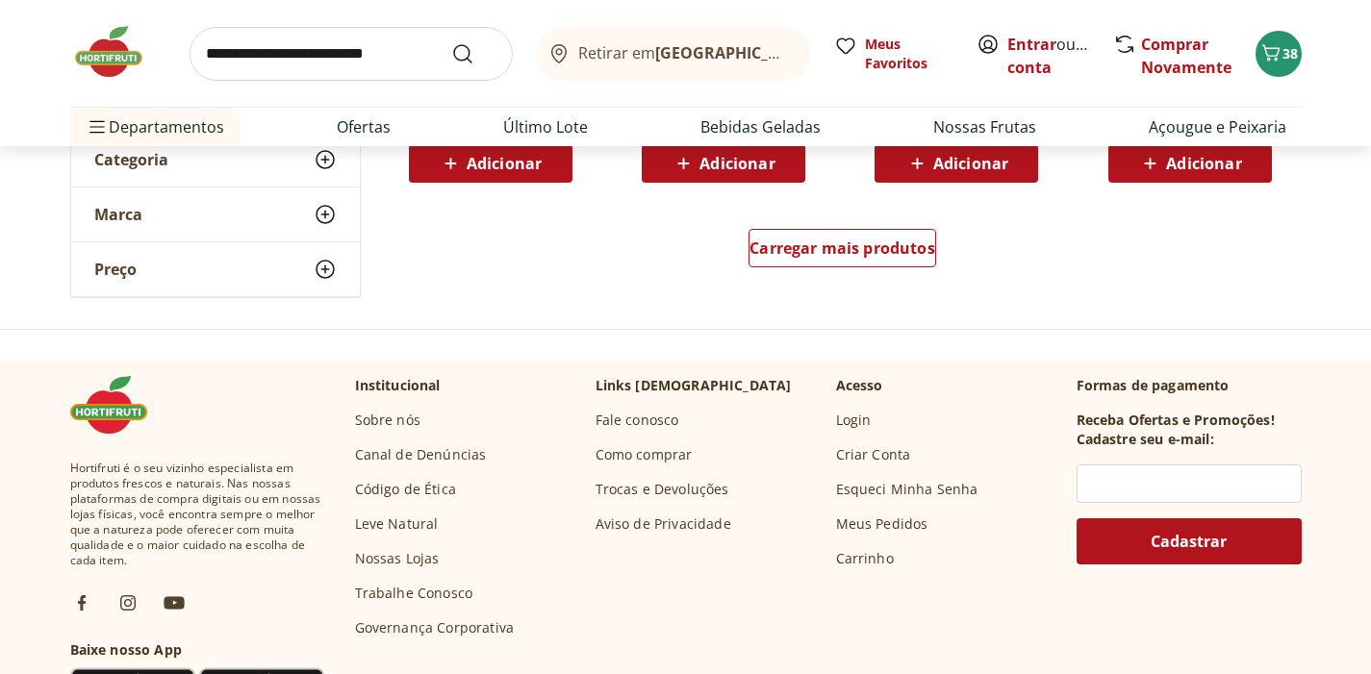
scroll to position [2651, 0]
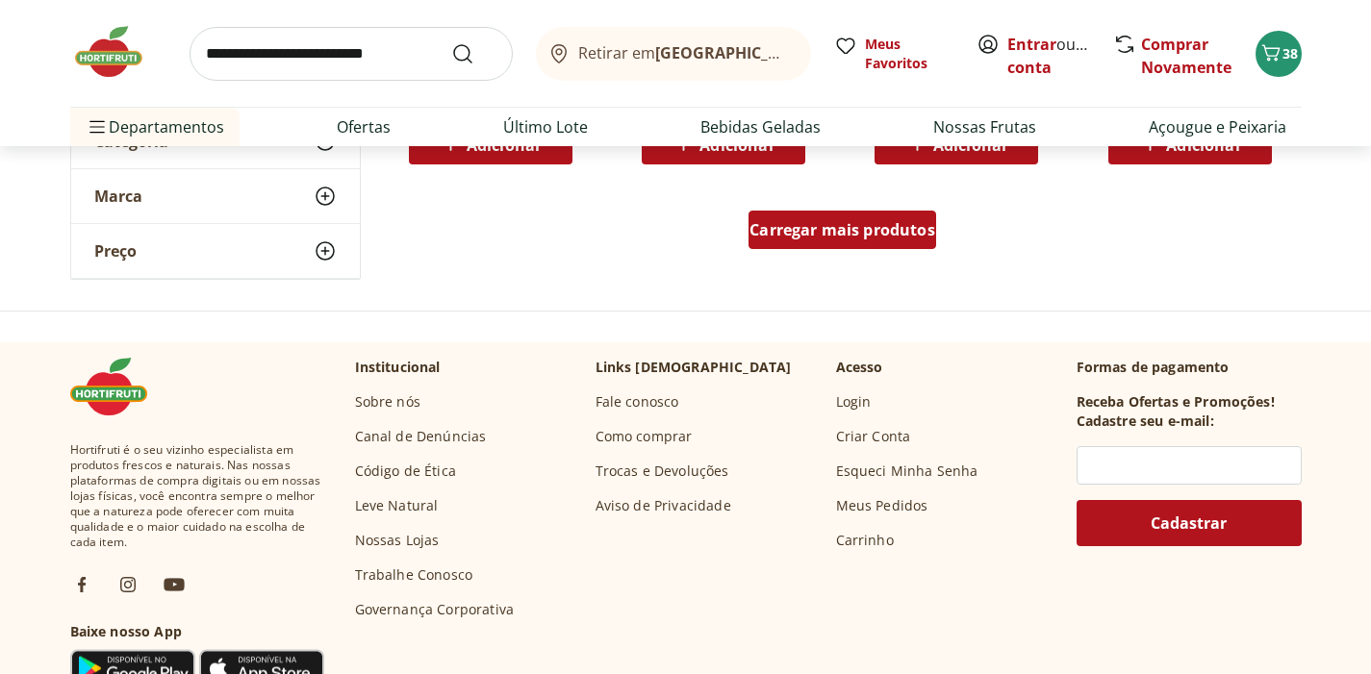
click at [854, 237] on span "Carregar mais produtos" at bounding box center [842, 229] width 186 height 15
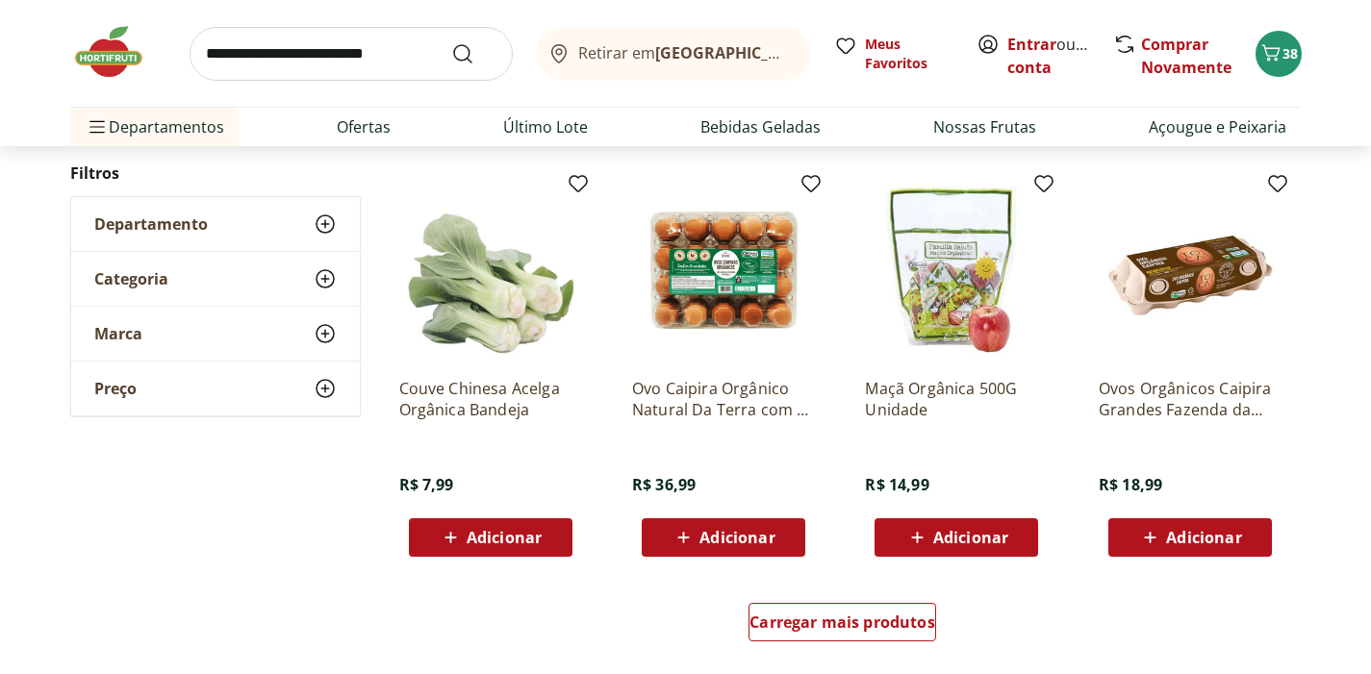
scroll to position [3563, 0]
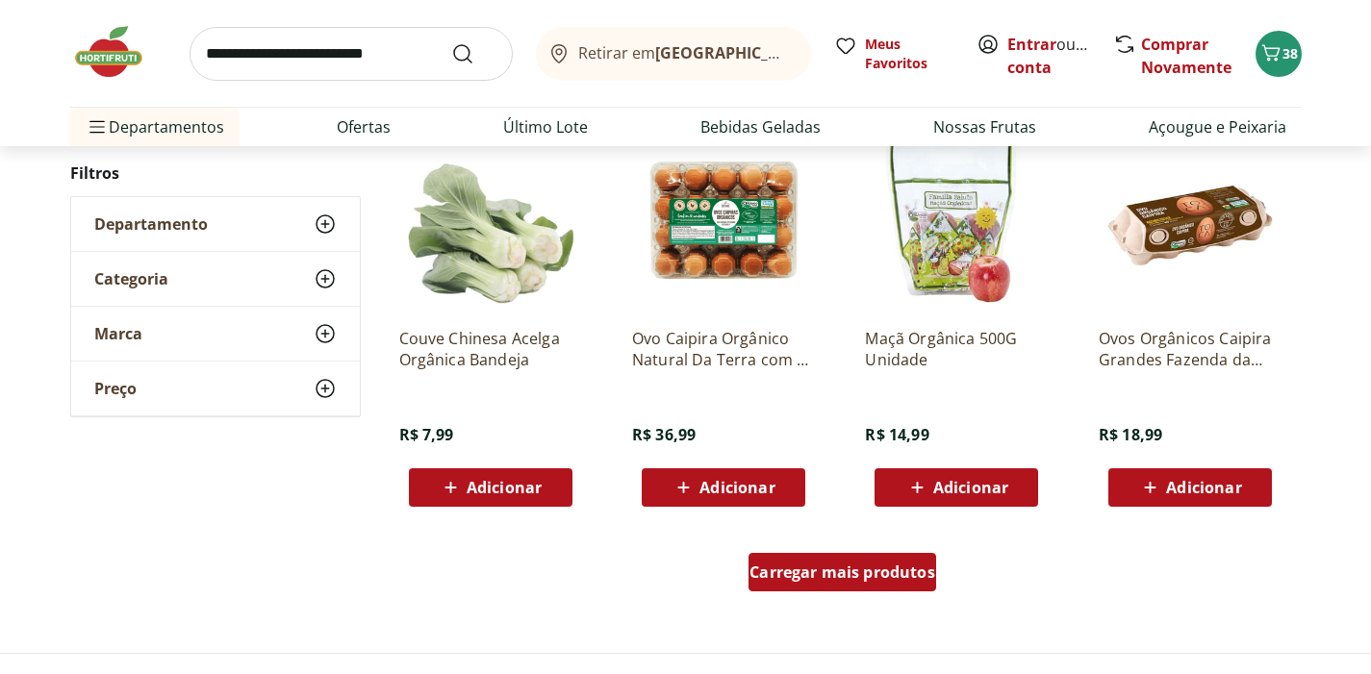
click at [841, 580] on span "Carregar mais produtos" at bounding box center [842, 572] width 186 height 15
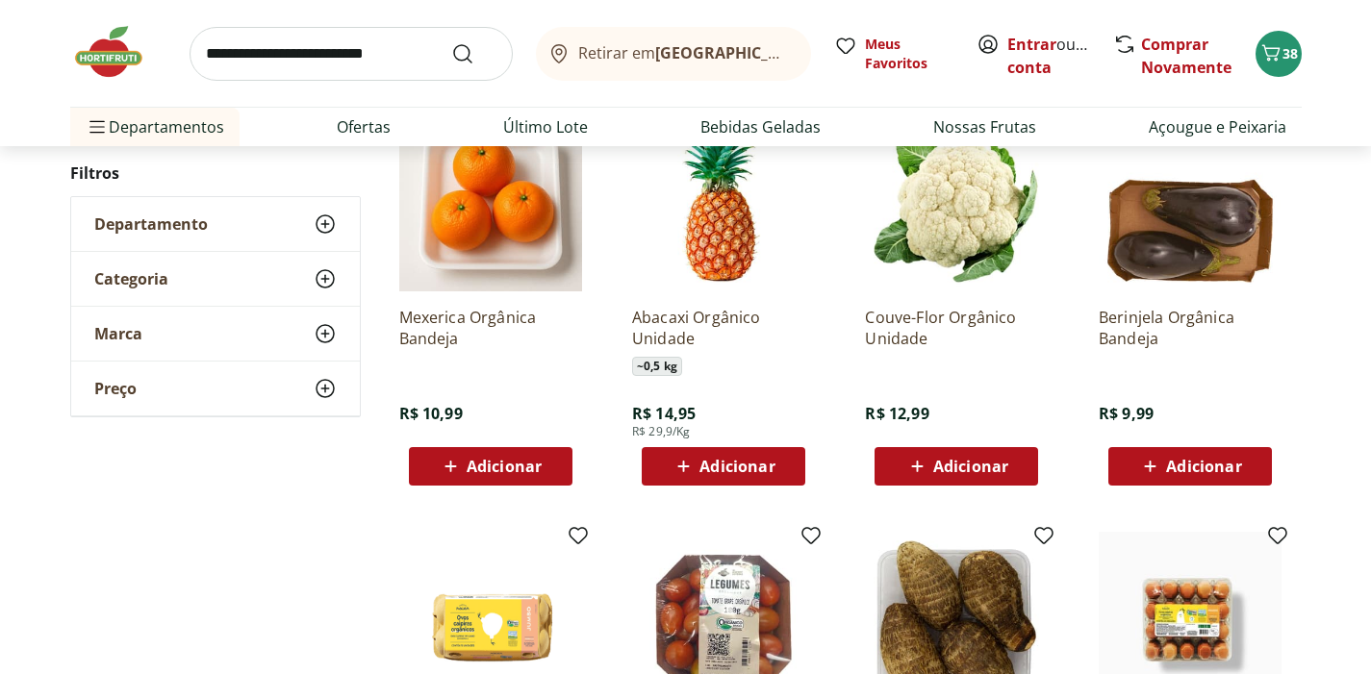
scroll to position [4412, 0]
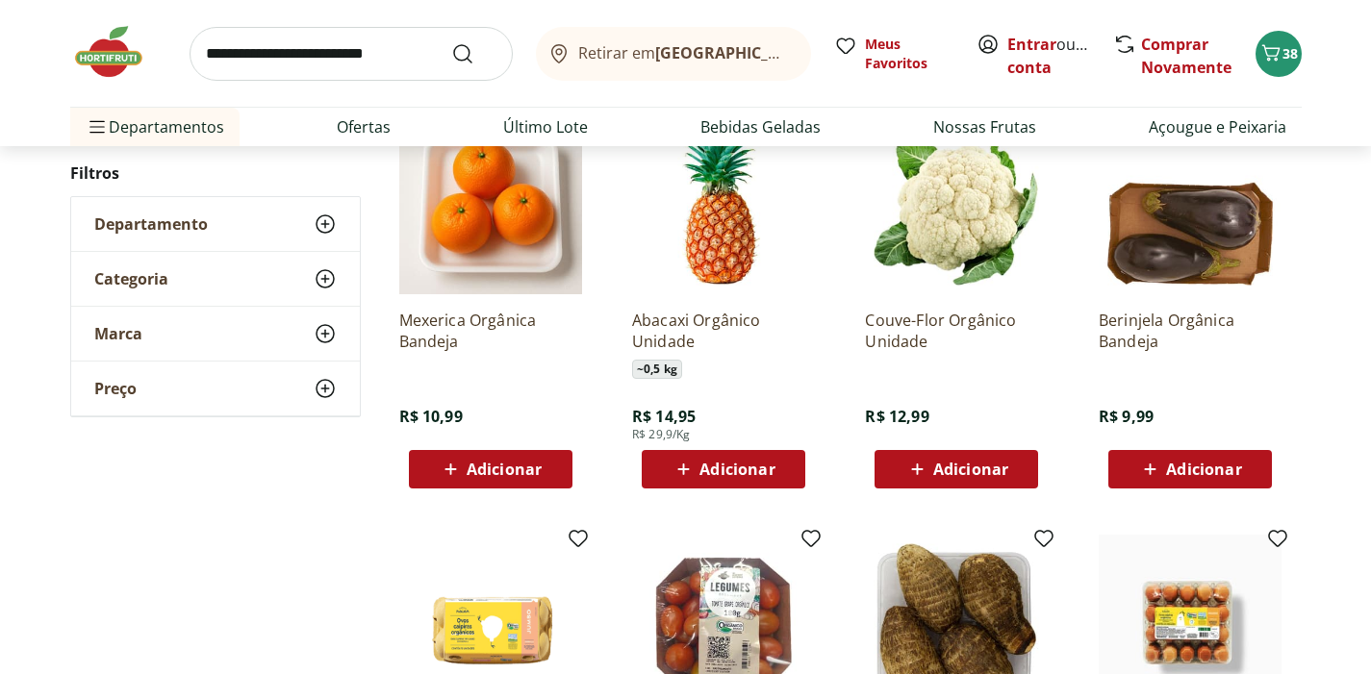
click at [520, 467] on span "Adicionar" at bounding box center [504, 469] width 75 height 15
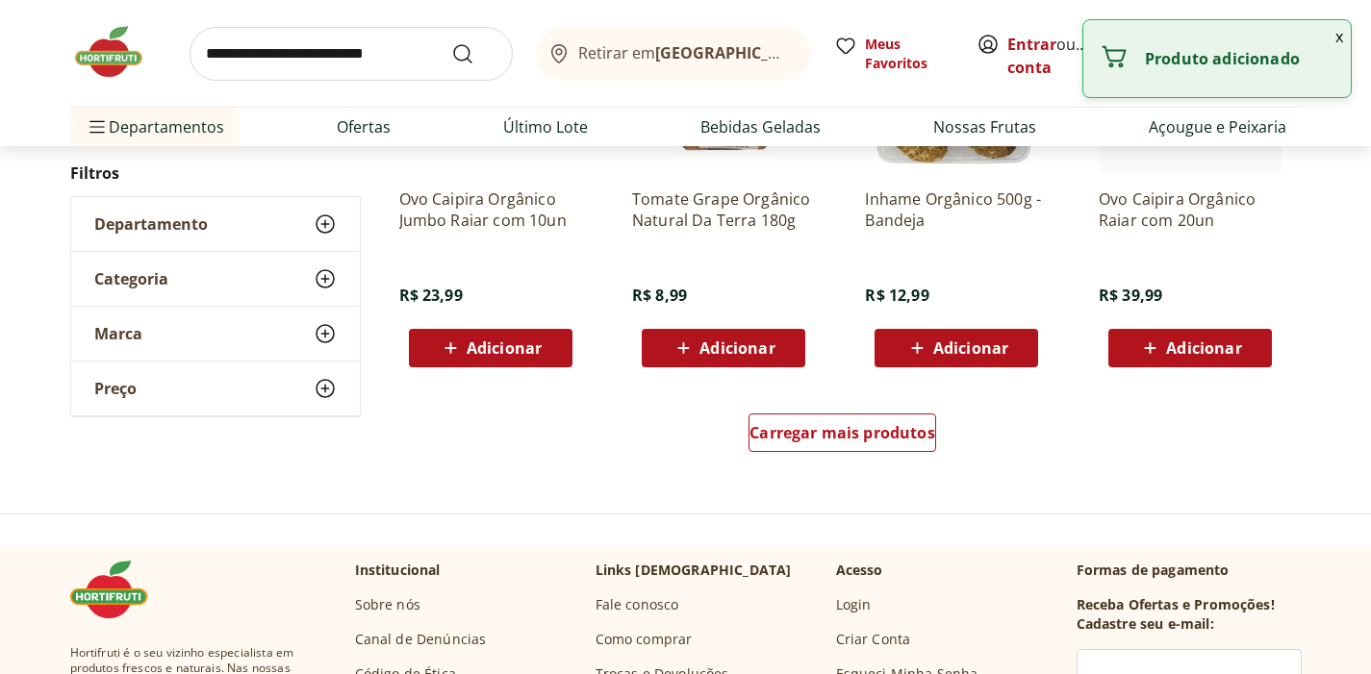
scroll to position [4967, 0]
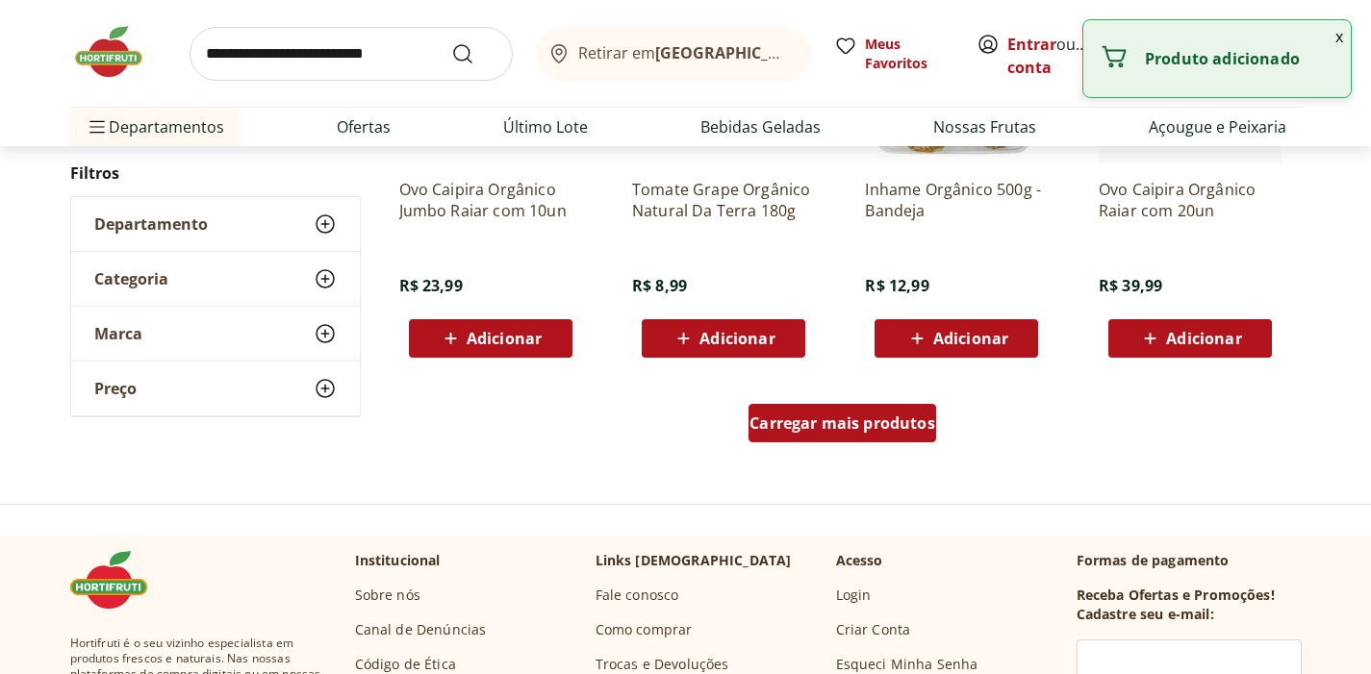
click at [816, 429] on span "Carregar mais produtos" at bounding box center [842, 423] width 186 height 15
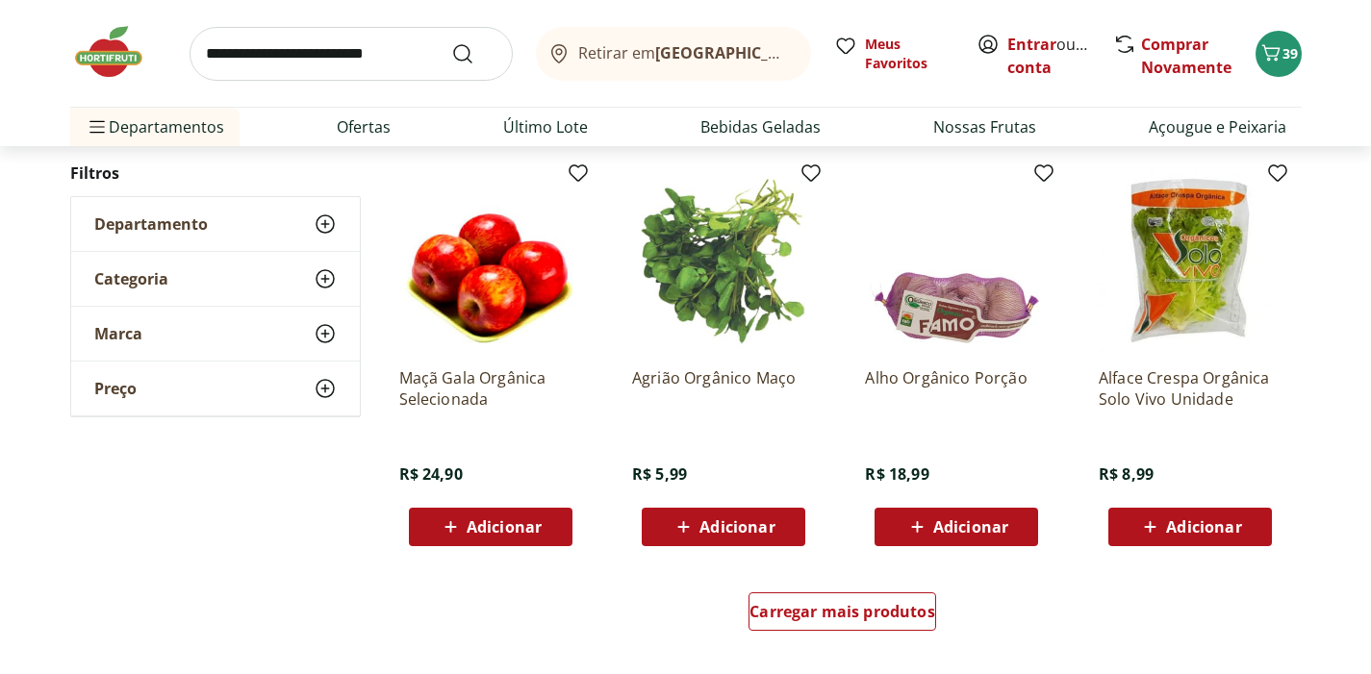
scroll to position [6035, 0]
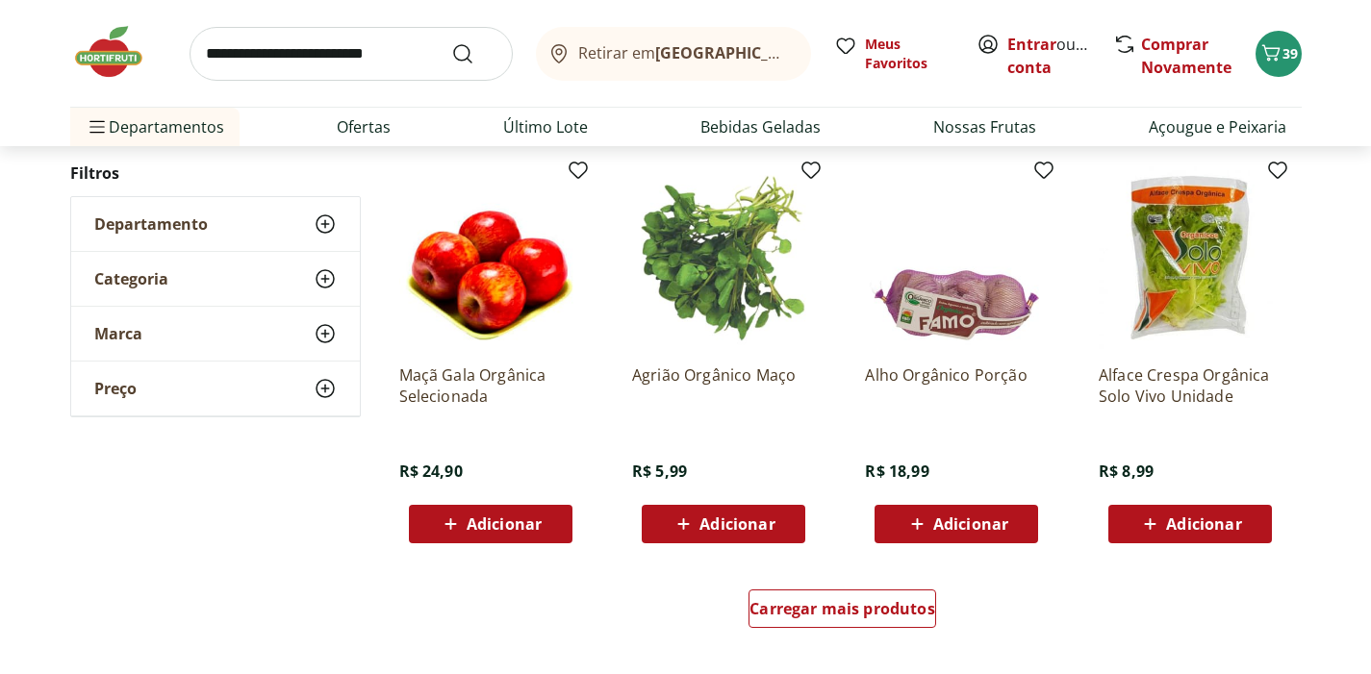
click at [389, 41] on input "search" at bounding box center [351, 54] width 323 height 54
type input "**********"
click at [473, 53] on button "Submit Search" at bounding box center [474, 53] width 46 height 23
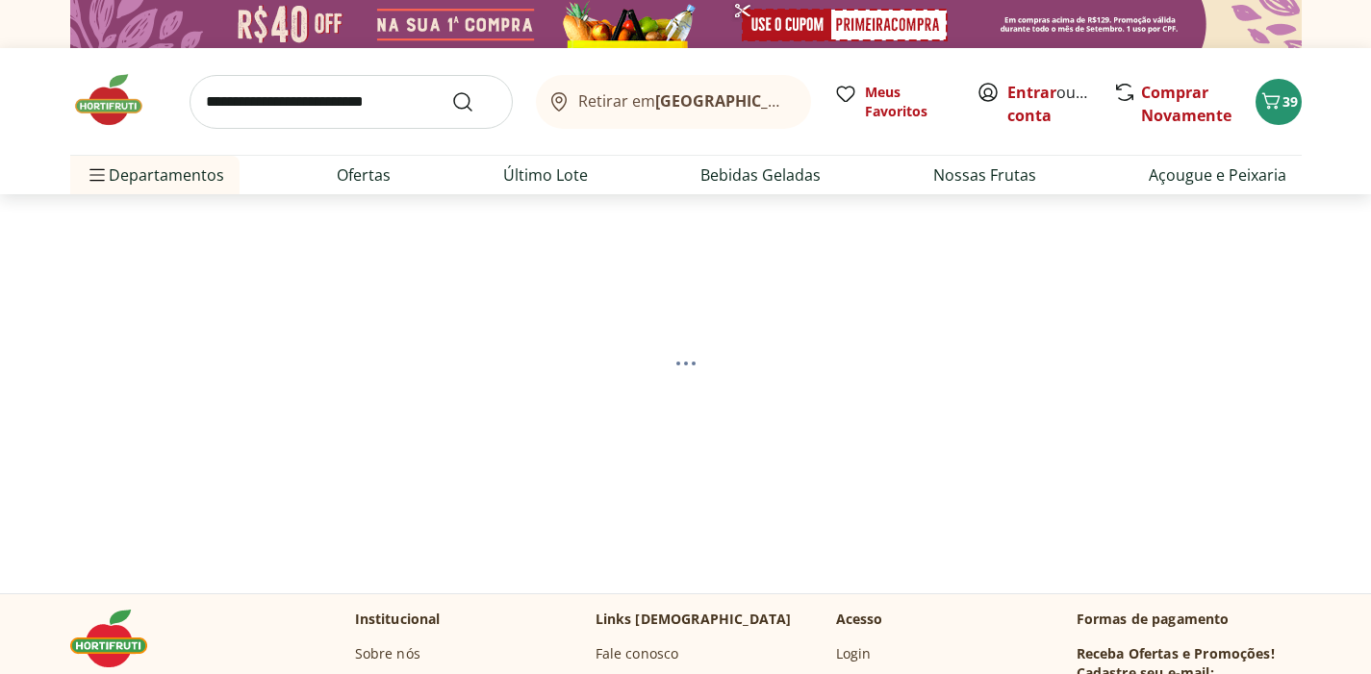
select select "**********"
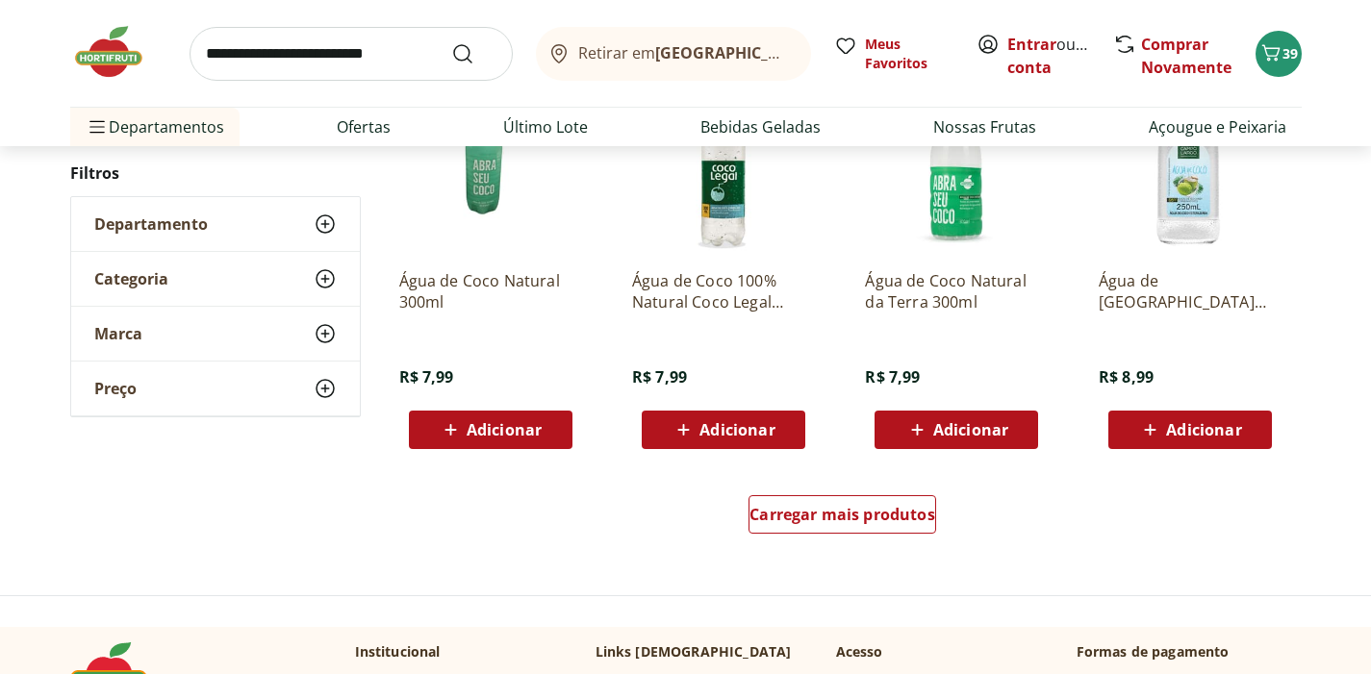
scroll to position [1229, 0]
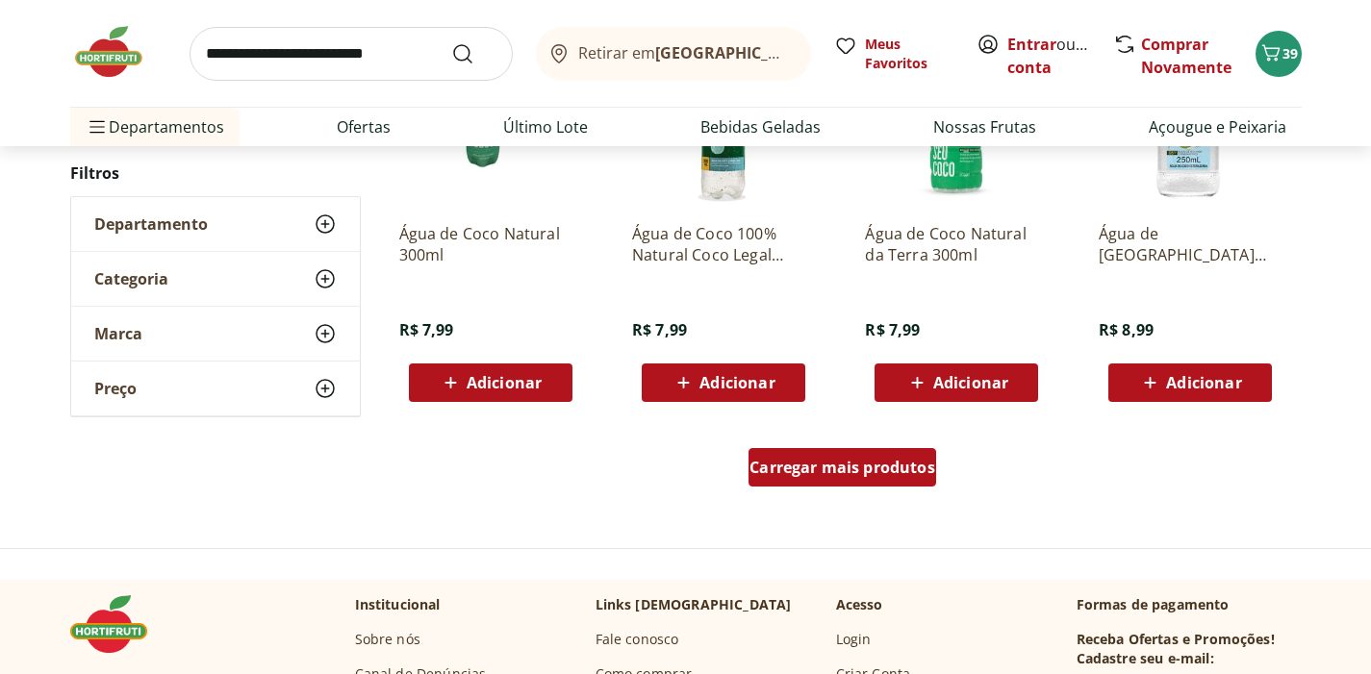
click at [834, 470] on span "Carregar mais produtos" at bounding box center [842, 467] width 186 height 15
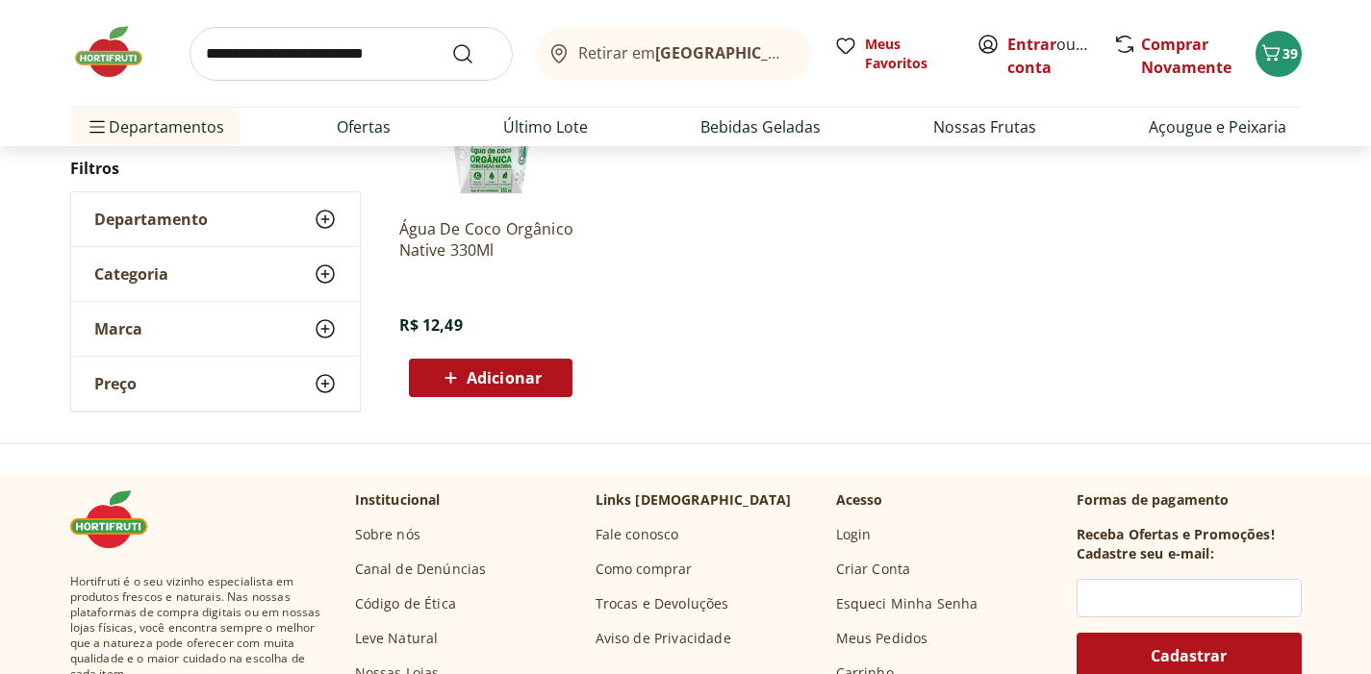
scroll to position [542, 0]
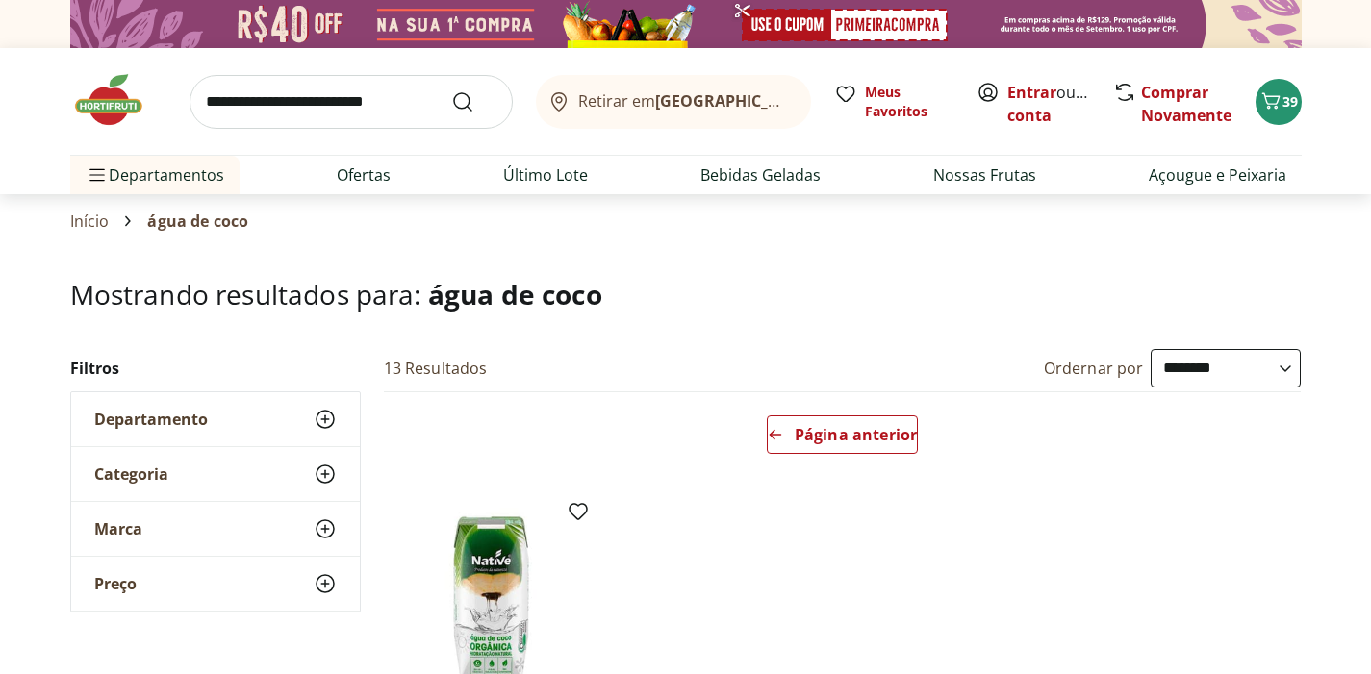
select select "**********"
click at [828, 451] on div "Página anterior" at bounding box center [842, 435] width 151 height 38
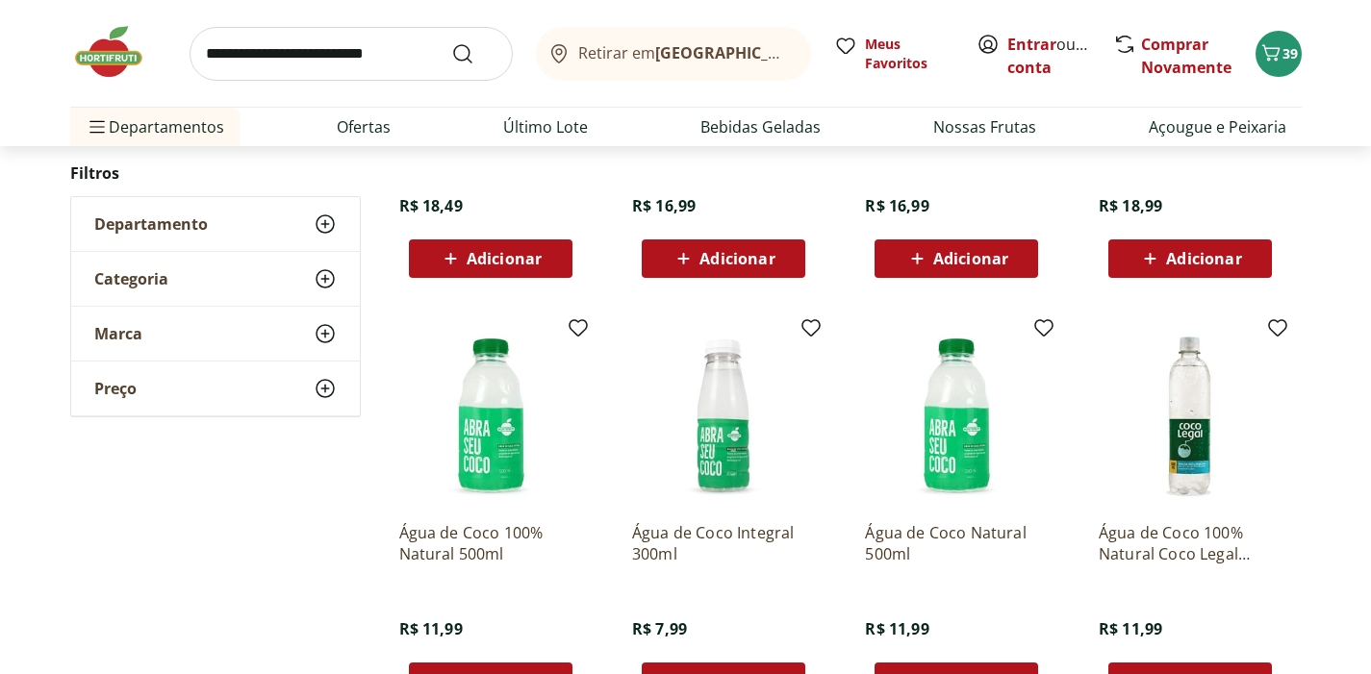
scroll to position [349, 0]
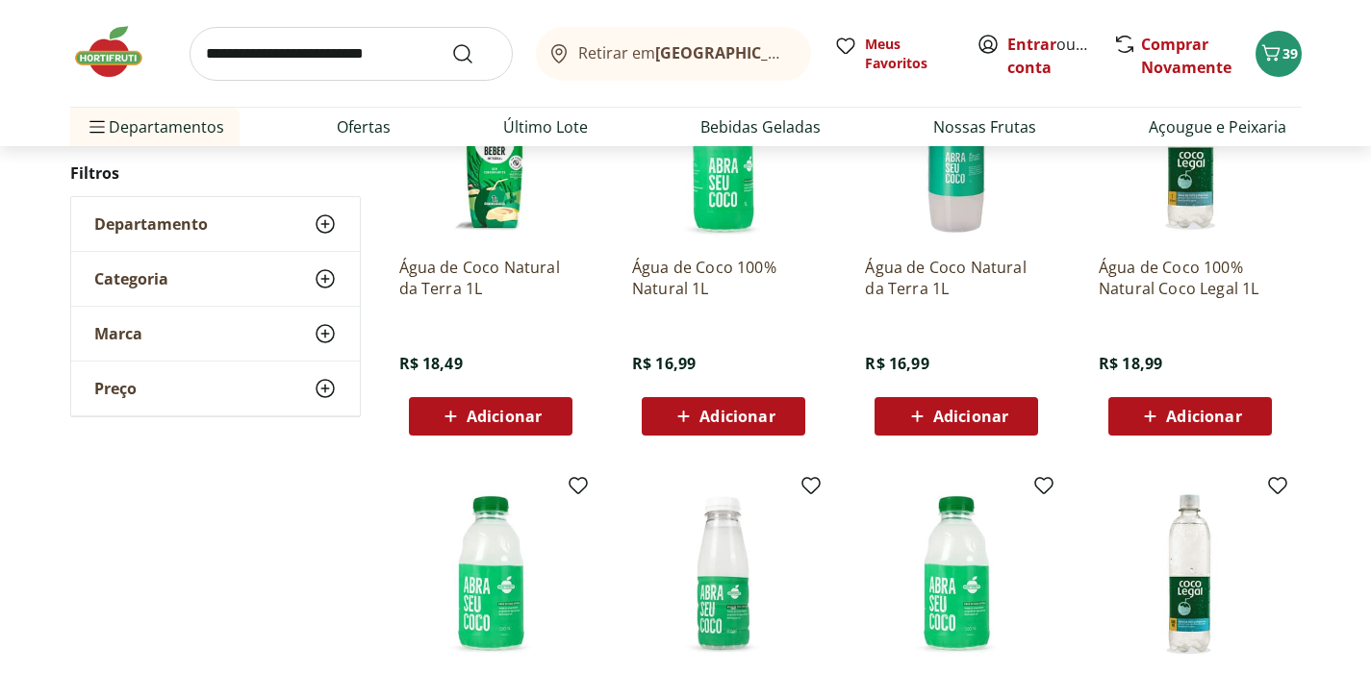
click at [1226, 409] on span "Adicionar" at bounding box center [1203, 416] width 75 height 15
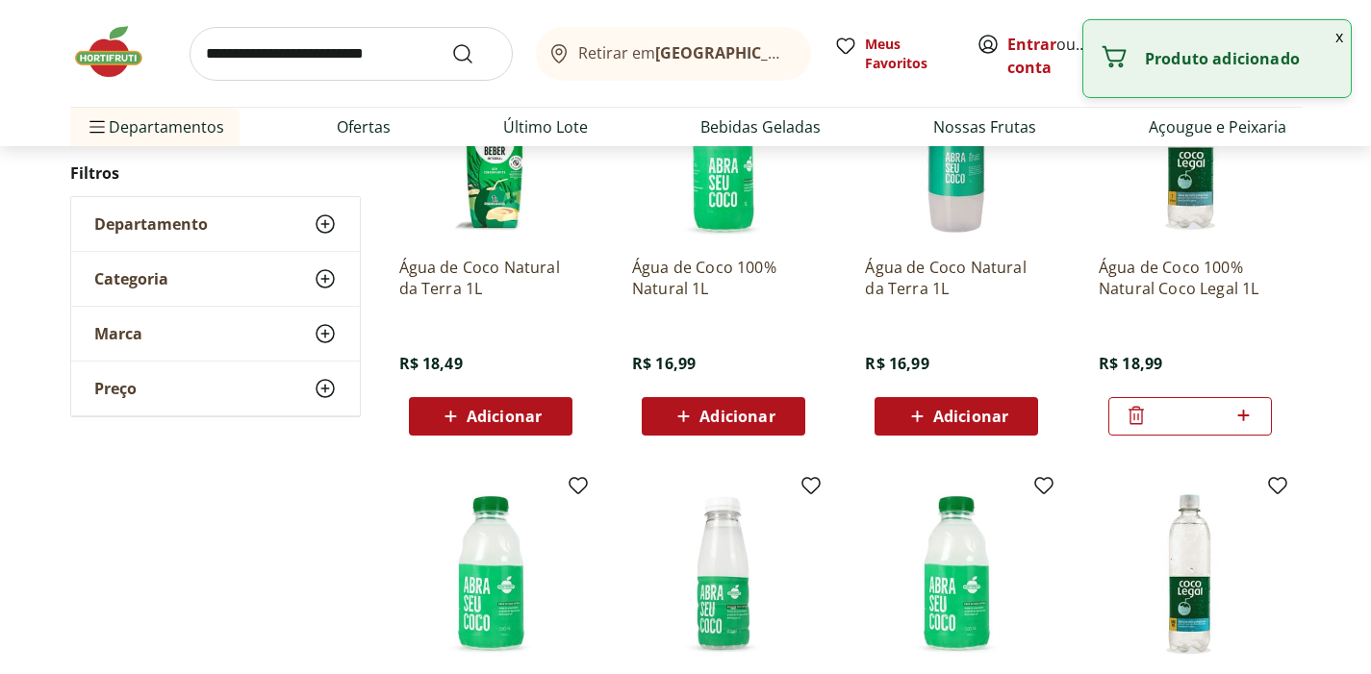
click at [341, 55] on input "search" at bounding box center [351, 54] width 323 height 54
type input "****"
click at [473, 53] on button "Submit Search" at bounding box center [474, 53] width 46 height 23
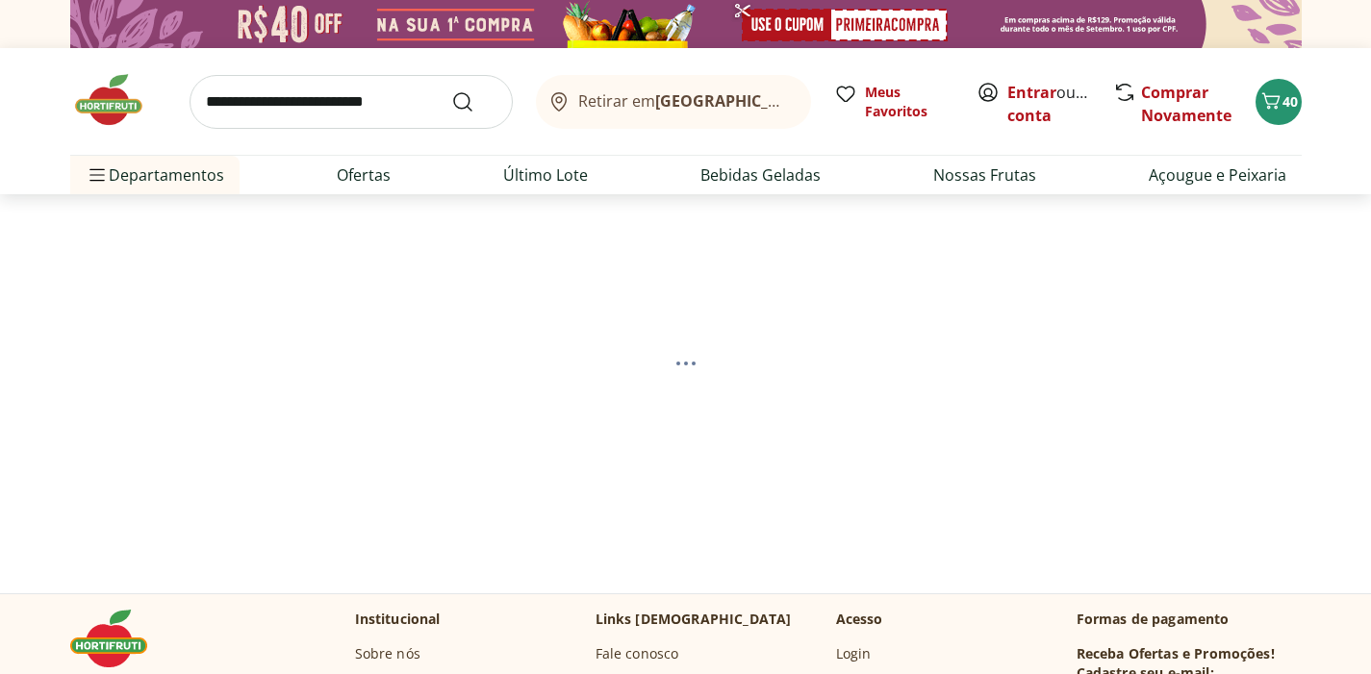
select select "**********"
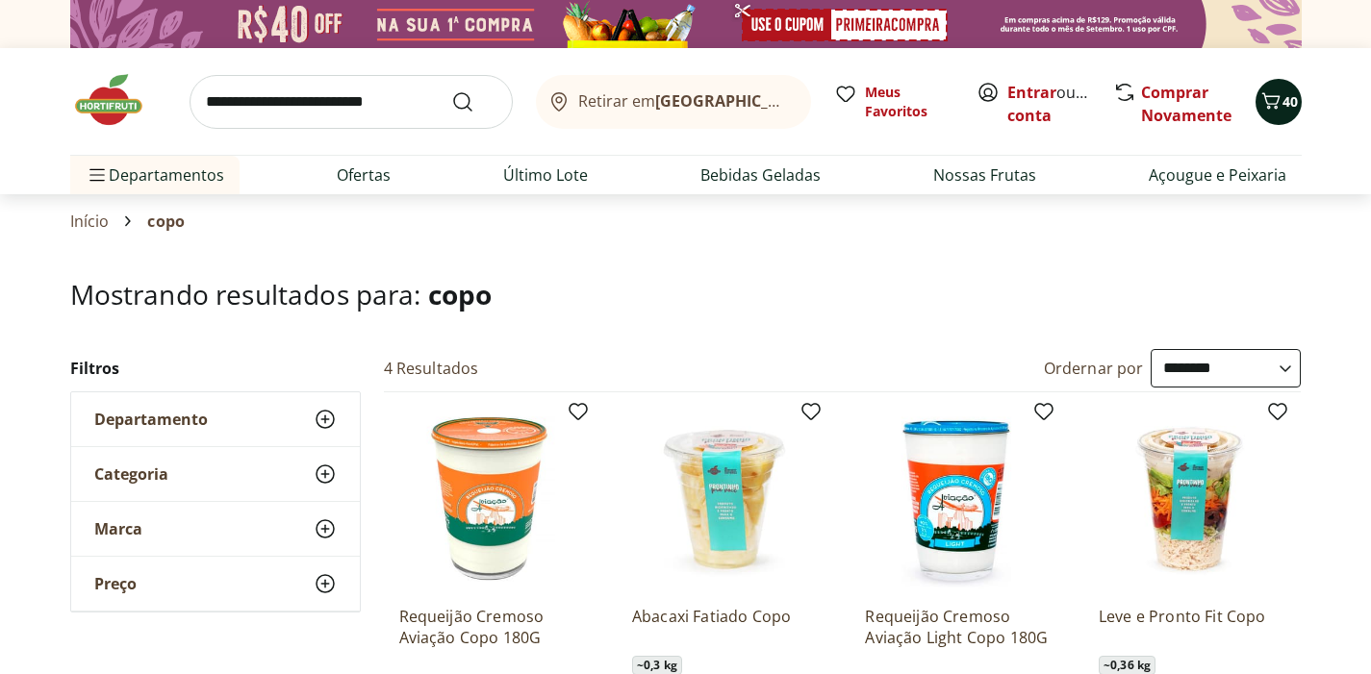
click at [1279, 92] on icon "Carrinho" at bounding box center [1270, 100] width 23 height 23
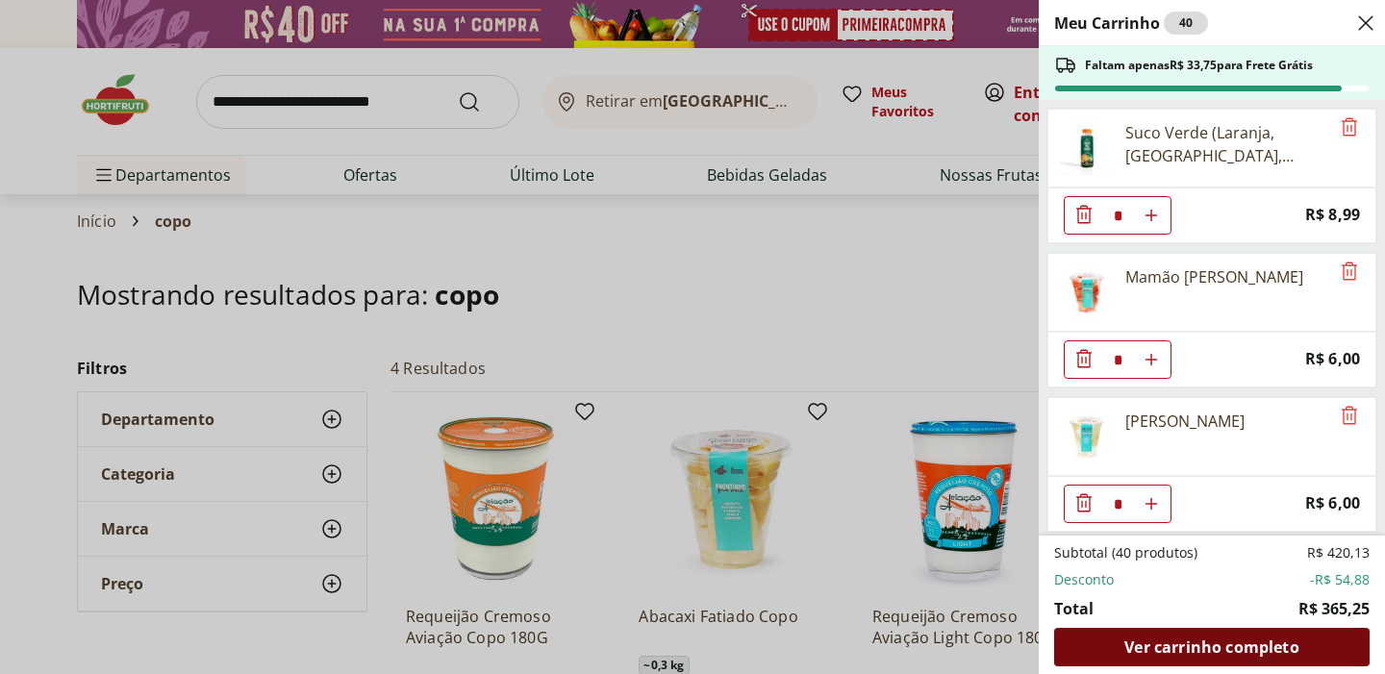
click at [1193, 649] on span "Ver carrinho completo" at bounding box center [1212, 647] width 174 height 15
